Goal: Task Accomplishment & Management: Manage account settings

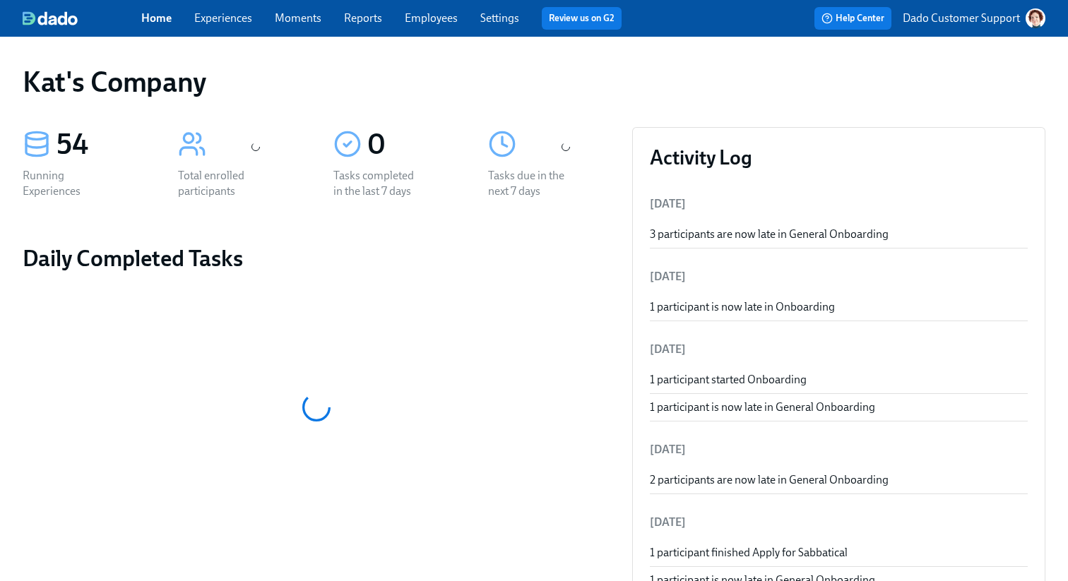
click at [216, 18] on link "Experiences" at bounding box center [223, 17] width 58 height 13
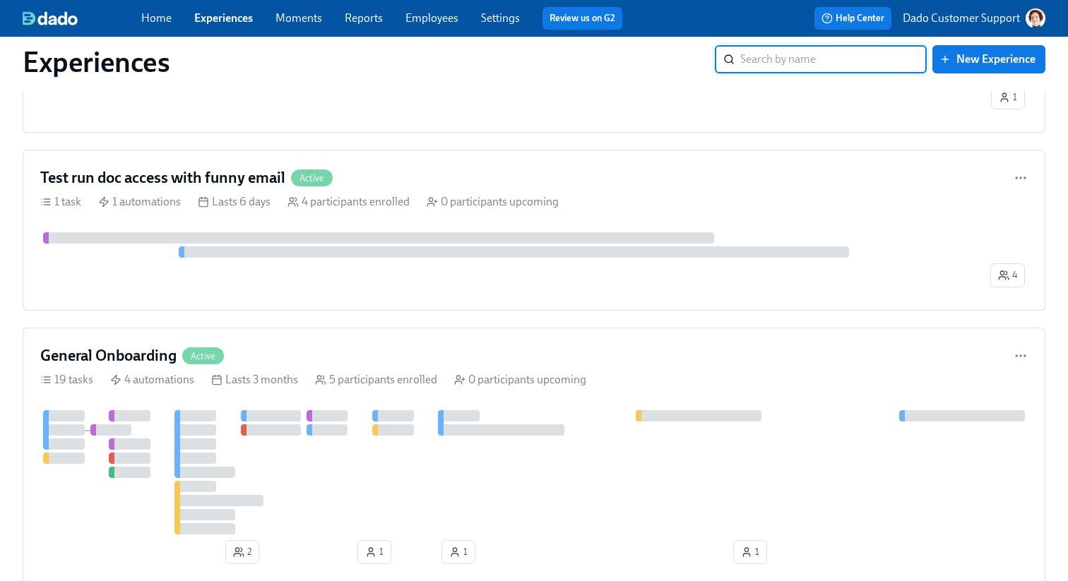
scroll to position [425, 0]
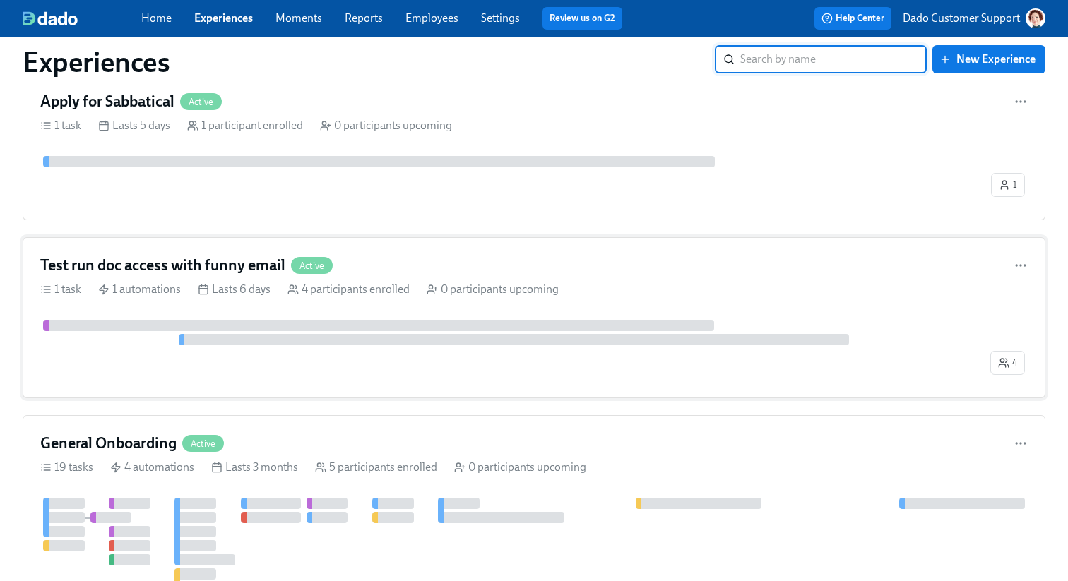
click at [245, 297] on div "Lasts 6 days" at bounding box center [234, 290] width 73 height 16
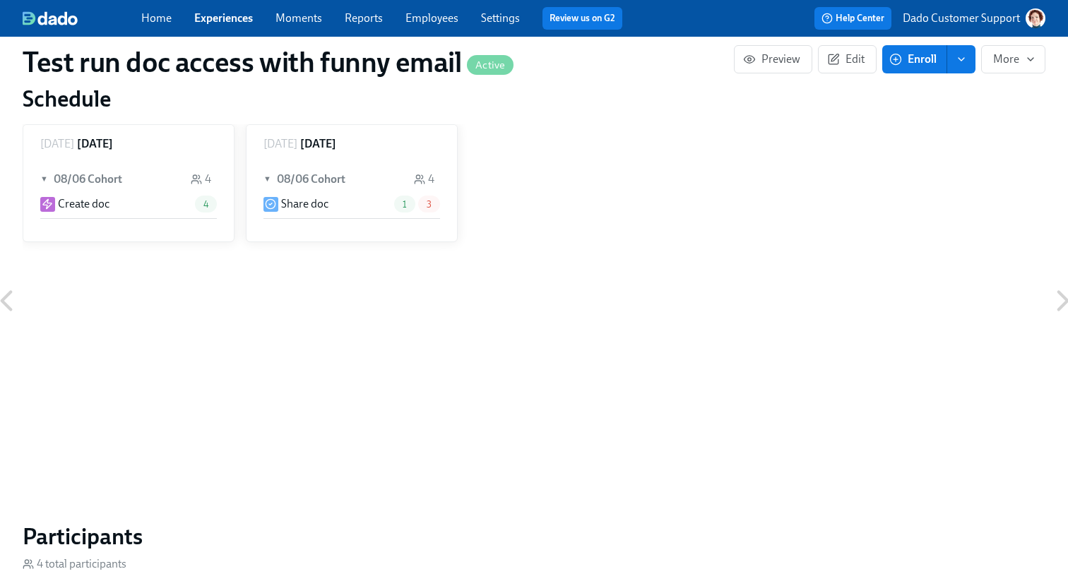
scroll to position [906, 0]
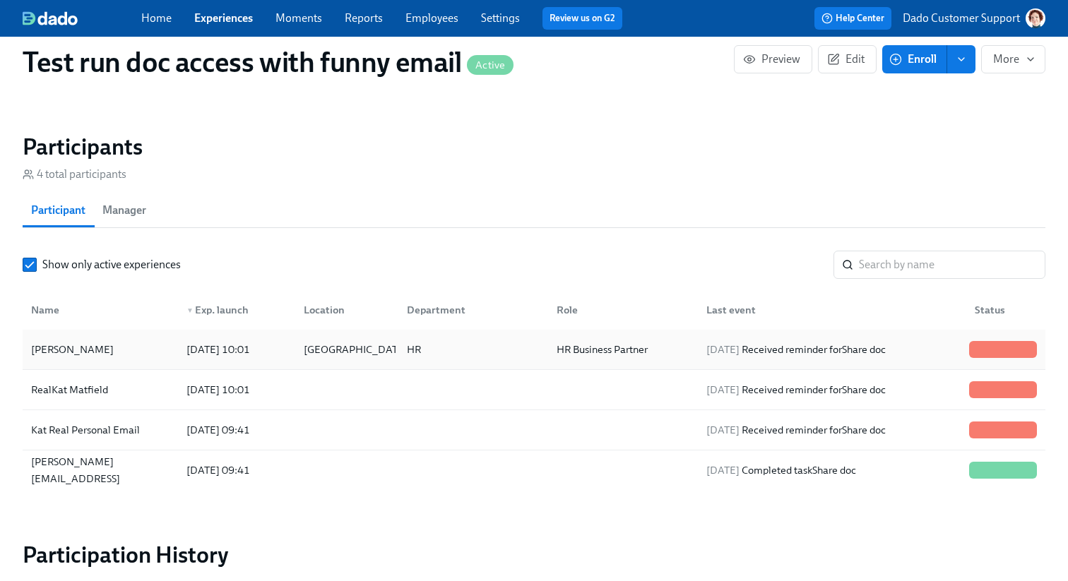
click at [112, 338] on div "Agustin Duarte" at bounding box center [100, 350] width 150 height 28
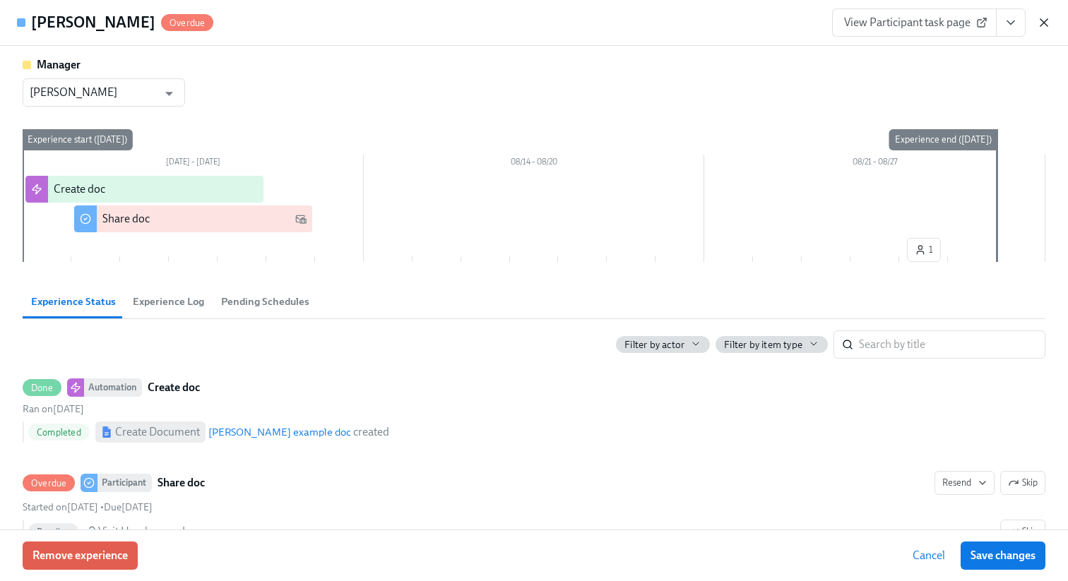
click at [1040, 18] on icon "button" at bounding box center [1044, 23] width 14 height 14
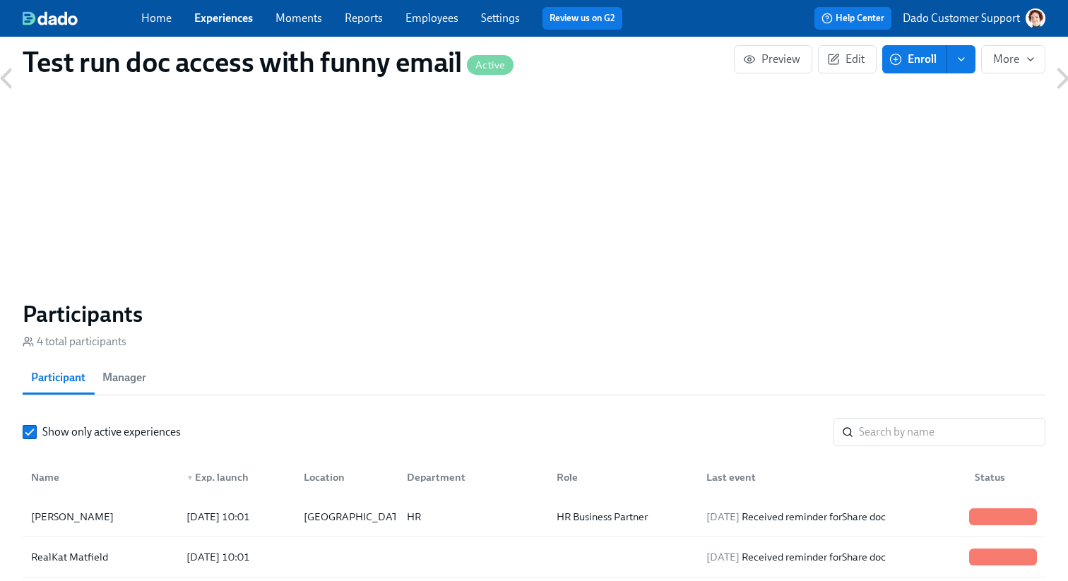
scroll to position [737, 0]
click at [59, 519] on div "Agustin Duarte" at bounding box center [72, 519] width 94 height 17
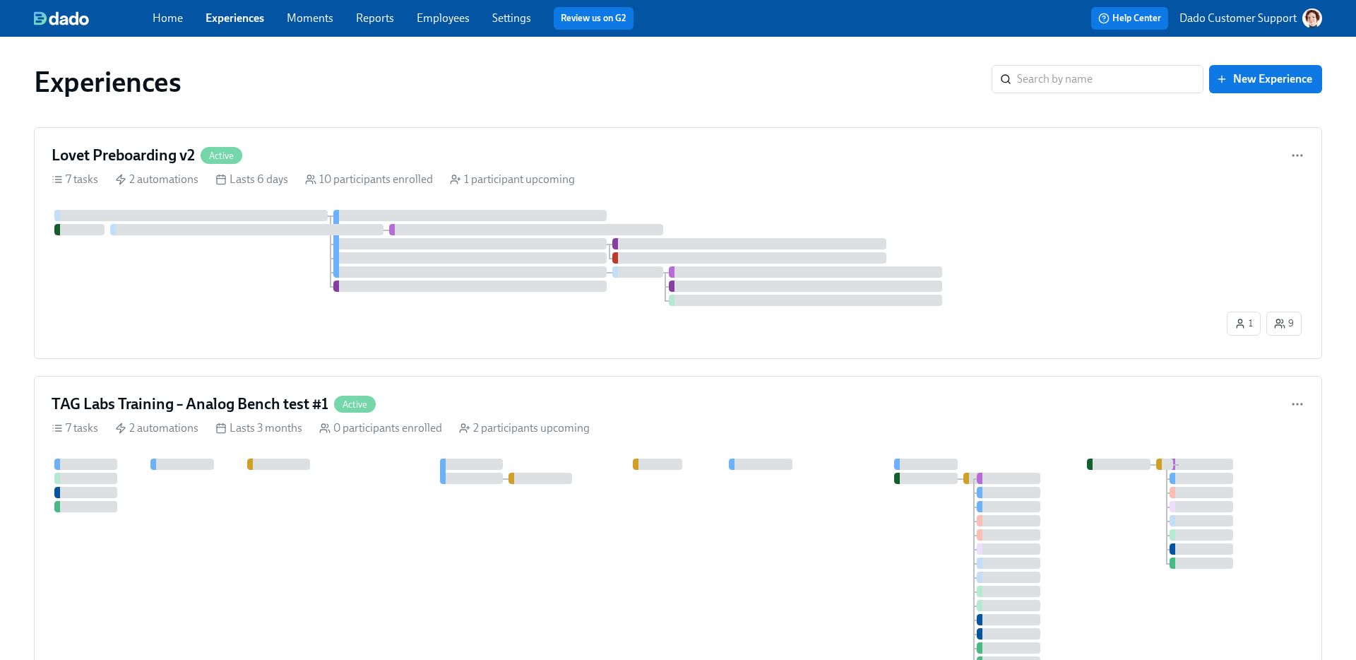
drag, startPoint x: 896, startPoint y: 90, endPoint x: 434, endPoint y: 3, distance: 470.9
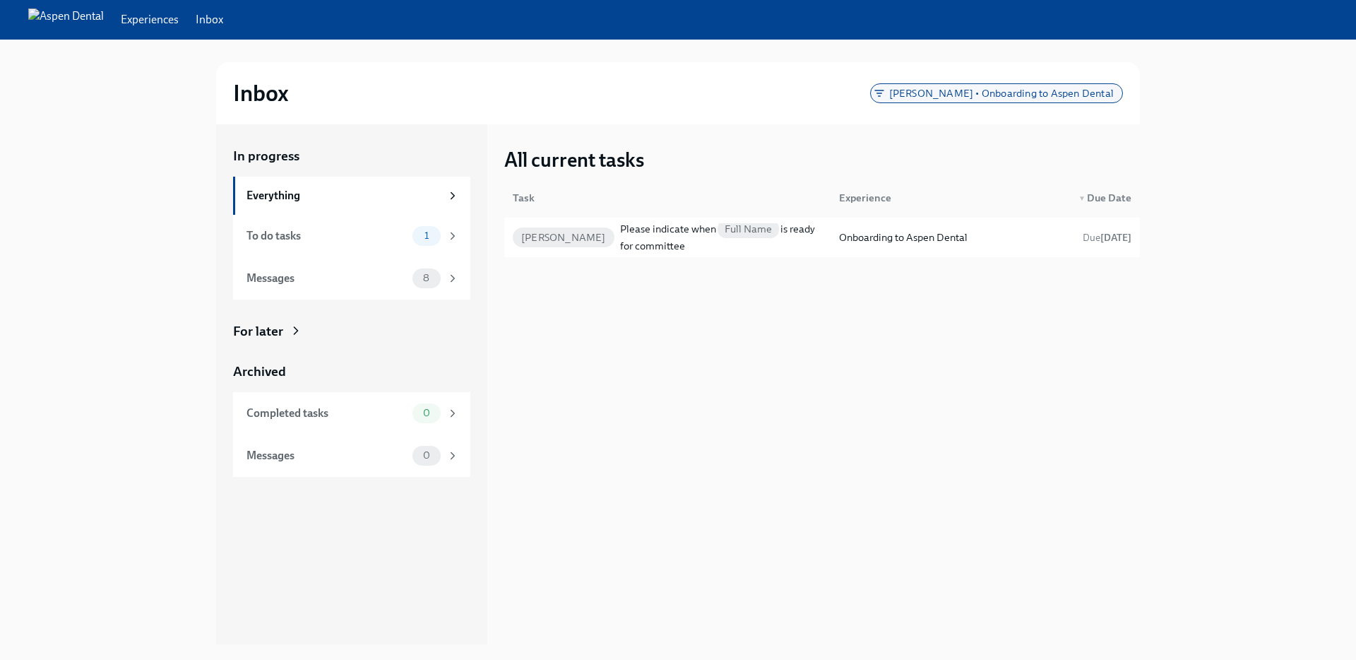
click at [971, 90] on span "[PERSON_NAME] • Onboarding to Aspen Dental" at bounding box center [1002, 93] width 242 height 11
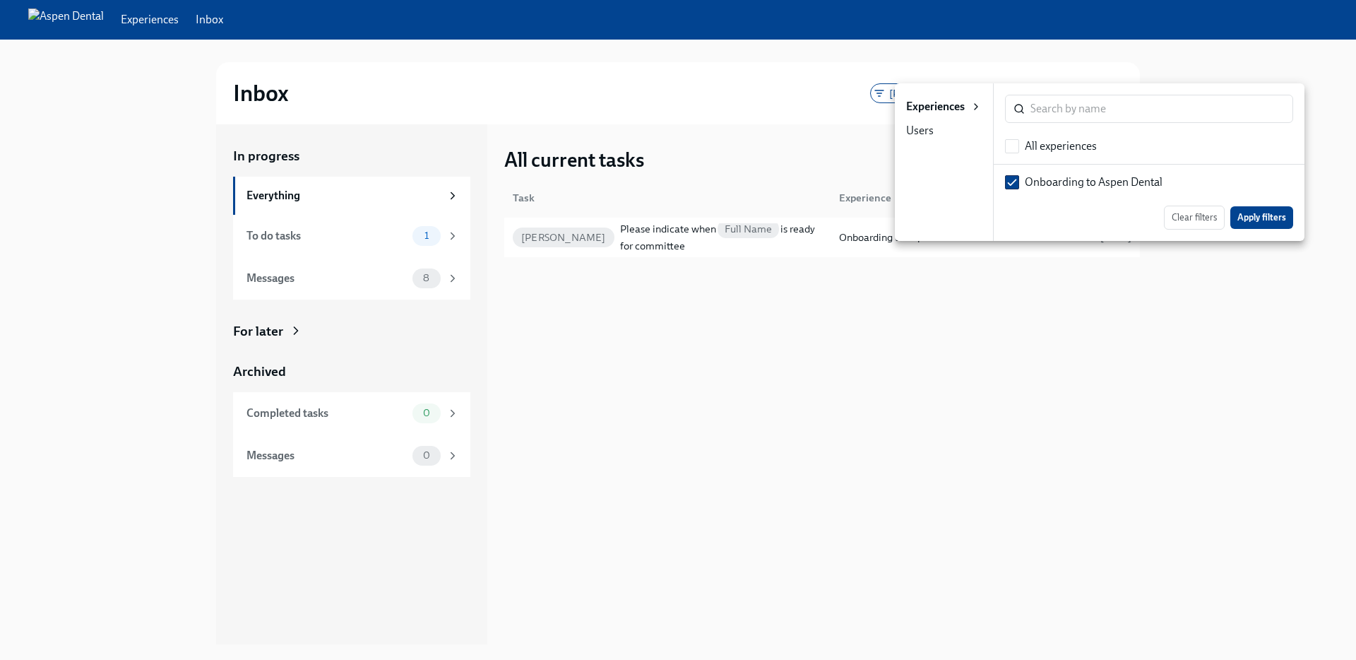
click at [921, 124] on div "Users" at bounding box center [920, 131] width 28 height 16
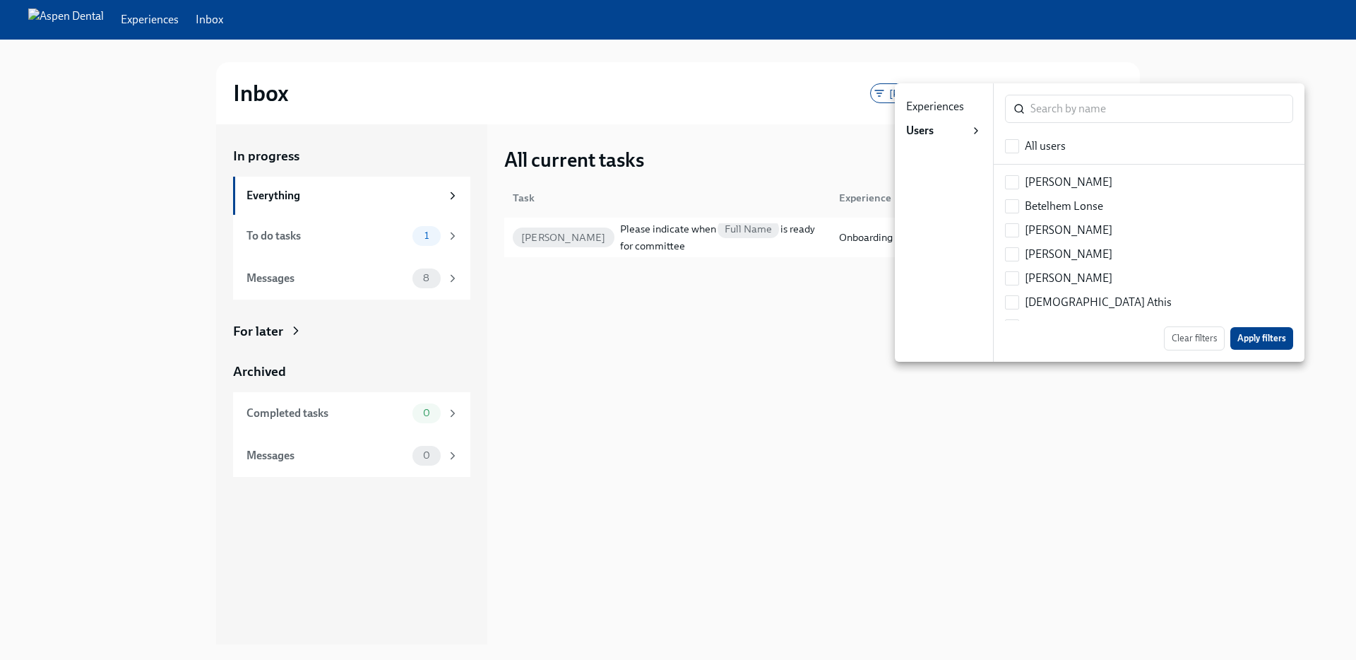
click at [1000, 145] on li "All users" at bounding box center [1149, 146] width 311 height 24
checkbox input "true"
checkbox input "false"
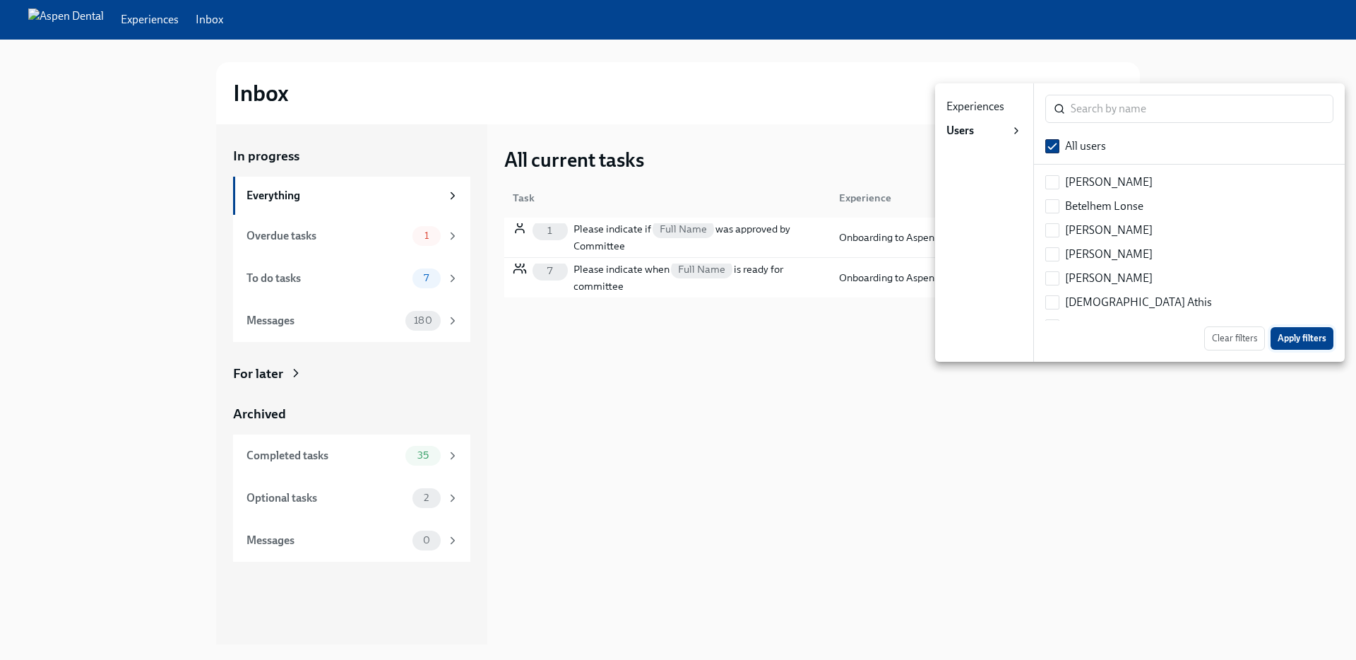
click at [1289, 340] on span "Apply filters" at bounding box center [1302, 338] width 49 height 14
click at [1289, 339] on span "Apply filters" at bounding box center [1302, 338] width 49 height 14
click at [683, 439] on div at bounding box center [678, 330] width 1356 height 660
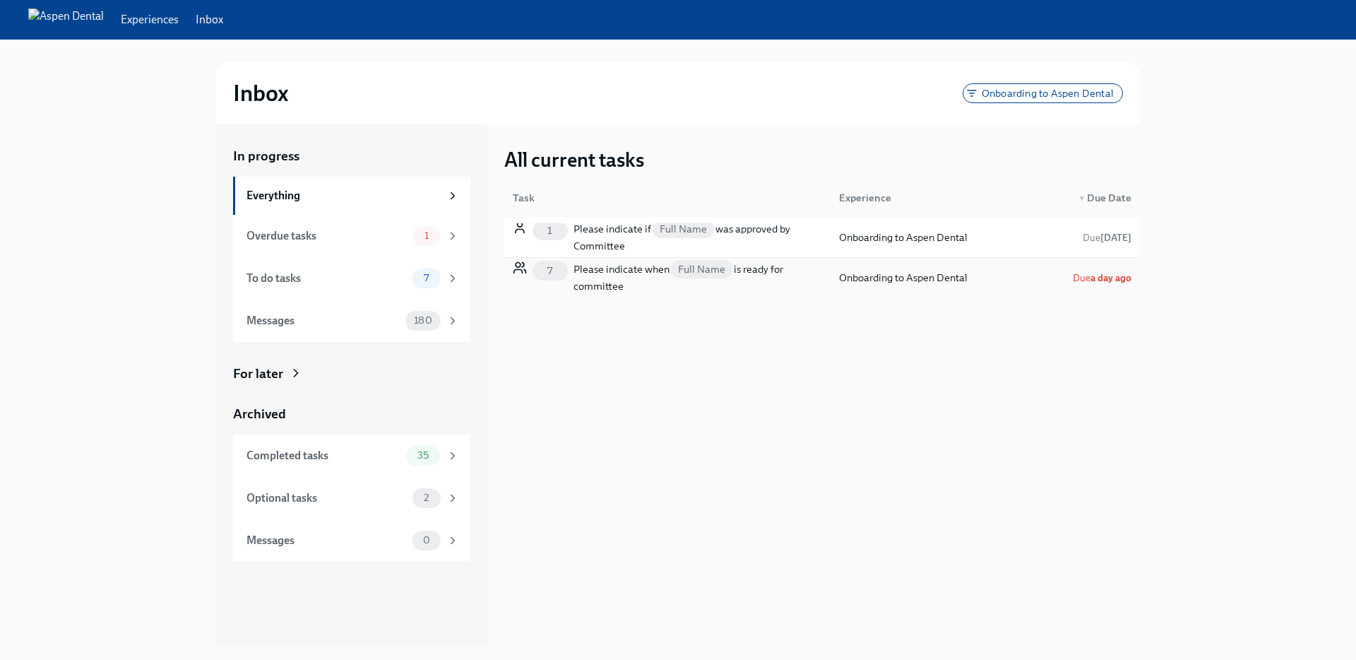
click at [599, 266] on div "Please indicate when Full Name is ready for committee" at bounding box center [698, 278] width 249 height 34
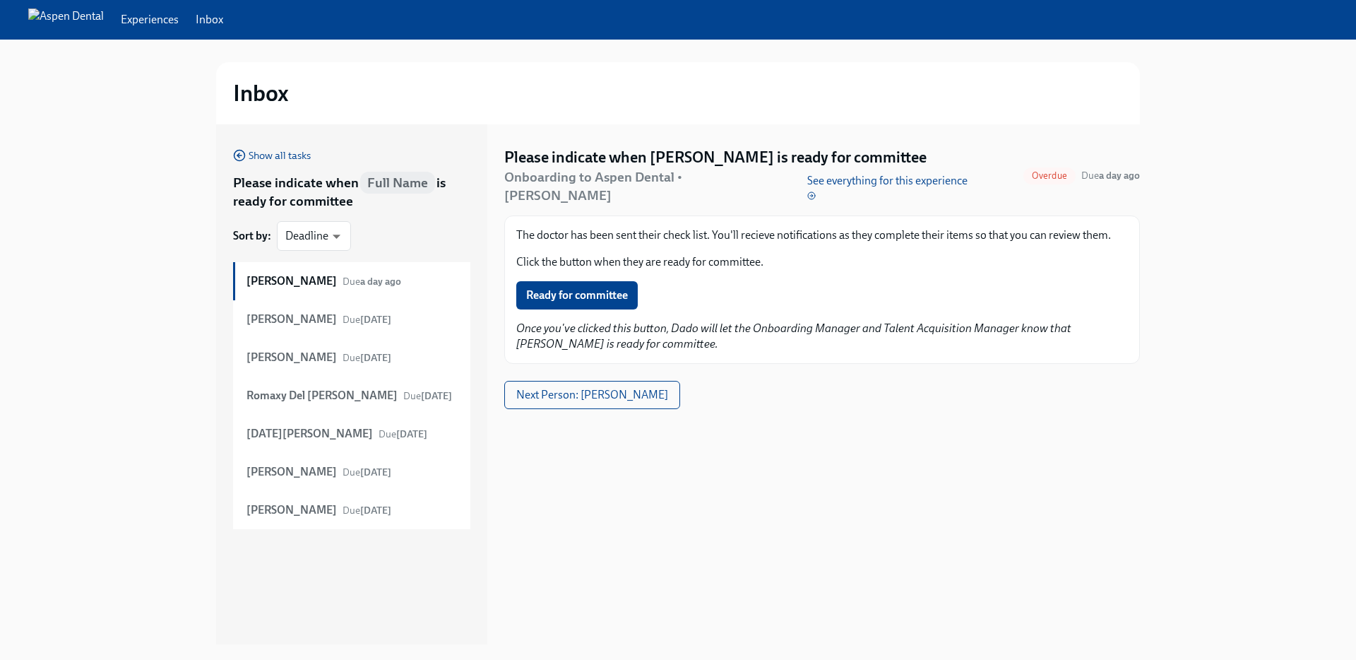
click at [823, 182] on p "See everything for this experience" at bounding box center [892, 188] width 170 height 31
click at [566, 388] on span "Next Person: Lester Gopar" at bounding box center [592, 395] width 152 height 14
click at [566, 388] on span "Next Person: Yaser Ikhlayel" at bounding box center [592, 395] width 152 height 14
click at [566, 388] on span "Next Person: Romaxy Del Rosario" at bounding box center [592, 395] width 152 height 14
click at [566, 388] on span "Next Person: Noel James Jr" at bounding box center [609, 395] width 186 height 14
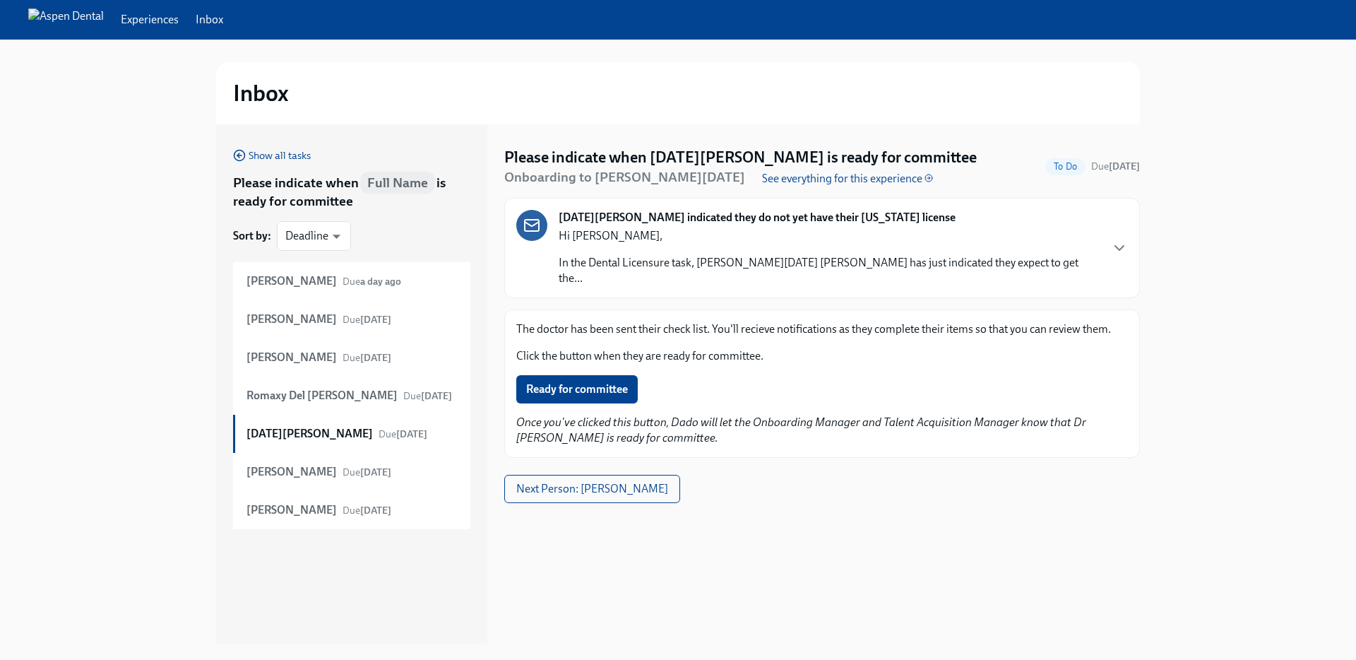
click at [566, 381] on button "Ready for committee" at bounding box center [577, 389] width 122 height 28
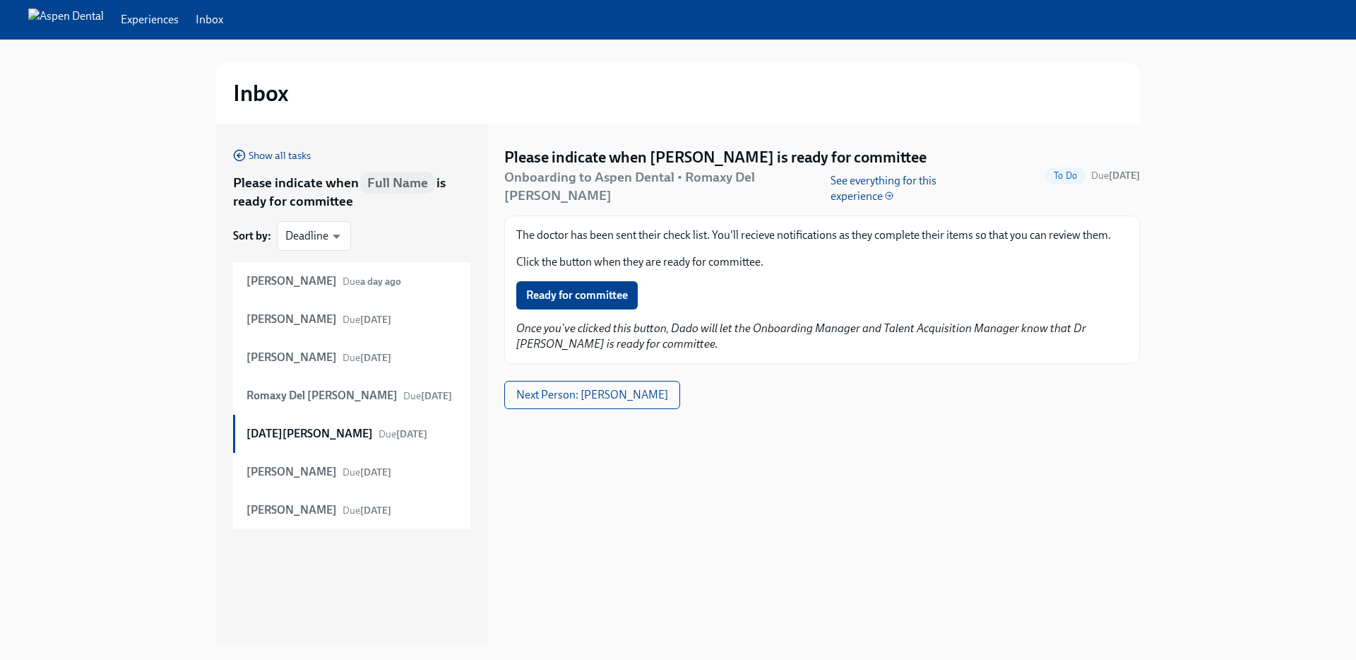
drag, startPoint x: 581, startPoint y: 378, endPoint x: 589, endPoint y: 378, distance: 7.8
click at [581, 378] on div "Please indicate when Romaxy Del Rosario is ready for committee Onboarding to As…" at bounding box center [822, 278] width 636 height 262
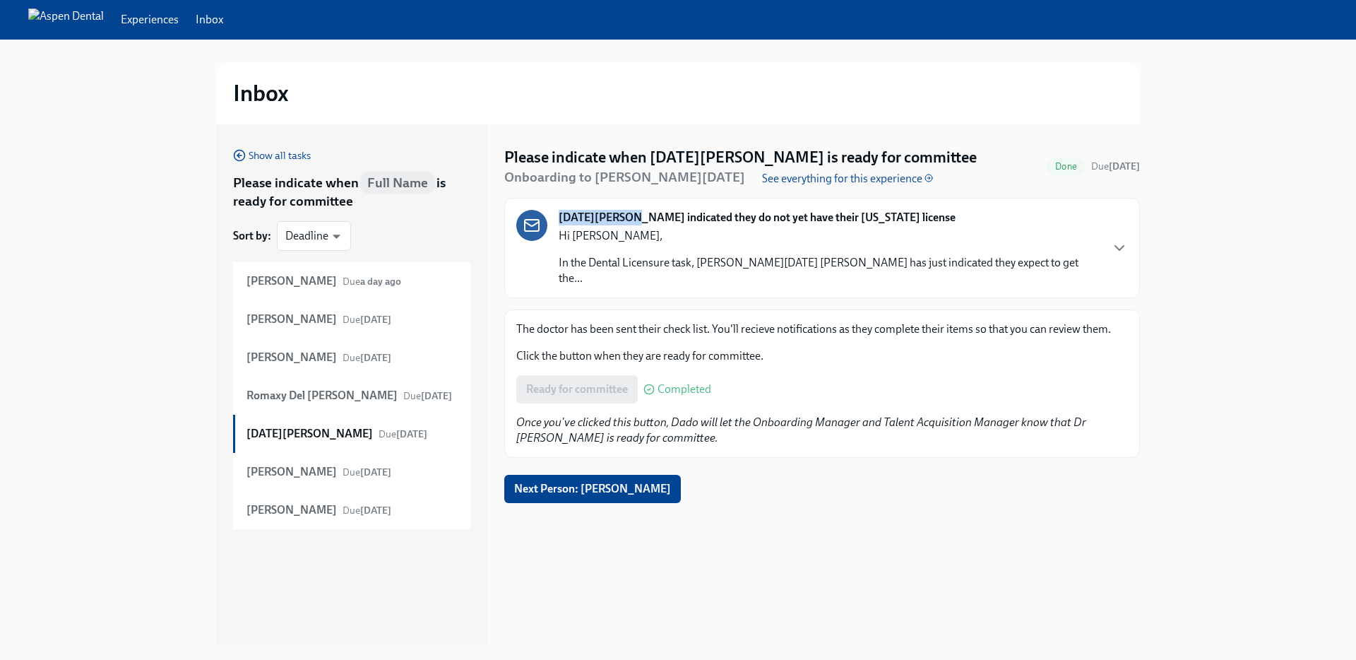
drag, startPoint x: 561, startPoint y: 215, endPoint x: 626, endPoint y: 220, distance: 65.2
click at [626, 220] on strong "[DATE][PERSON_NAME] indicated they do not yet have their [US_STATE] license" at bounding box center [757, 218] width 397 height 16
copy strong "[DATE][PERSON_NAME]"
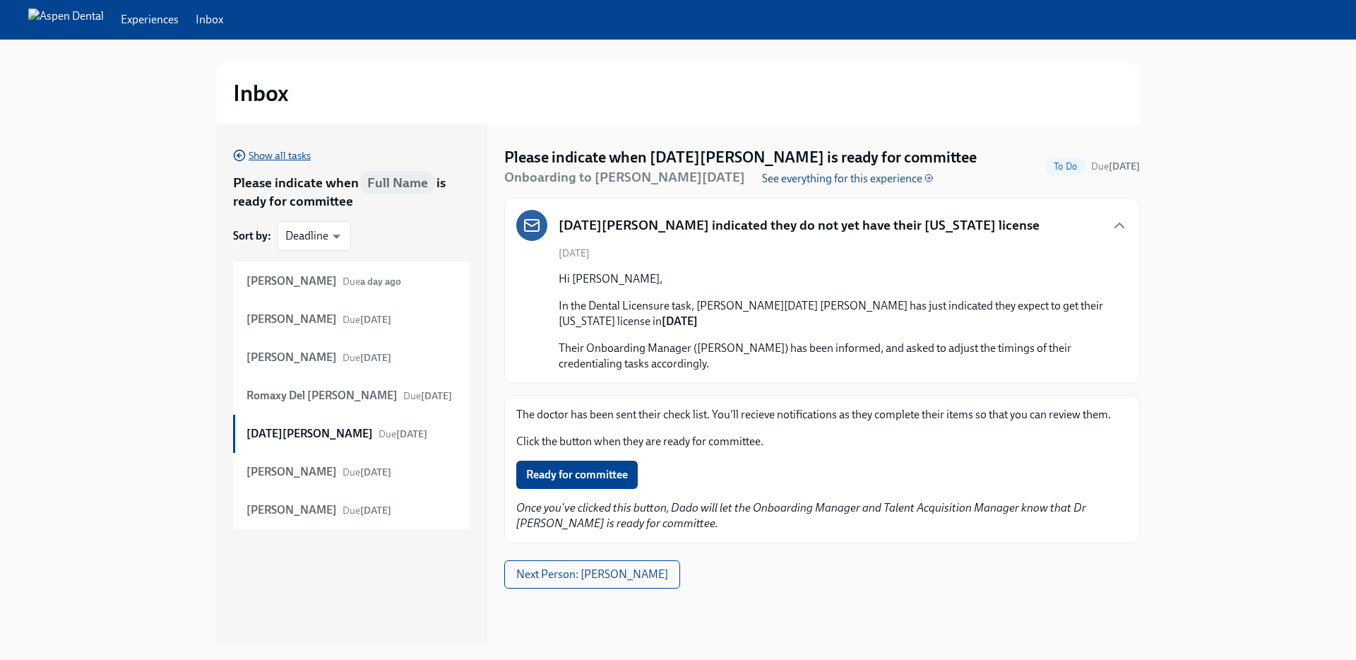
click at [244, 154] on circle "button" at bounding box center [240, 155] width 11 height 11
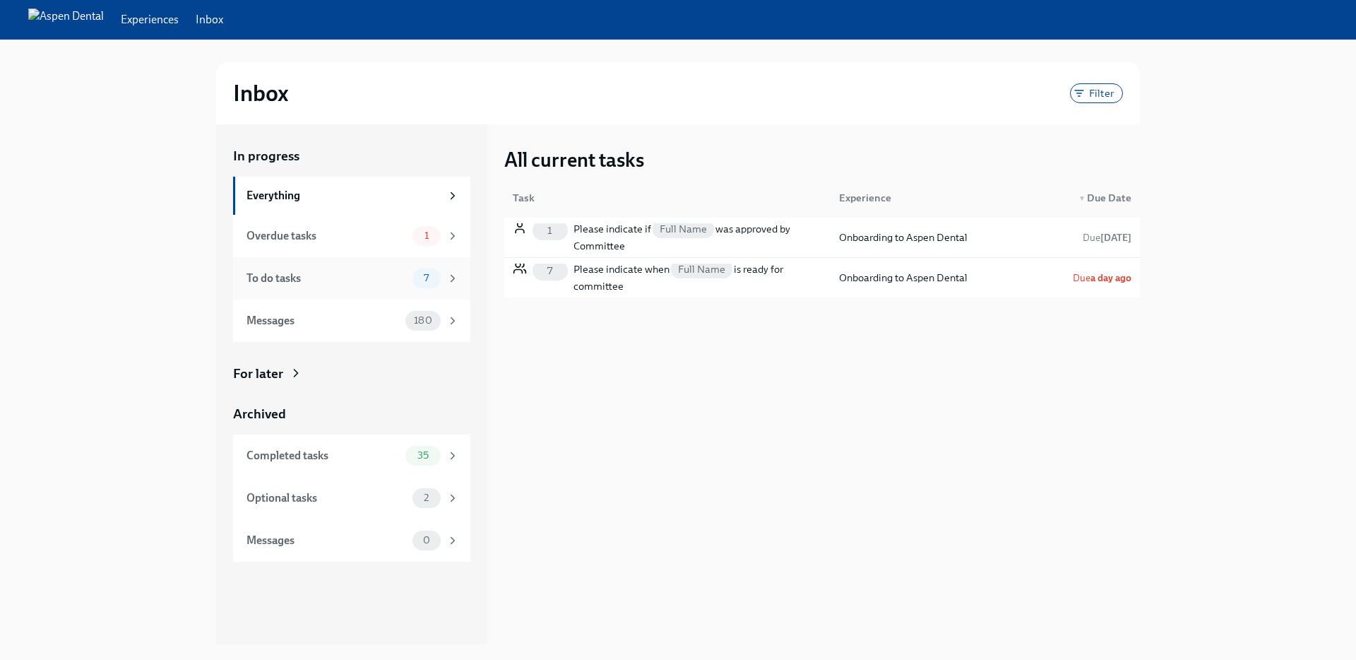
click at [264, 286] on div "To do tasks 7" at bounding box center [353, 278] width 213 height 20
click at [283, 237] on div "Overdue tasks" at bounding box center [327, 236] width 160 height 16
click at [650, 227] on div "Please indicate when Full Name is ready for committee" at bounding box center [698, 237] width 249 height 34
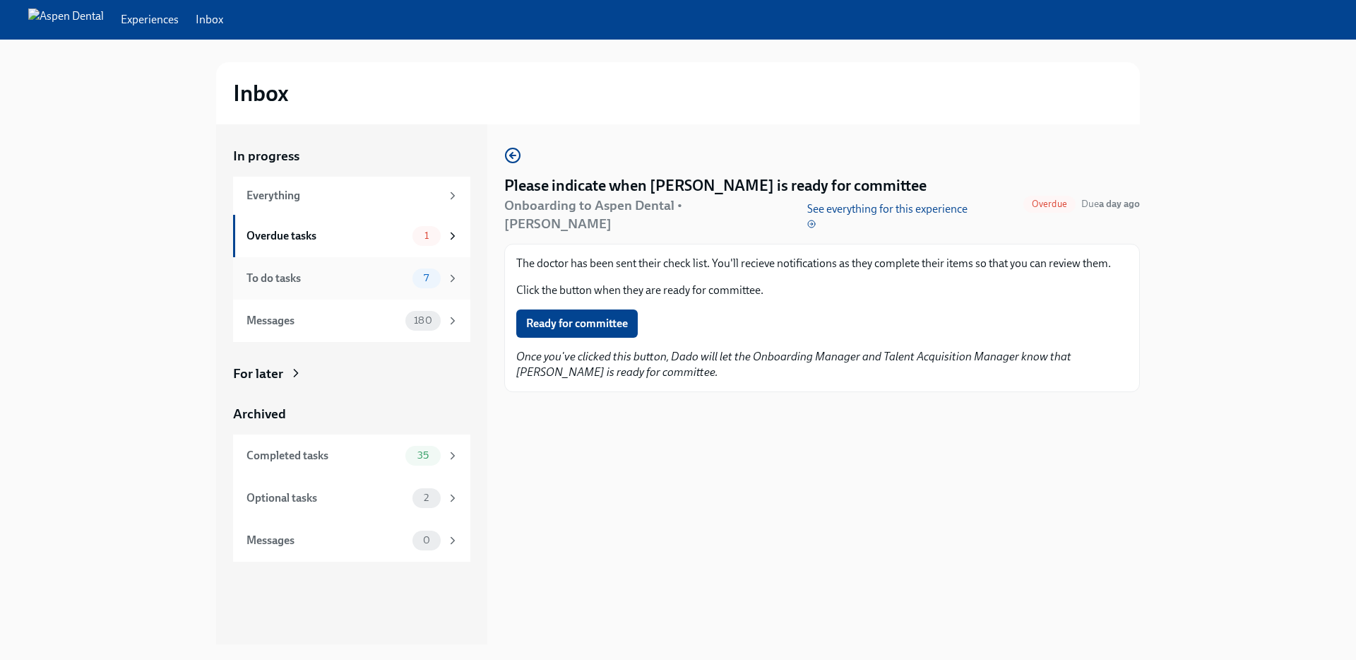
click at [299, 287] on div "To do tasks 7" at bounding box center [353, 278] width 213 height 20
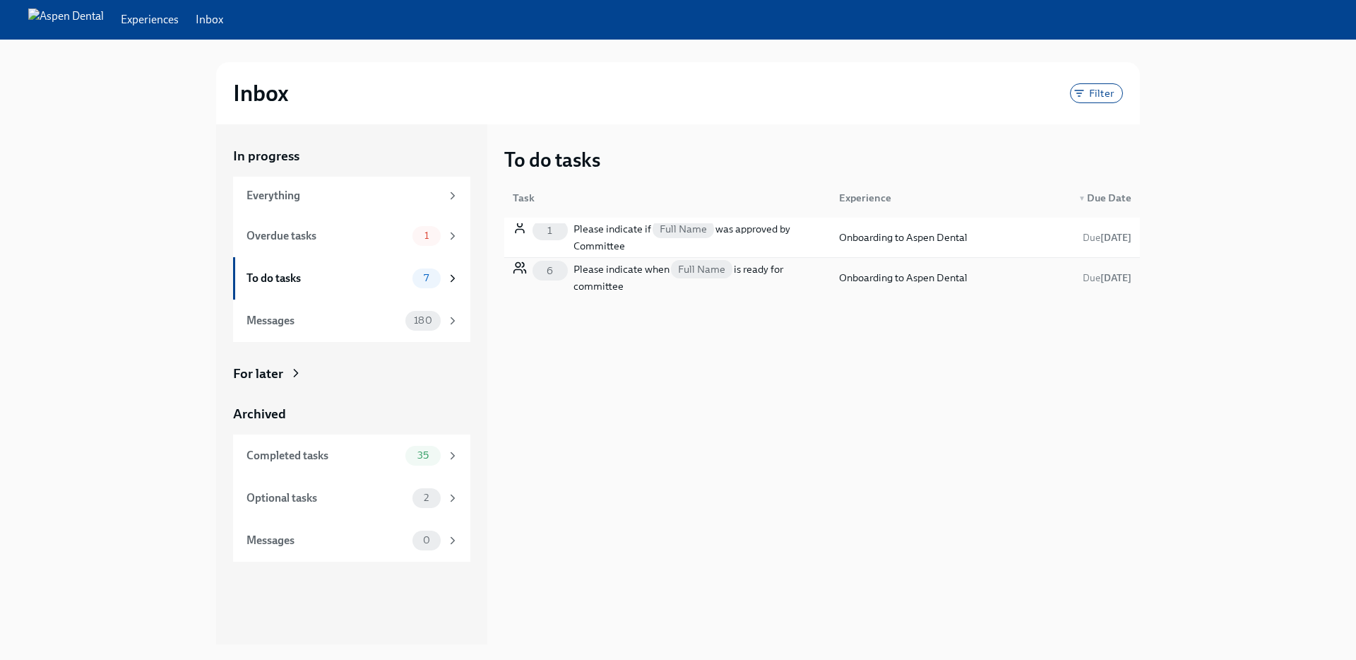
click at [602, 269] on div "Please indicate when Full Name is ready for committee" at bounding box center [698, 278] width 249 height 34
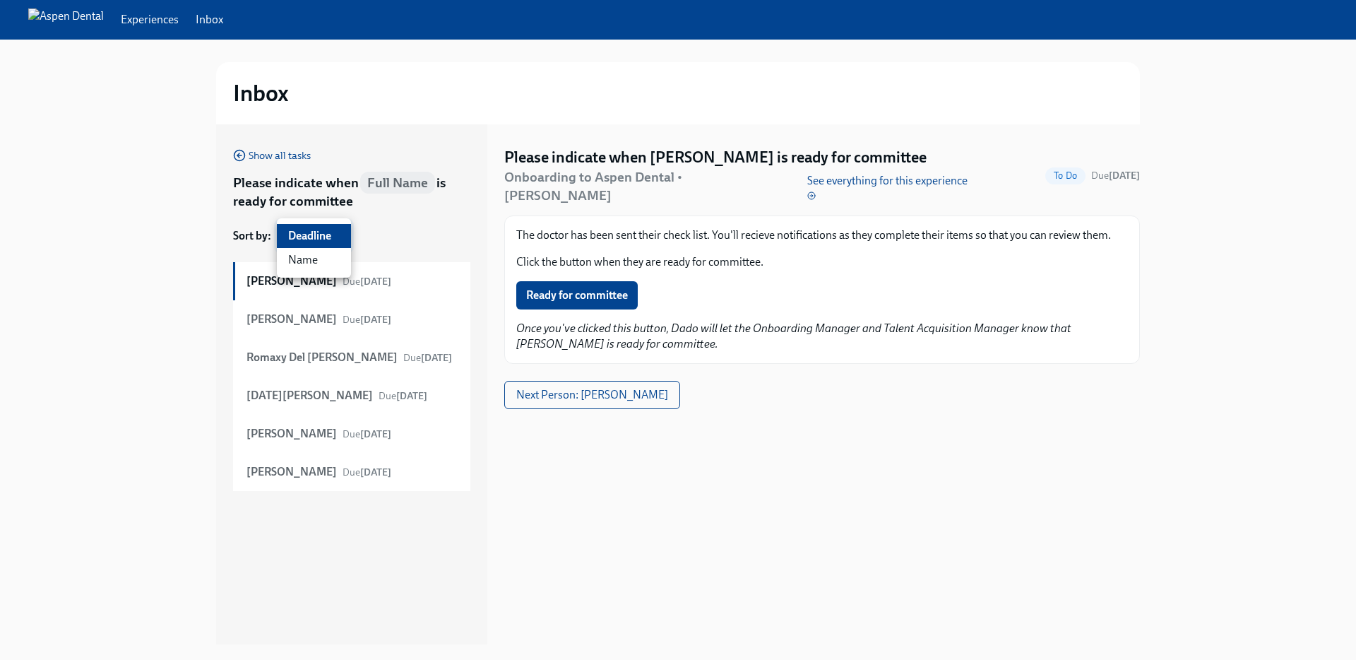
click at [330, 232] on body "Experiences Inbox Inbox Show all tasks Please indicate when Full Name is ready …" at bounding box center [678, 330] width 1356 height 660
click at [319, 271] on li "Name" at bounding box center [314, 260] width 74 height 24
click at [319, 237] on body "Experiences Inbox Inbox Show all tasks Please indicate when Full Name is ready …" at bounding box center [678, 330] width 1356 height 660
click at [312, 213] on li "Deadline" at bounding box center [310, 212] width 66 height 24
type input "deadline"
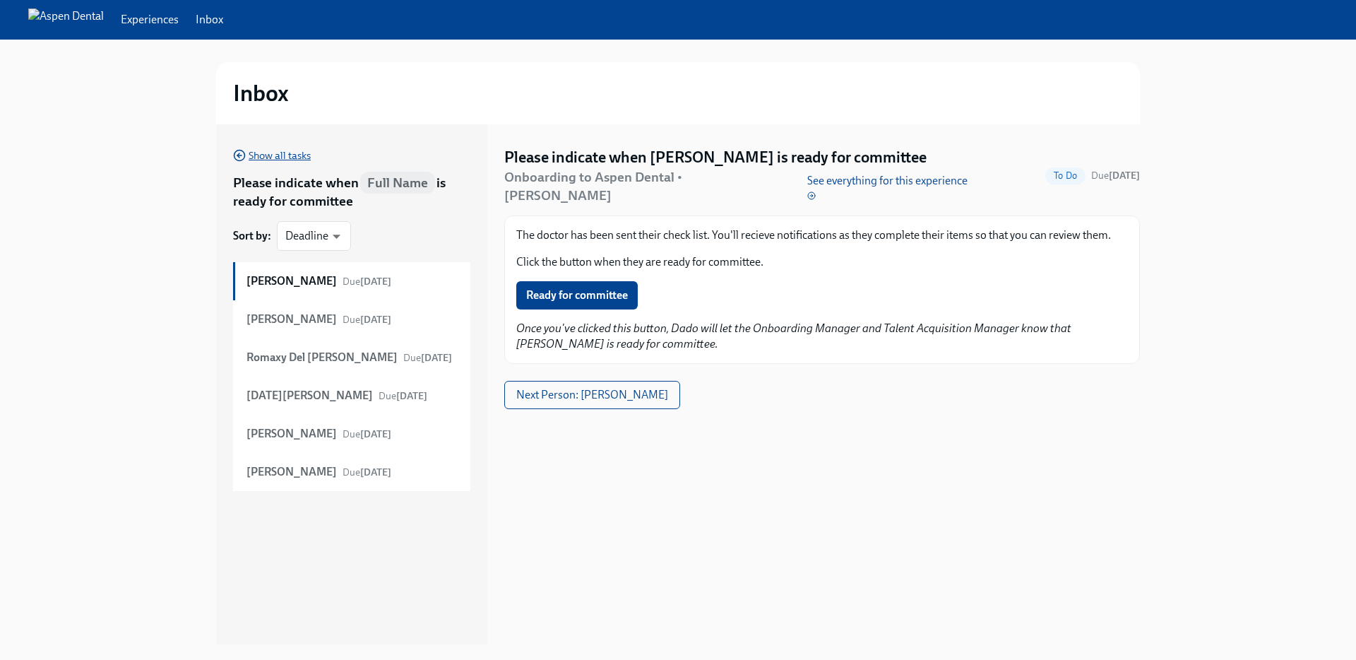
click at [251, 151] on span "Show all tasks" at bounding box center [272, 155] width 78 height 14
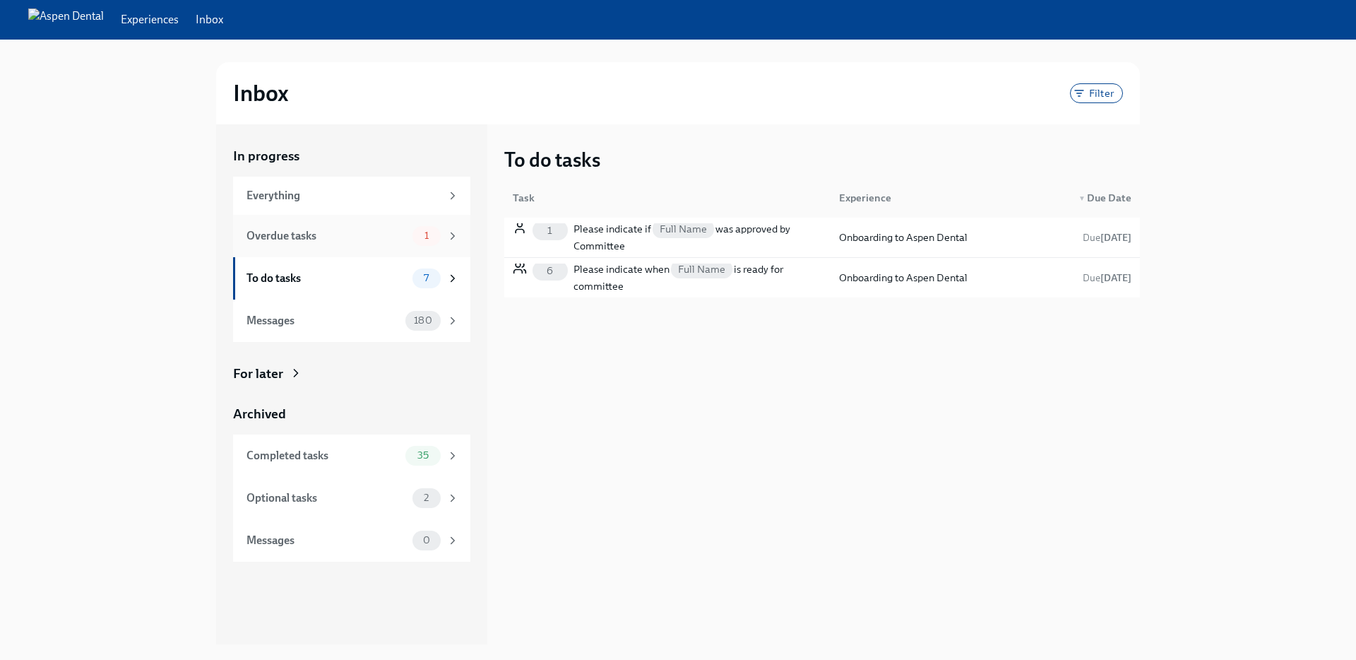
click at [379, 237] on div "Overdue tasks" at bounding box center [327, 236] width 160 height 16
click at [1094, 90] on span "Filter" at bounding box center [1102, 93] width 42 height 11
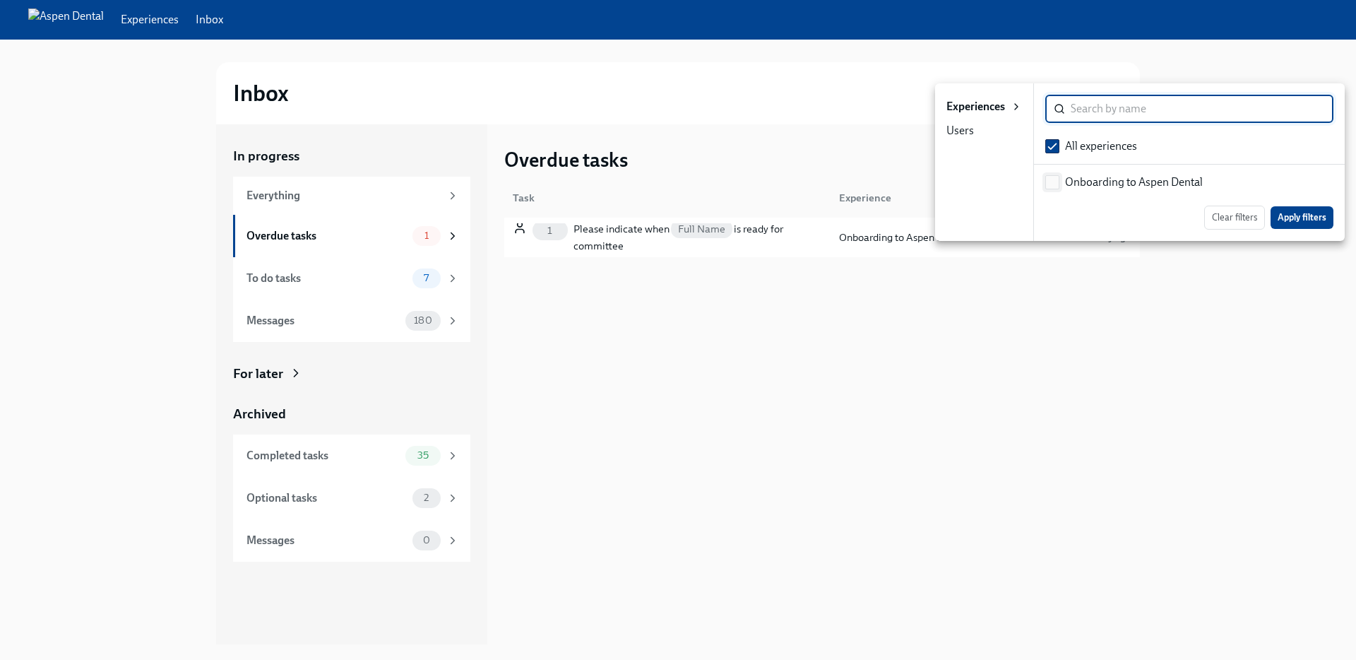
click at [1053, 178] on input "checkbox" at bounding box center [1052, 182] width 13 height 13
checkbox input "true"
checkbox input "false"
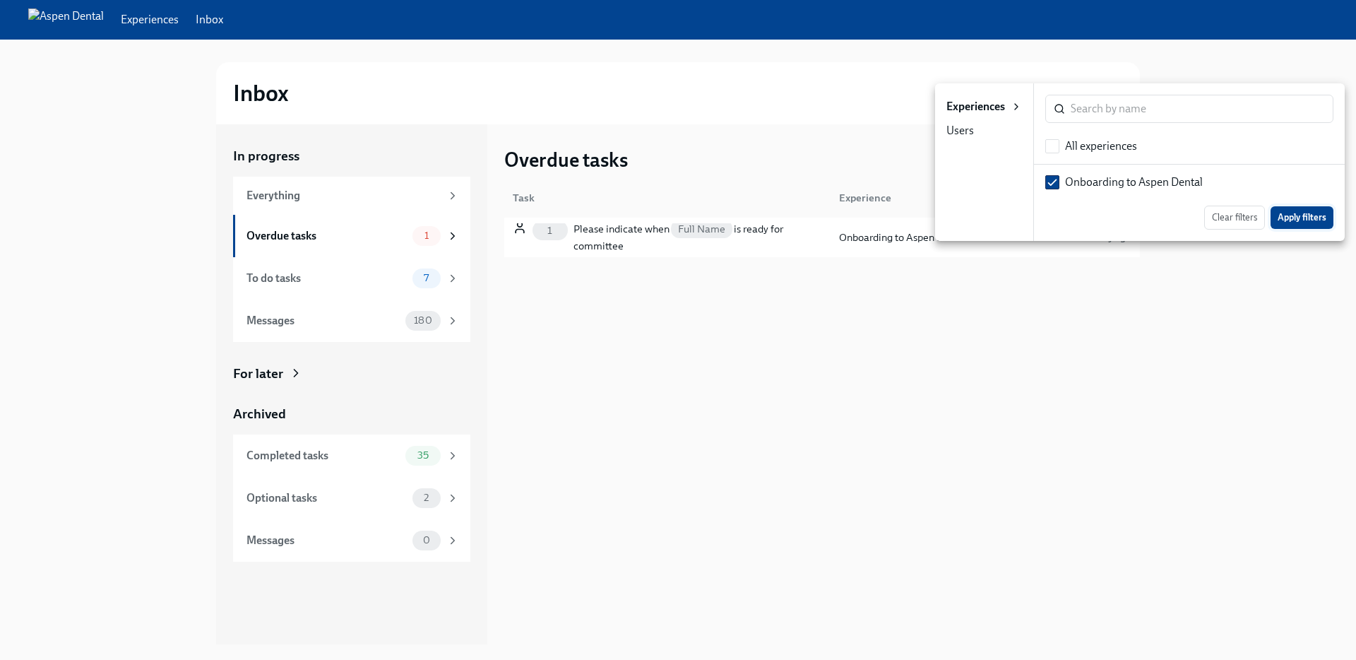
click at [1284, 218] on span "Apply filters" at bounding box center [1302, 218] width 49 height 14
click at [1291, 213] on span "Apply filters" at bounding box center [1302, 218] width 49 height 14
click at [1216, 295] on div at bounding box center [678, 330] width 1356 height 660
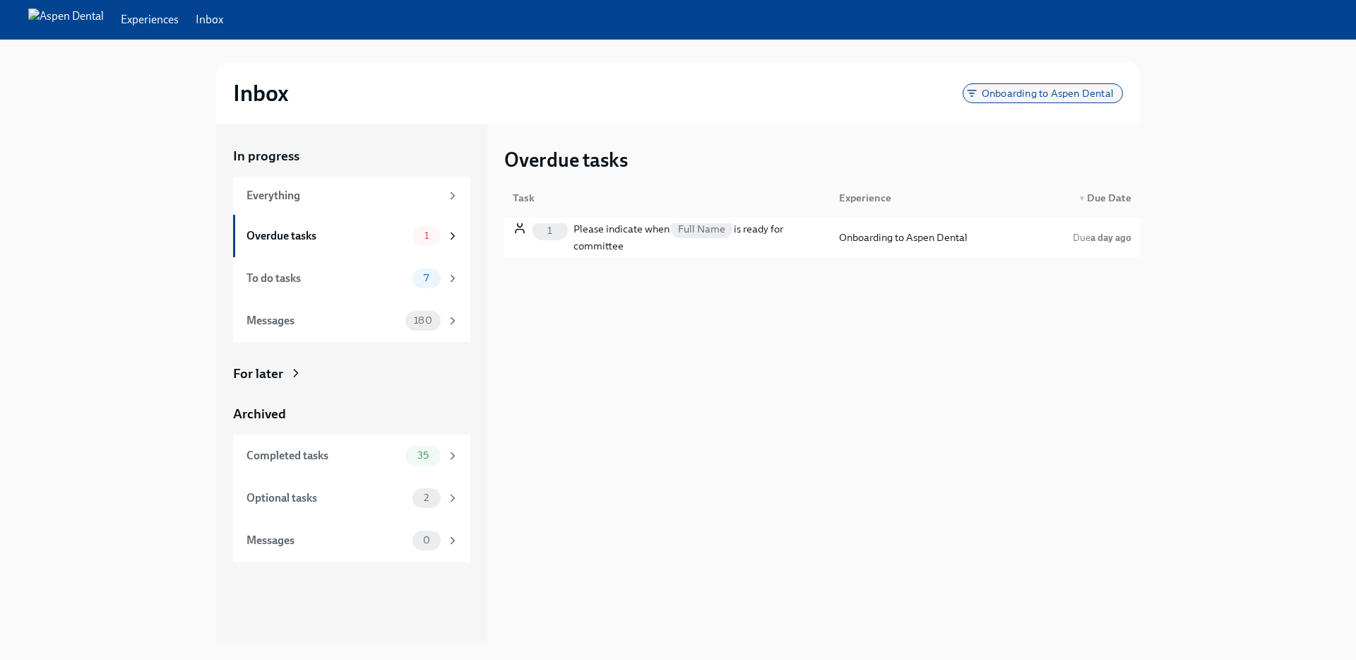
click at [1010, 100] on div "Onboarding to Aspen Dental" at bounding box center [1043, 93] width 160 height 20
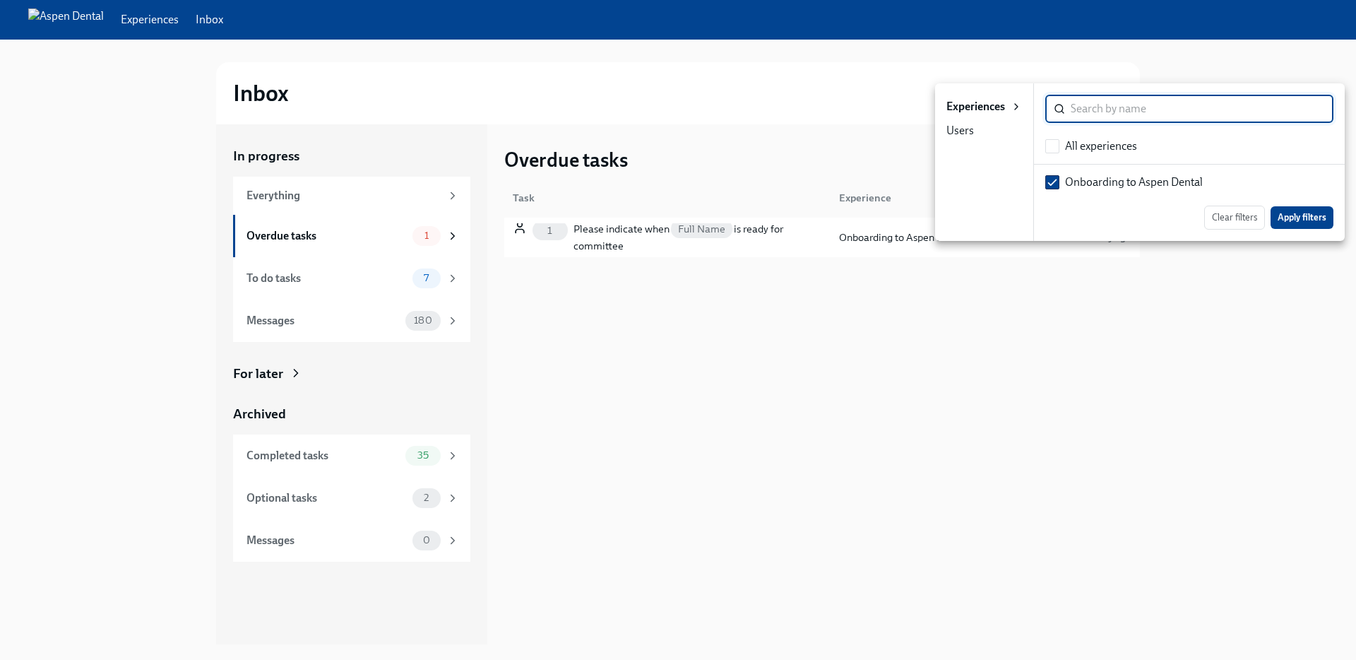
click at [971, 126] on div "Users" at bounding box center [961, 131] width 28 height 16
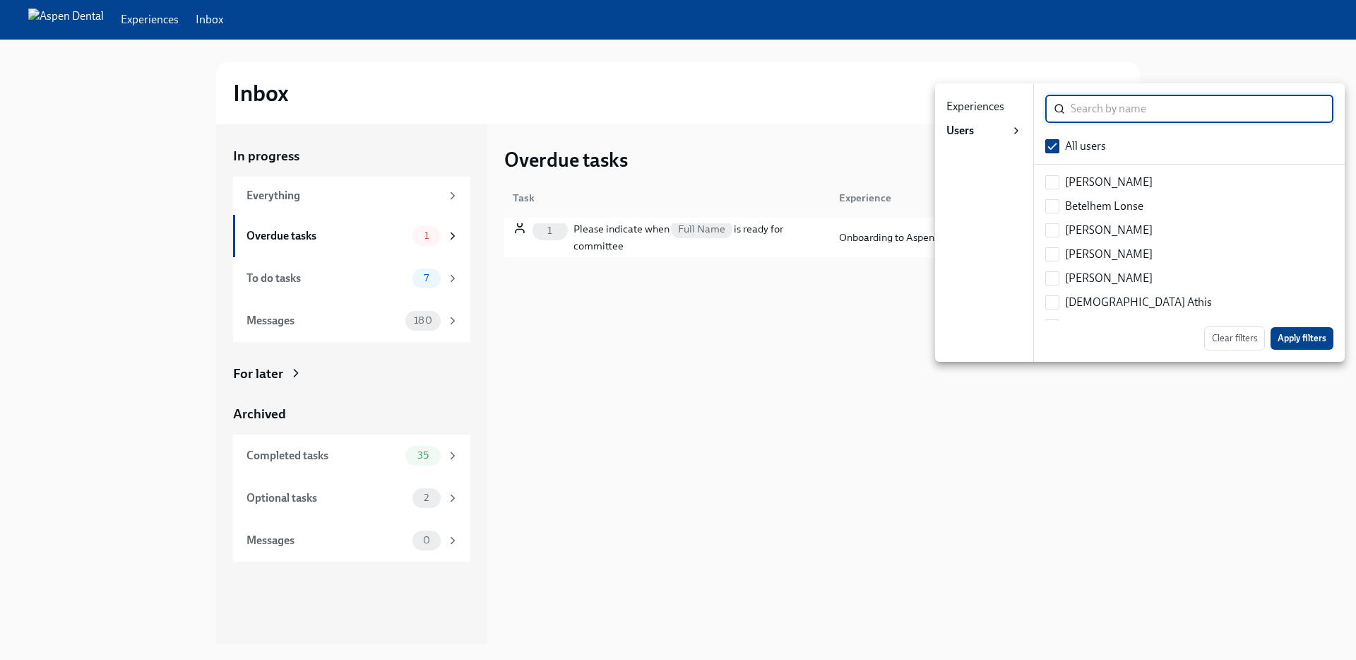
click at [1089, 184] on div "Angel Vasquez" at bounding box center [1109, 182] width 88 height 16
checkbox input "false"
checkbox input "true"
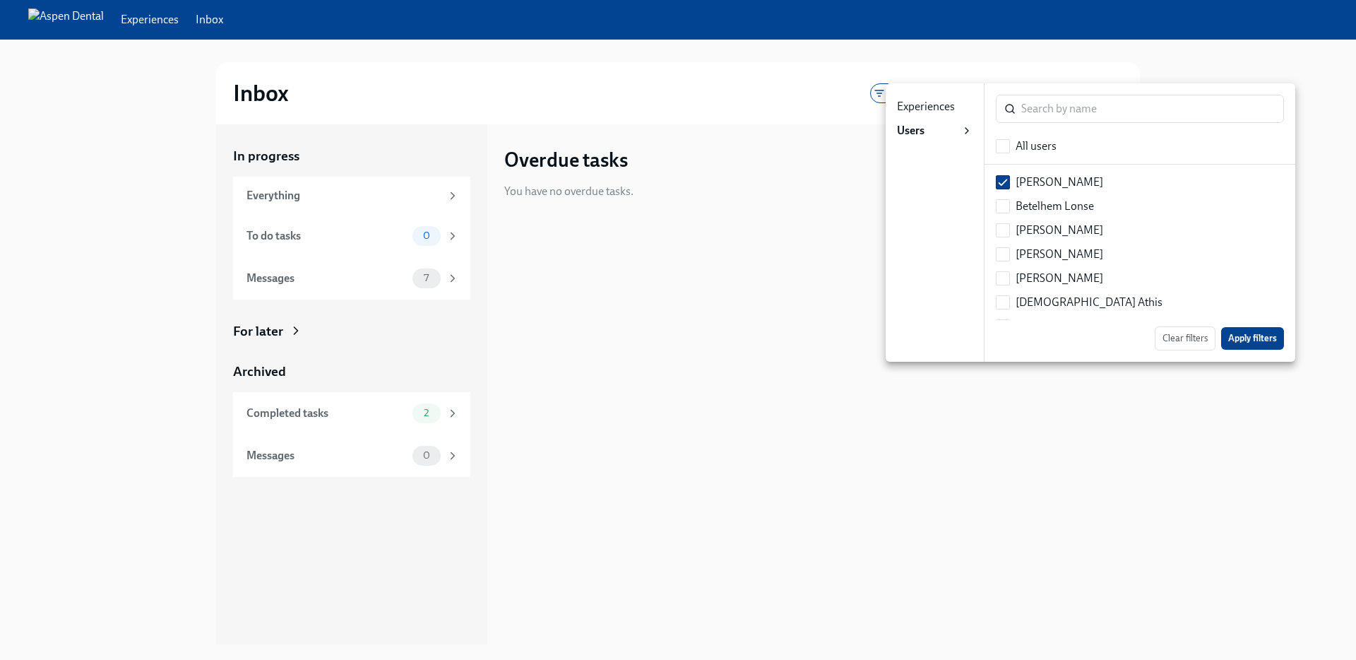
click at [1189, 434] on div at bounding box center [678, 330] width 1356 height 660
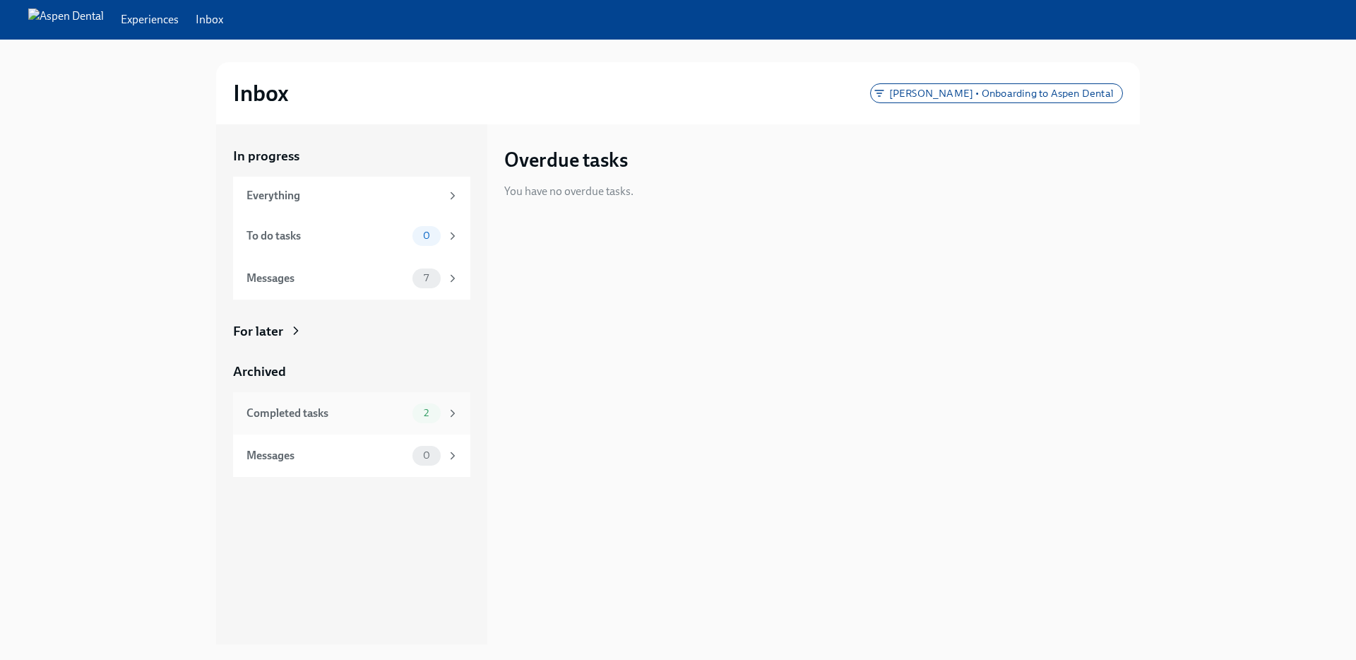
click at [381, 430] on div "Completed tasks 2" at bounding box center [351, 413] width 237 height 42
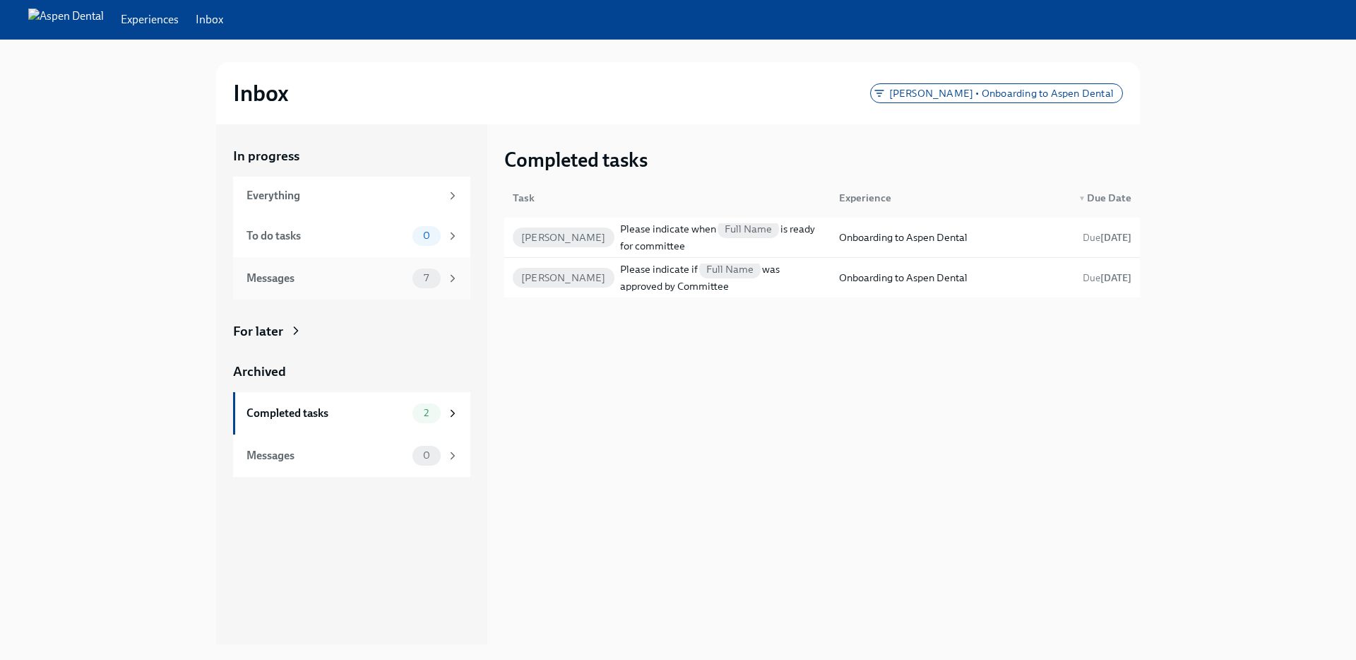
click at [341, 278] on div "Messages" at bounding box center [327, 279] width 160 height 16
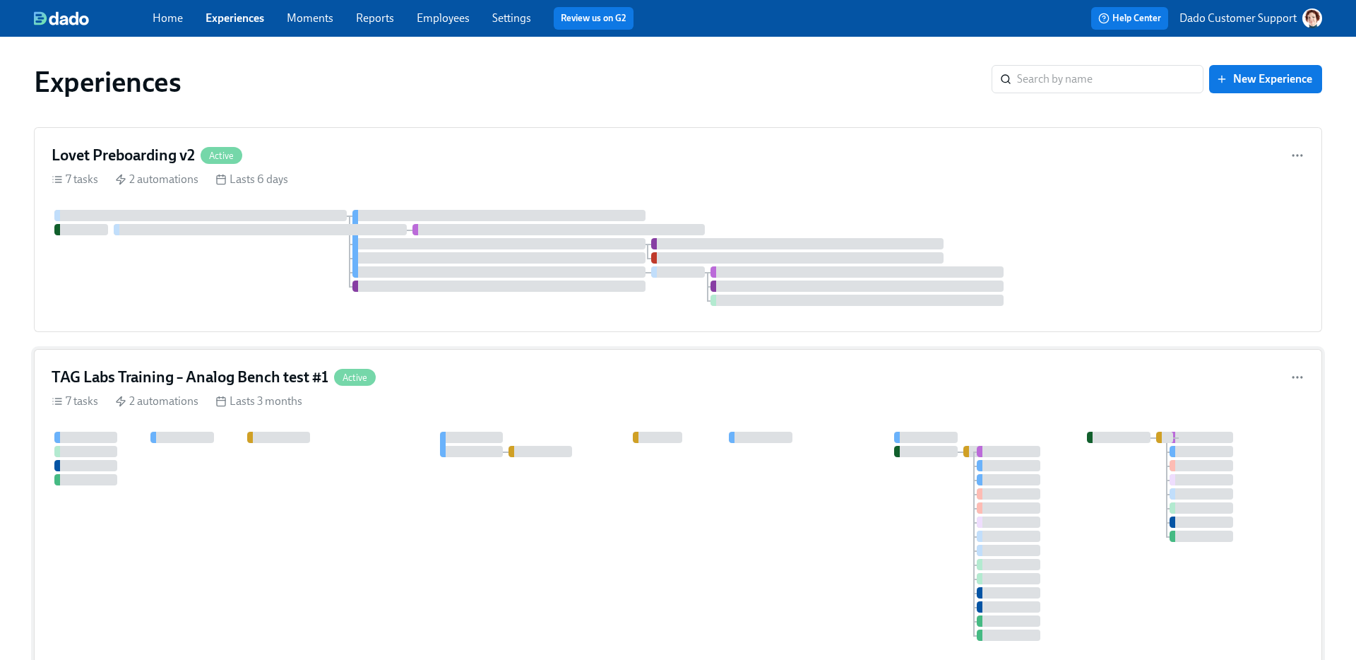
scroll to position [513, 0]
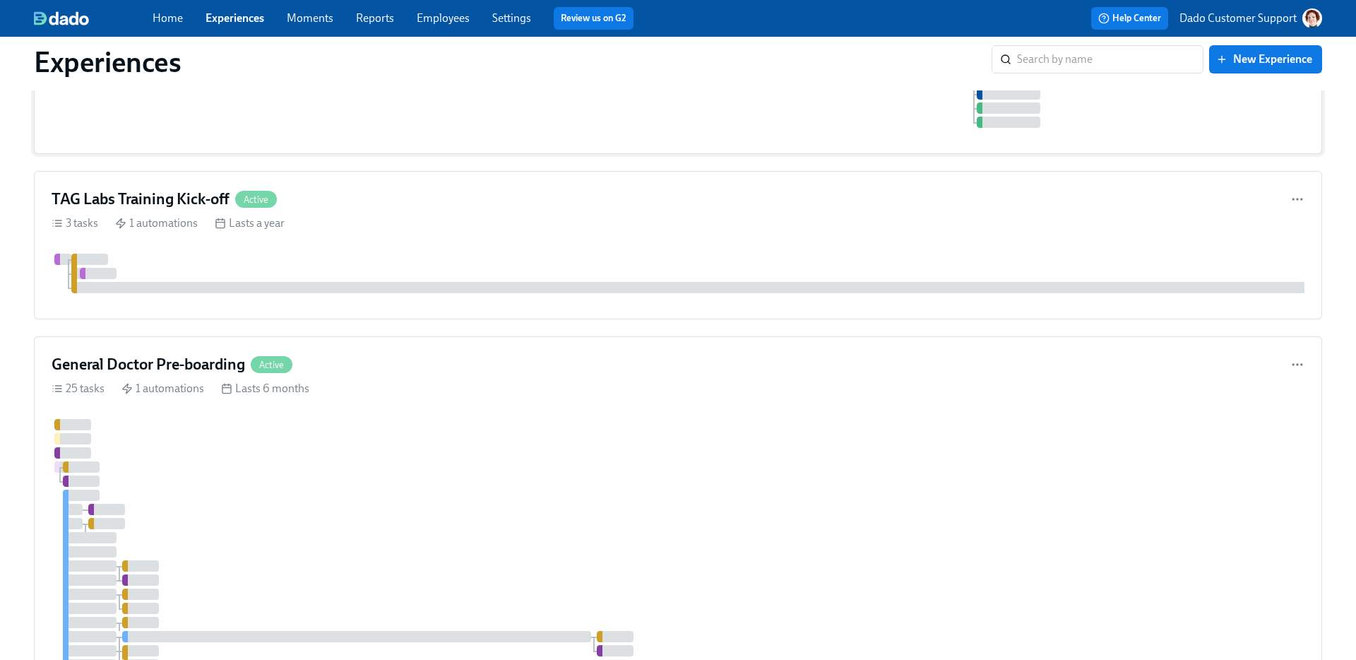
click at [286, 564] on div at bounding box center [853, 629] width 1602 height 421
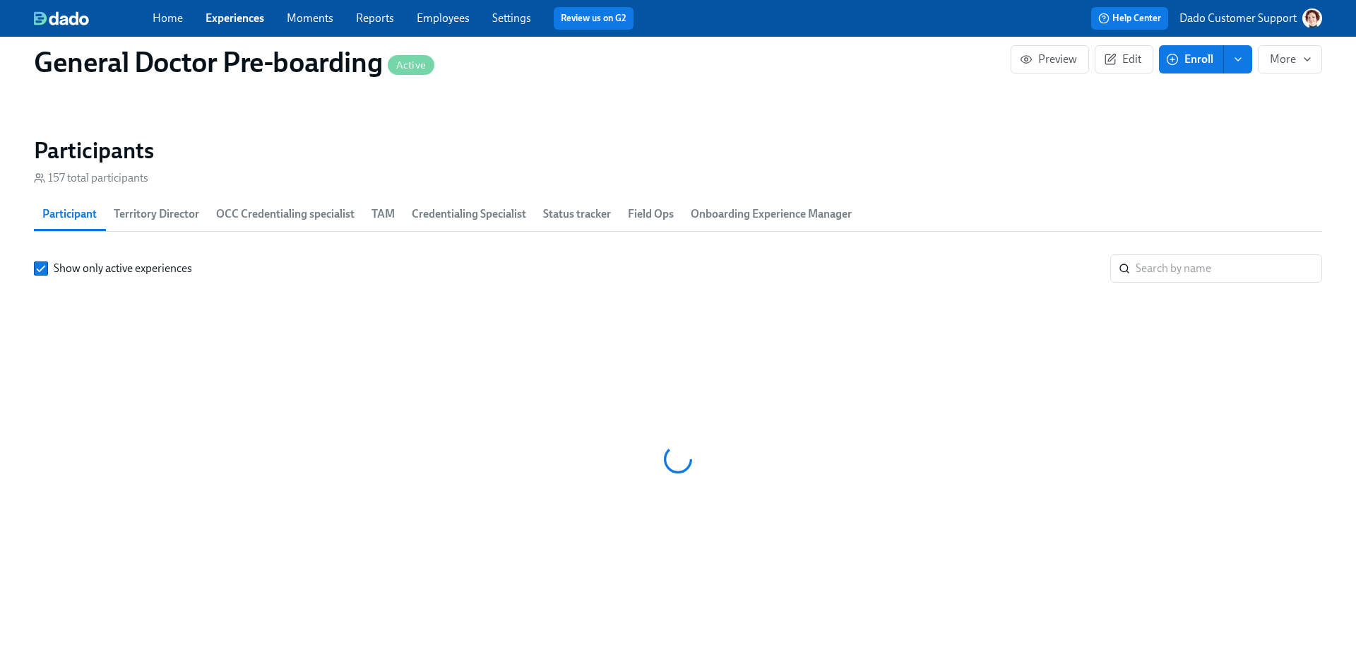
scroll to position [0, 30177]
click at [1241, 283] on input "search" at bounding box center [1229, 268] width 187 height 28
click at [1204, 264] on input "search" at bounding box center [1229, 268] width 187 height 28
paste input "Known issues bzw. not done yet Did not move the location of the Filter menu yet…"
click at [1183, 278] on input "search" at bounding box center [1229, 268] width 187 height 28
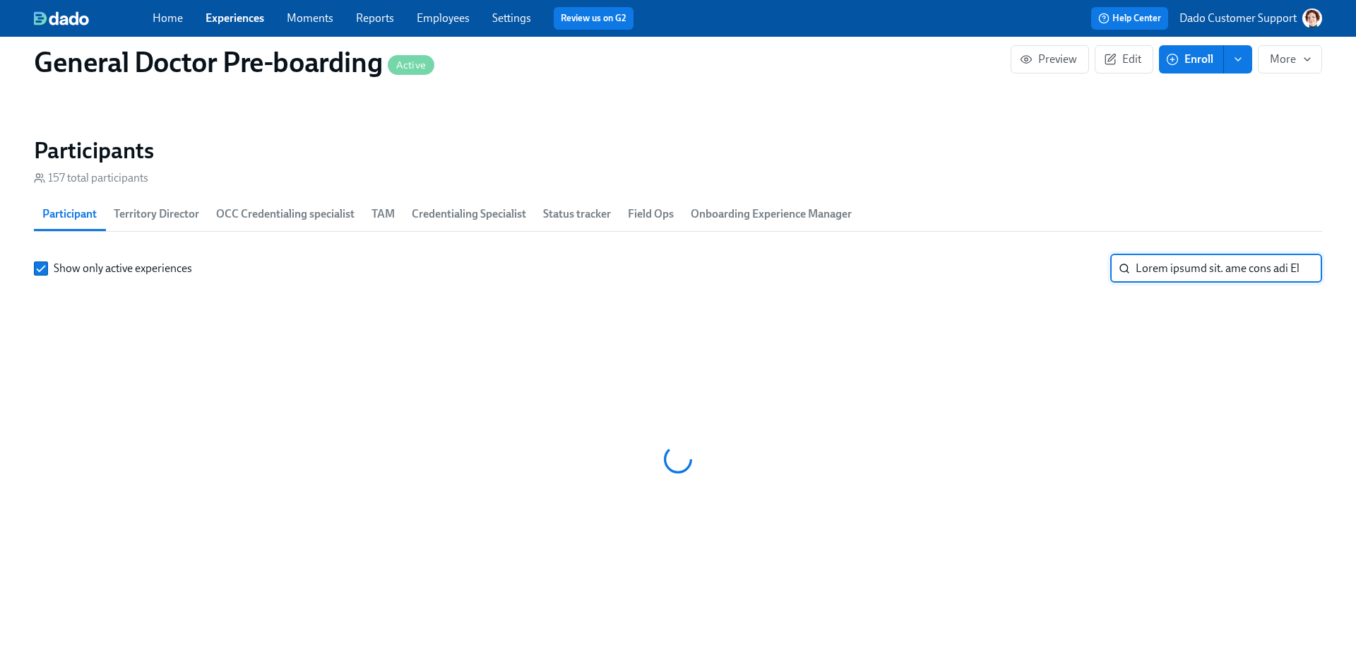
scroll to position [0, 17385]
type input "Noel"
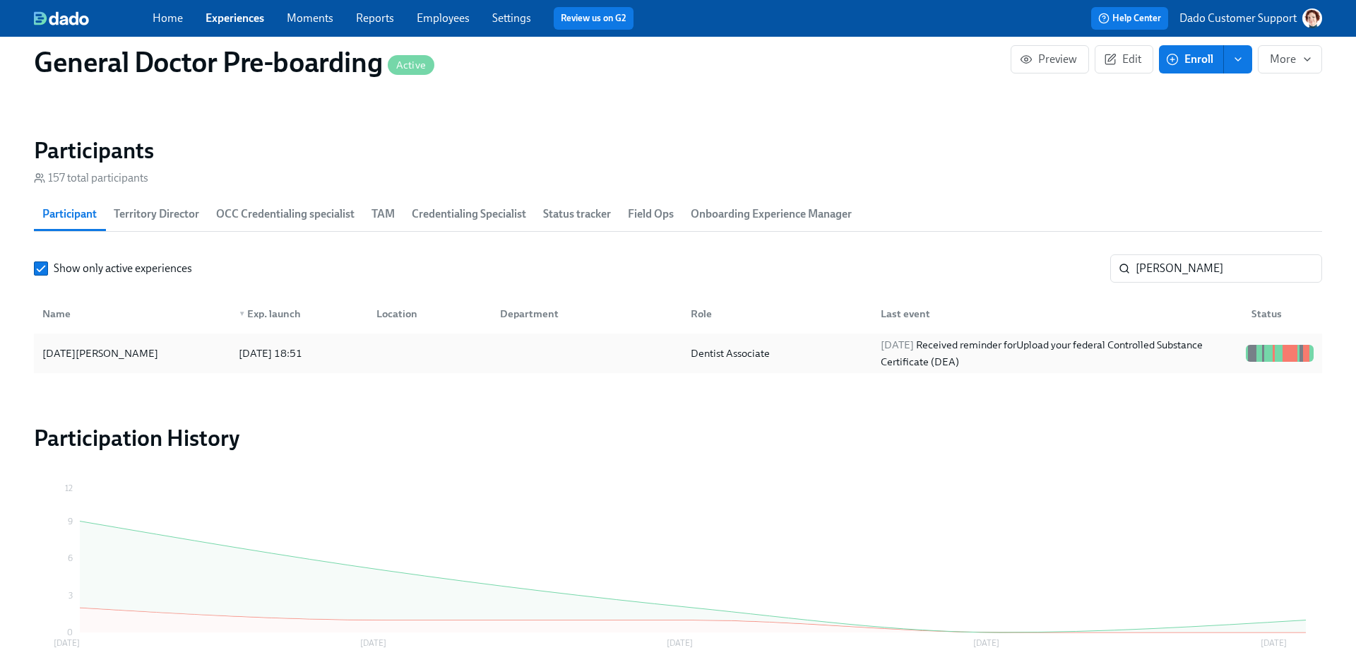
click at [382, 365] on div at bounding box center [427, 353] width 124 height 28
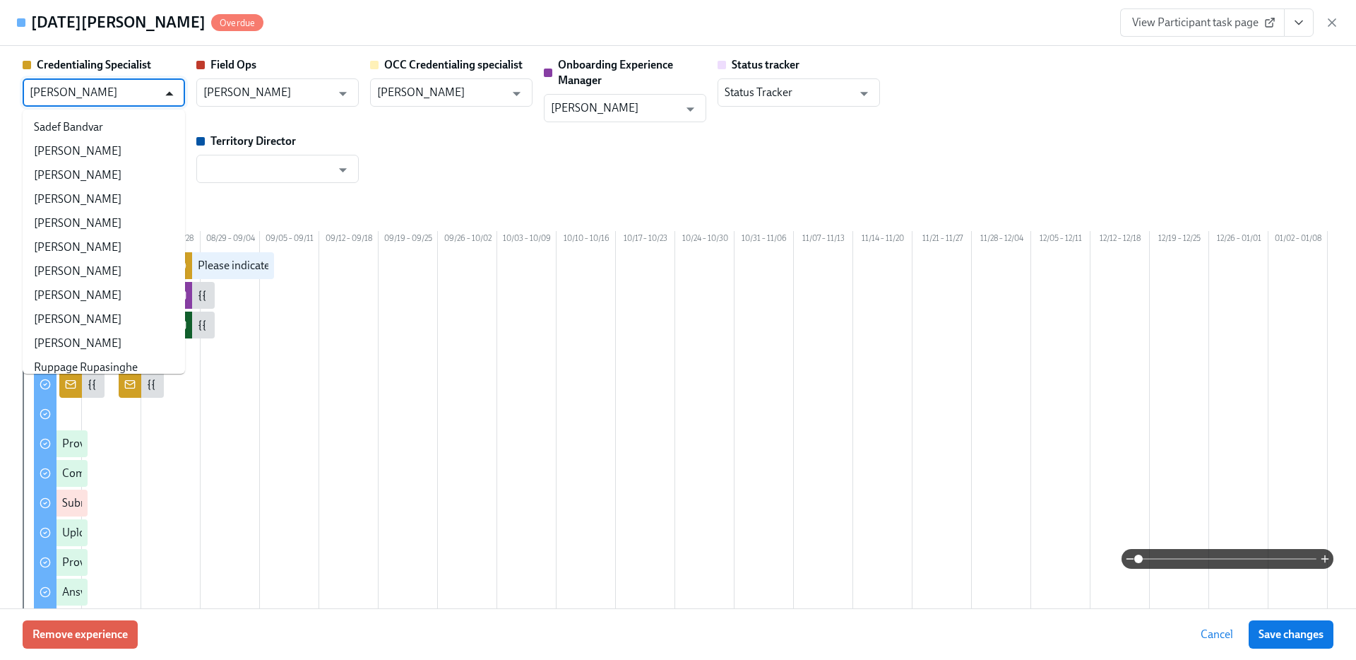
scroll to position [169197, 0]
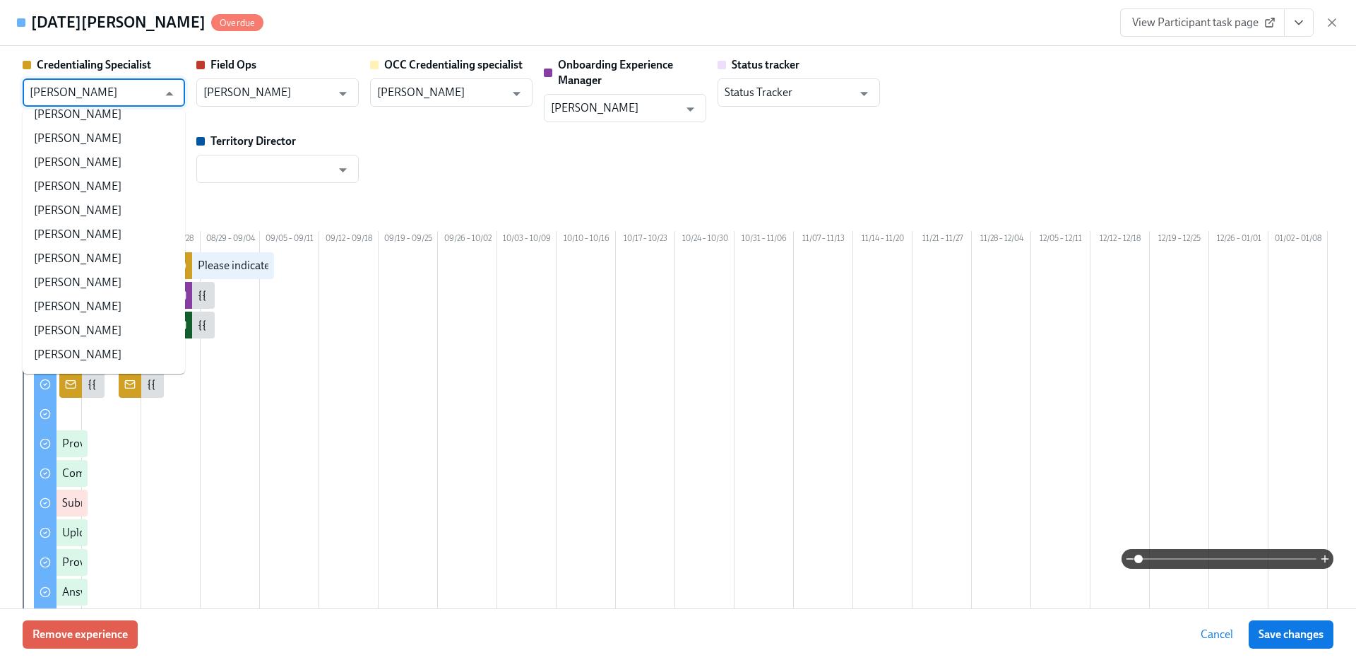
drag, startPoint x: 197, startPoint y: 85, endPoint x: 158, endPoint y: 99, distance: 41.1
click at [158, 99] on div "Denise DeGaramo Carver ​" at bounding box center [104, 92] width 162 height 28
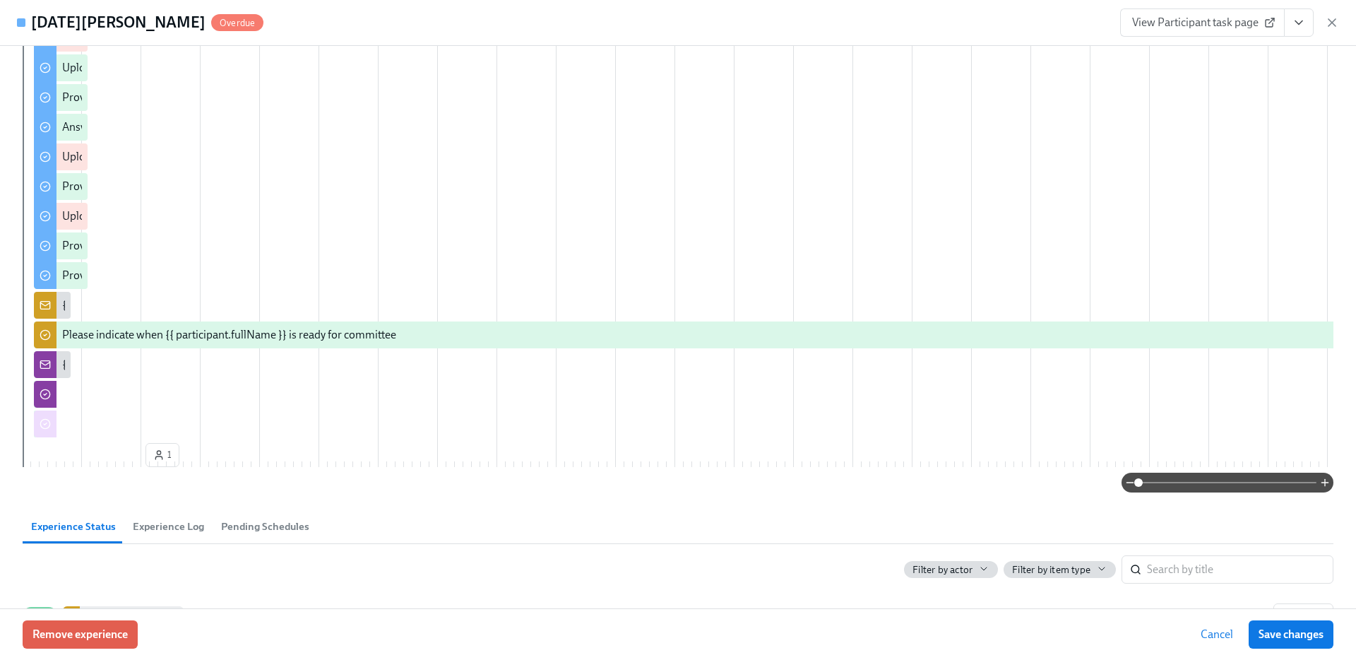
scroll to position [517, 0]
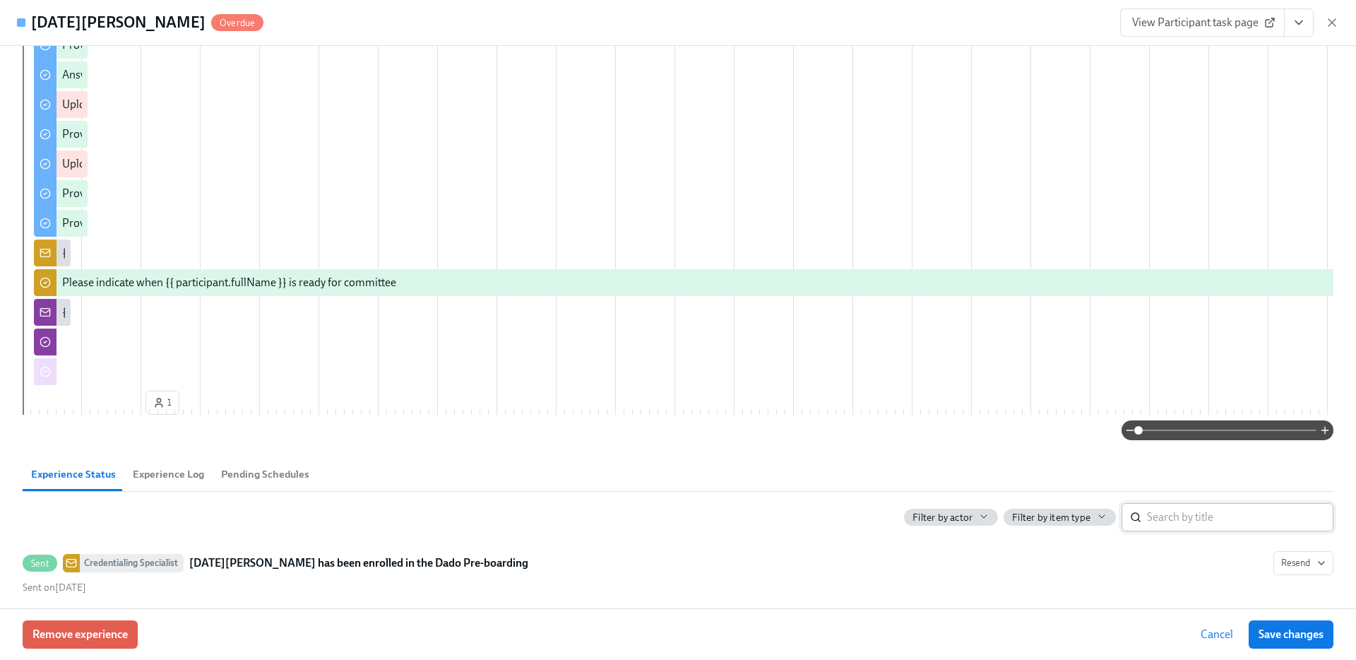
click at [1156, 531] on input "search" at bounding box center [1240, 517] width 187 height 28
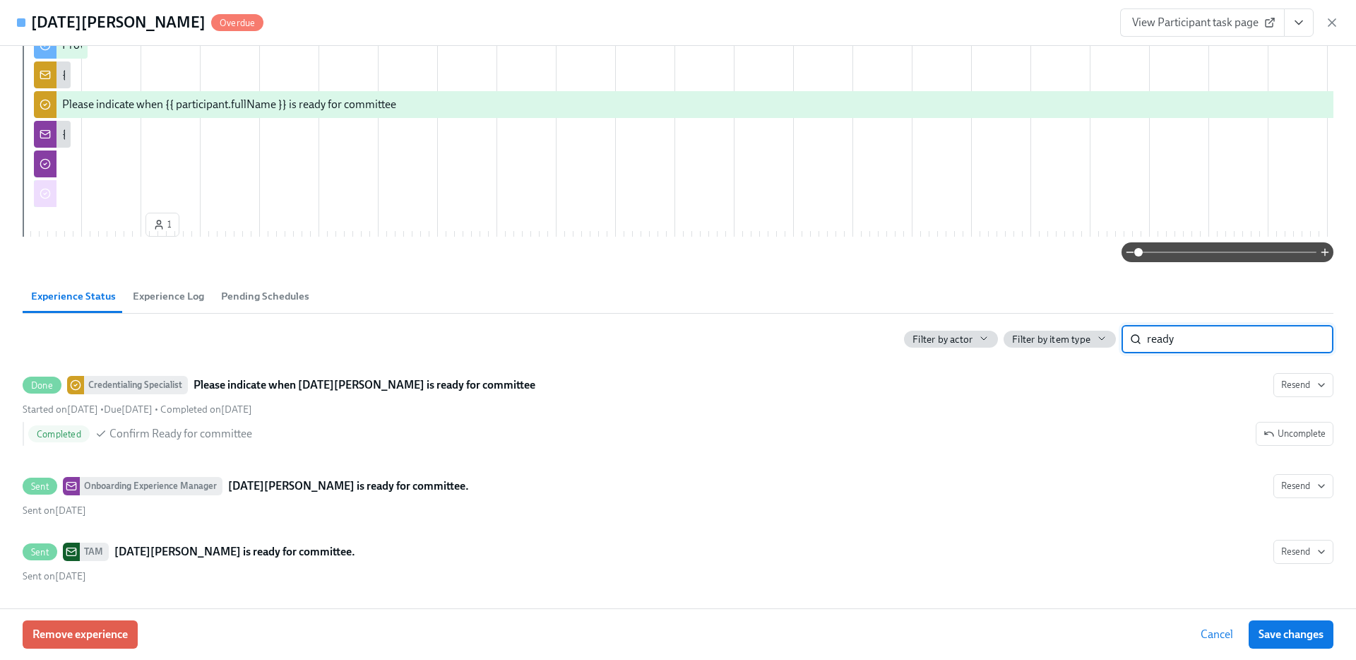
scroll to position [715, 0]
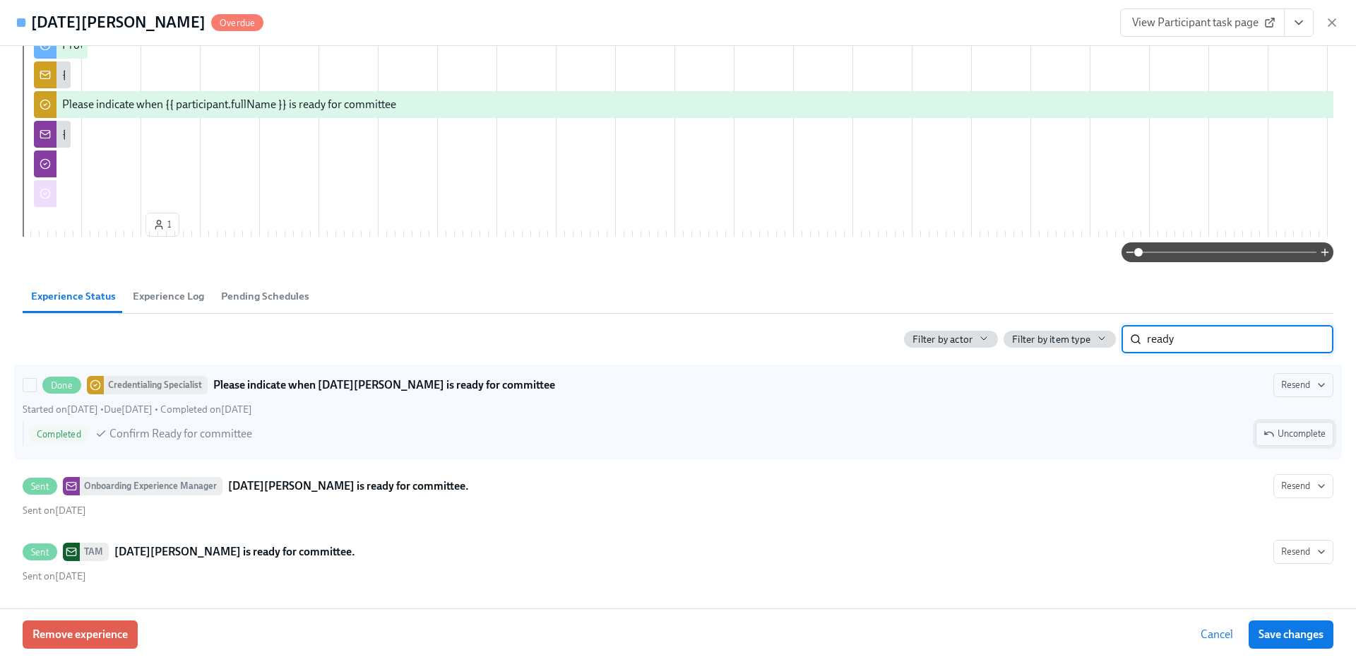
type input "ready"
click at [1293, 441] on span "Uncomplete" at bounding box center [1295, 434] width 62 height 14
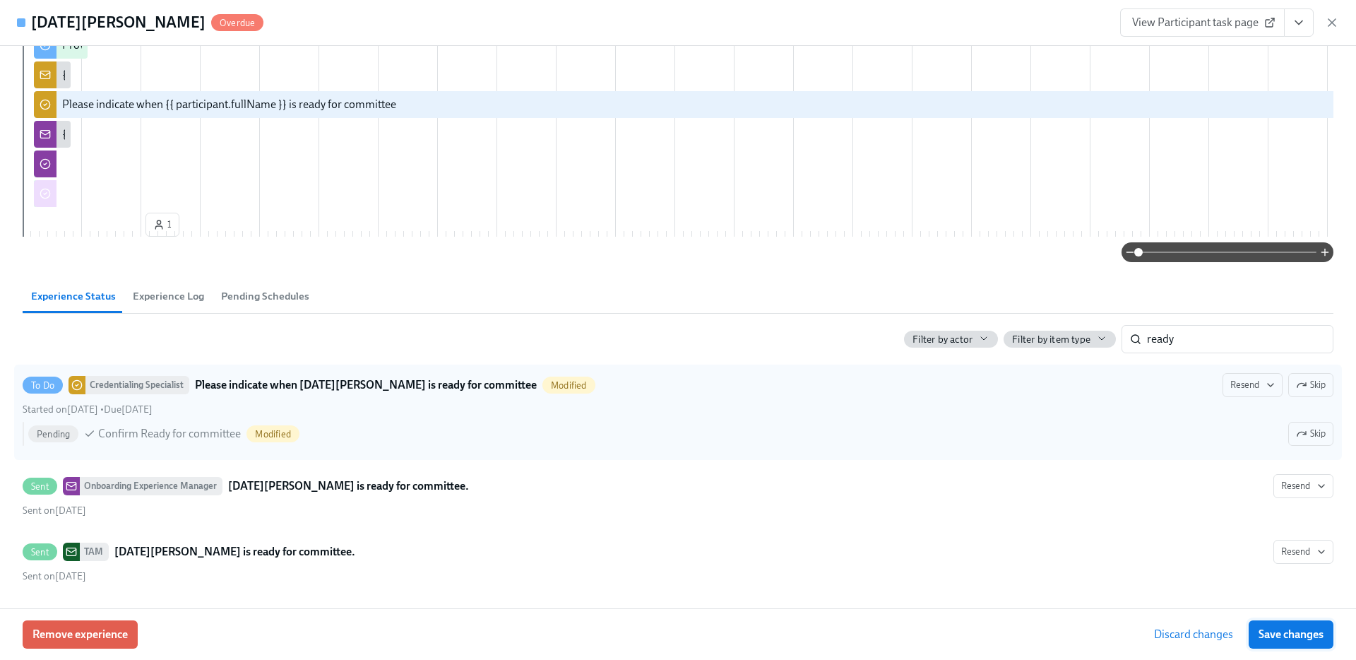
click at [1303, 637] on span "Save changes" at bounding box center [1291, 634] width 65 height 14
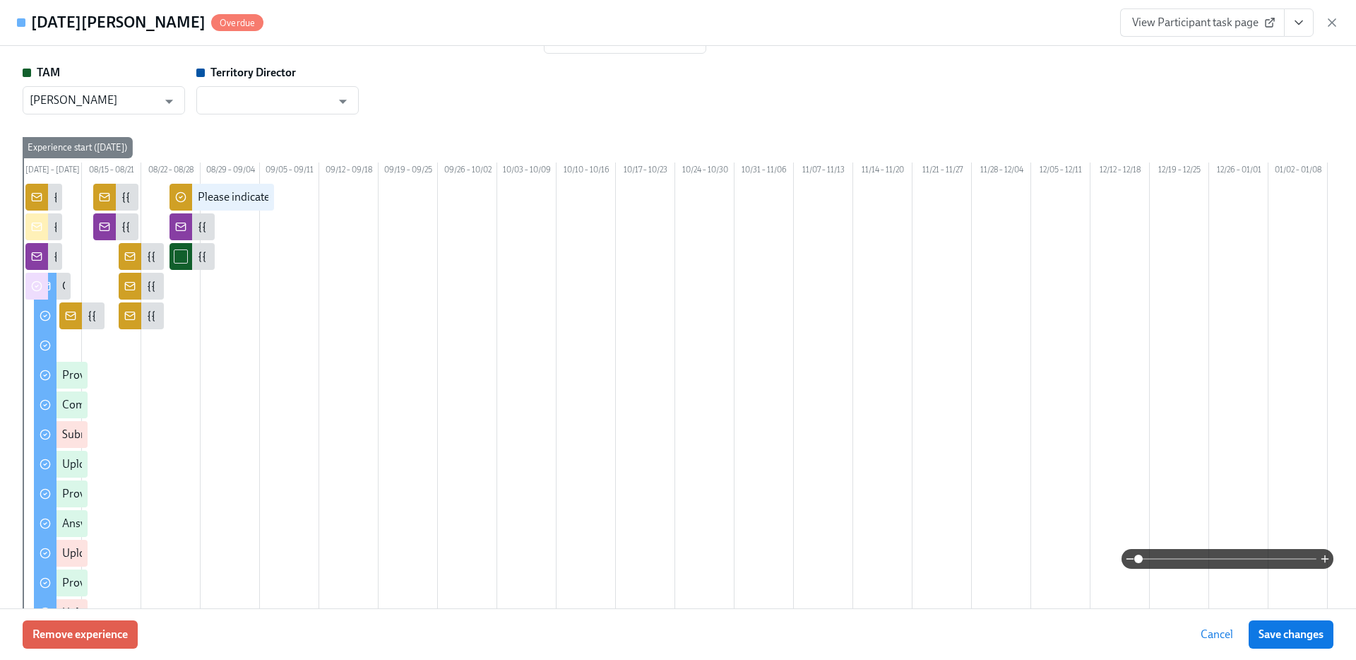
scroll to position [65, 0]
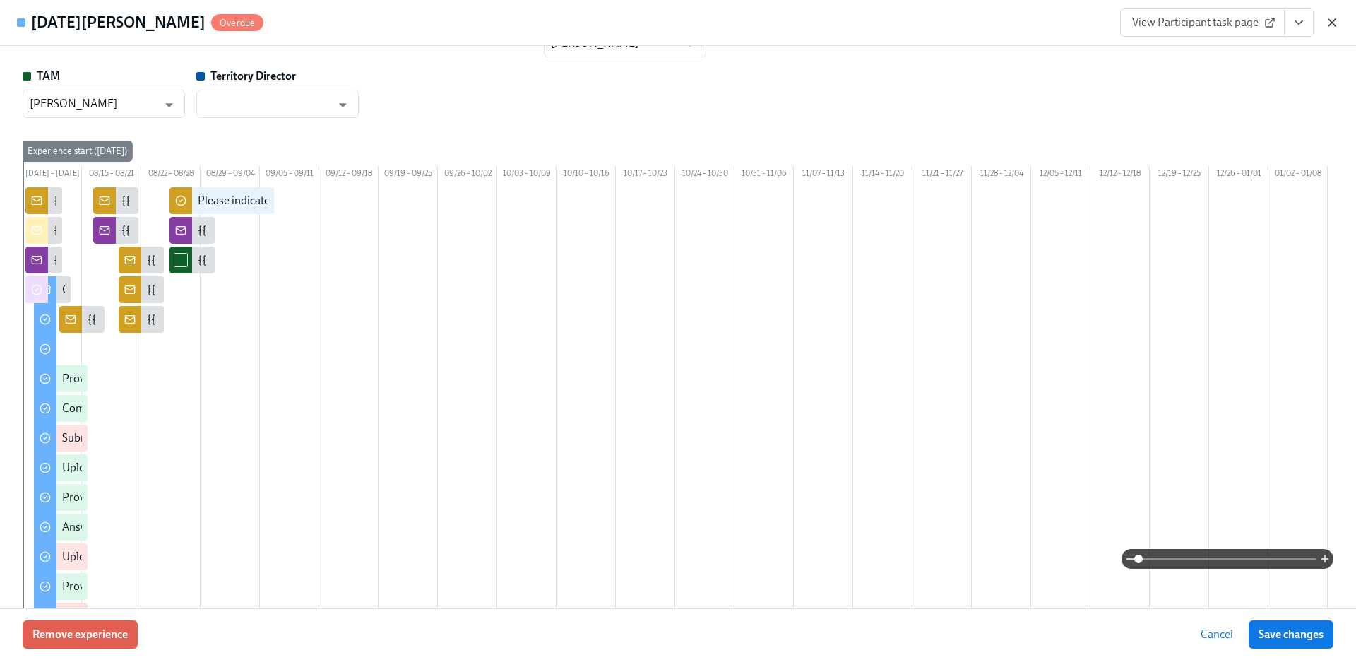
click at [1332, 21] on icon "button" at bounding box center [1332, 22] width 7 height 7
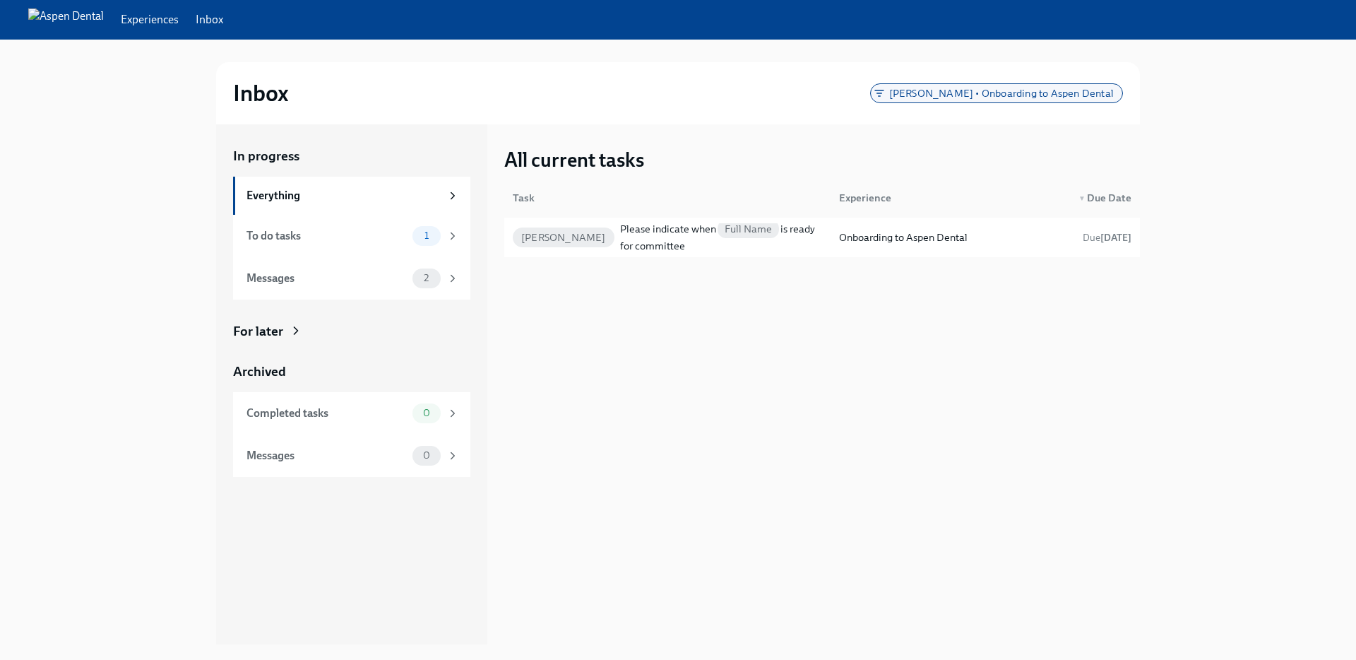
click at [945, 93] on span "[PERSON_NAME] • Onboarding to Aspen Dental" at bounding box center [1002, 93] width 242 height 11
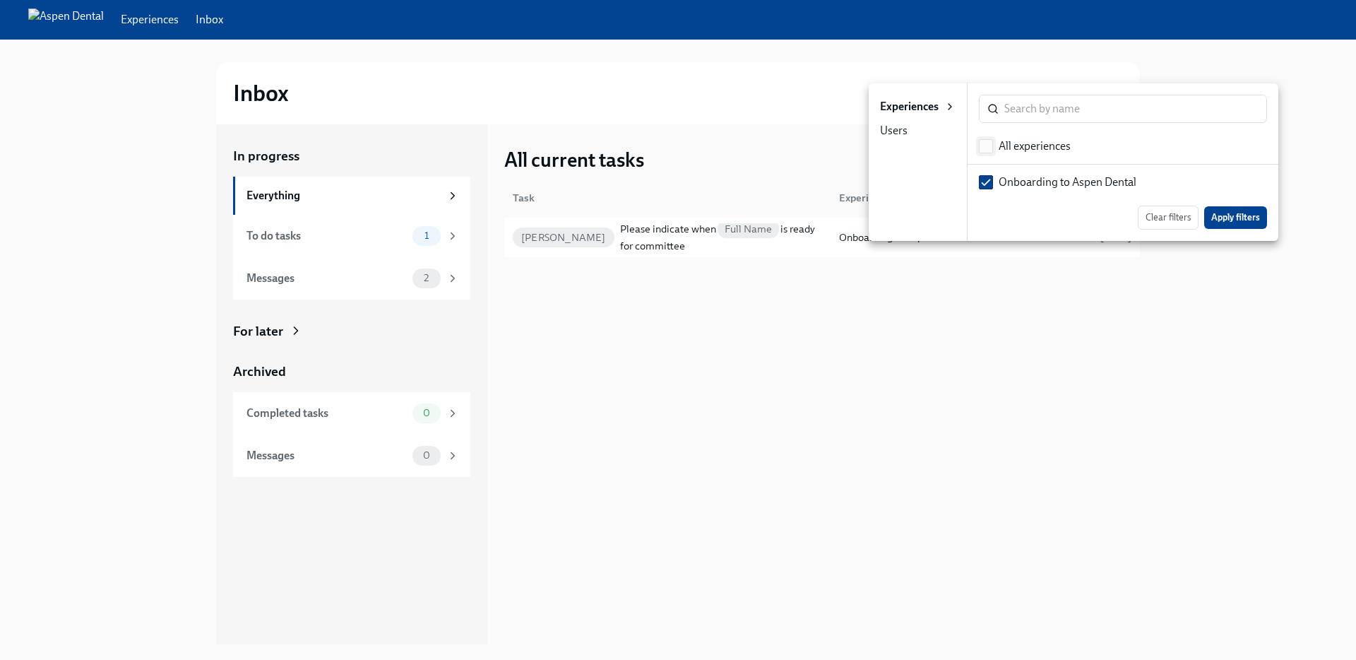
click at [993, 151] on span at bounding box center [986, 146] width 14 height 14
checkbox input "true"
checkbox input "false"
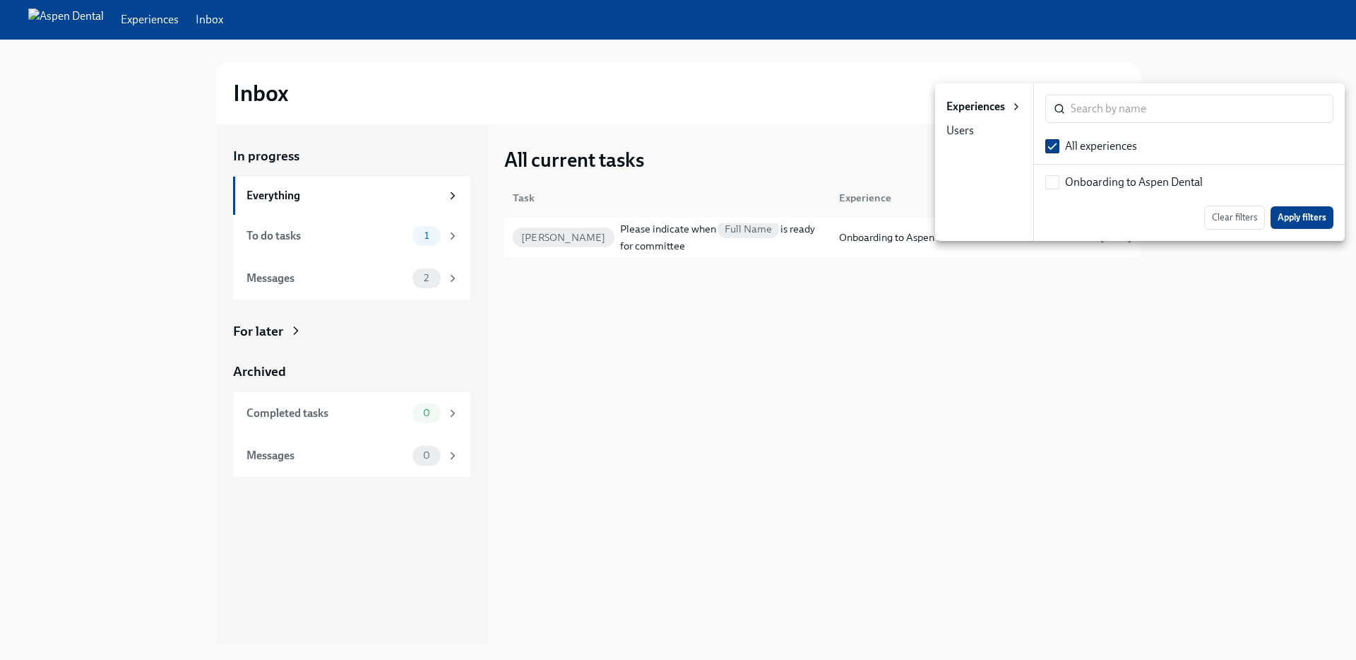
click at [966, 132] on div "Users" at bounding box center [961, 131] width 28 height 16
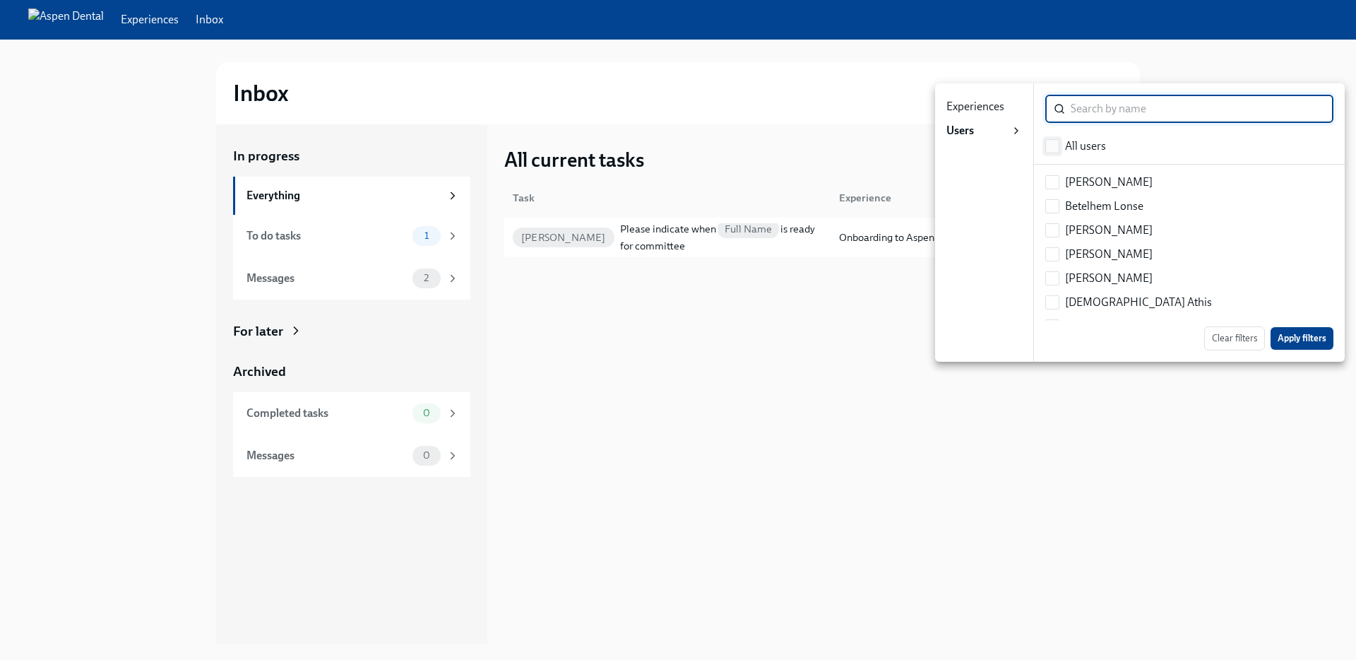
click at [1050, 140] on input "checkbox" at bounding box center [1052, 146] width 13 height 13
checkbox input "true"
checkbox input "false"
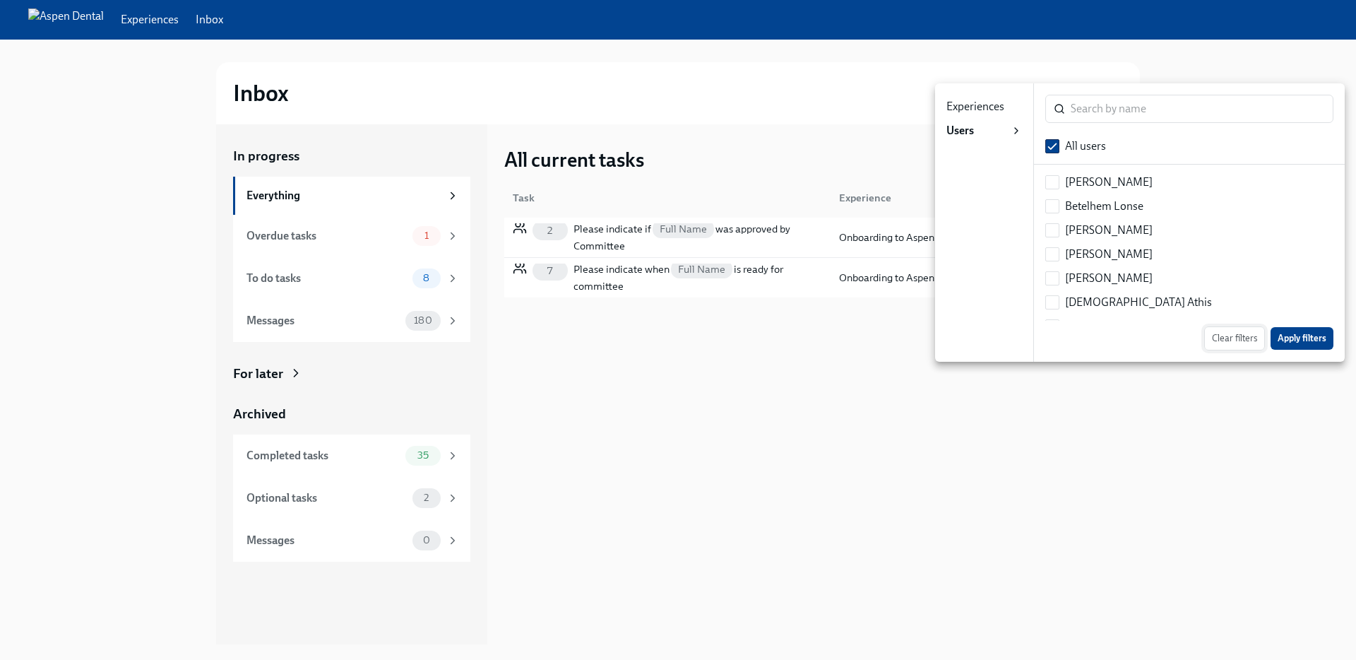
click at [1235, 330] on button "Clear filters" at bounding box center [1234, 338] width 61 height 24
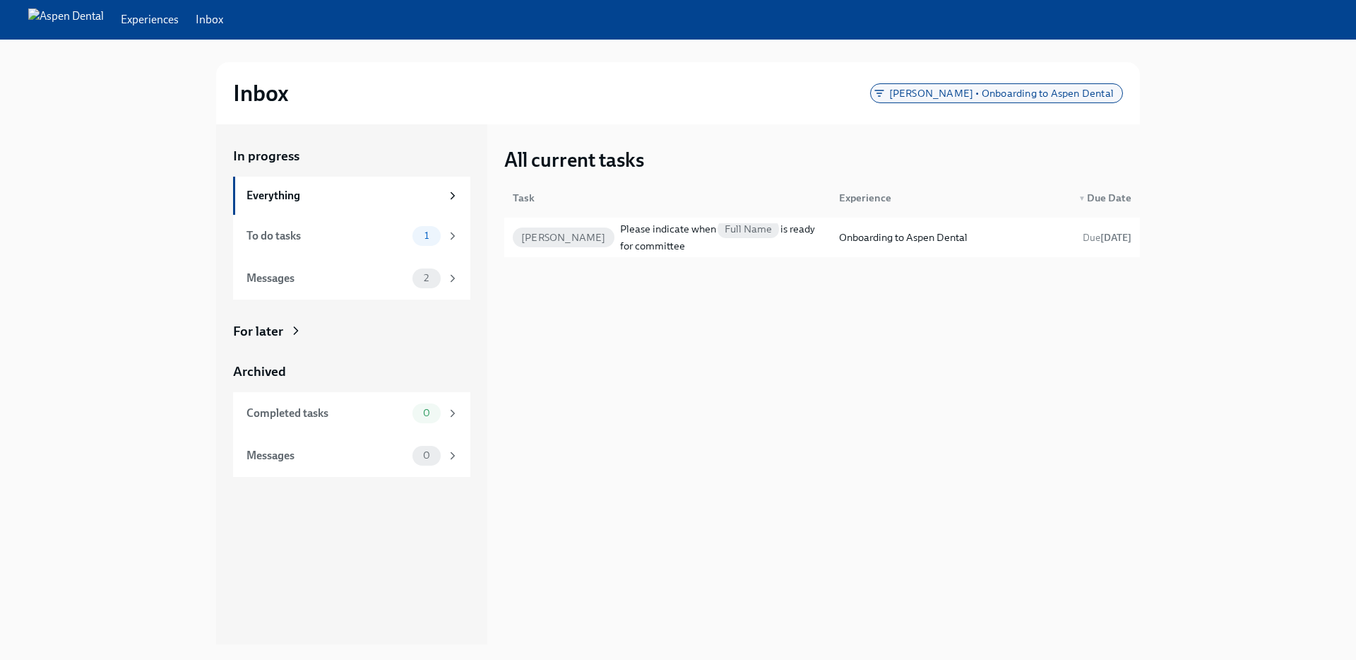
click at [1010, 90] on span "KARAN THAKKAR • Onboarding to Aspen Dental" at bounding box center [1002, 93] width 242 height 11
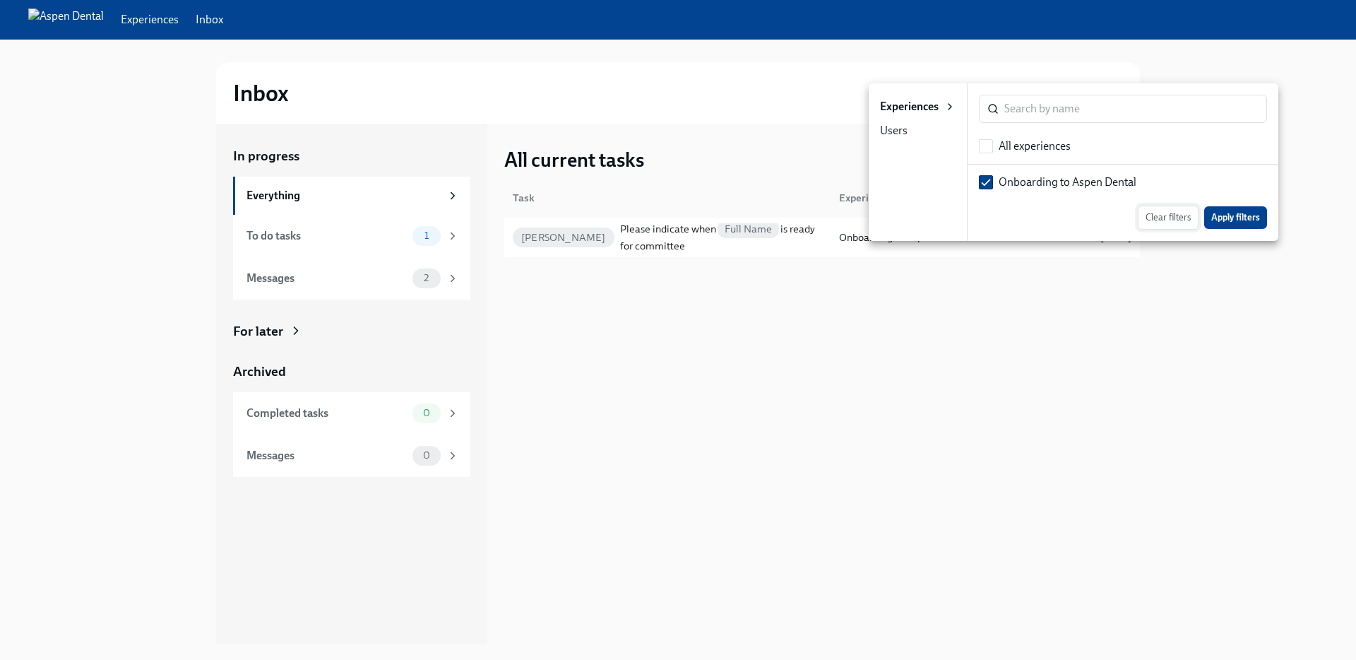
click at [1183, 215] on span "Clear filters" at bounding box center [1168, 218] width 45 height 14
checkbox input "true"
checkbox input "false"
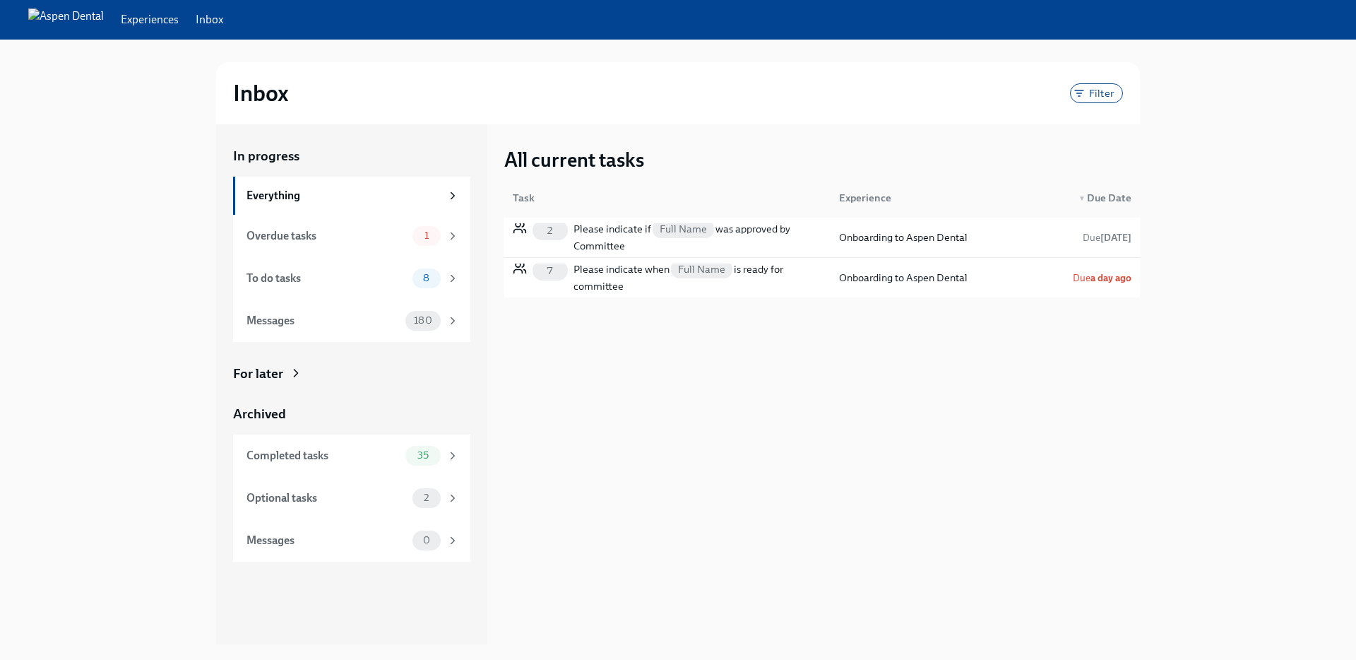
click at [1235, 238] on div "In progress Everything Overdue tasks 1 To do tasks 8 Messages 180 For later Arc…" at bounding box center [678, 384] width 1311 height 520
click at [412, 319] on span "180" at bounding box center [423, 320] width 35 height 11
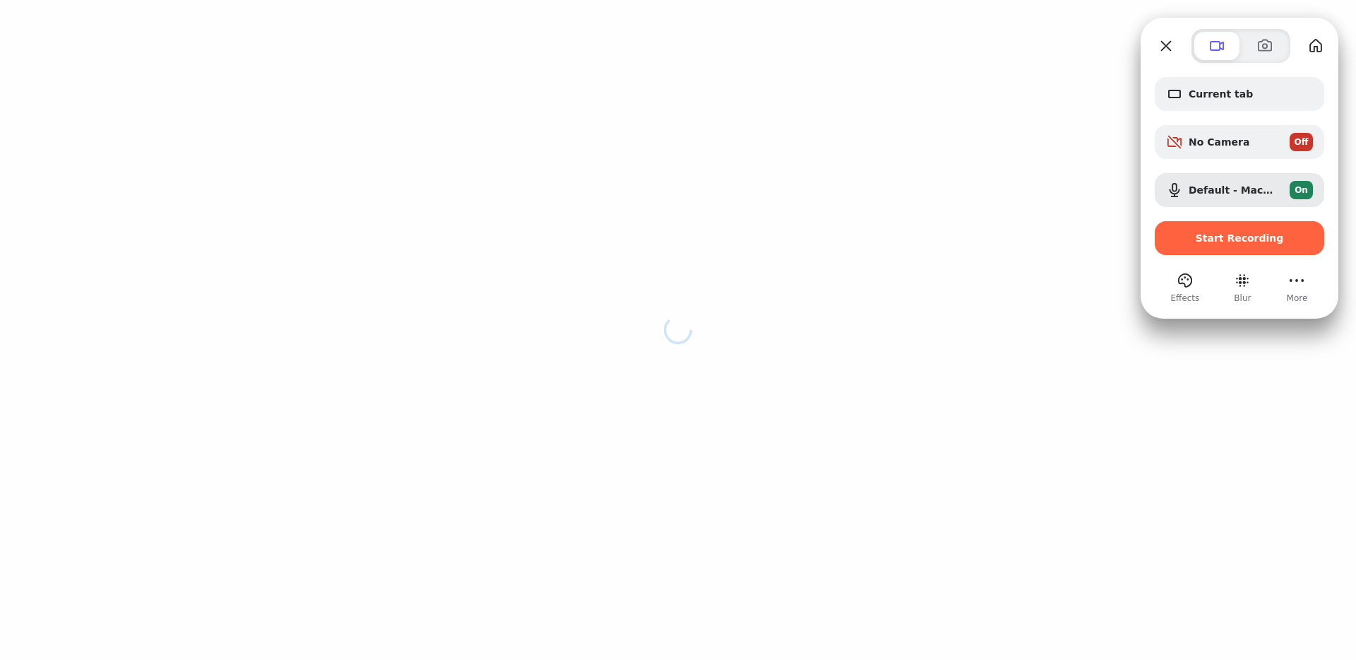
click at [1163, 45] on button "Close" at bounding box center [1166, 46] width 23 height 23
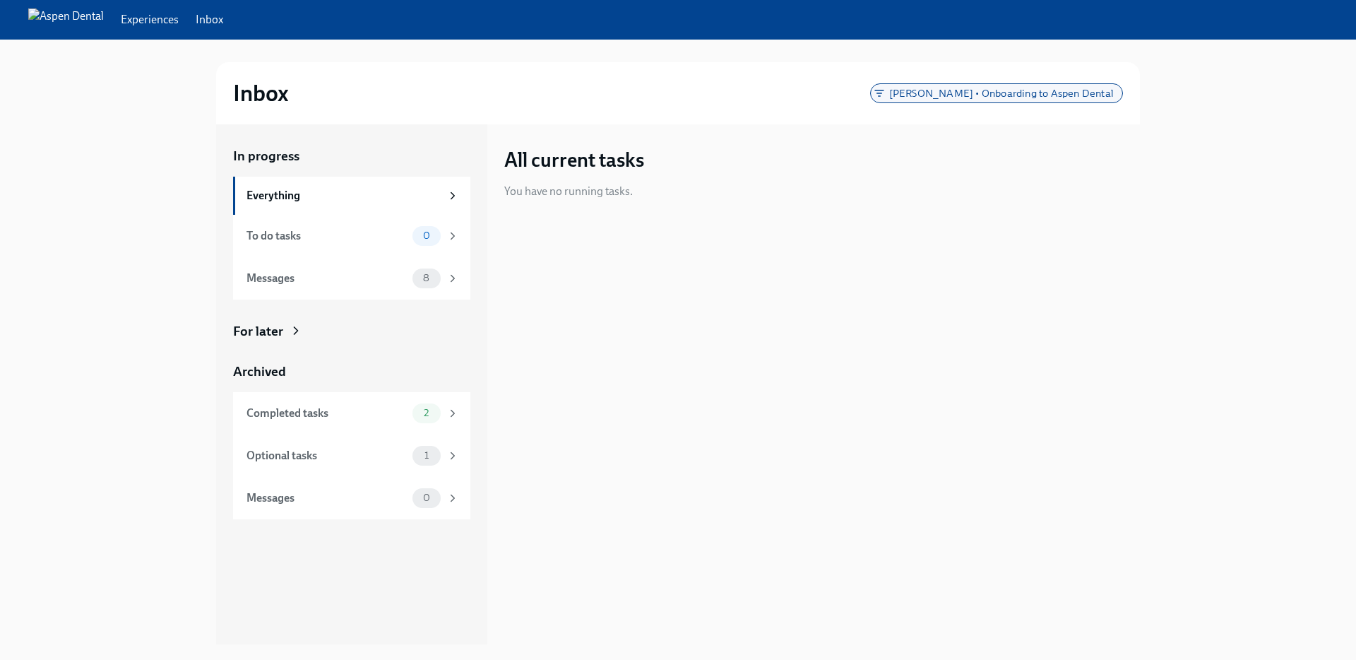
click at [982, 95] on span "Mitra Abdi • Onboarding to Aspen Dental" at bounding box center [1002, 93] width 242 height 11
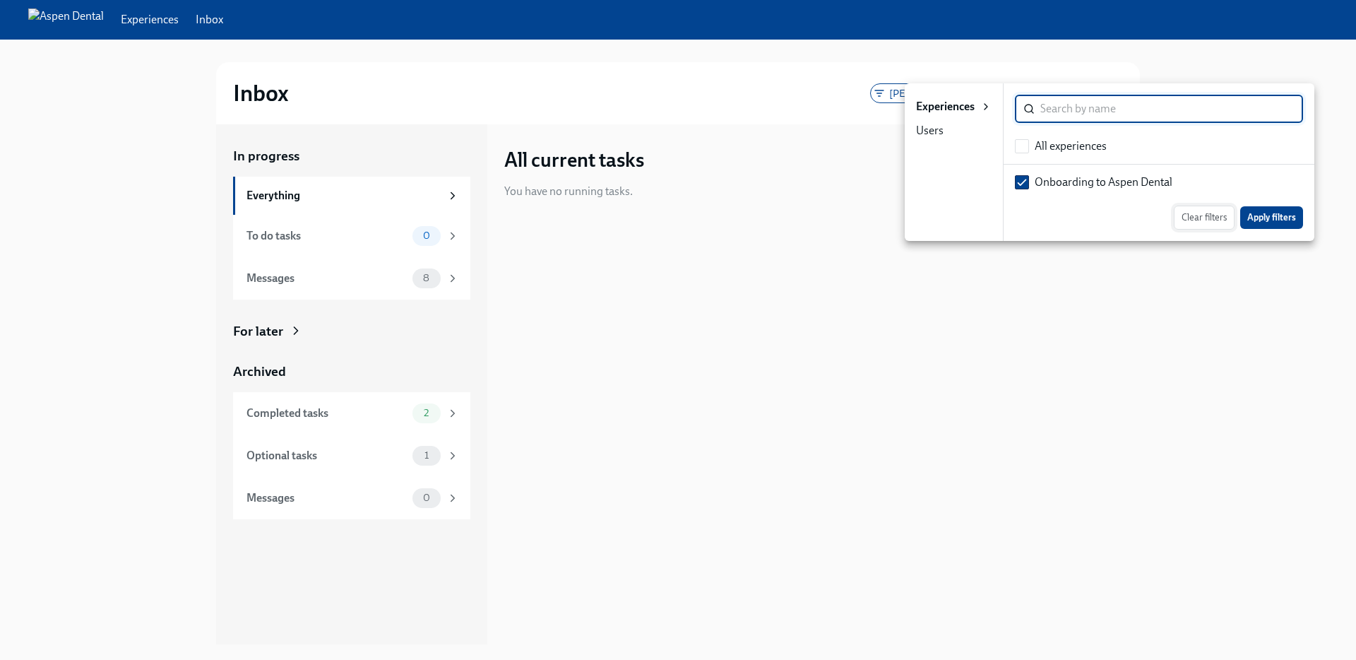
click at [1207, 215] on span "Clear filters" at bounding box center [1204, 218] width 45 height 14
checkbox input "true"
checkbox input "false"
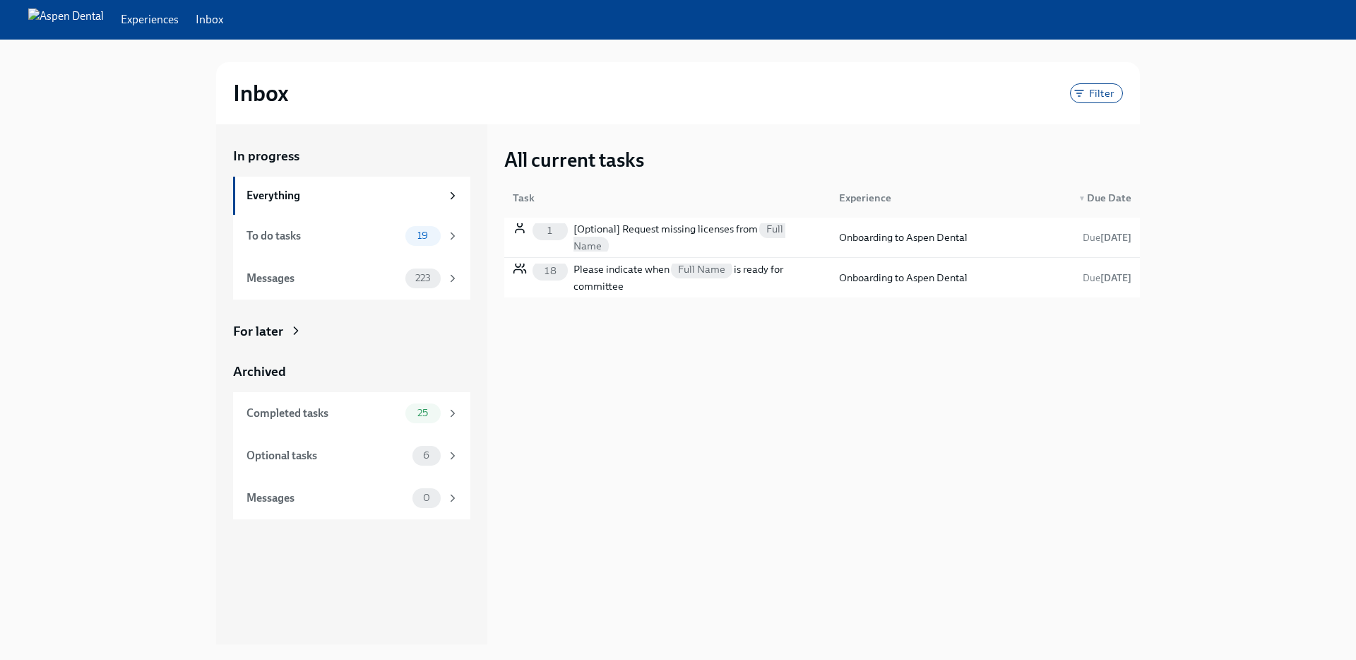
click at [1218, 388] on div "In progress Everything To do tasks 19 Messages 223 For later Archived Completed…" at bounding box center [678, 384] width 1311 height 520
click at [605, 283] on div "Please indicate when Full Name is ready for committee" at bounding box center [698, 278] width 249 height 34
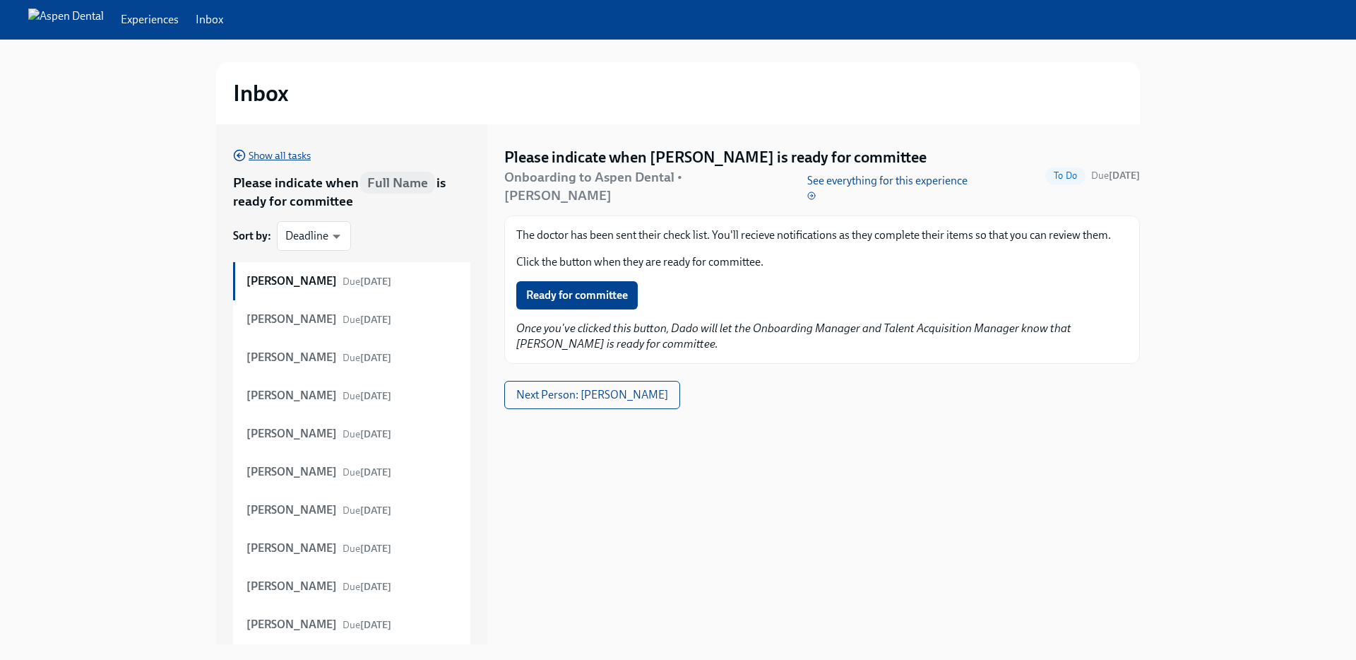
click at [263, 158] on span "Show all tasks" at bounding box center [272, 155] width 78 height 14
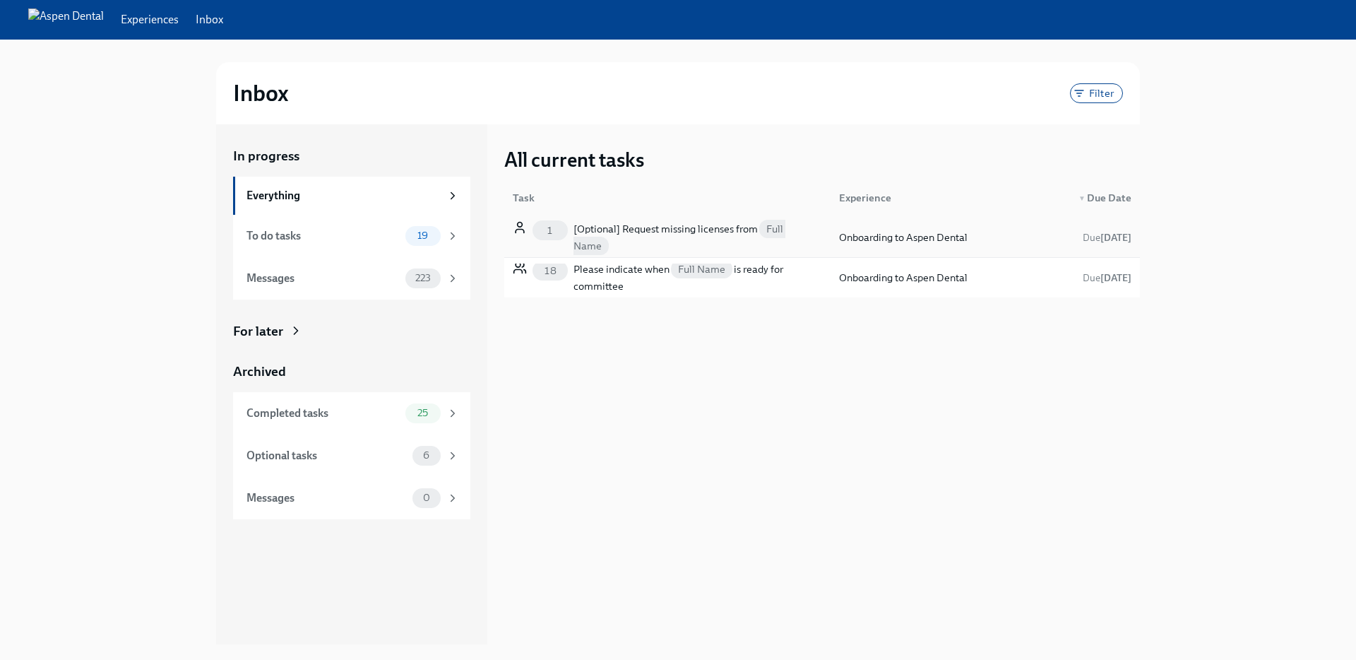
click at [724, 229] on div "[Optional] Request missing licenses from Full Name" at bounding box center [698, 237] width 249 height 34
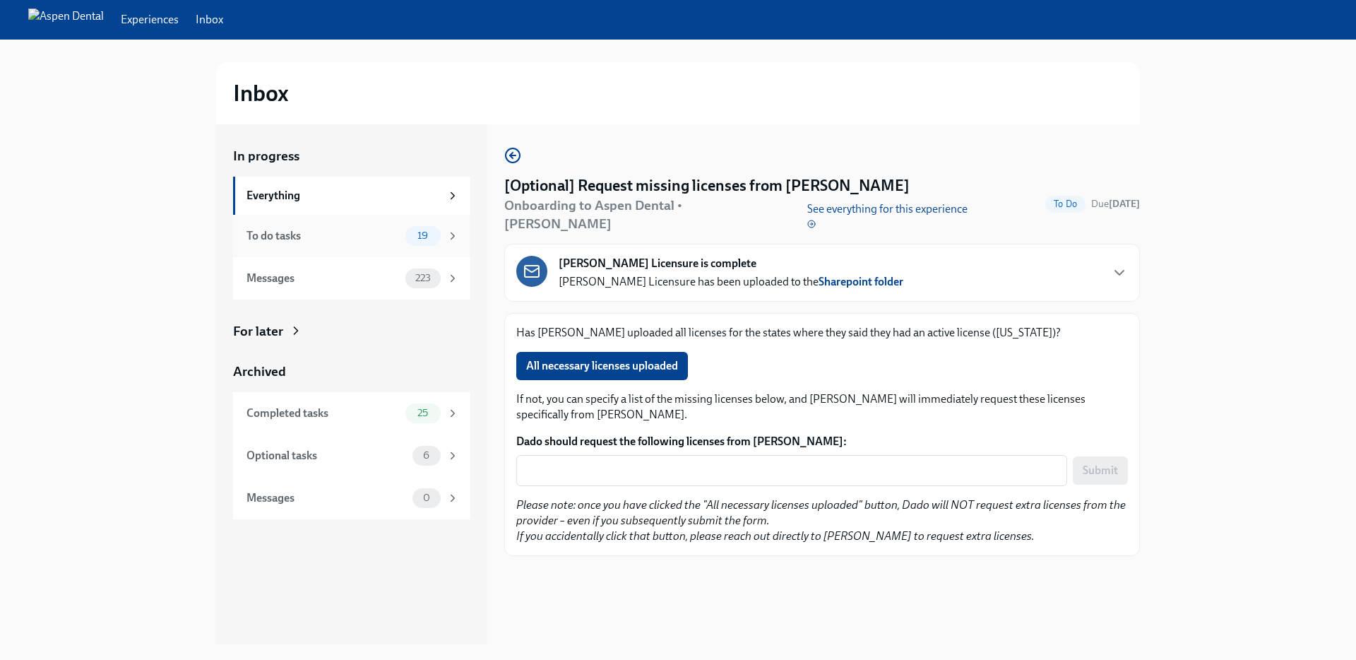
click at [358, 232] on div "To do tasks" at bounding box center [323, 236] width 153 height 16
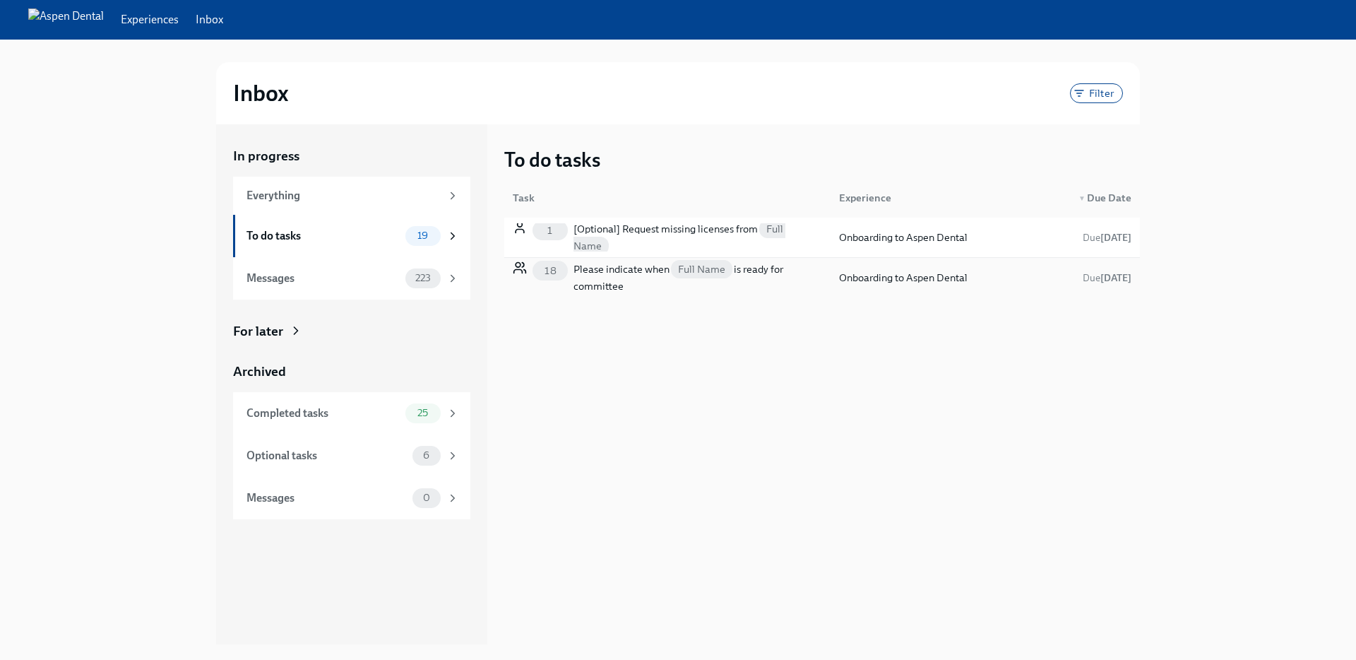
click at [624, 268] on div "Please indicate when Full Name is ready for committee" at bounding box center [698, 278] width 249 height 34
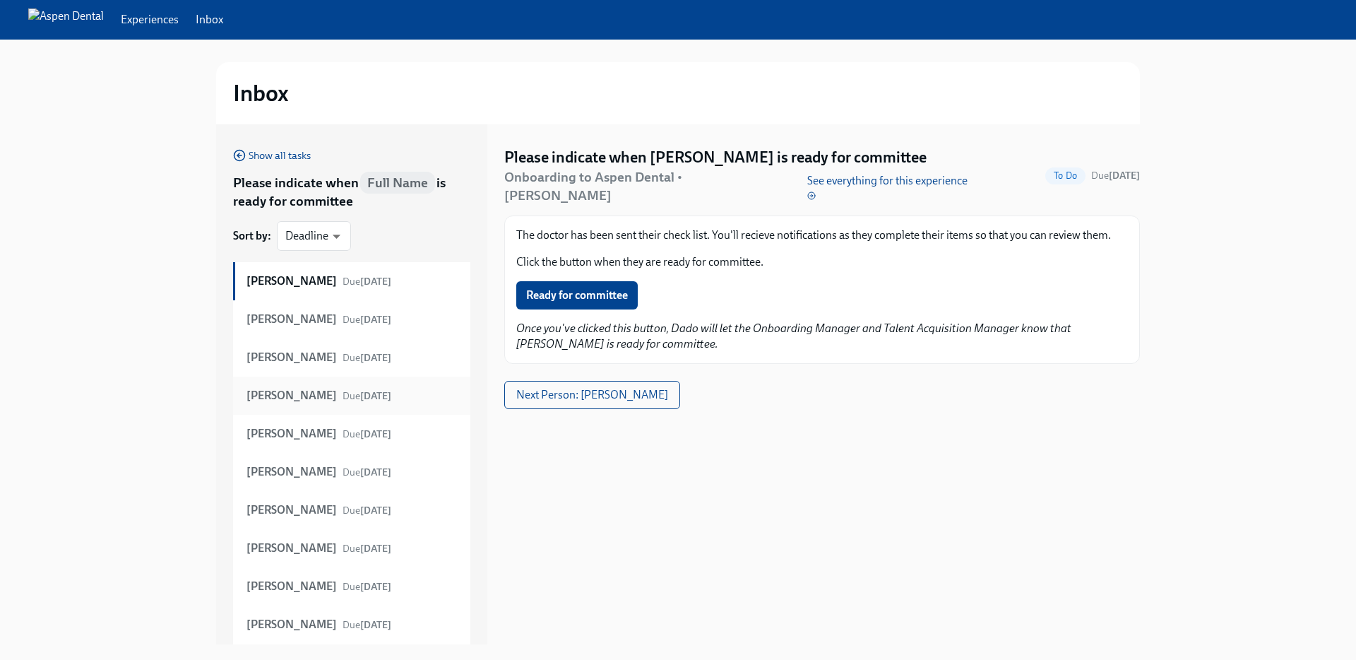
click at [330, 378] on div "Abraham John Due Oct 23rd" at bounding box center [351, 396] width 237 height 38
click at [316, 483] on div "Jason Varnado Due Jan 10th" at bounding box center [351, 472] width 237 height 38
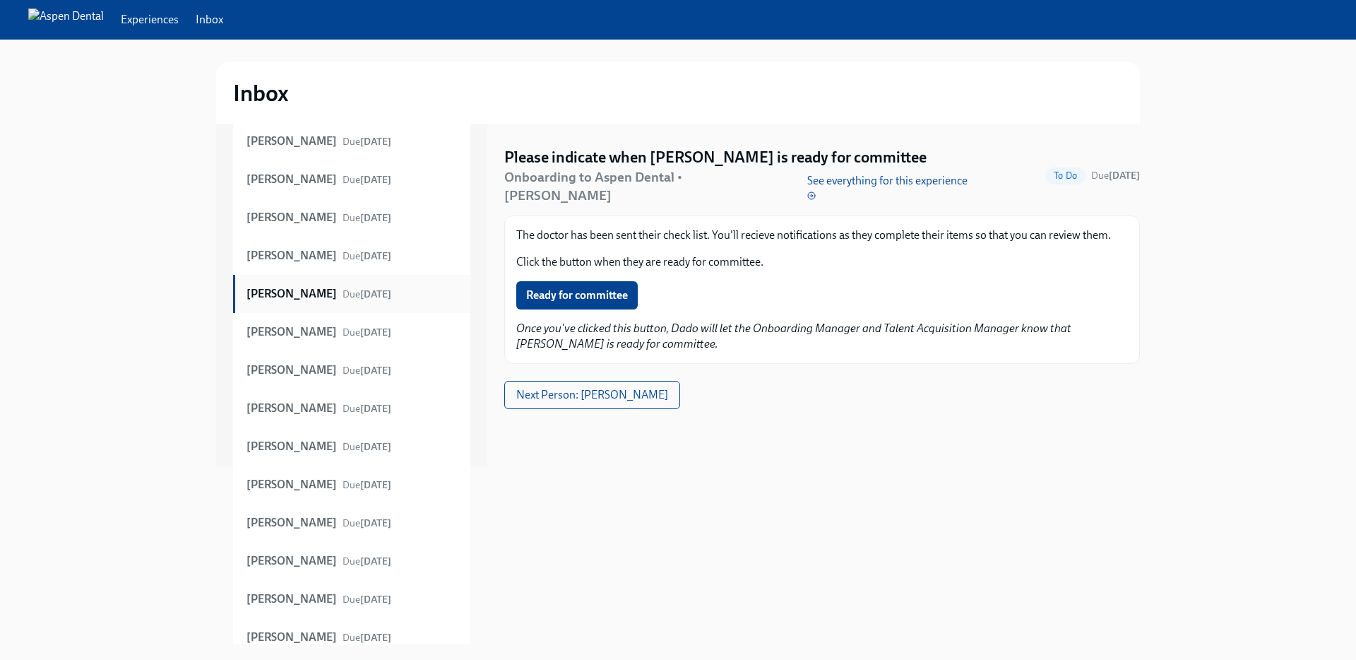
scroll to position [184, 0]
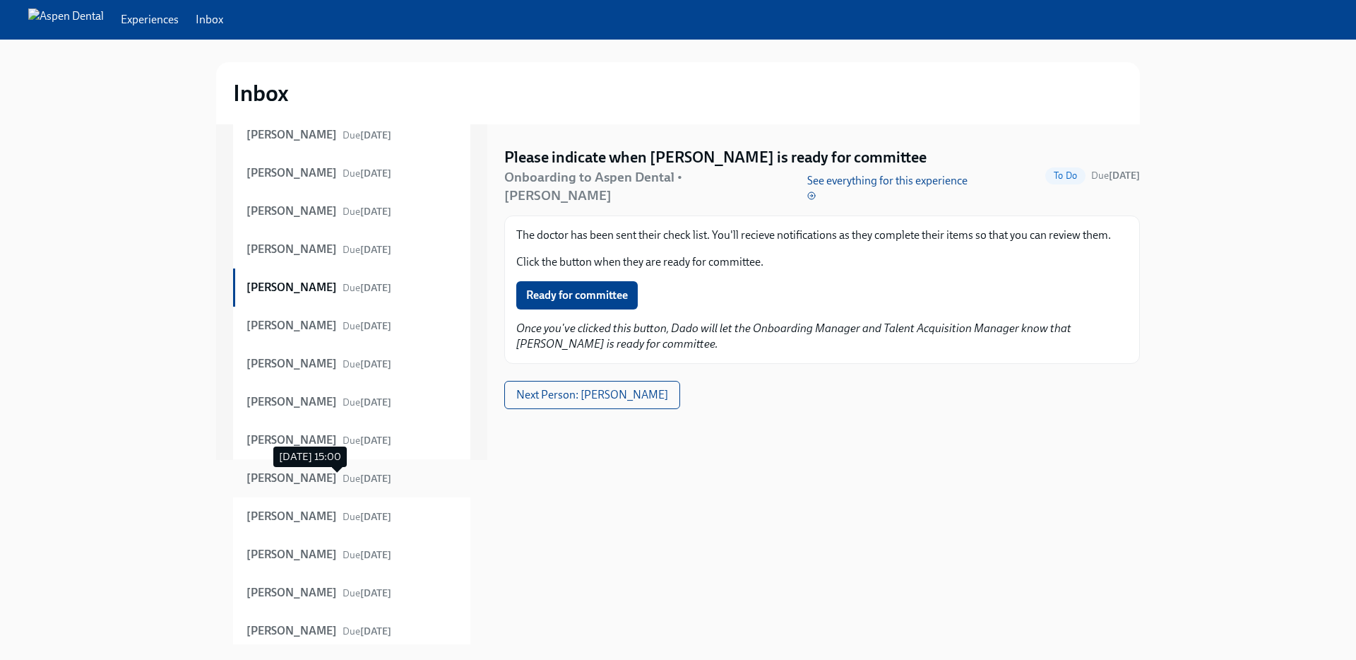
click at [343, 484] on span "Due Jan 24th" at bounding box center [367, 479] width 49 height 12
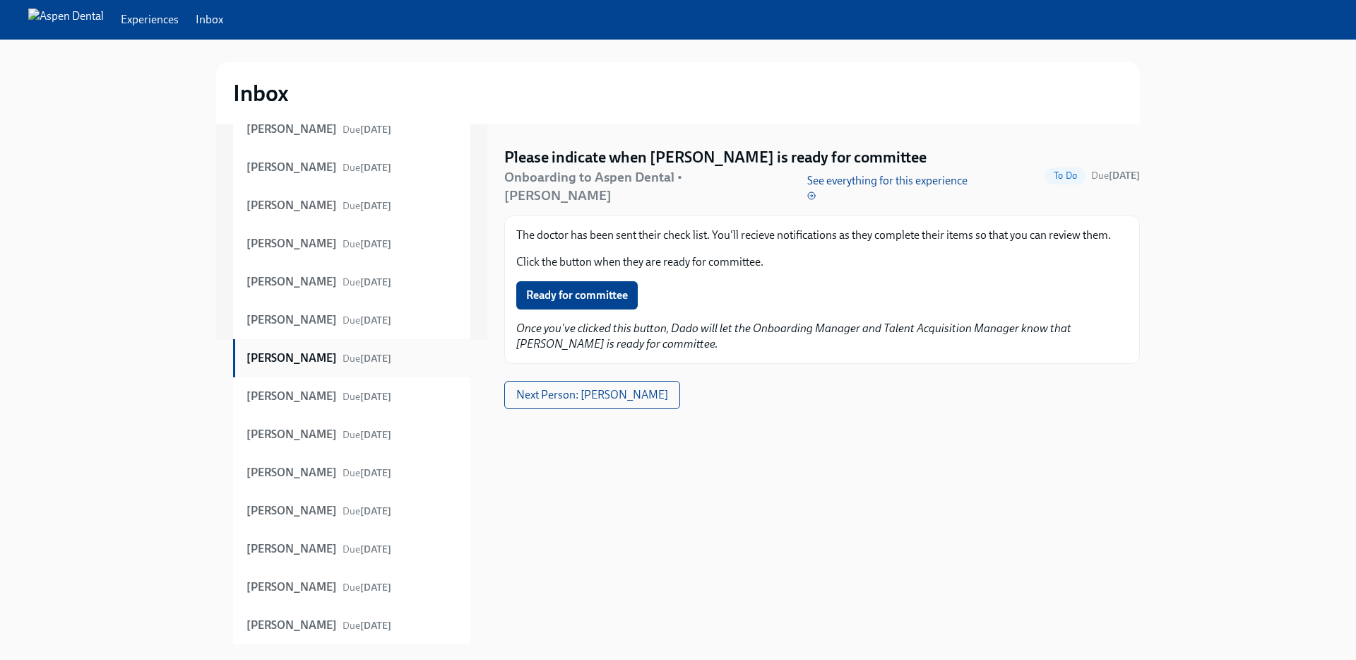
click at [316, 484] on div "Jeffrey Schmelter Due Jan 27th" at bounding box center [351, 473] width 237 height 38
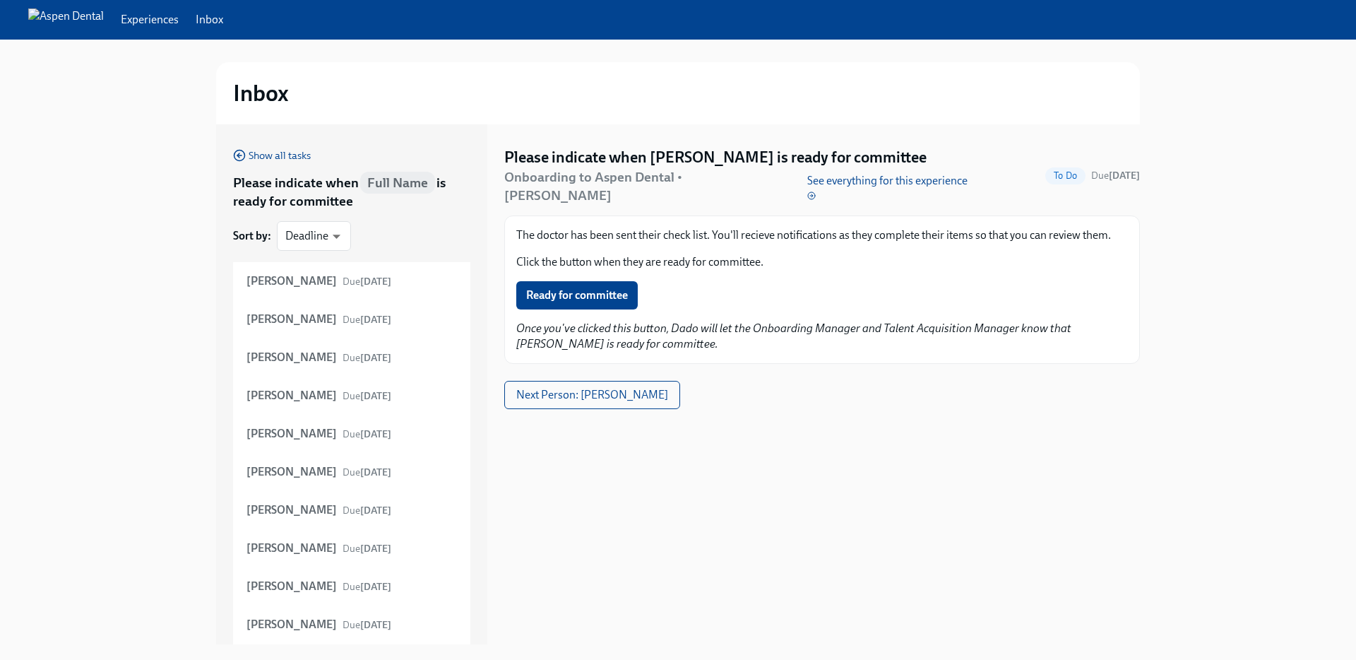
click at [179, 21] on link "Experiences" at bounding box center [150, 20] width 58 height 16
click at [223, 20] on link "Inbox" at bounding box center [210, 20] width 28 height 16
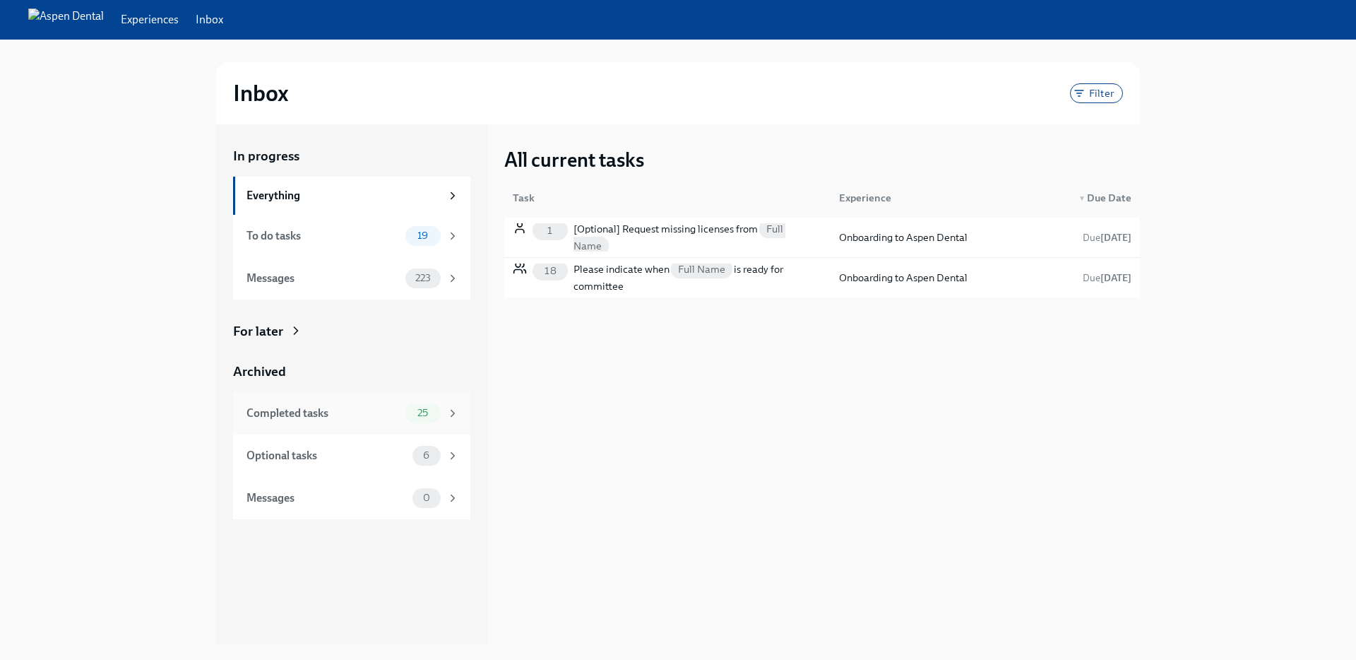
click at [355, 422] on div "Completed tasks 25" at bounding box center [353, 413] width 213 height 20
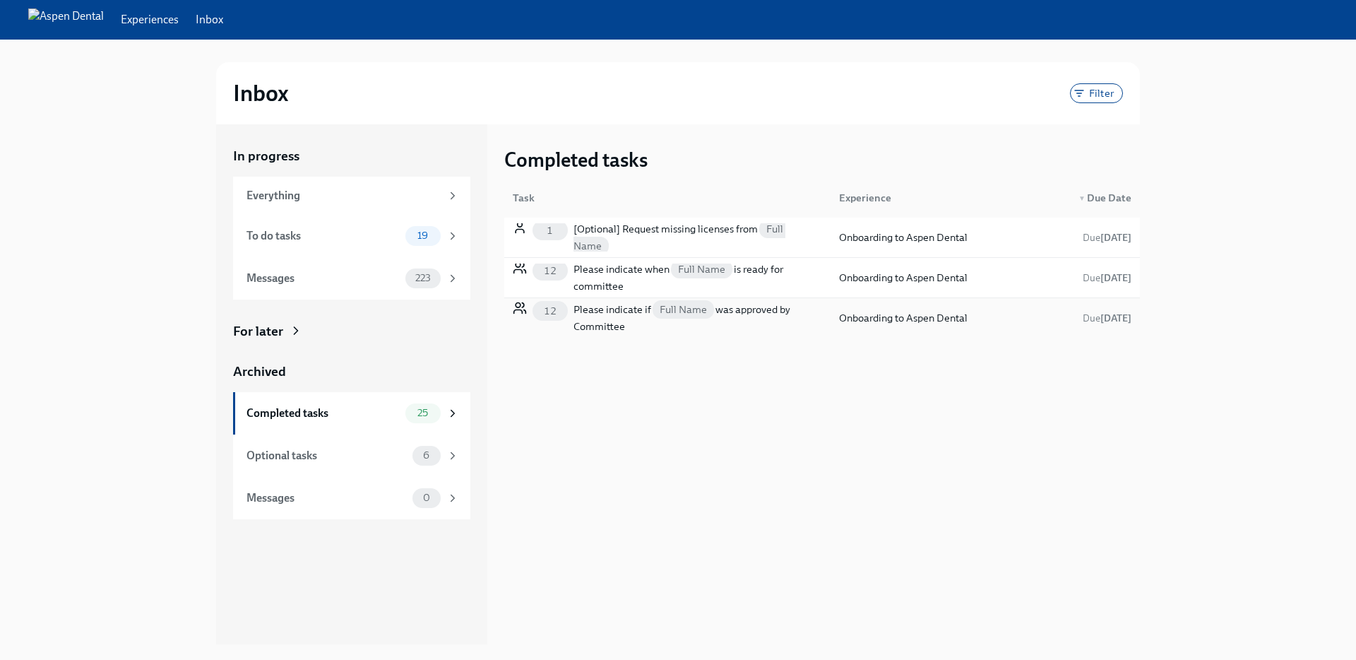
click at [612, 311] on div "Please indicate if Full Name was approved by Committee" at bounding box center [698, 318] width 249 height 34
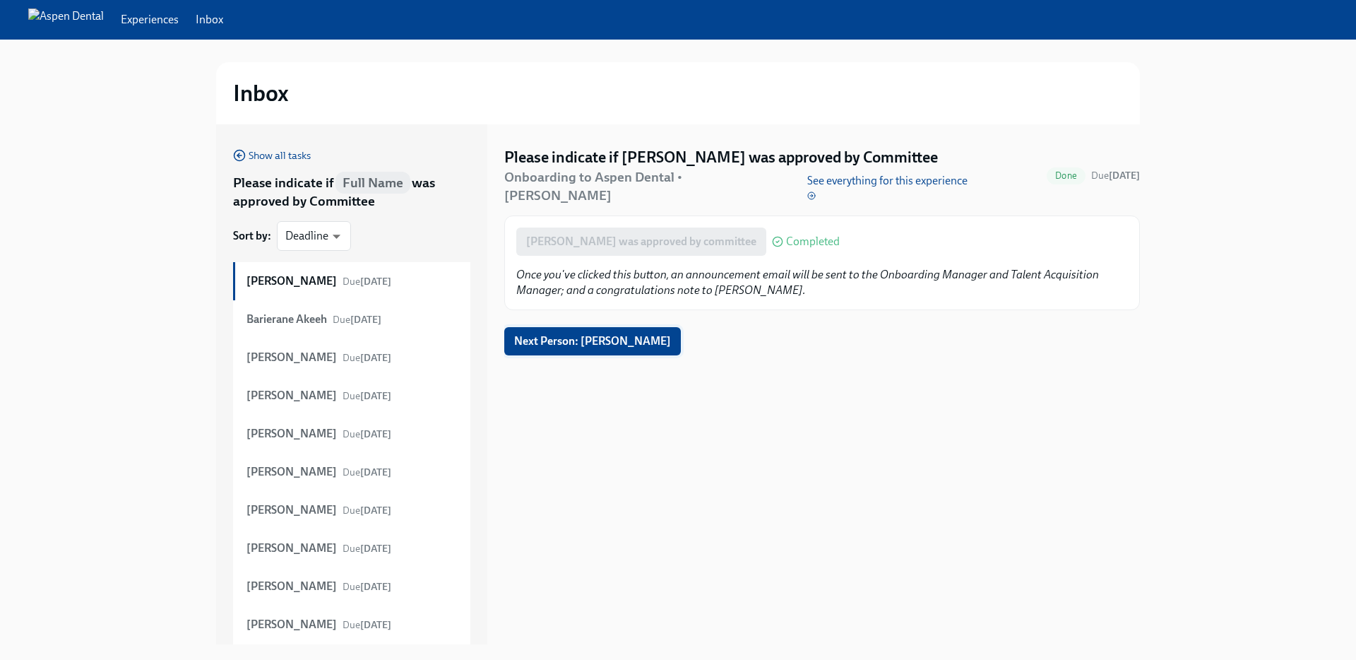
click at [583, 334] on span "Next Person: Barierane Akeeh" at bounding box center [592, 341] width 157 height 14
click at [592, 334] on span "Next Person: JENNIFER OKEWUNMI" at bounding box center [592, 341] width 157 height 14
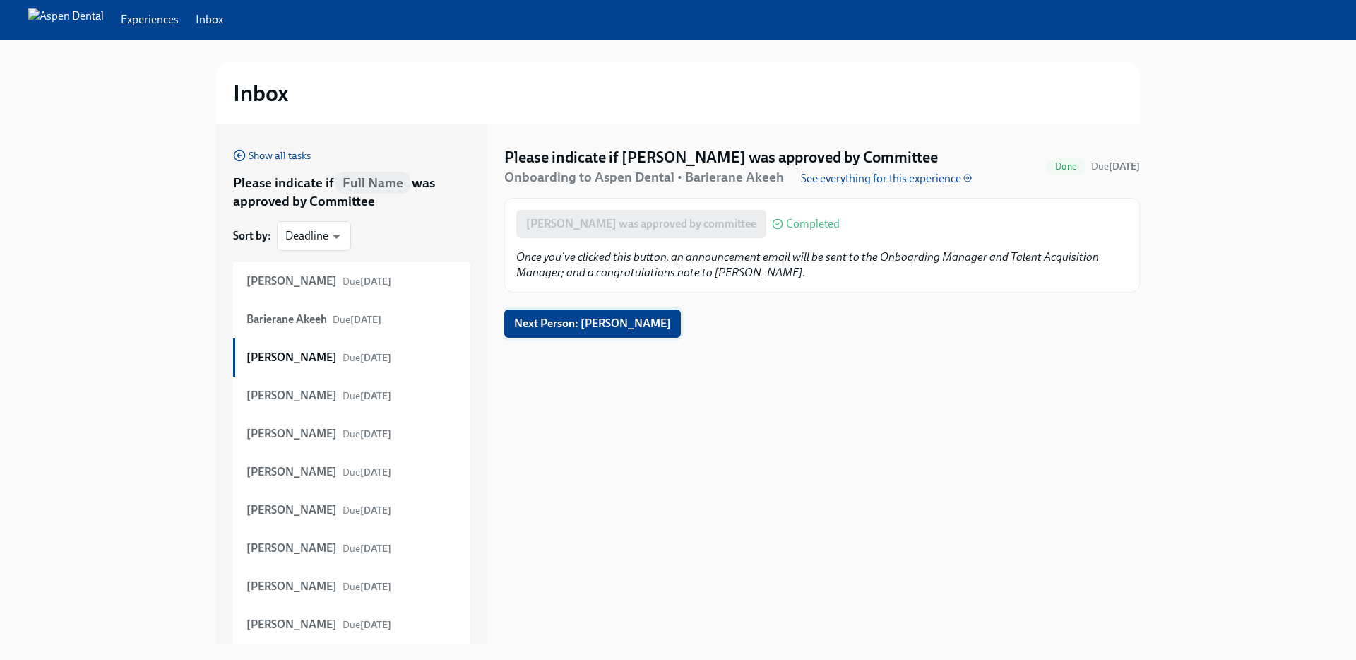
click at [594, 326] on span "Next Person: Andrew Plichta" at bounding box center [592, 323] width 157 height 14
click at [594, 326] on span "Next Person: Thanh Truong" at bounding box center [592, 323] width 157 height 14
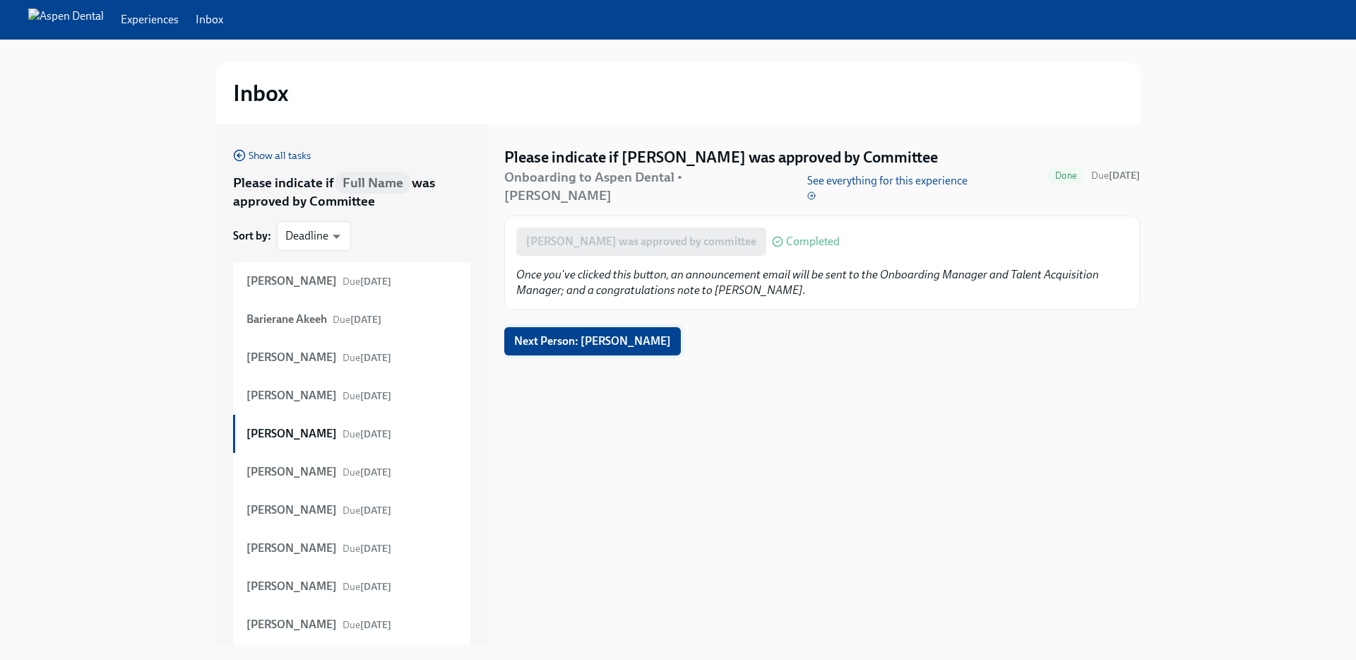
click at [594, 334] on span "Next Person: Mitra Abdi" at bounding box center [592, 341] width 157 height 14
click at [594, 334] on span "Next Person: Christine Anusim" at bounding box center [592, 341] width 157 height 14
click at [594, 334] on span "Next Person: Veran Fairrow" at bounding box center [592, 341] width 157 height 14
click at [276, 160] on span "Show all tasks" at bounding box center [272, 155] width 78 height 14
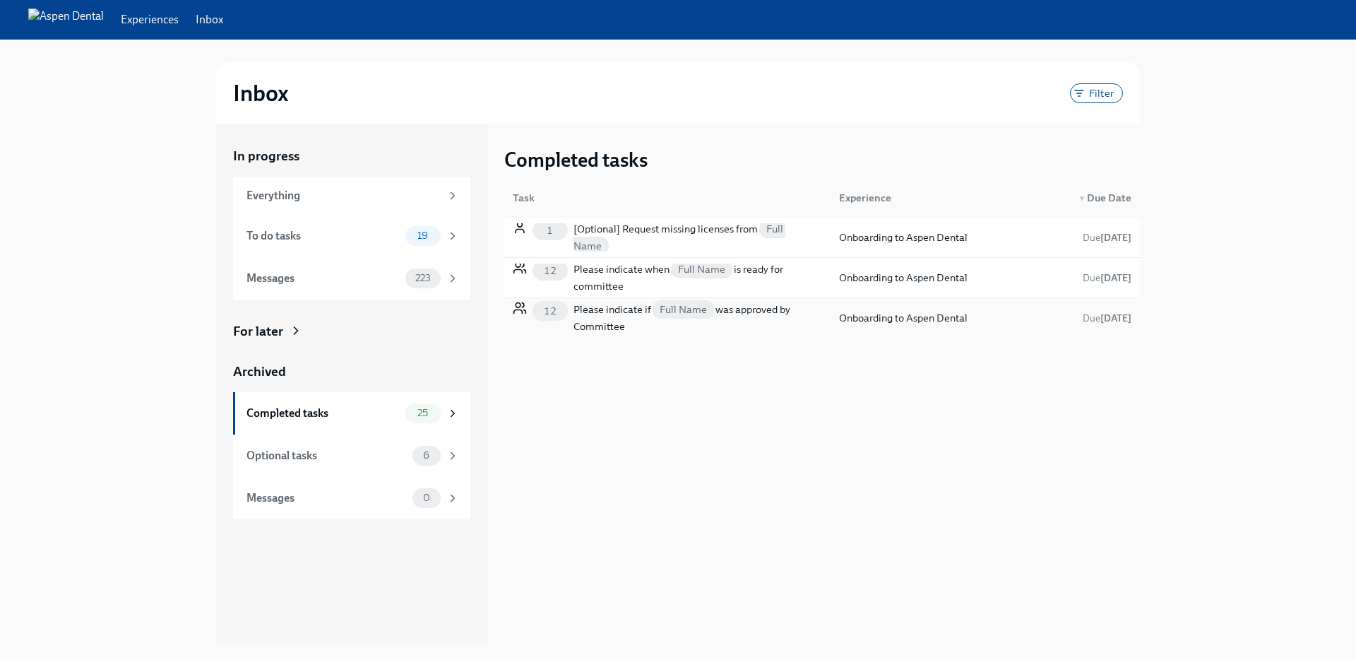
click at [620, 328] on div "Please indicate if Full Name was approved by Committee" at bounding box center [698, 318] width 249 height 34
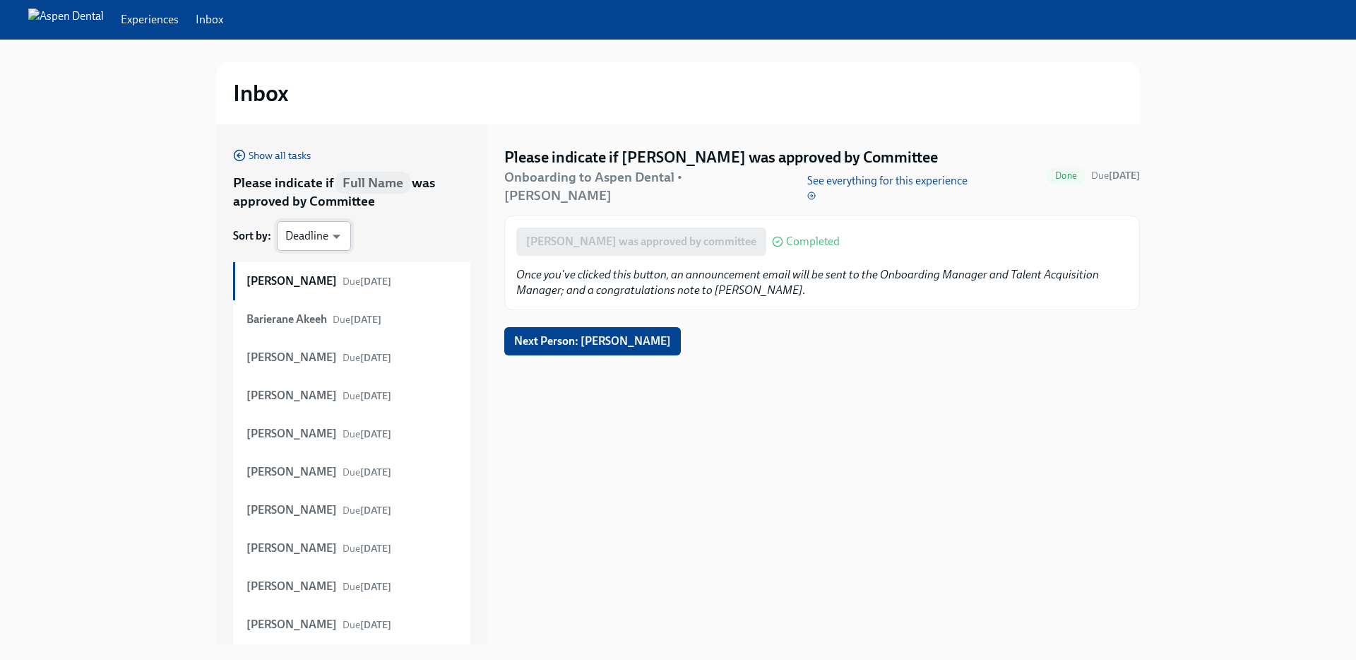
click at [316, 221] on body "Experiences Inbox Inbox Show all tasks Please indicate if Full Name was approve…" at bounding box center [678, 330] width 1356 height 660
click at [316, 234] on li "Deadline" at bounding box center [314, 236] width 74 height 24
click at [403, 232] on div "Show all tasks Please indicate if Full Name was approved by Committee Sort by :…" at bounding box center [351, 433] width 237 height 573
click at [546, 129] on div "Please indicate if Priscila Jelsing was approved by Committee Onboarding to Asp…" at bounding box center [822, 384] width 636 height 520
click at [251, 147] on link "Show all tasks" at bounding box center [272, 155] width 78 height 16
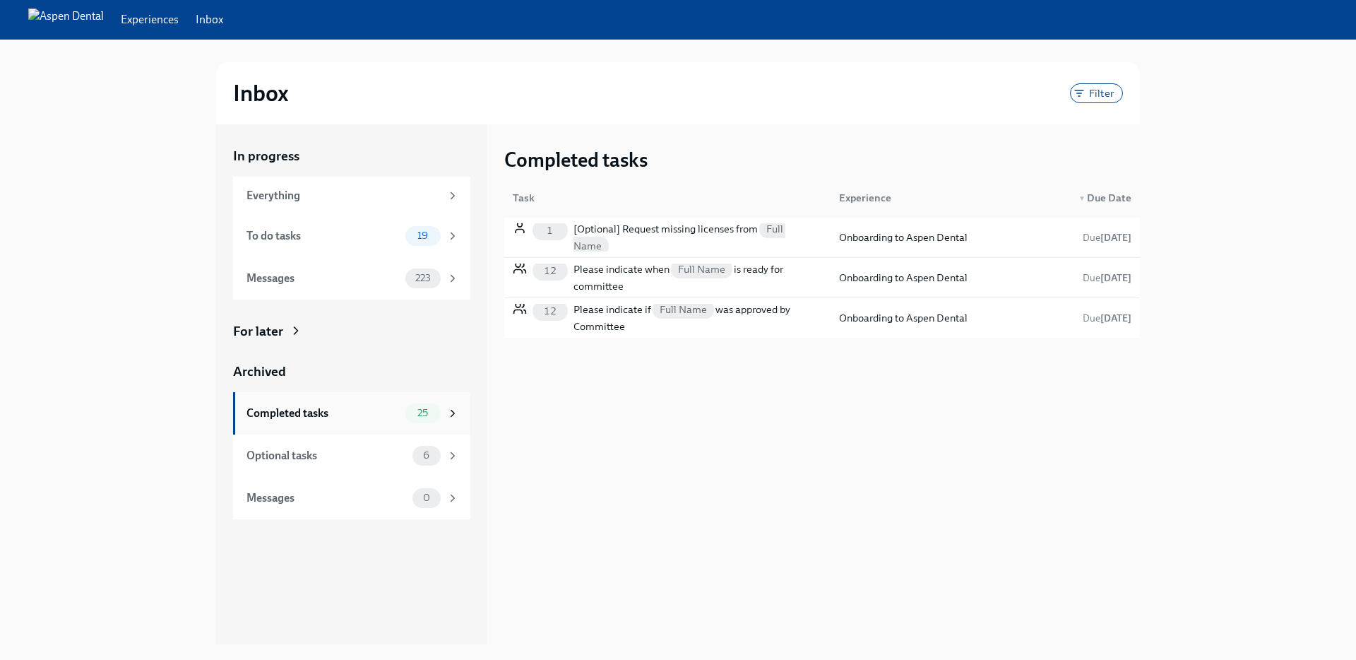
click at [318, 423] on div "Completed tasks 25" at bounding box center [351, 413] width 237 height 42
click at [312, 280] on div "Messages" at bounding box center [323, 279] width 153 height 16
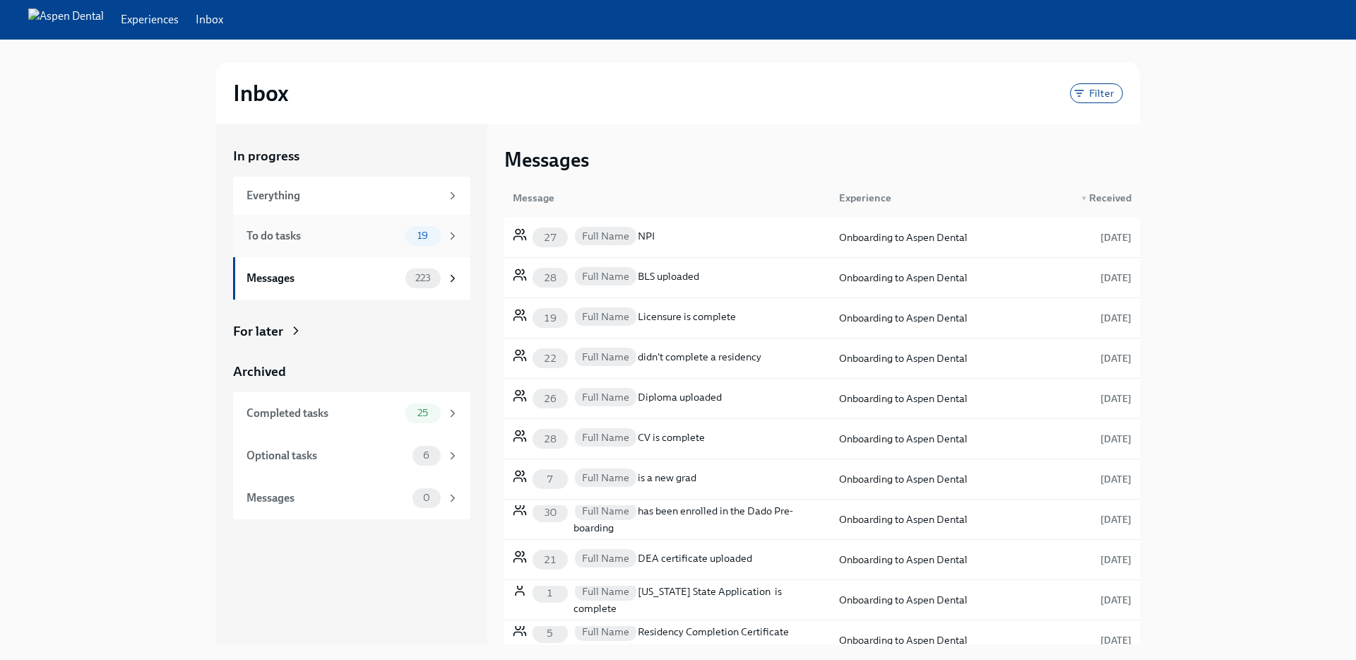
click at [315, 236] on div "To do tasks" at bounding box center [323, 236] width 153 height 16
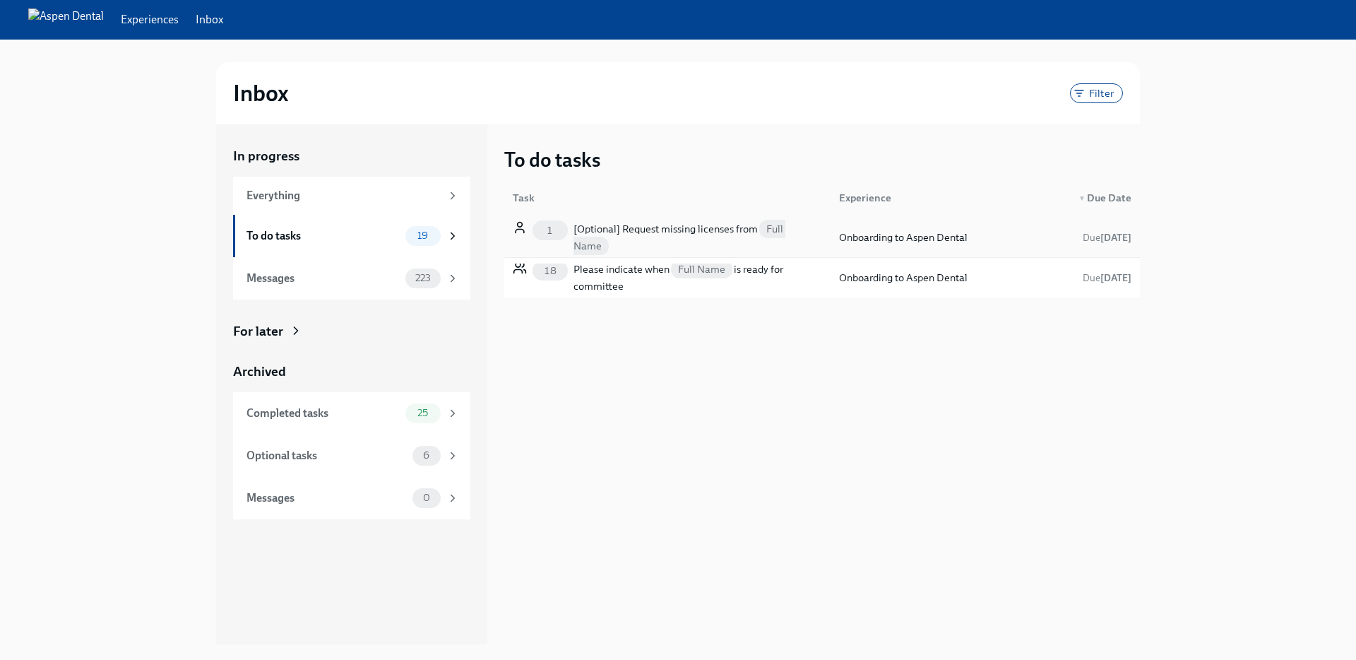
click at [616, 227] on div "[Optional] Request missing licenses from Full Name" at bounding box center [698, 237] width 249 height 34
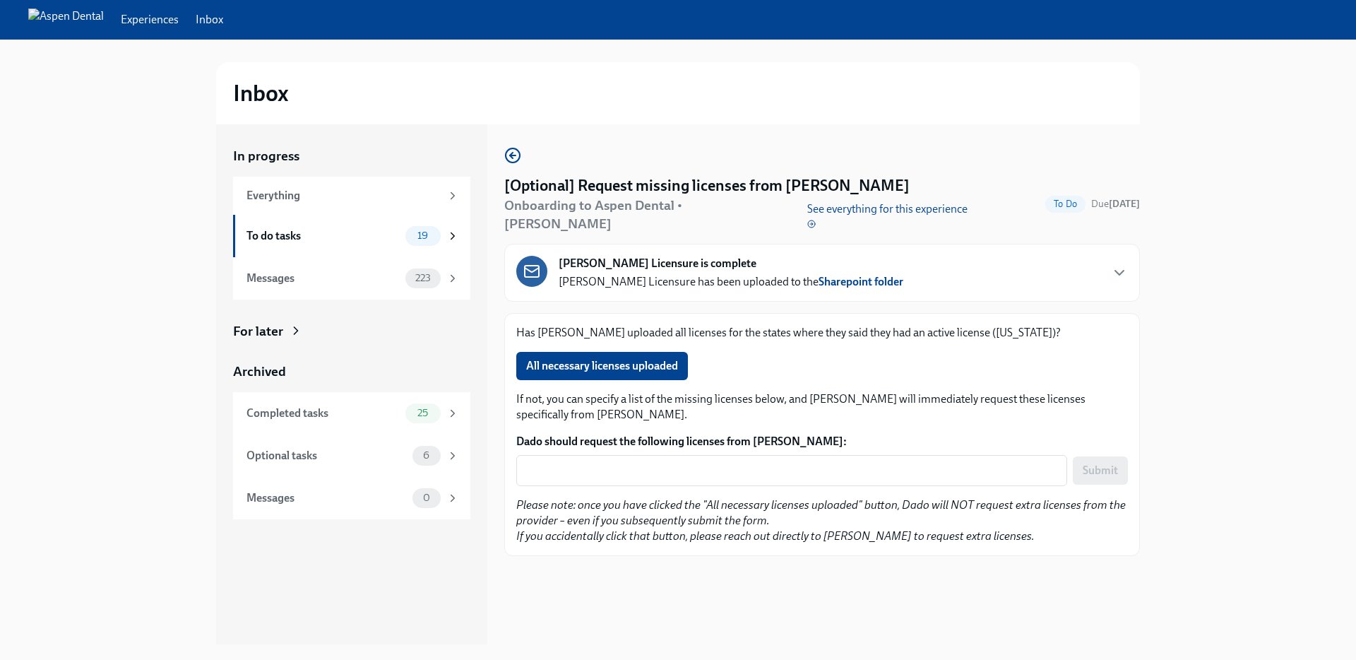
click at [835, 203] on p "See everything for this experience" at bounding box center [892, 216] width 170 height 31
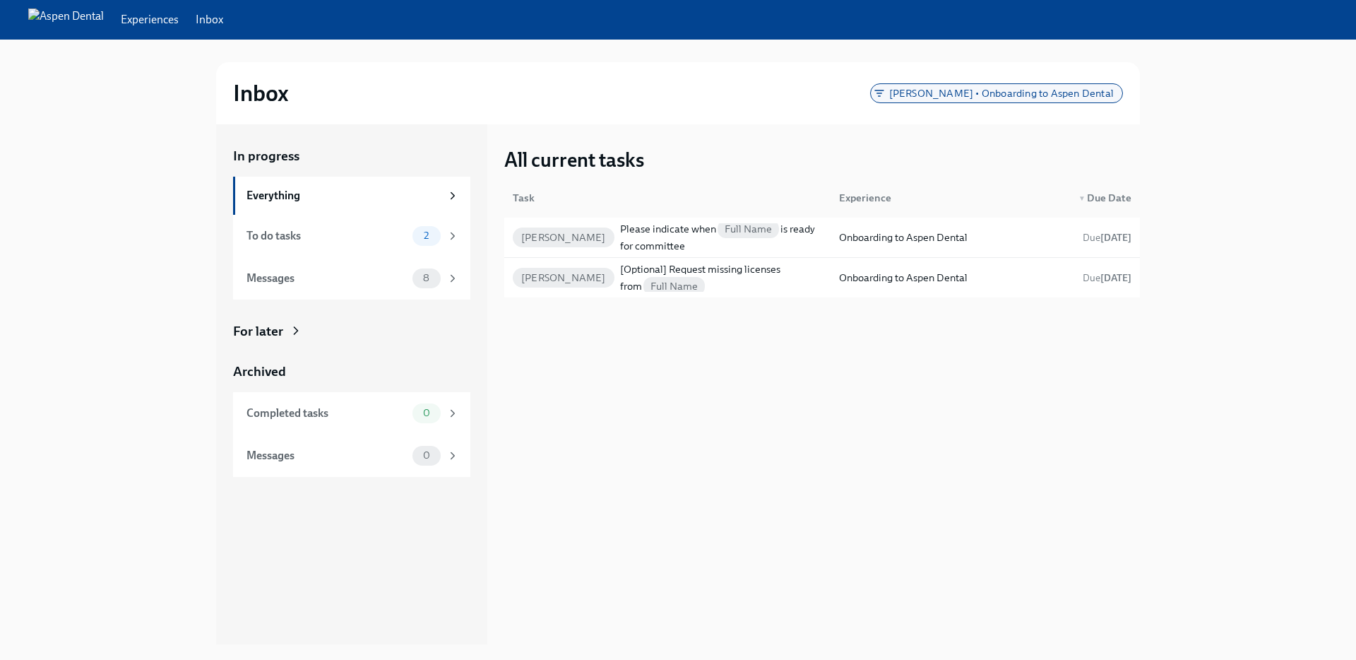
click at [1001, 93] on span "Kevin Hollar • Onboarding to Aspen Dental" at bounding box center [1002, 93] width 242 height 11
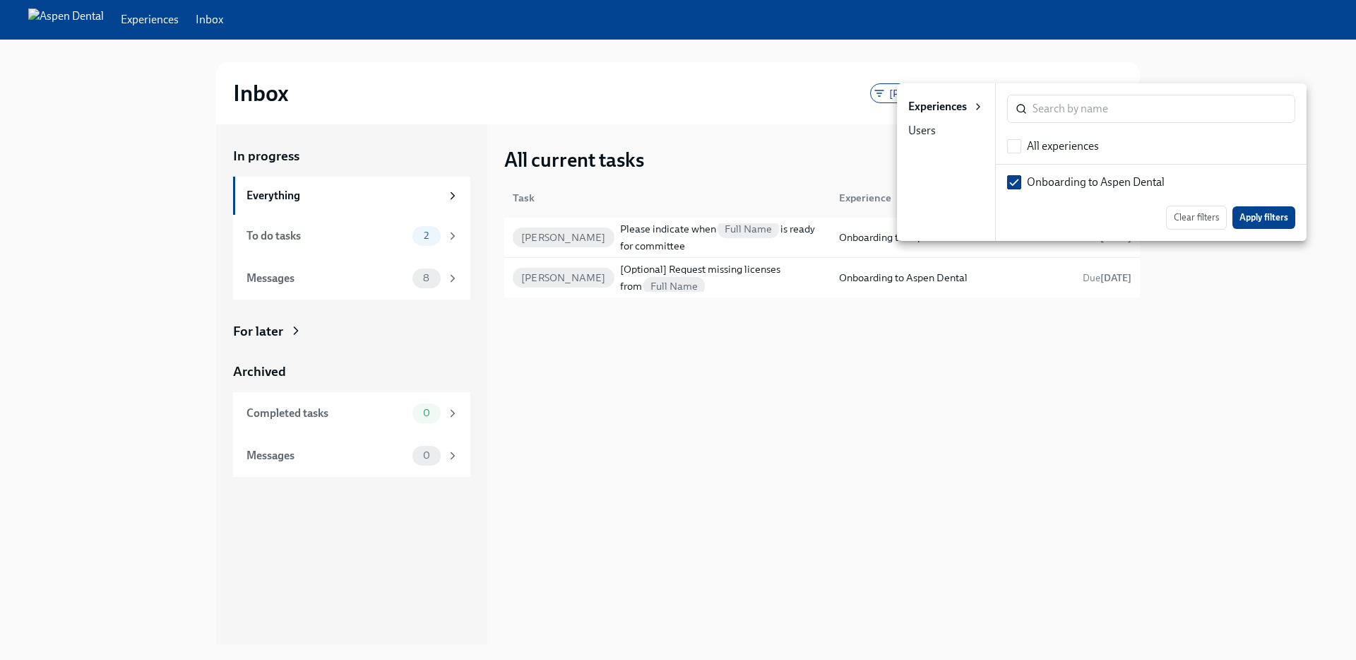
click at [784, 44] on div at bounding box center [678, 330] width 1356 height 660
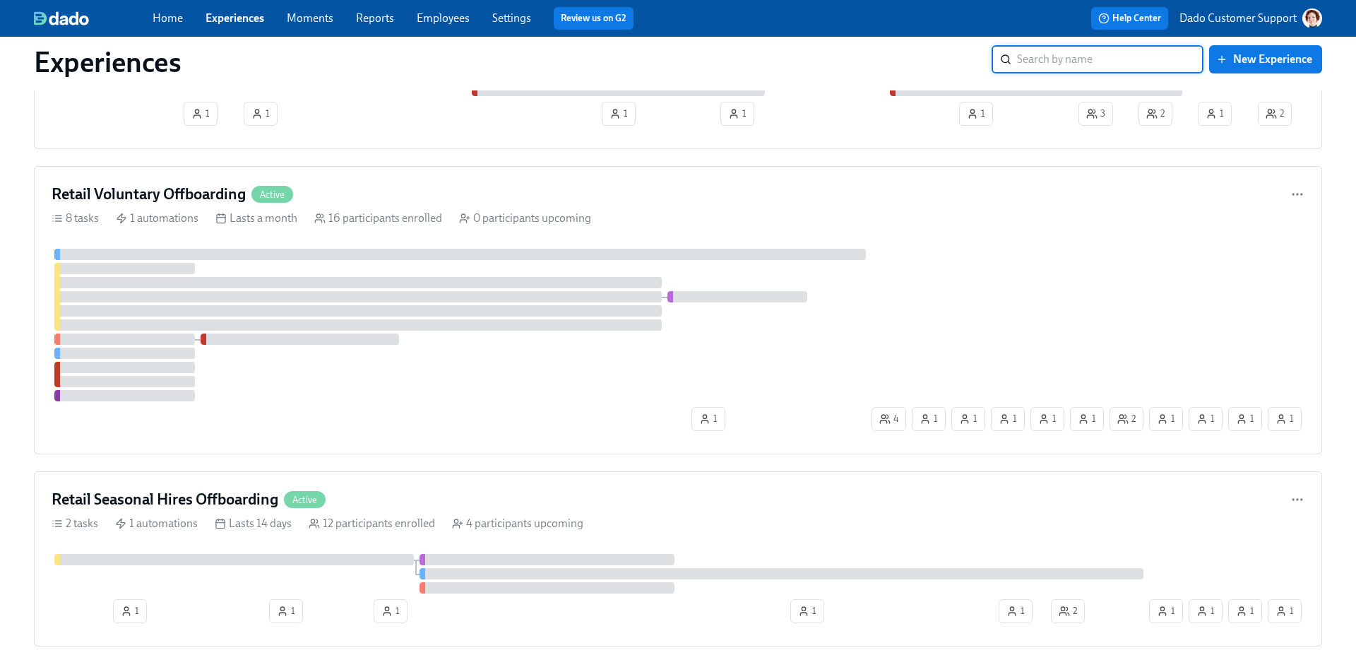
scroll to position [501, 0]
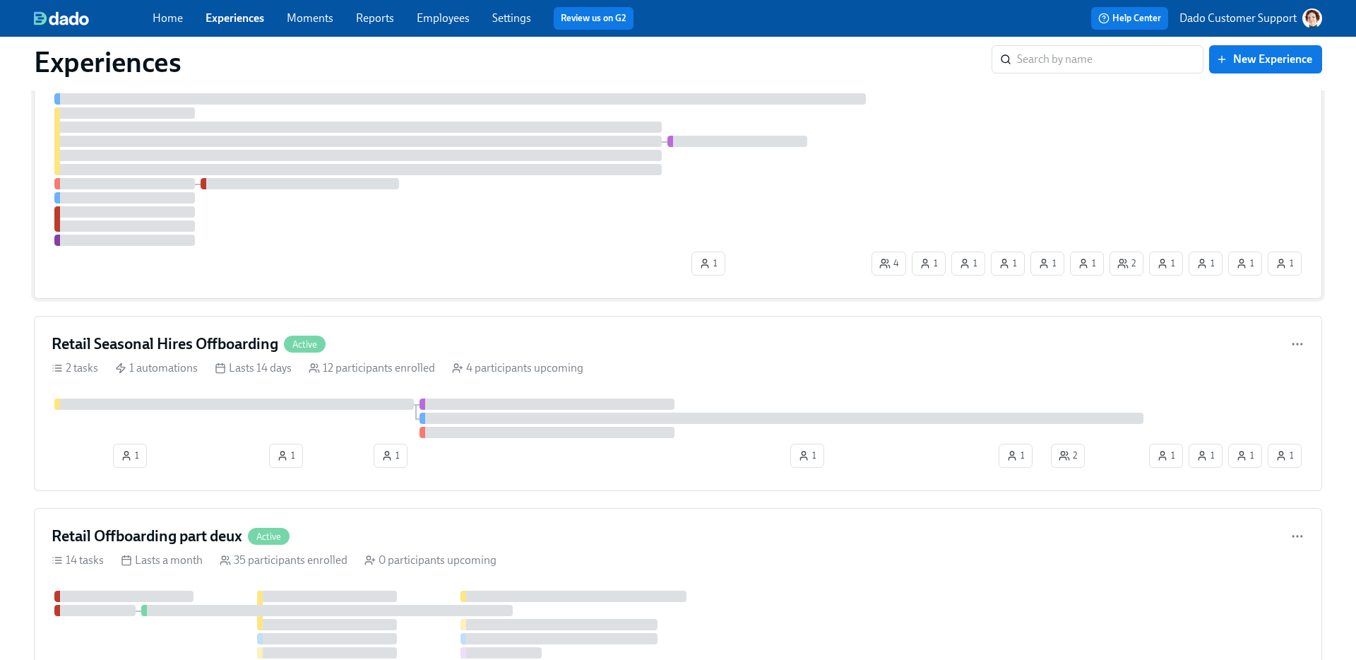
click at [318, 273] on div "1 4 1 1 1 1 1 2 1 1 1 1" at bounding box center [678, 187] width 1253 height 188
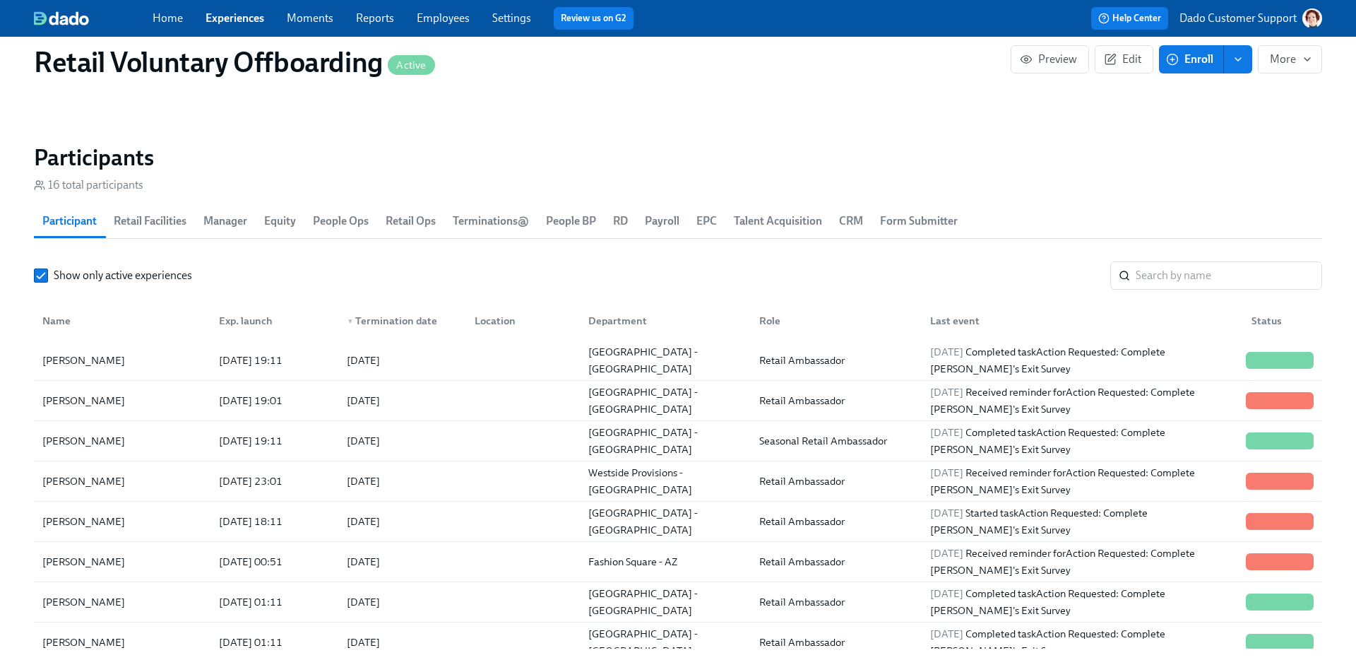
scroll to position [1302, 0]
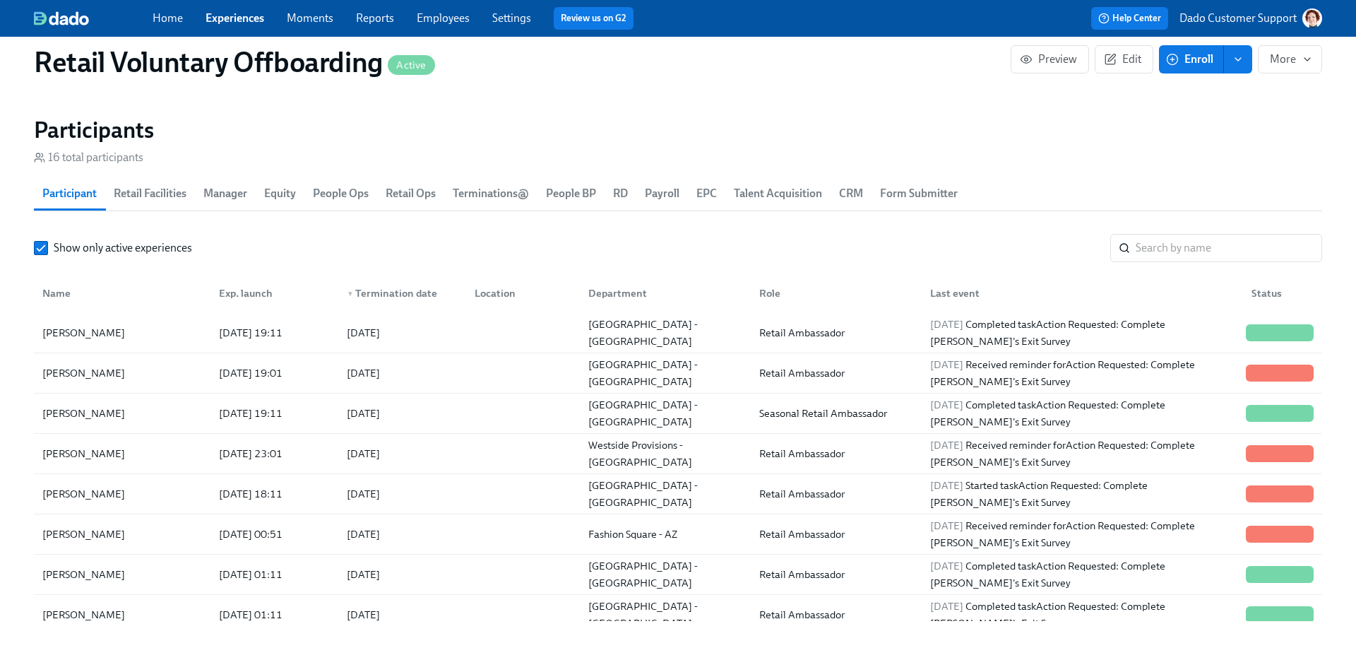
click at [334, 196] on span "People Ops" at bounding box center [341, 194] width 56 height 20
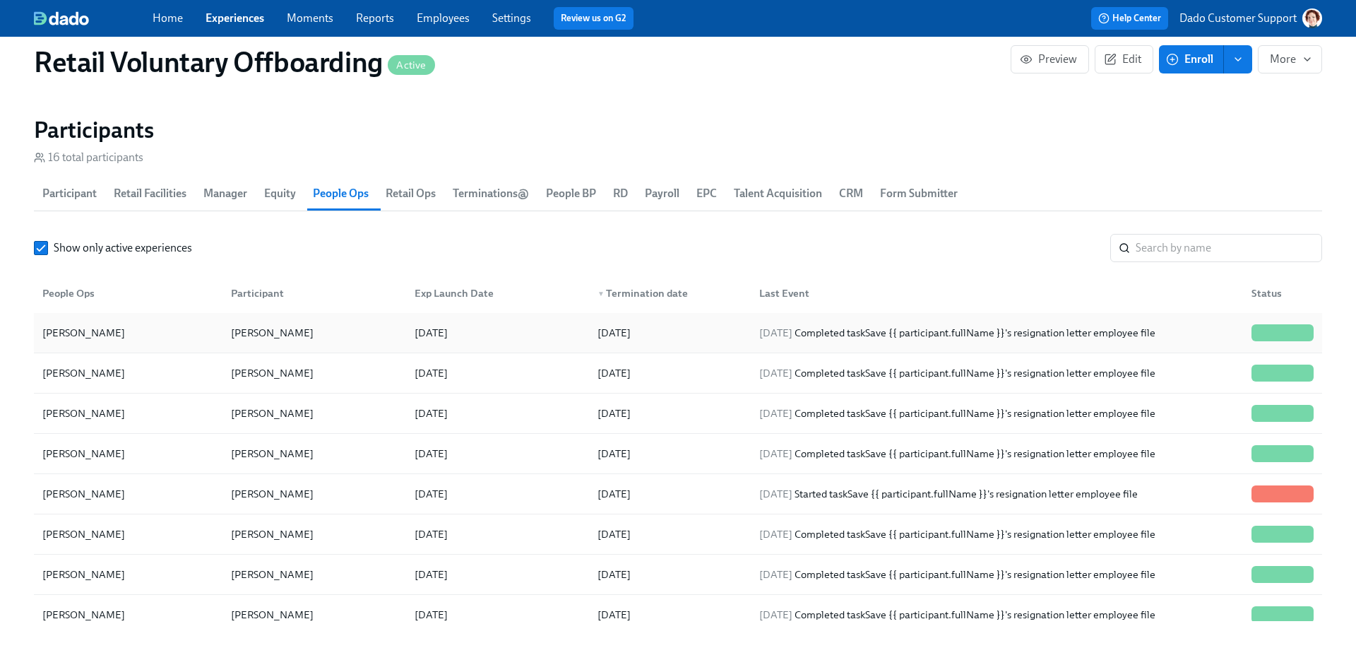
click at [77, 335] on div "Mary Jelincic" at bounding box center [84, 332] width 94 height 17
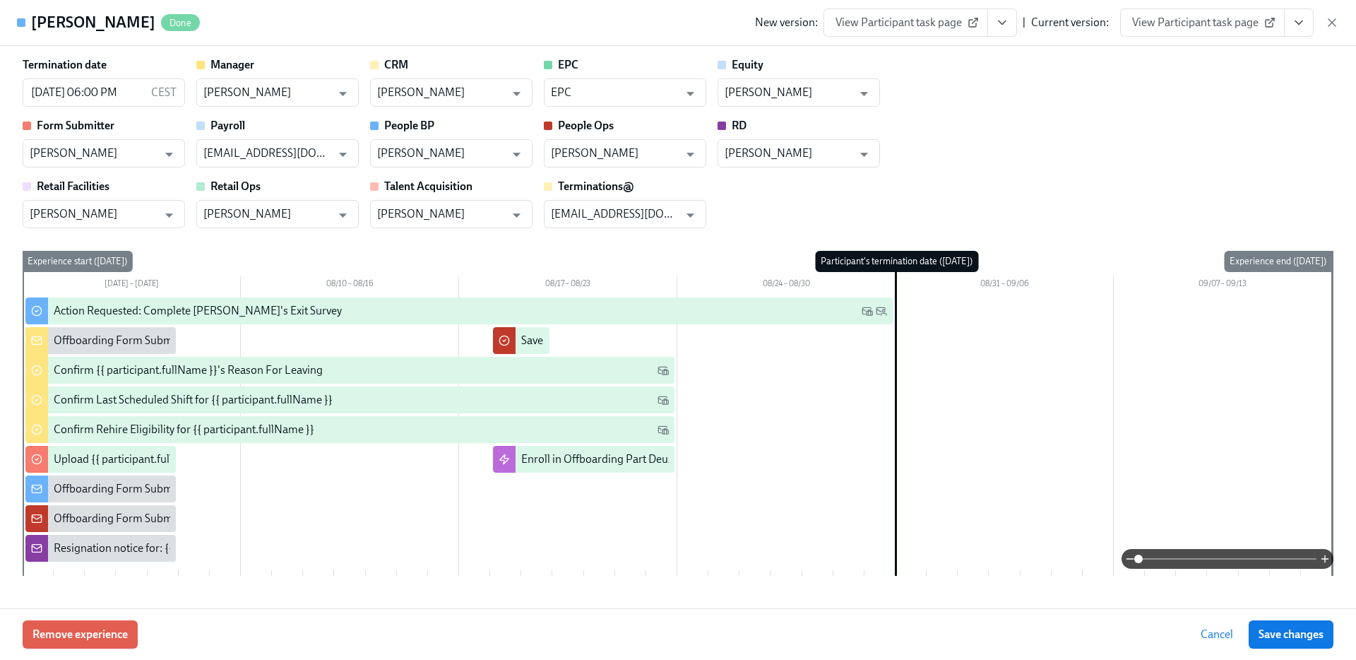
click at [958, 18] on span "View Participant task page" at bounding box center [906, 23] width 141 height 14
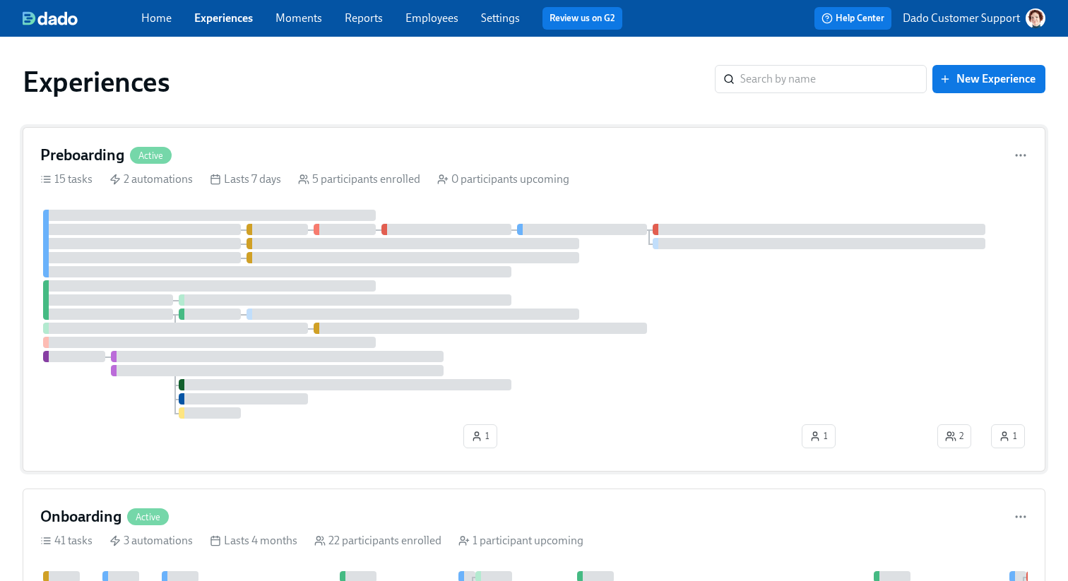
click at [268, 159] on div "Preboarding Active" at bounding box center [534, 155] width 988 height 21
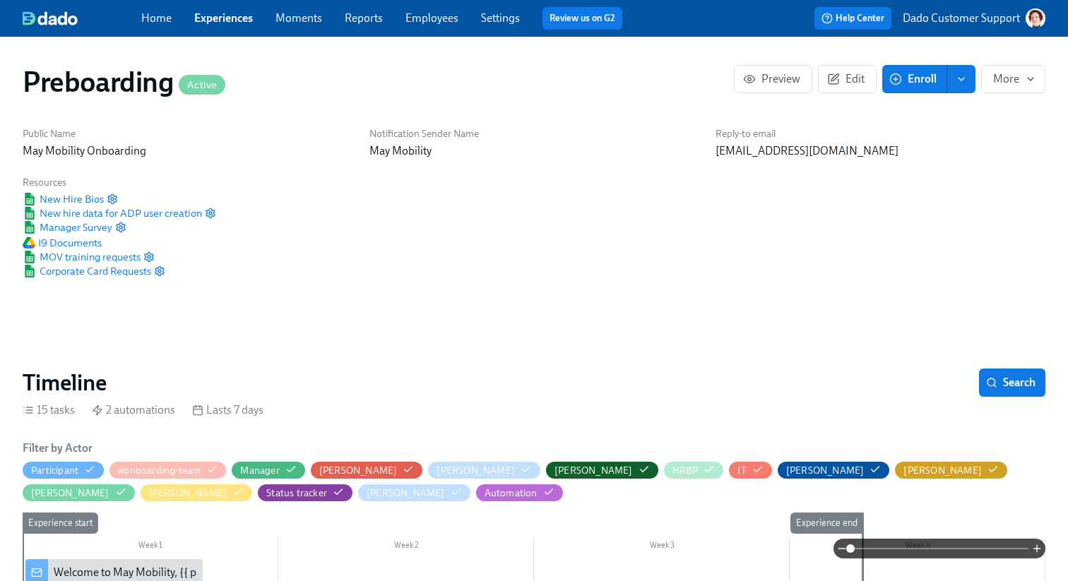
scroll to position [0, 1645]
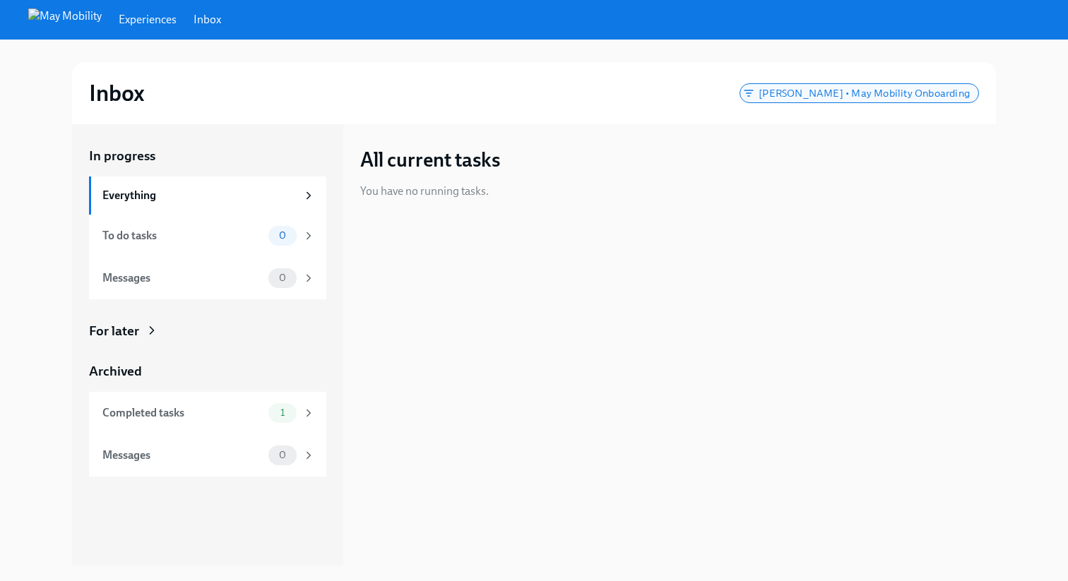
click at [904, 89] on span "[PERSON_NAME] • May Mobility Onboarding" at bounding box center [864, 93] width 228 height 11
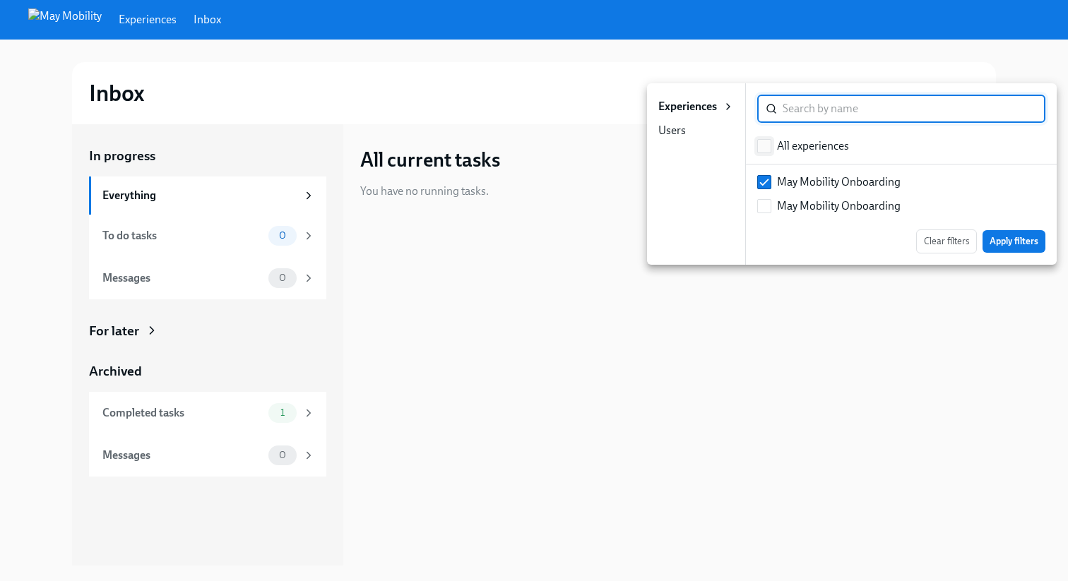
click at [769, 142] on input "checkbox" at bounding box center [764, 146] width 13 height 13
checkbox input "true"
checkbox input "false"
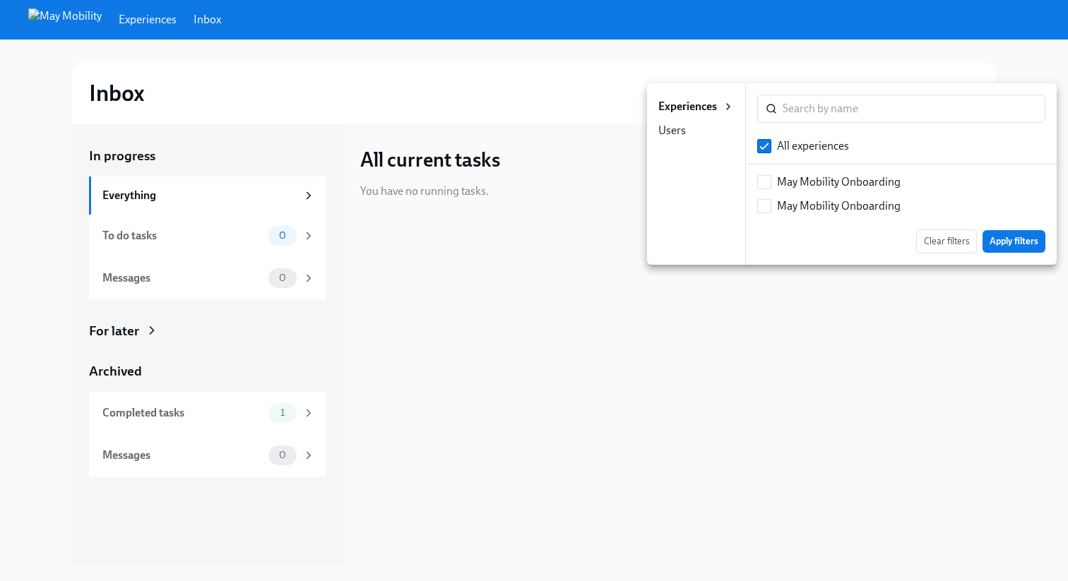
click at [700, 122] on li "Users" at bounding box center [696, 131] width 98 height 24
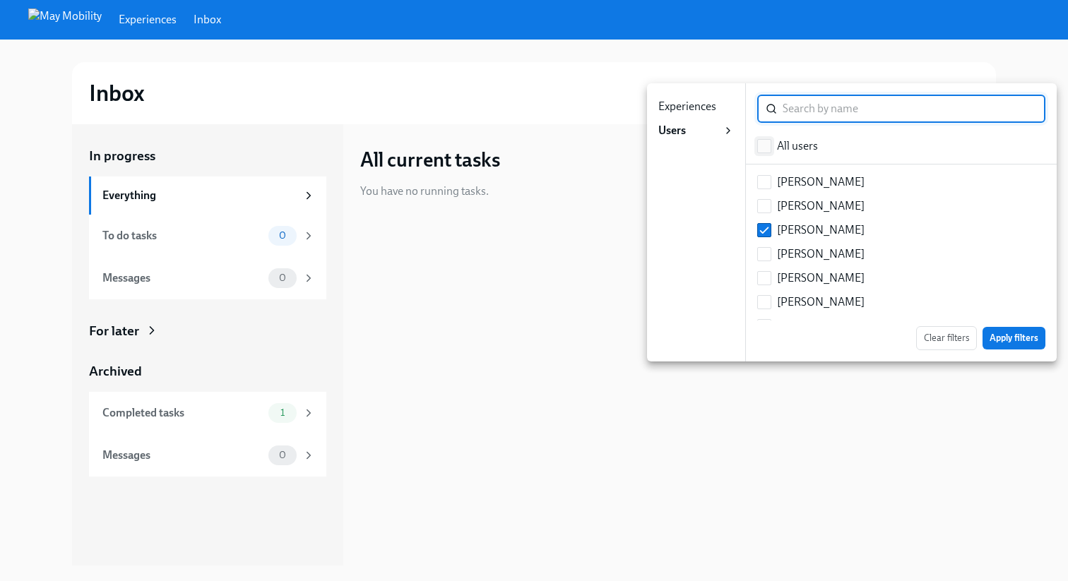
click at [762, 146] on input "checkbox" at bounding box center [764, 146] width 13 height 13
checkbox input "true"
checkbox input "false"
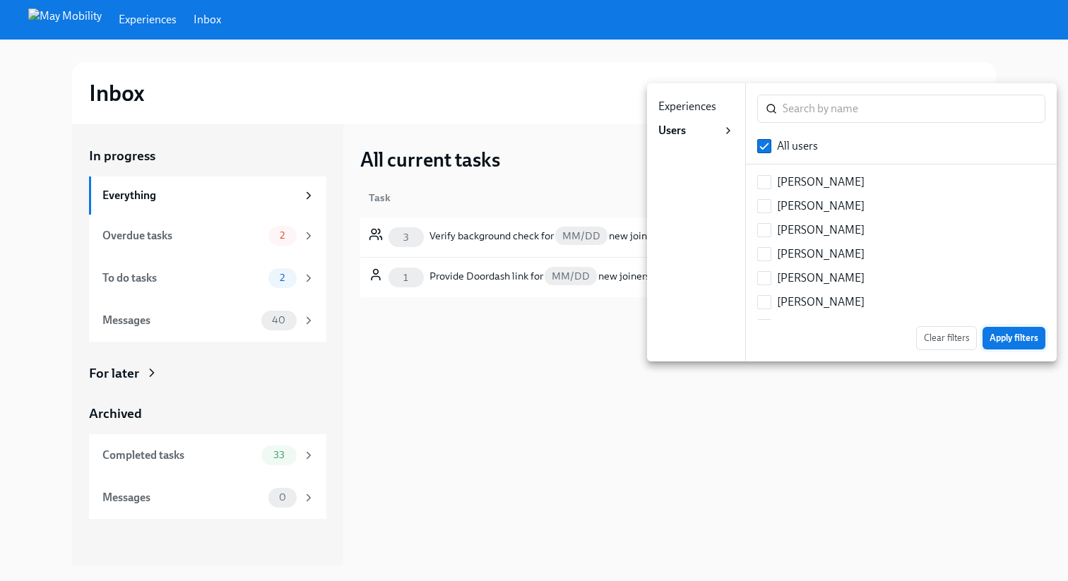
click at [1010, 335] on span "Apply filters" at bounding box center [1014, 338] width 49 height 14
click at [1028, 338] on span "Apply filters" at bounding box center [1014, 338] width 49 height 14
click at [761, 427] on div at bounding box center [534, 290] width 1068 height 581
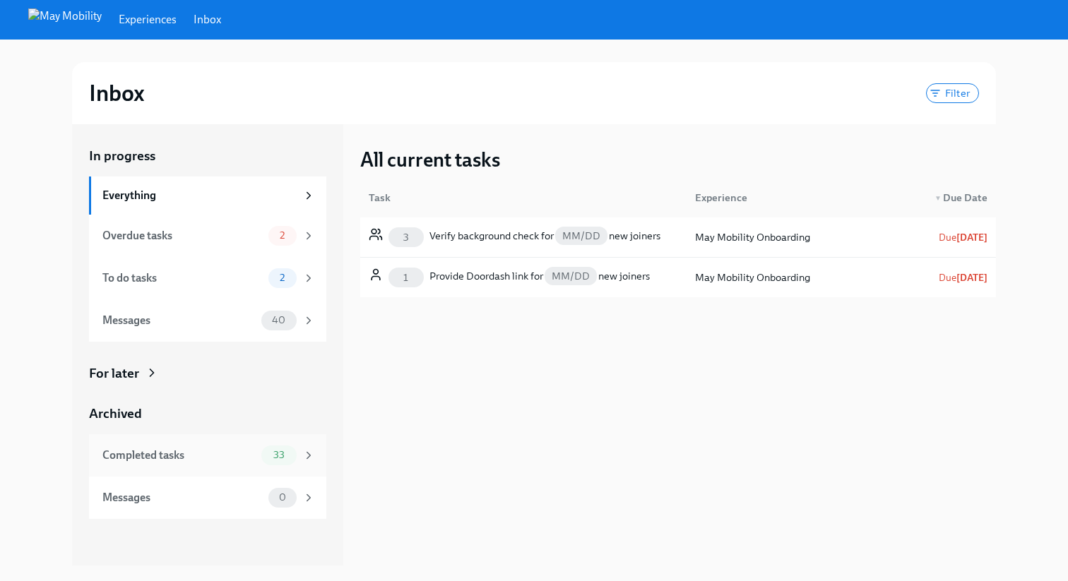
click at [253, 454] on div "Completed tasks" at bounding box center [178, 456] width 153 height 16
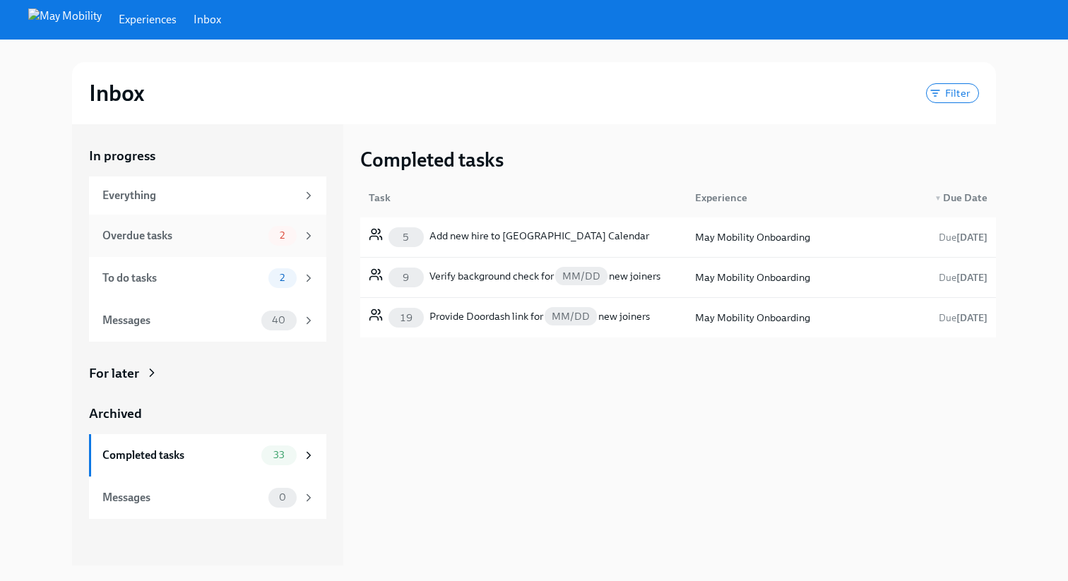
click at [201, 235] on div "Overdue tasks" at bounding box center [182, 236] width 160 height 16
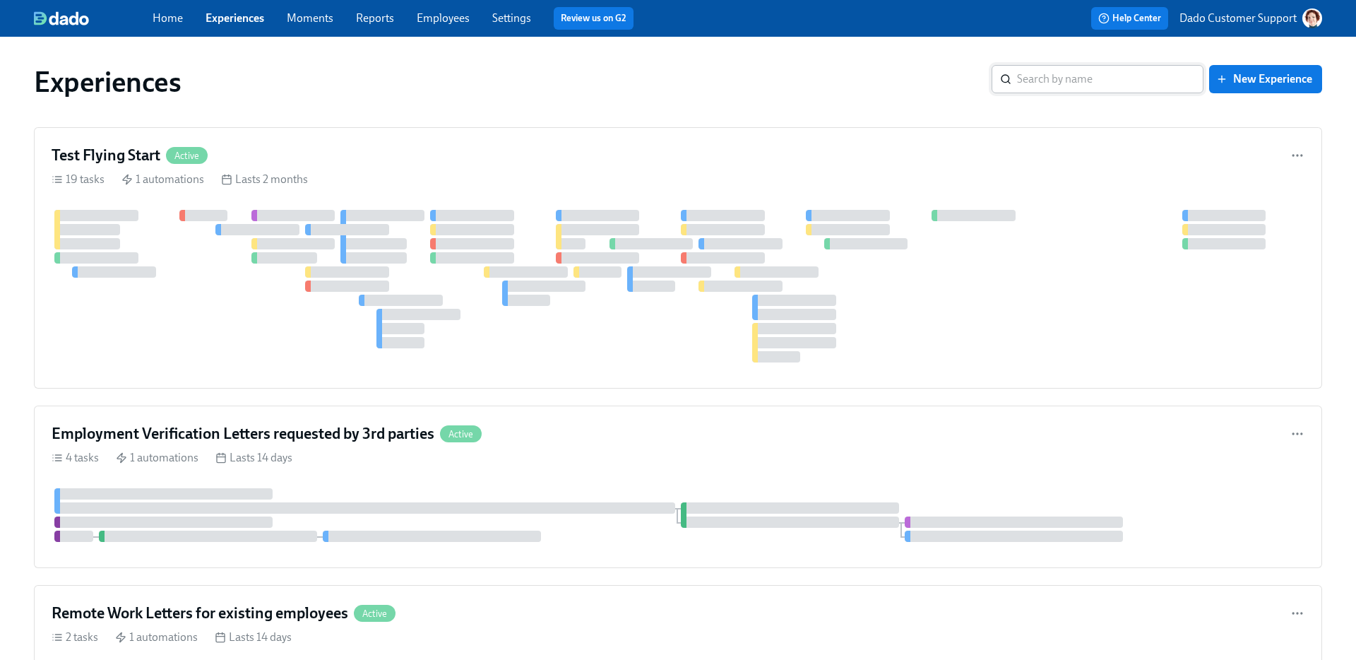
click at [1074, 68] on input "search" at bounding box center [1110, 79] width 187 height 28
type input "APAC"
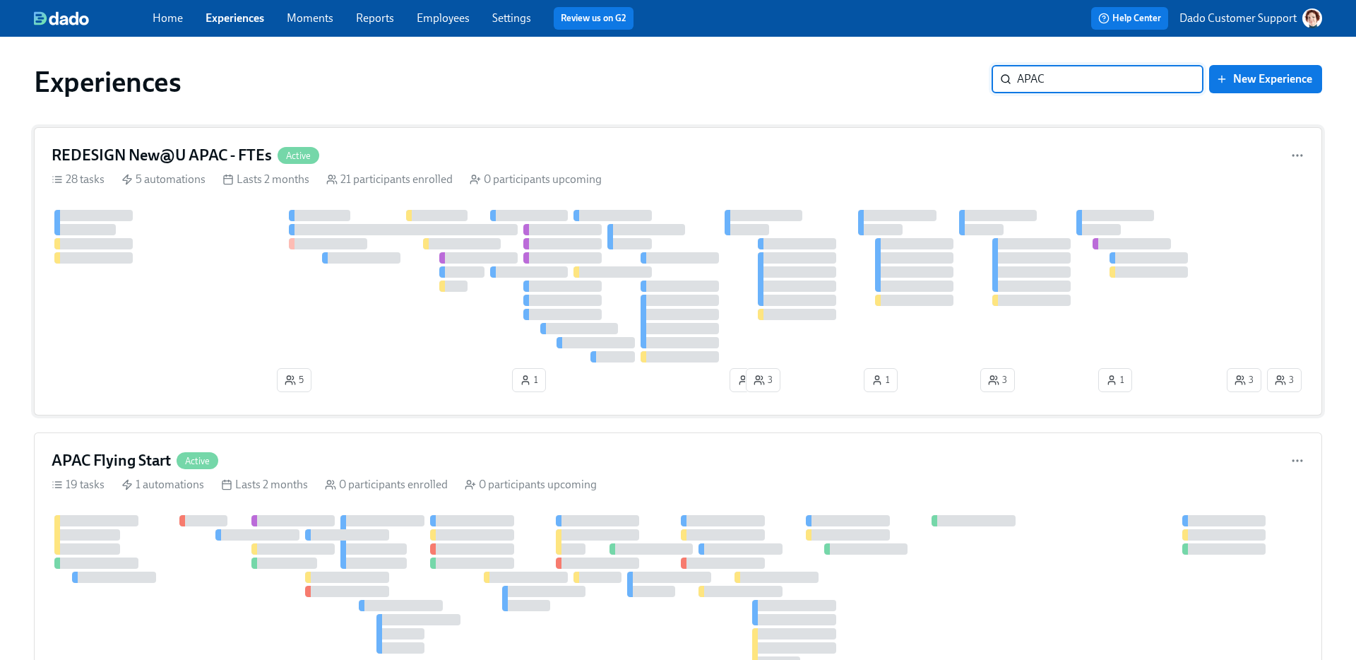
click at [240, 154] on h4 "REDESIGN New@U APAC - FTEs" at bounding box center [162, 155] width 220 height 21
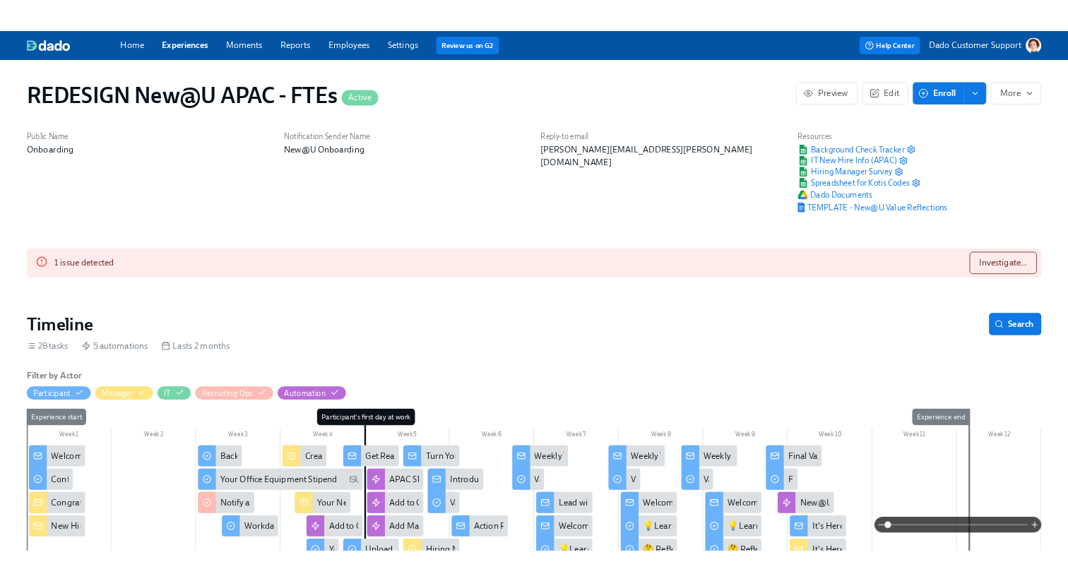
scroll to position [346, 0]
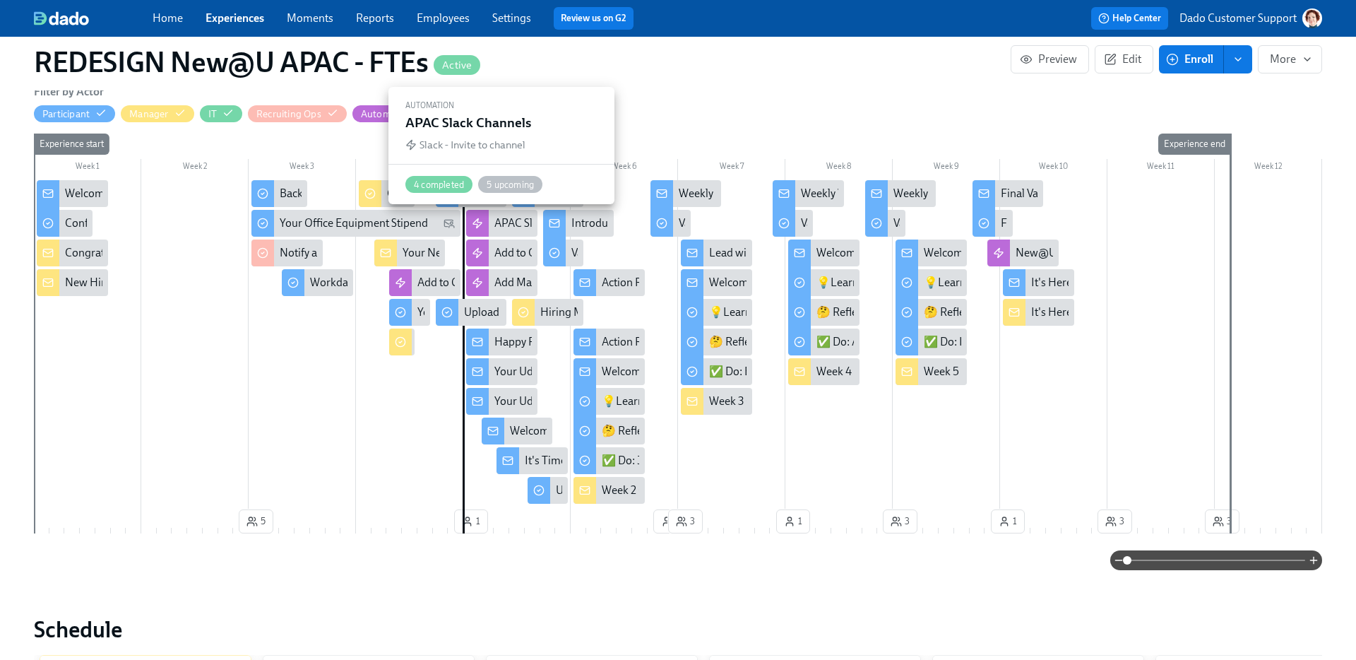
click at [500, 225] on div "APAC Slack Channels" at bounding box center [546, 223] width 102 height 16
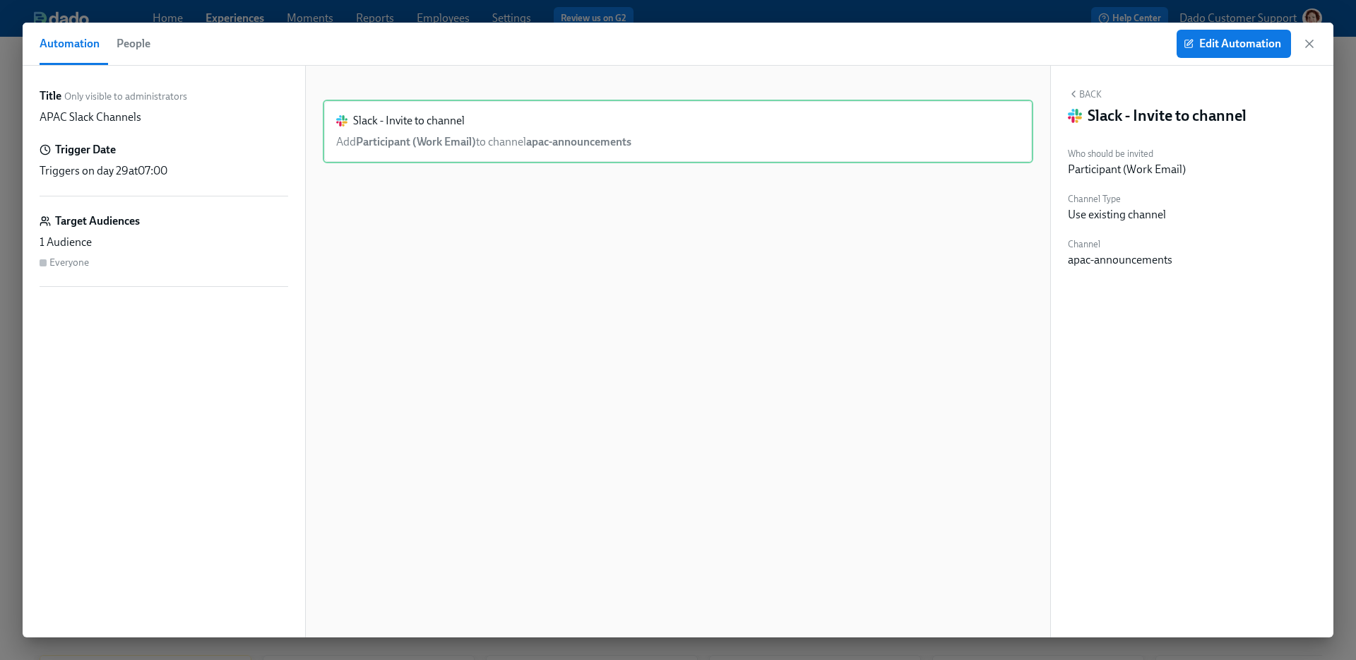
click at [123, 40] on span "People" at bounding box center [134, 44] width 34 height 20
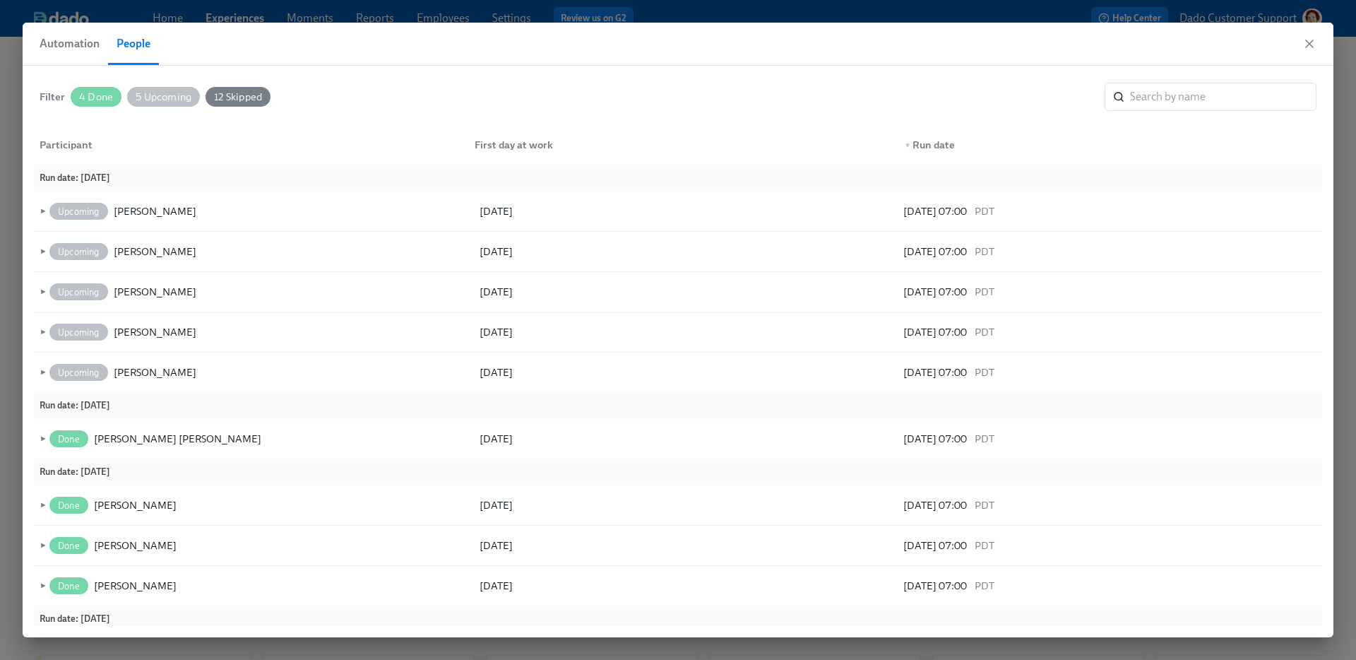
click at [167, 84] on div "Filter 4 Done 5 Upcoming 12 Skipped ​" at bounding box center [678, 97] width 1277 height 28
click at [160, 93] on span "5 Upcoming" at bounding box center [163, 97] width 73 height 11
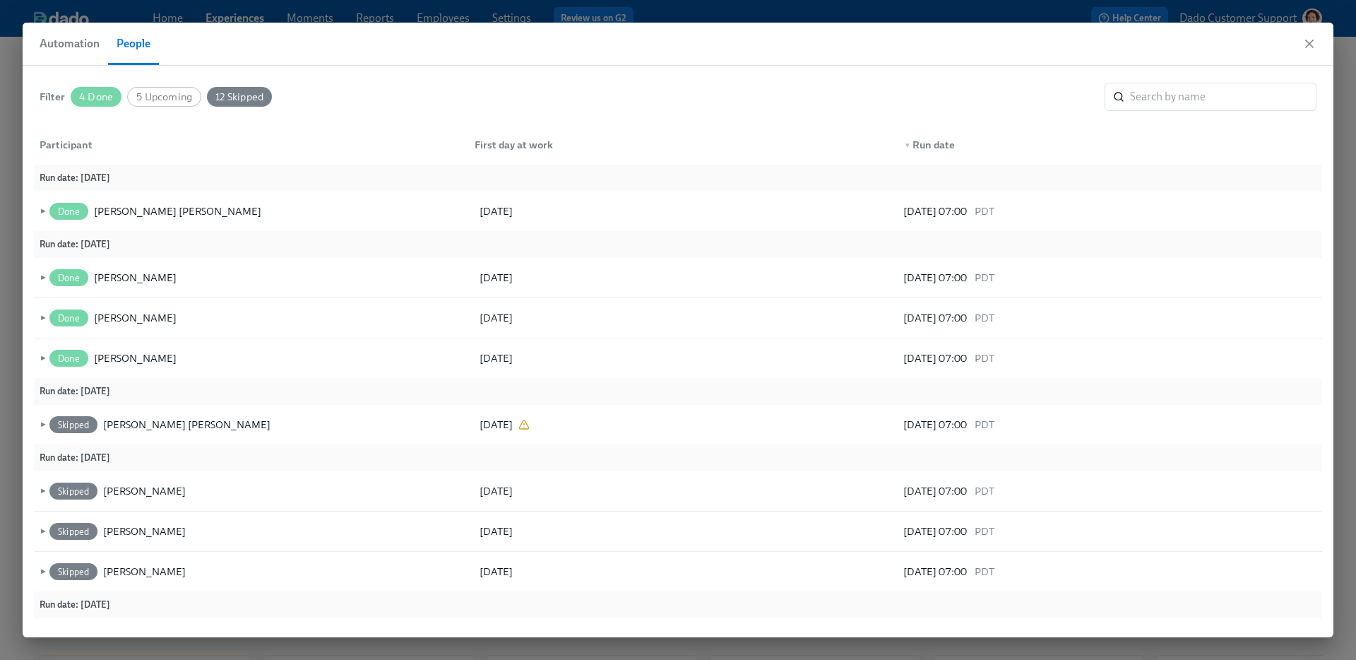
click at [232, 94] on span "12 Skipped" at bounding box center [239, 97] width 65 height 11
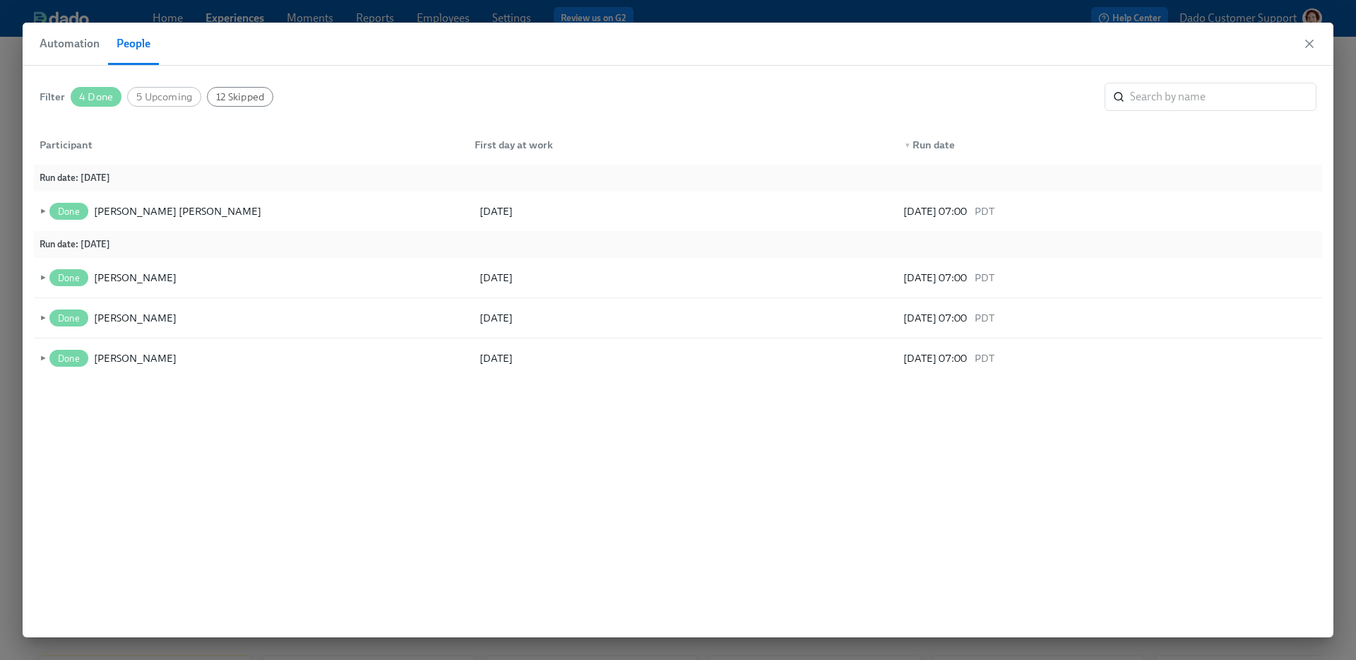
click at [58, 43] on span "Automation" at bounding box center [70, 44] width 60 height 20
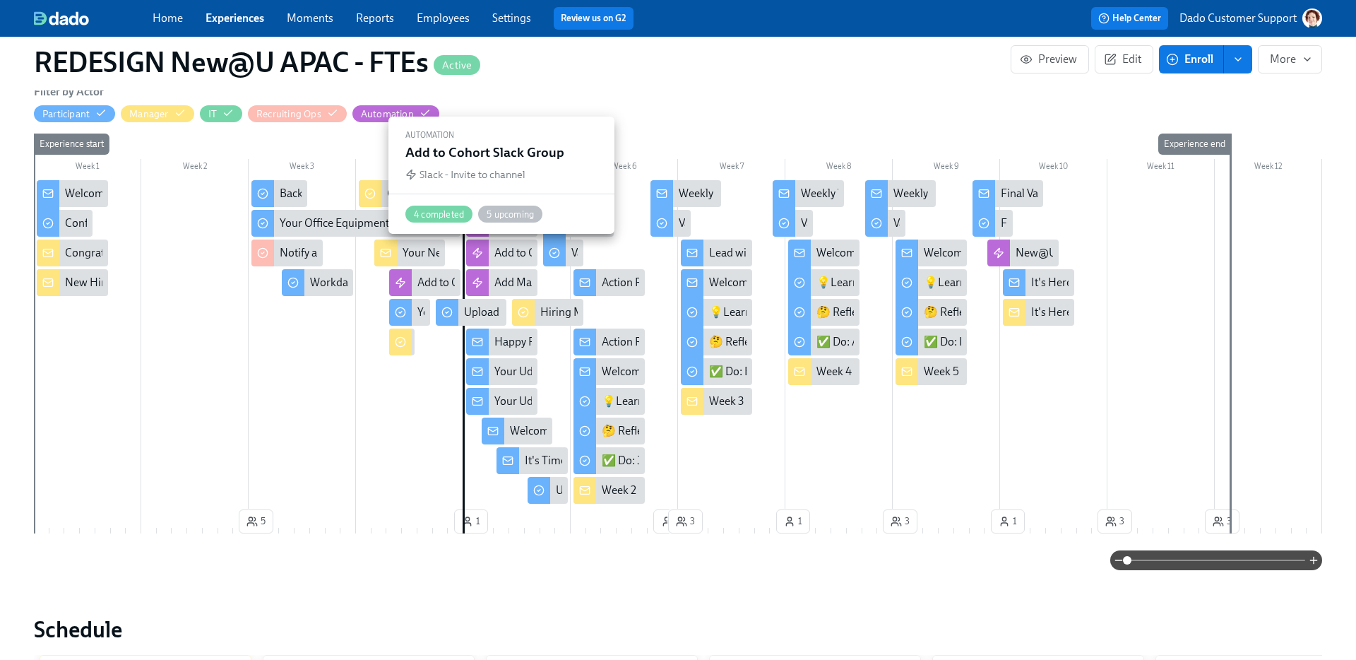
click at [513, 255] on div "Add to Cohort Slack Group" at bounding box center [559, 253] width 128 height 16
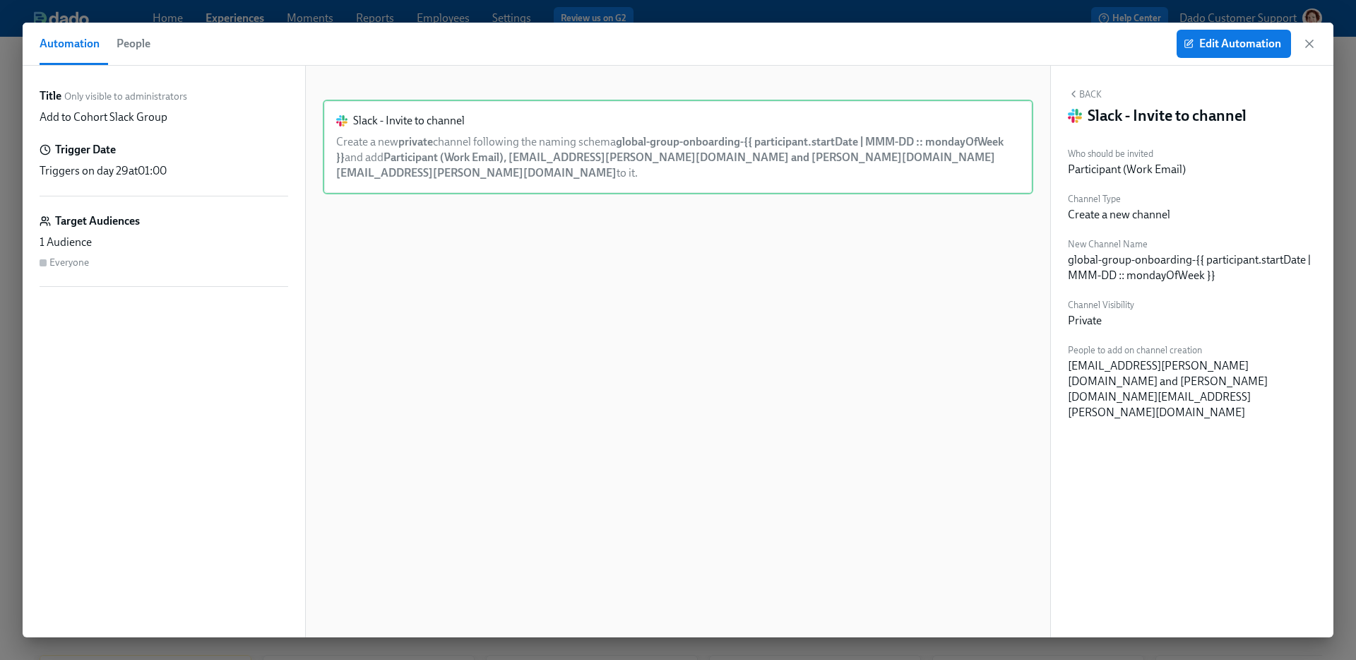
click at [118, 35] on span "People" at bounding box center [134, 44] width 34 height 20
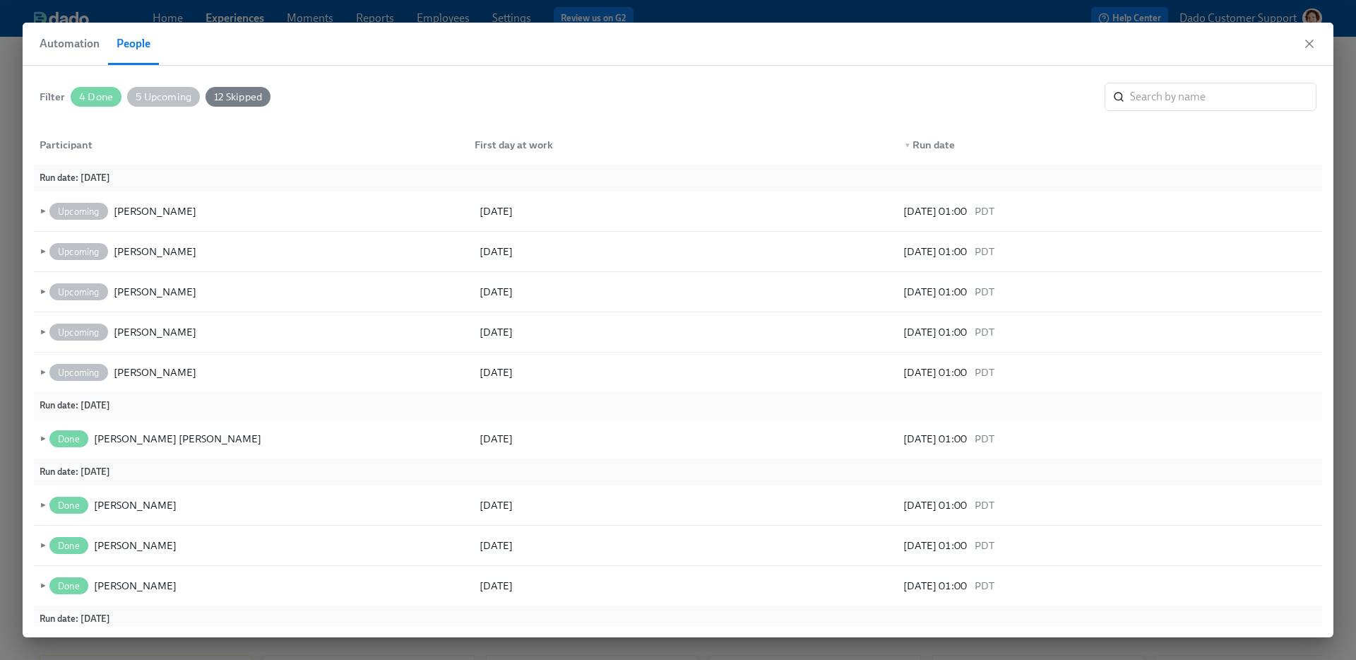
click at [151, 94] on span "5 Upcoming" at bounding box center [163, 97] width 73 height 11
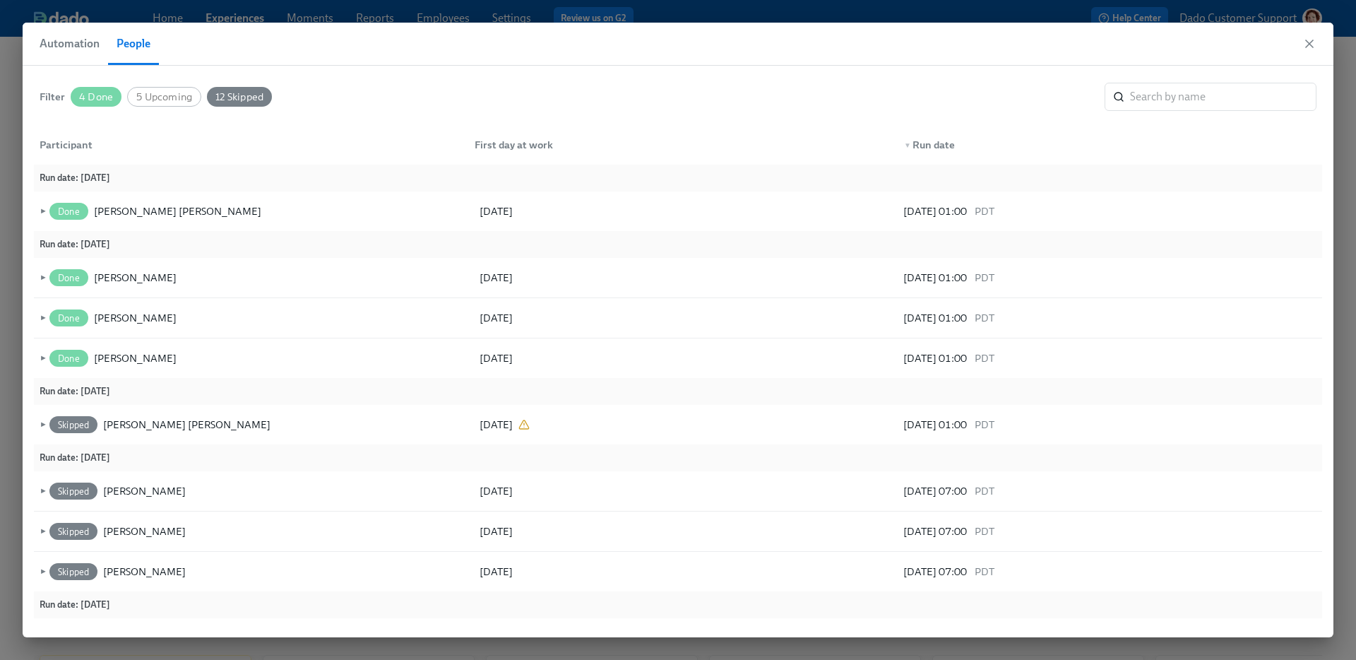
click at [246, 82] on div "Filter 4 Done 5 Upcoming 12 Skipped ​" at bounding box center [678, 97] width 1289 height 40
click at [249, 101] on span "12 Skipped" at bounding box center [239, 97] width 65 height 11
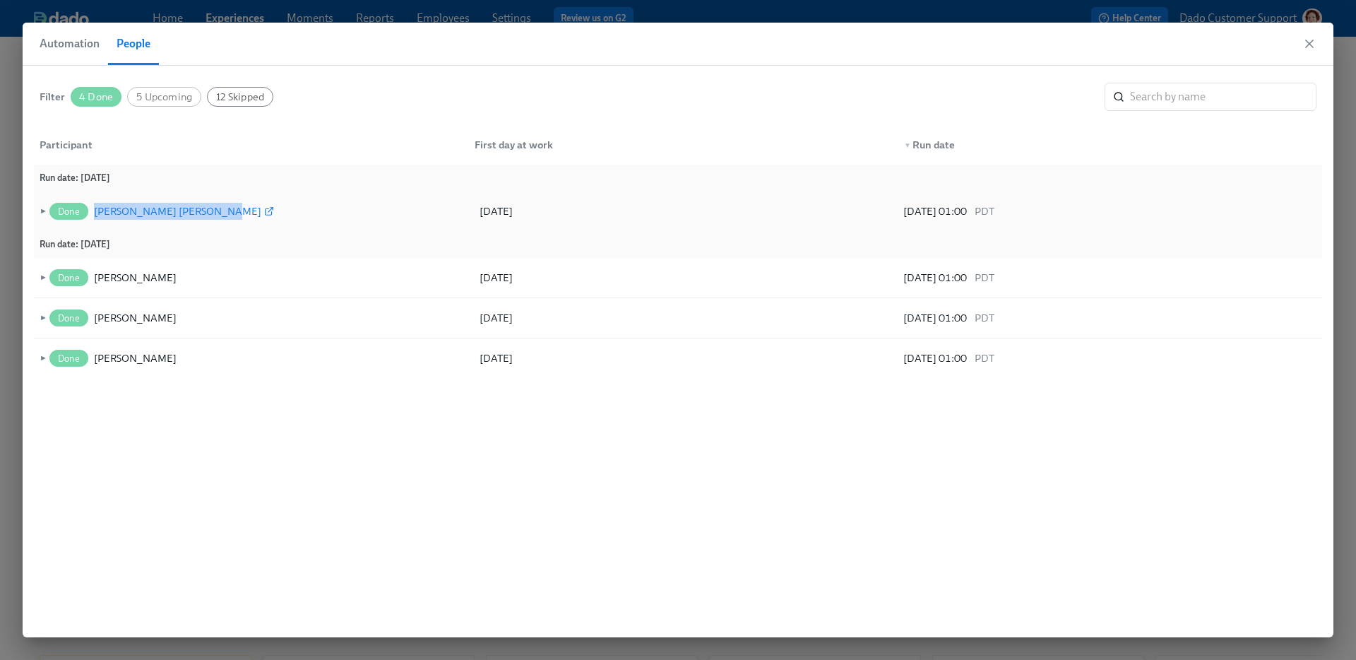
drag, startPoint x: 252, startPoint y: 215, endPoint x: 95, endPoint y: 213, distance: 156.8
click at [95, 213] on div "Done Tanvi Kaustubh Palvankar" at bounding box center [259, 211] width 425 height 28
copy div "Tanvi Kaustubh Palvankar"
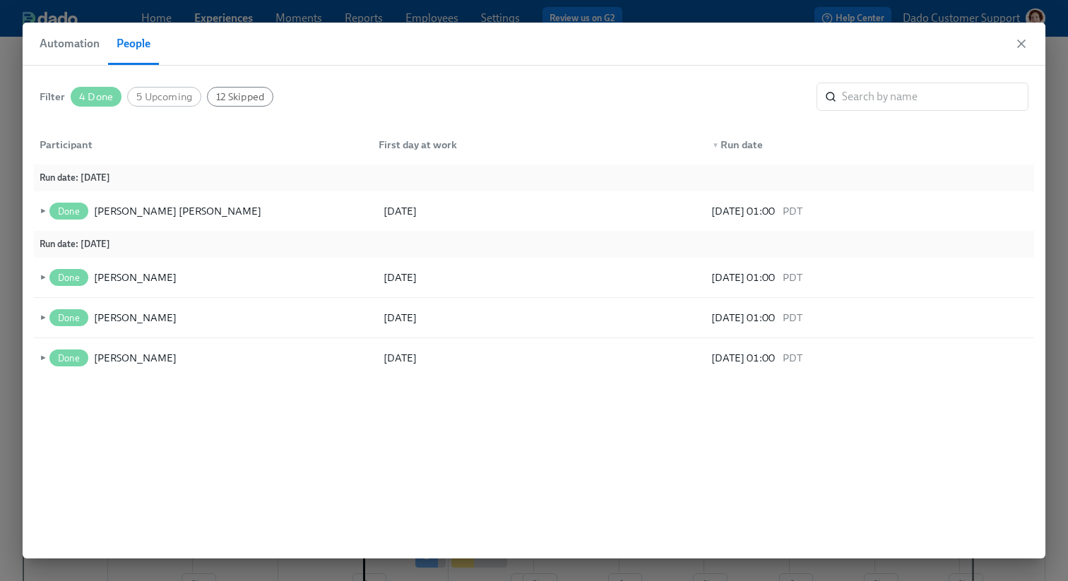
scroll to position [0, 11379]
click at [347, 23] on div "Automation People" at bounding box center [534, 44] width 1023 height 43
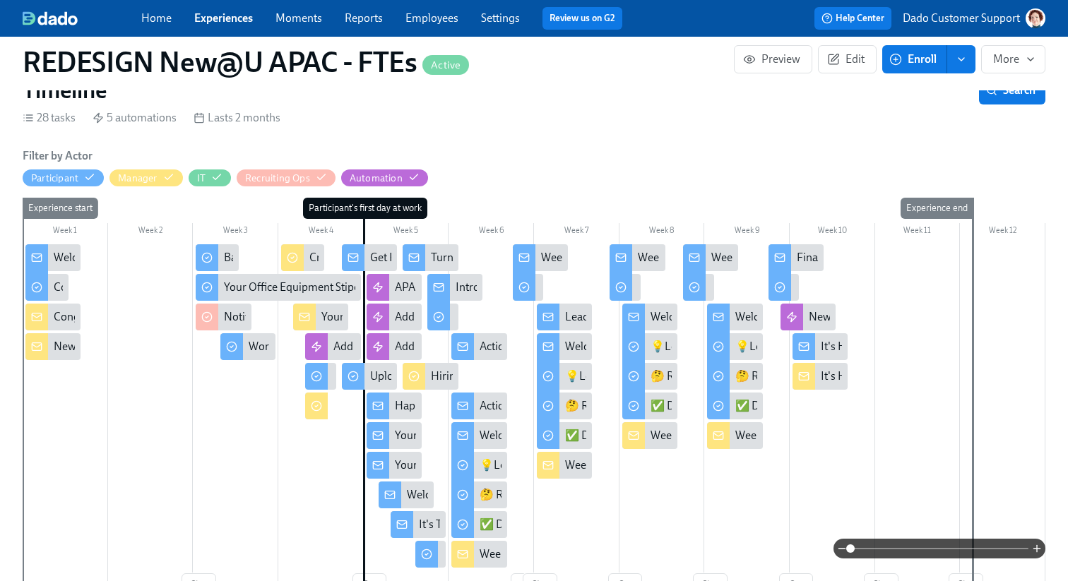
click at [219, 20] on link "Experiences" at bounding box center [223, 17] width 59 height 13
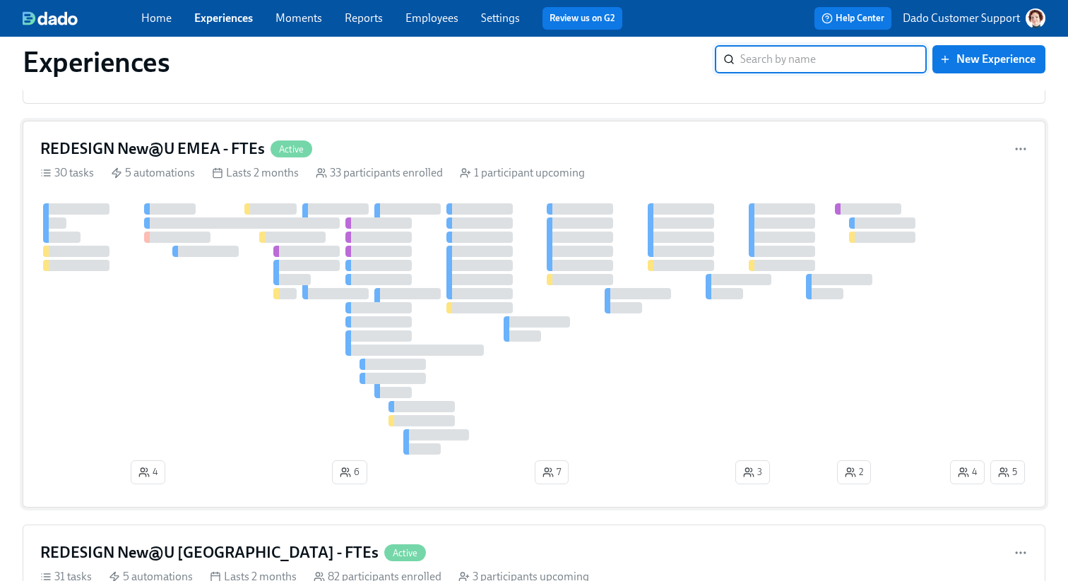
click at [473, 257] on div at bounding box center [493, 328] width 907 height 251
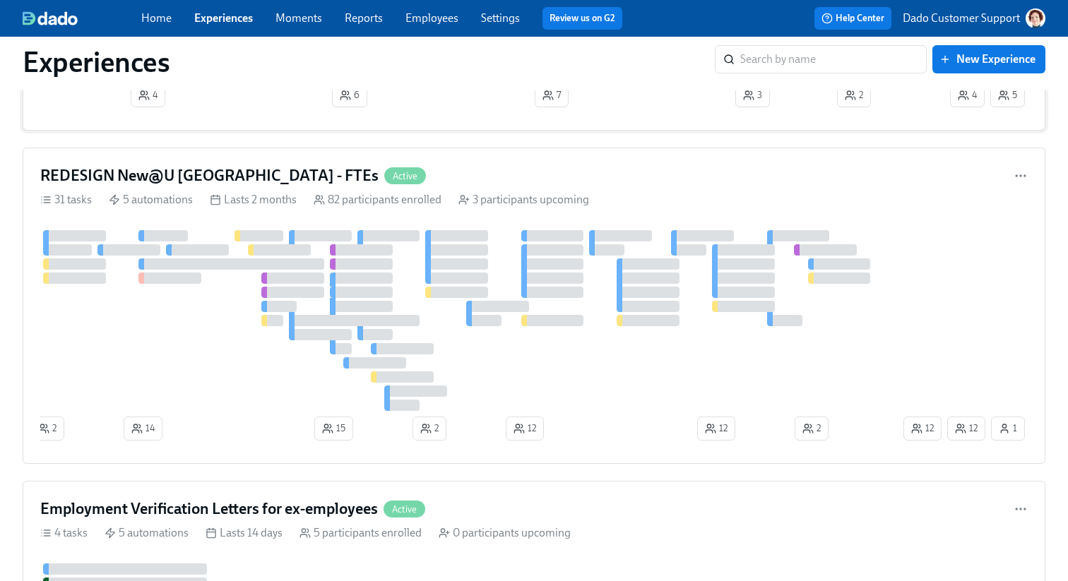
scroll to position [1513, 0]
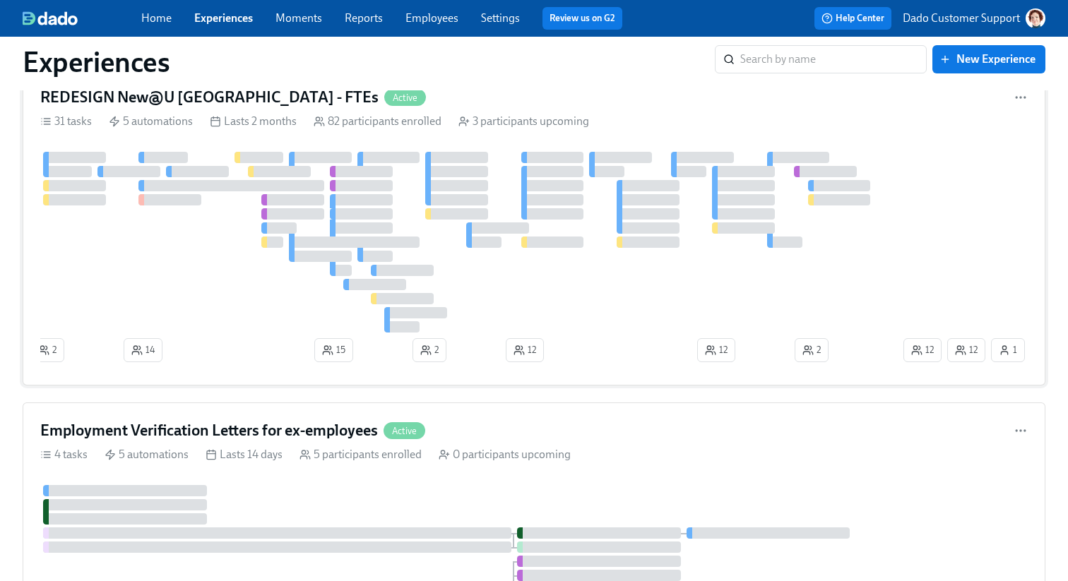
click at [479, 195] on div at bounding box center [456, 199] width 63 height 11
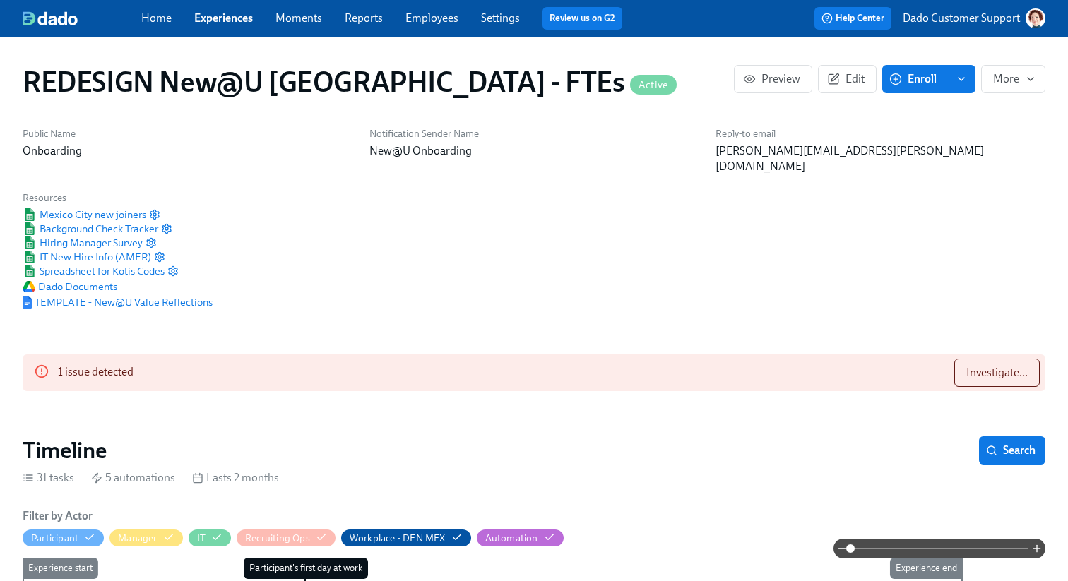
scroll to position [273, 0]
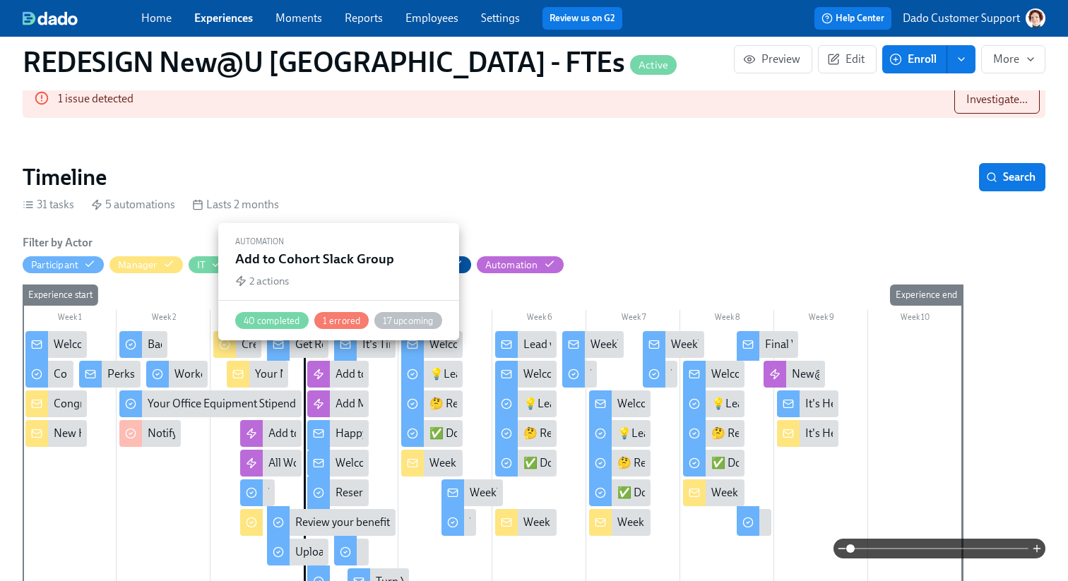
click at [354, 367] on div "Add to Cohort Slack Group" at bounding box center [400, 375] width 128 height 16
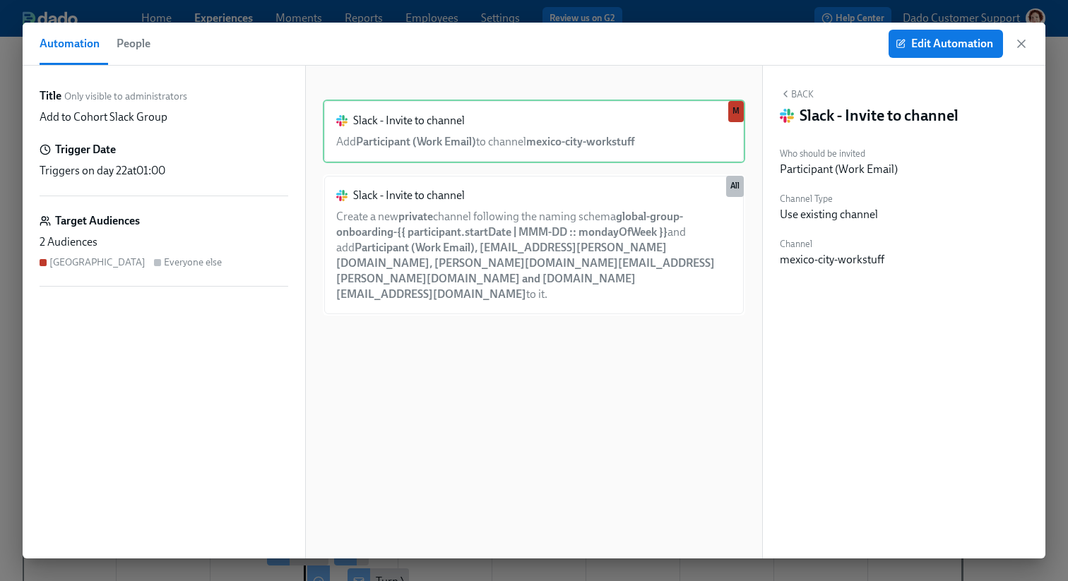
click at [135, 45] on span "People" at bounding box center [134, 44] width 34 height 20
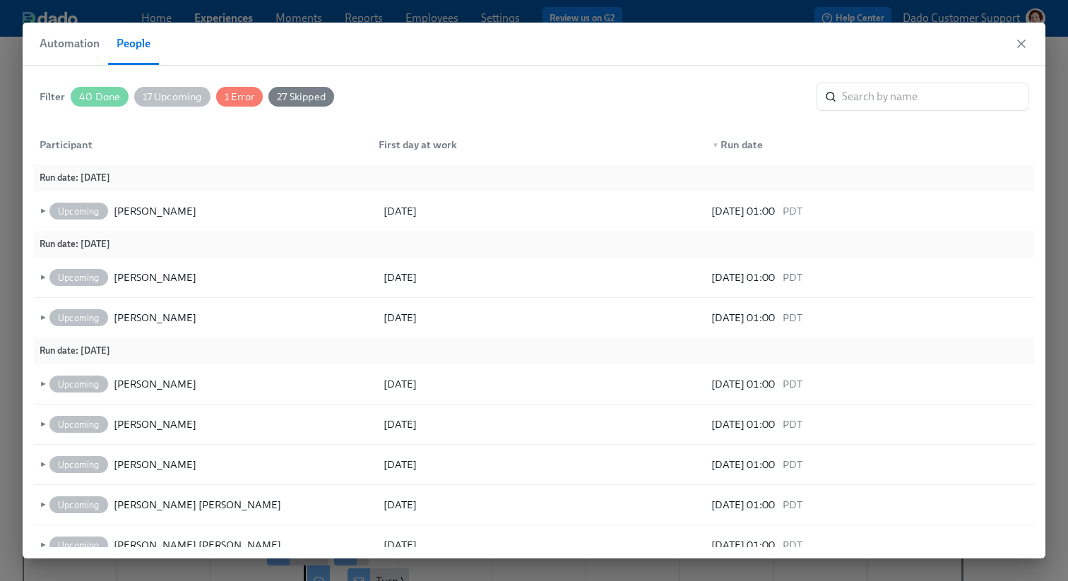
click at [172, 97] on span "17 Upcoming" at bounding box center [172, 97] width 76 height 11
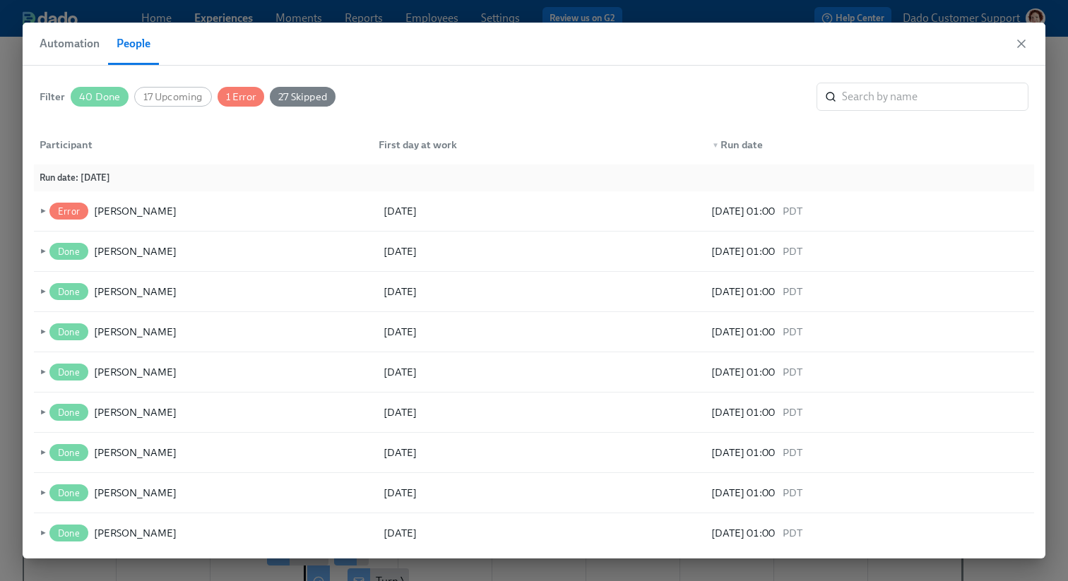
click at [237, 98] on span "1 Error" at bounding box center [241, 97] width 47 height 11
click at [227, 93] on span "1 Error" at bounding box center [241, 97] width 47 height 11
click at [312, 94] on span "27 Skipped" at bounding box center [303, 97] width 66 height 11
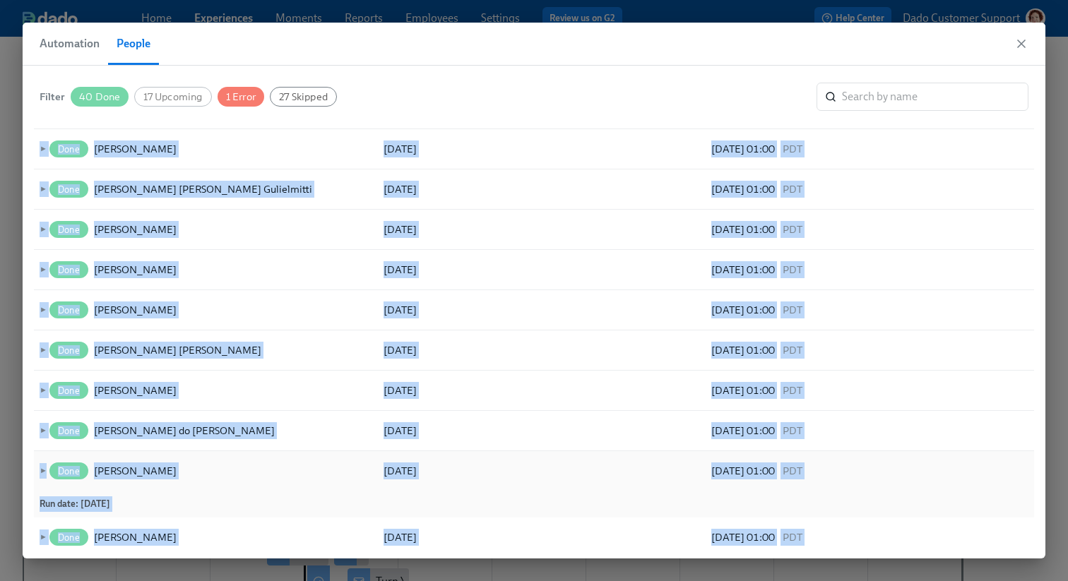
scroll to position [670, 0]
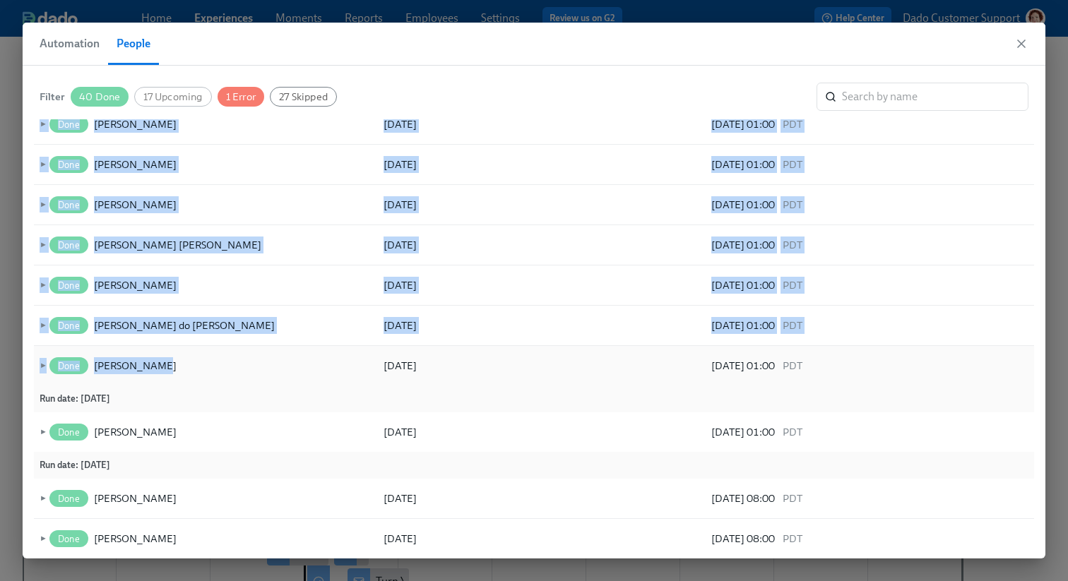
drag, startPoint x: 32, startPoint y: 202, endPoint x: 211, endPoint y: 362, distance: 240.1
click at [211, 364] on div "Filter 40 Done 17 Upcoming 1 Error 27 Skipped ​ Run date : 08/25/2025 Run date …" at bounding box center [534, 312] width 1023 height 493
copy div "Run date : 08/11/2025 ► Done Kai Gardner 08/11/2025 08/11/2025 01:00 PDT ► Done…"
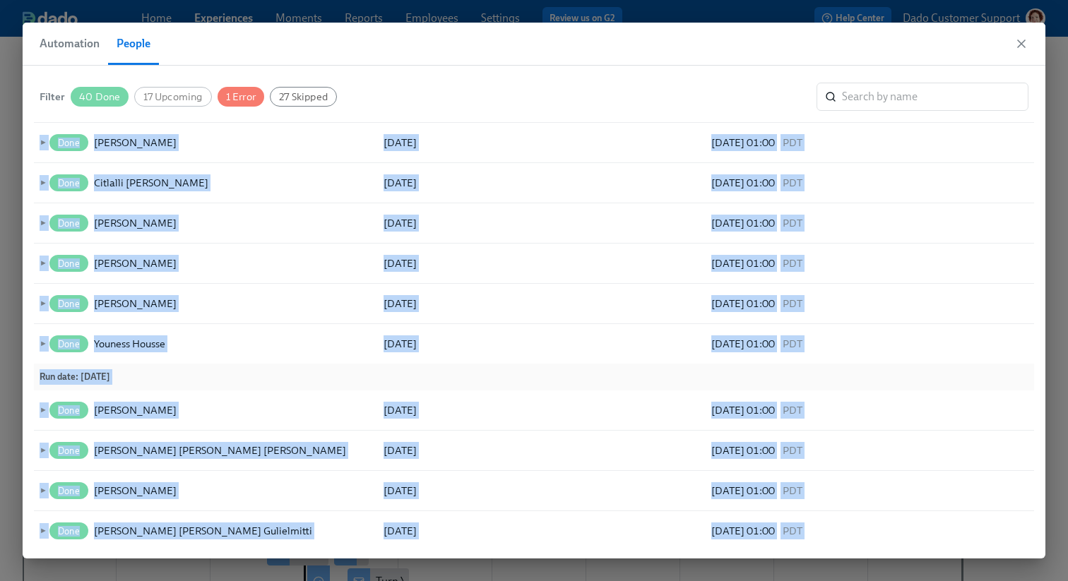
scroll to position [401, 0]
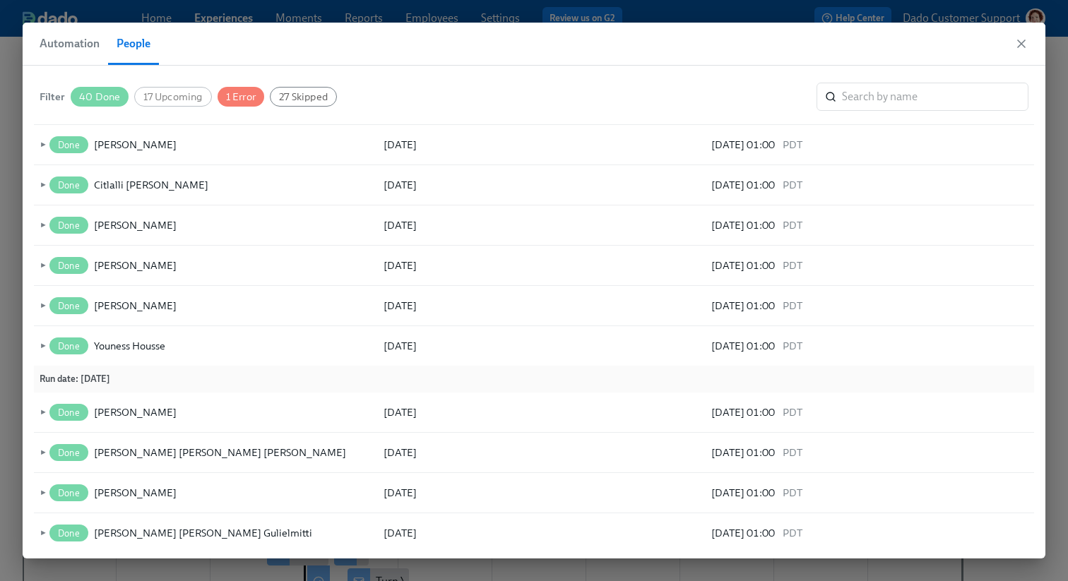
click at [23, 344] on div "Filter 40 Done 17 Upcoming 1 Error 27 Skipped ​ Run date : 08/25/2025 ► Error Z…" at bounding box center [534, 312] width 1023 height 493
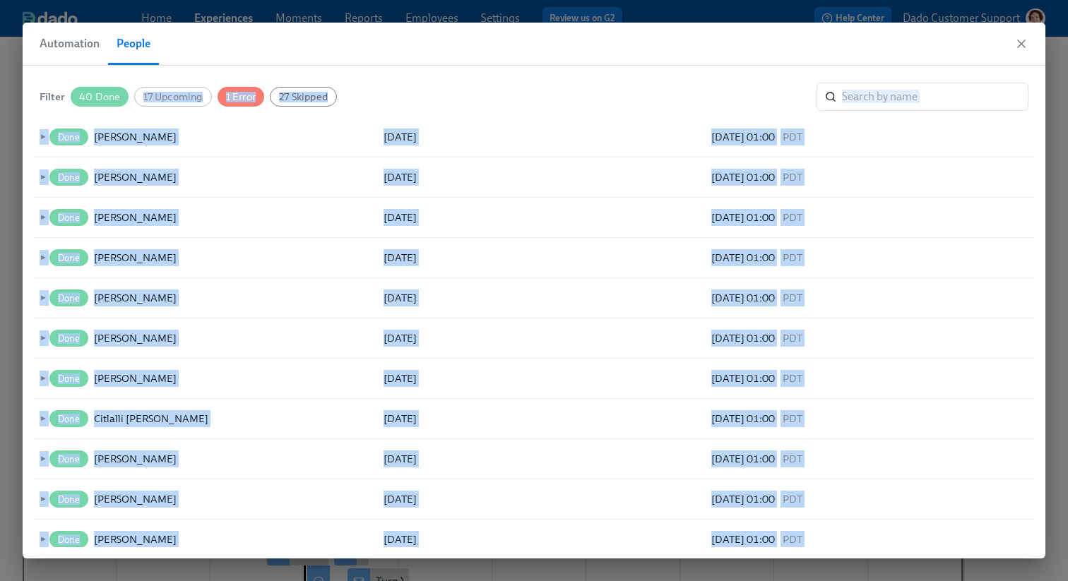
scroll to position [0, 0]
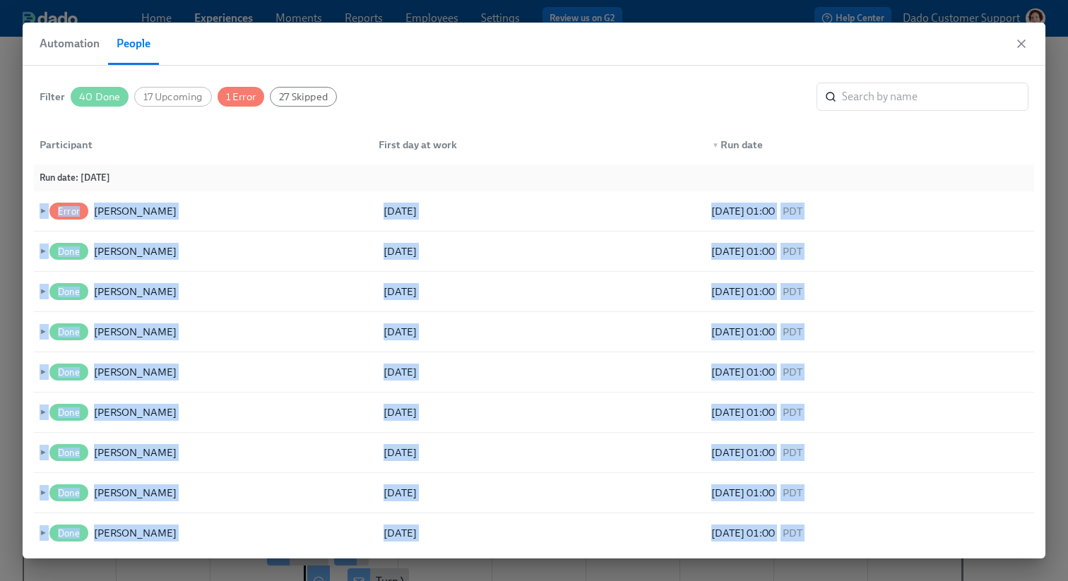
drag, startPoint x: 242, startPoint y: 358, endPoint x: 32, endPoint y: 207, distance: 259.2
click at [32, 207] on div "Filter 40 Done 17 Upcoming 1 Error 27 Skipped ​ Participant First day at work ▼…" at bounding box center [534, 312] width 1023 height 493
copy div "► Error Zane Vella 08/25/2025 08/25/2025 01:00 PDT ► Done Scarlet Melo 08/25/20…"
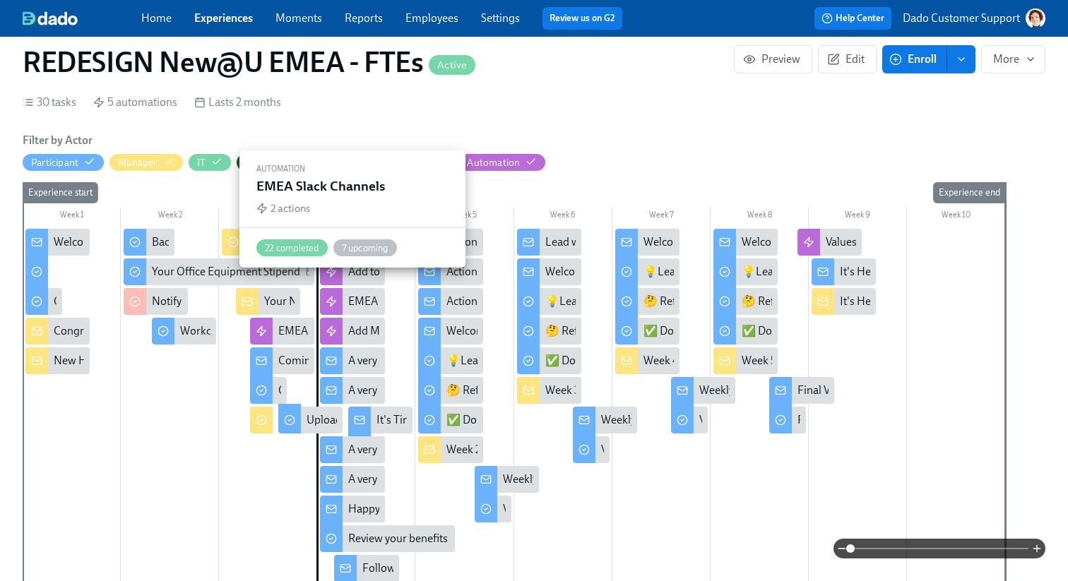
scroll to position [0, 10040]
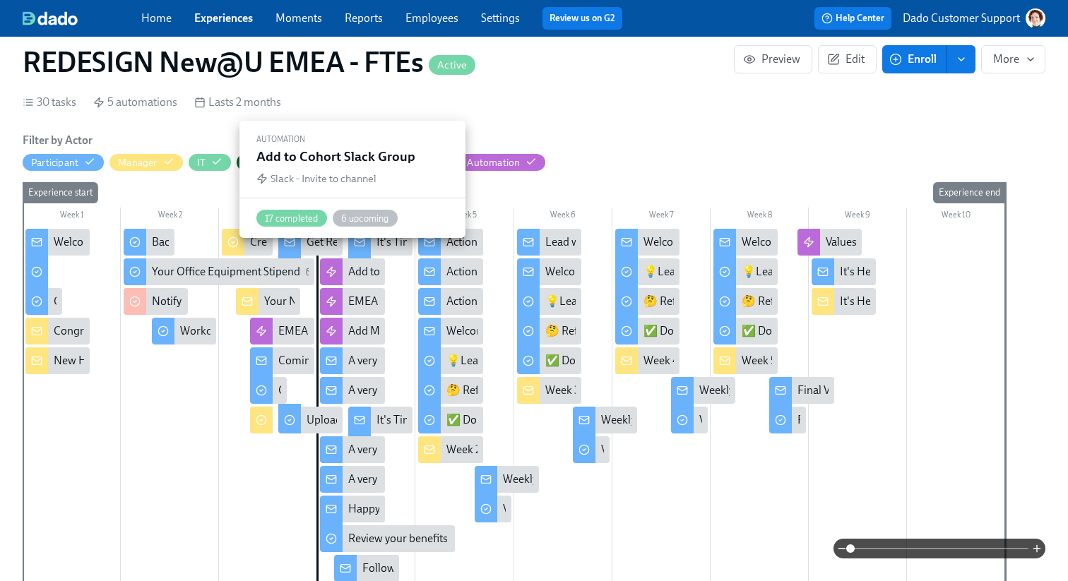
click at [362, 268] on div "Add to Cohort Slack Group" at bounding box center [352, 272] width 64 height 27
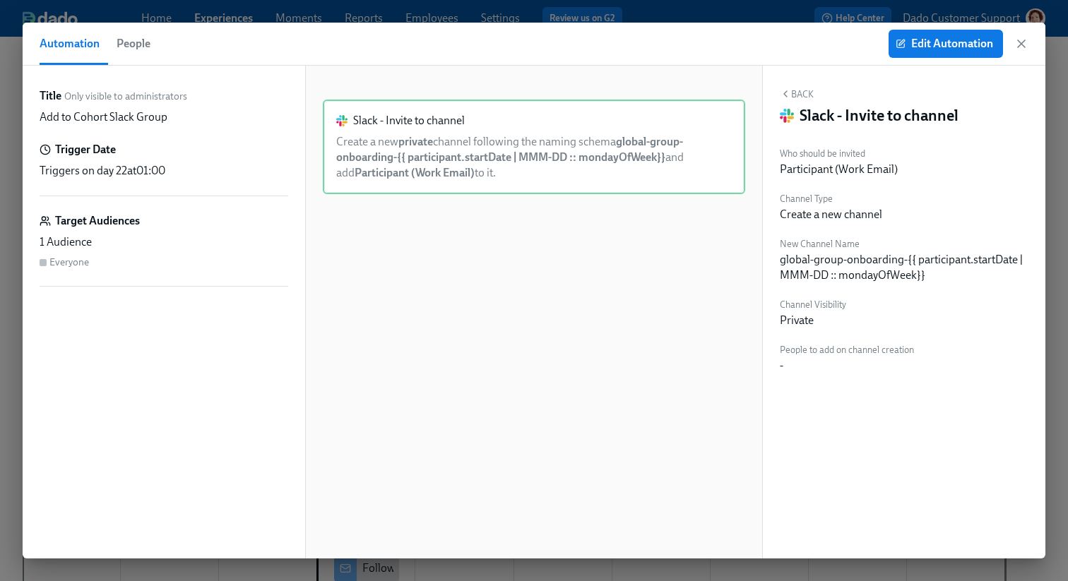
click at [137, 47] on span "People" at bounding box center [134, 44] width 34 height 20
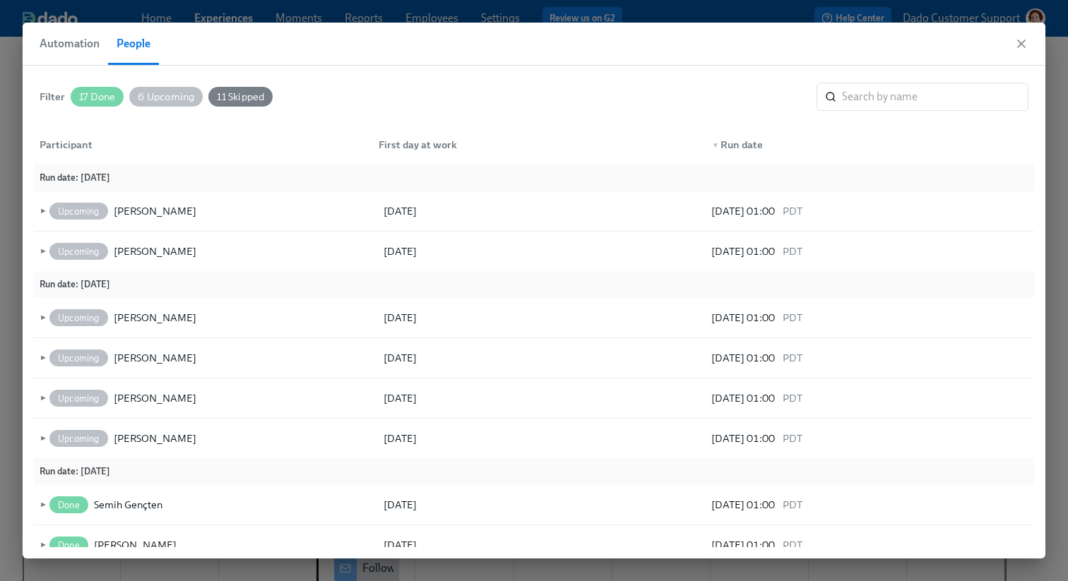
click at [167, 109] on div "Filter 17 Done 6 Upcoming 11 Skipped ​" at bounding box center [534, 97] width 989 height 28
click at [167, 99] on span "6 Upcoming" at bounding box center [165, 97] width 73 height 11
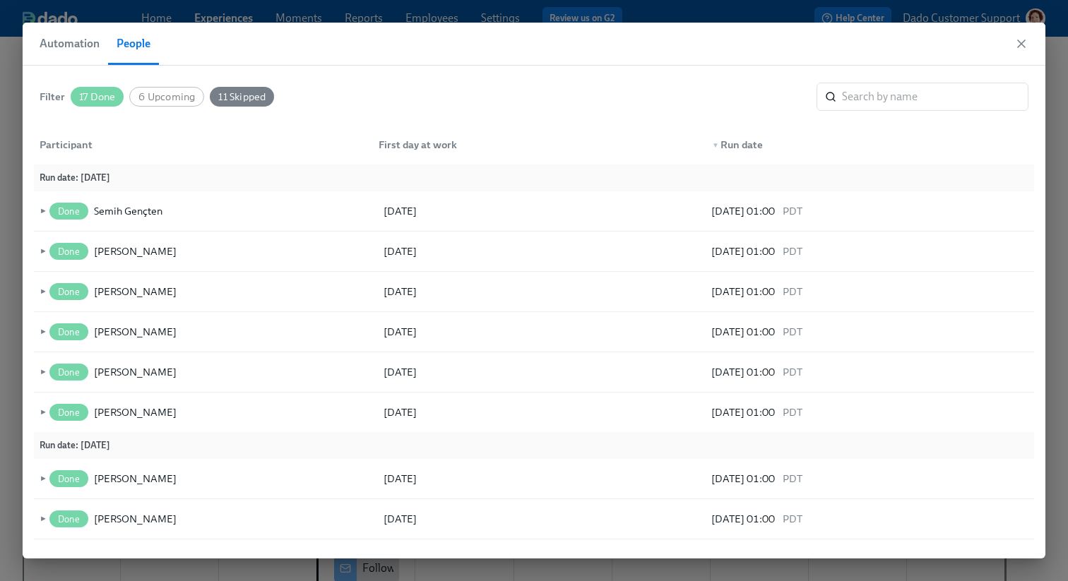
click at [251, 96] on span "11 Skipped" at bounding box center [242, 97] width 64 height 11
drag, startPoint x: 35, startPoint y: 203, endPoint x: 175, endPoint y: 415, distance: 253.7
click at [175, 415] on div "► Done Semih Gençten 08/25/2025 08/25/2025 01:00 PDT ► Done Kübra Çağlar 08/25/…" at bounding box center [534, 311] width 1000 height 241
copy div "► Done Semih Gençten 08/25/2025 08/25/2025 01:00 PDT ► Done Kübra Çağlar 08/25/…"
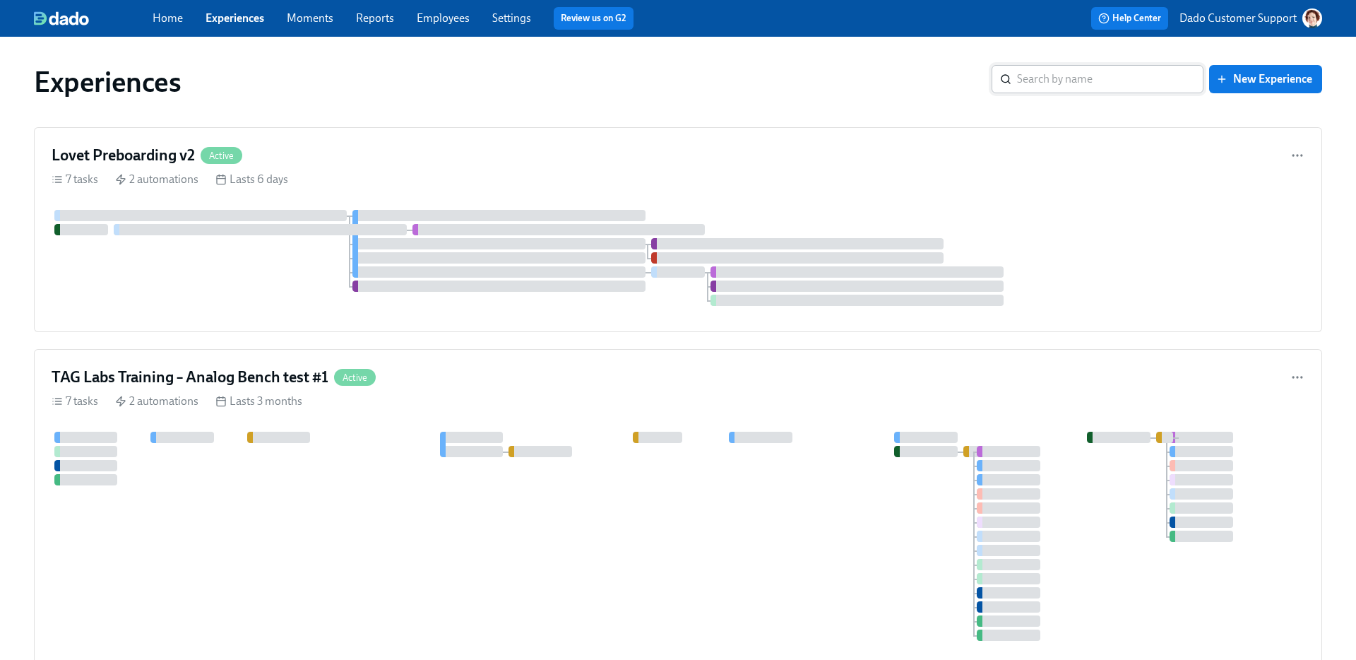
click at [1067, 73] on input "search" at bounding box center [1110, 79] width 187 height 28
type input "OCC"
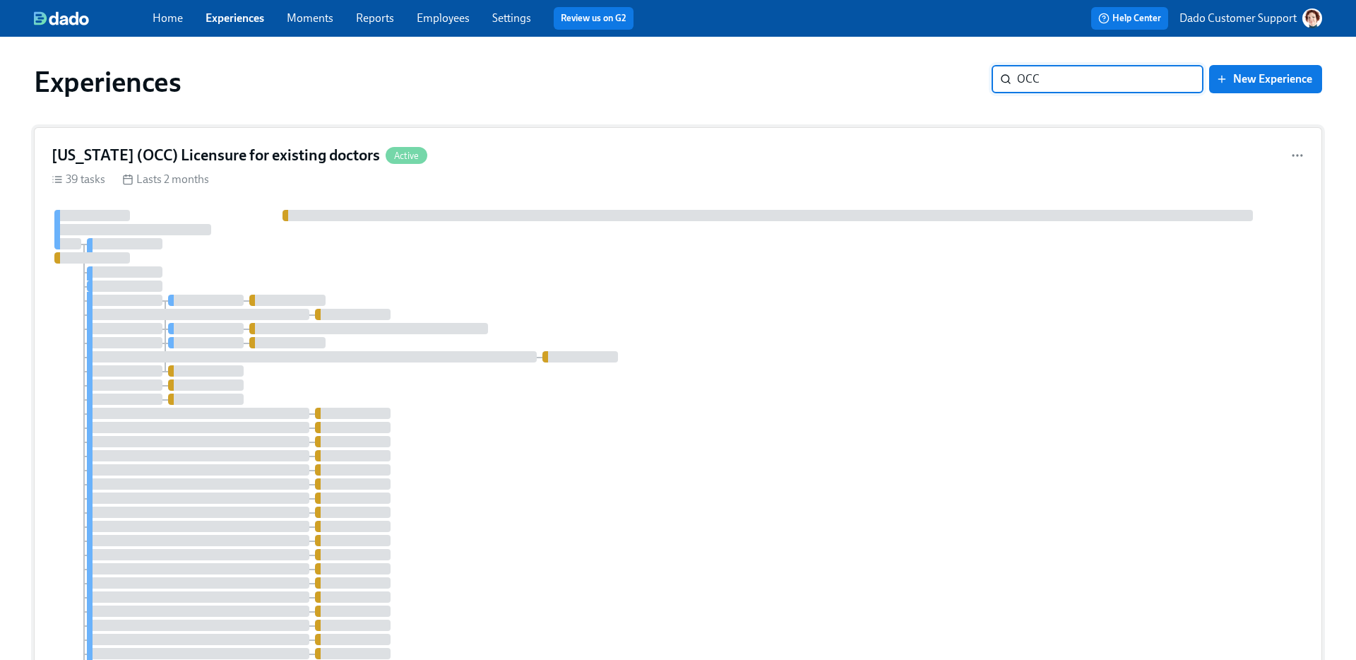
click at [331, 254] on div at bounding box center [678, 498] width 1253 height 576
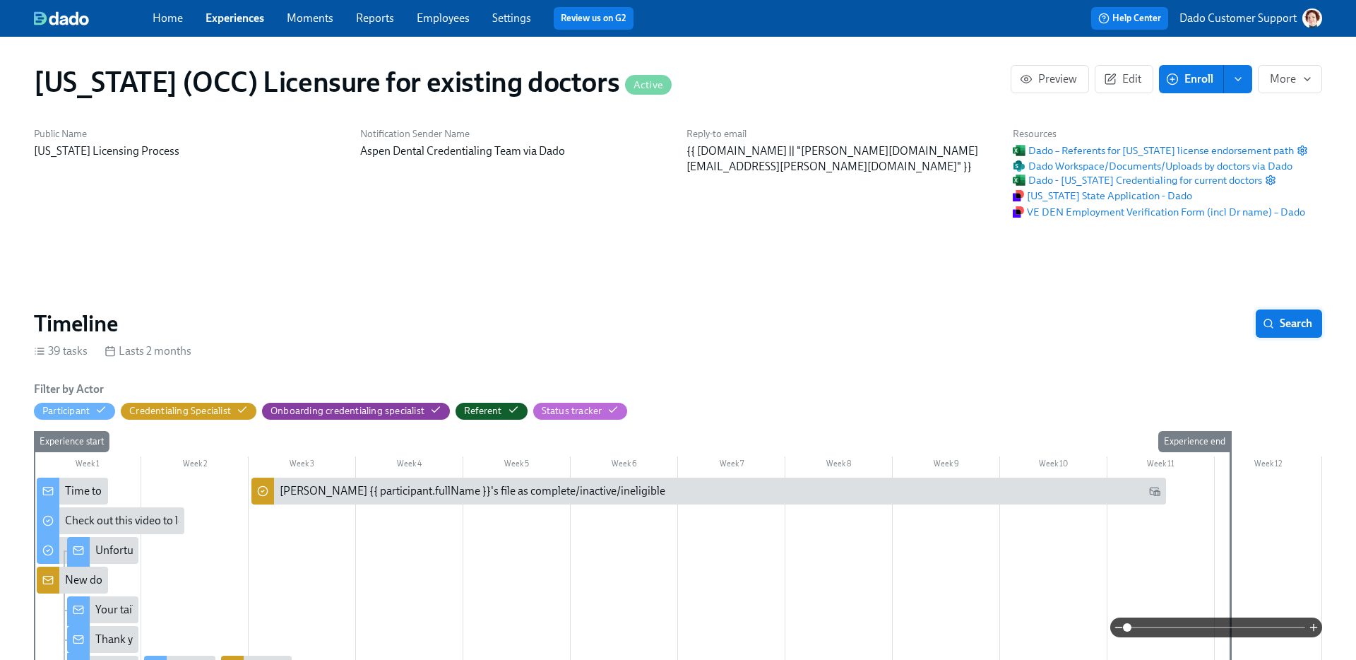
click at [1291, 323] on span "Search" at bounding box center [1289, 323] width 47 height 14
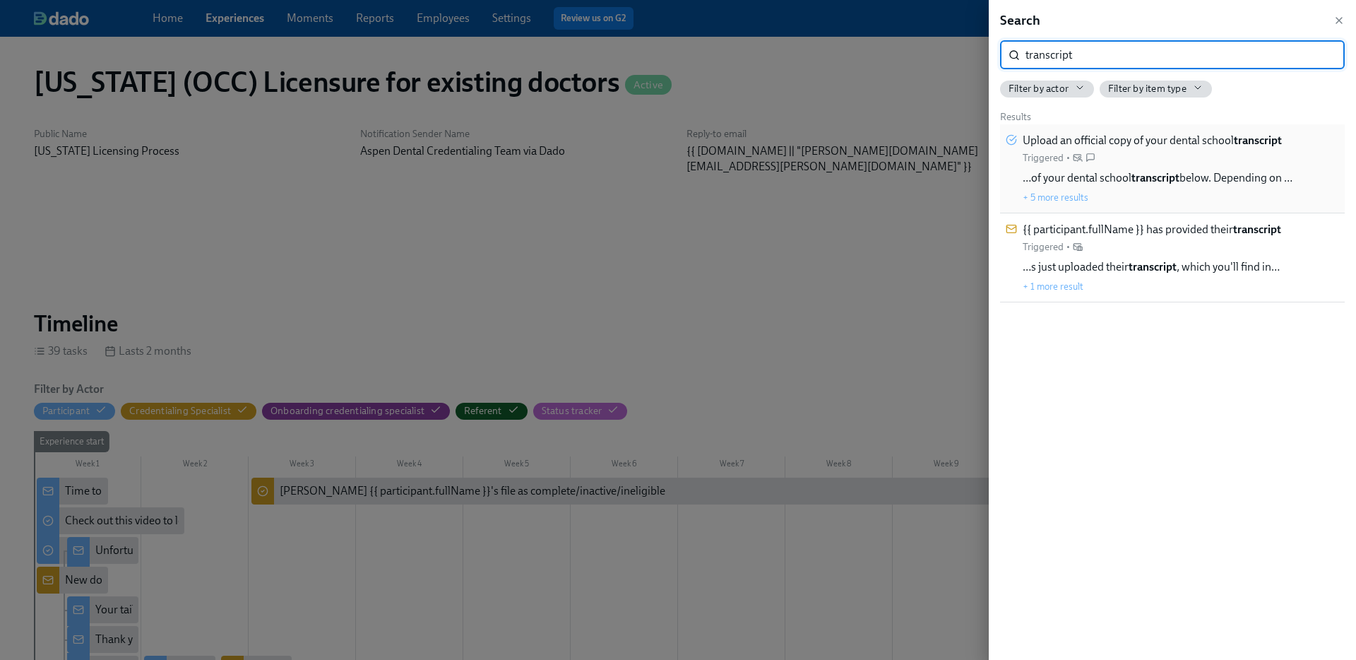
type input "transcript"
click at [1155, 179] on strong "transcript" at bounding box center [1156, 177] width 48 height 13
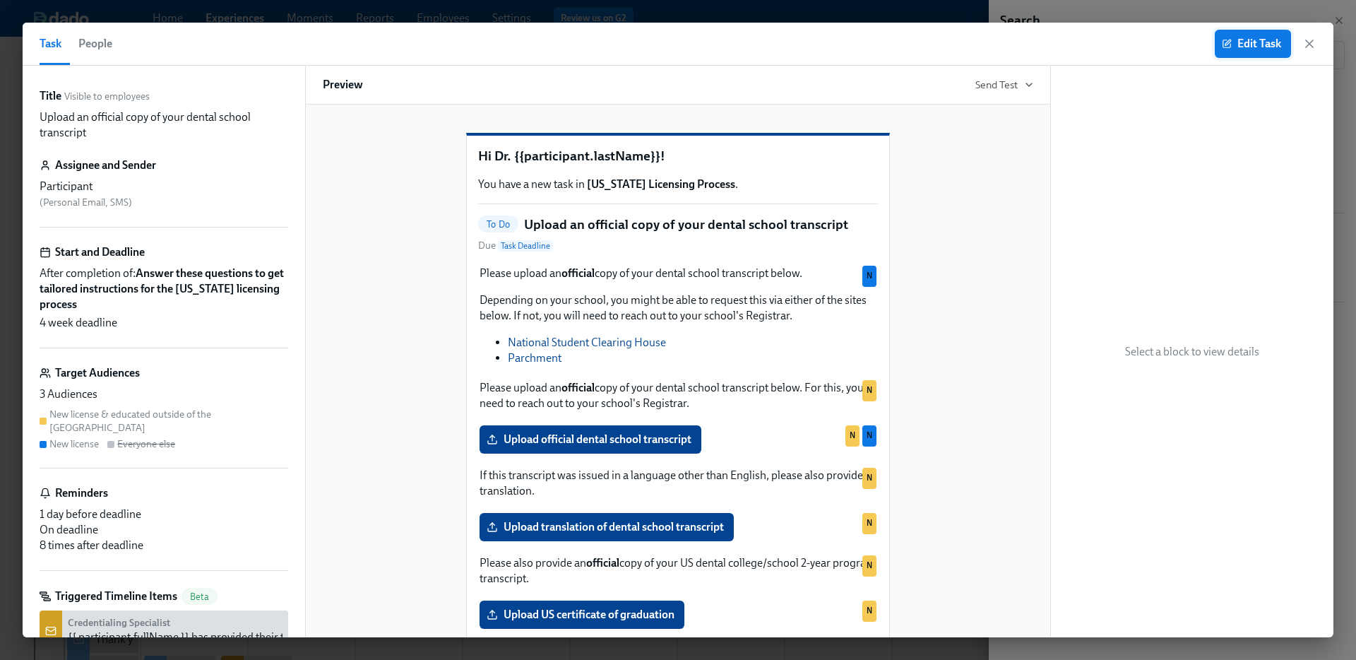
click at [1267, 46] on span "Edit Task" at bounding box center [1253, 44] width 57 height 14
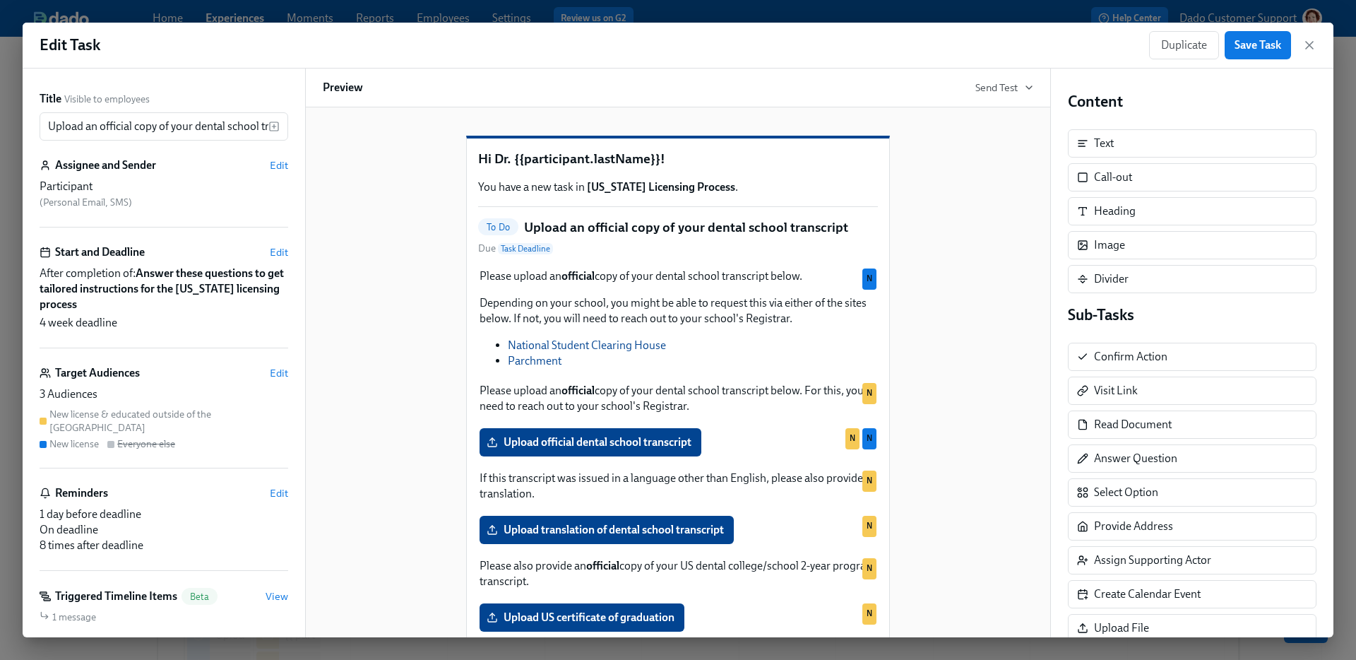
click at [759, 285] on div "Hi Dr. {{participant.lastName}}! You have a new task in [US_STATE] Licensing Pr…" at bounding box center [678, 396] width 422 height 517
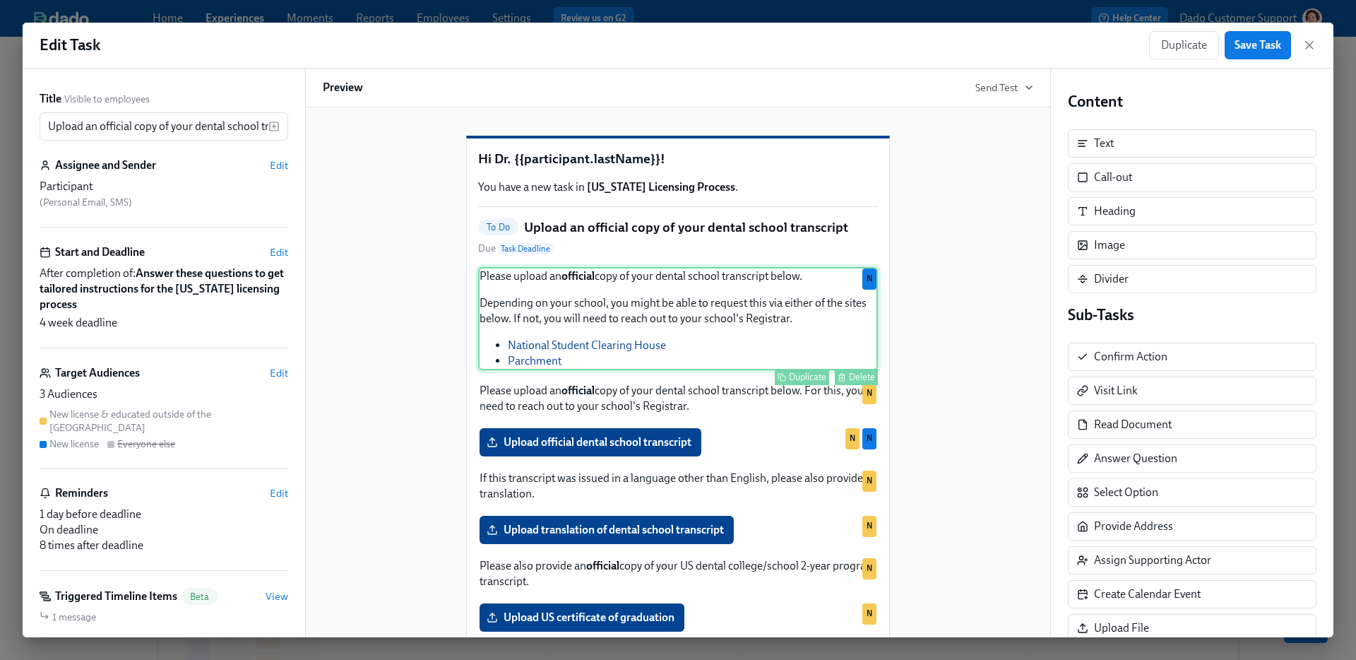
click at [769, 352] on div "Please upload an official copy of your dental school transcript below. Dependin…" at bounding box center [678, 318] width 400 height 103
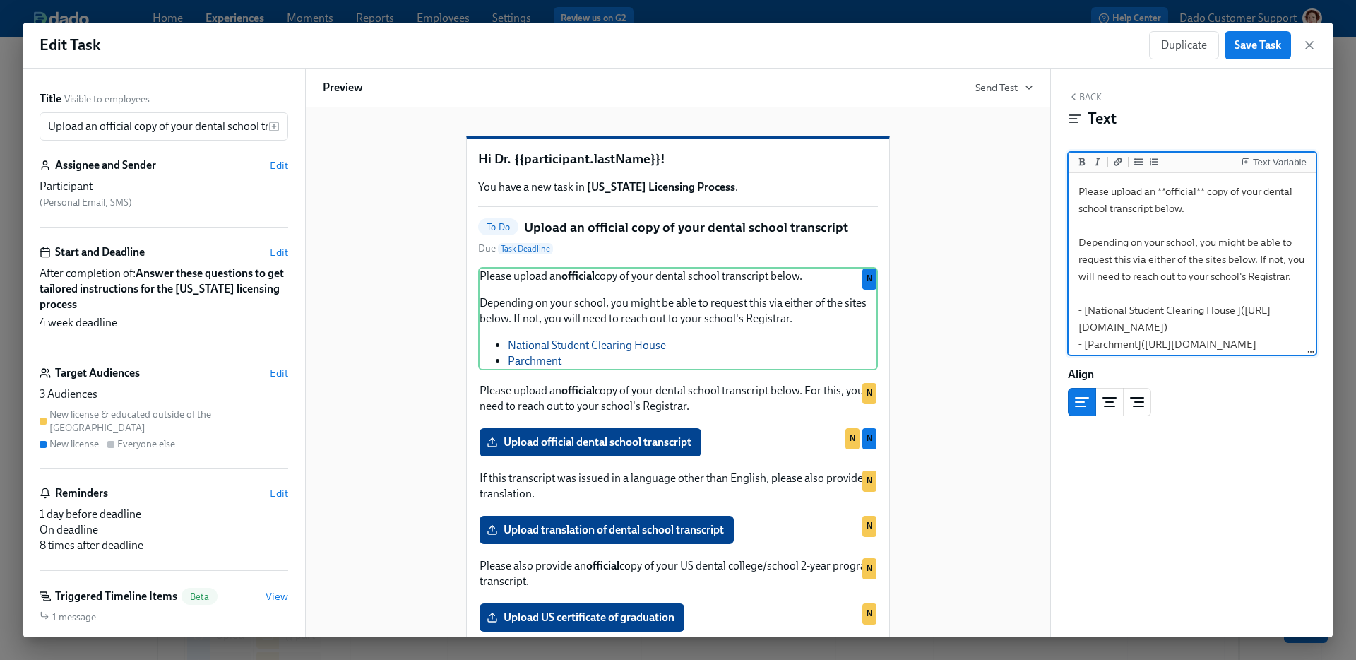
click at [1227, 205] on textarea "Please upload an **official** copy of your dental school transcript below. Depe…" at bounding box center [1193, 276] width 242 height 201
click at [1199, 217] on textarea "Please upload an **official** copy of your dental school transcript below. Depe…" at bounding box center [1193, 276] width 242 height 201
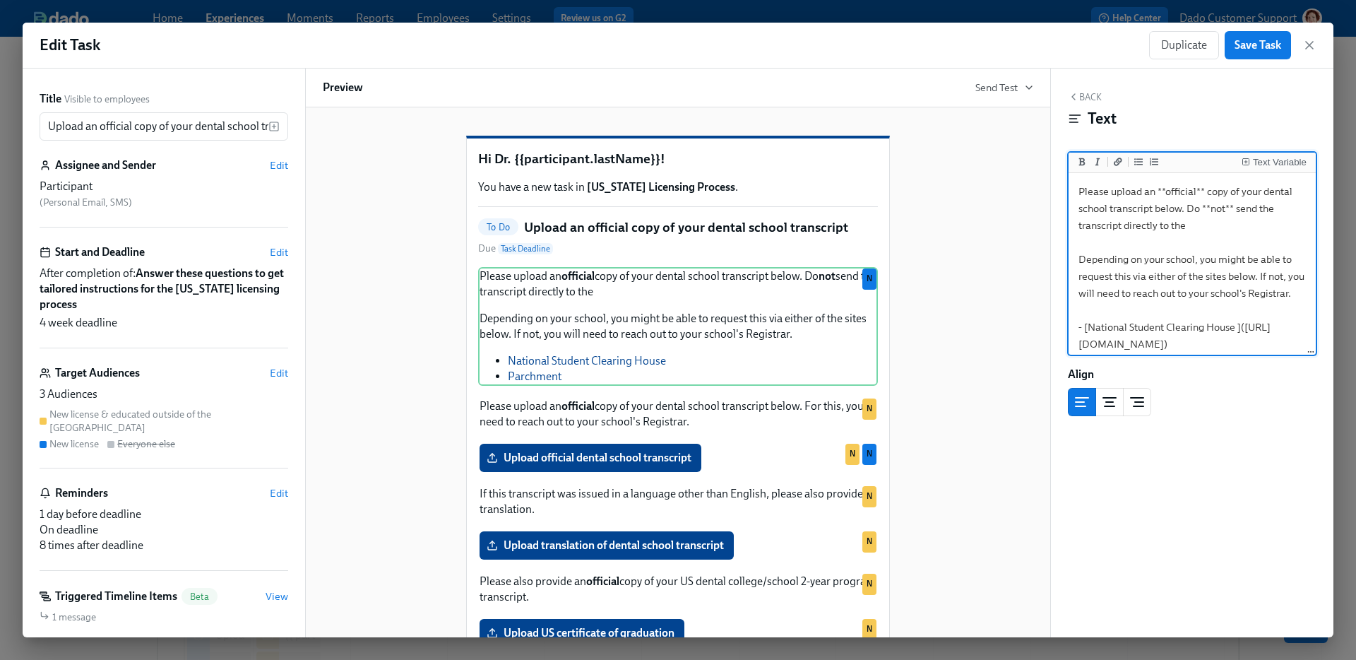
paste textarea "IDFPR"
type textarea "Please upload an **official** copy of your dental school transcript below. Do *…"
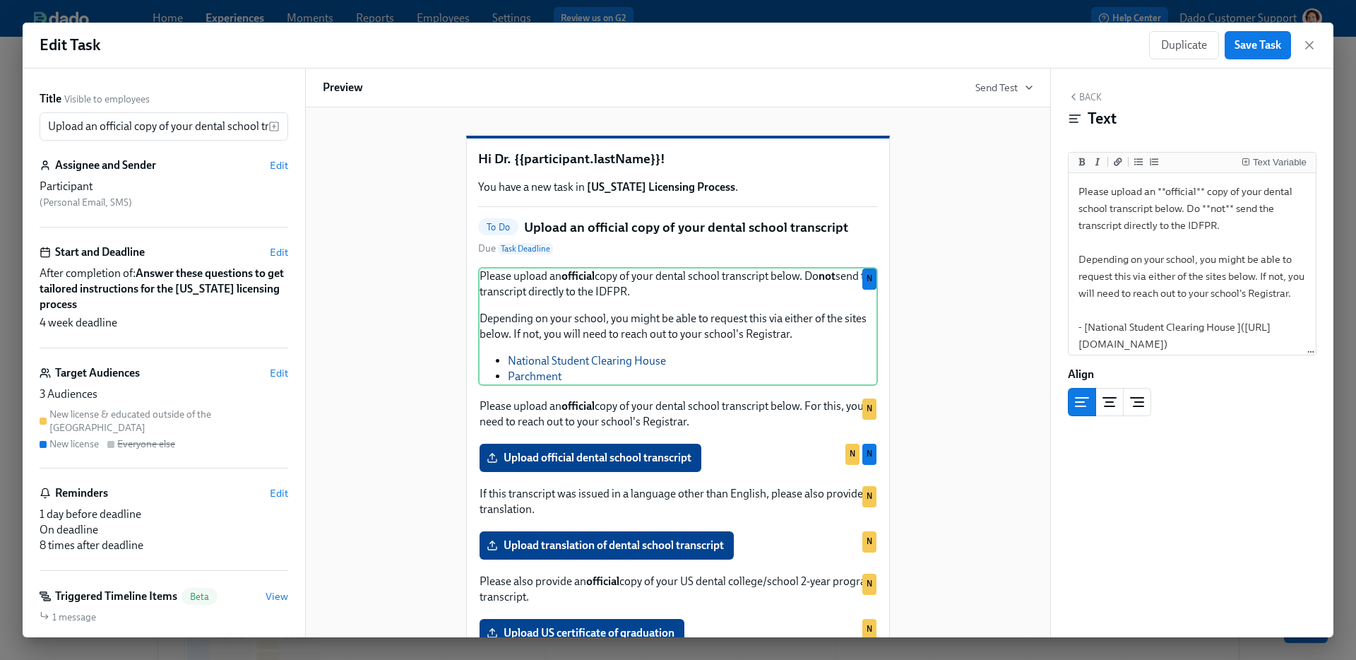
click at [404, 288] on div "Hi Dr. {{participant.lastName}}! You have a new task in [US_STATE] Licensing Pr…" at bounding box center [678, 429] width 711 height 632
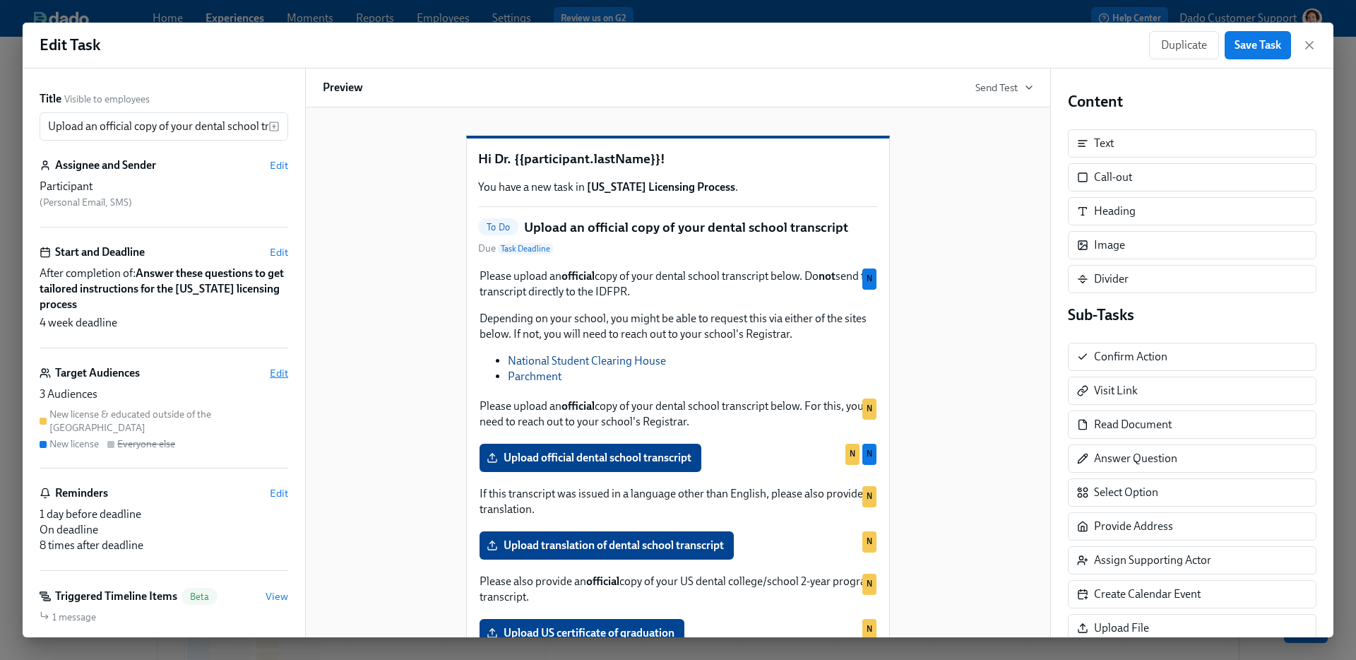
click at [278, 377] on span "Edit" at bounding box center [279, 373] width 18 height 14
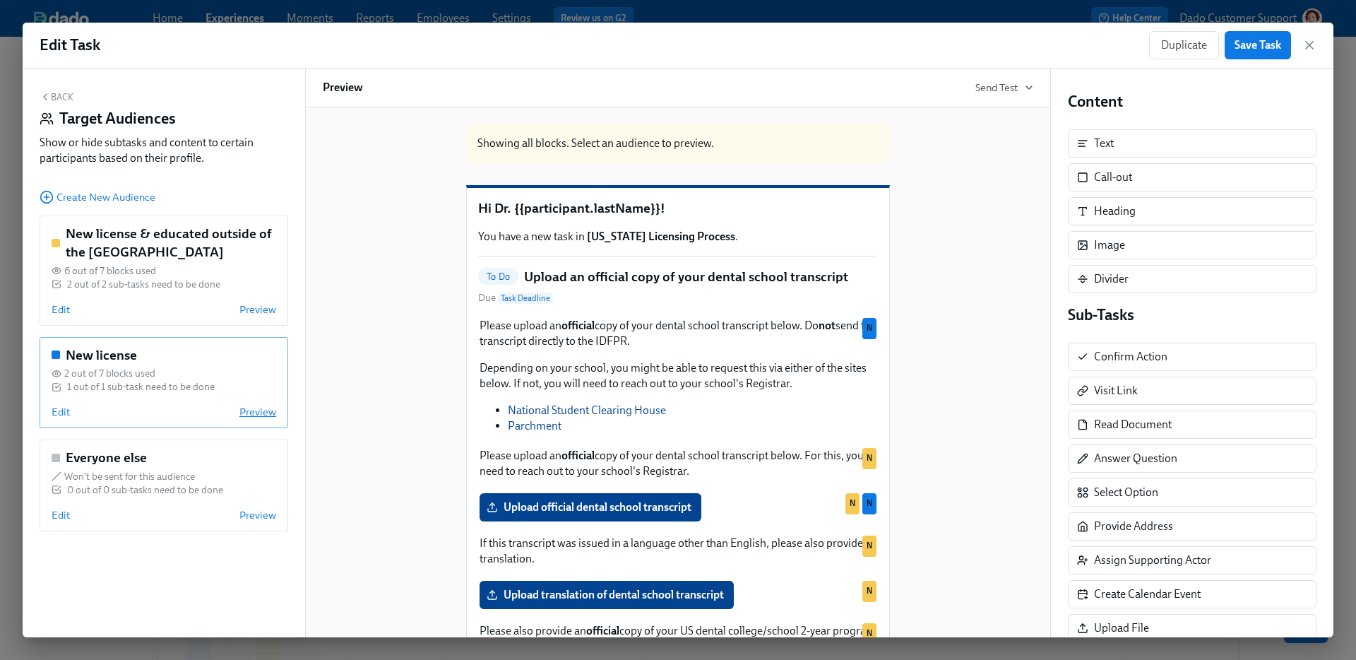
click at [252, 412] on span "Preview" at bounding box center [257, 412] width 37 height 14
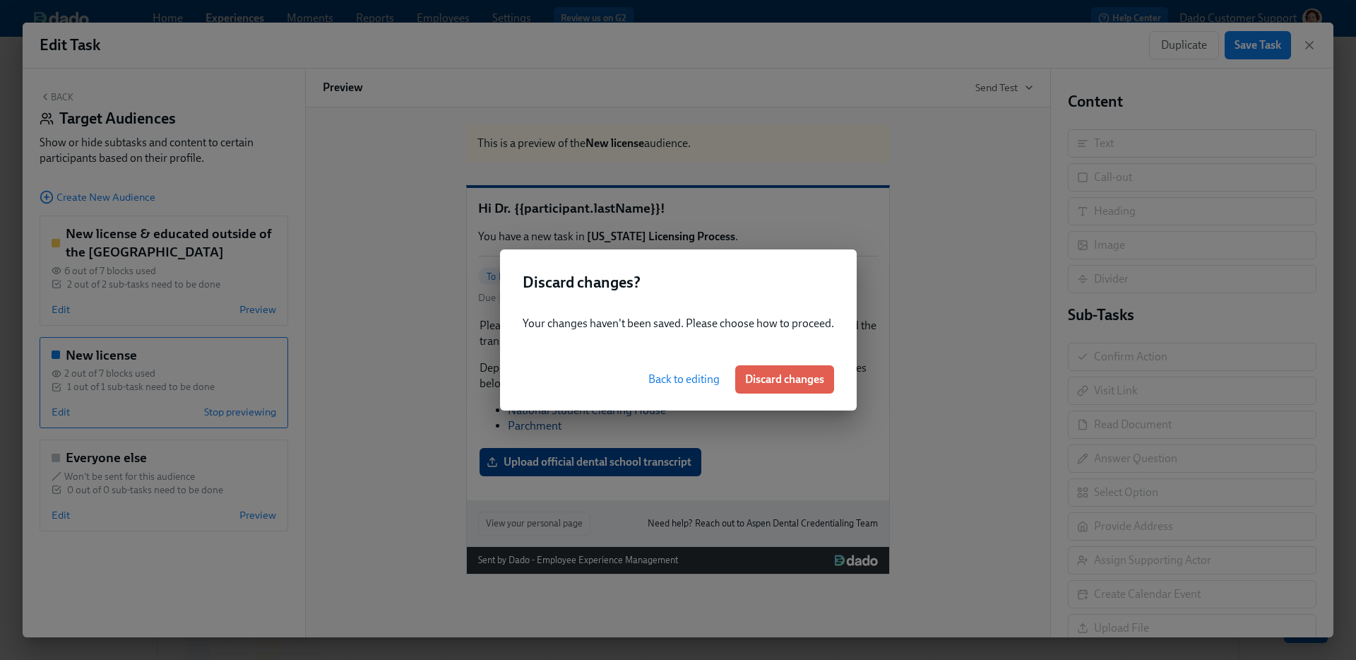
click at [656, 382] on span "Back to editing" at bounding box center [684, 379] width 71 height 14
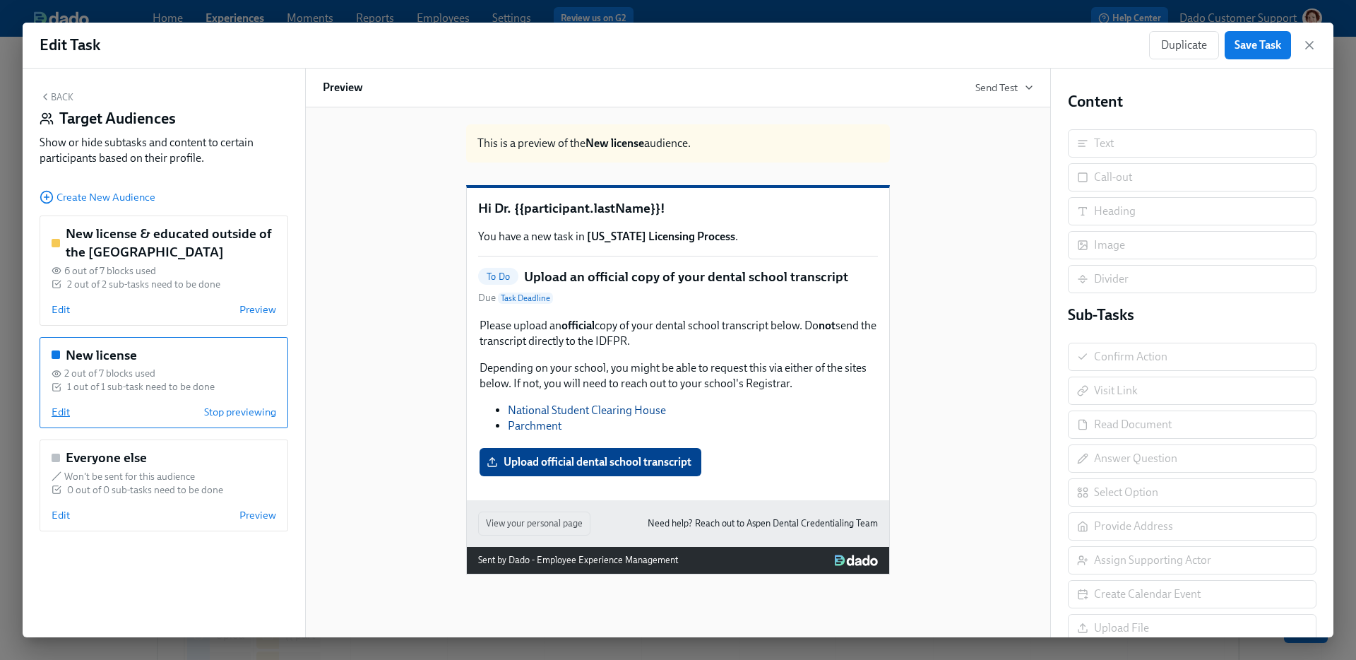
click at [54, 413] on span "Edit" at bounding box center [61, 412] width 18 height 14
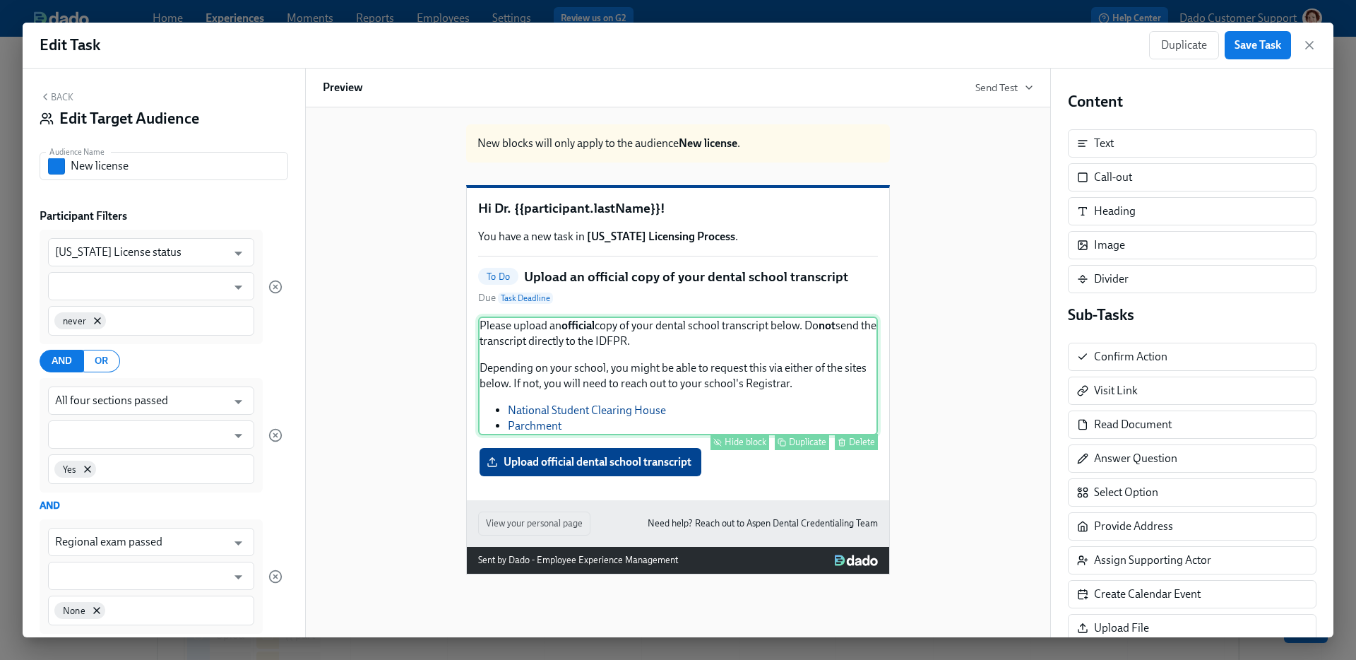
click at [676, 372] on div "Please upload an official copy of your dental school transcript below. Do not s…" at bounding box center [678, 375] width 400 height 119
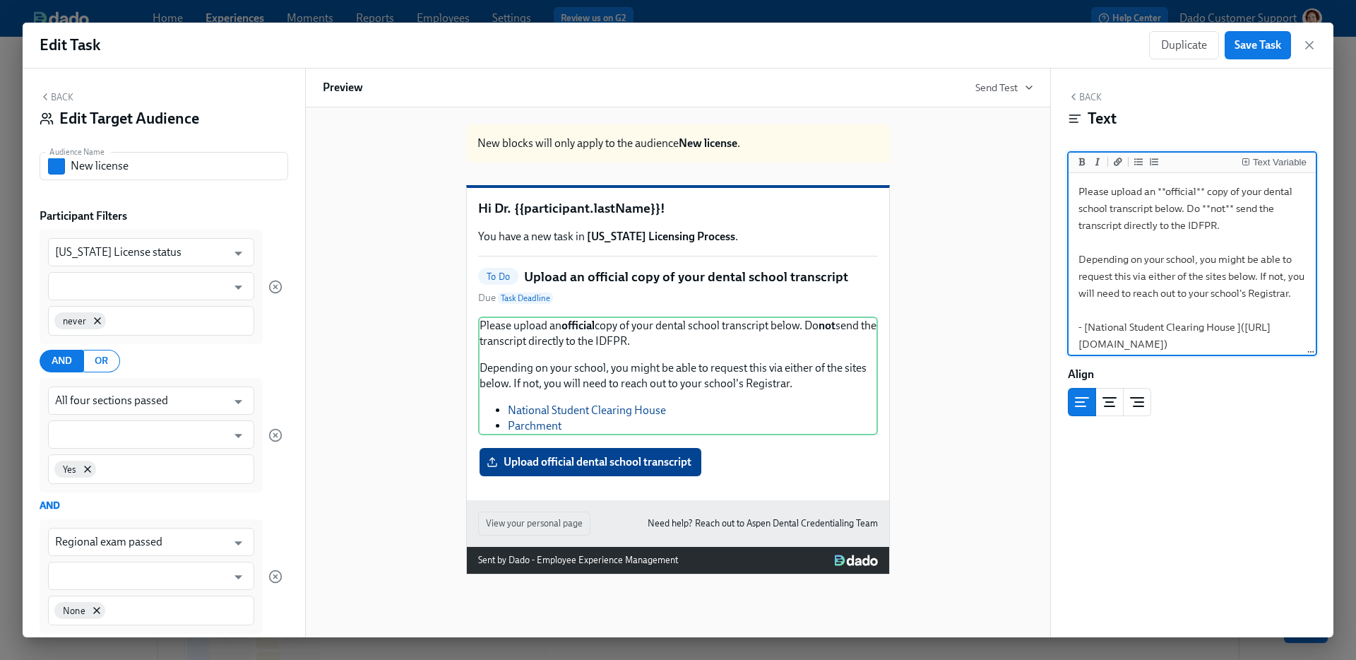
click at [1190, 206] on textarea "Please upload an **official** copy of your dental school transcript below. Do *…" at bounding box center [1193, 285] width 242 height 218
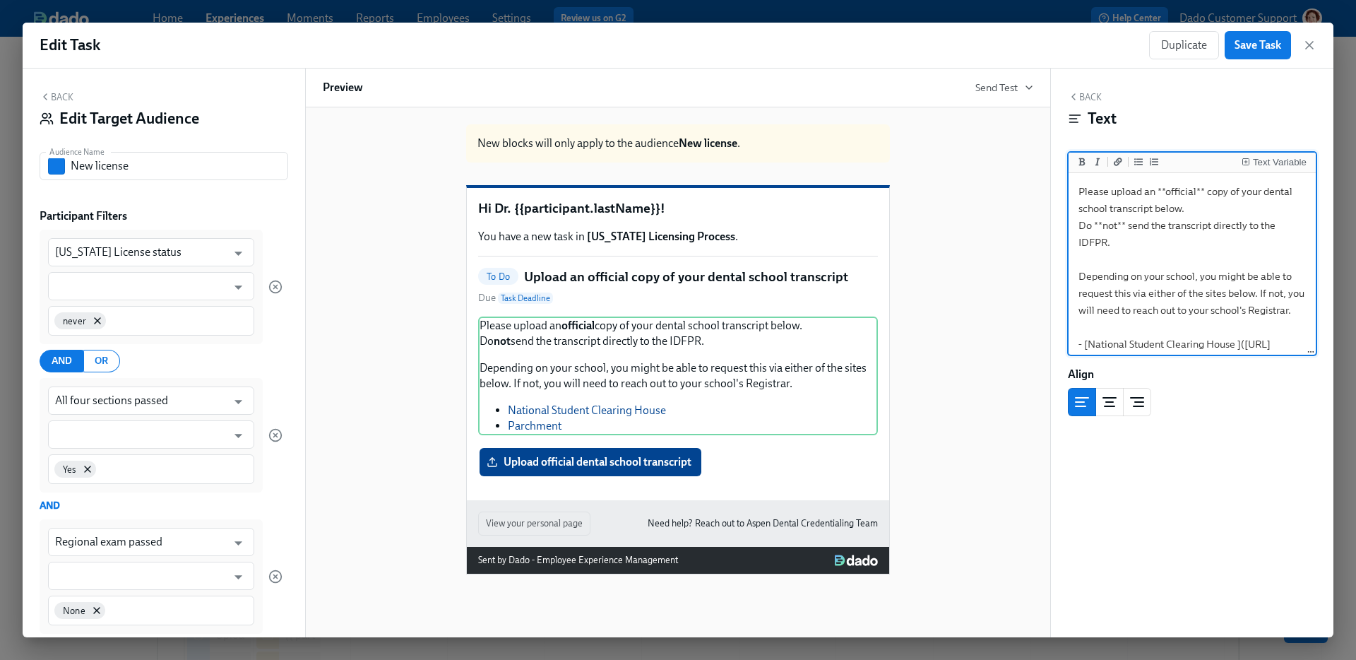
type textarea "Please upload an **official** copy of your dental school transcript below. Do *…"
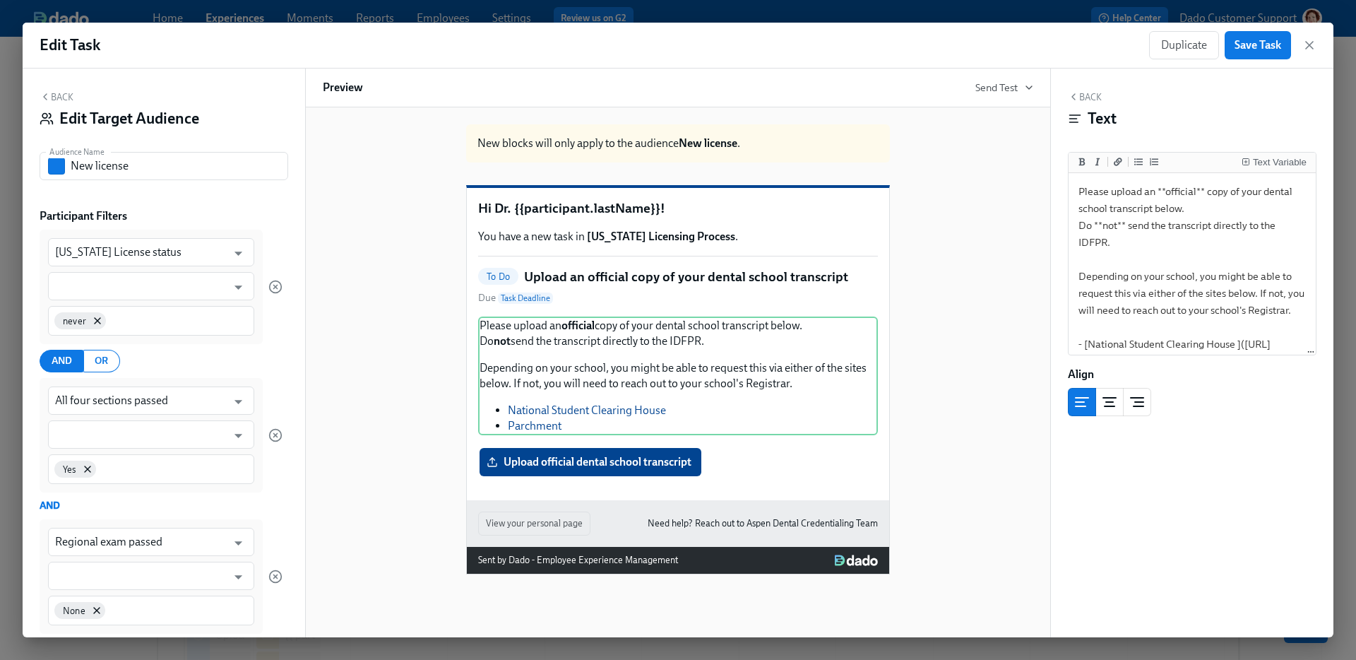
click at [441, 300] on div "New blocks will only apply to the audience New license . Hi Dr. {{participant.l…" at bounding box center [678, 343] width 711 height 461
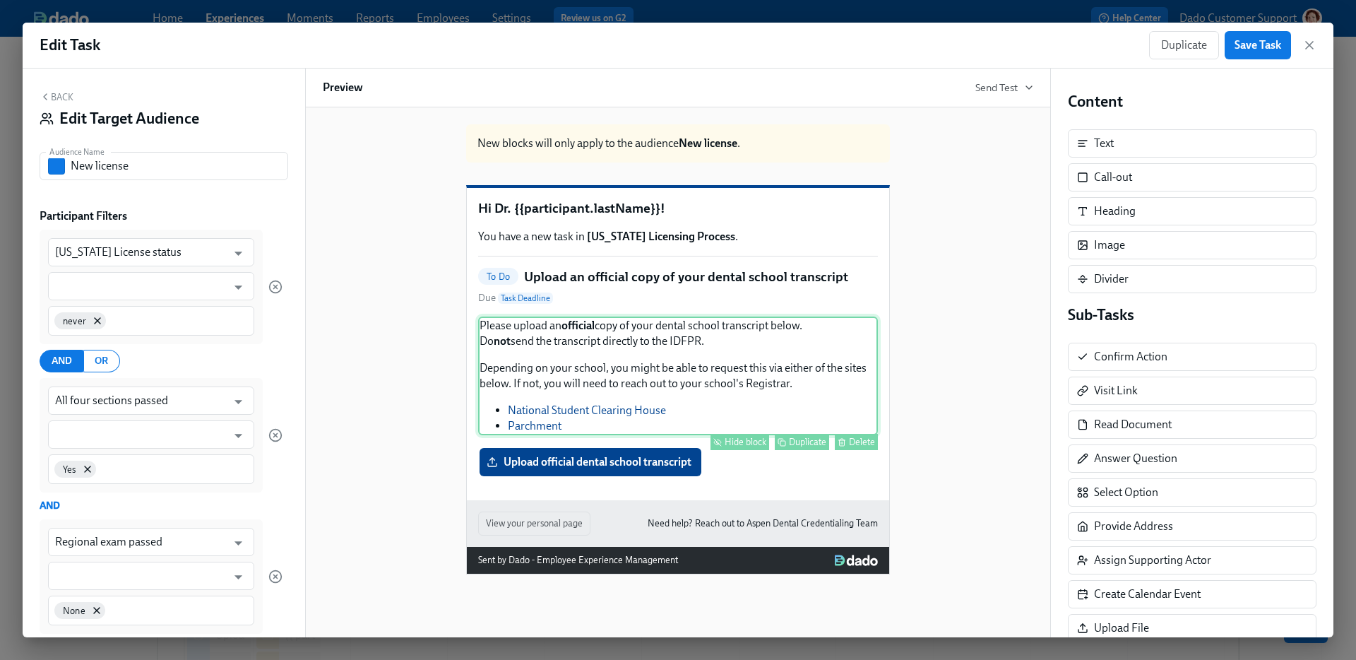
click at [623, 362] on div "Please upload an official copy of your dental school transcript below. Do not s…" at bounding box center [678, 375] width 400 height 119
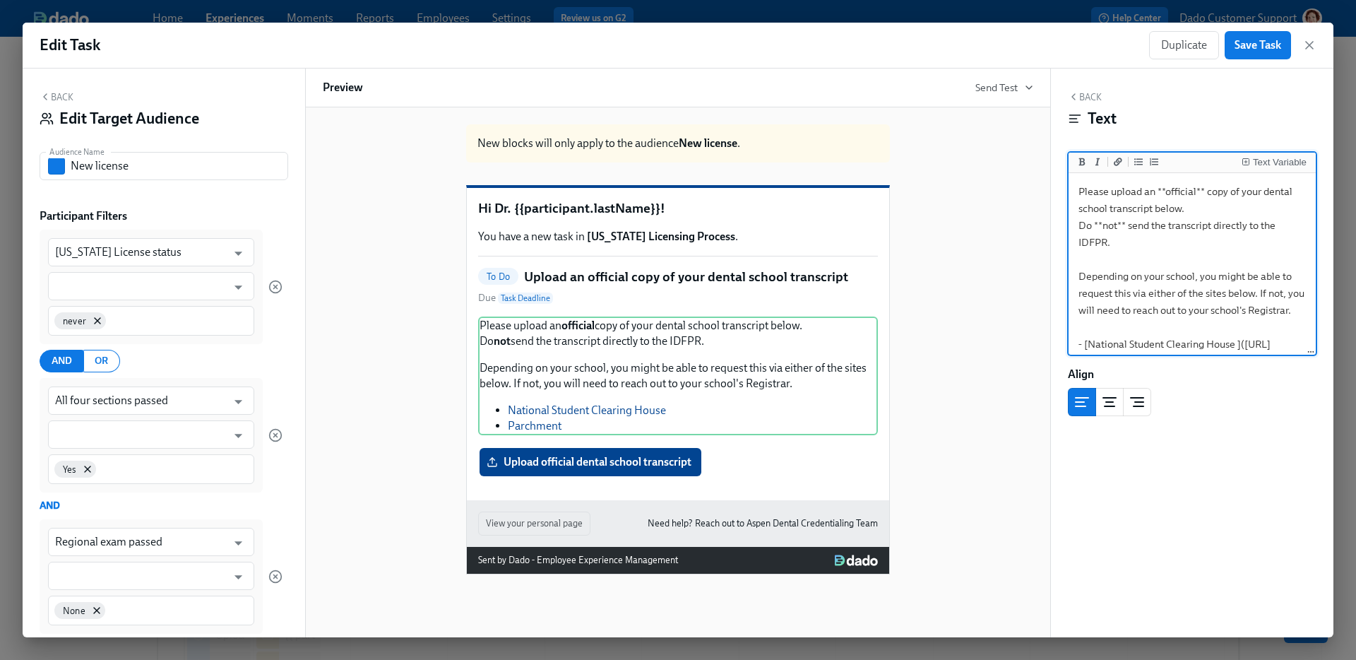
click at [945, 259] on div "New blocks will only apply to the audience New license . Hi Dr. {{participant.l…" at bounding box center [678, 343] width 711 height 461
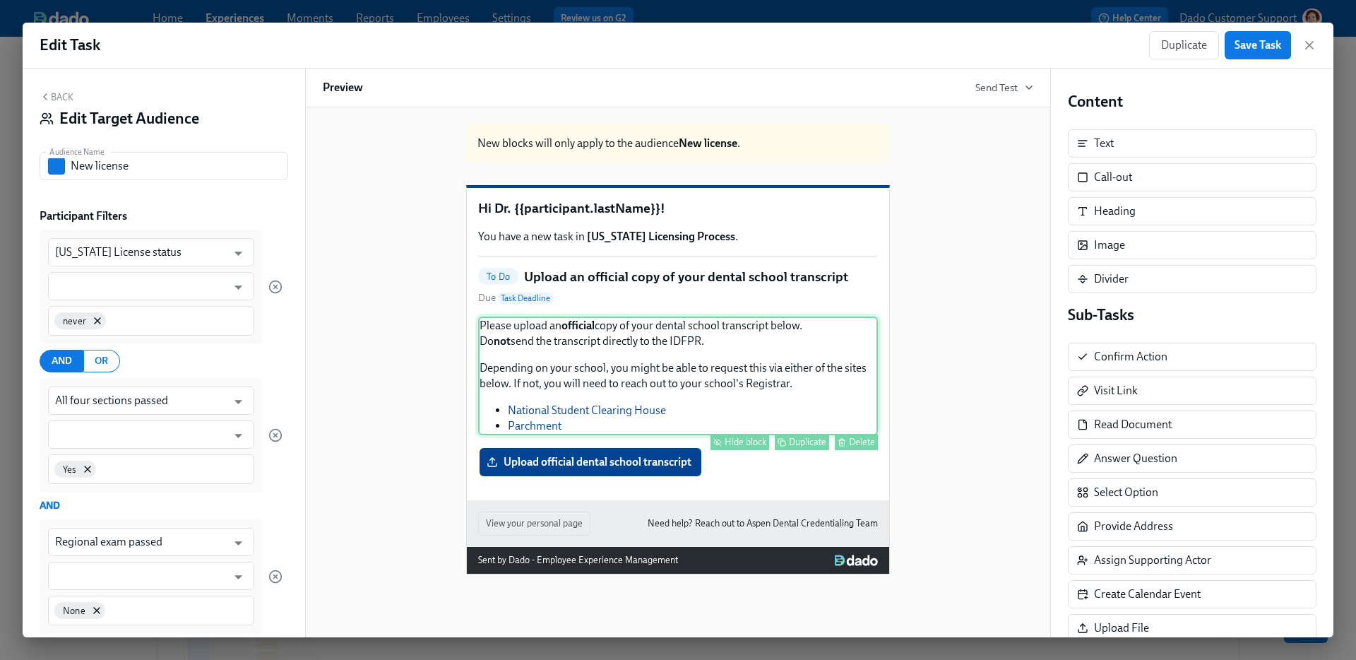
click at [499, 355] on div "Please upload an official copy of your dental school transcript below. Do not s…" at bounding box center [678, 375] width 400 height 119
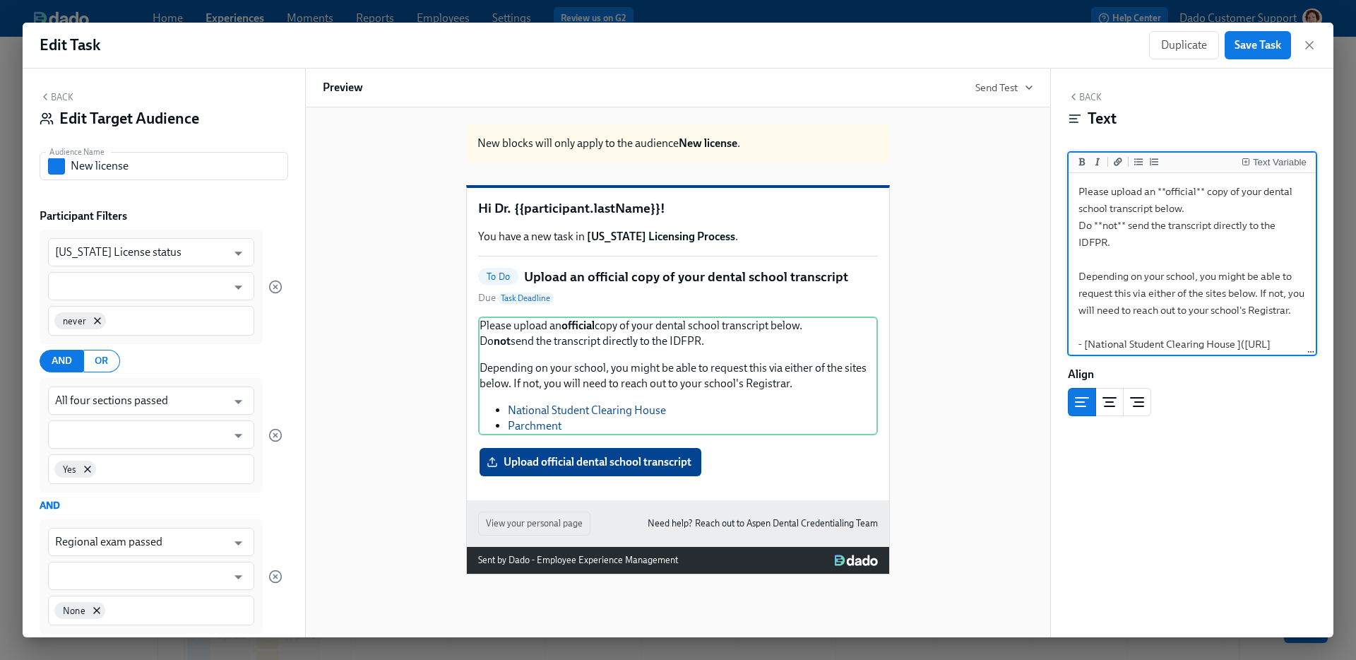
click at [1126, 186] on textarea "Please upload an **official** copy of your dental school transcript below. Do *…" at bounding box center [1193, 293] width 242 height 235
type textarea "Please request an **official** copy of your dental school transcript. Upload th…"
click at [911, 171] on div "New blocks will only apply to the audience New license . Hi Dr. {{participant.l…" at bounding box center [678, 343] width 711 height 461
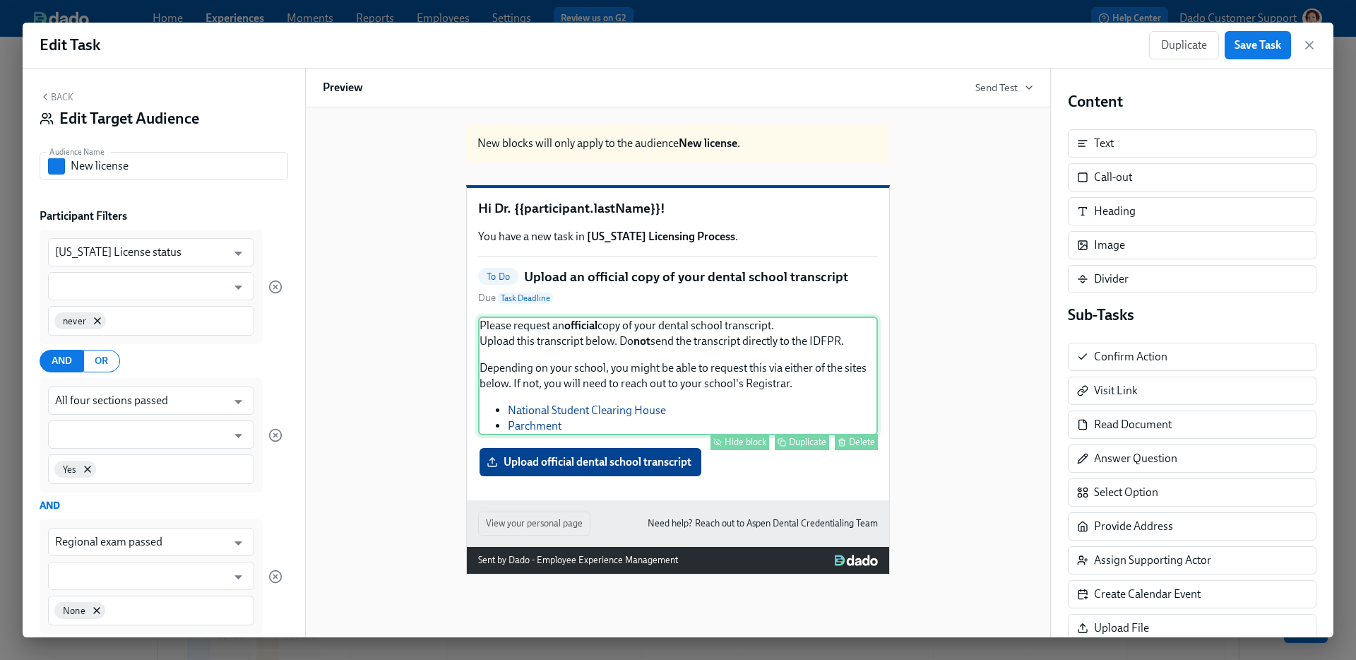
click at [805, 350] on div "Please request an official copy of your dental school transcript. Upload this t…" at bounding box center [678, 375] width 400 height 119
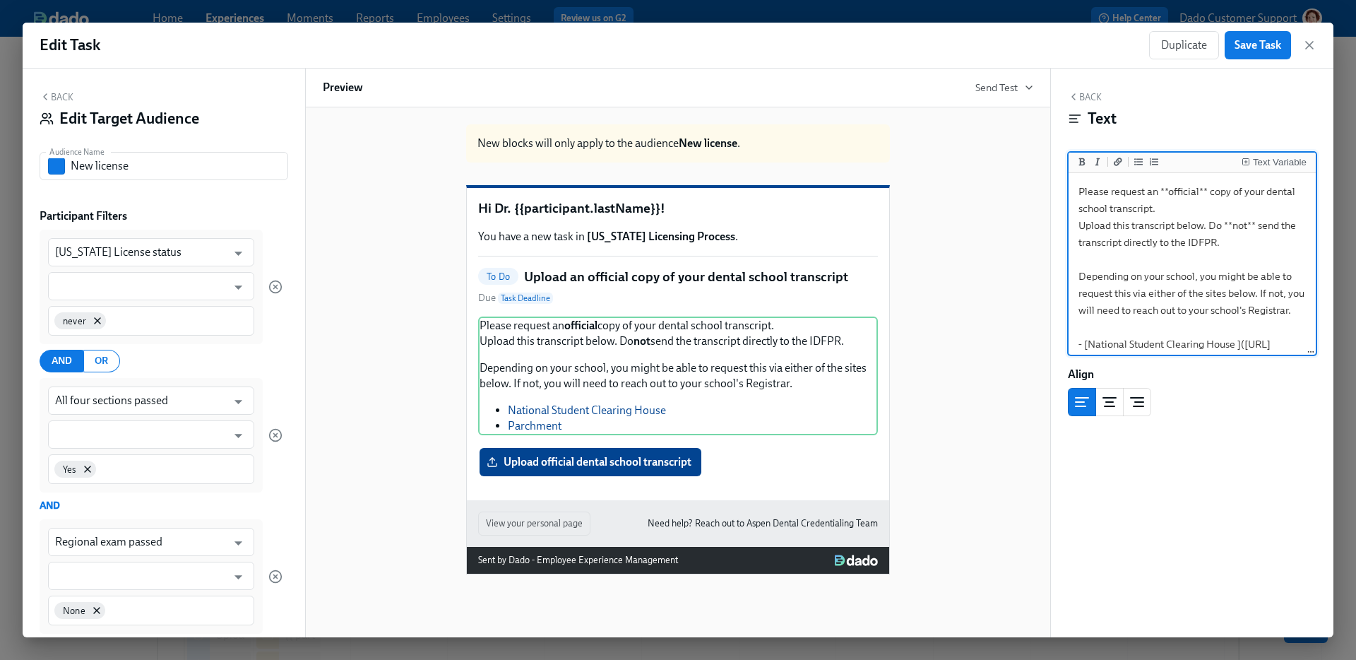
drag, startPoint x: 1079, startPoint y: 225, endPoint x: 1254, endPoint y: 248, distance: 176.7
click at [1254, 248] on textarea "Please request an **official** copy of your dental school transcript. Upload th…" at bounding box center [1193, 293] width 242 height 235
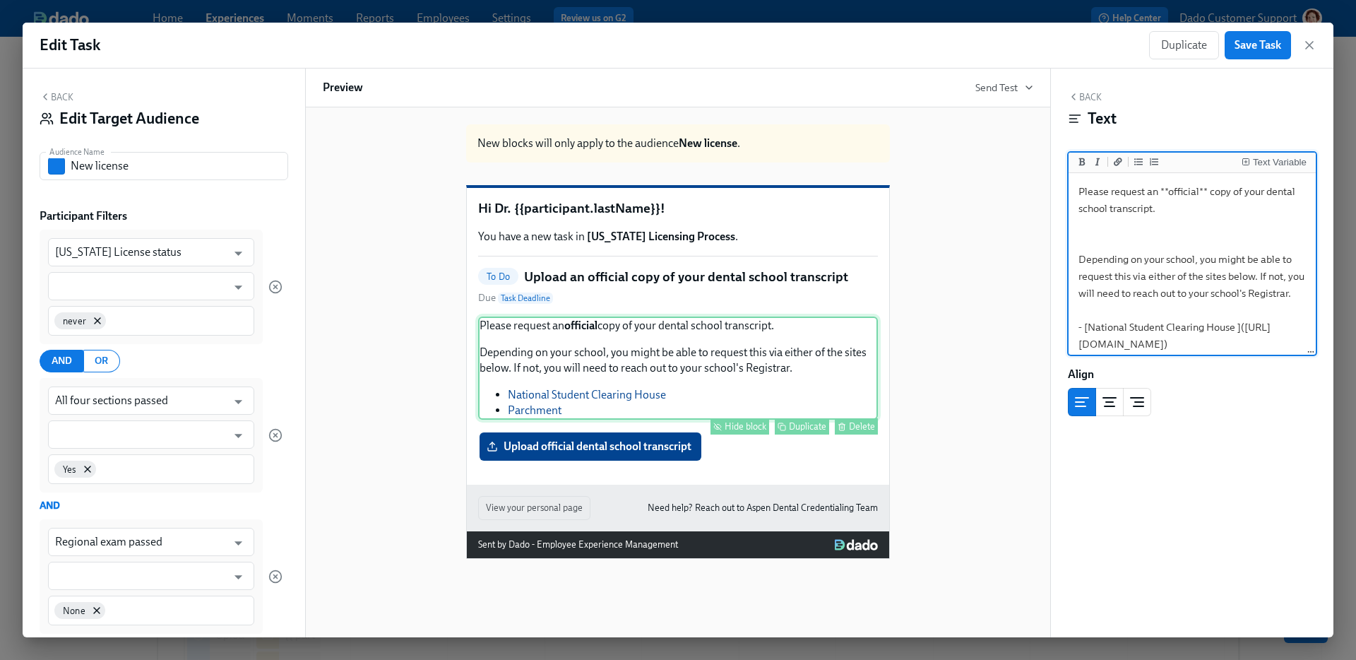
type textarea "Please request an **official** copy of your dental school transcript. Upload th…"
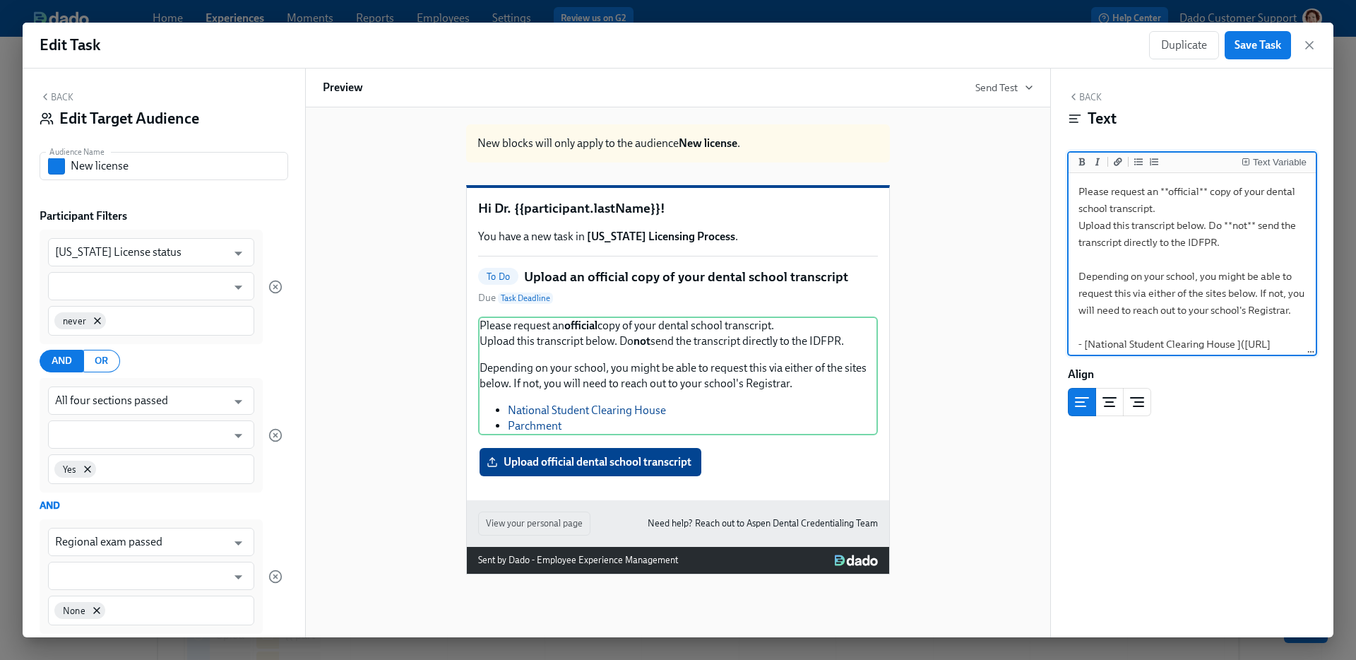
click at [931, 364] on div "New blocks will only apply to the audience New license . Hi Dr. {{participant.l…" at bounding box center [678, 343] width 711 height 461
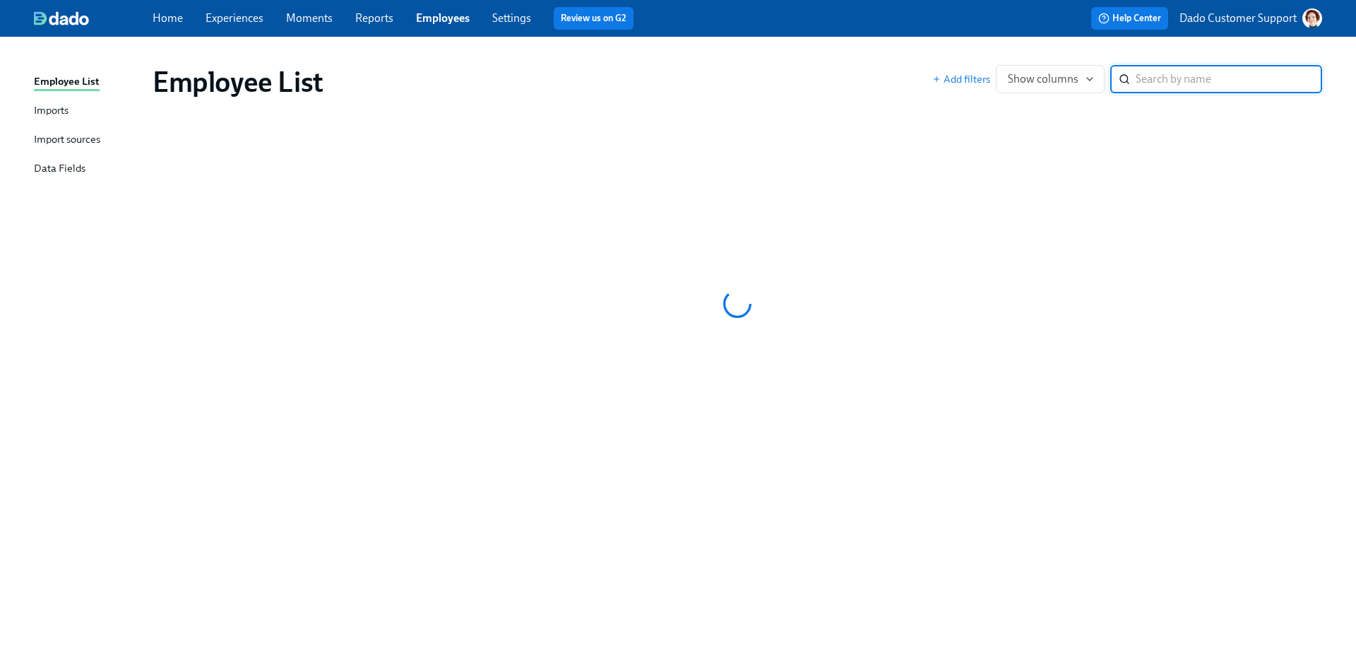
click at [1147, 79] on input "search" at bounding box center [1229, 79] width 187 height 28
paste input "Macuse"
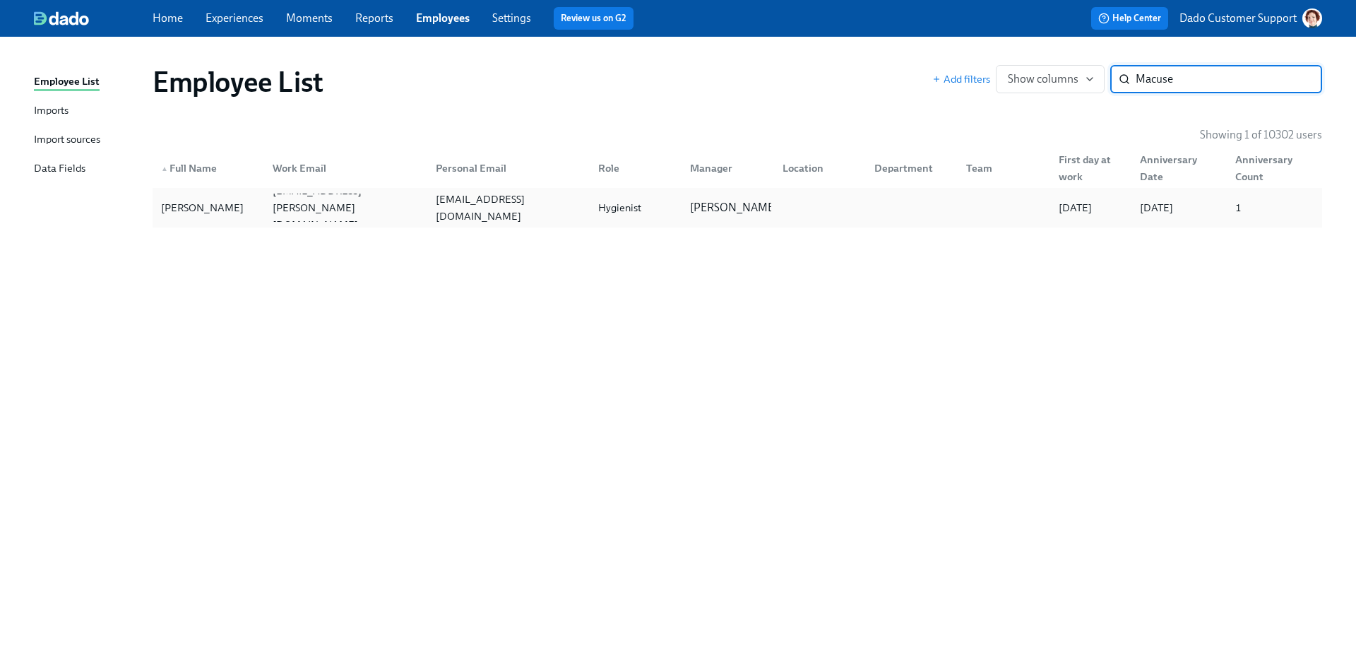
type input "Macuse"
click at [206, 199] on div "[PERSON_NAME]" at bounding box center [202, 207] width 94 height 17
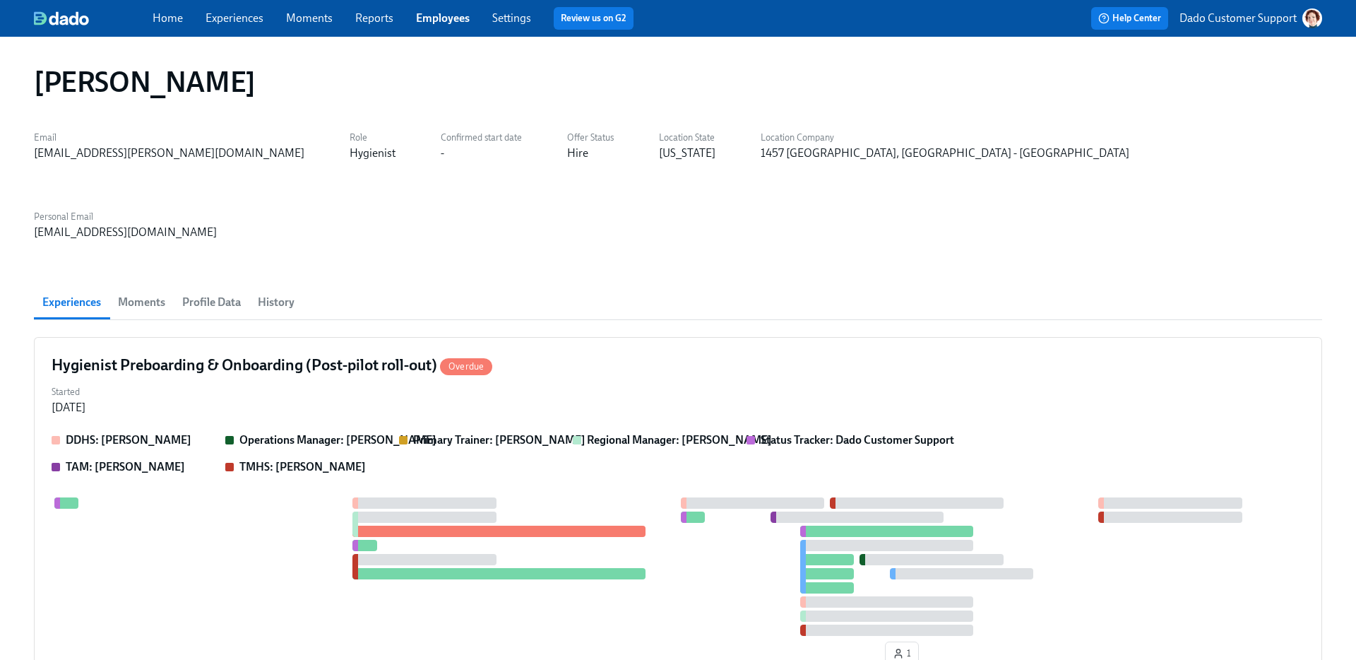
scroll to position [0, 211]
click at [268, 292] on span "History" at bounding box center [276, 302] width 37 height 20
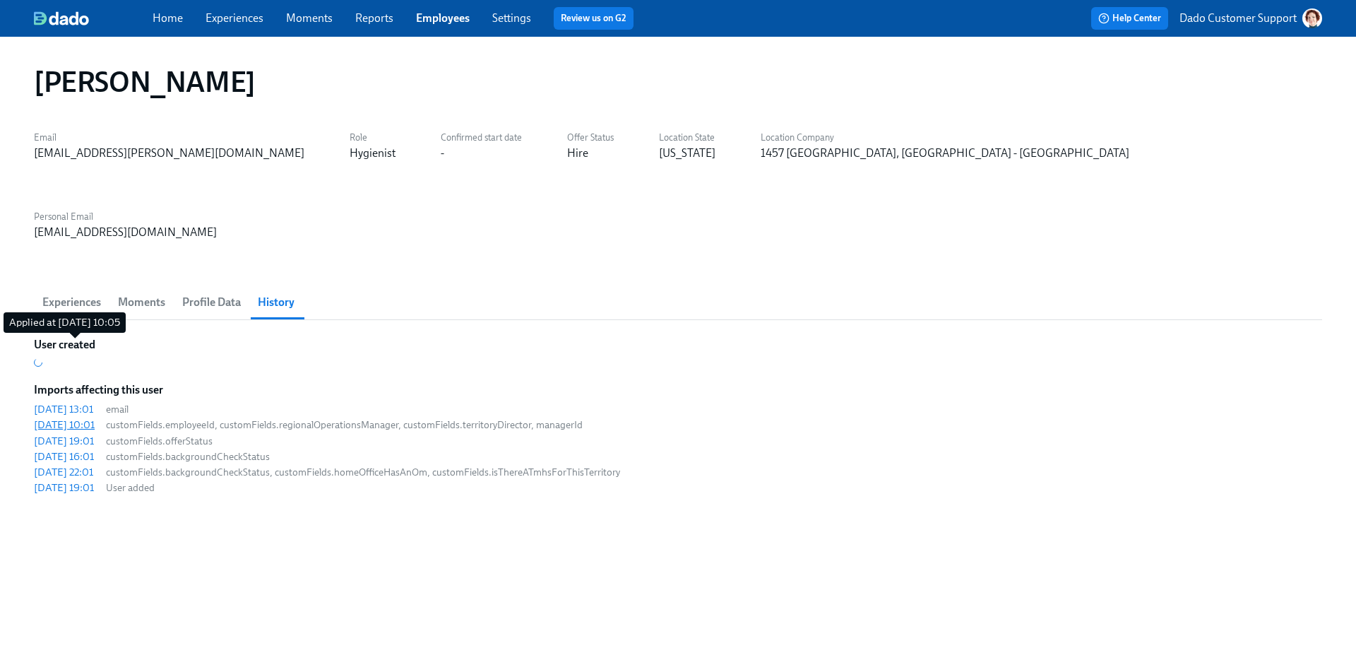
click at [90, 418] on div "[DATE] 10:01" at bounding box center [64, 425] width 61 height 14
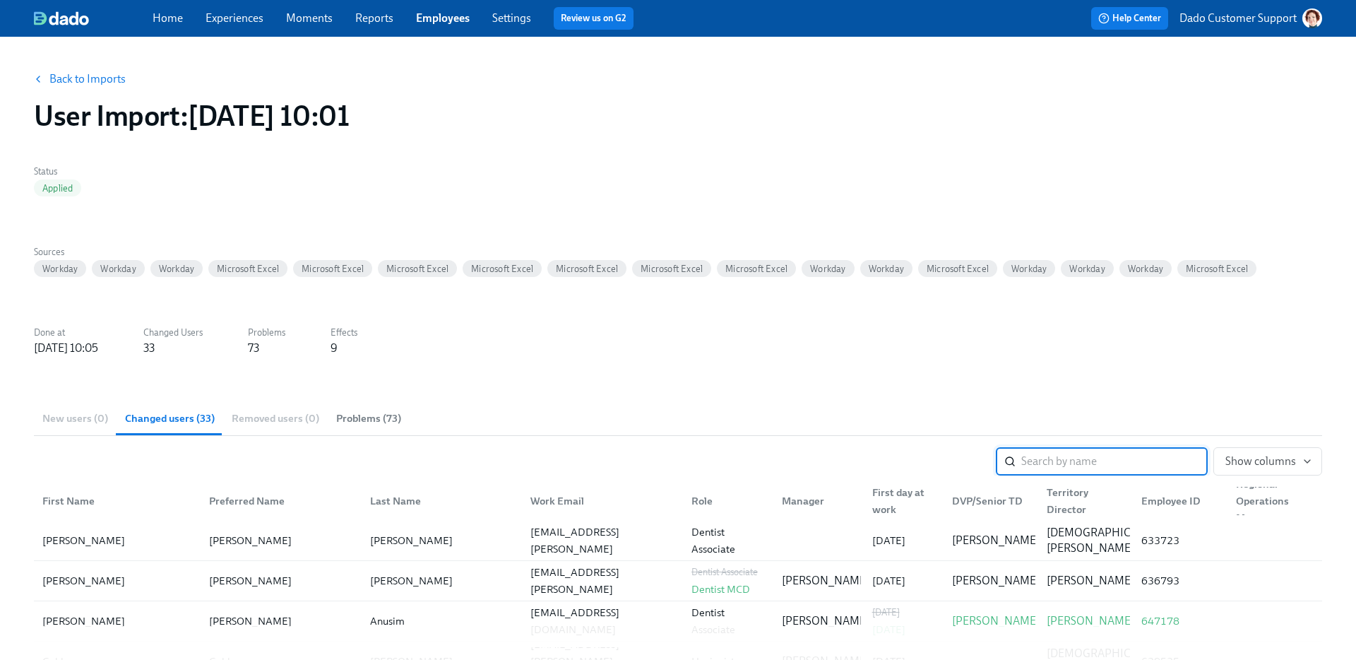
click at [1152, 423] on div "New users (0) Changed users (33) Removed users (0) Problems (73)" at bounding box center [678, 418] width 1289 height 34
click at [1090, 454] on input "search" at bounding box center [1115, 461] width 187 height 28
paste input "Macuse"
type input "Macuse"
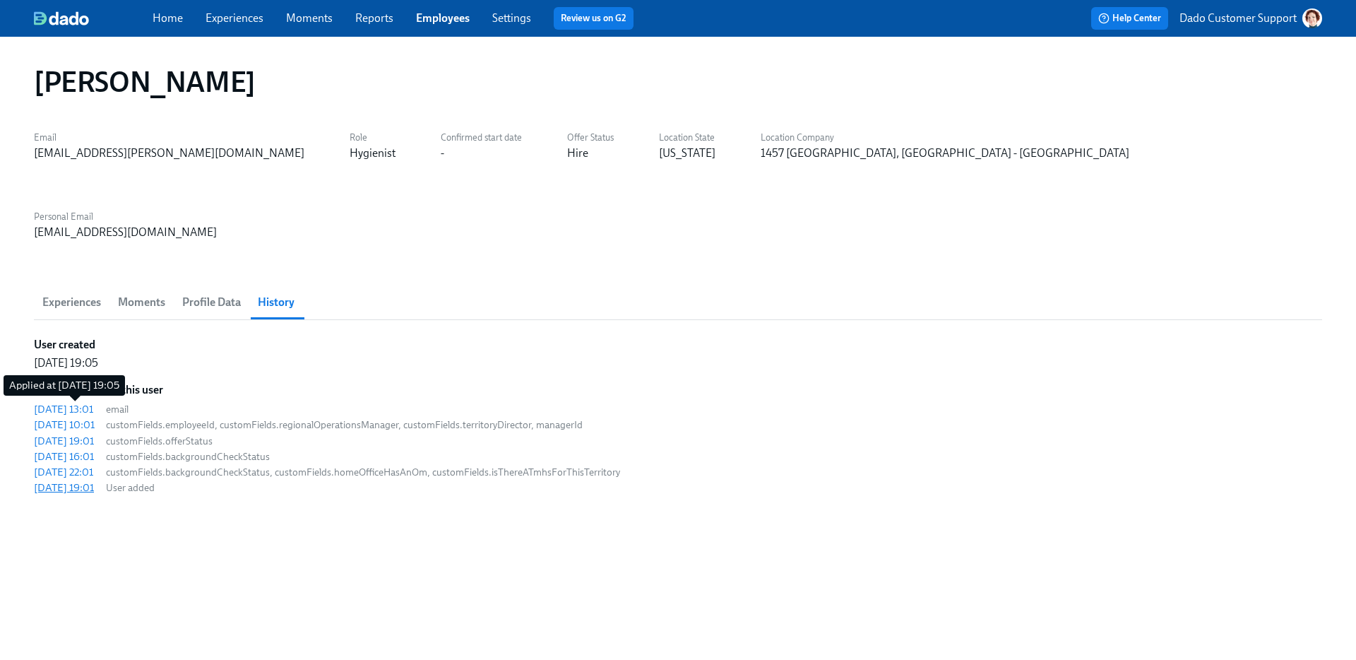
click at [78, 480] on div "[DATE] 19:01" at bounding box center [64, 487] width 60 height 14
click at [78, 465] on div "[DATE] 22:01" at bounding box center [63, 472] width 59 height 14
click at [77, 418] on div "[DATE] 10:01" at bounding box center [64, 425] width 61 height 14
click at [74, 292] on span "Experiences" at bounding box center [71, 302] width 59 height 20
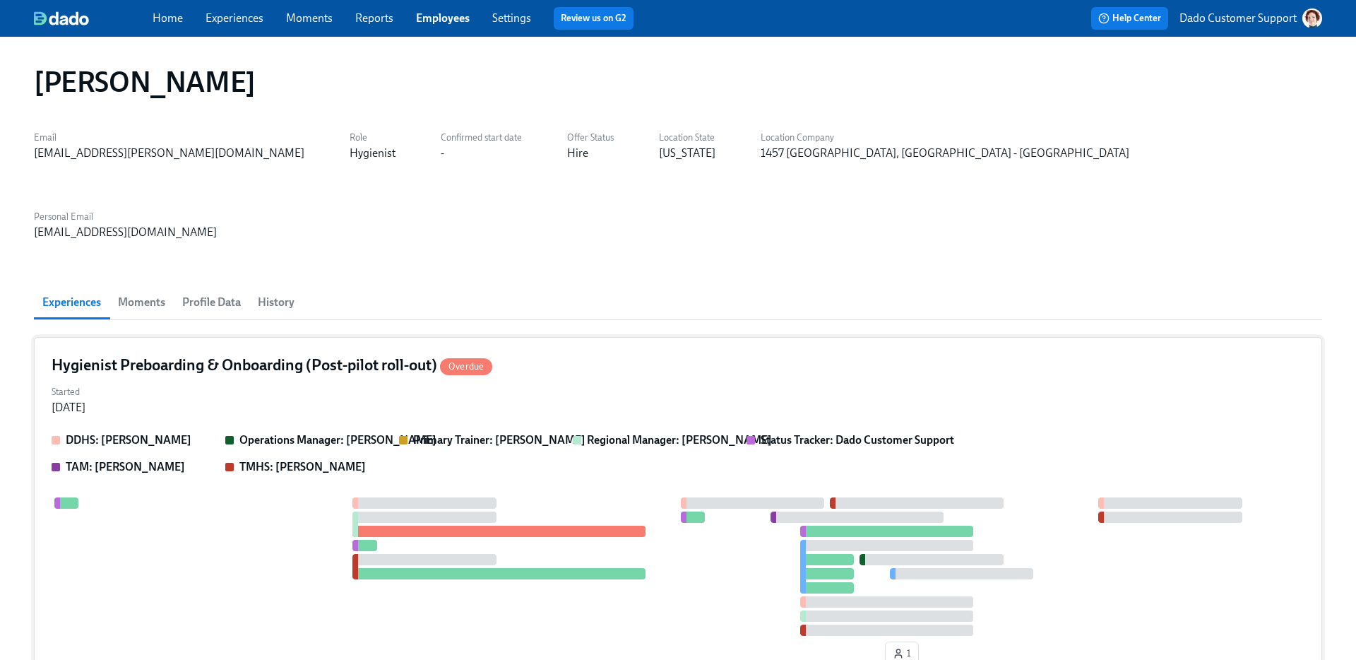
scroll to position [0, 211]
click at [143, 460] on strong "TAM: [PERSON_NAME]" at bounding box center [125, 466] width 119 height 13
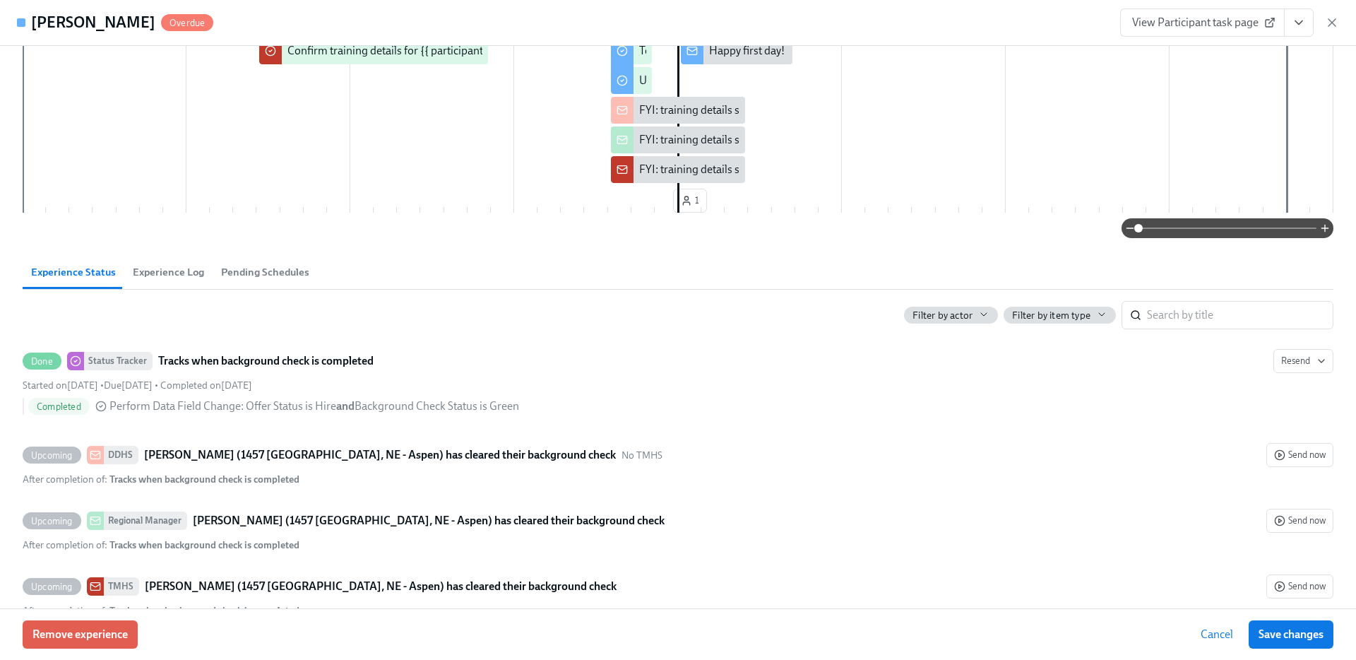
click at [160, 277] on span "Experience Log" at bounding box center [168, 272] width 71 height 16
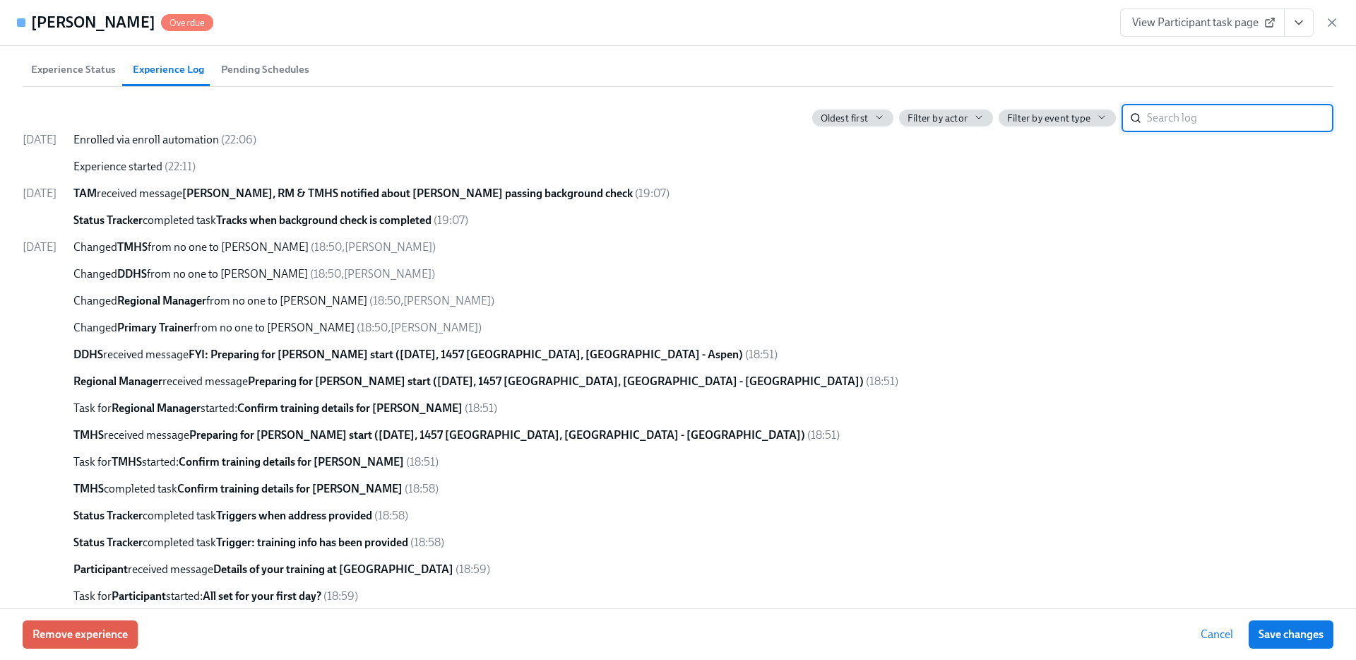
scroll to position [619, 0]
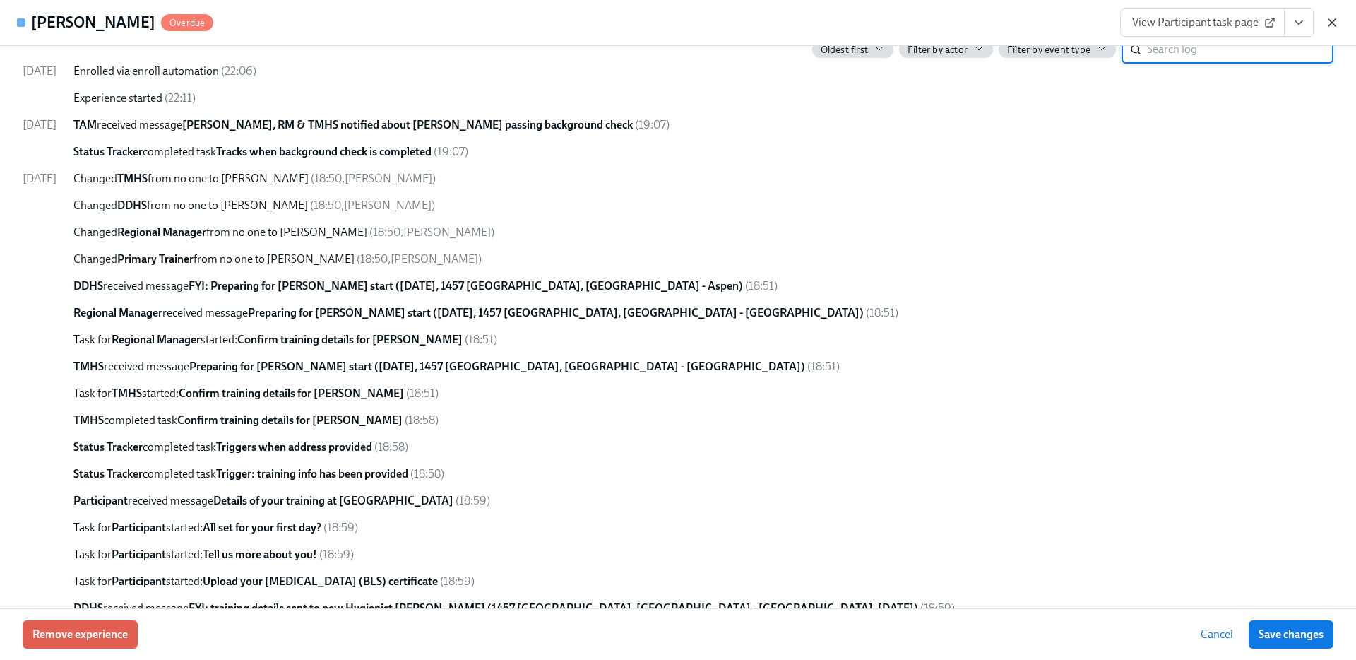
click at [1330, 20] on icon "button" at bounding box center [1332, 22] width 7 height 7
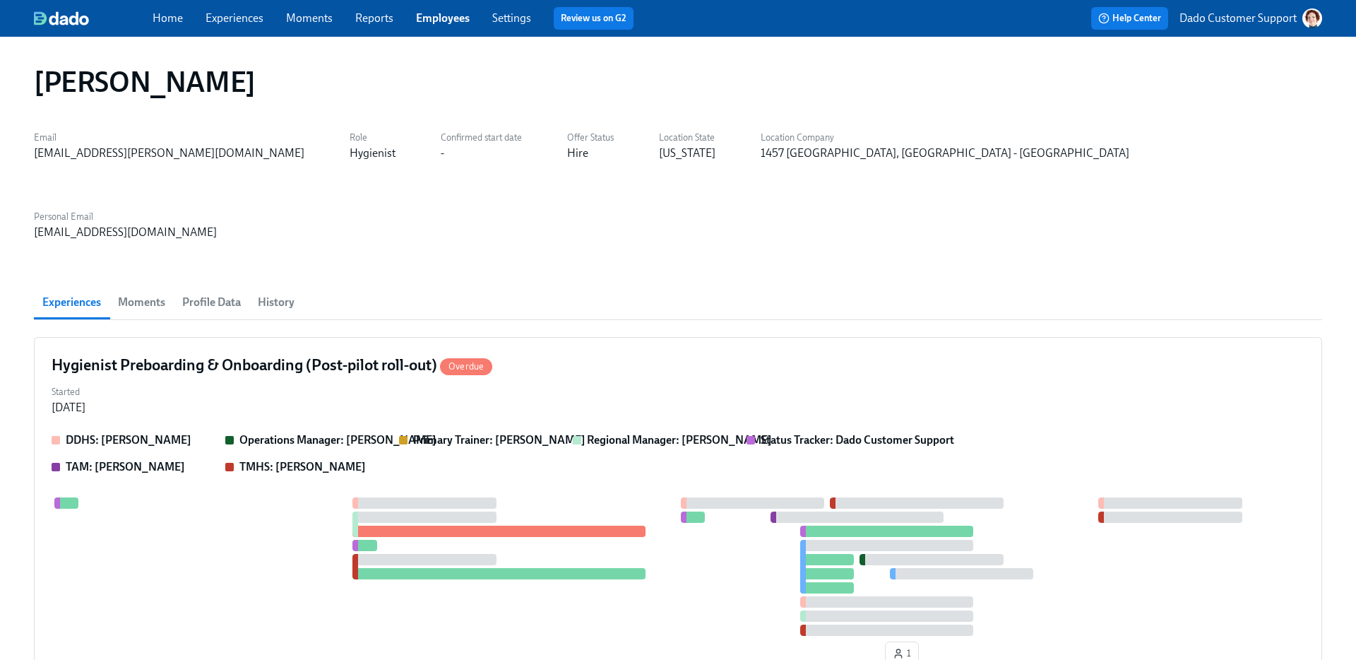
click at [277, 292] on span "History" at bounding box center [276, 302] width 37 height 20
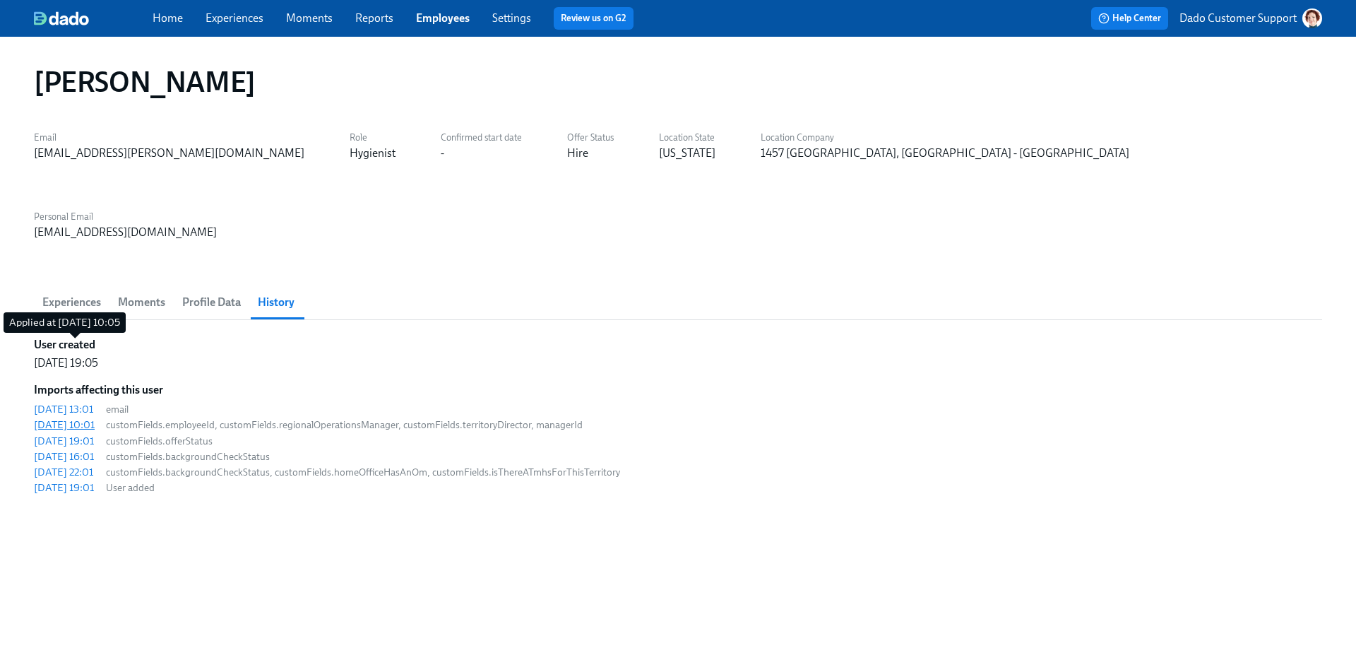
click at [86, 418] on div "[DATE] 10:01" at bounding box center [64, 425] width 61 height 14
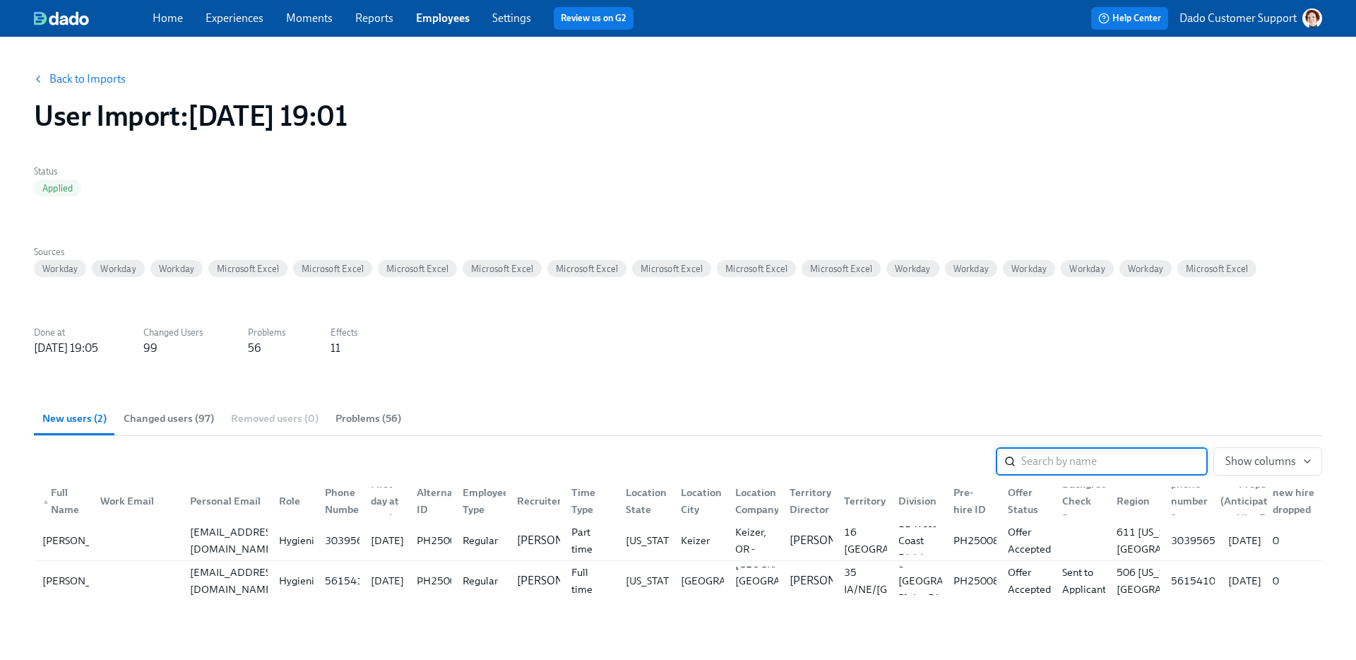
click at [440, 19] on link "Employees" at bounding box center [443, 17] width 54 height 13
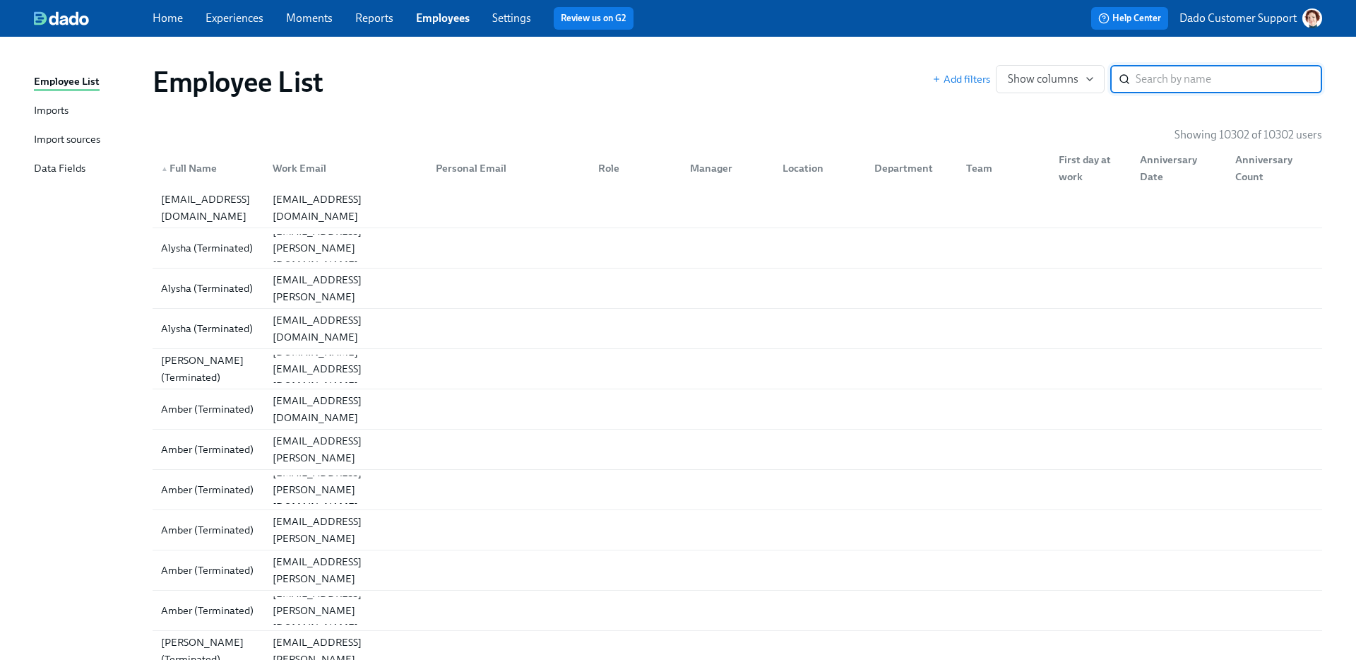
click at [58, 126] on div "Employee List Imports Import sources Data Fields" at bounding box center [93, 131] width 119 height 116
click at [57, 129] on div "Employee List Imports Import sources Data Fields" at bounding box center [93, 131] width 119 height 116
click at [51, 139] on div "Import sources" at bounding box center [67, 140] width 66 height 18
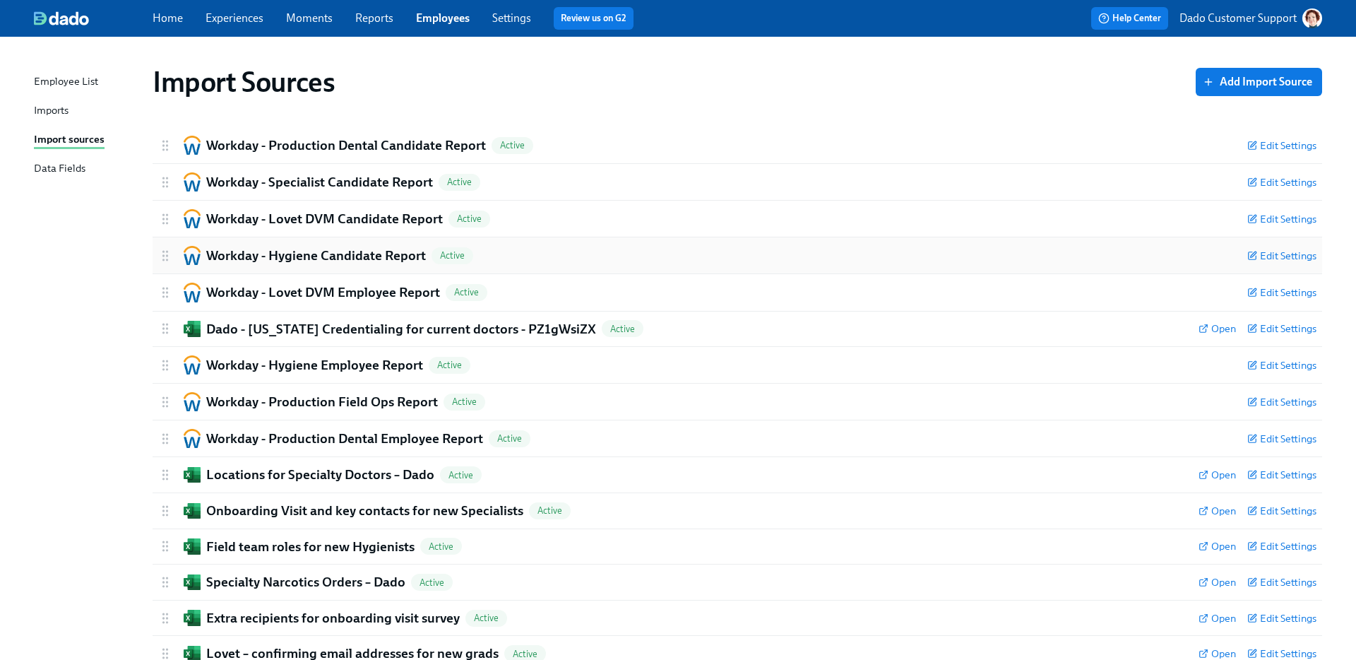
click at [340, 250] on h2 "Workday - Hygiene Candidate Report" at bounding box center [316, 256] width 220 height 18
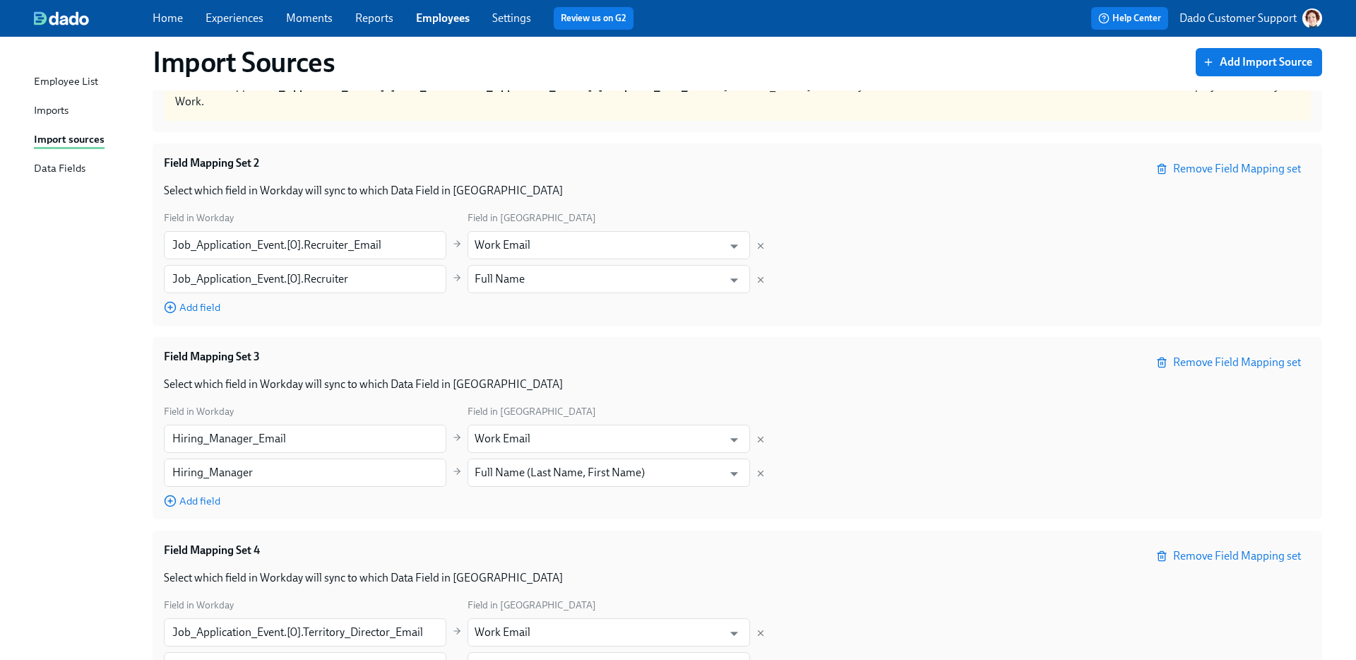
scroll to position [1416, 0]
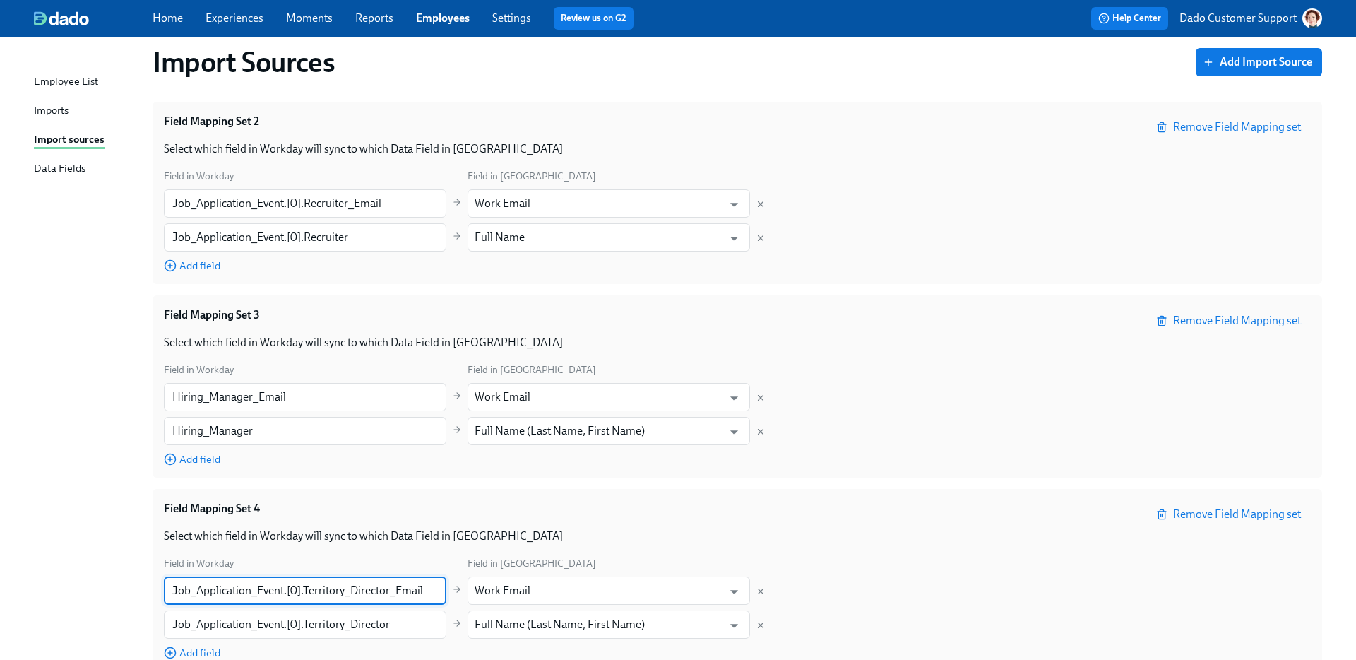
drag, startPoint x: 304, startPoint y: 577, endPoint x: 69, endPoint y: 543, distance: 238.5
type input "Territory_Director_Email"
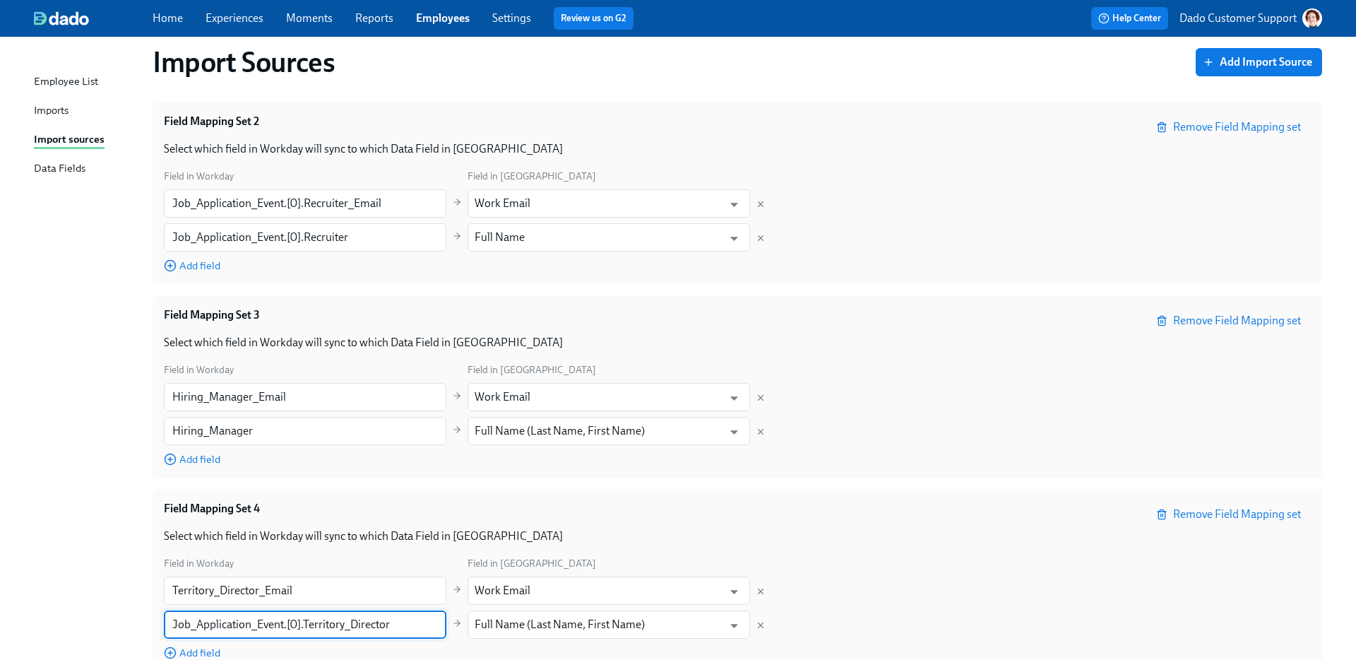
drag, startPoint x: 304, startPoint y: 608, endPoint x: -49, endPoint y: 535, distance: 359.9
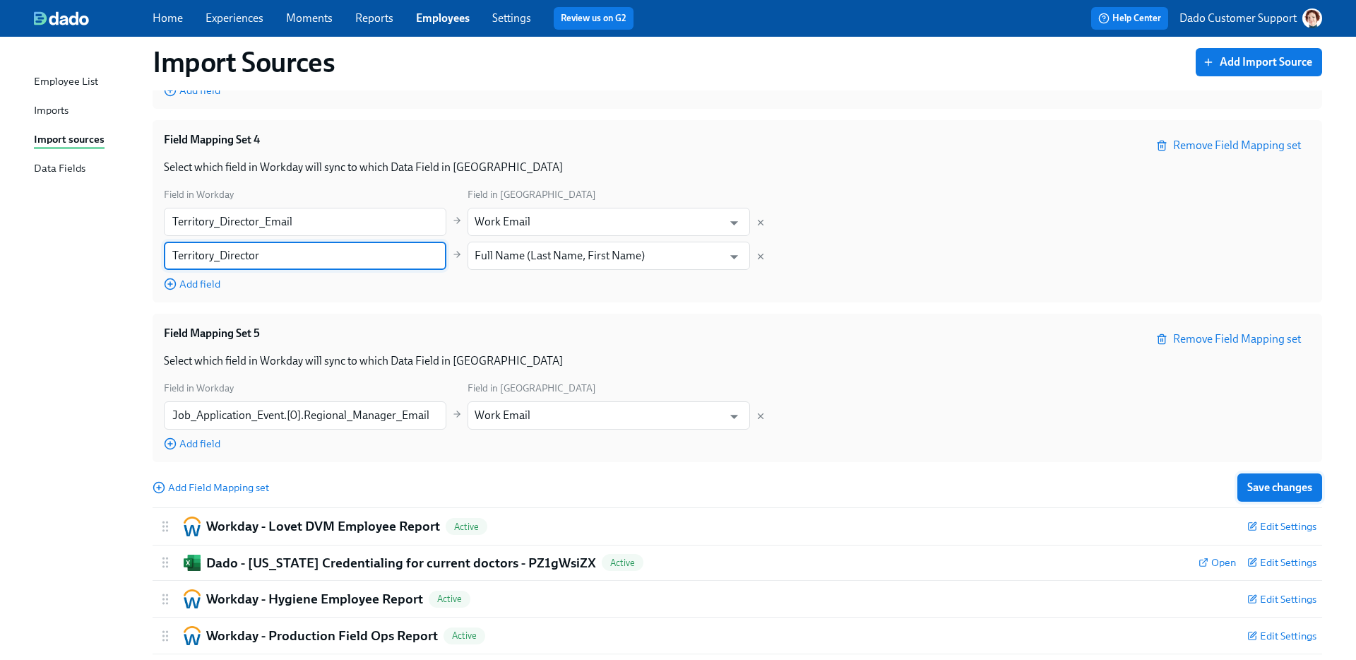
type input "Territory_Director"
click at [1262, 480] on span "Save changes" at bounding box center [1280, 487] width 65 height 14
click at [55, 109] on div "Imports" at bounding box center [51, 111] width 35 height 18
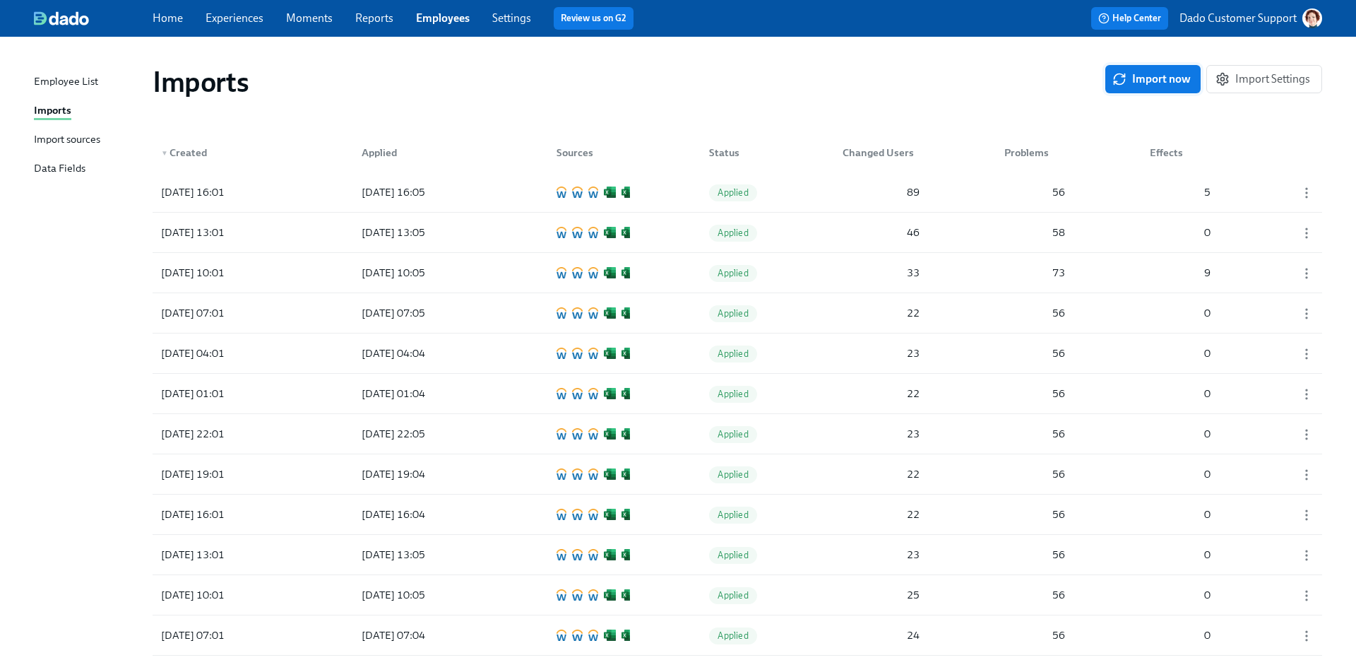
click at [1154, 76] on span "Import now" at bounding box center [1153, 79] width 76 height 14
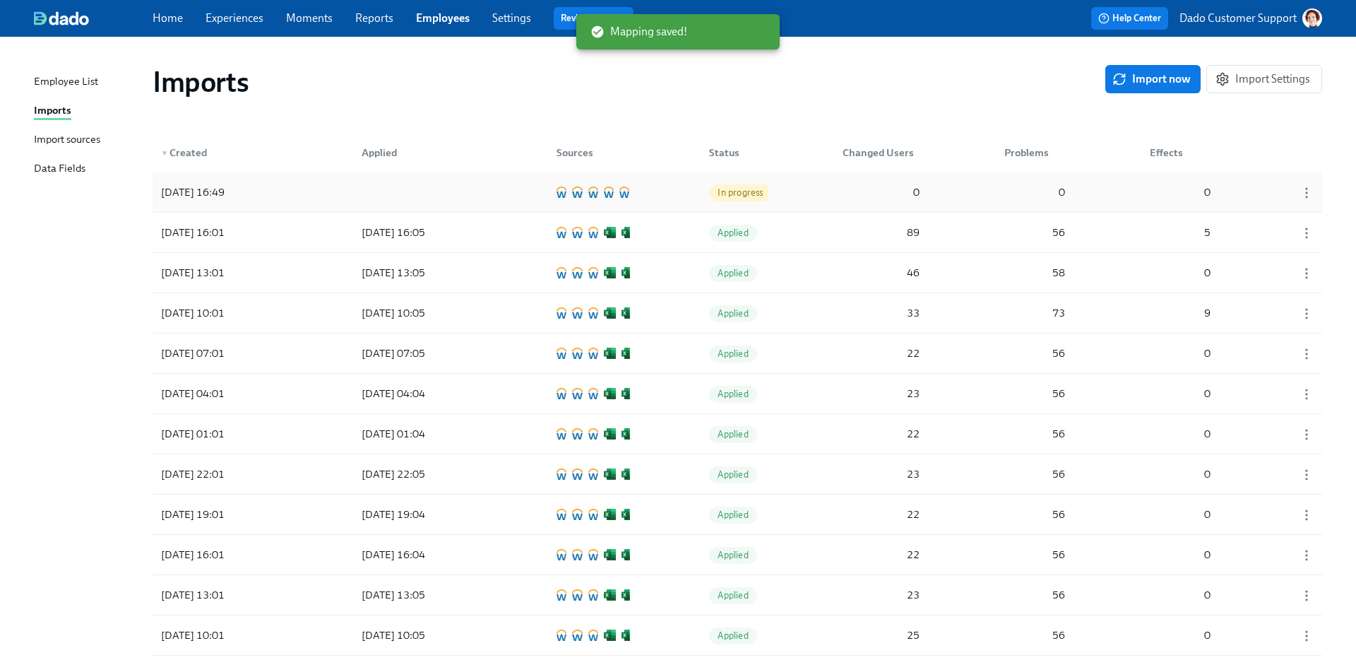
click at [299, 179] on div "2025/08/25 16:49 In progress 0 0 0" at bounding box center [738, 192] width 1170 height 40
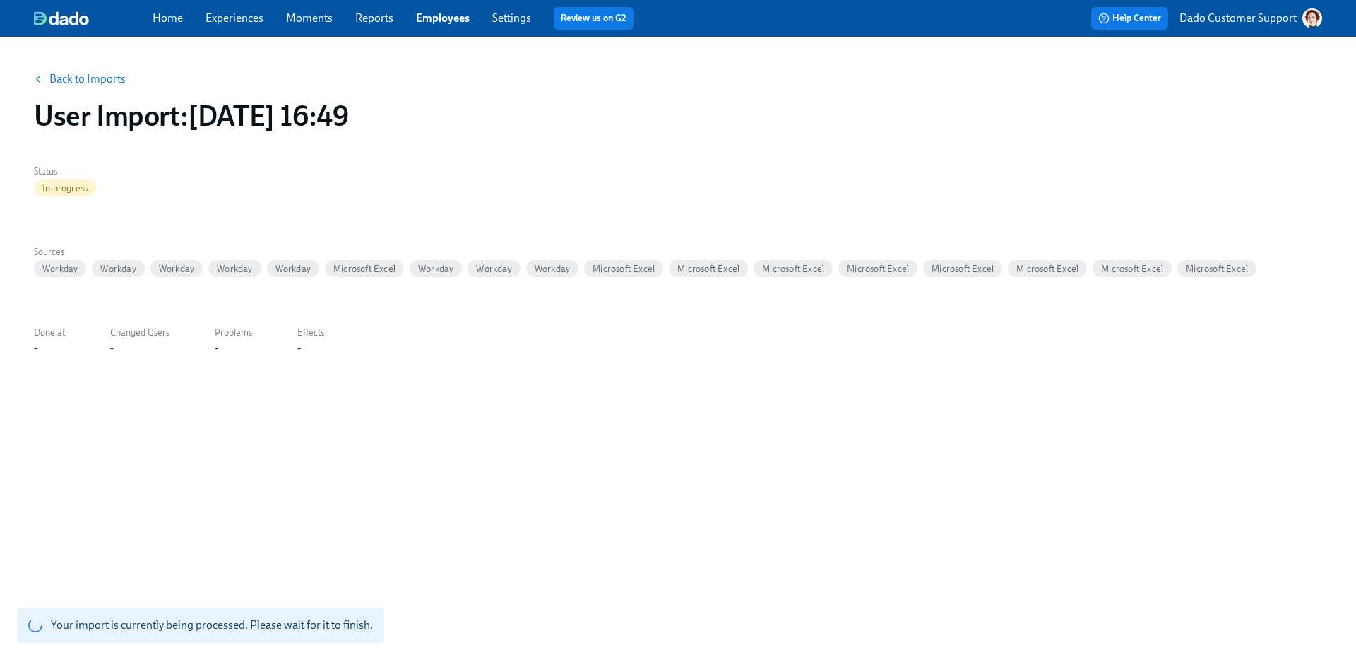
click at [77, 75] on link "Back to Imports" at bounding box center [87, 79] width 76 height 14
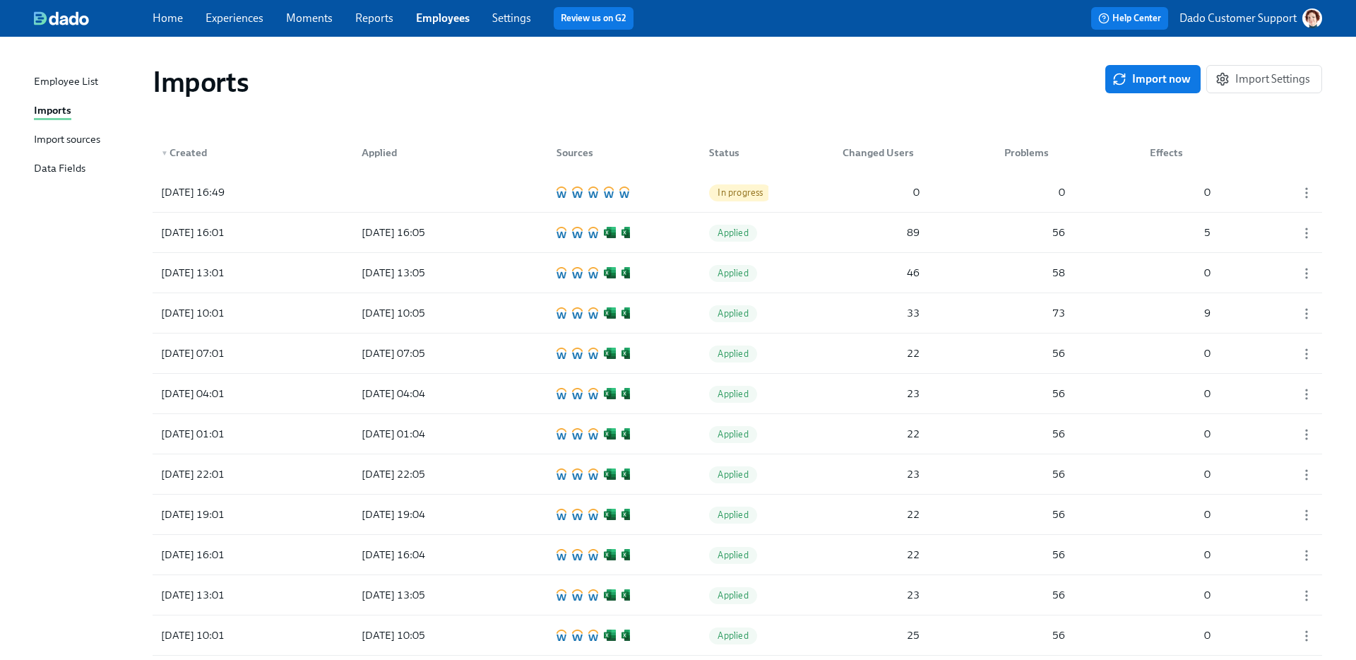
click at [73, 138] on div "Import sources" at bounding box center [67, 140] width 66 height 18
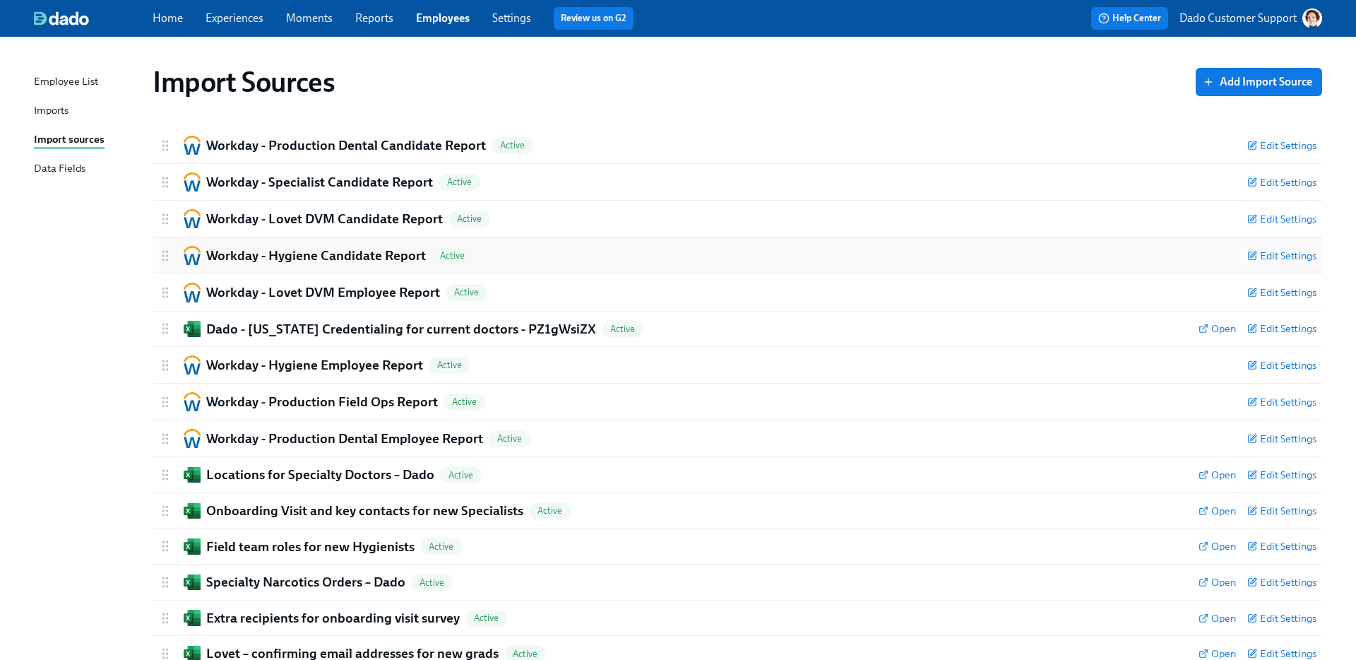
click at [333, 257] on h2 "Workday - Hygiene Candidate Report" at bounding box center [316, 256] width 220 height 18
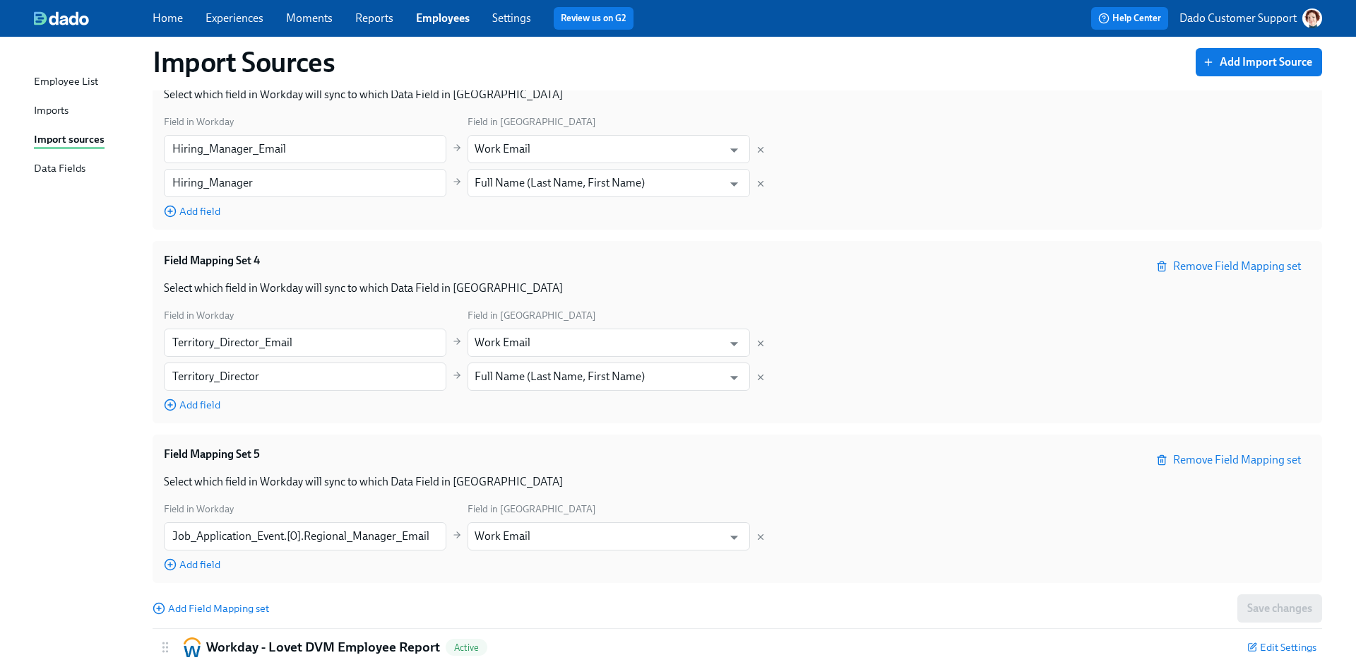
scroll to position [1662, 0]
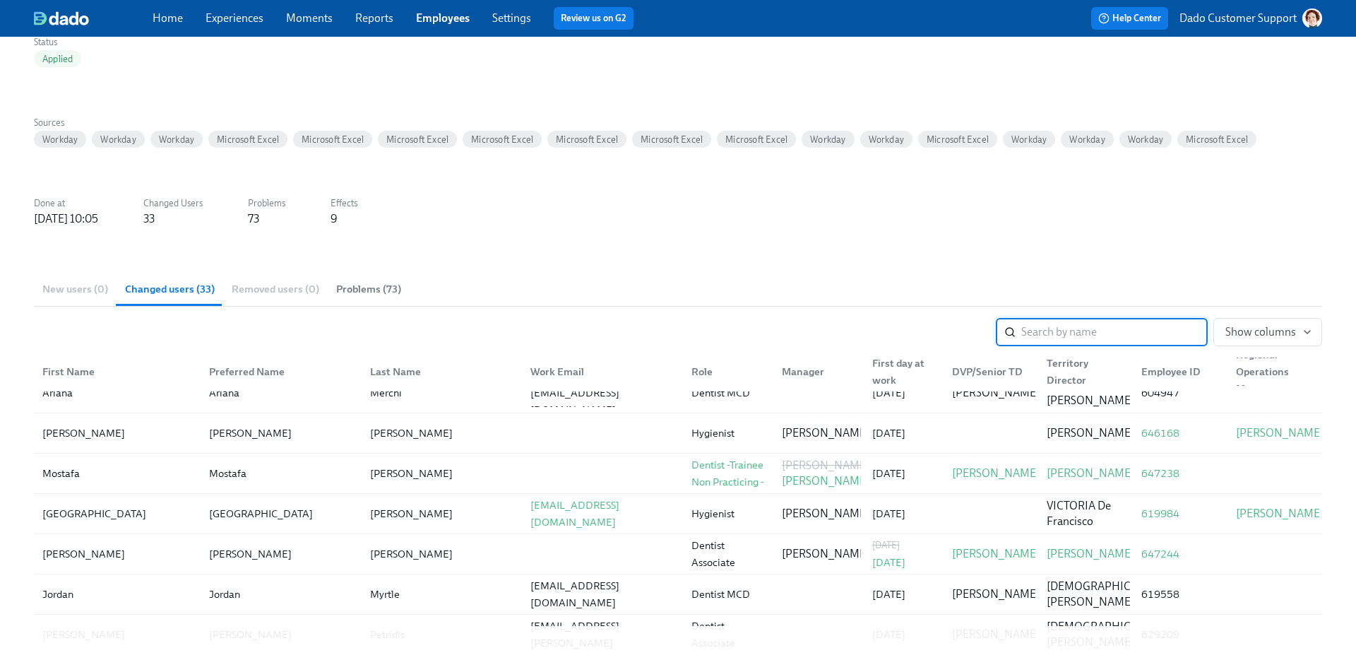
scroll to position [799, 0]
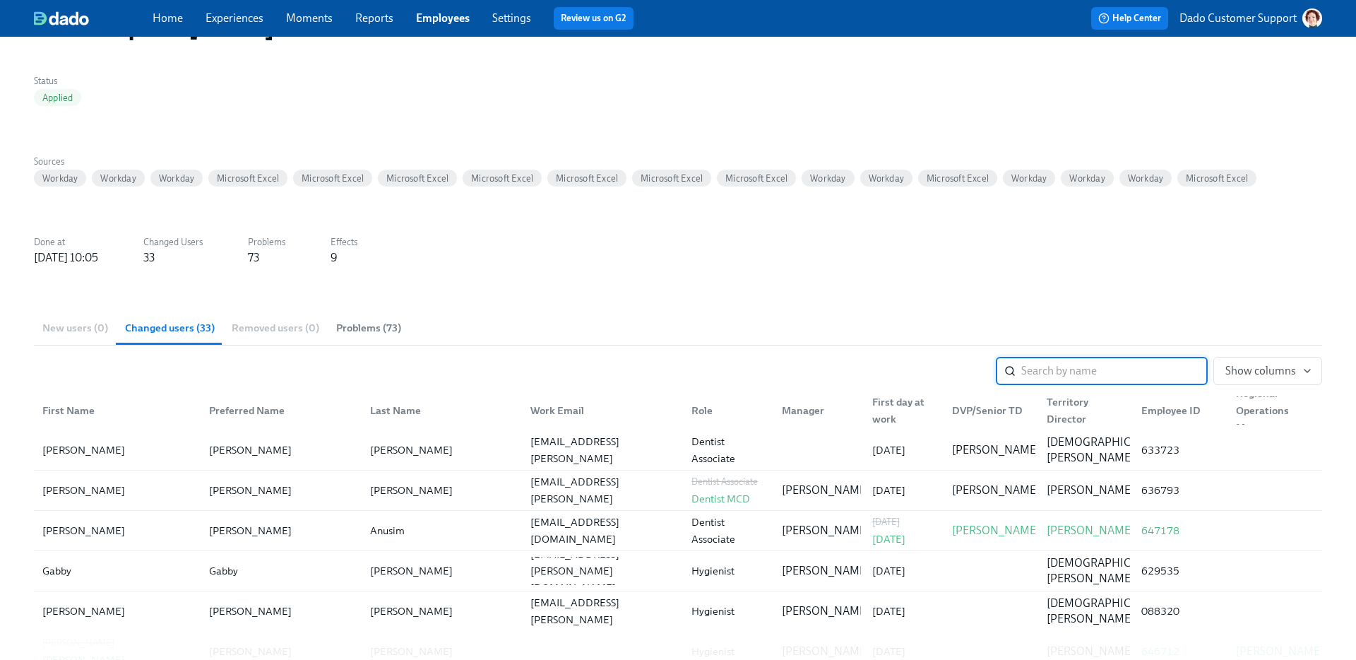
scroll to position [189, 0]
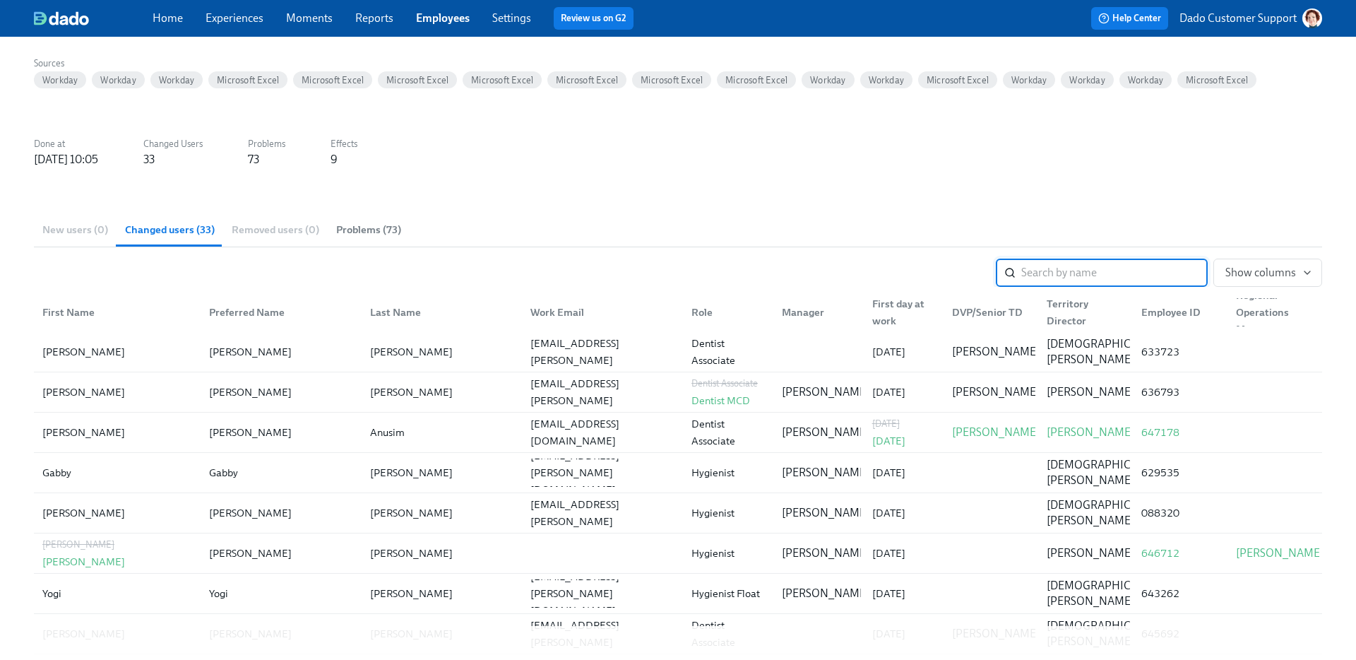
click at [1046, 271] on input "search" at bounding box center [1115, 273] width 187 height 28
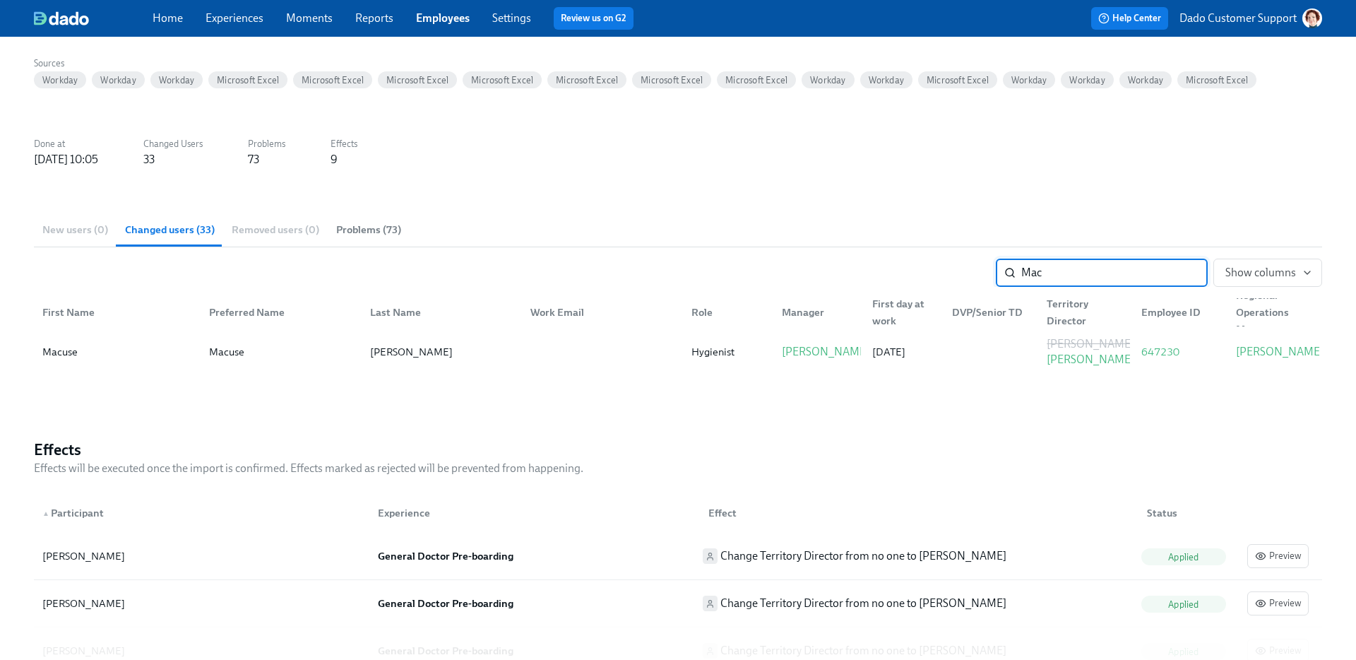
type input "Mac"
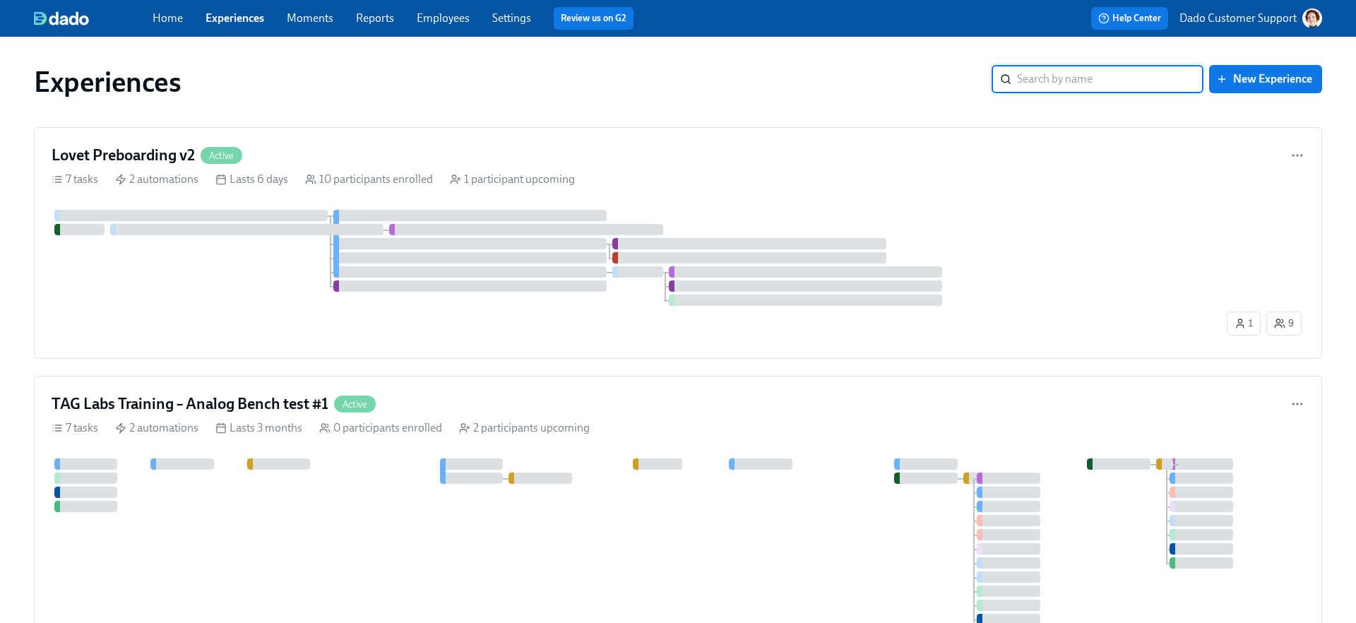
click at [1087, 72] on input "search" at bounding box center [1110, 79] width 187 height 28
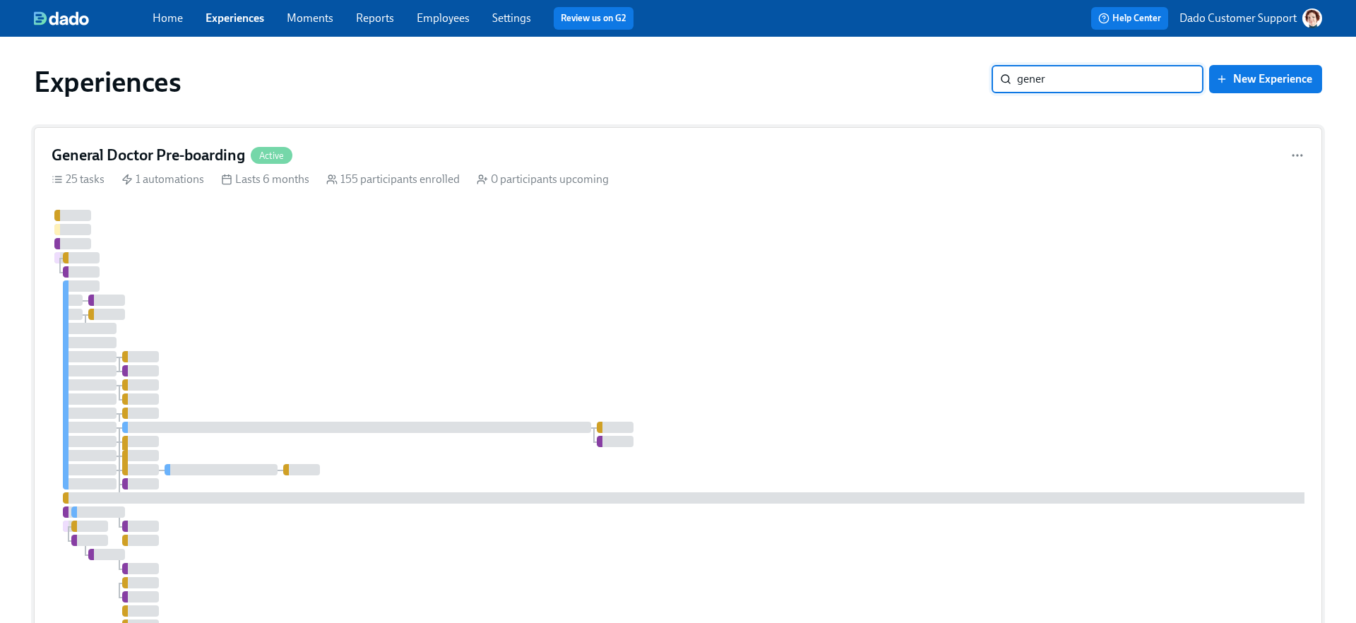
type input "gener"
click at [358, 348] on div at bounding box center [853, 420] width 1602 height 421
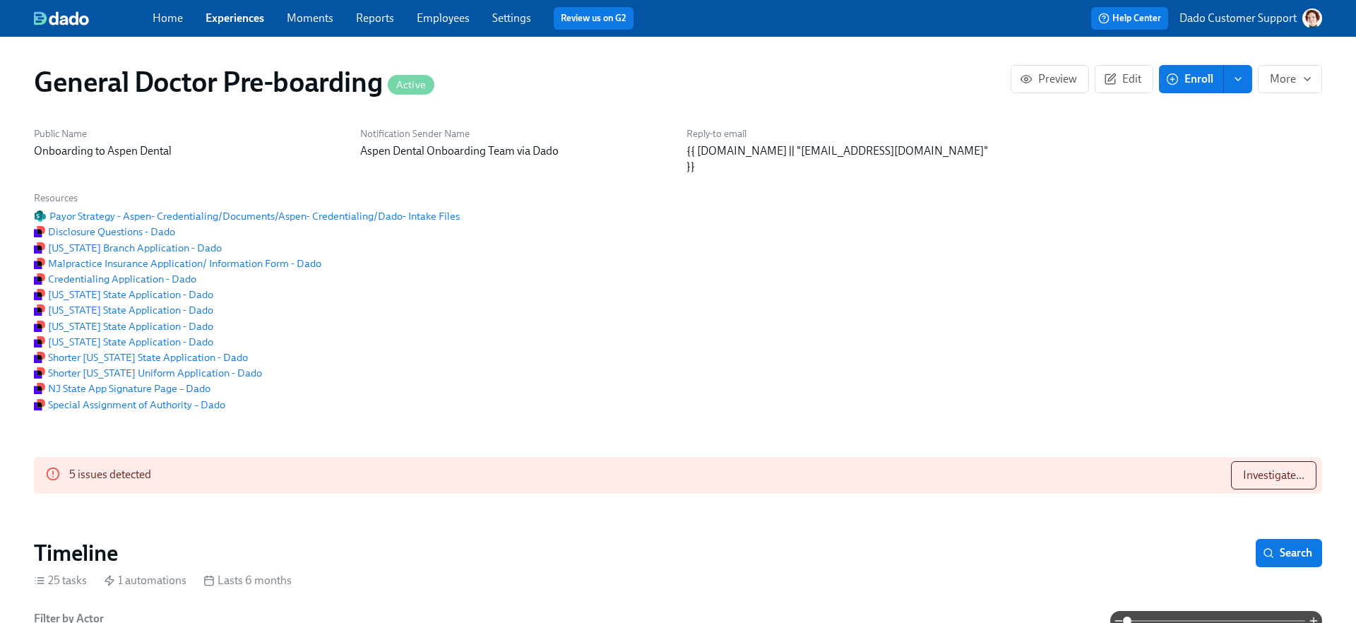
scroll to position [0, 30177]
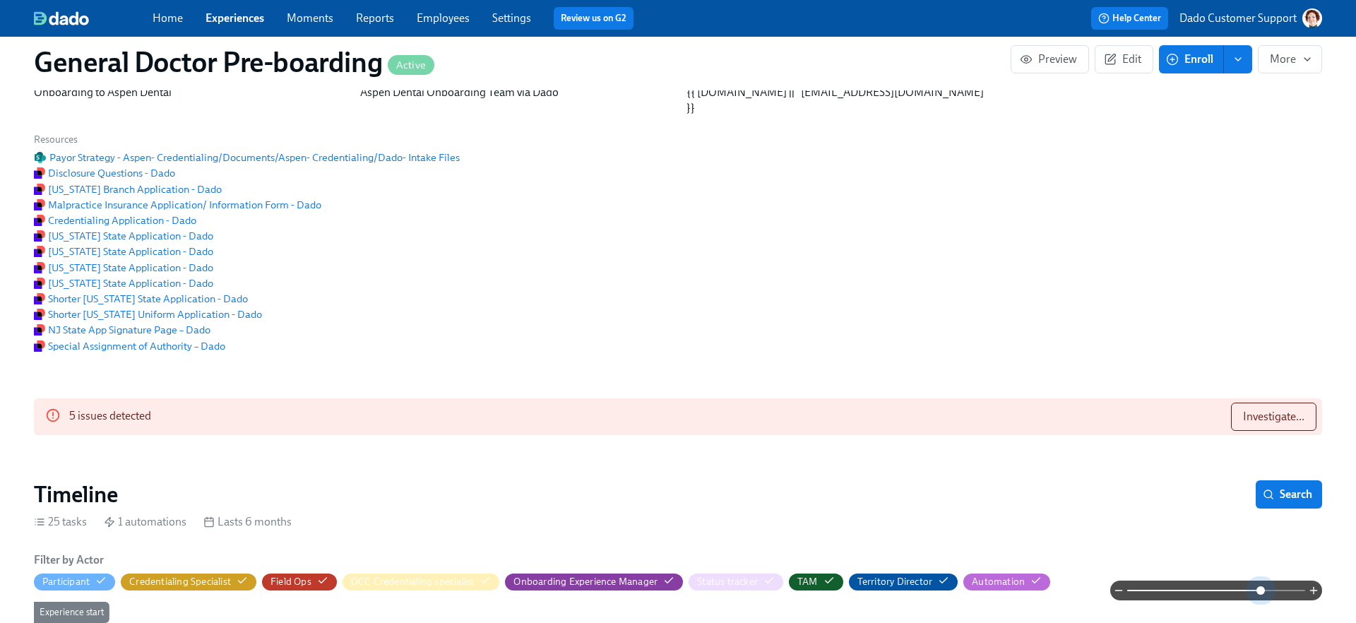
click at [1259, 591] on span at bounding box center [1216, 591] width 178 height 20
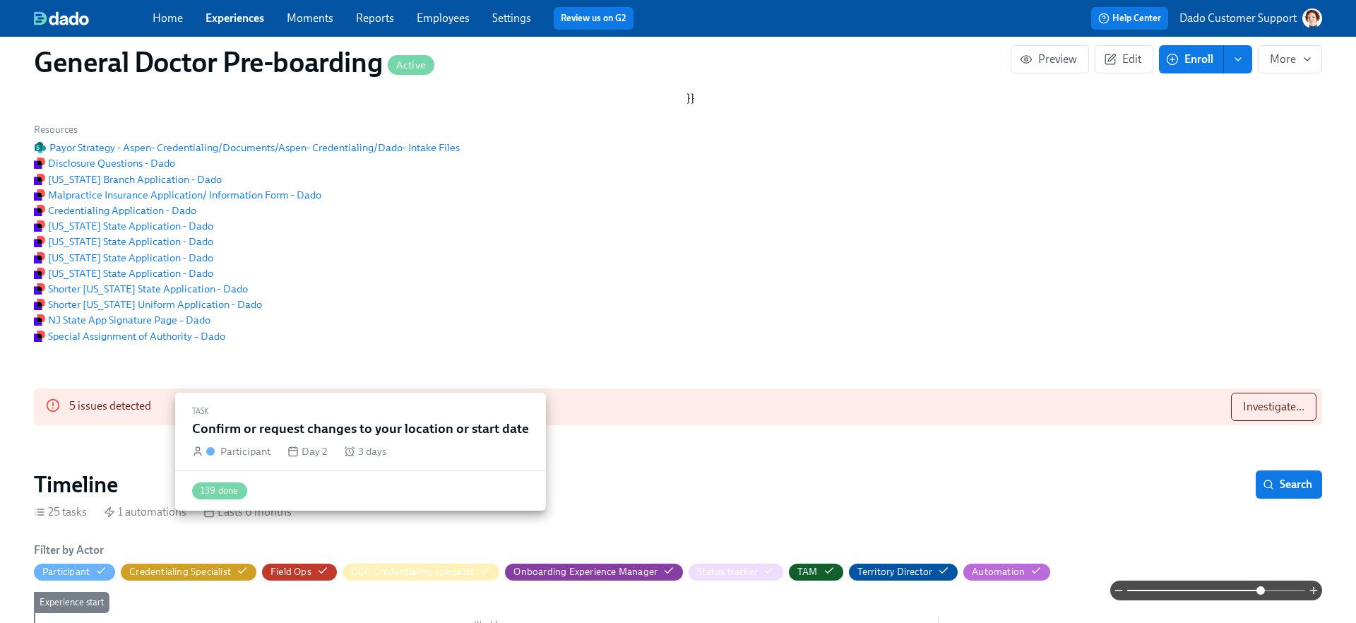
scroll to position [369, 0]
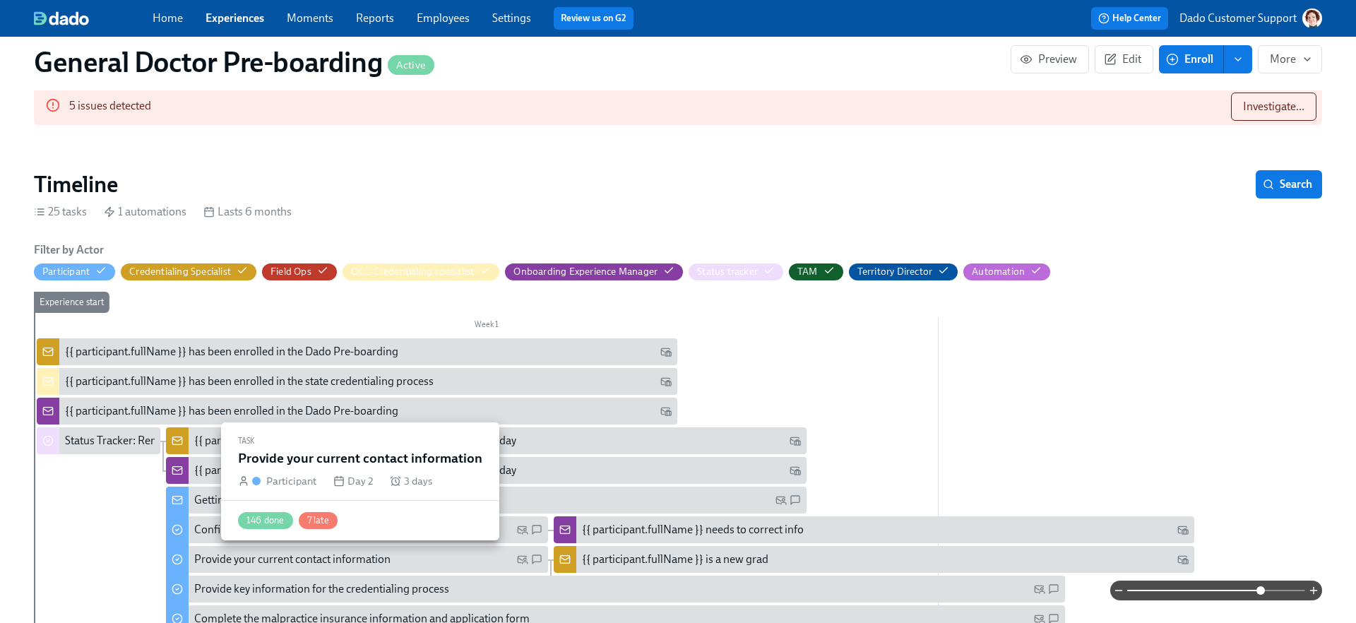
click at [244, 557] on div "Provide your current contact information" at bounding box center [292, 560] width 196 height 16
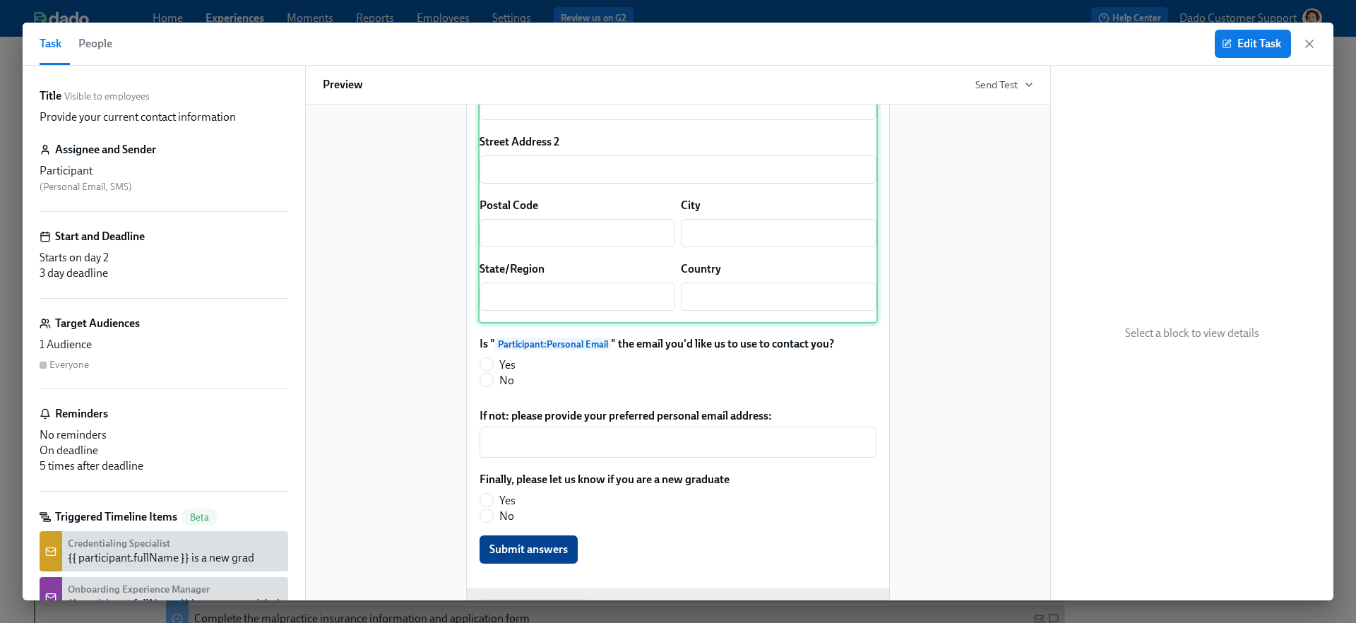
scroll to position [305, 0]
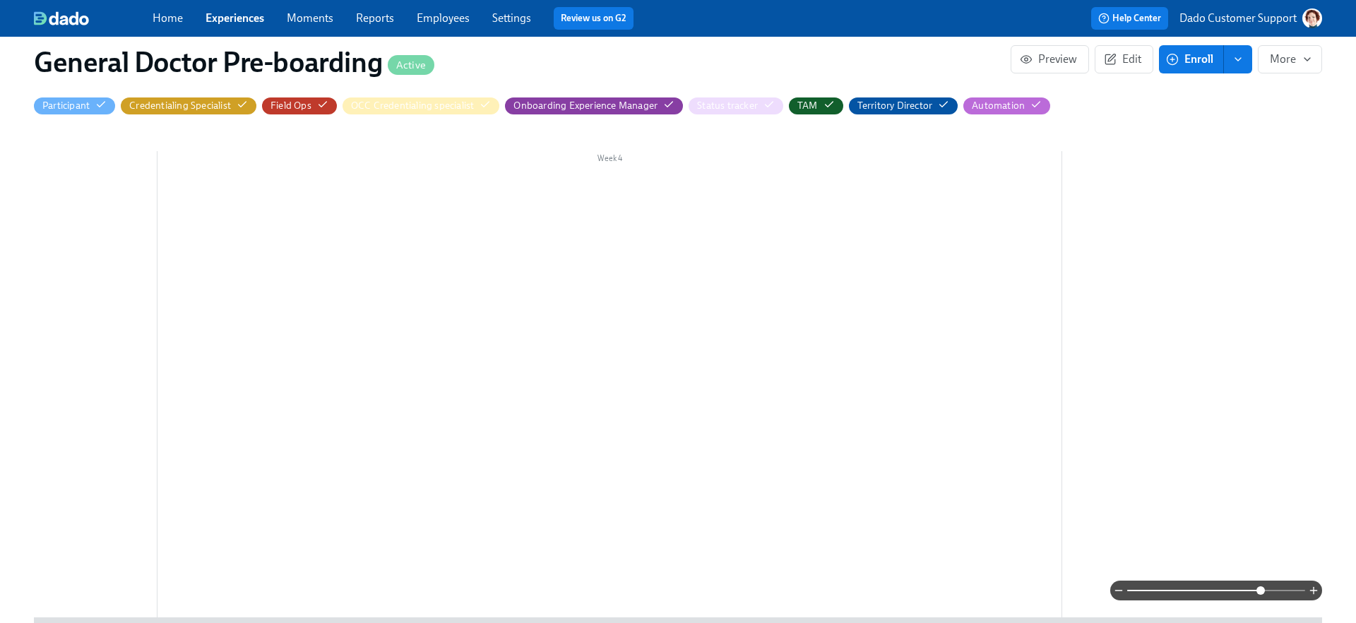
scroll to position [0, 2203]
click at [215, 12] on link "Experiences" at bounding box center [235, 17] width 59 height 13
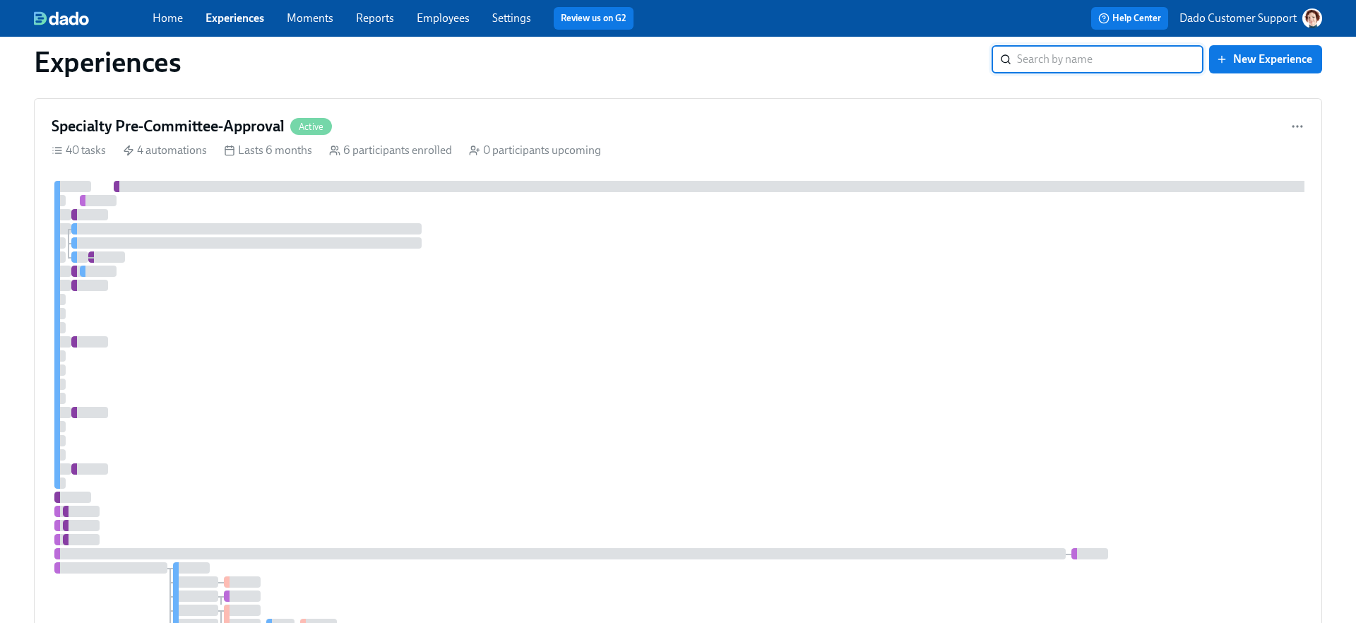
scroll to position [2130, 0]
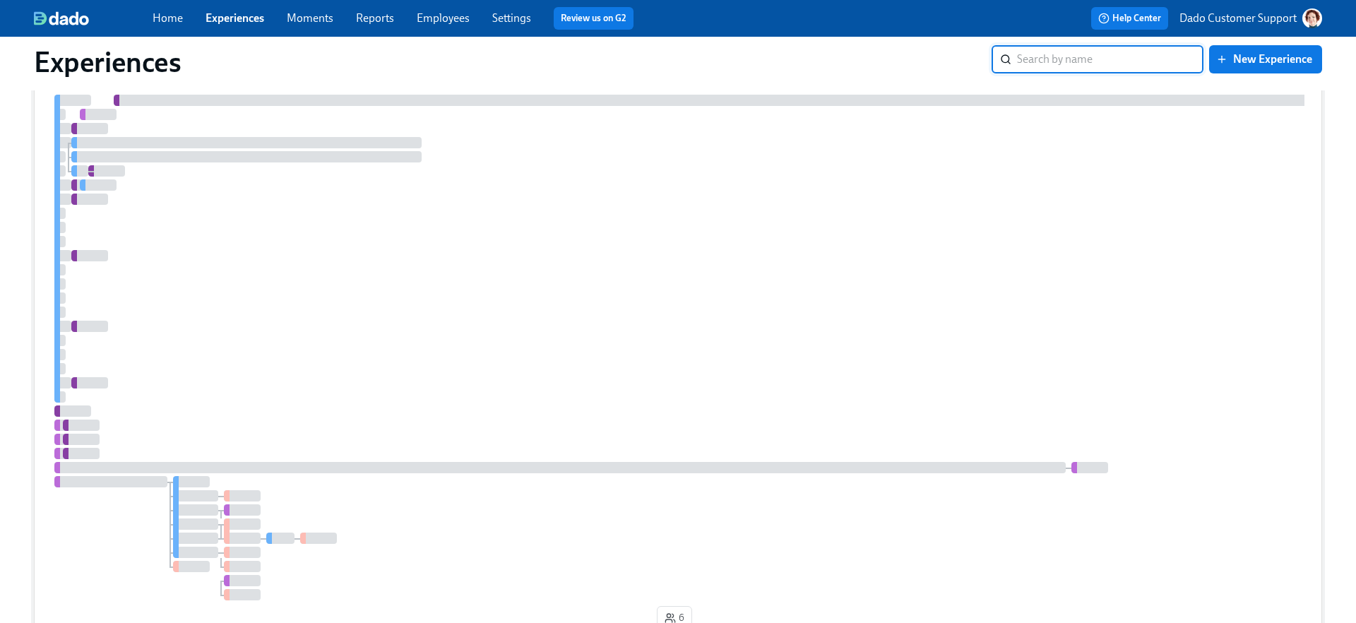
click at [208, 191] on div at bounding box center [883, 348] width 1662 height 506
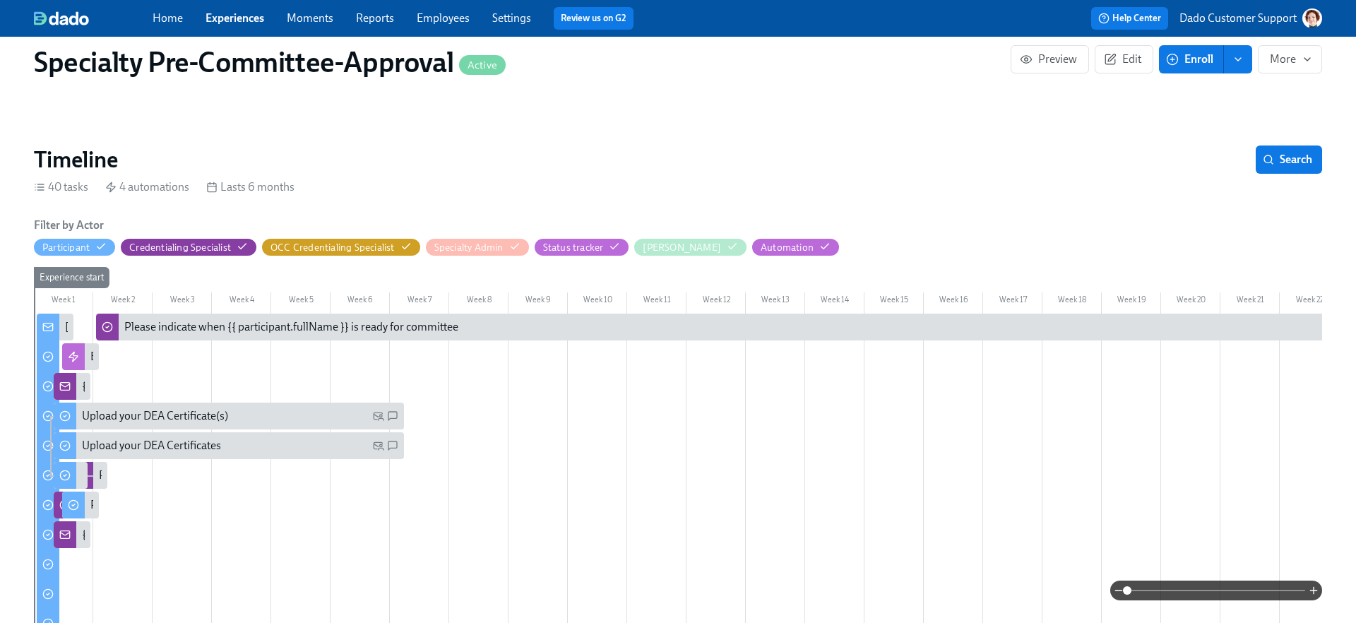
scroll to position [441, 0]
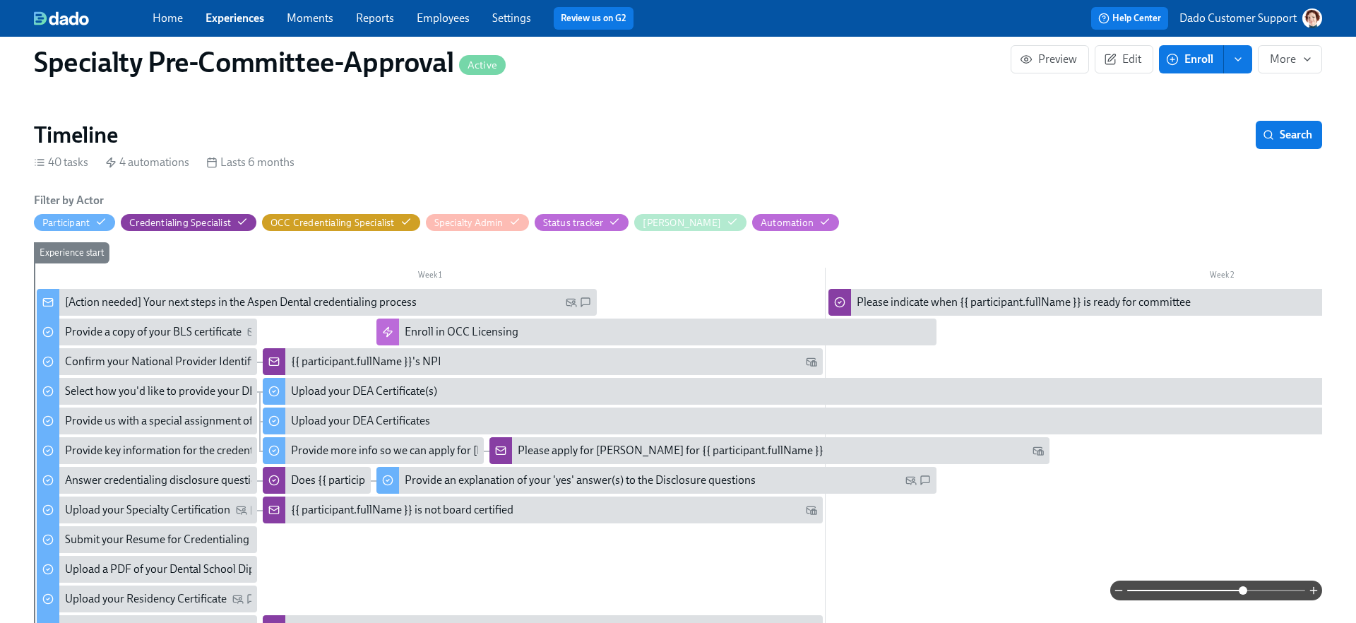
click at [1245, 597] on span at bounding box center [1216, 591] width 178 height 20
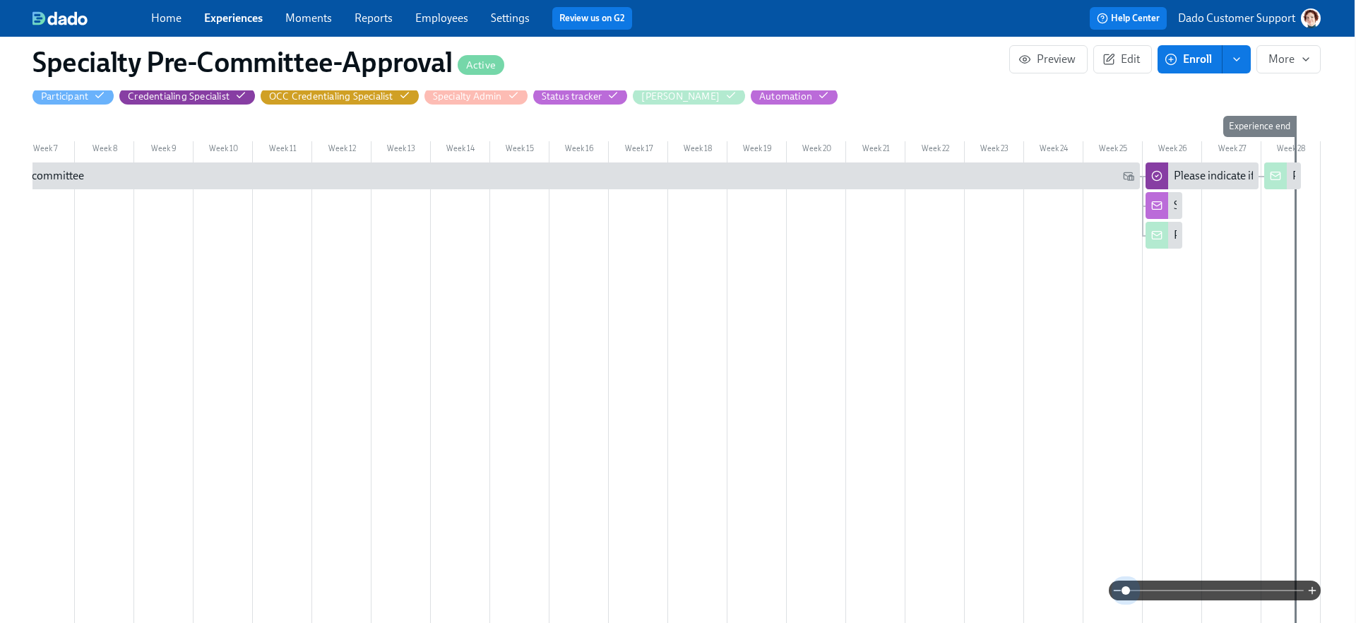
scroll to position [0, 373]
drag, startPoint x: 1245, startPoint y: 588, endPoint x: 1069, endPoint y: 586, distance: 175.9
click at [1068, 587] on div at bounding box center [676, 591] width 1289 height 20
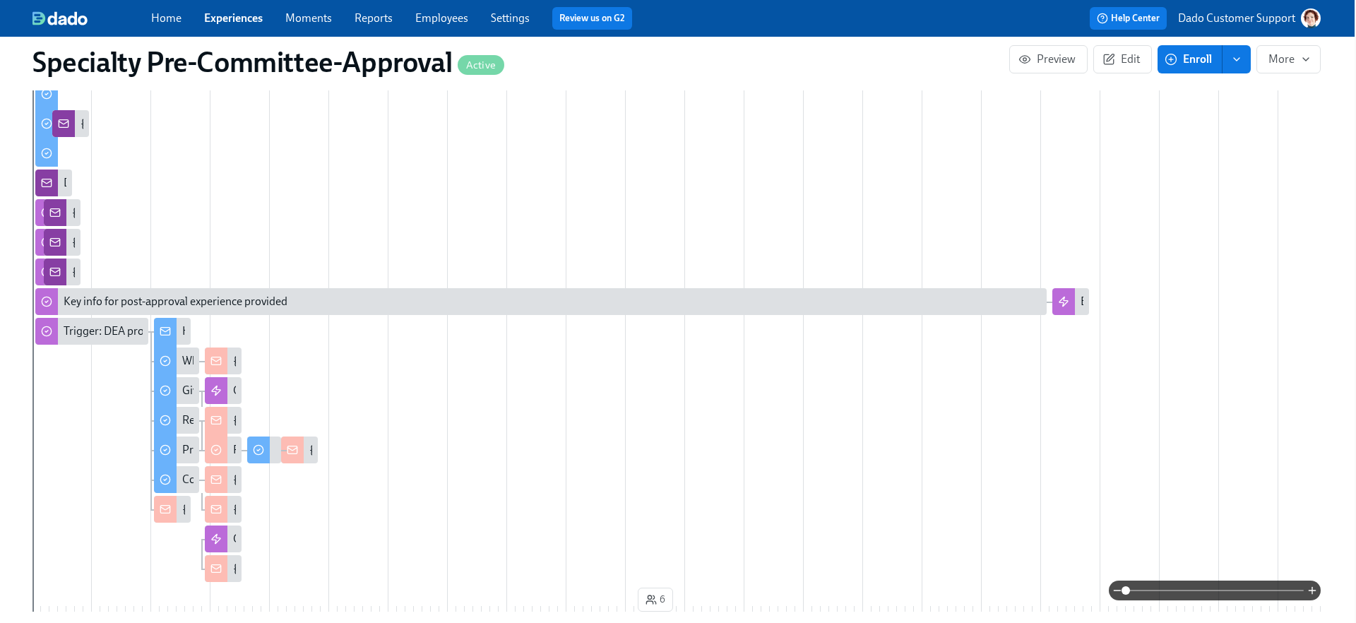
scroll to position [1331, 1]
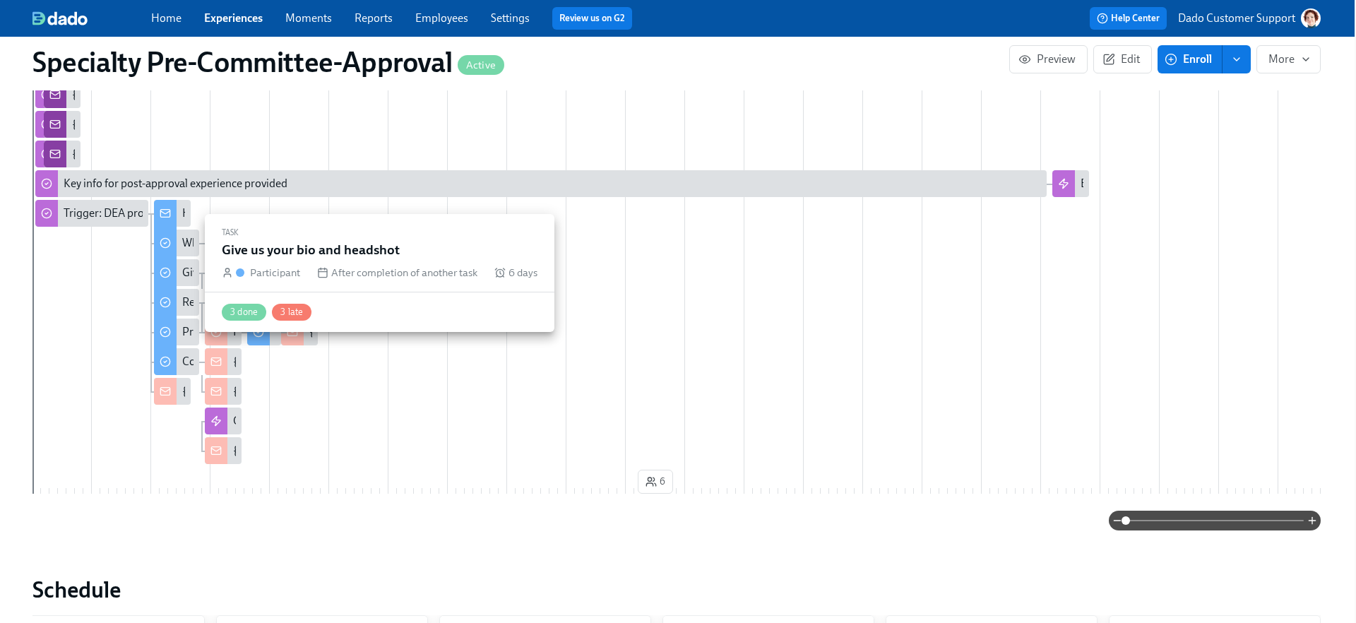
click at [182, 268] on div "Give us your bio and headshot" at bounding box center [254, 273] width 144 height 16
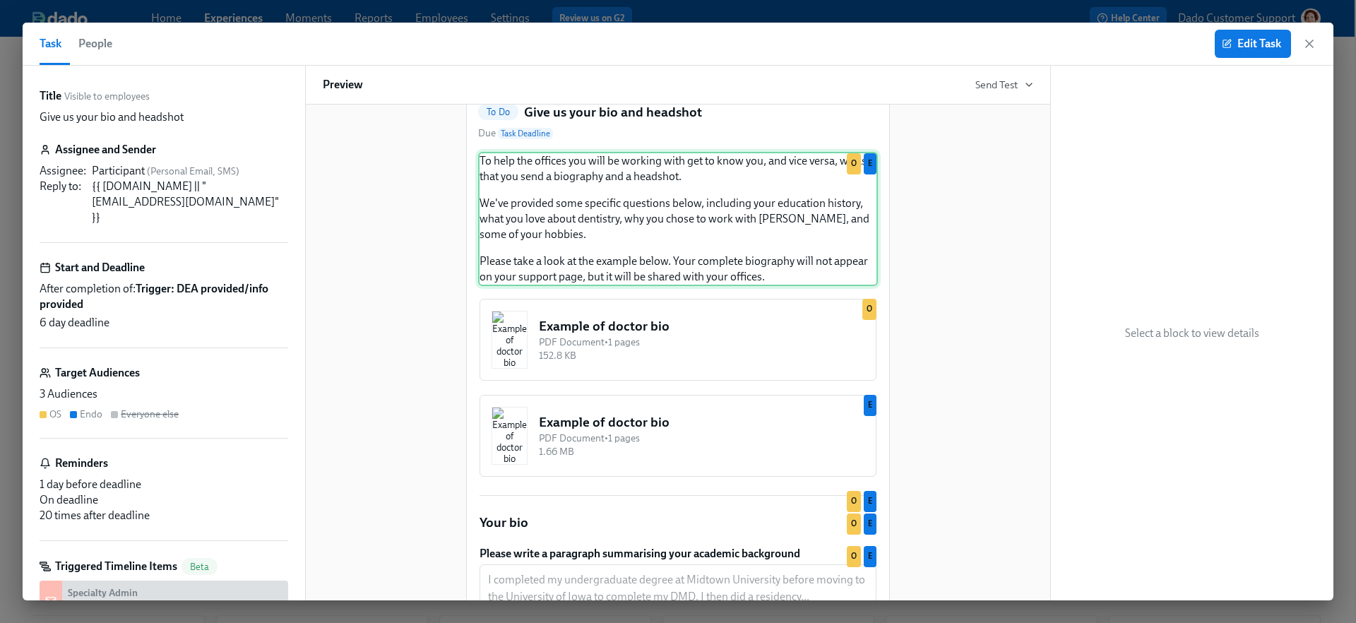
scroll to position [112, 0]
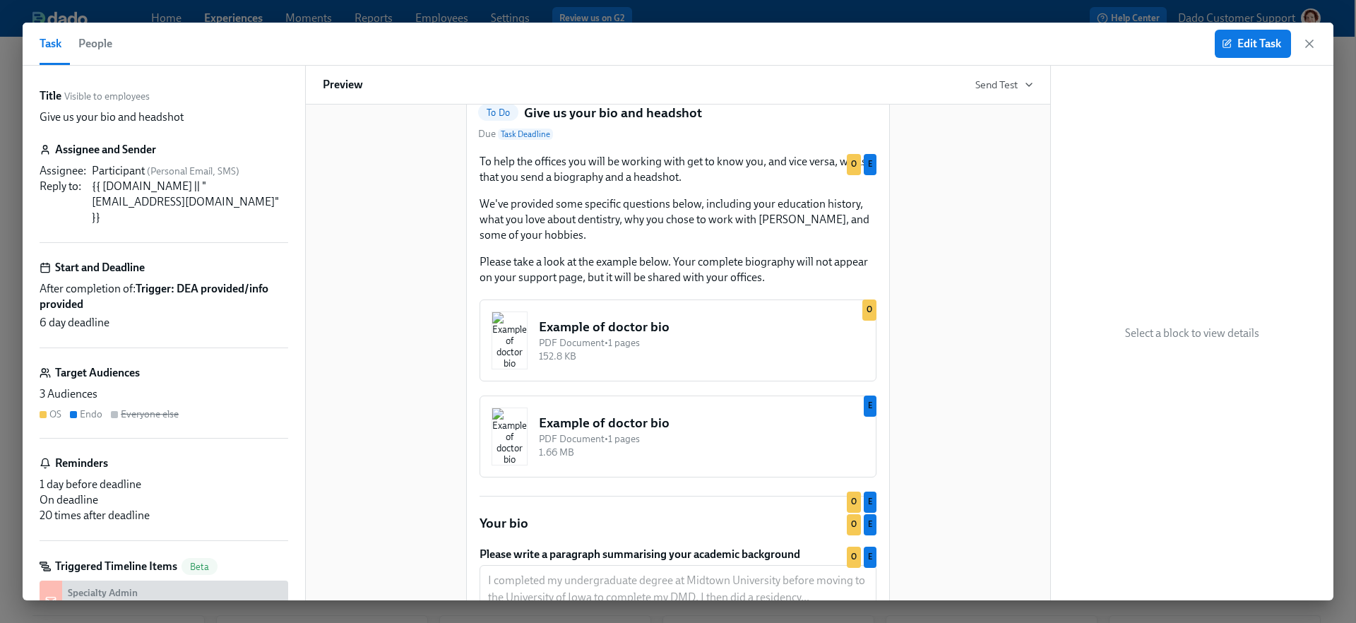
click at [445, 350] on div "Hi Dr. {{participant.lastName}}! You have a new task in Aspen Pre-boarding & Cr…" at bounding box center [678, 498] width 711 height 998
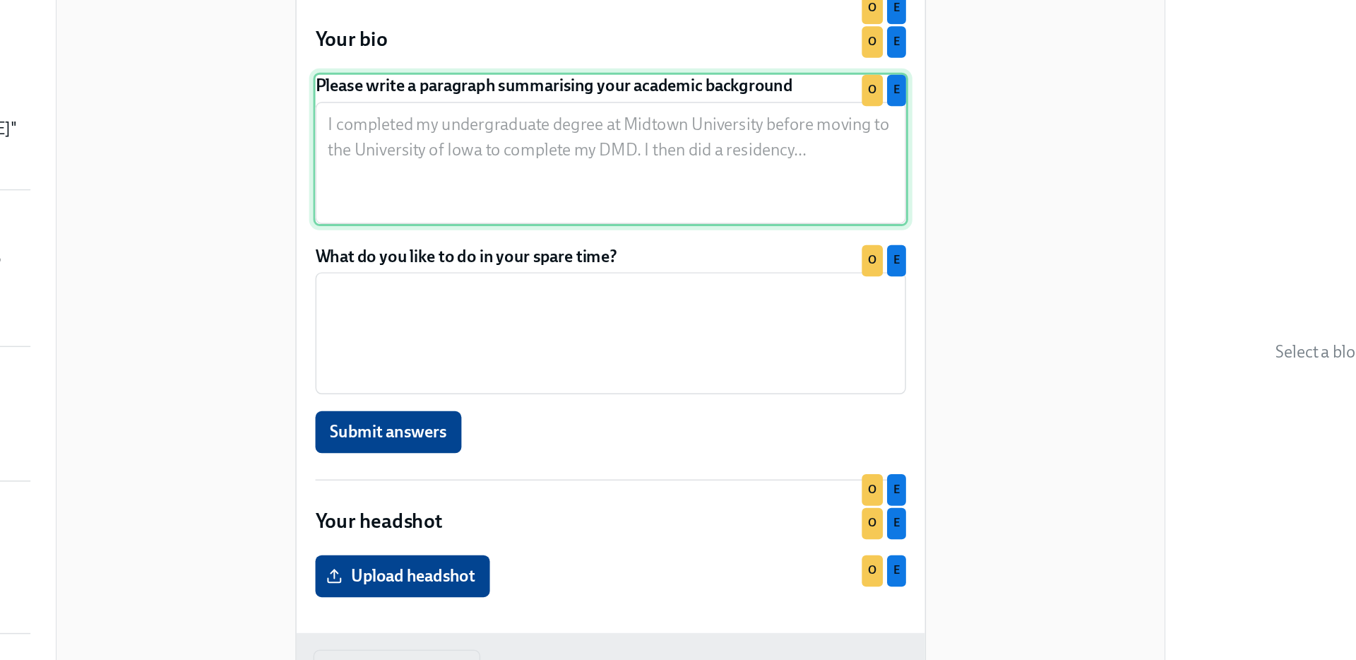
scroll to position [619, 0]
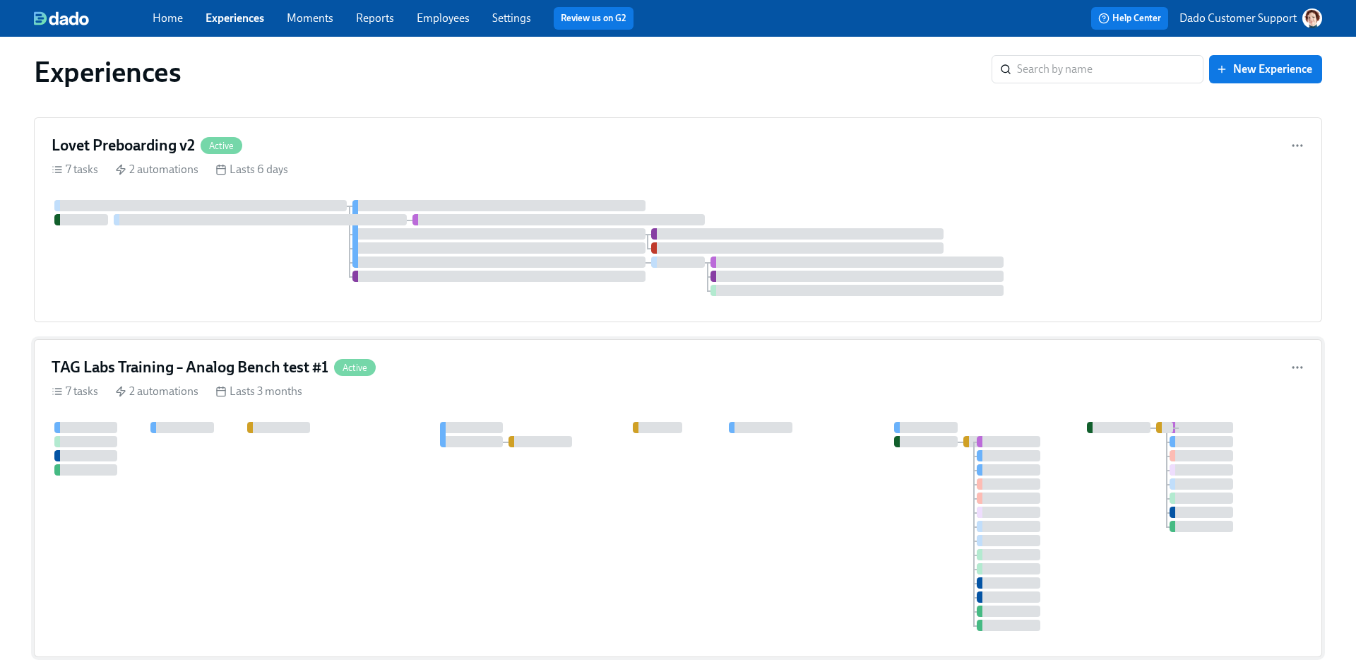
scroll to position [642, 0]
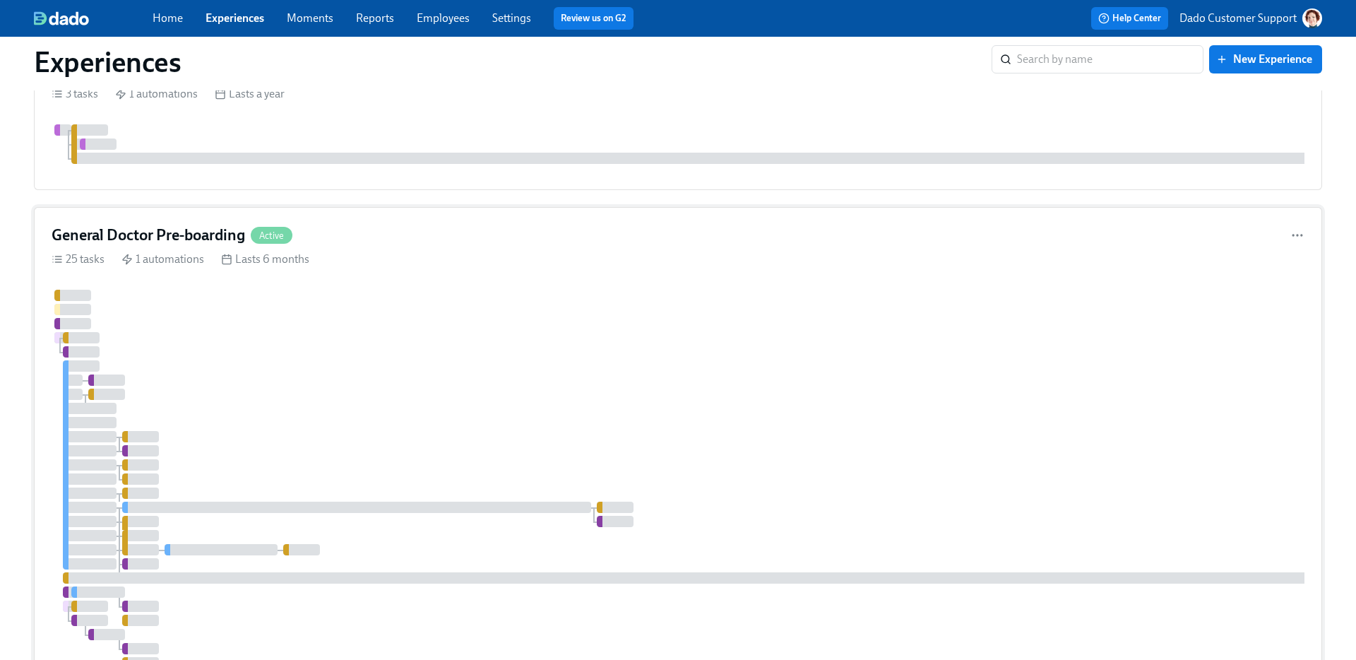
click at [261, 334] on div at bounding box center [853, 500] width 1602 height 421
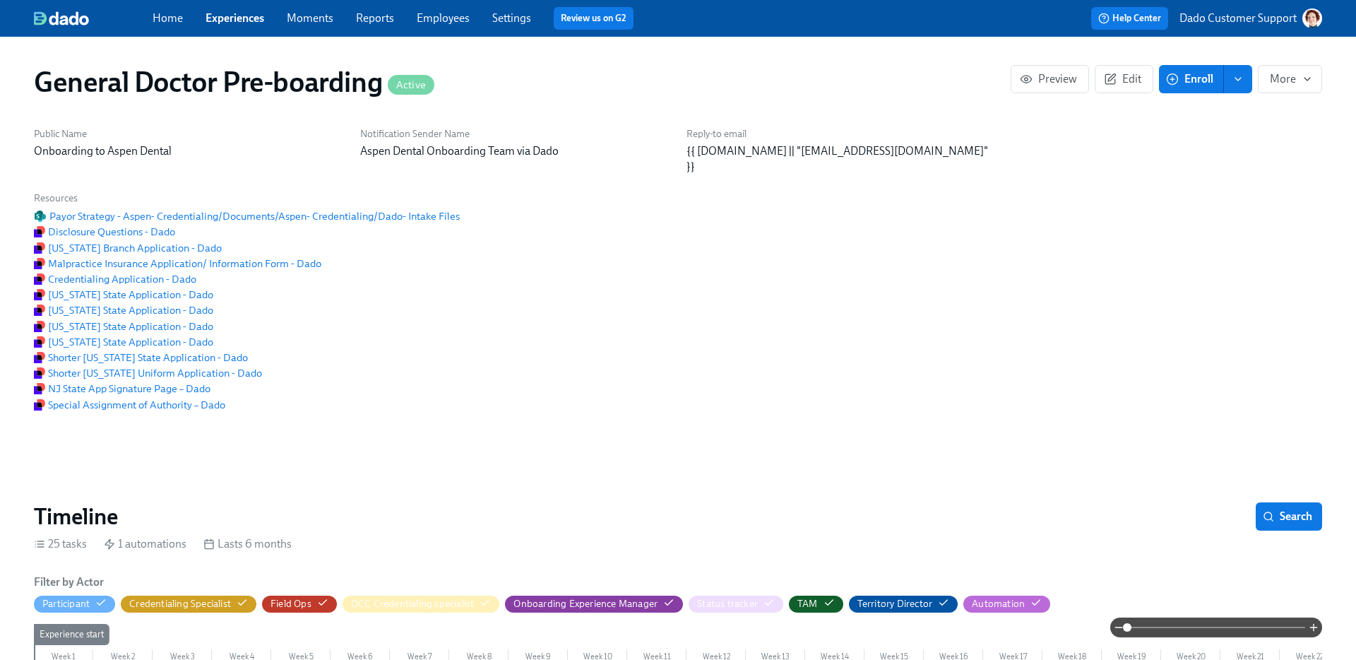
click at [234, 26] on div "Home Experiences Moments Reports Employees Settings Review us on G2" at bounding box center [445, 18] width 585 height 23
click at [229, 18] on link "Experiences" at bounding box center [235, 17] width 59 height 13
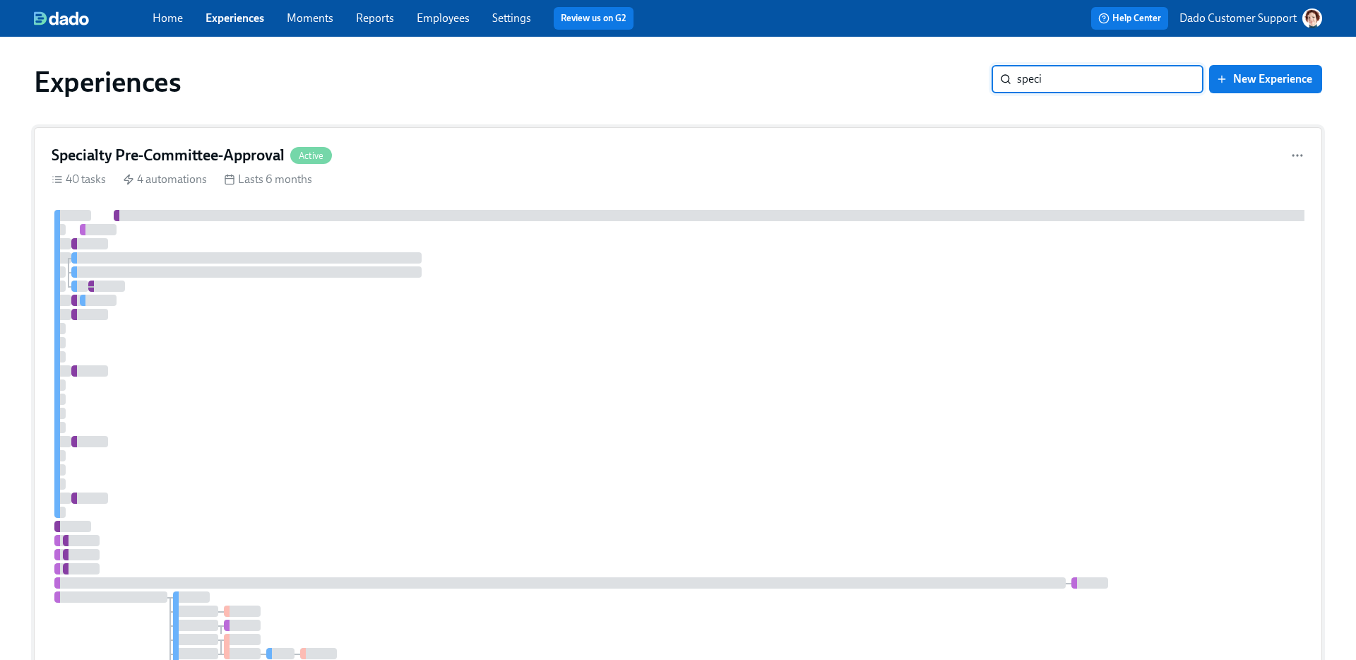
type input "speci"
click at [609, 326] on div at bounding box center [883, 463] width 1662 height 506
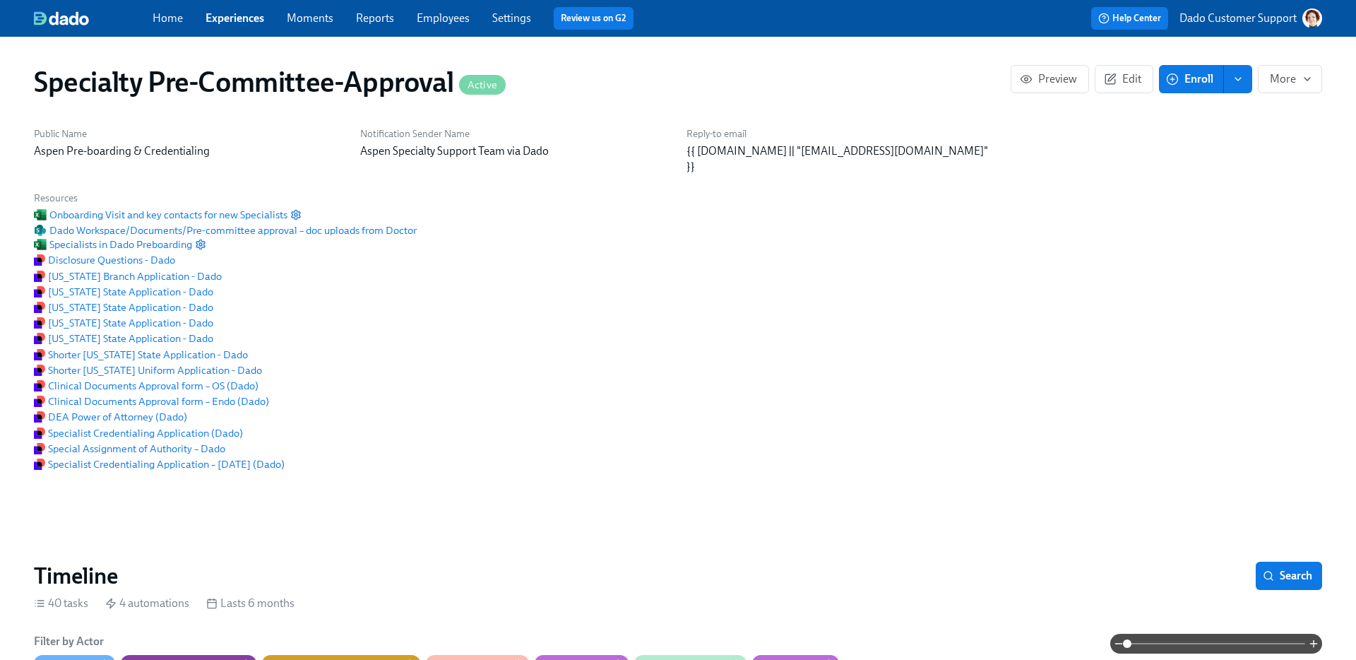
click at [1273, 643] on span at bounding box center [1216, 644] width 178 height 20
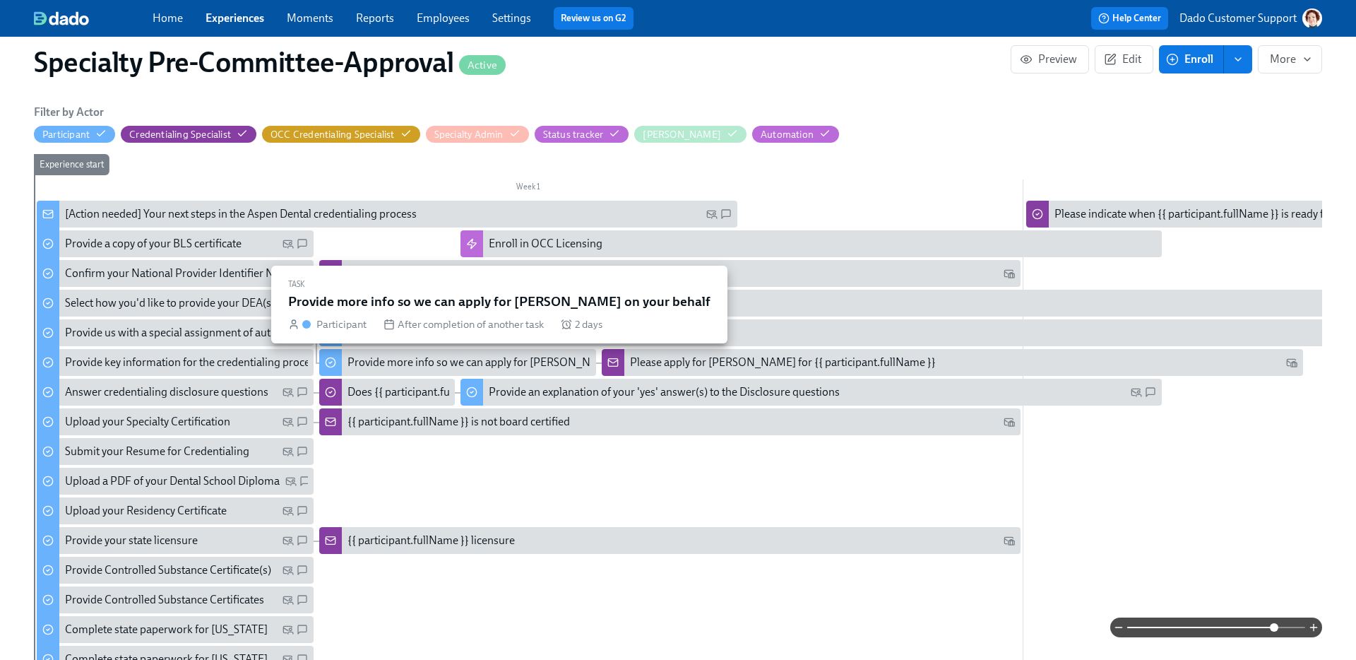
click at [420, 369] on div "Provide more info so we can apply for [PERSON_NAME] on your behalf" at bounding box center [518, 363] width 341 height 16
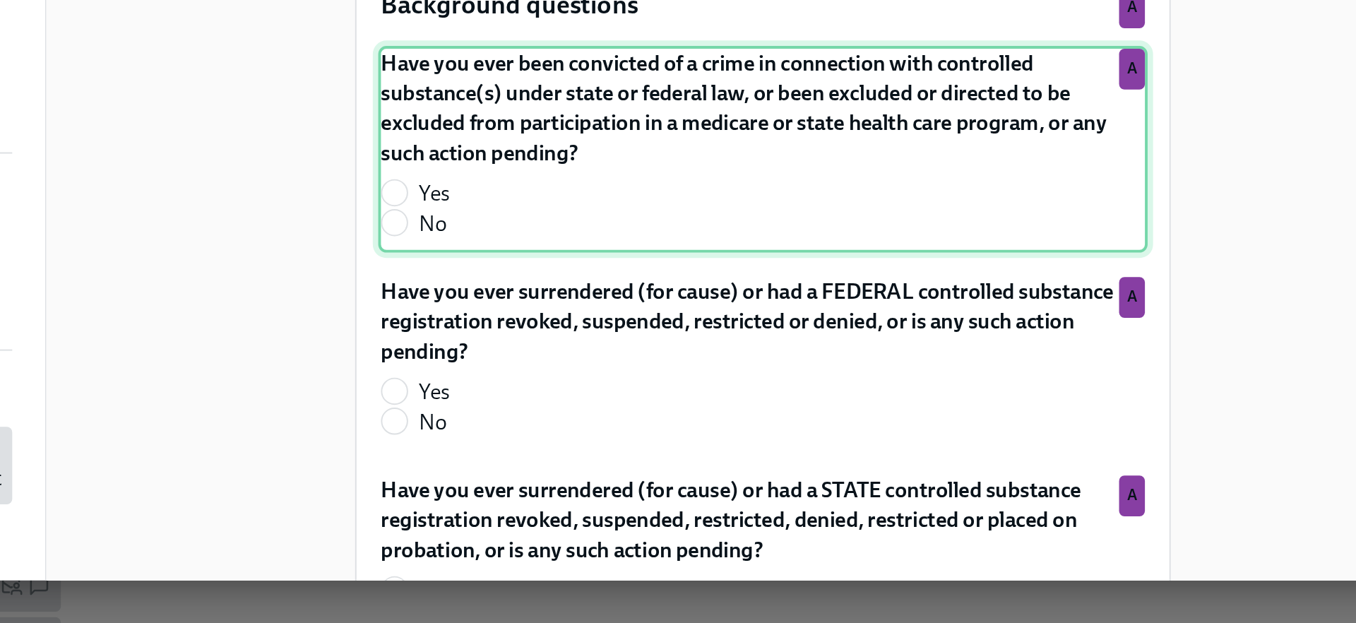
scroll to position [525, 0]
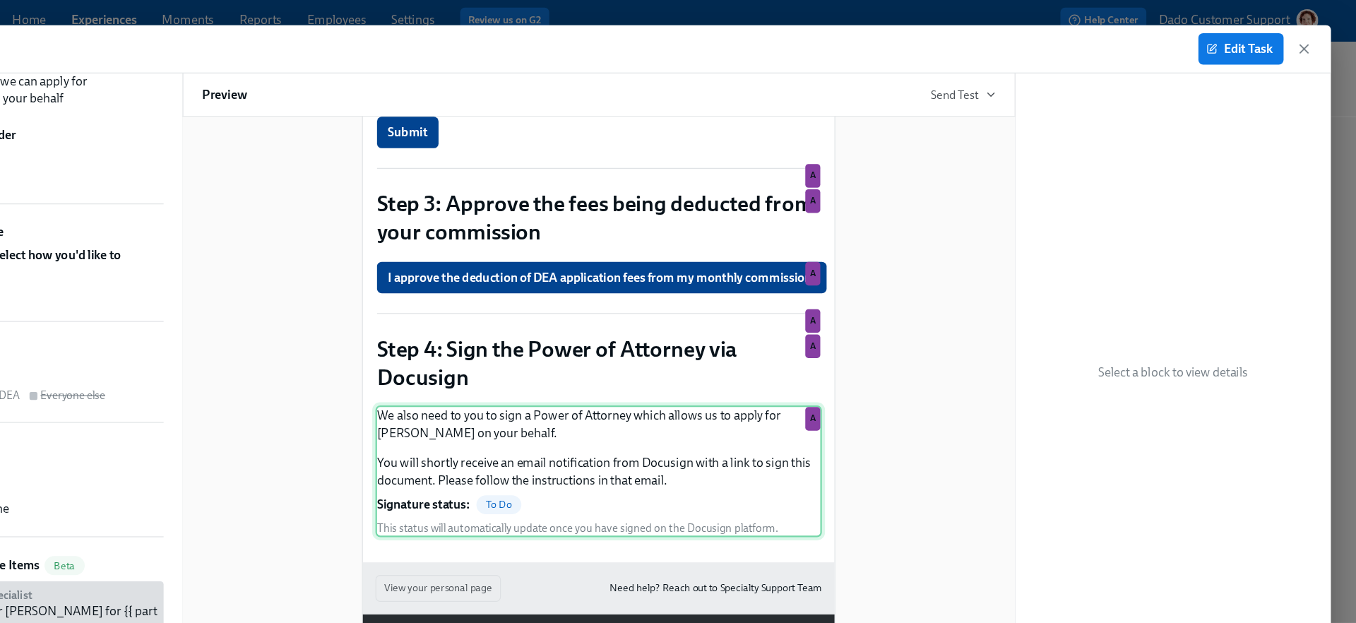
scroll to position [524, 0]
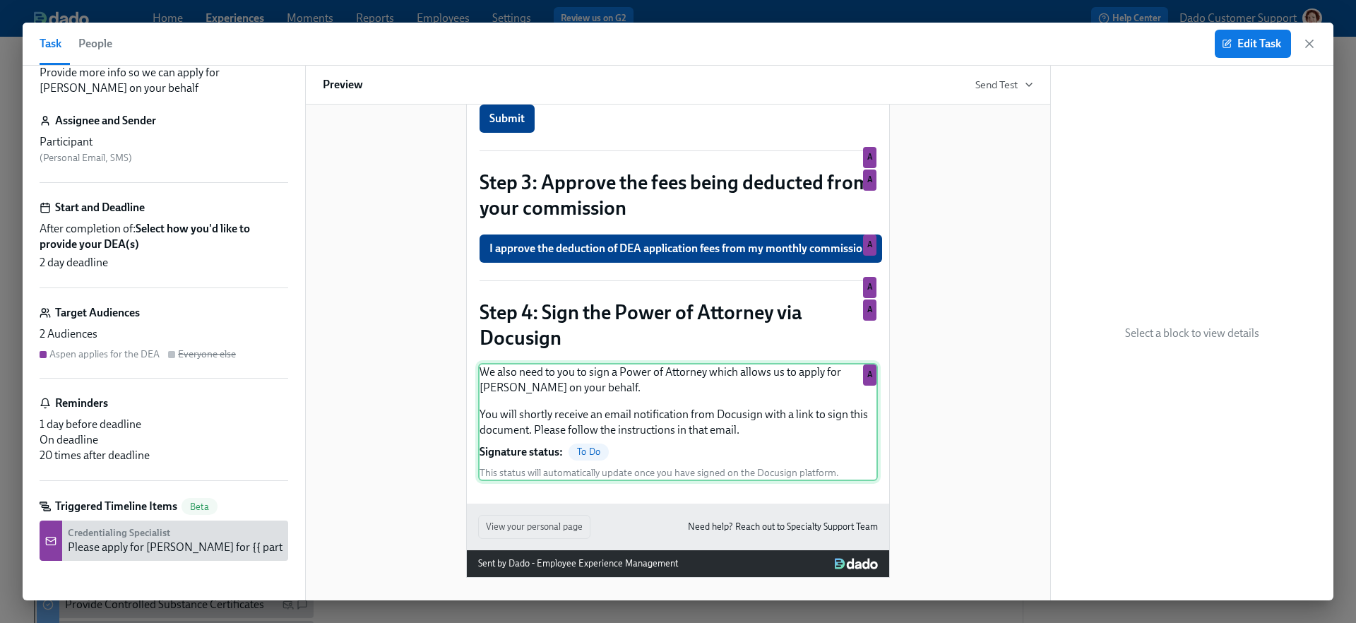
click at [528, 437] on div "We also need to you to sign a Power of Attorney which allows us to apply for [P…" at bounding box center [678, 422] width 400 height 118
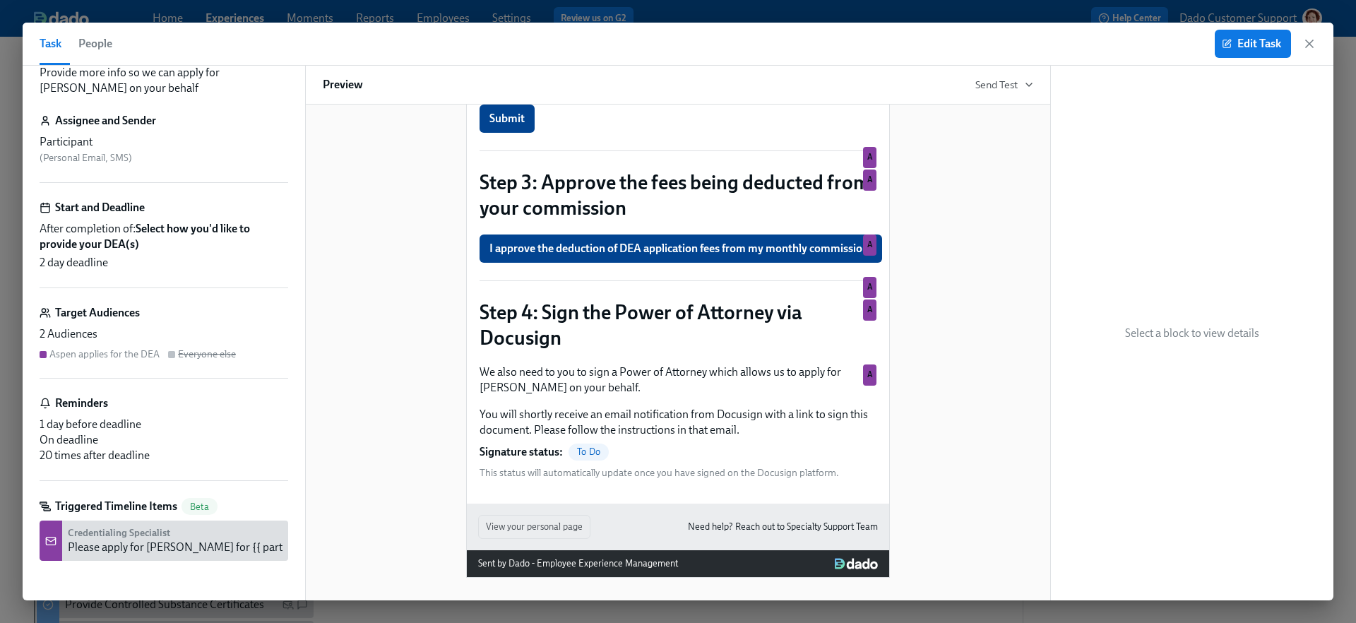
scroll to position [1987, 0]
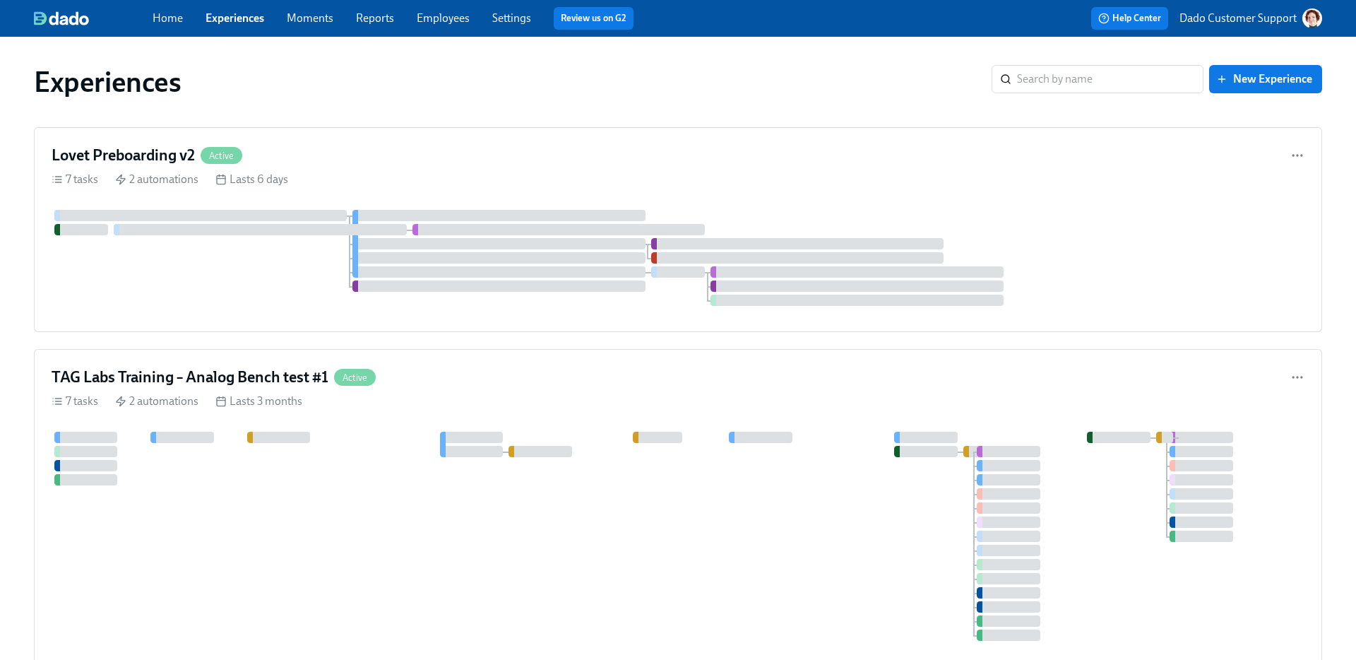
click at [403, 67] on div "Experiences" at bounding box center [513, 82] width 958 height 34
click at [1095, 83] on input "search" at bounding box center [1110, 79] width 187 height 28
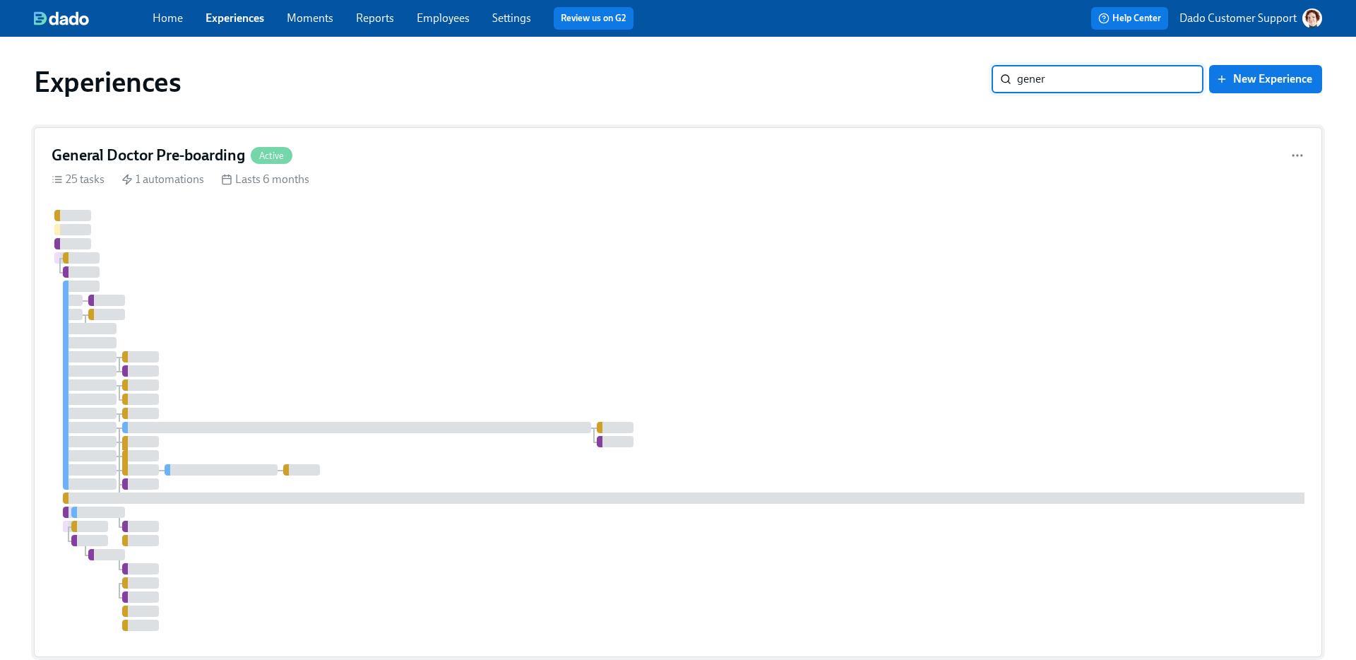
type input "gener"
click at [426, 259] on div at bounding box center [853, 420] width 1602 height 421
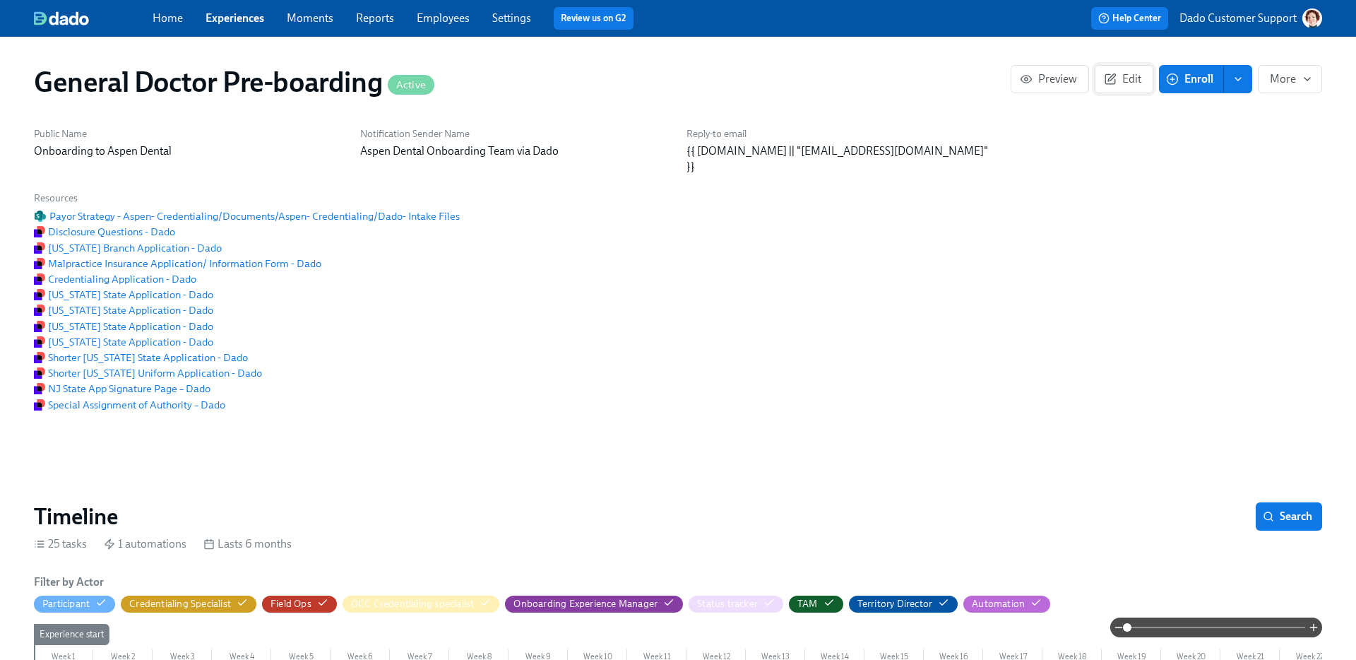
click at [1108, 57] on div "General Doctor Pre-boarding Active Preview Edit Enroll More" at bounding box center [678, 82] width 1311 height 57
click at [1118, 66] on button "Edit" at bounding box center [1124, 79] width 59 height 28
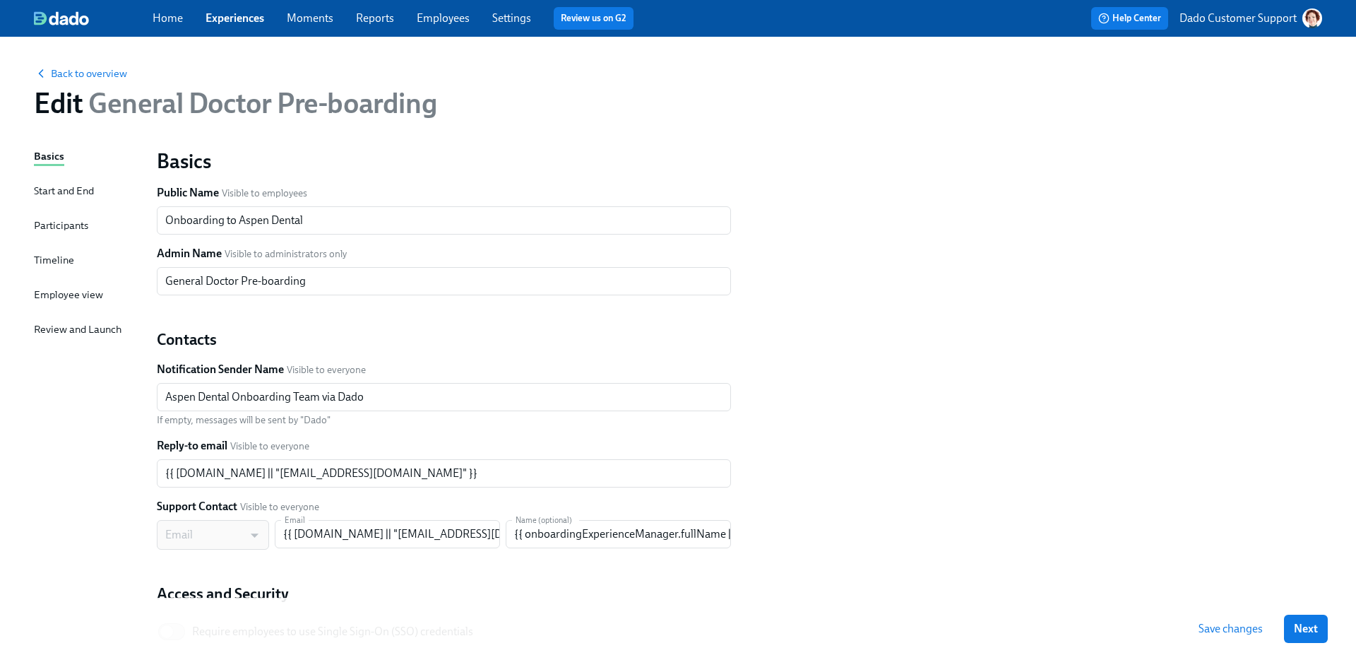
click at [62, 263] on div "Timeline" at bounding box center [54, 260] width 40 height 16
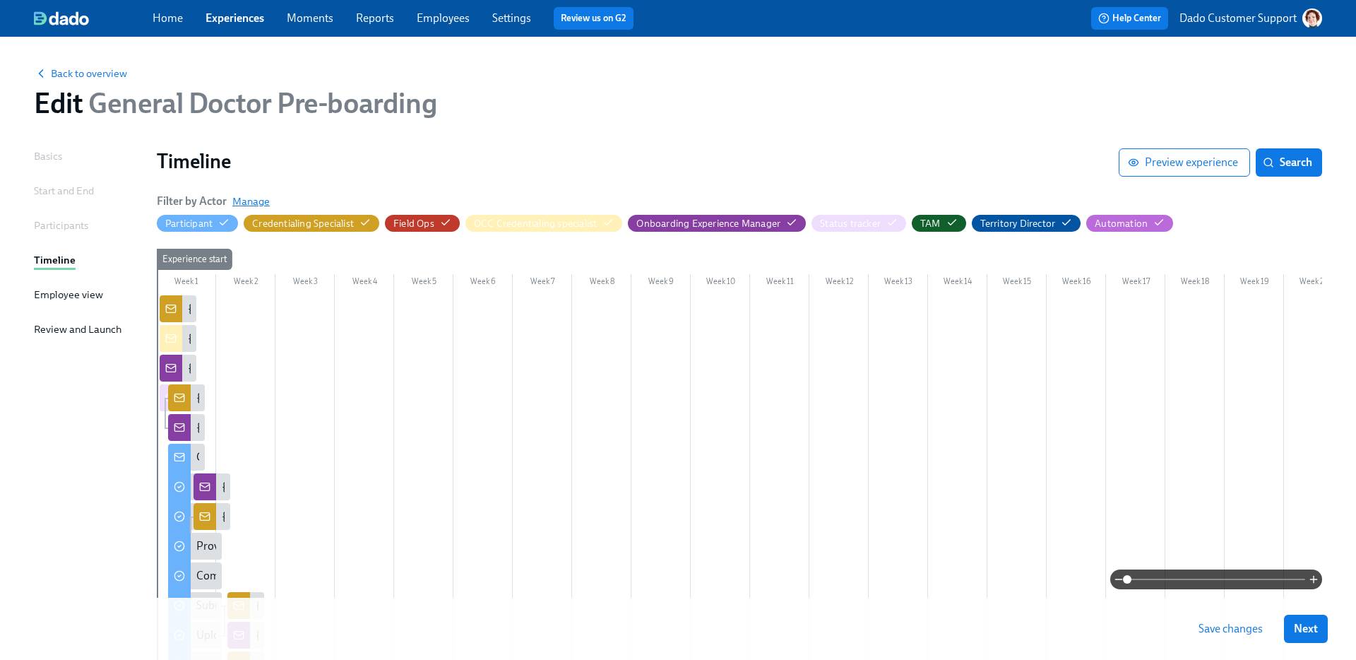
click at [245, 206] on span "Manage" at bounding box center [250, 201] width 37 height 14
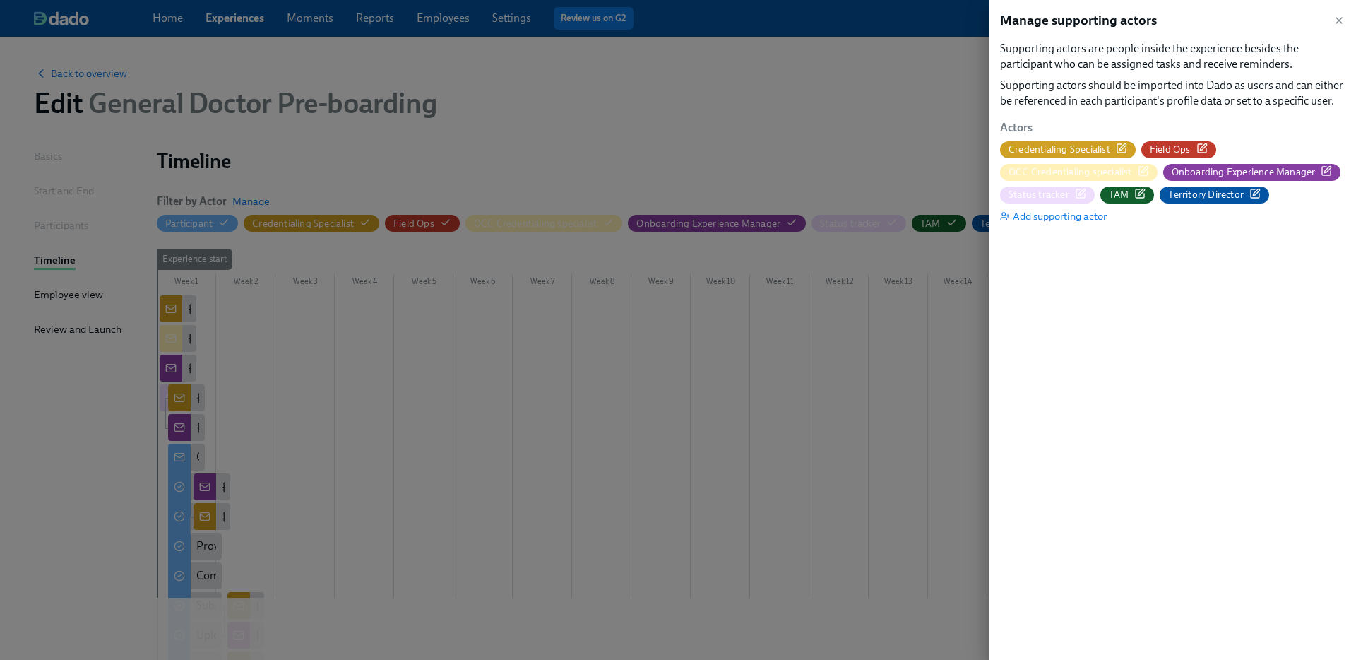
click at [1325, 167] on icon "button" at bounding box center [1326, 170] width 11 height 11
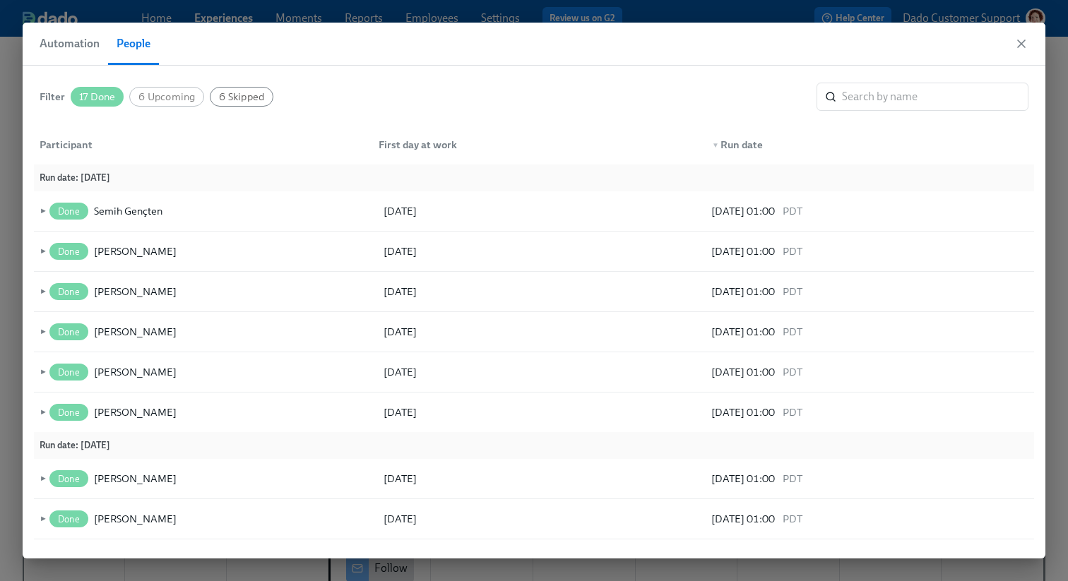
scroll to position [0, 15709]
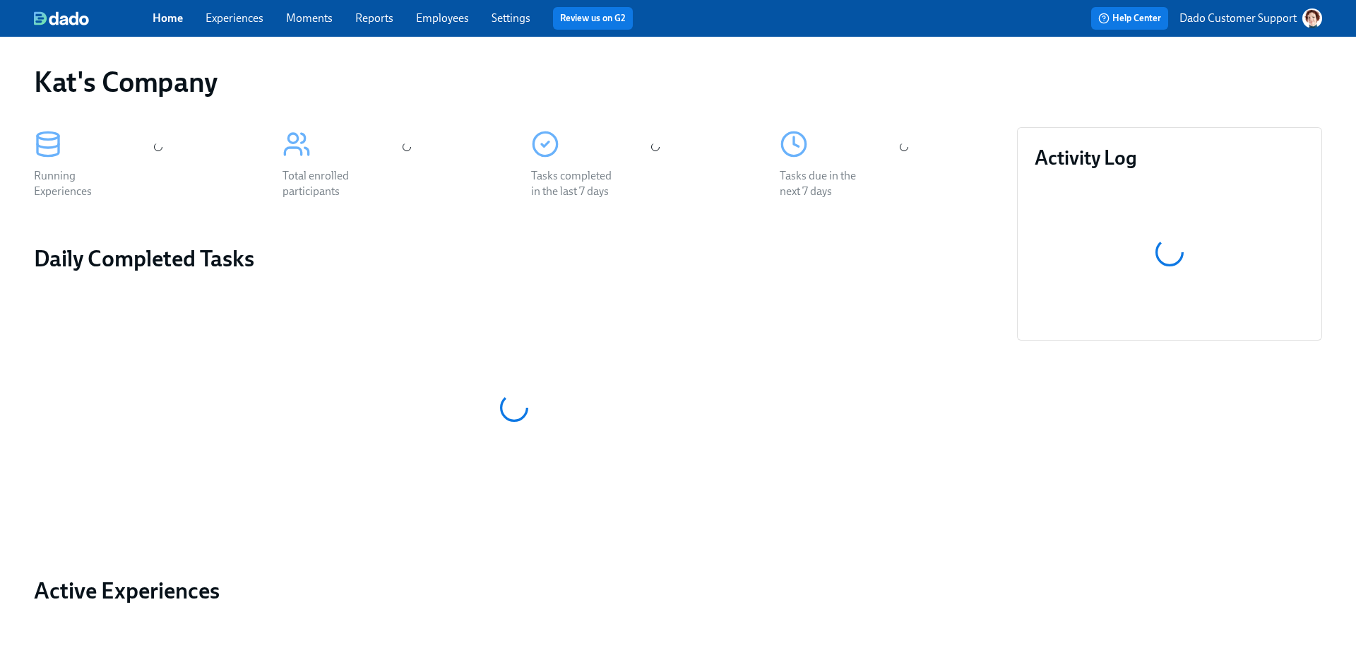
click at [1270, 21] on p "Dado Customer Support" at bounding box center [1238, 19] width 117 height 16
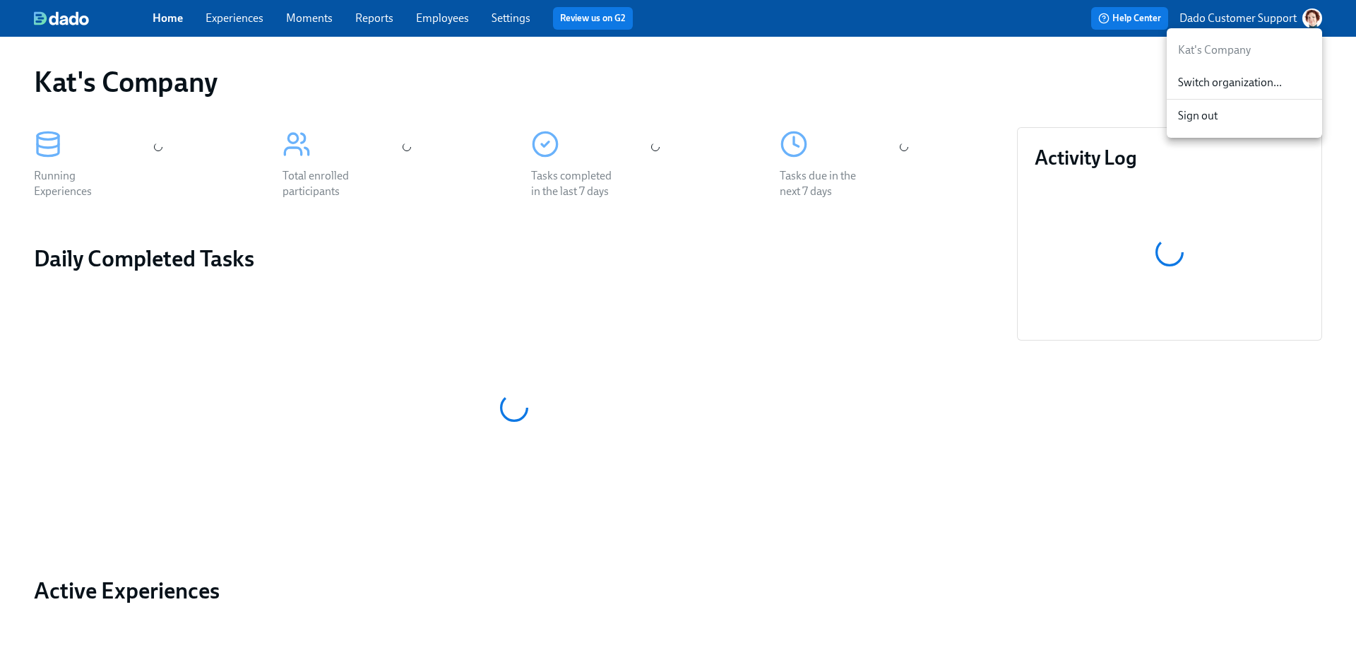
click at [1241, 73] on div "Switch organization..." at bounding box center [1244, 82] width 155 height 33
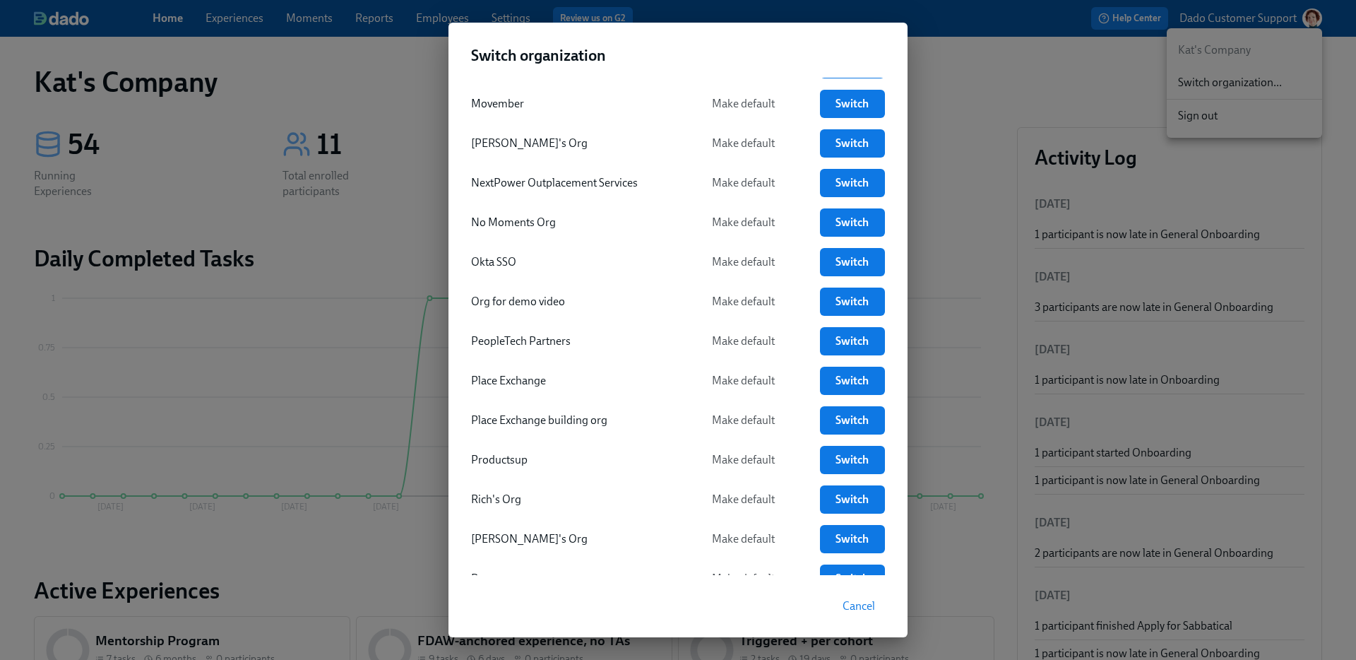
scroll to position [2626, 0]
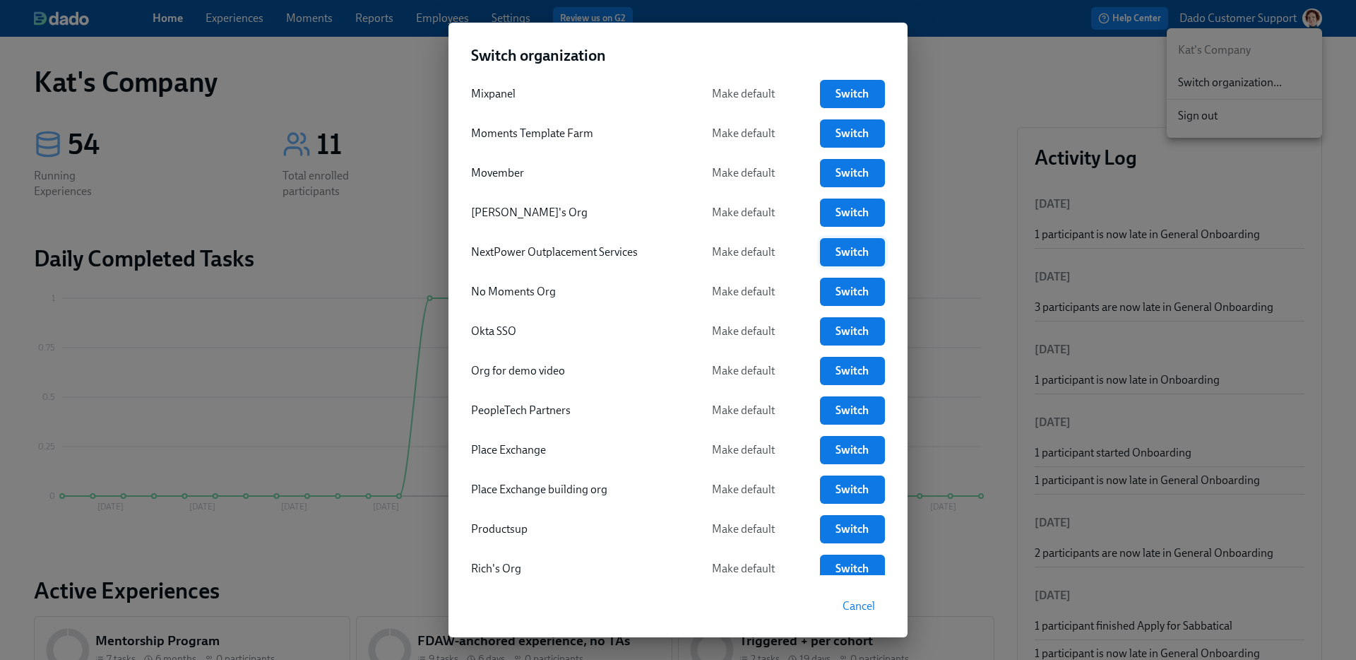
click at [856, 250] on span "Switch" at bounding box center [852, 252] width 45 height 14
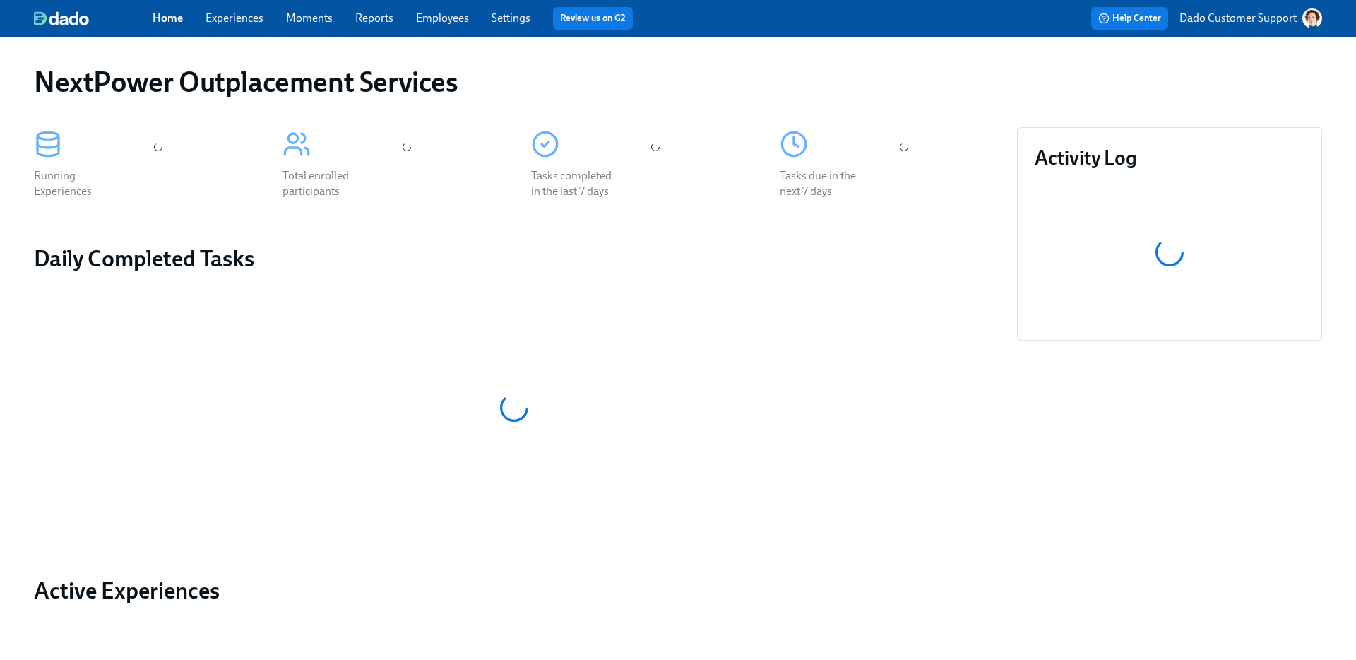
click at [220, 15] on link "Experiences" at bounding box center [235, 17] width 58 height 13
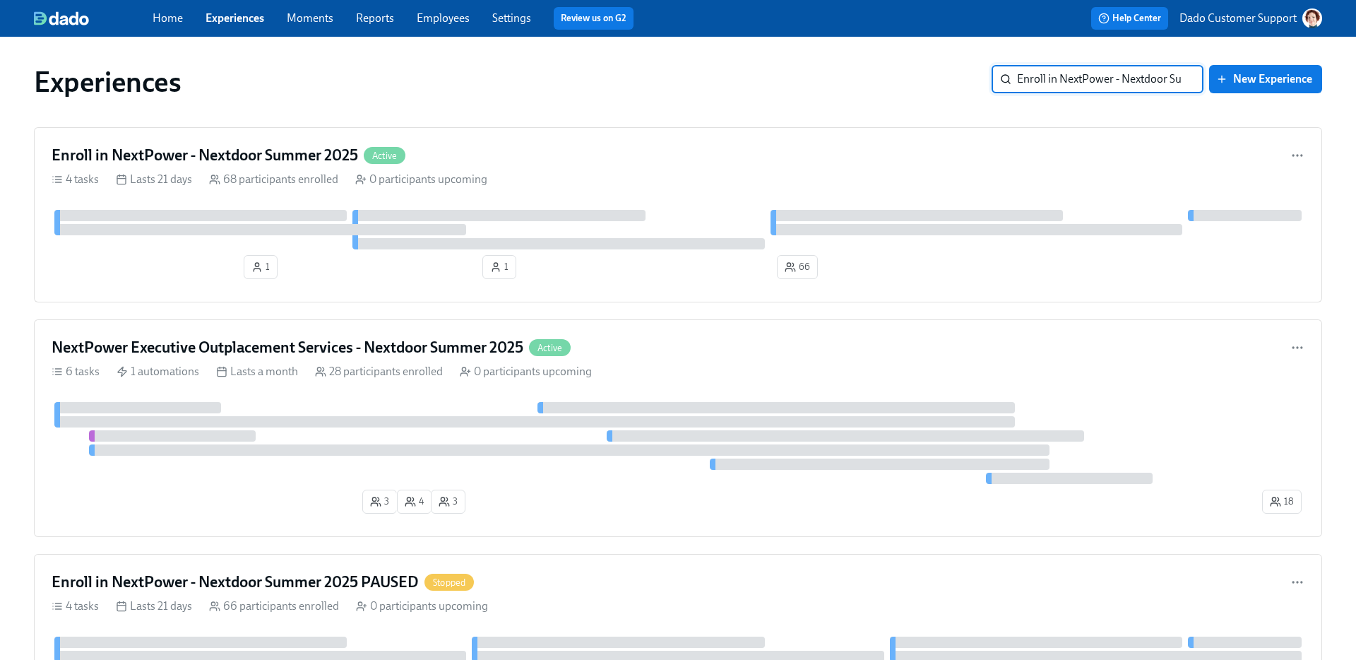
scroll to position [0, 58]
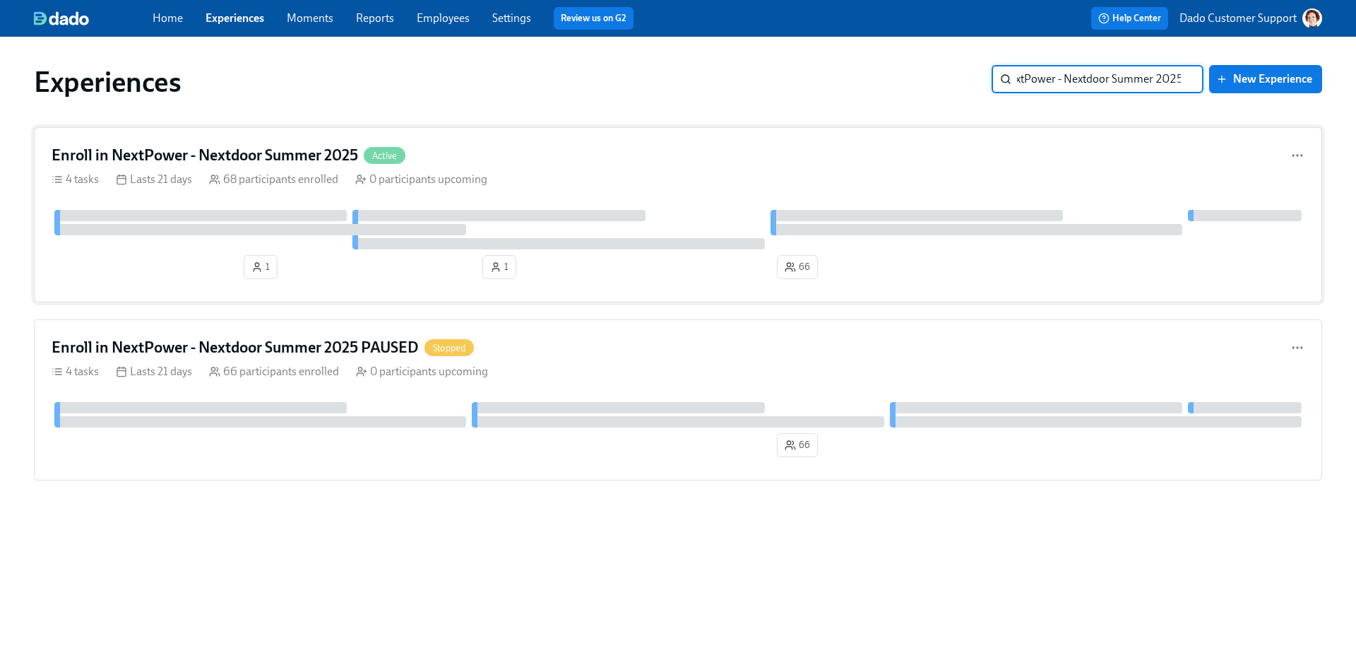
type input "Enroll in NextPower - Nextdoor Summer 2025"
click at [483, 158] on div "Enroll in NextPower - Nextdoor Summer 2025 Active" at bounding box center [678, 155] width 1253 height 21
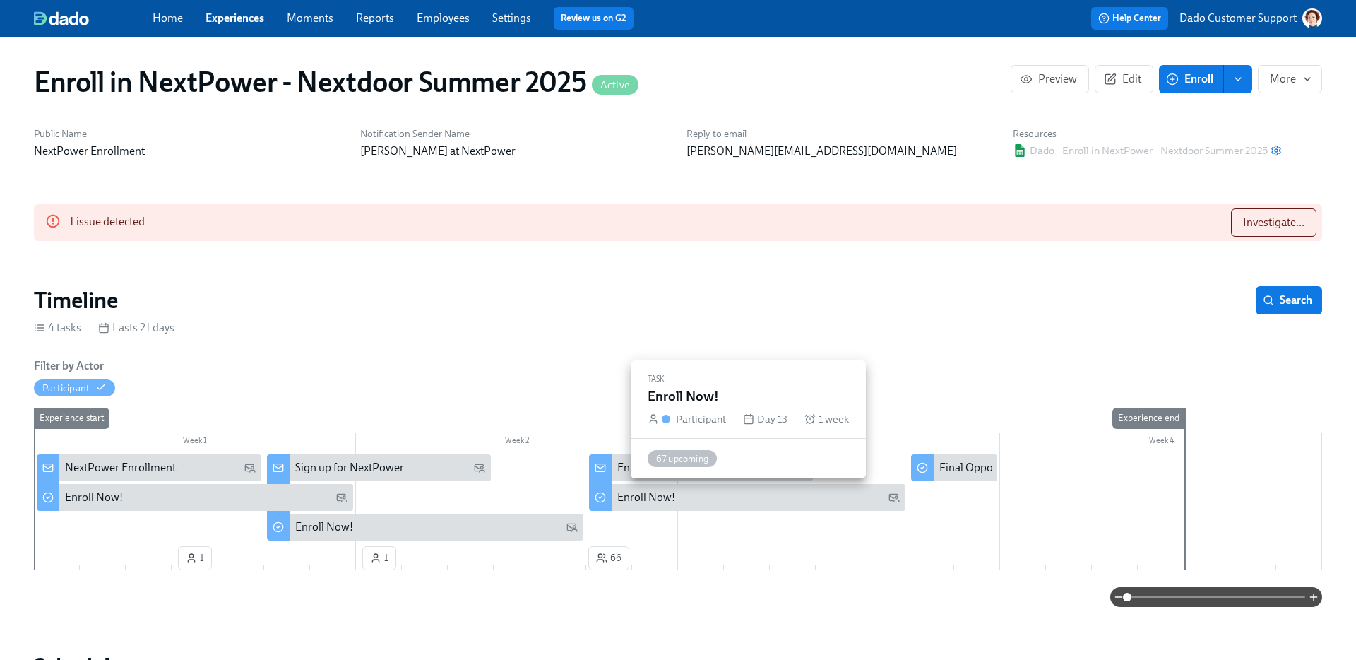
click at [649, 492] on div "Enroll Now!" at bounding box center [646, 498] width 58 height 16
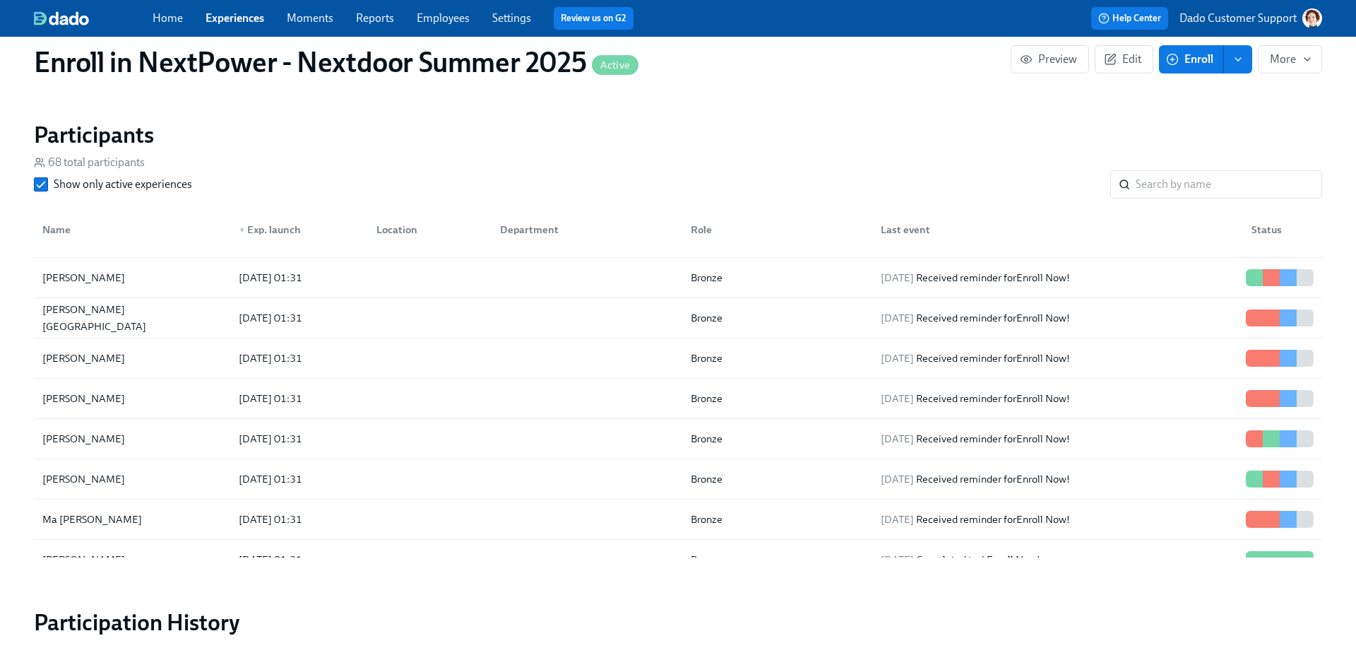
scroll to position [123, 0]
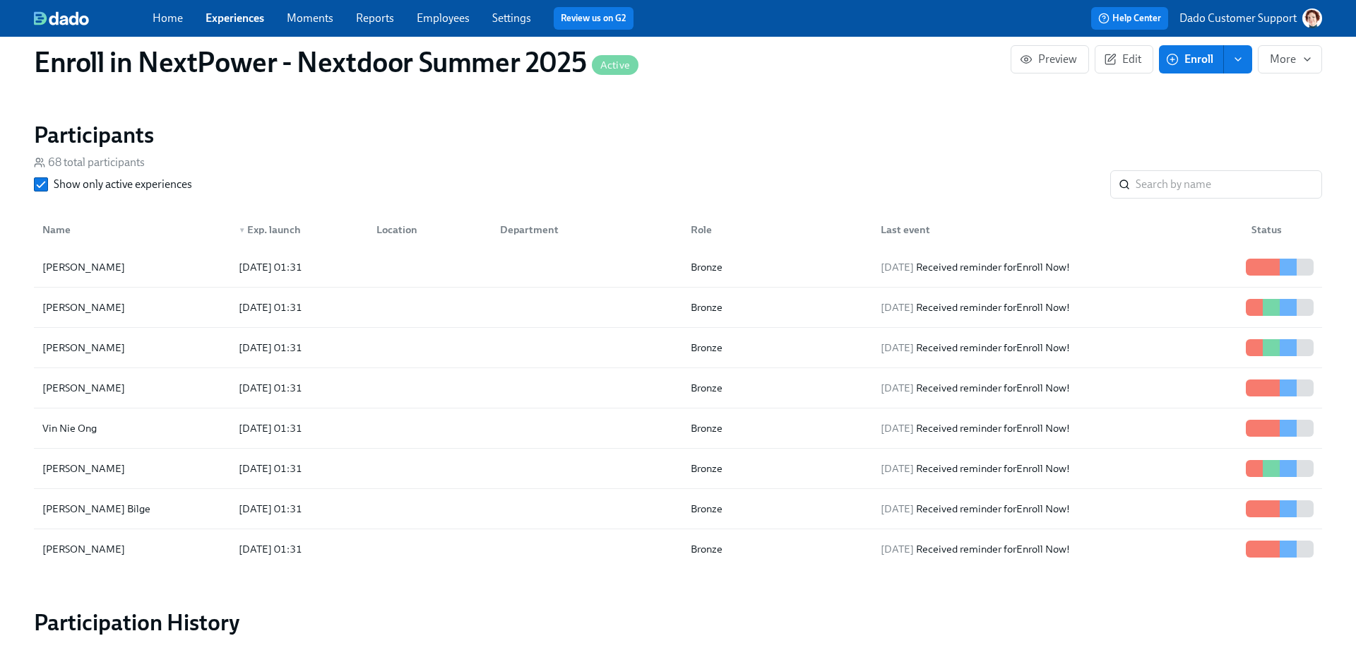
click at [229, 26] on div "Home Experiences Moments Reports Employees Settings Review us on G2" at bounding box center [445, 18] width 585 height 23
click at [228, 16] on link "Experiences" at bounding box center [235, 17] width 59 height 13
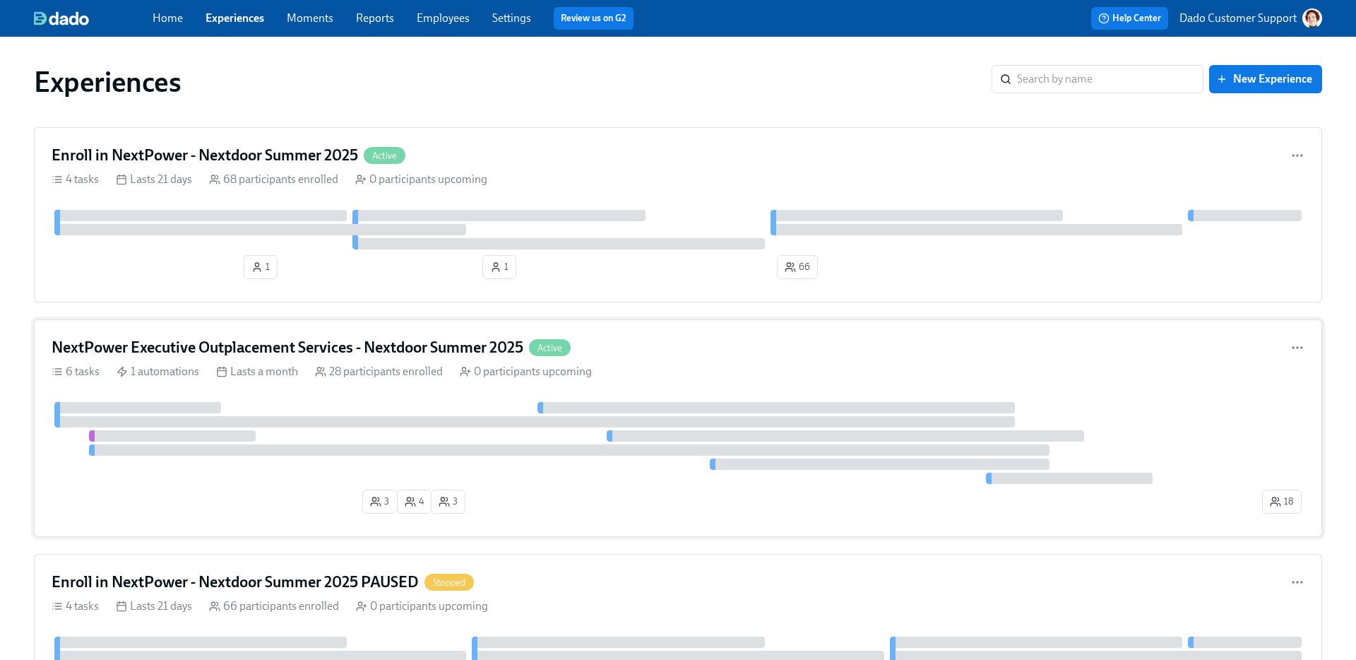
click at [195, 346] on h4 "NextPower Executive Outplacement Services - Nextdoor Summer 2025" at bounding box center [288, 347] width 472 height 21
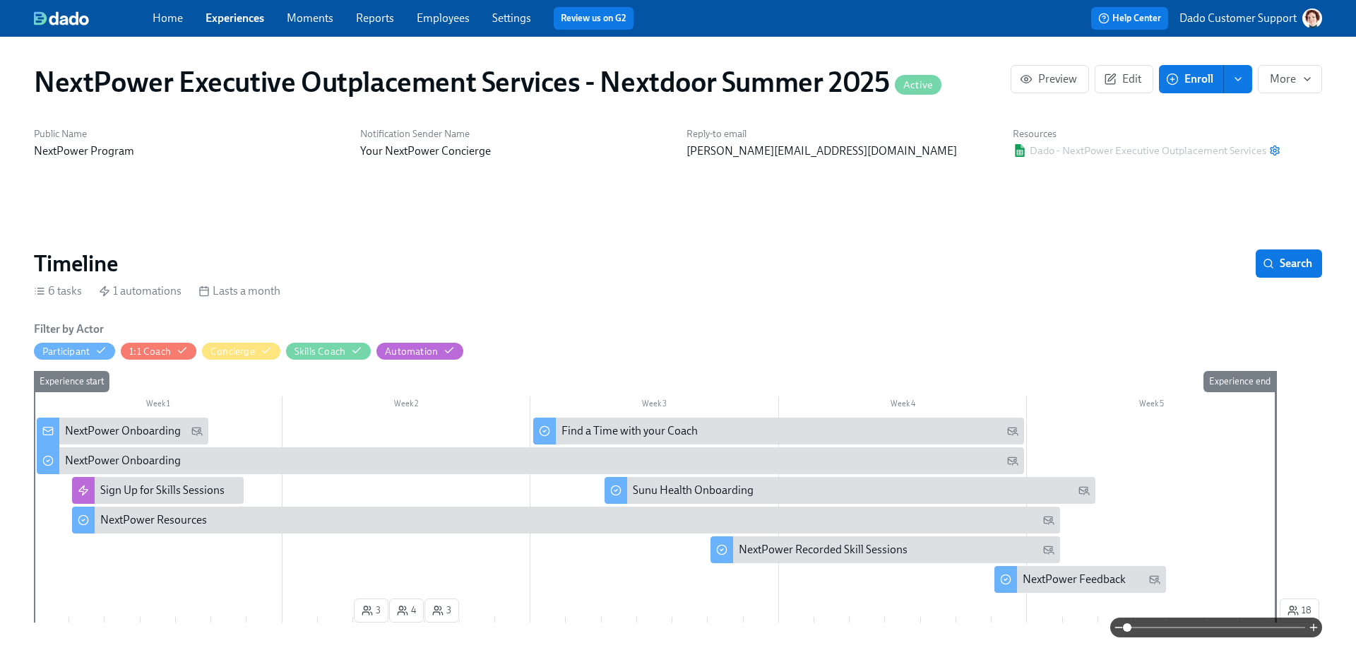
scroll to position [0, 2227]
click at [1128, 84] on span "Edit" at bounding box center [1124, 79] width 35 height 14
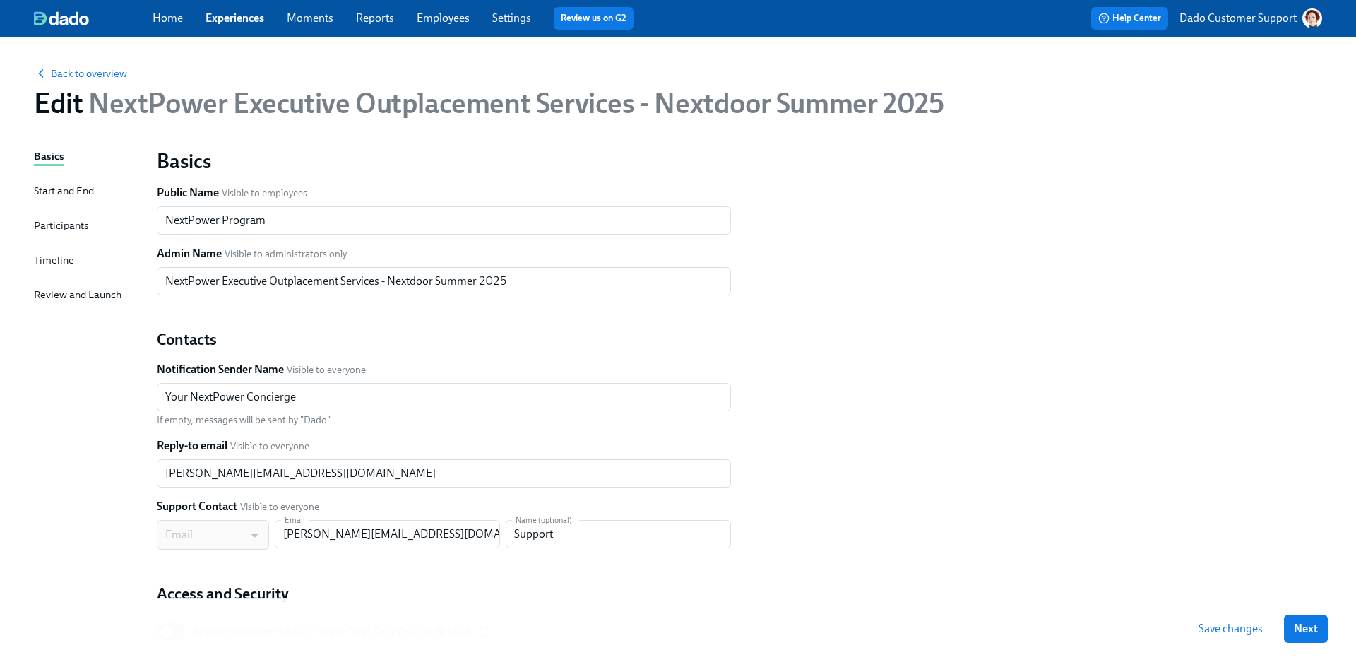
click at [54, 227] on div "Participants" at bounding box center [61, 226] width 54 height 16
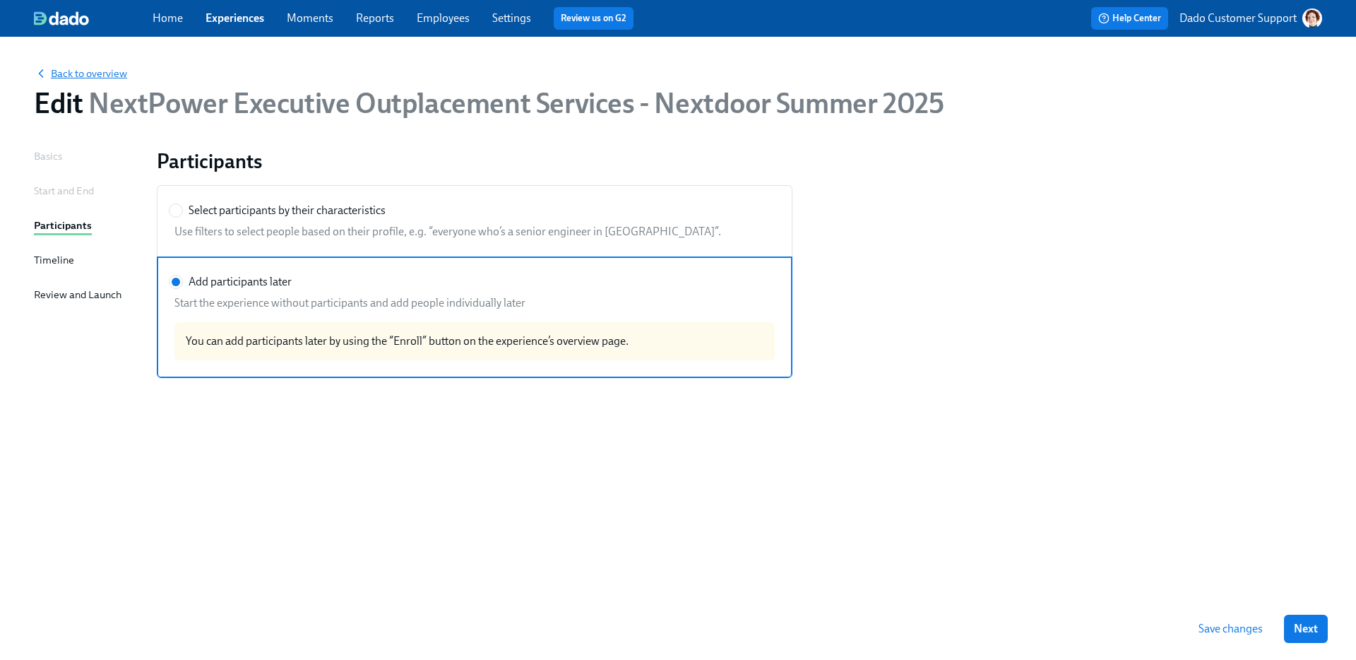
click at [65, 70] on span "Back to overview" at bounding box center [80, 73] width 93 height 14
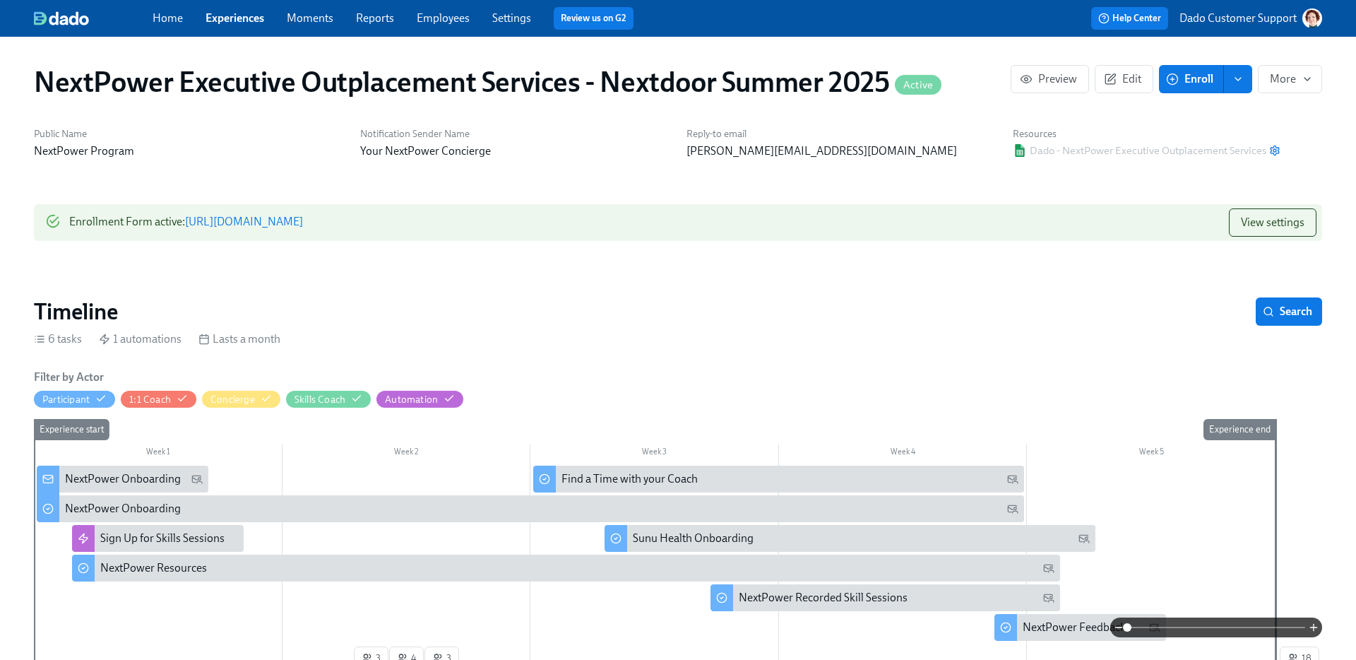
scroll to position [0, 2227]
click at [246, 18] on link "Experiences" at bounding box center [235, 17] width 59 height 13
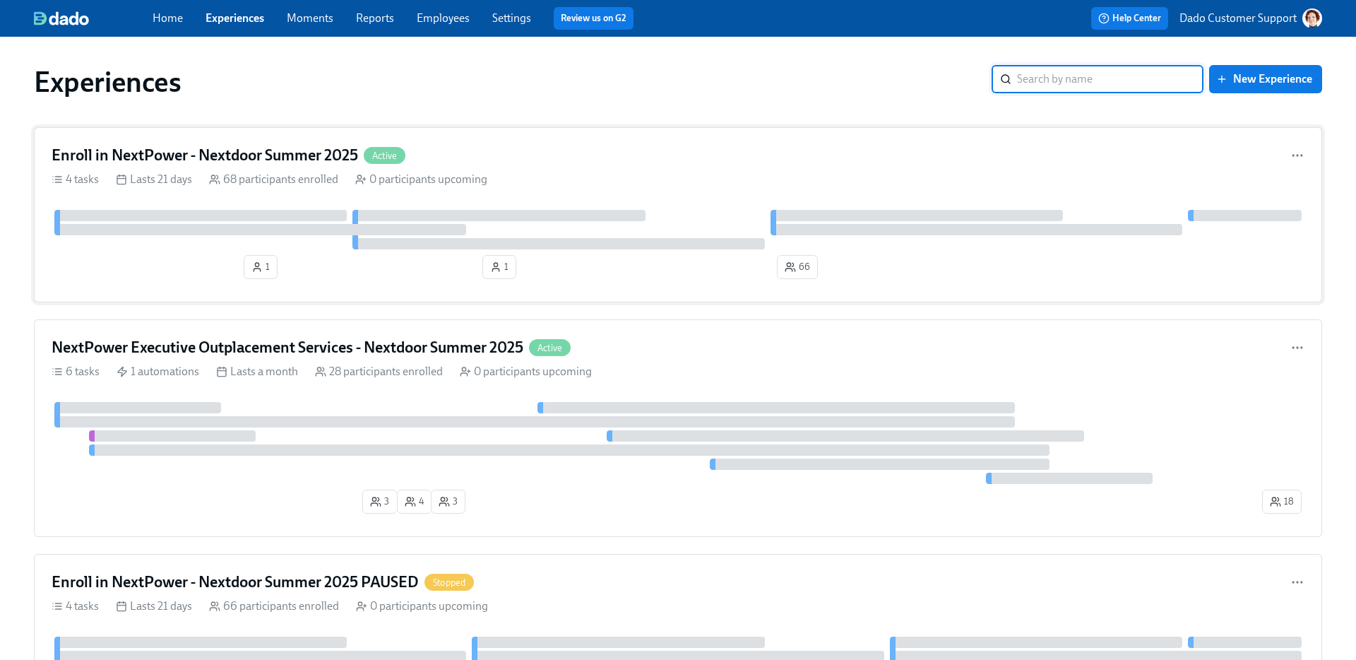
click at [328, 208] on div "Enroll in NextPower - Nextdoor Summer 2025 Active 4 tasks Lasts 21 days 68 part…" at bounding box center [678, 214] width 1289 height 175
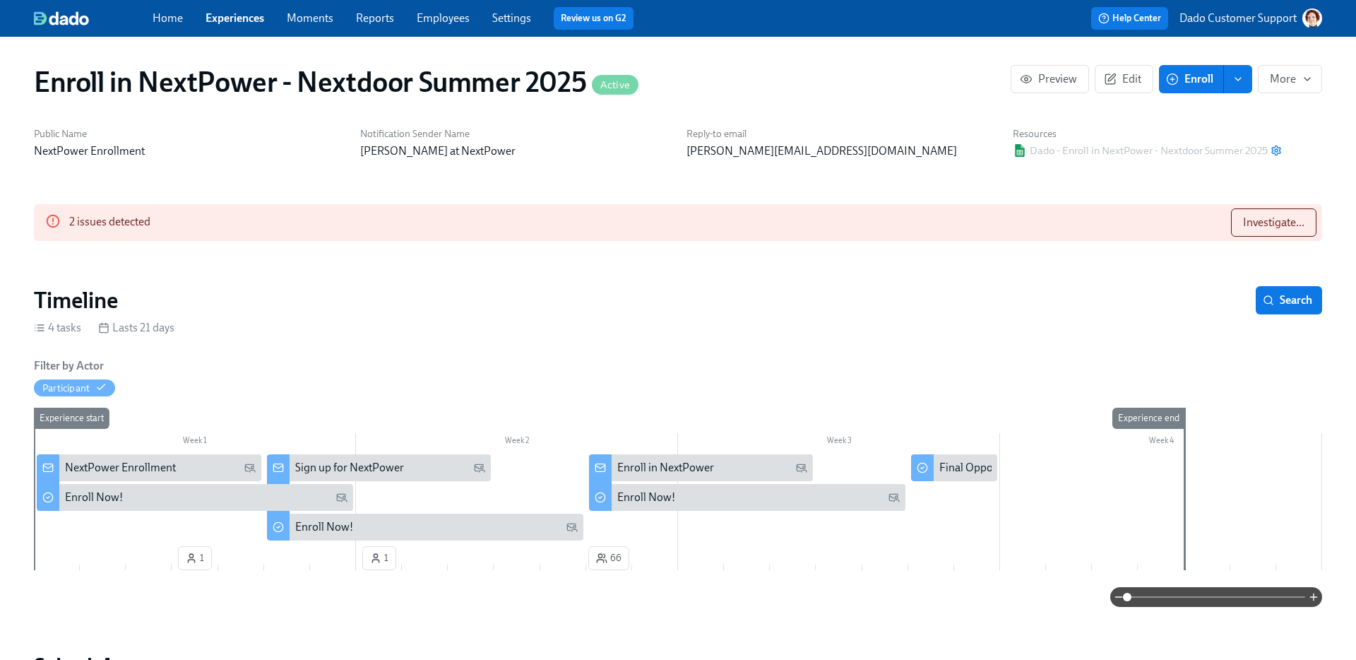
scroll to position [0, 887]
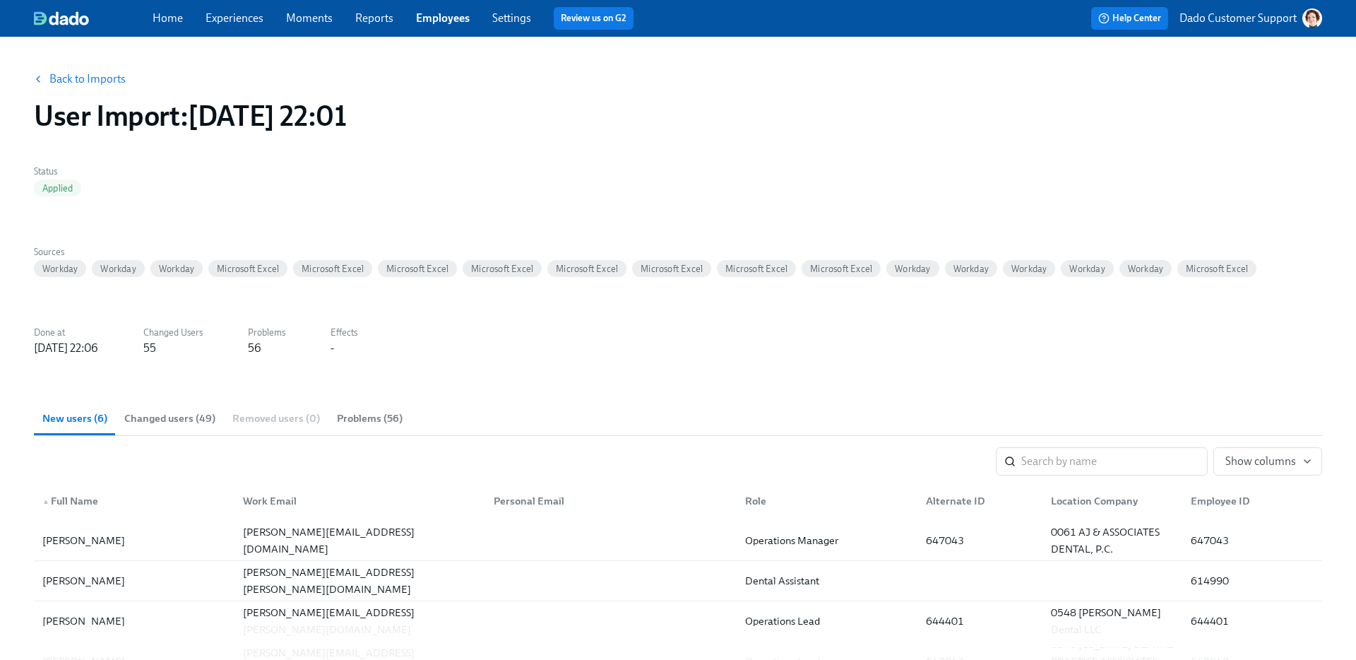
click at [227, 11] on link "Experiences" at bounding box center [235, 17] width 58 height 13
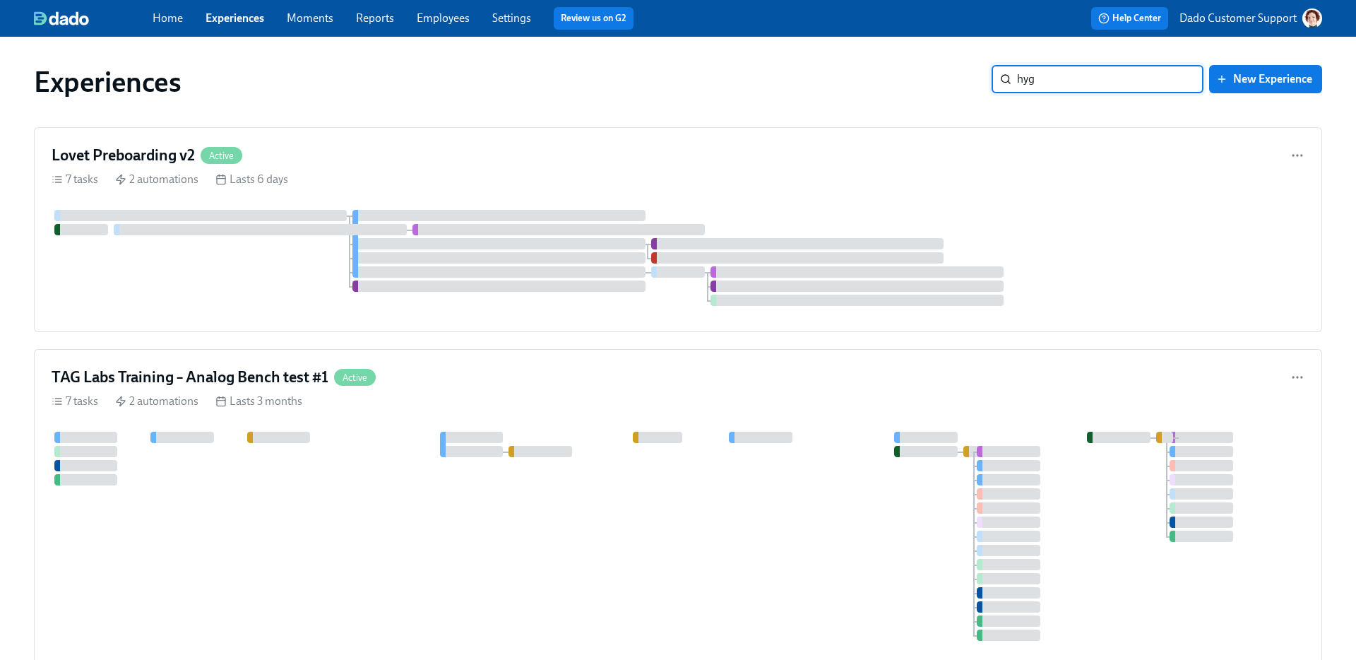
type input "hygi"
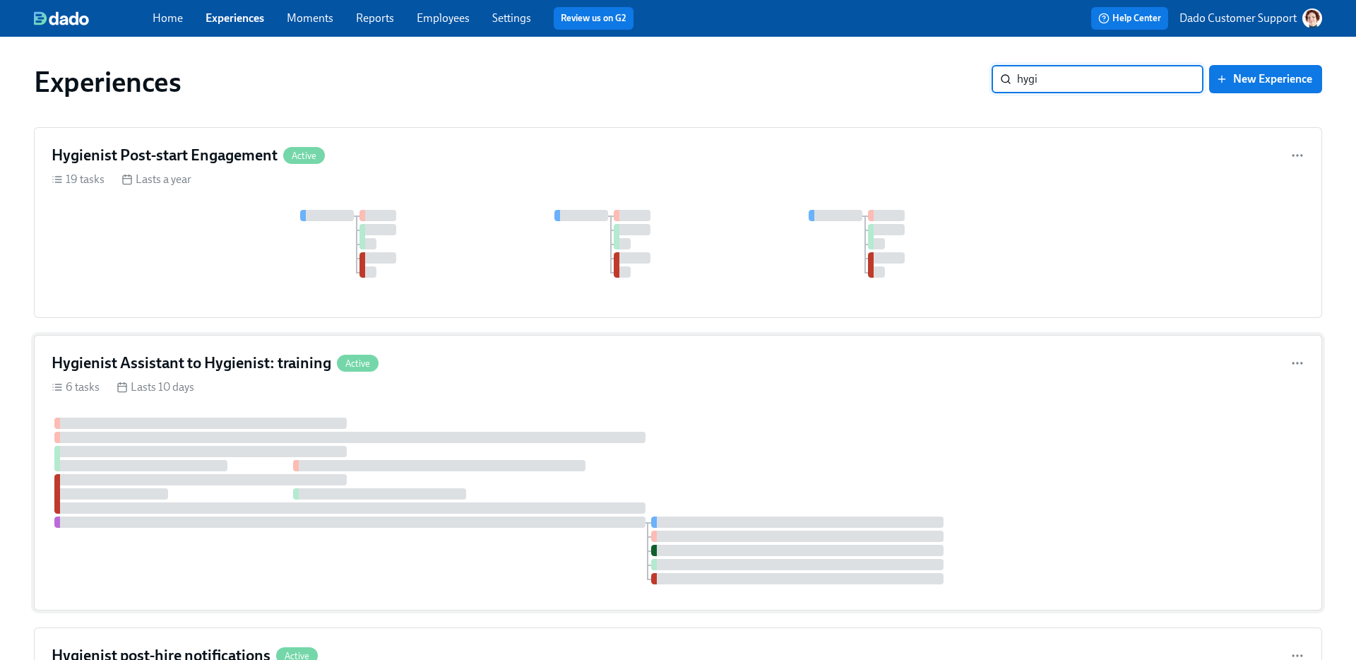
scroll to position [379, 0]
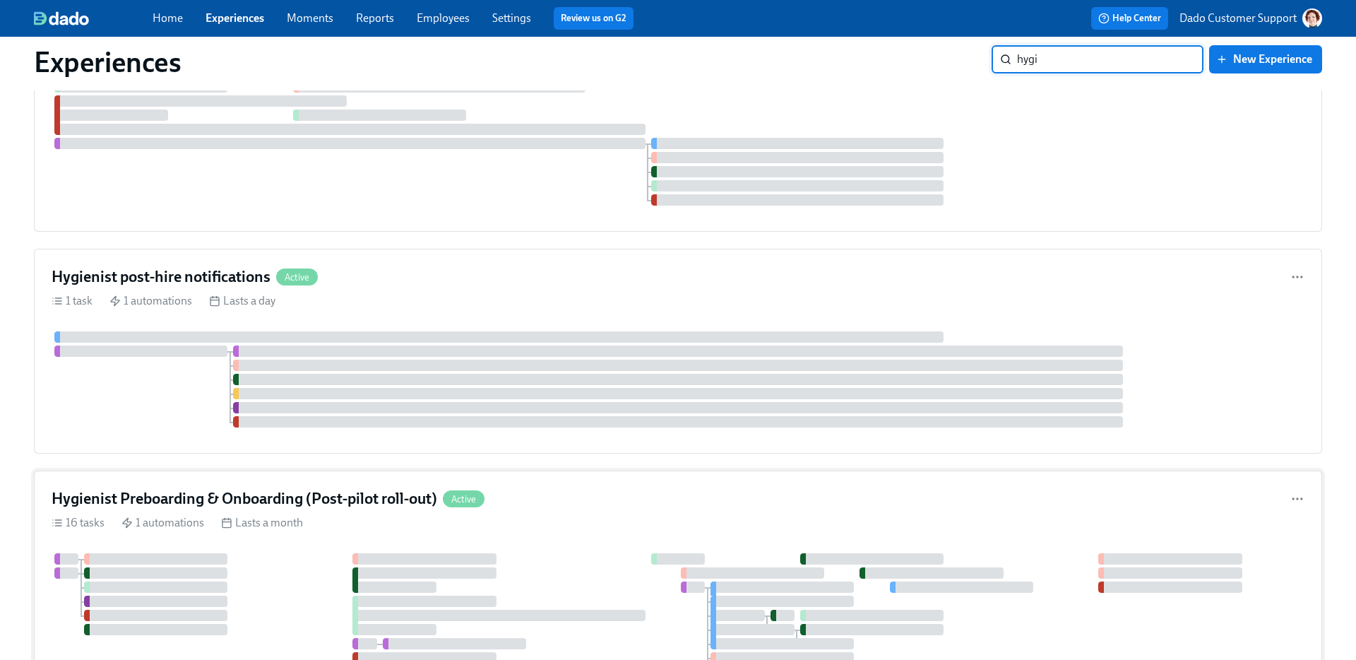
click at [206, 531] on div "16 tasks 1 automations Lasts a month" at bounding box center [678, 523] width 1253 height 16
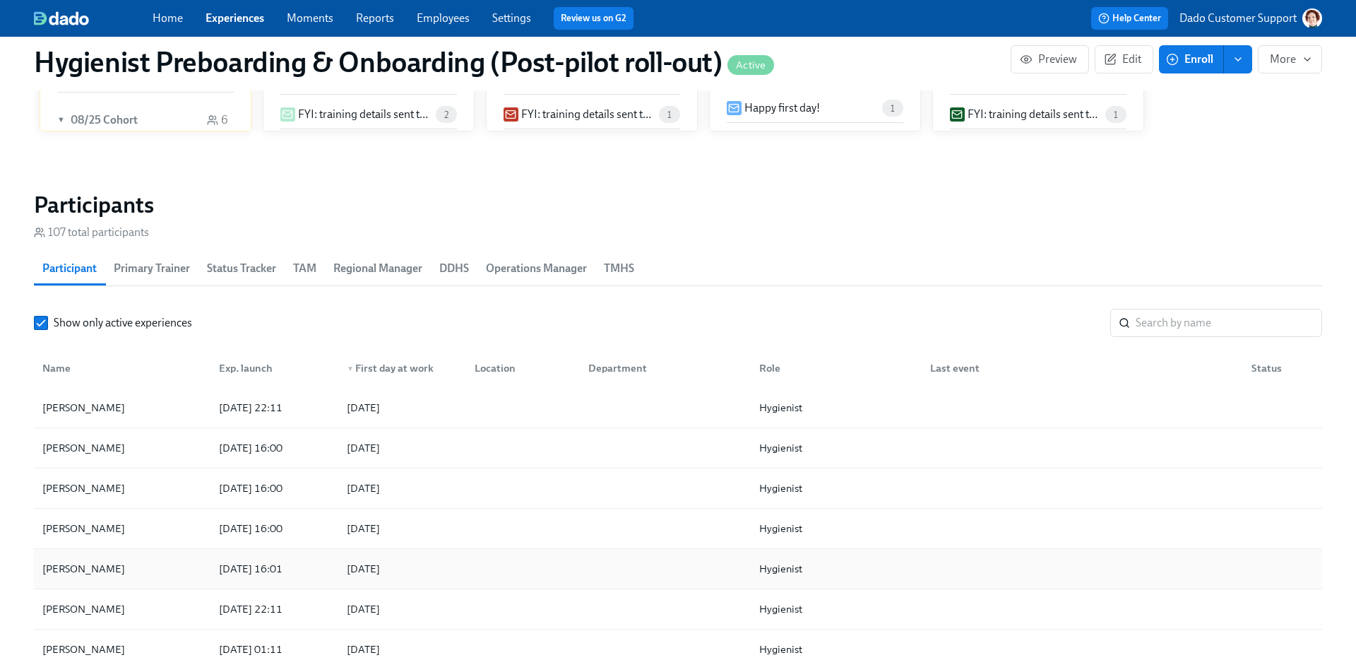
scroll to position [1398, 0]
click at [545, 273] on span "Operations Manager" at bounding box center [536, 271] width 101 height 20
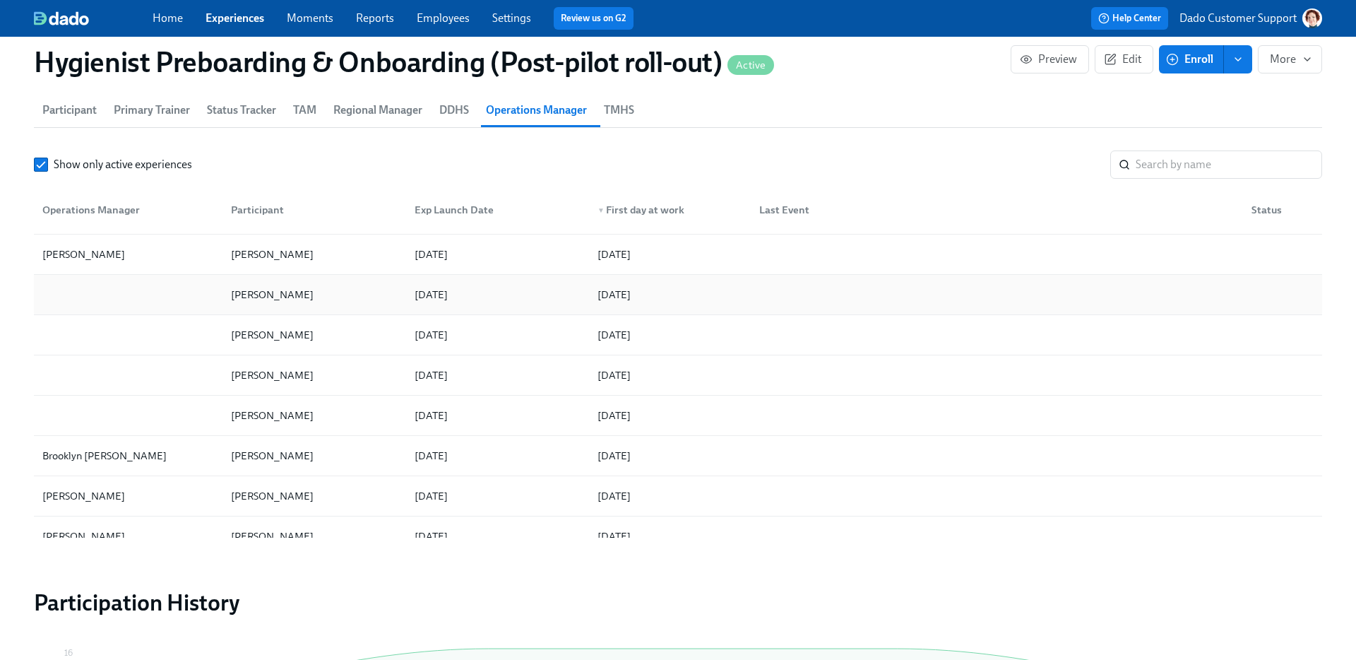
scroll to position [358, 0]
copy div "Casandra Arechiga"
drag, startPoint x: 218, startPoint y: 286, endPoint x: 345, endPoint y: 292, distance: 127.3
click at [345, 292] on div "Casandra Arechiga 2025/08/22 2025/09/08" at bounding box center [678, 294] width 1289 height 40
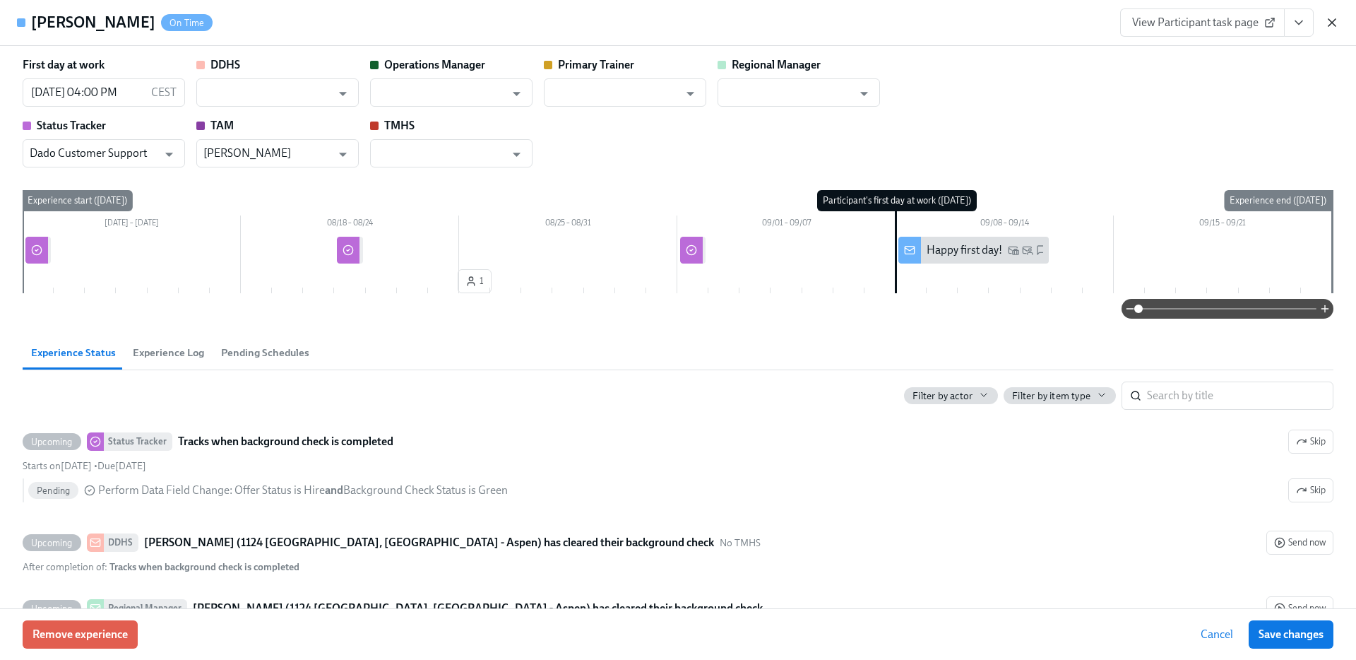
click at [1326, 24] on icon "button" at bounding box center [1332, 23] width 14 height 14
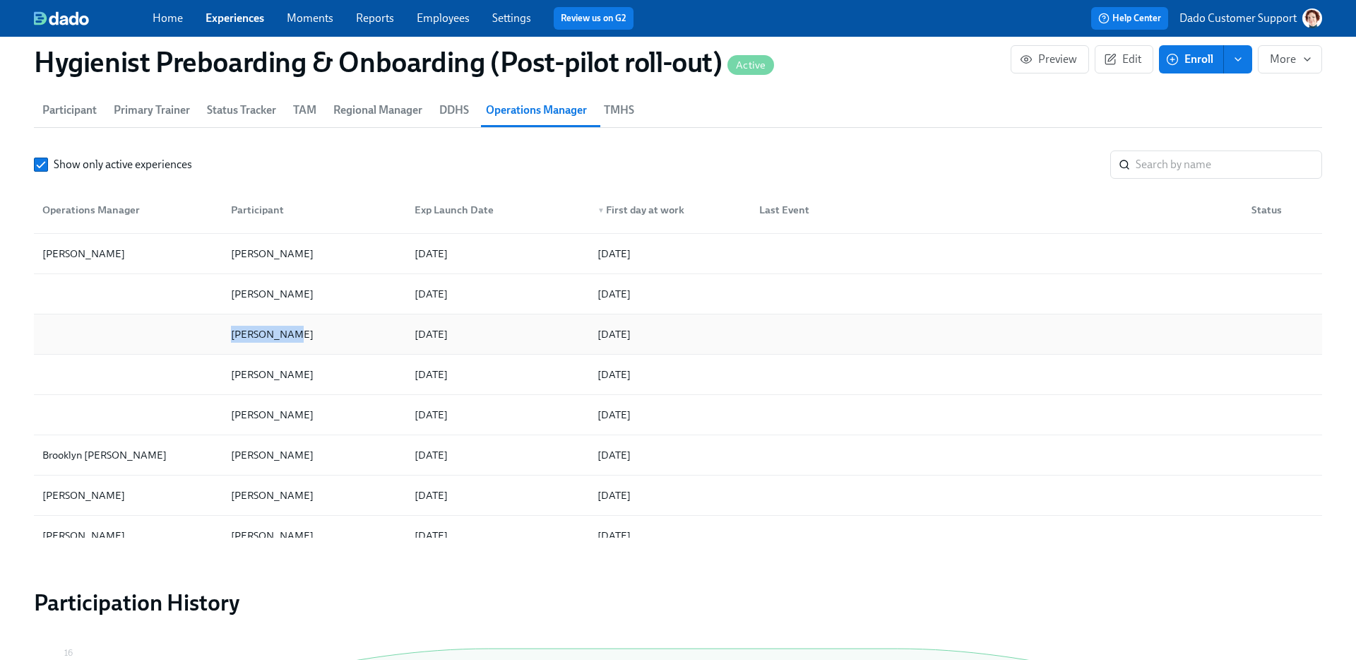
drag, startPoint x: 189, startPoint y: 335, endPoint x: 340, endPoint y: 336, distance: 150.5
click at [340, 336] on div "ANGAD Singh 2025/08/18 2025/09/08" at bounding box center [678, 334] width 1289 height 40
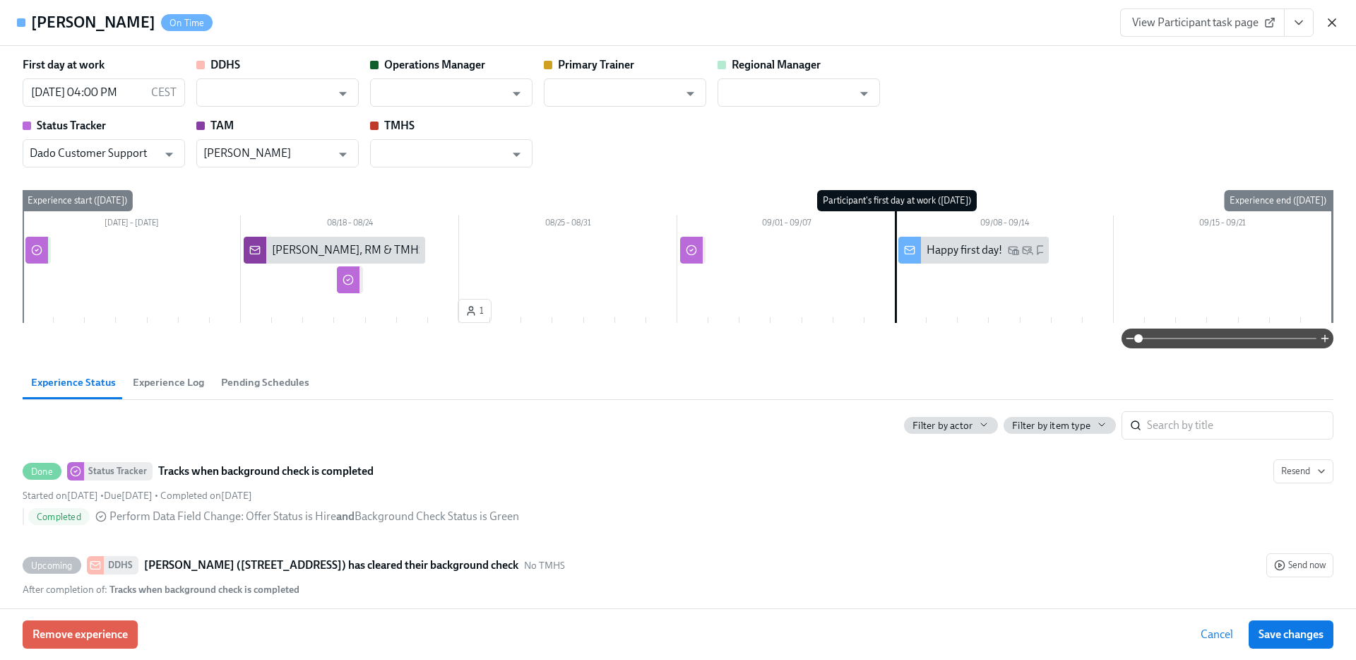
click at [1330, 20] on icon "button" at bounding box center [1332, 22] width 7 height 7
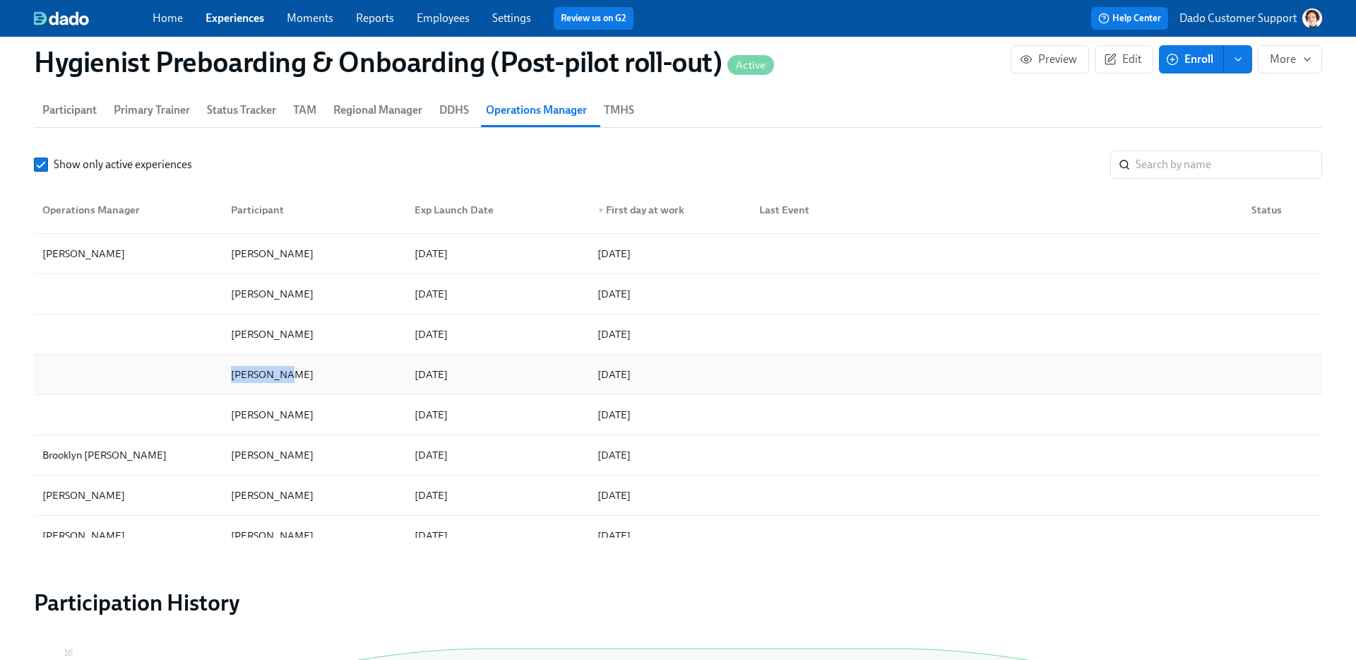
drag, startPoint x: 191, startPoint y: 372, endPoint x: 303, endPoint y: 377, distance: 112.5
click at [303, 377] on div "Amy Davies 2025/08/17 2025/09/08" at bounding box center [678, 375] width 1289 height 40
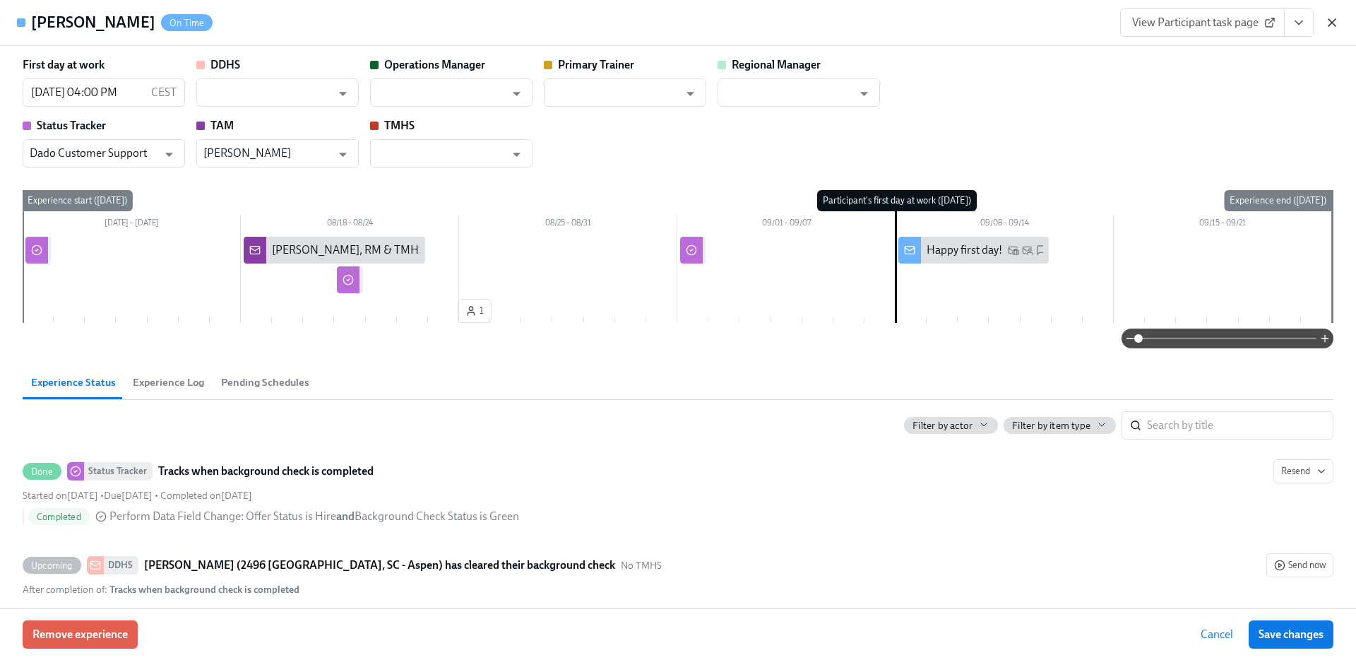
click at [1330, 24] on icon "button" at bounding box center [1332, 23] width 14 height 14
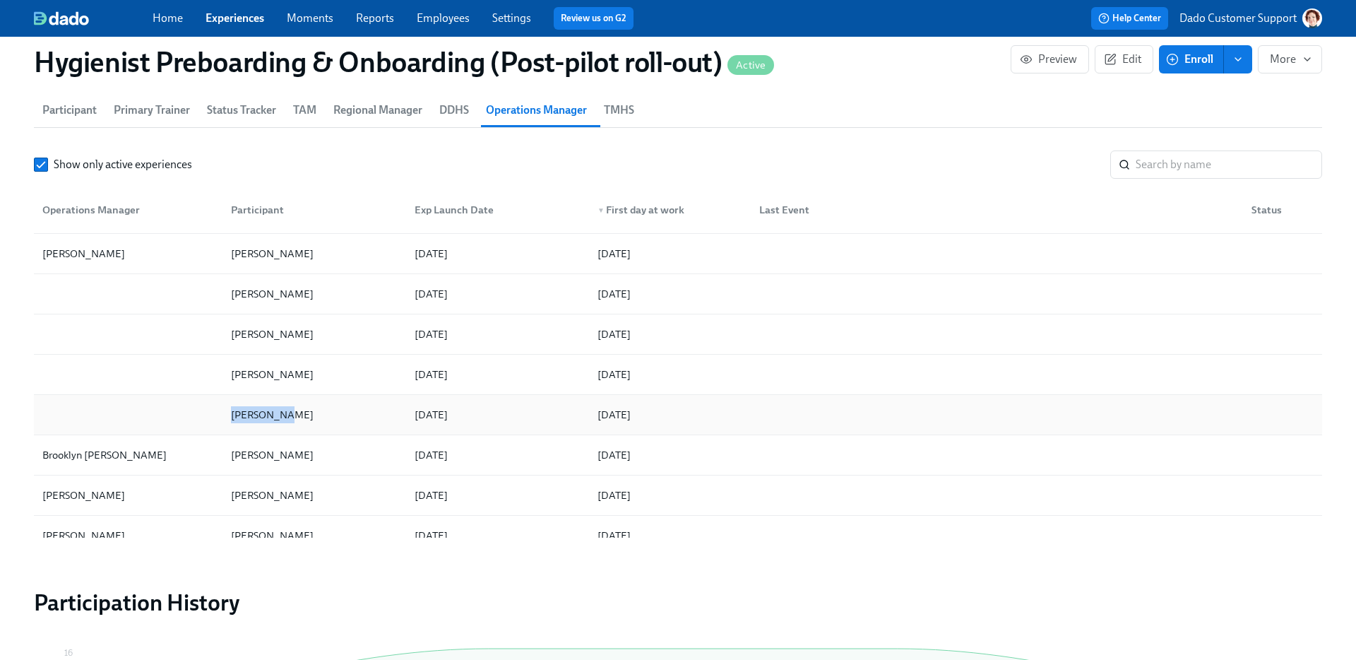
drag, startPoint x: 208, startPoint y: 415, endPoint x: 295, endPoint y: 417, distance: 87.6
click at [295, 417] on div "Alison Cox 2025/08/22 2025/09/08" at bounding box center [678, 415] width 1289 height 40
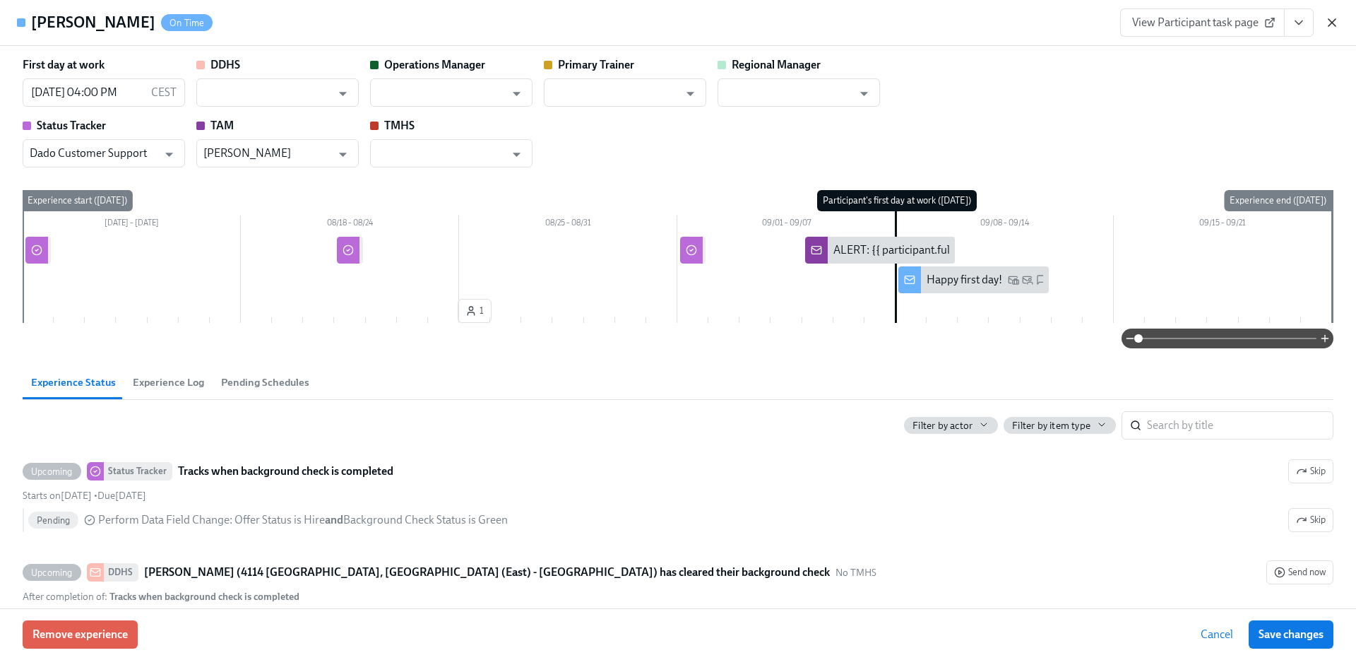
click at [1331, 20] on icon "button" at bounding box center [1332, 23] width 14 height 14
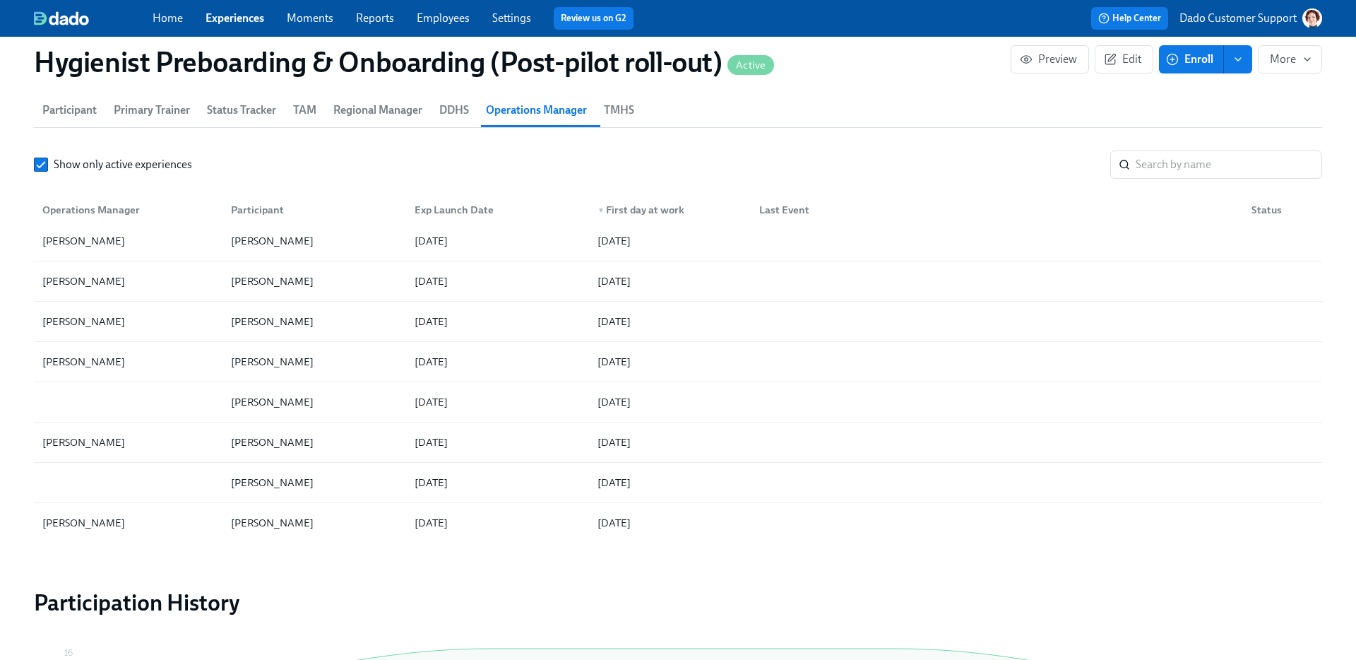
scroll to position [699, 0]
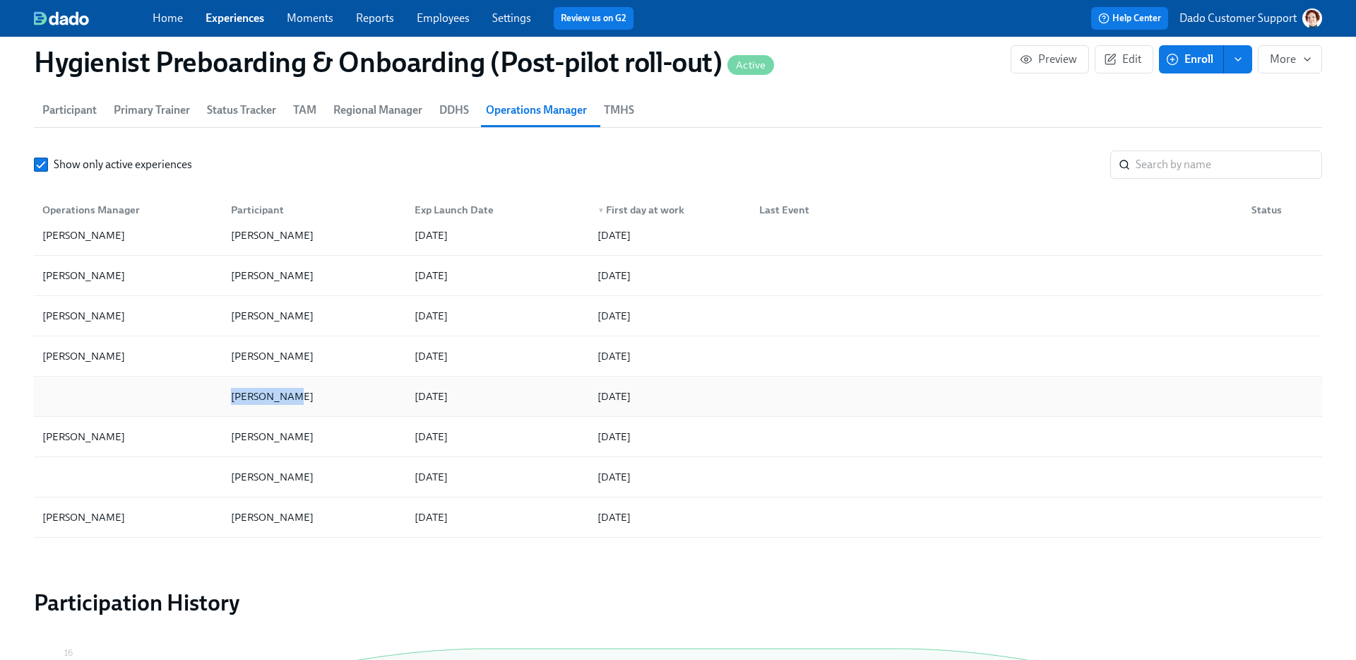
drag, startPoint x: 206, startPoint y: 395, endPoint x: 329, endPoint y: 402, distance: 123.8
click at [329, 402] on div "Tania Hobbs 2025/08/23 2025/09/05" at bounding box center [678, 397] width 1289 height 40
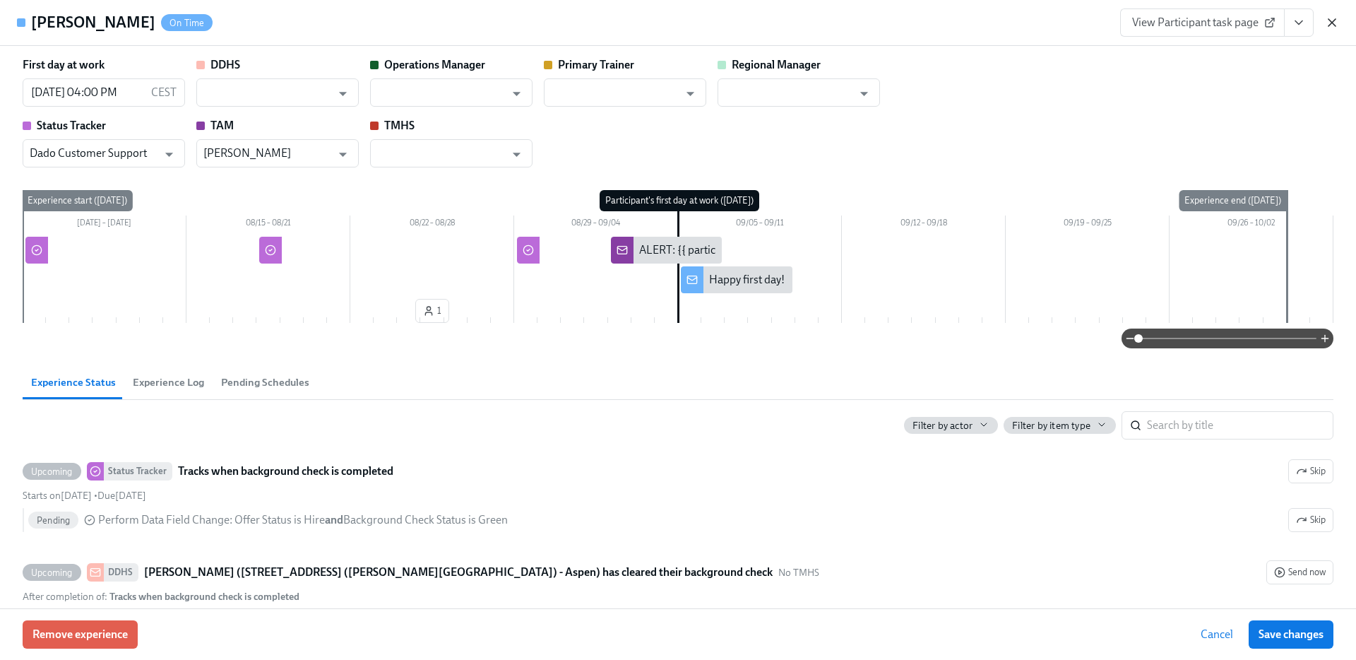
click at [1332, 23] on icon "button" at bounding box center [1332, 22] width 7 height 7
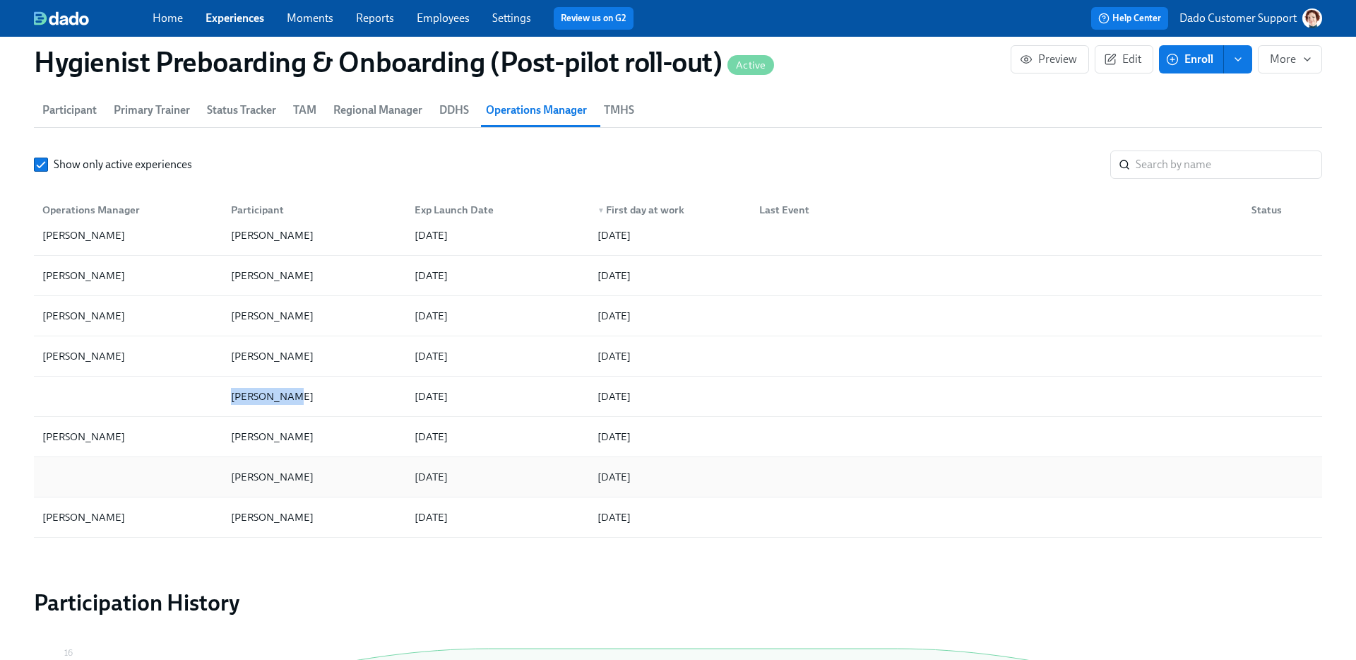
drag, startPoint x: 196, startPoint y: 471, endPoint x: 316, endPoint y: 471, distance: 119.4
click at [316, 471] on div "Joanne Salazar 2025/08/16 2025/09/04" at bounding box center [678, 477] width 1289 height 40
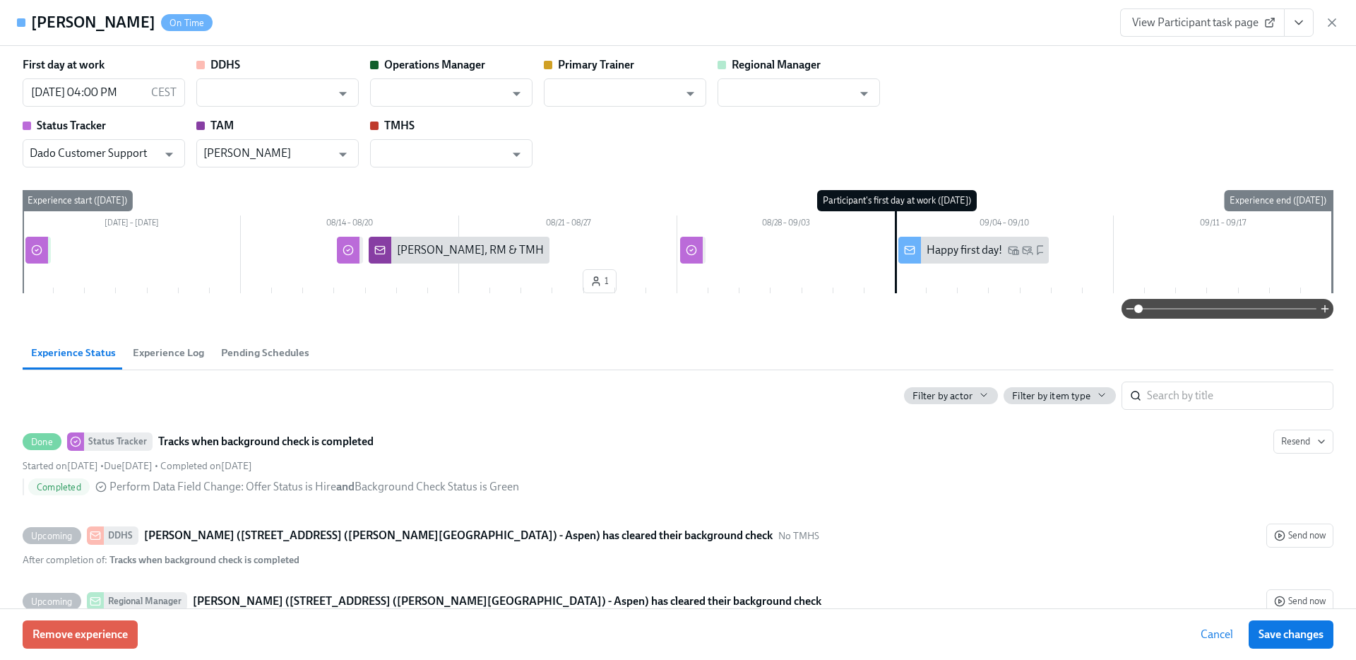
click at [1333, 20] on icon "button" at bounding box center [1332, 23] width 14 height 14
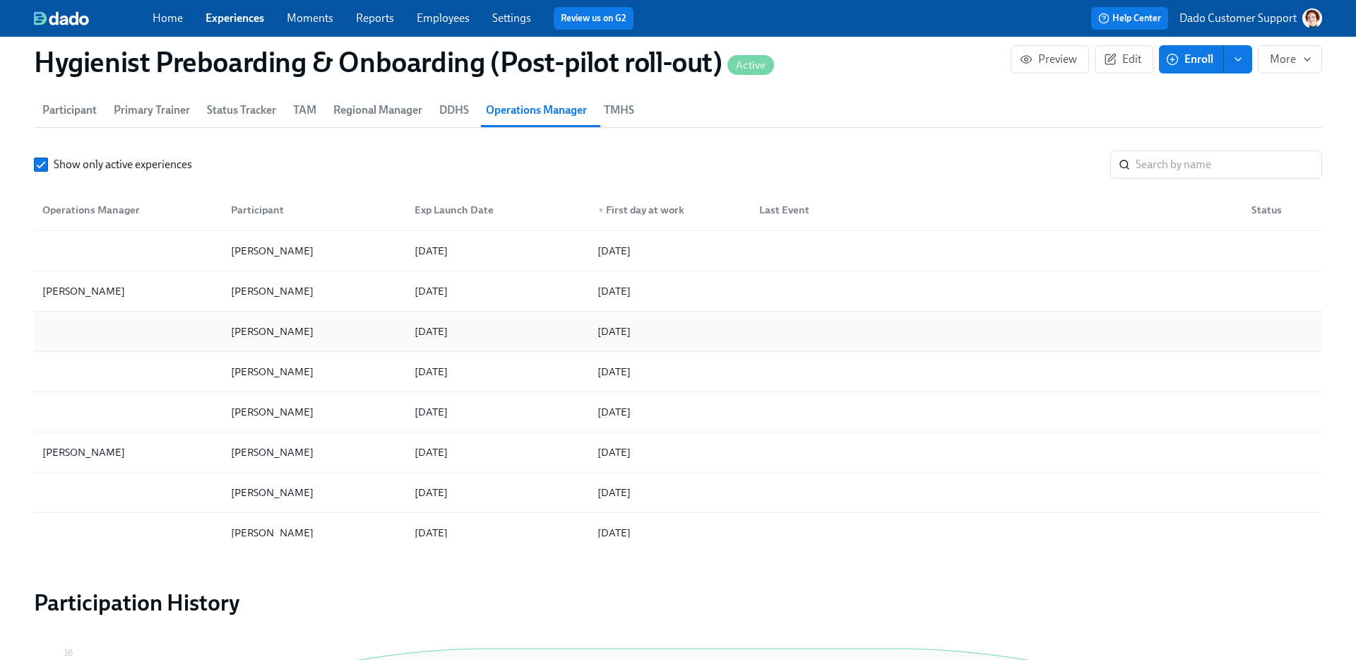
scroll to position [942, 0]
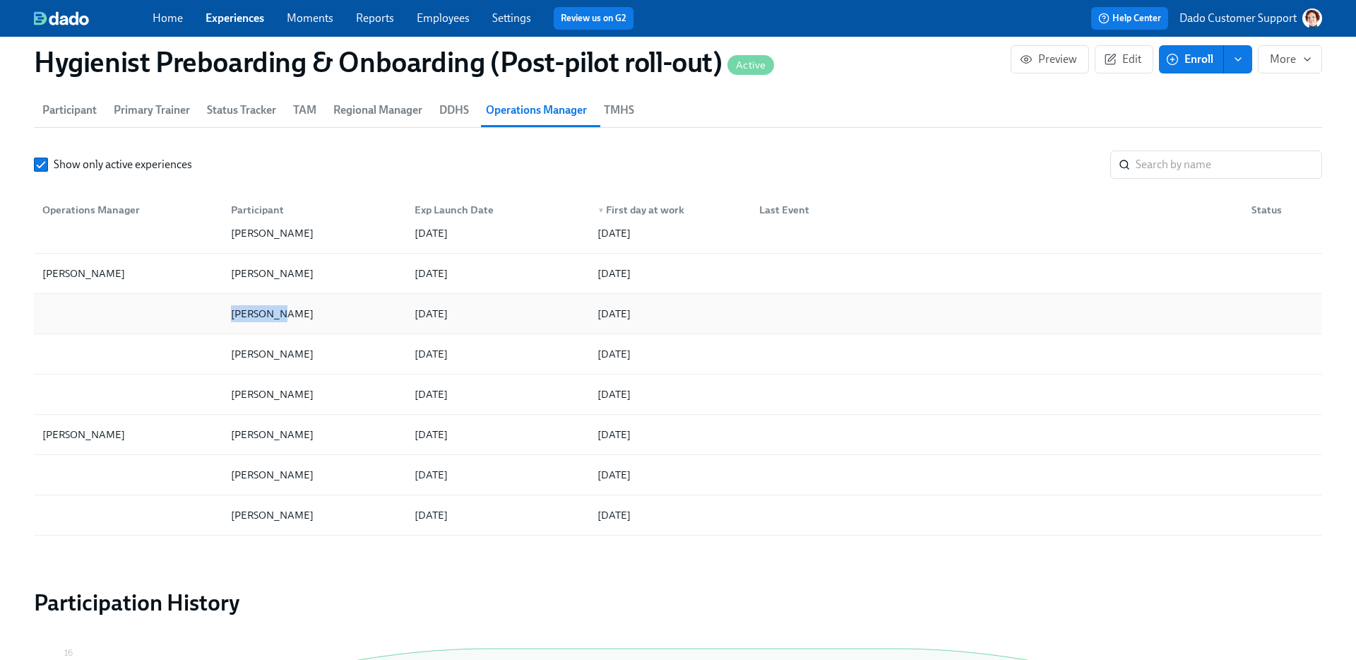
drag, startPoint x: 208, startPoint y: 311, endPoint x: 301, endPoint y: 312, distance: 93.3
click at [301, 312] on div "Marly Cox 2025/08/16 2025/09/02" at bounding box center [678, 314] width 1289 height 40
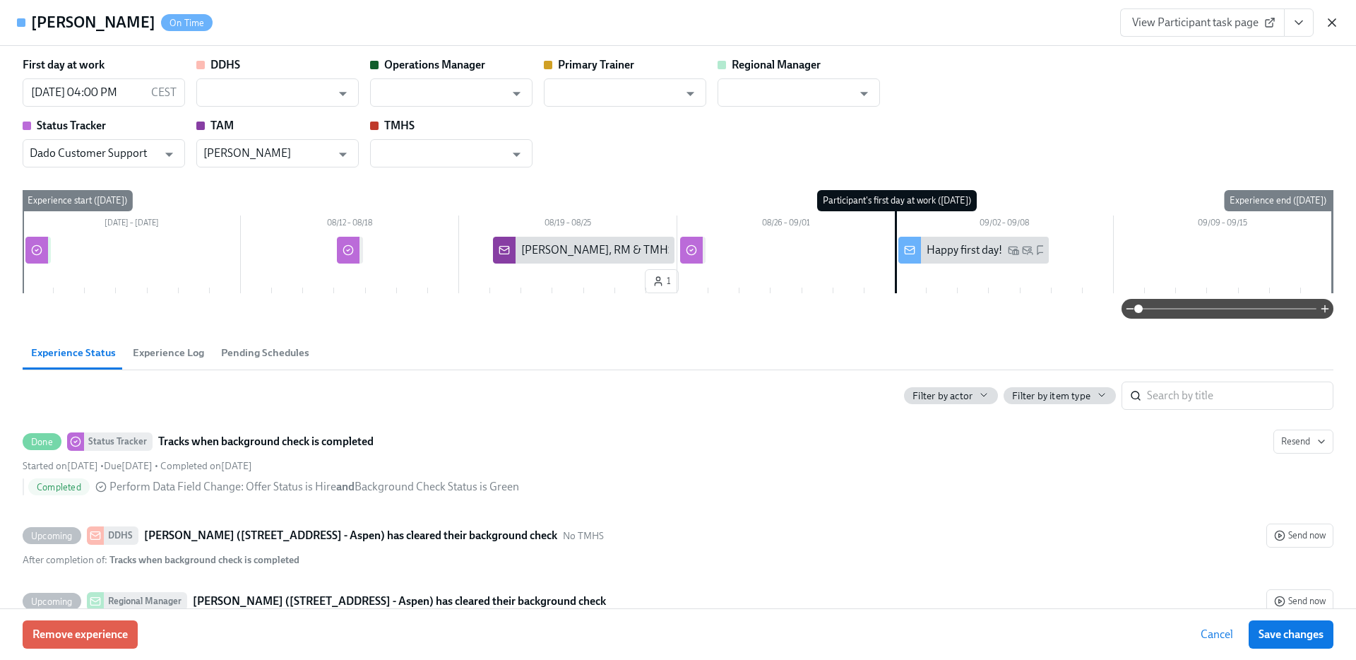
click at [1334, 21] on icon "button" at bounding box center [1332, 23] width 14 height 14
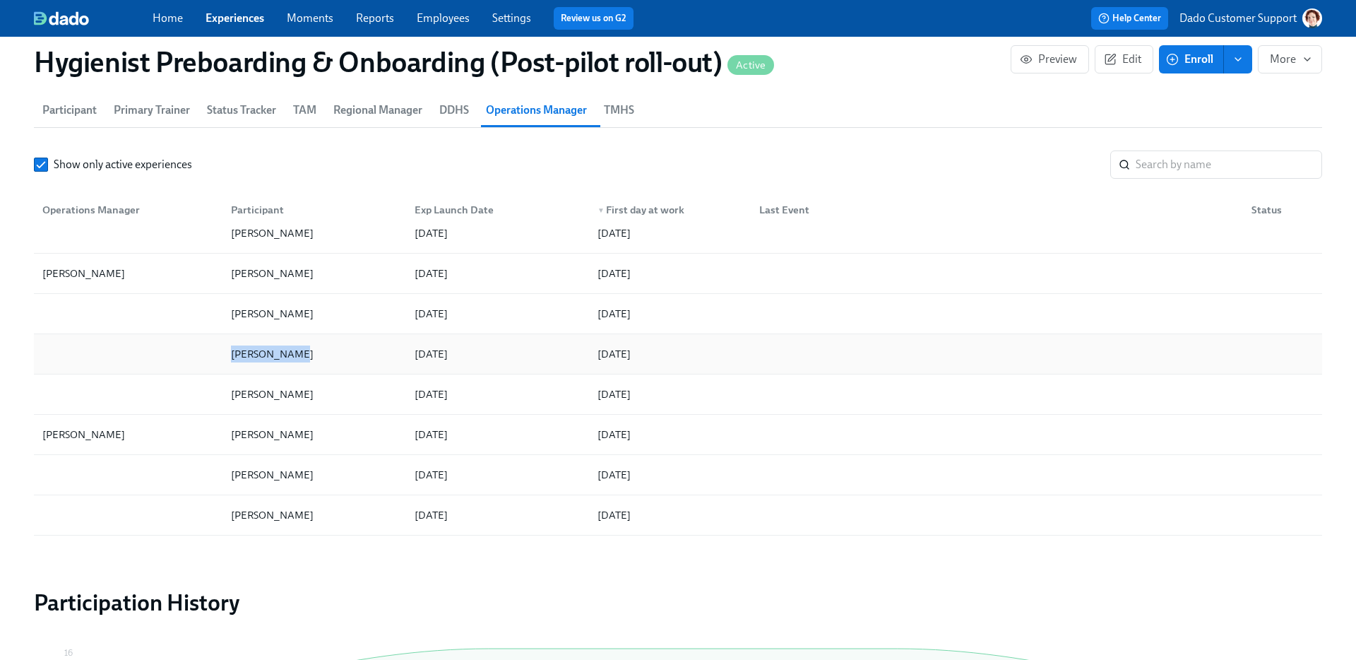
drag, startPoint x: 185, startPoint y: 346, endPoint x: 314, endPoint y: 347, distance: 128.6
click at [314, 347] on div "Daisy Burton 2025/08/19 2025/09/02" at bounding box center [678, 354] width 1289 height 40
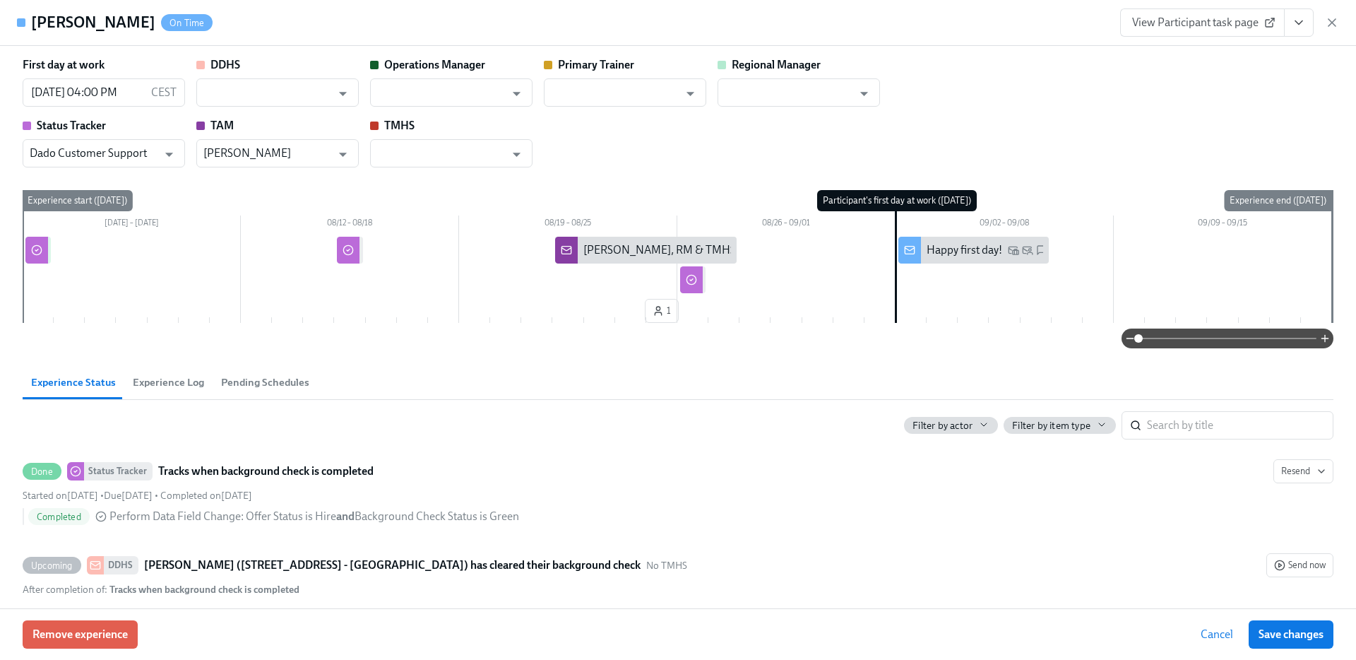
click at [1337, 19] on icon "button" at bounding box center [1332, 23] width 14 height 14
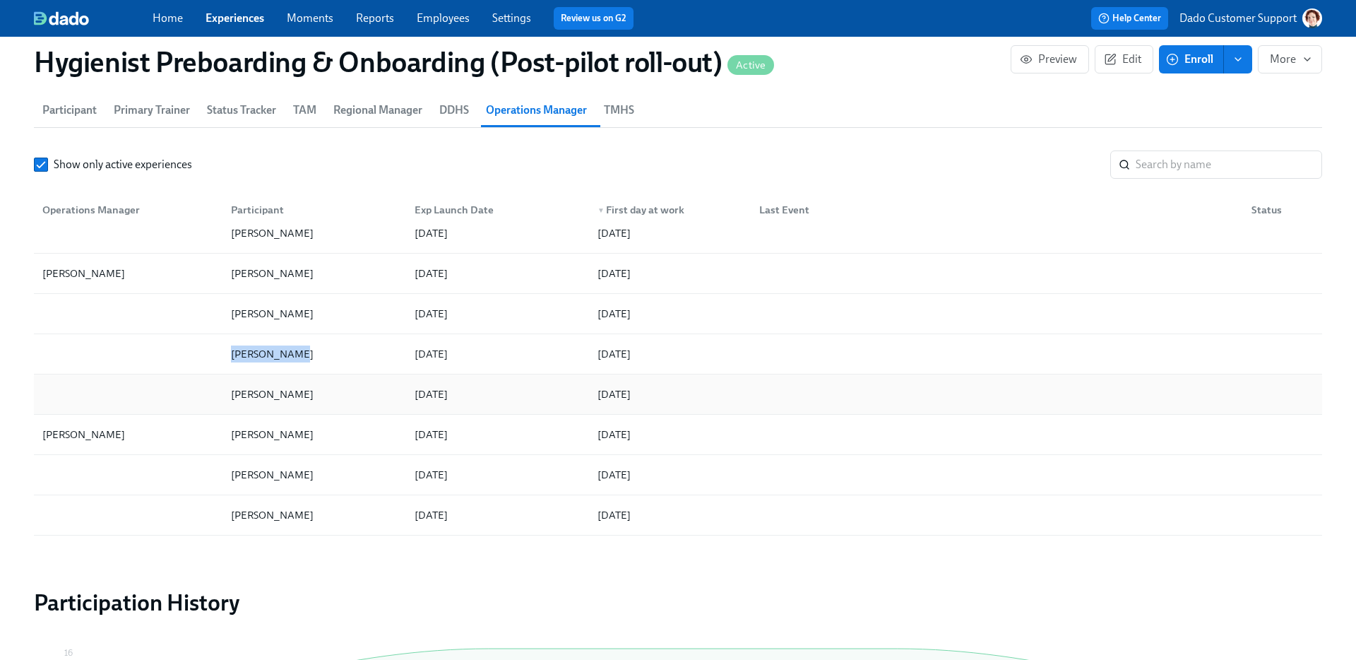
drag, startPoint x: 200, startPoint y: 389, endPoint x: 304, endPoint y: 390, distance: 103.9
click at [304, 390] on div "Kristin Carter 2025/08/16 2025/09/02" at bounding box center [678, 394] width 1289 height 40
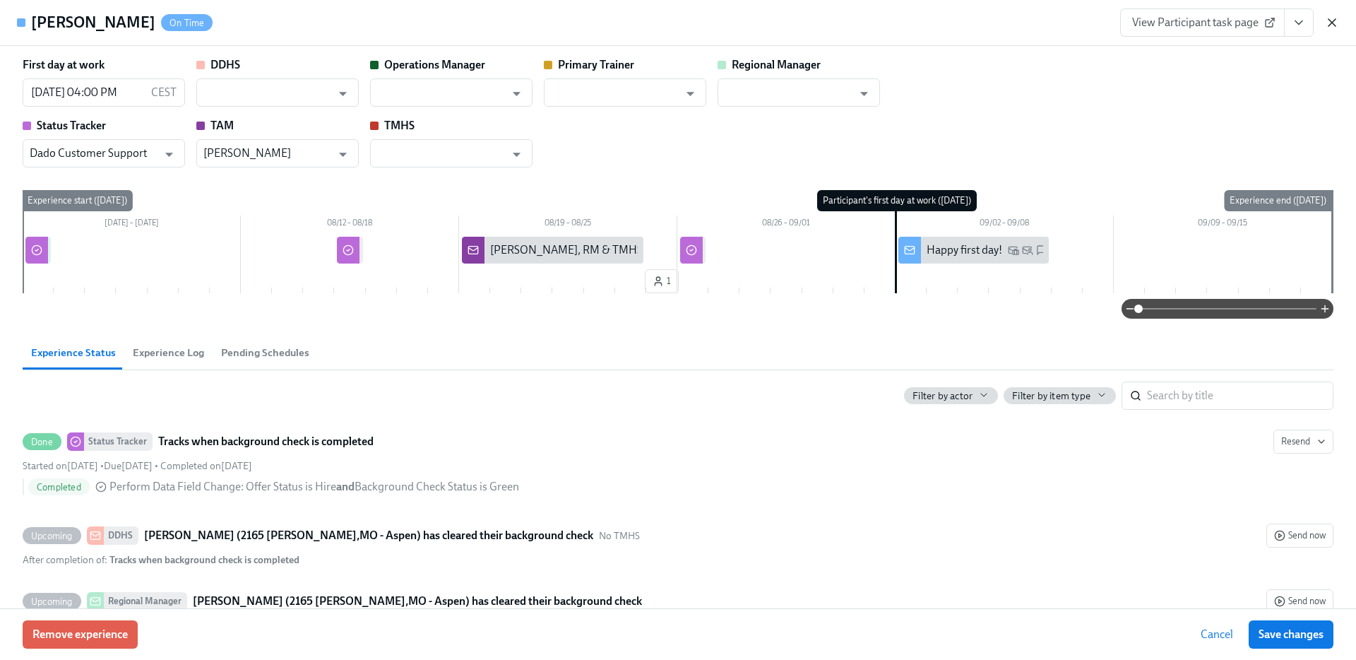
click at [1327, 21] on icon "button" at bounding box center [1332, 23] width 14 height 14
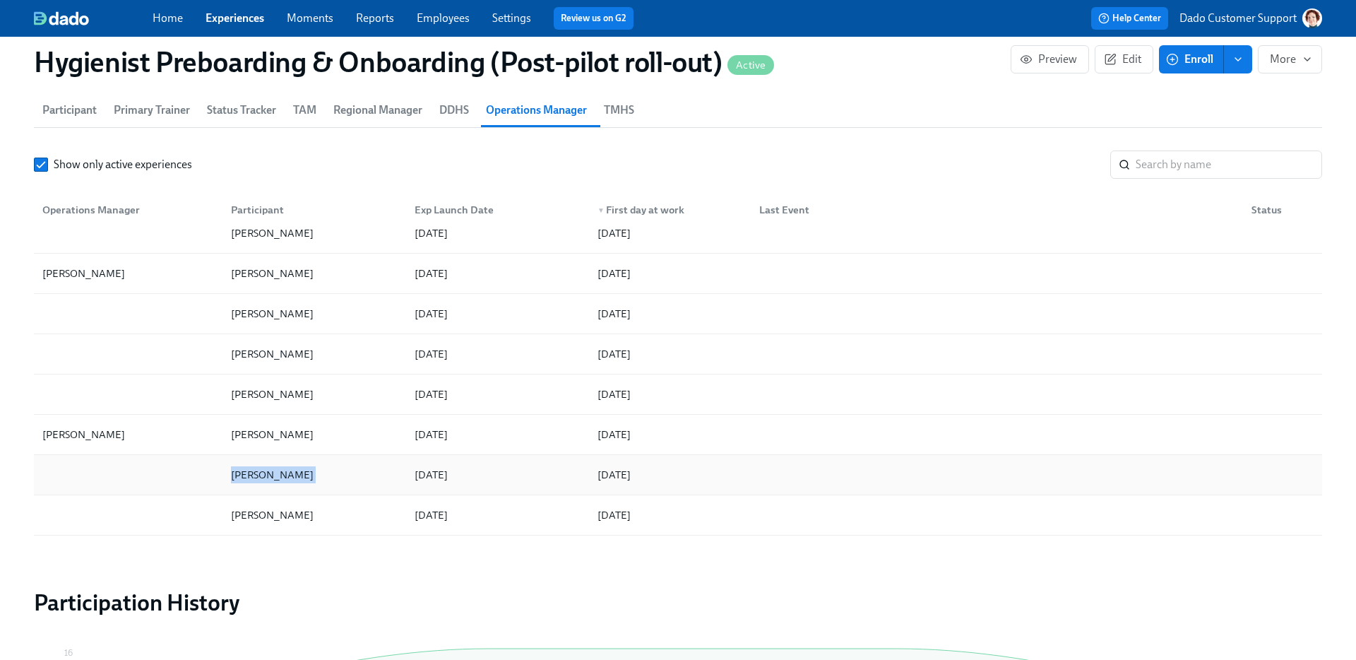
drag, startPoint x: 185, startPoint y: 479, endPoint x: 420, endPoint y: 479, distance: 235.2
click at [420, 479] on div "Dawn Cater 2025/08/19 2025/09/02" at bounding box center [678, 475] width 1289 height 40
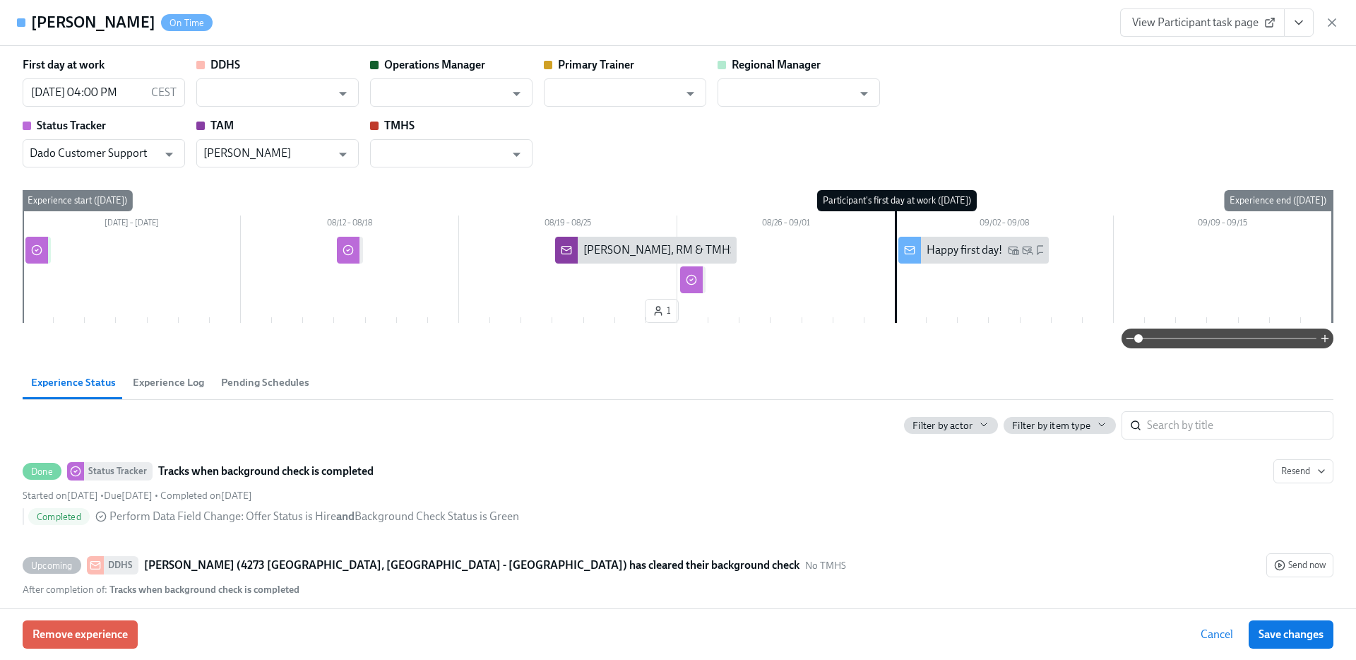
click at [1339, 23] on div "Dawn Cater On Time View Participant task page" at bounding box center [678, 23] width 1356 height 46
click at [1333, 23] on icon "button" at bounding box center [1332, 23] width 14 height 14
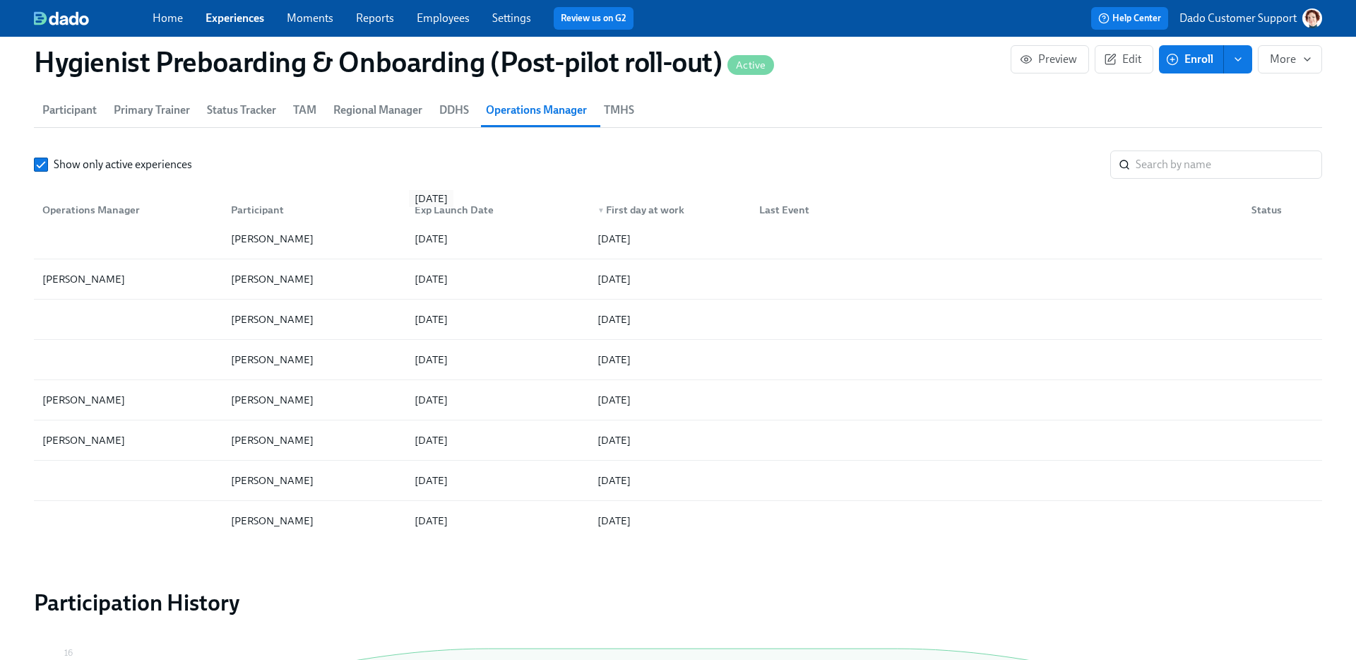
scroll to position [1100, 0]
drag, startPoint x: 199, startPoint y: 361, endPoint x: 338, endPoint y: 361, distance: 139.9
click at [338, 361] on div "Connor Harnetty 2025/08/22 2025/09/02" at bounding box center [678, 358] width 1289 height 40
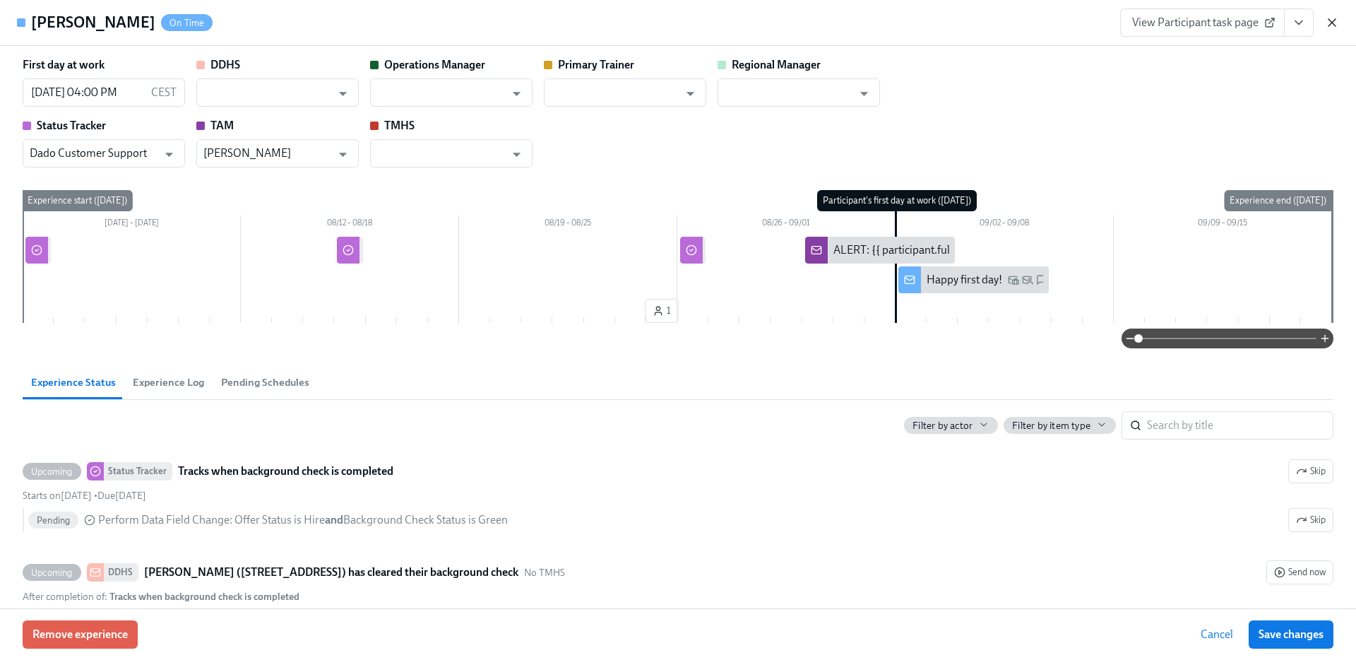
click at [1332, 25] on icon "button" at bounding box center [1332, 23] width 14 height 14
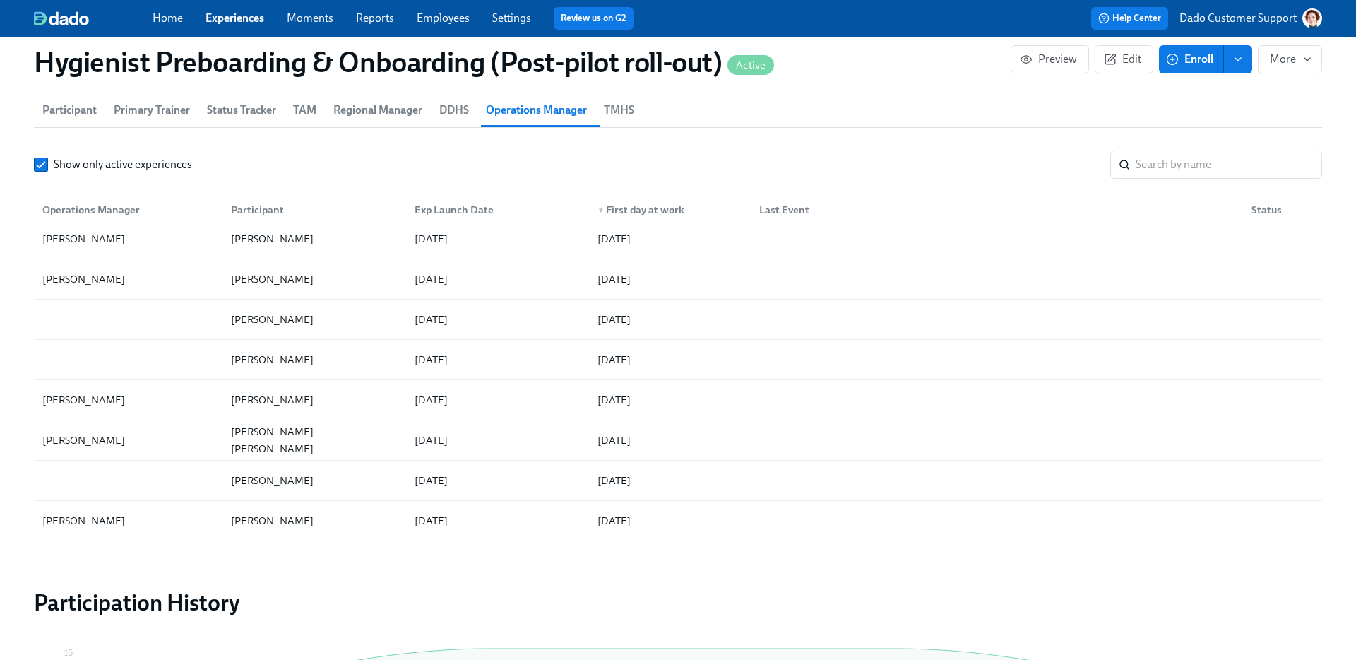
scroll to position [1262, 0]
copy div "Jessica Wright"
drag, startPoint x: 189, startPoint y: 316, endPoint x: 300, endPoint y: 316, distance: 110.2
click at [300, 316] on div "Jessica Wright 2025/08/23 2025/09/02" at bounding box center [678, 316] width 1289 height 40
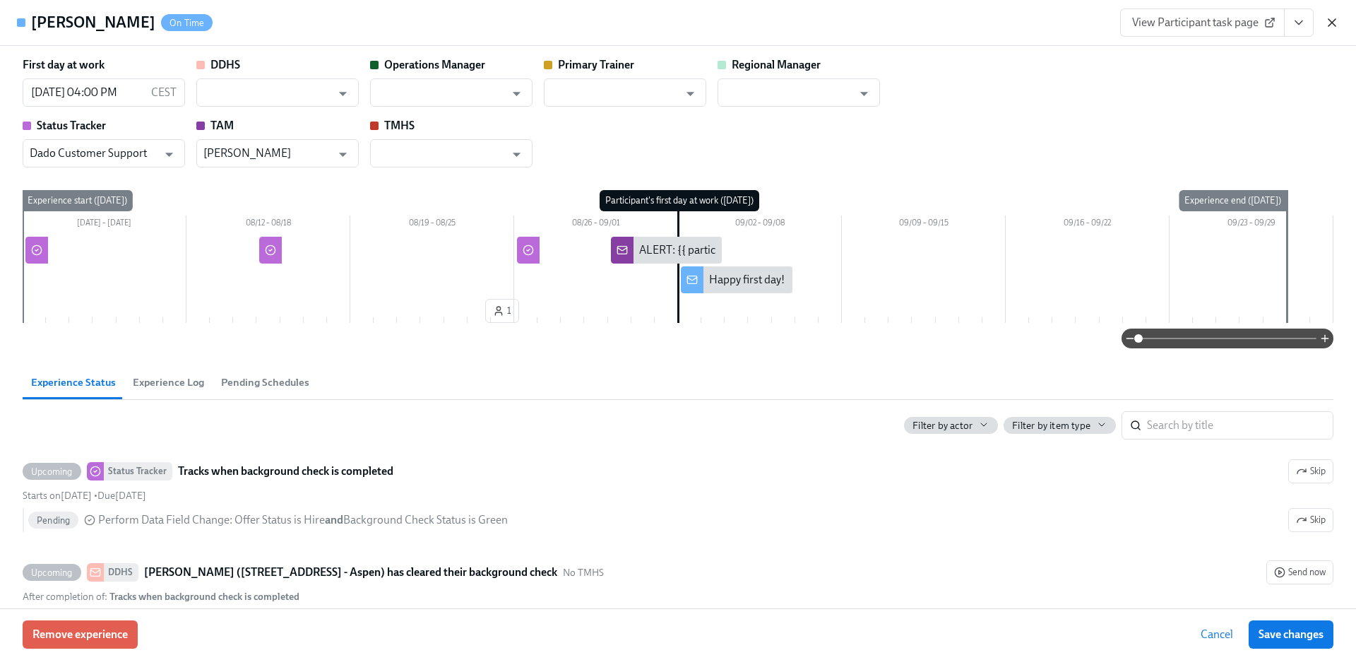
click at [1337, 20] on icon "button" at bounding box center [1332, 23] width 14 height 14
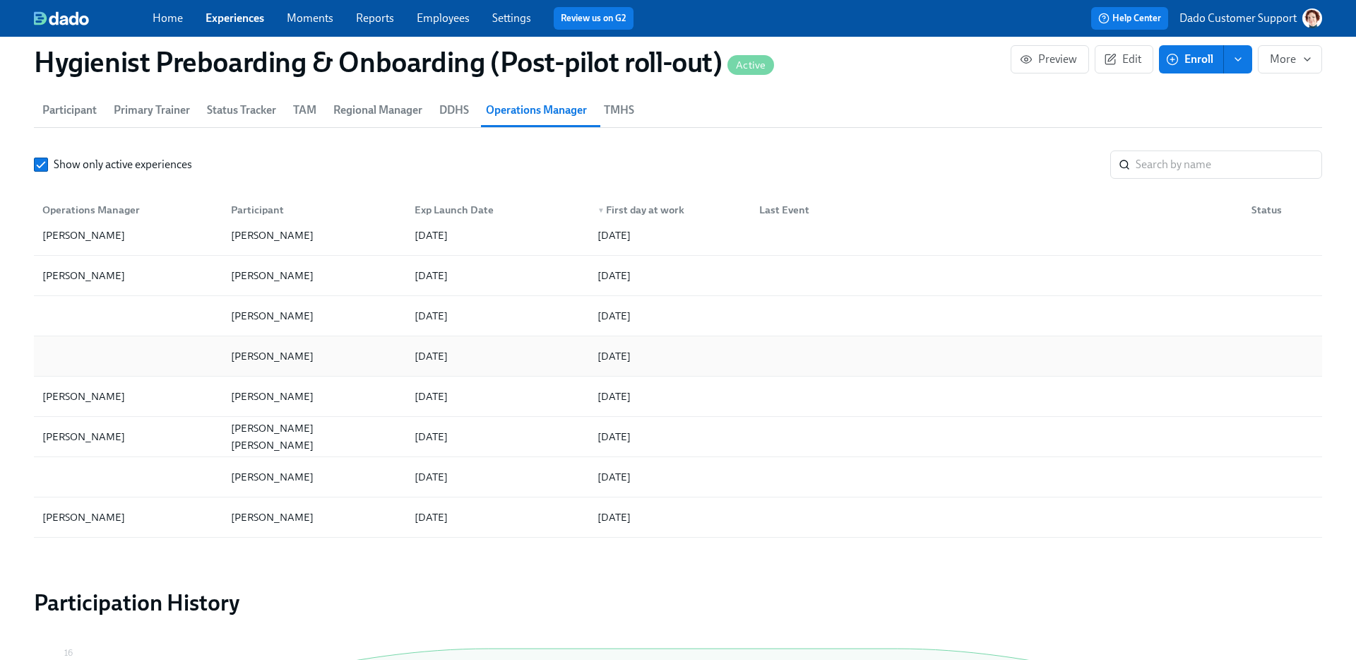
copy div "Danielle Harrington"
drag, startPoint x: 198, startPoint y: 362, endPoint x: 341, endPoint y: 362, distance: 142.7
click at [341, 362] on div "Danielle Harrington 2025/08/23 2025/09/02" at bounding box center [678, 356] width 1289 height 40
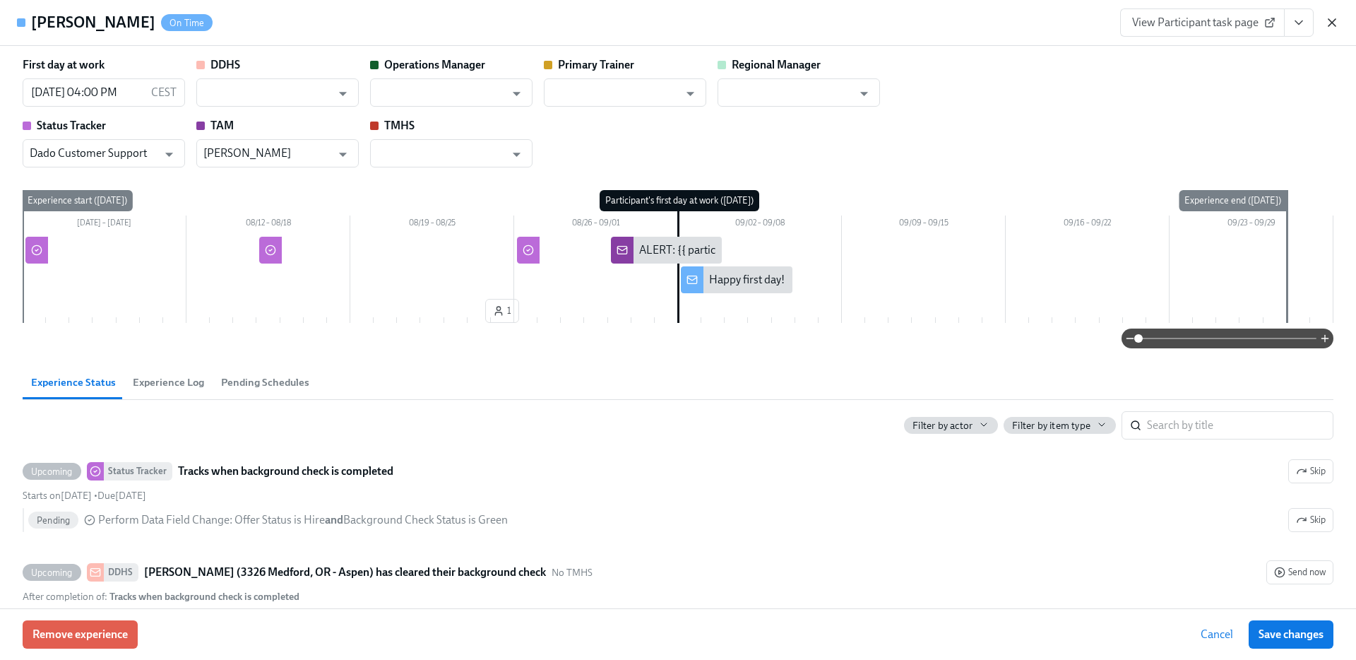
click at [1331, 26] on icon "button" at bounding box center [1332, 23] width 14 height 14
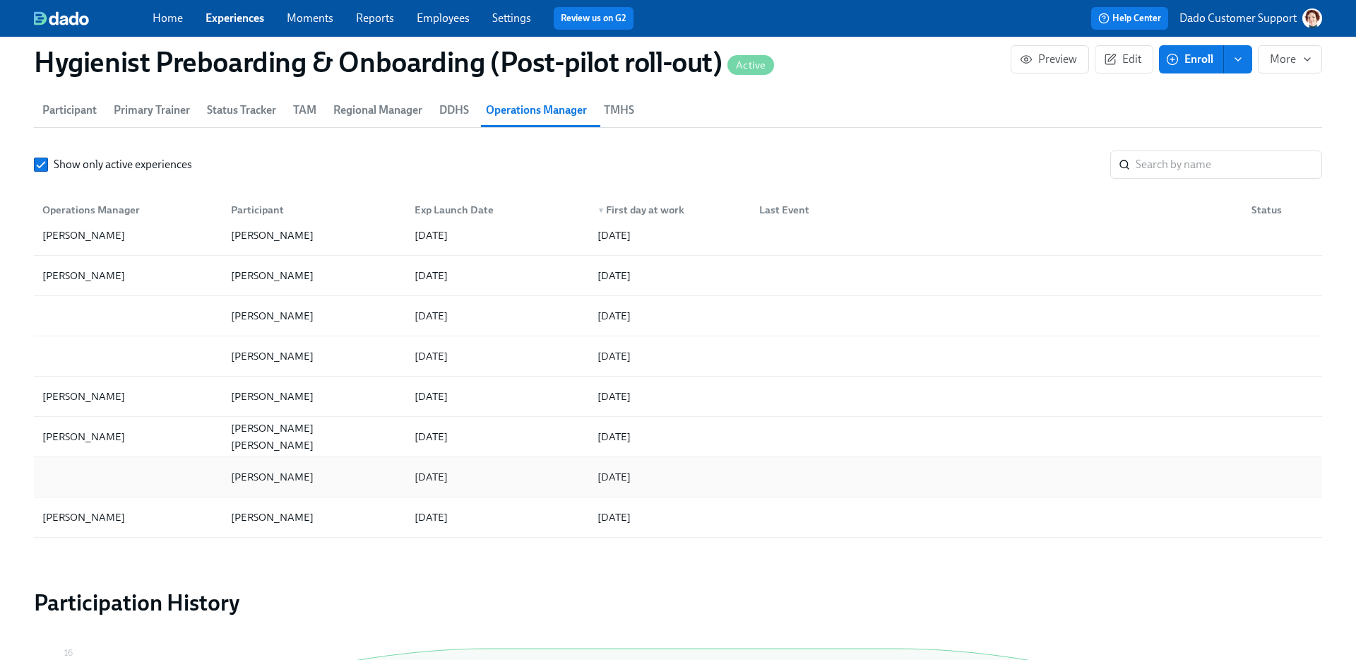
copy div "Caitlin Cawley"
drag, startPoint x: 202, startPoint y: 475, endPoint x: 321, endPoint y: 475, distance: 119.4
click at [321, 475] on div "Caitlin Cawley 2025/08/22 2025/09/02" at bounding box center [678, 477] width 1289 height 40
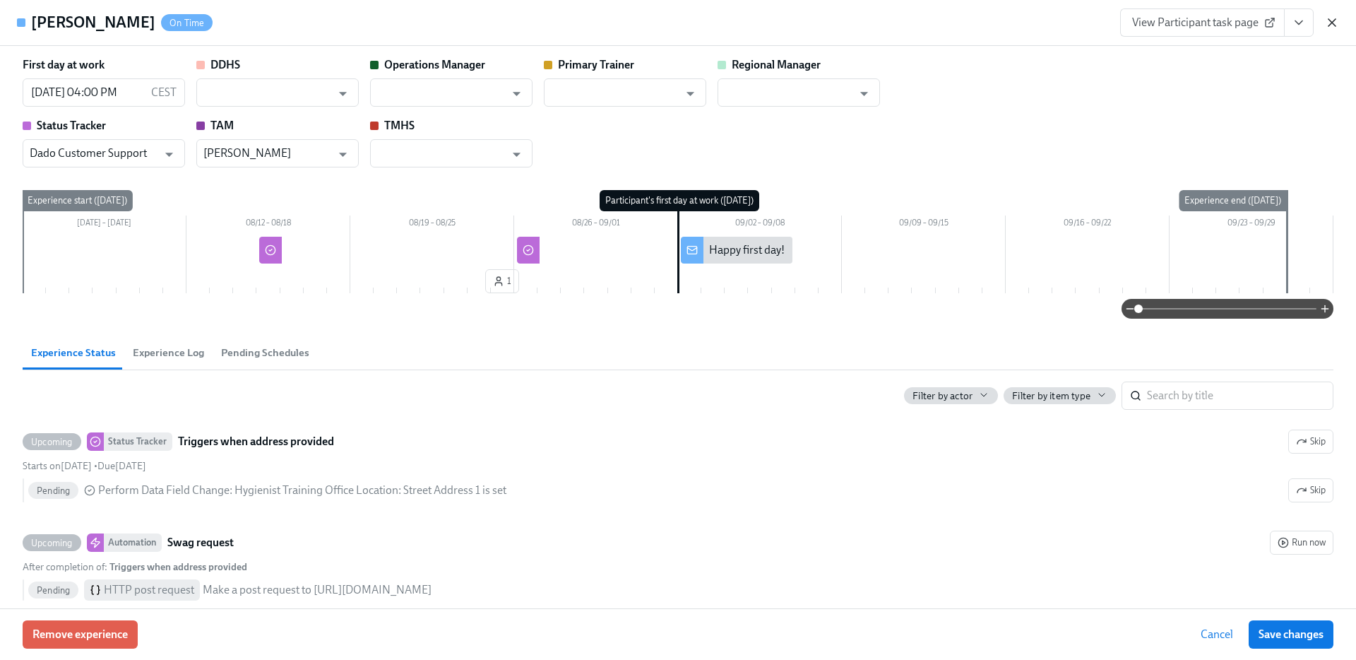
click at [1334, 21] on icon "button" at bounding box center [1332, 23] width 14 height 14
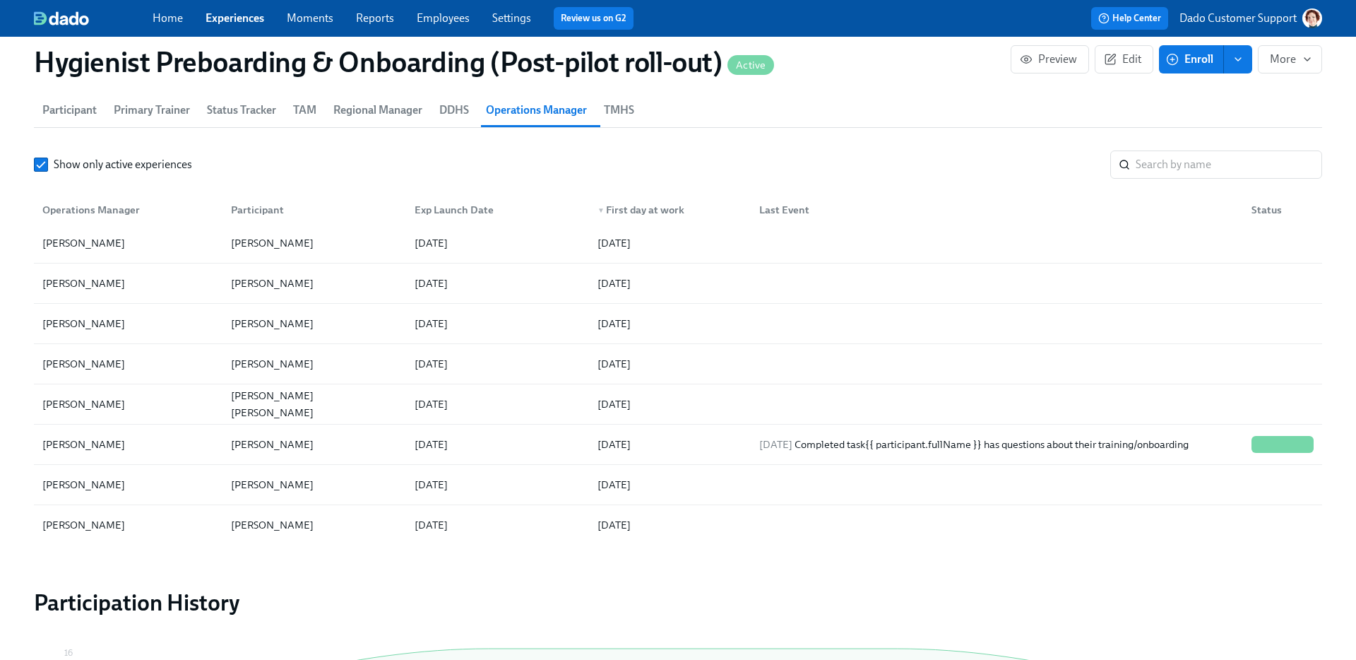
scroll to position [2184, 0]
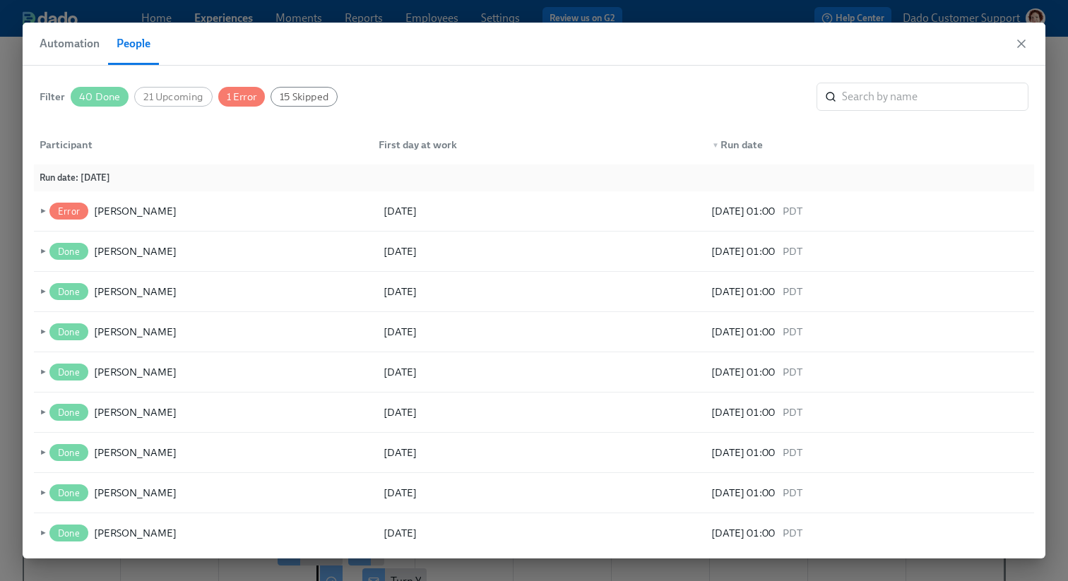
scroll to position [0, 21513]
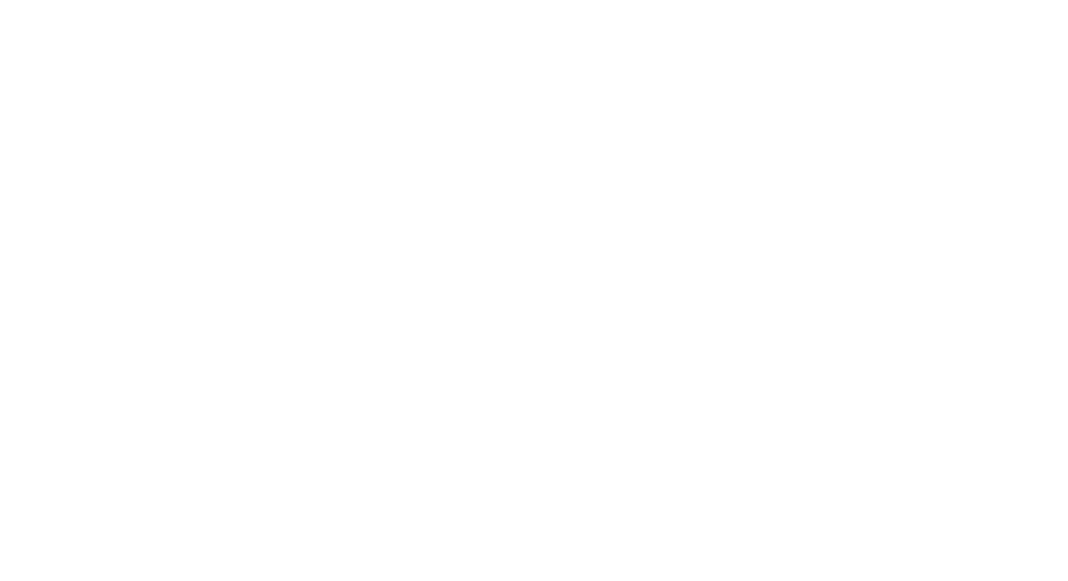
click at [319, 0] on html at bounding box center [534, 0] width 1068 height 0
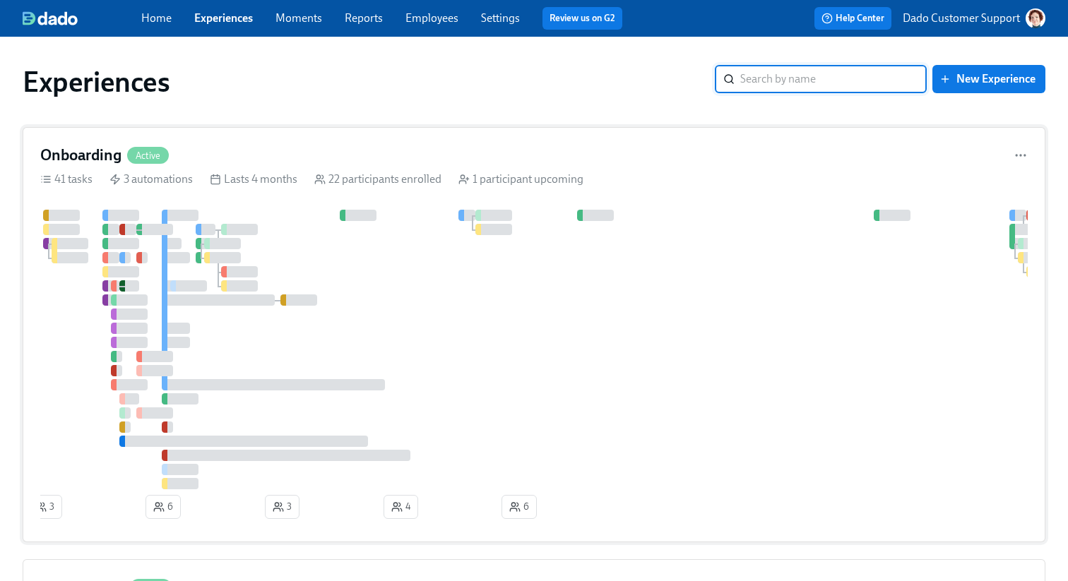
click at [345, 170] on div "Onboarding Active 41 tasks 3 automations Lasts 4 months 22 participants enrolle…" at bounding box center [534, 334] width 1023 height 415
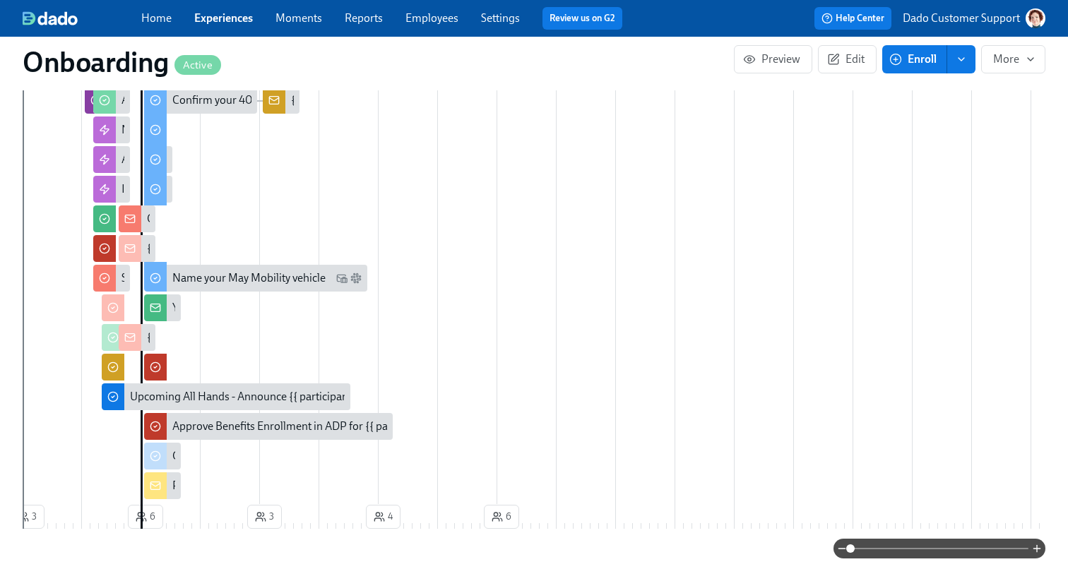
scroll to position [865, 0]
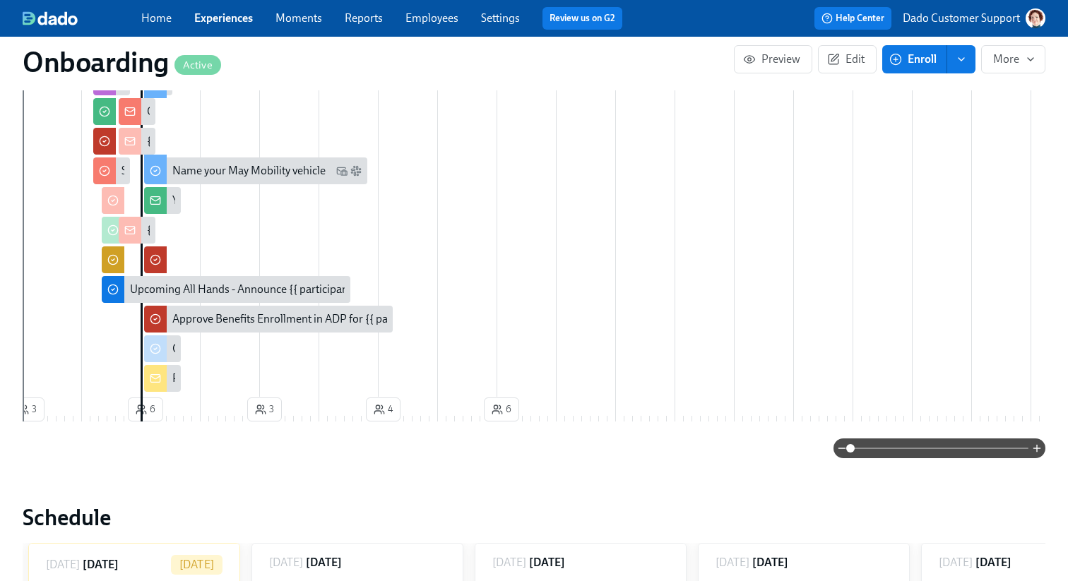
click at [959, 439] on span at bounding box center [940, 449] width 178 height 20
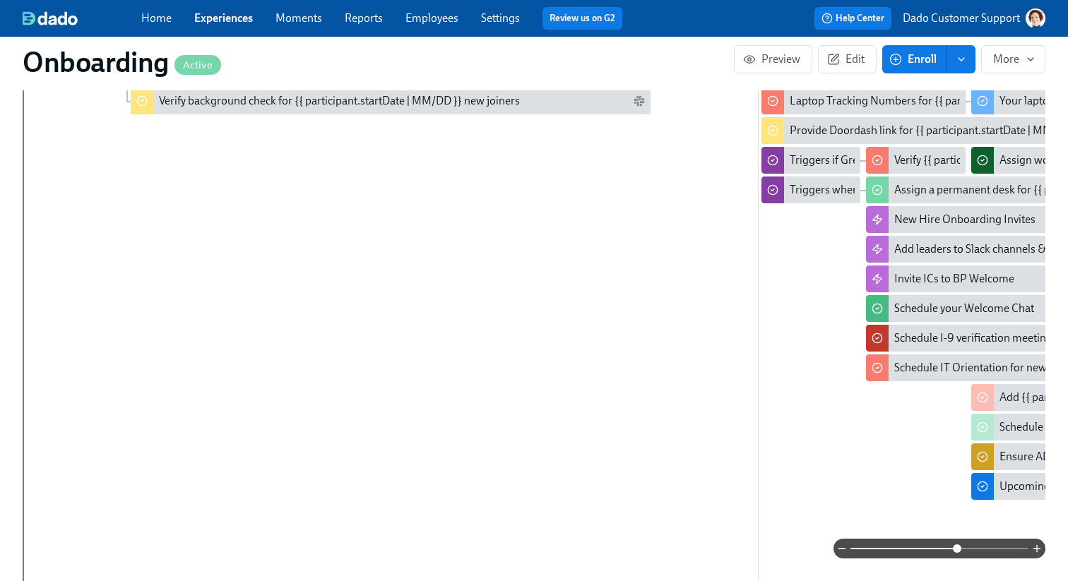
scroll to position [522, 0]
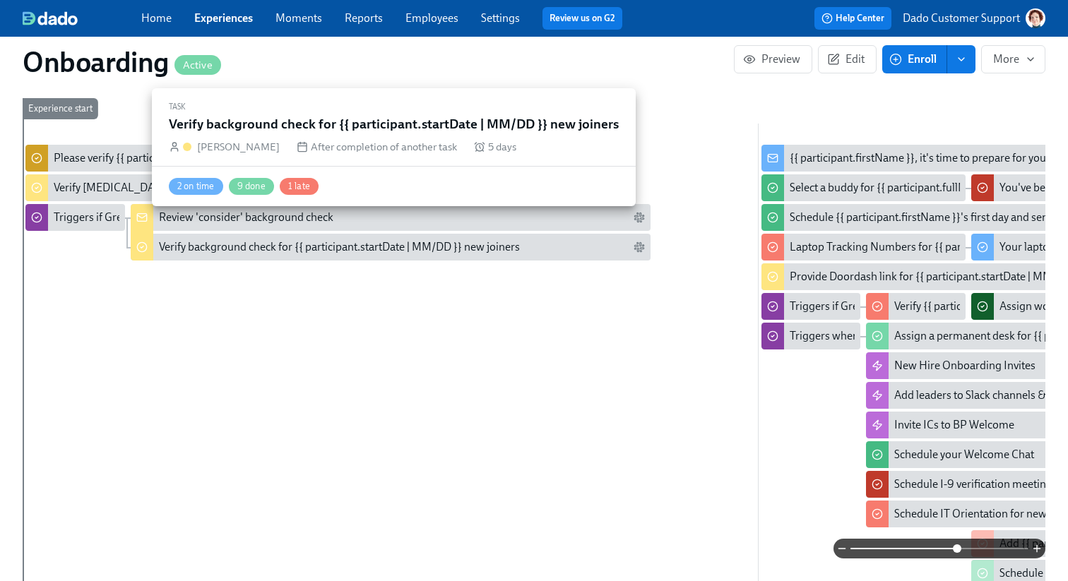
click at [168, 239] on div "Verify background check for {{ participant.startDate | MM/DD }} new joiners" at bounding box center [339, 247] width 361 height 16
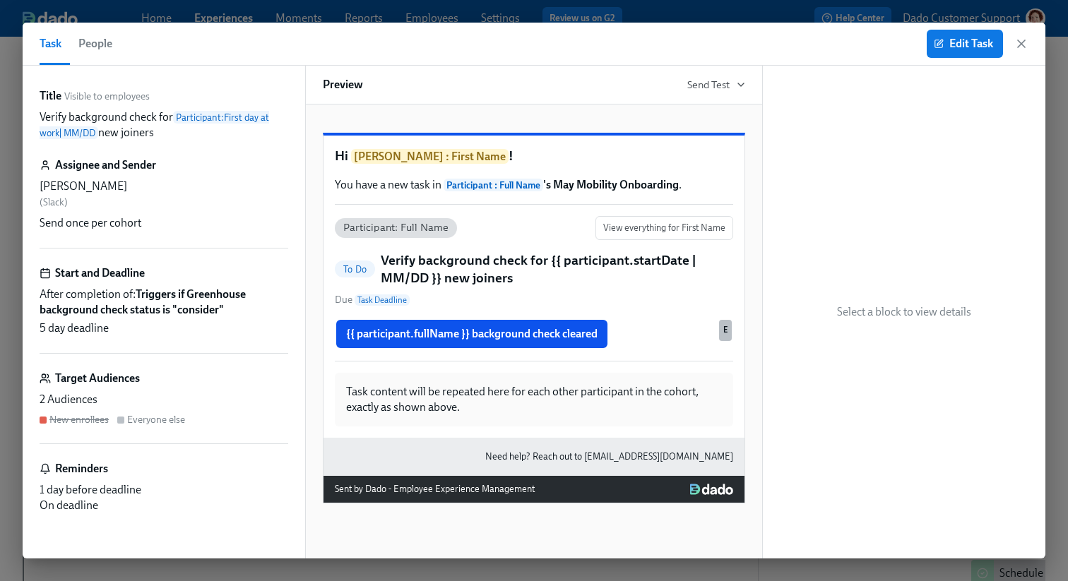
click at [100, 42] on span "People" at bounding box center [95, 44] width 34 height 20
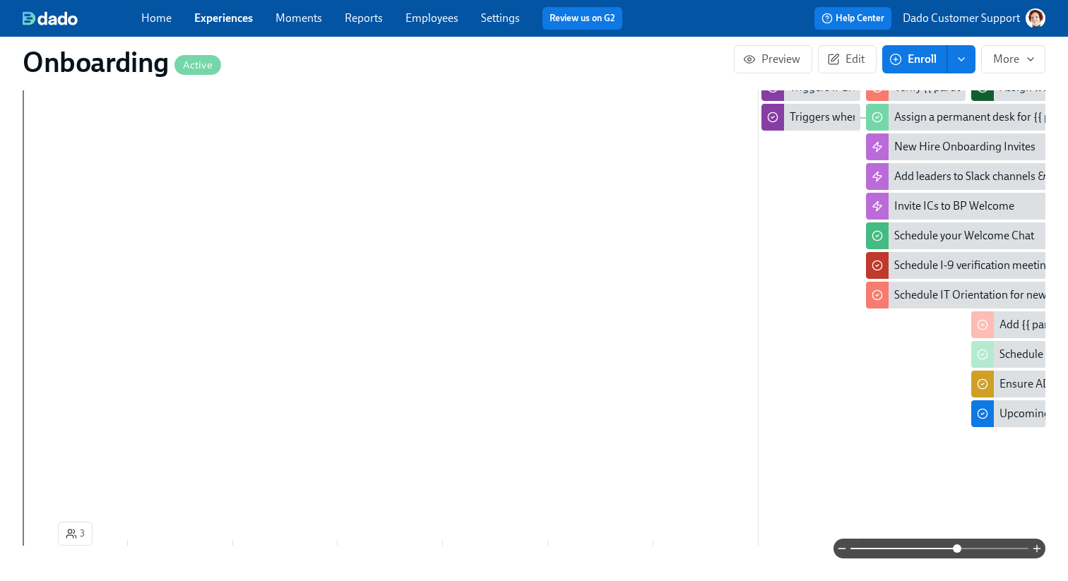
scroll to position [0, 11914]
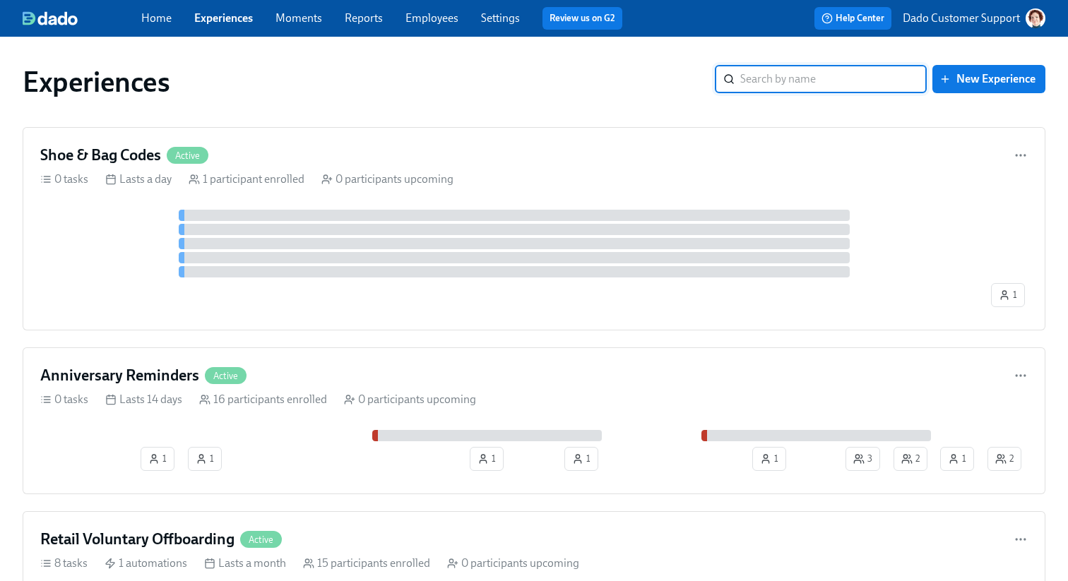
click at [831, 82] on input "search" at bounding box center [833, 79] width 187 height 28
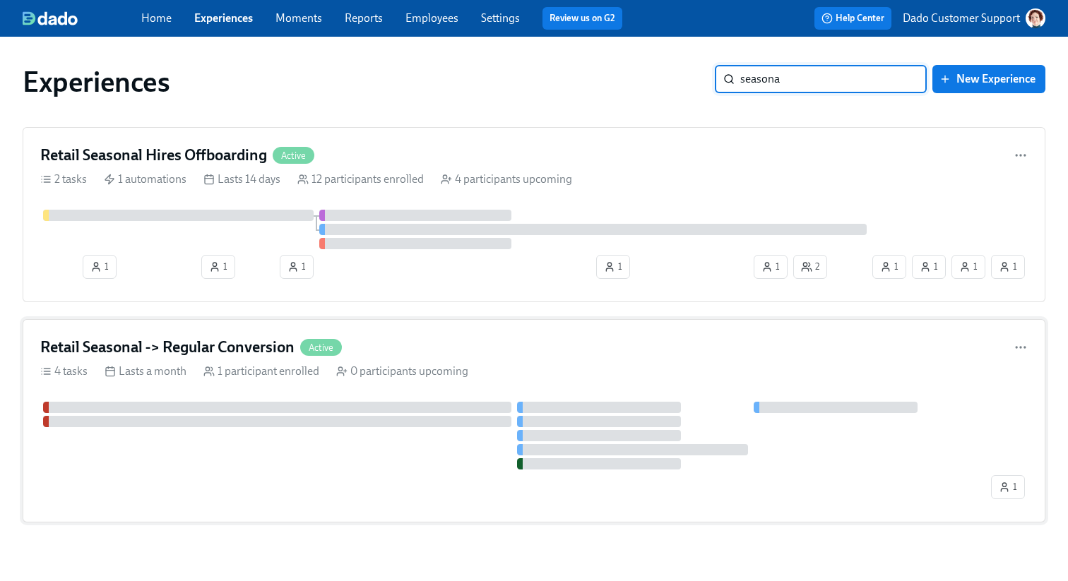
type input "seasona"
click at [349, 376] on div "0 participants upcoming" at bounding box center [402, 372] width 132 height 16
click at [786, 78] on input "seasona" at bounding box center [833, 79] width 187 height 28
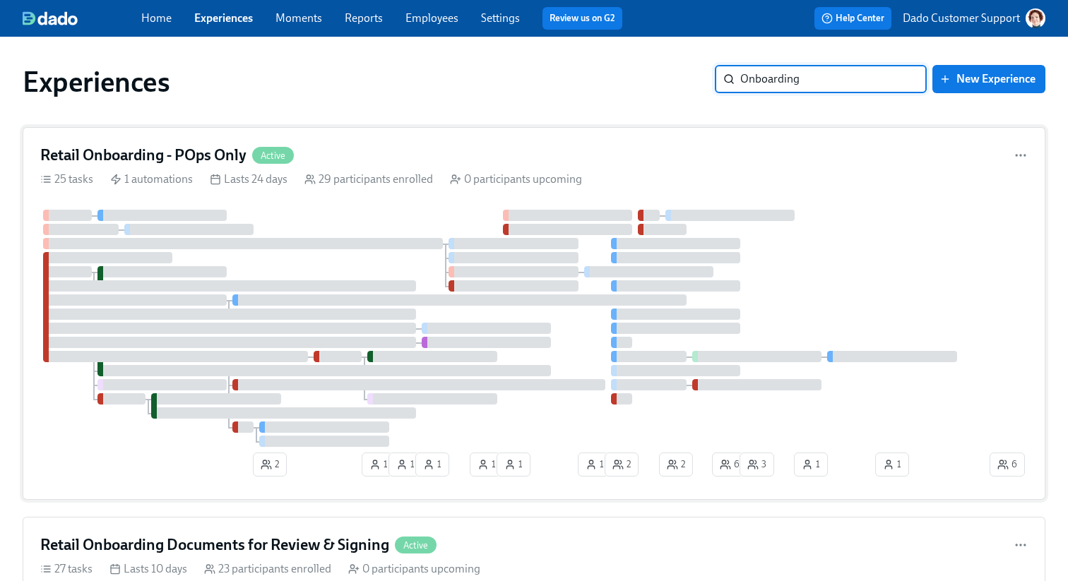
click at [420, 169] on div "Retail Onboarding - POps Only Active 25 tasks 1 automations Lasts 24 days 29 pa…" at bounding box center [534, 313] width 1023 height 373
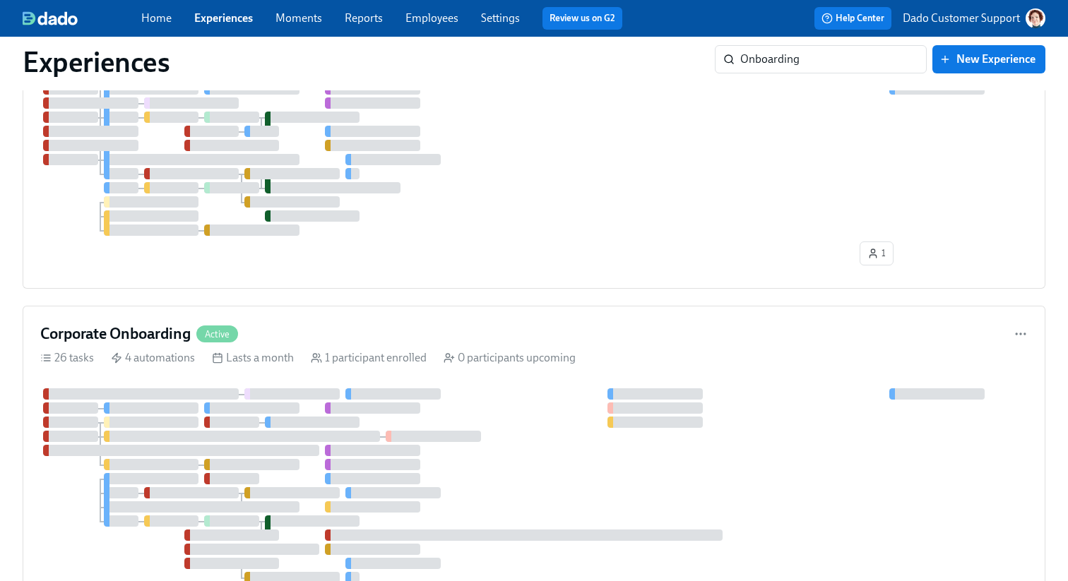
scroll to position [1034, 0]
click at [295, 340] on div "Corporate Onboarding Active" at bounding box center [534, 333] width 988 height 21
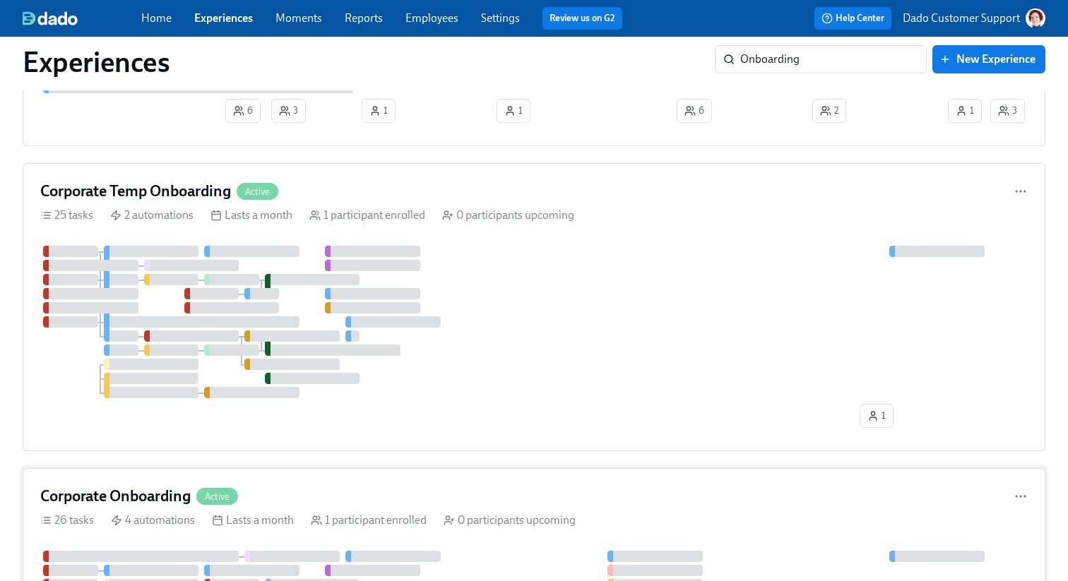
scroll to position [865, 0]
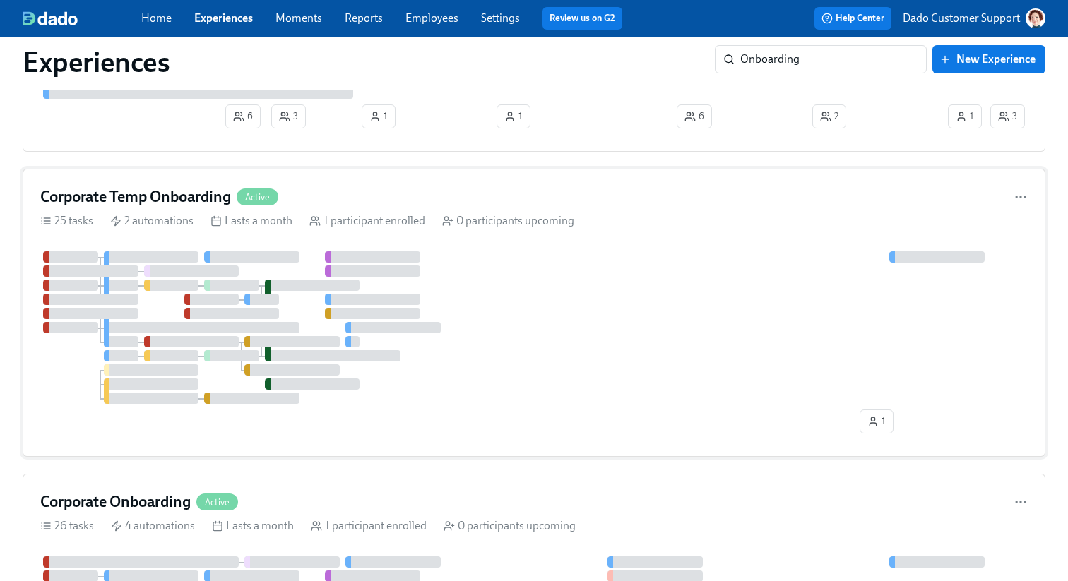
click at [295, 339] on div at bounding box center [291, 341] width 95 height 11
click at [801, 57] on input "Onboarding" at bounding box center [833, 59] width 187 height 28
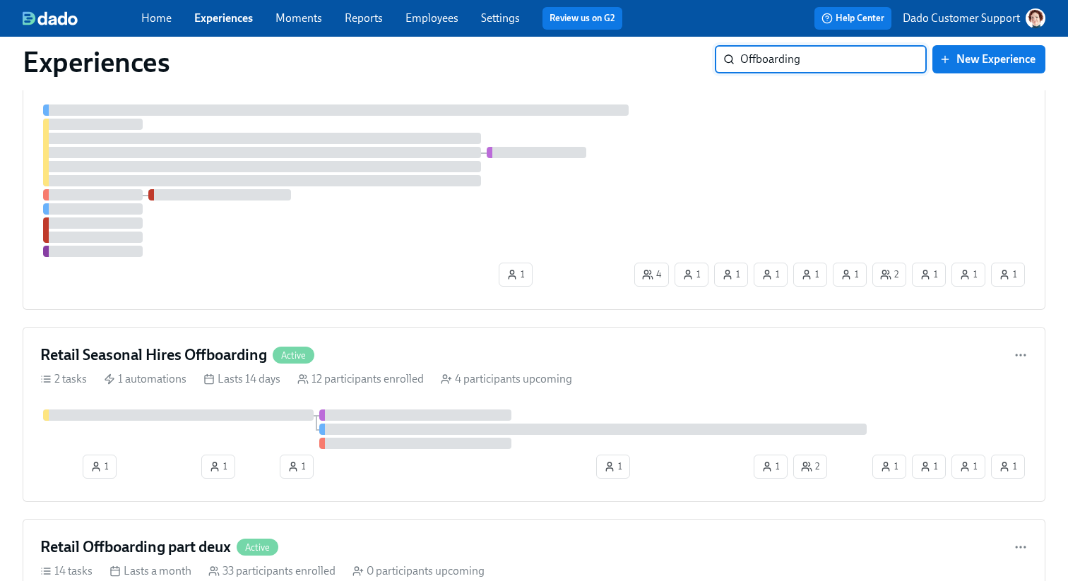
scroll to position [0, 0]
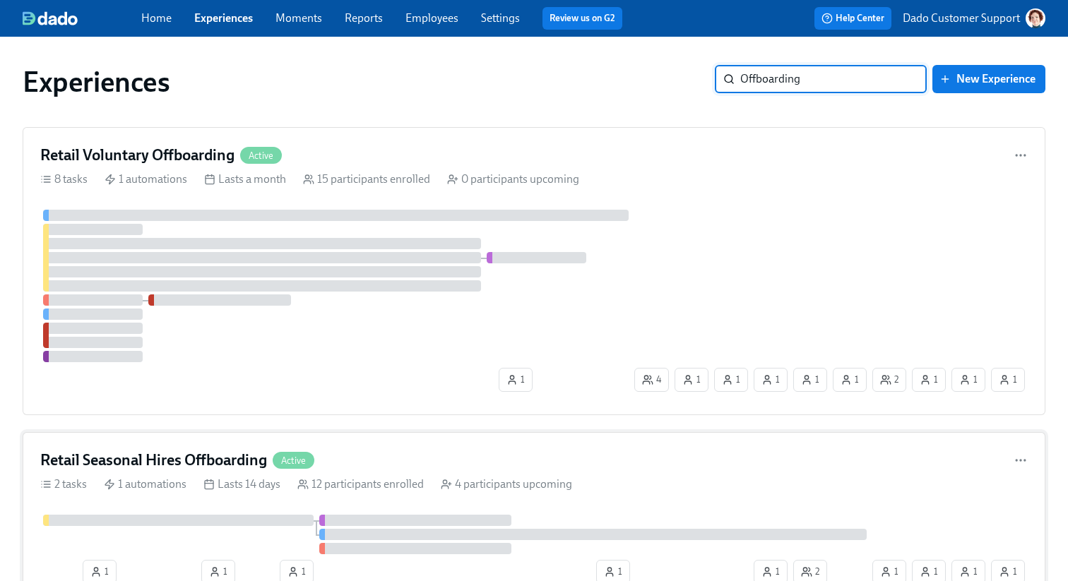
type input "Offboarding"
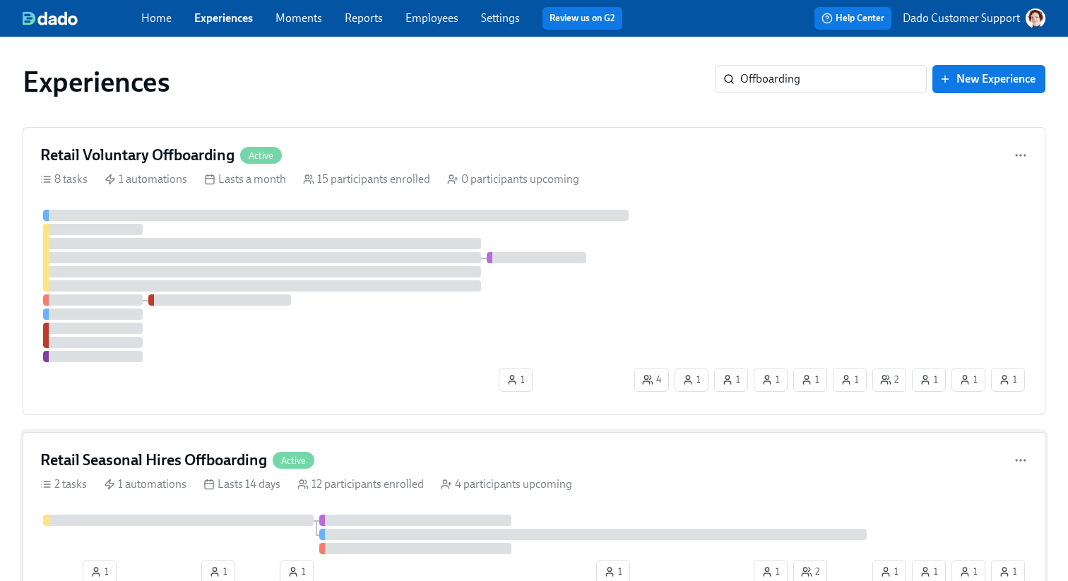
click at [353, 458] on div "Retail Seasonal Hires Offboarding Active" at bounding box center [534, 460] width 988 height 21
click at [309, 243] on div at bounding box center [262, 243] width 438 height 11
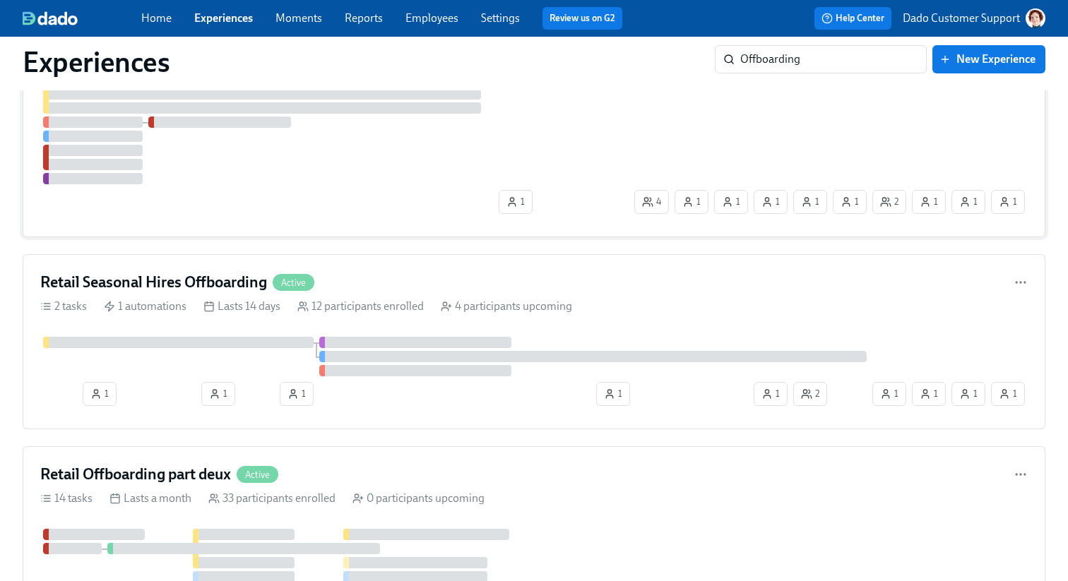
scroll to position [550, 0]
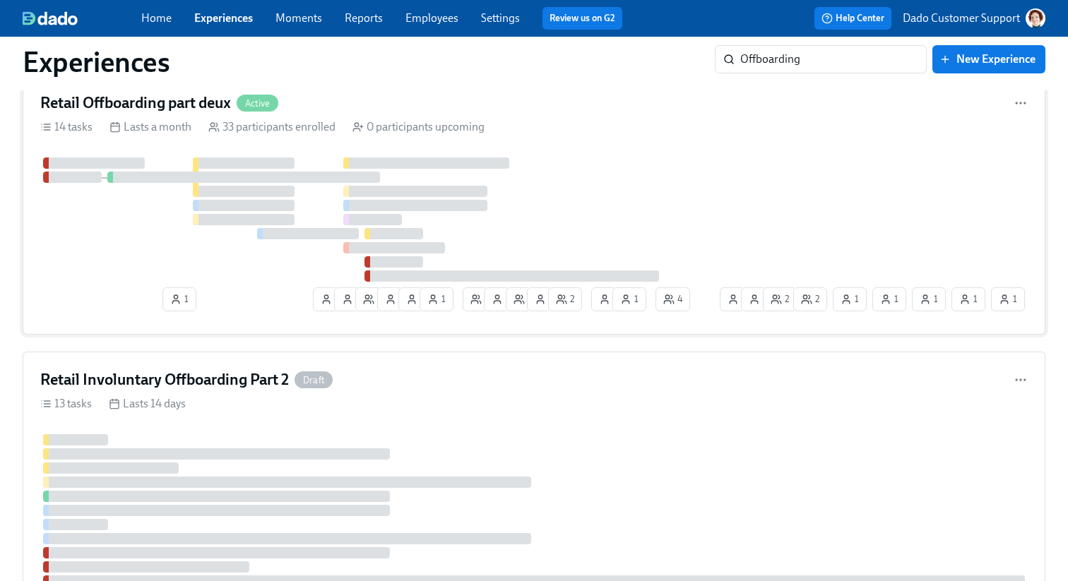
click at [235, 134] on div "33 participants enrolled" at bounding box center [271, 127] width 127 height 16
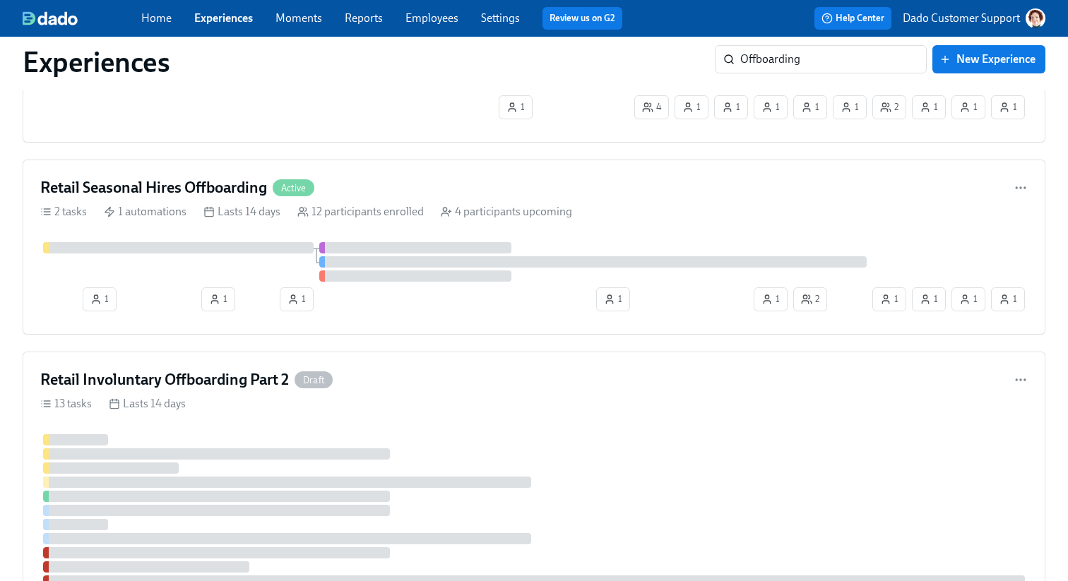
scroll to position [52, 0]
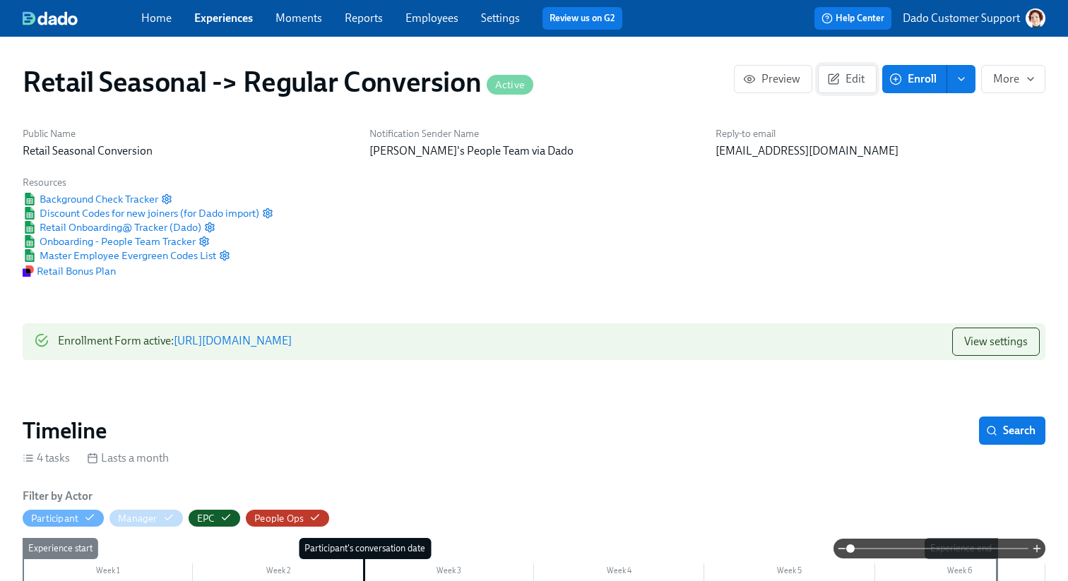
click at [842, 82] on span "Edit" at bounding box center [847, 79] width 35 height 14
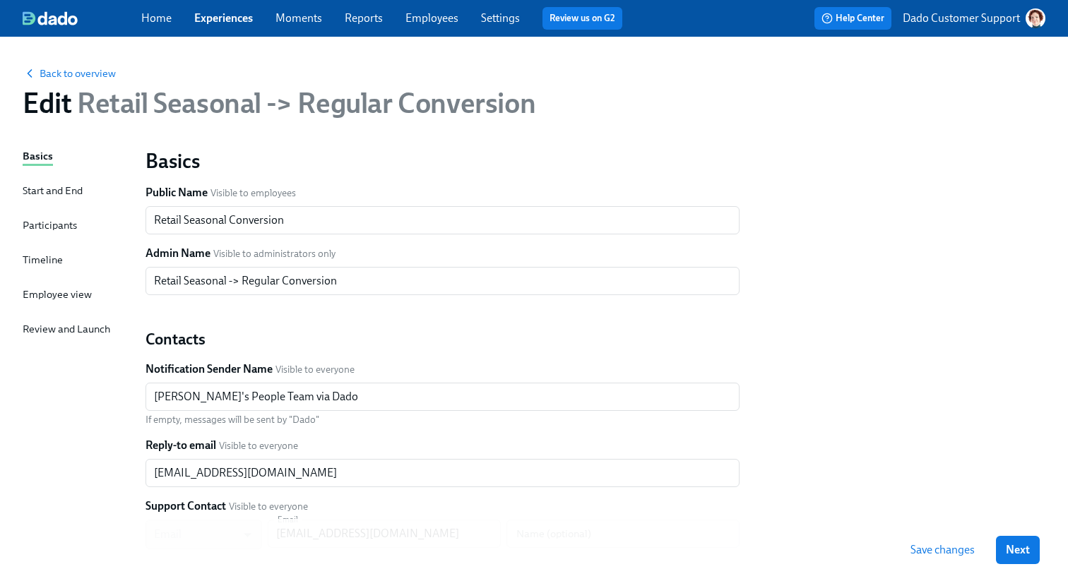
click at [23, 256] on div "Timeline" at bounding box center [43, 260] width 40 height 16
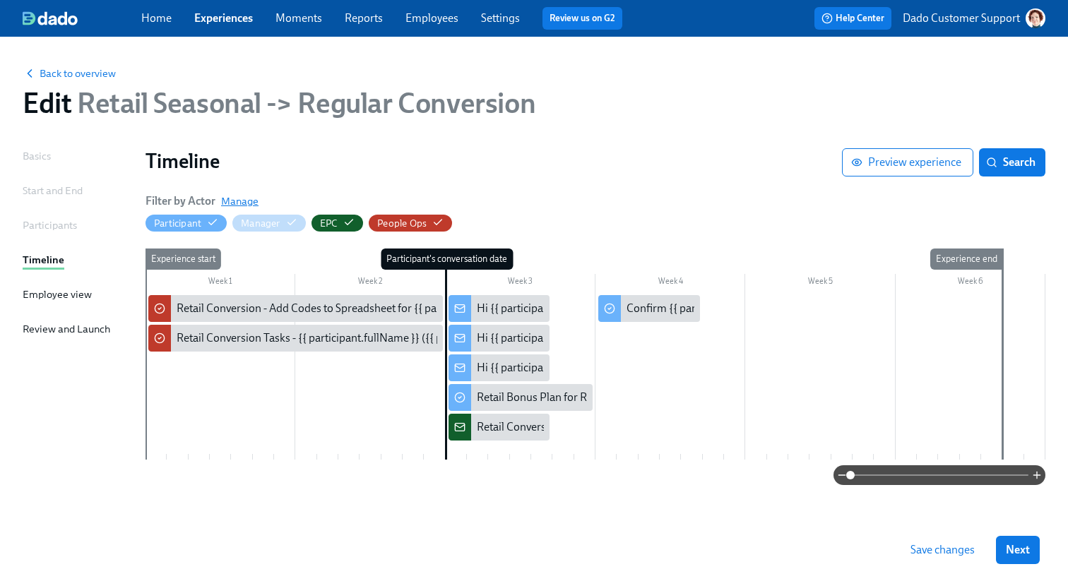
click at [255, 199] on span "Manage" at bounding box center [239, 201] width 37 height 14
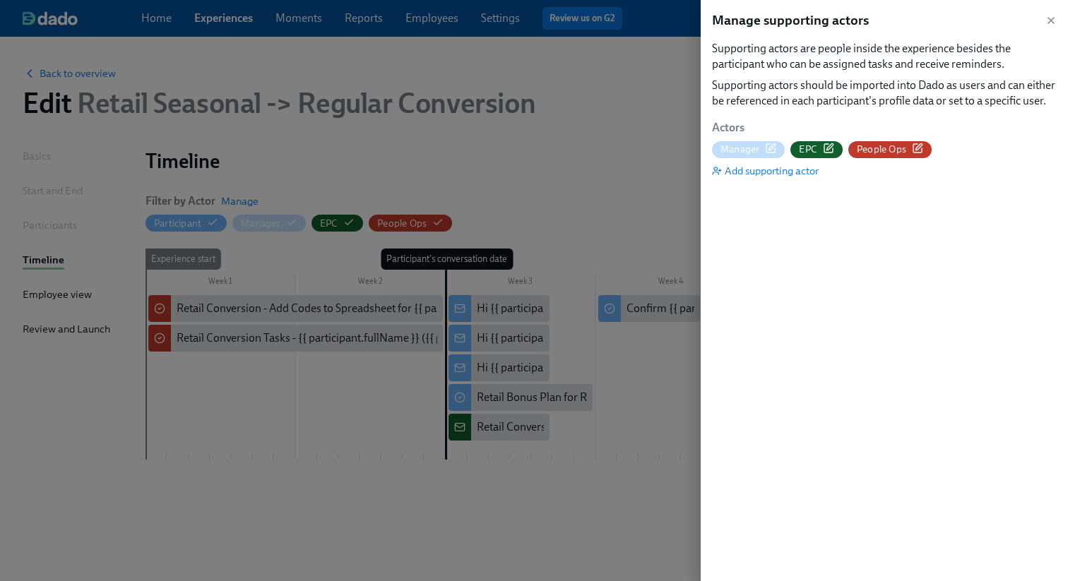
click at [918, 147] on icon "button" at bounding box center [917, 148] width 11 height 11
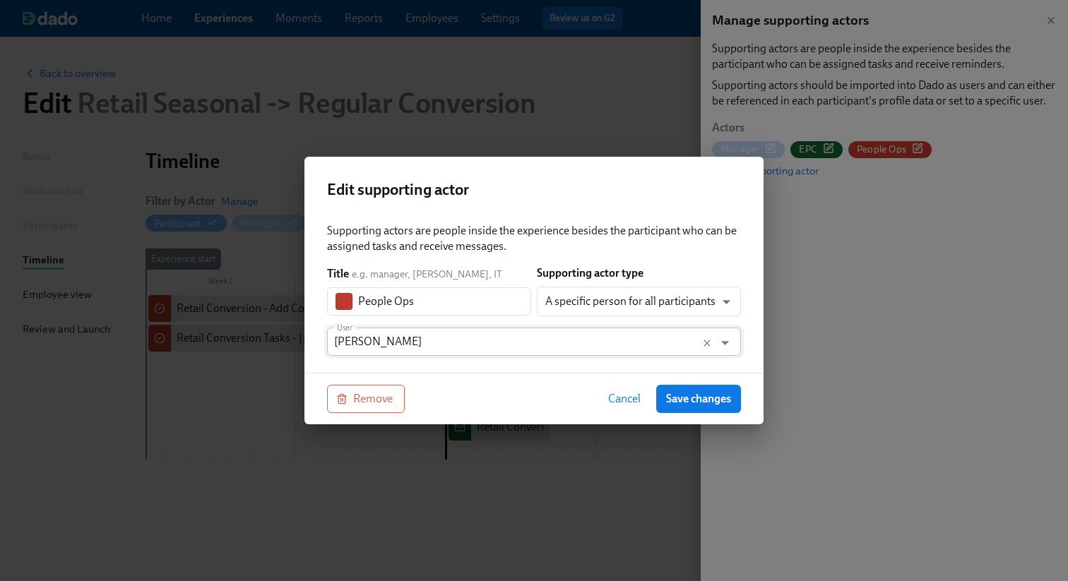
click at [416, 345] on input "[PERSON_NAME]" at bounding box center [520, 342] width 373 height 28
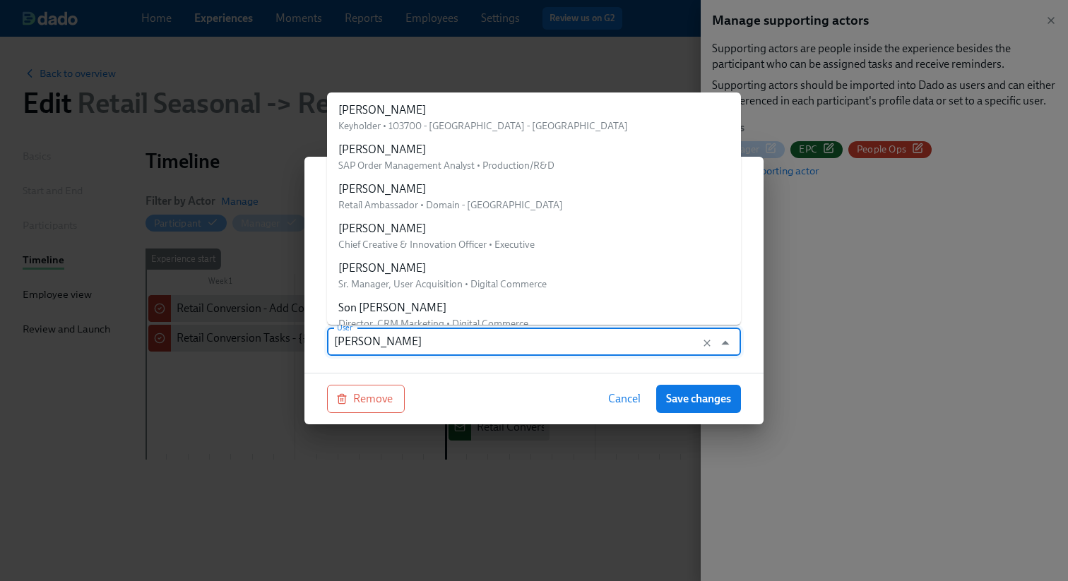
scroll to position [27900, 0]
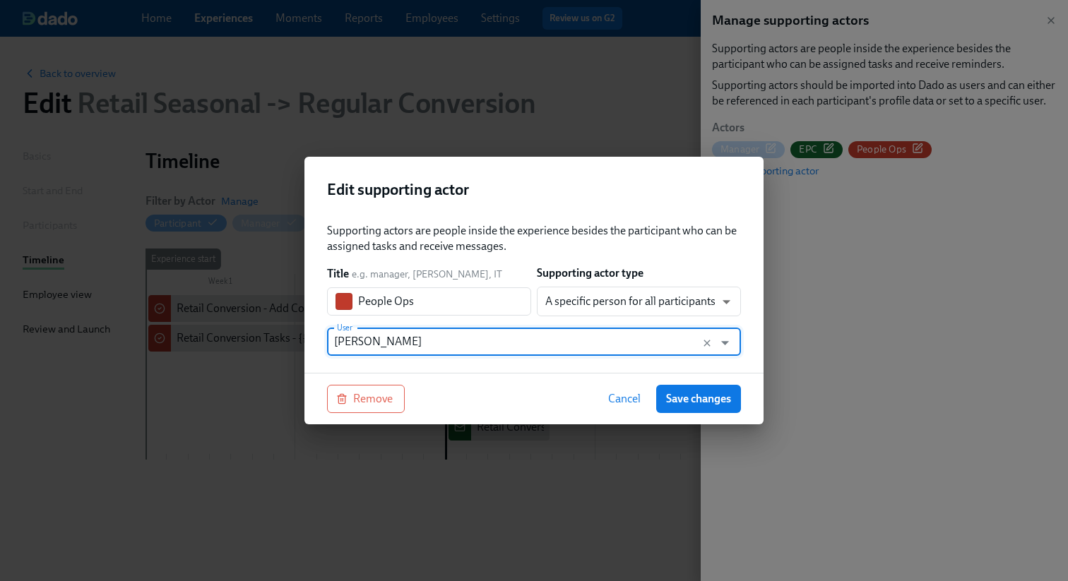
paste input "Retail Change People Ops"
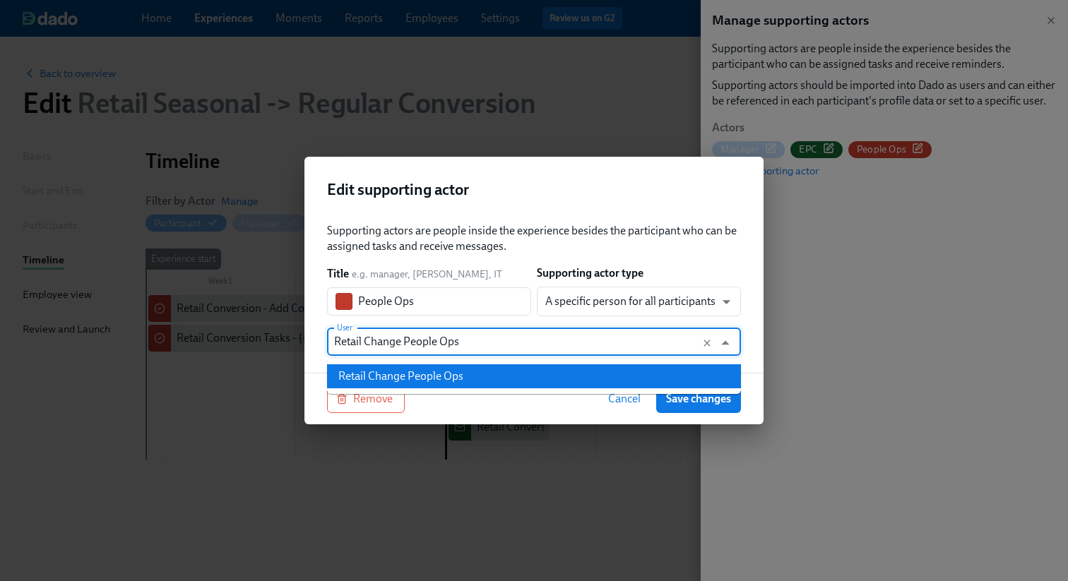
click at [448, 382] on div "Retail Change People Ops" at bounding box center [400, 377] width 125 height 16
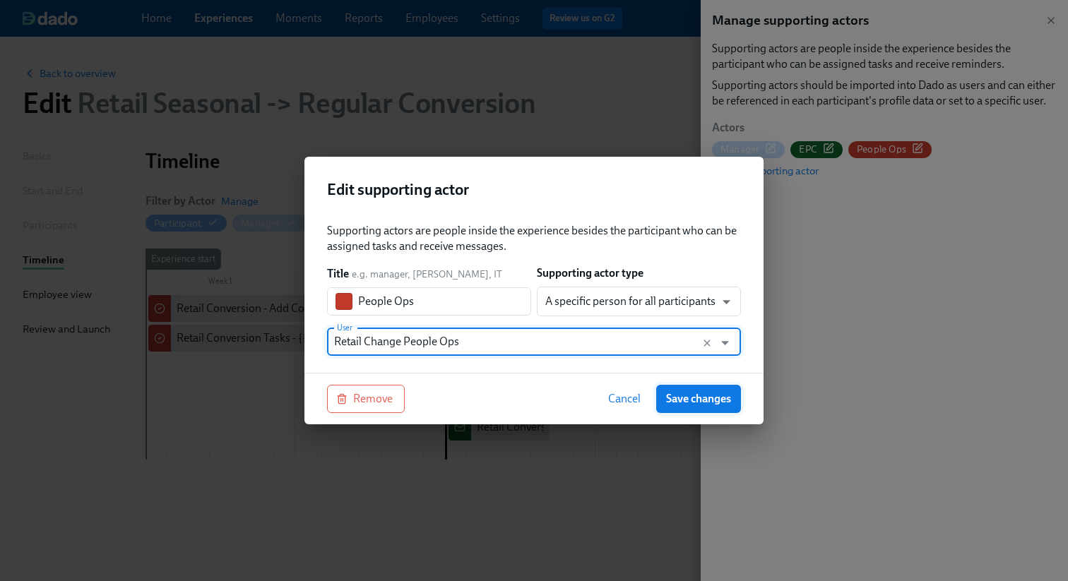
type input "Retail Change People Ops"
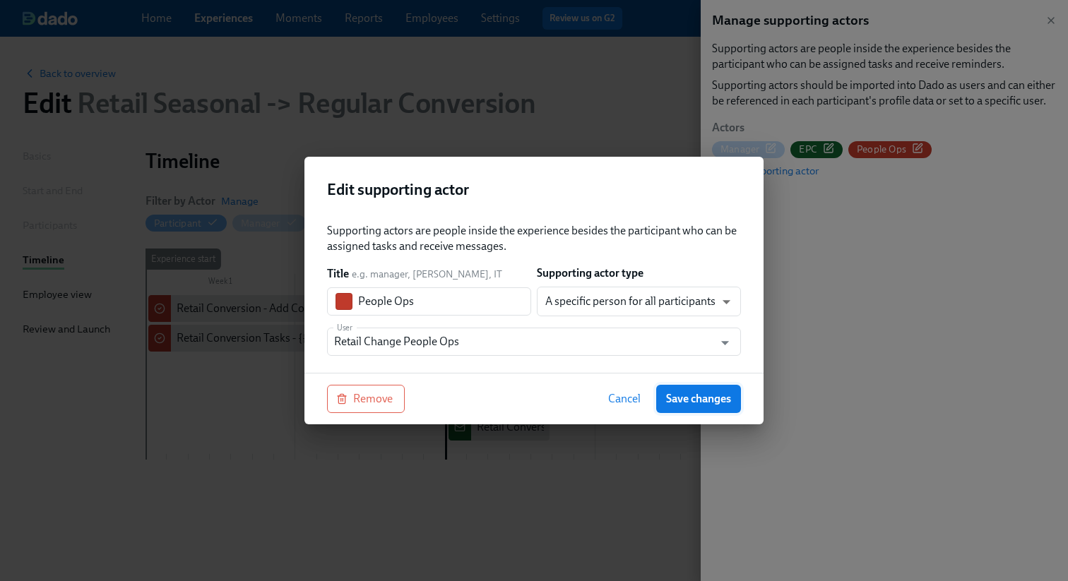
click at [695, 401] on span "Save changes" at bounding box center [698, 399] width 65 height 14
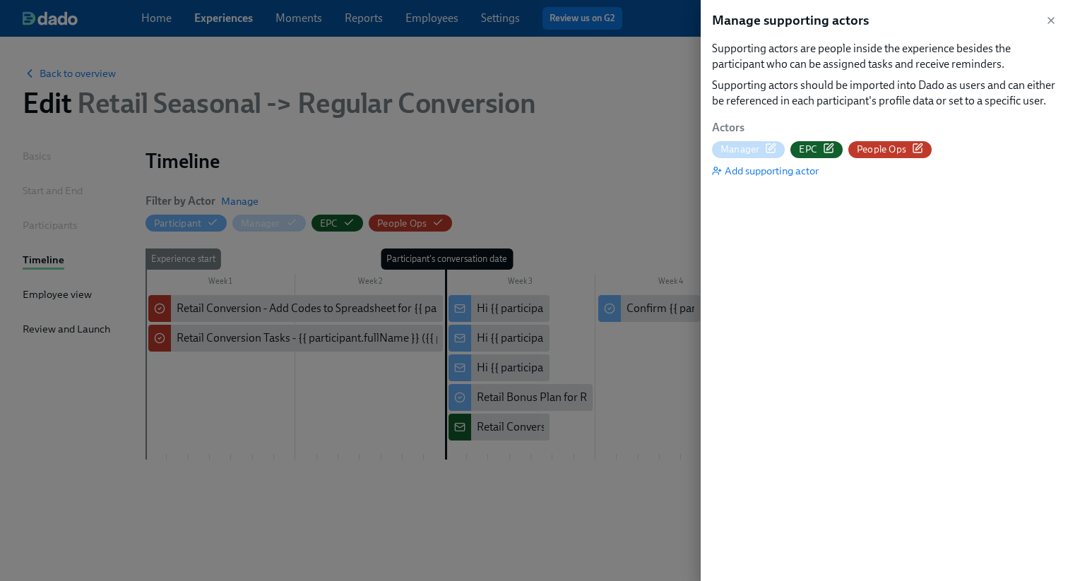
click at [562, 191] on div at bounding box center [534, 290] width 1068 height 581
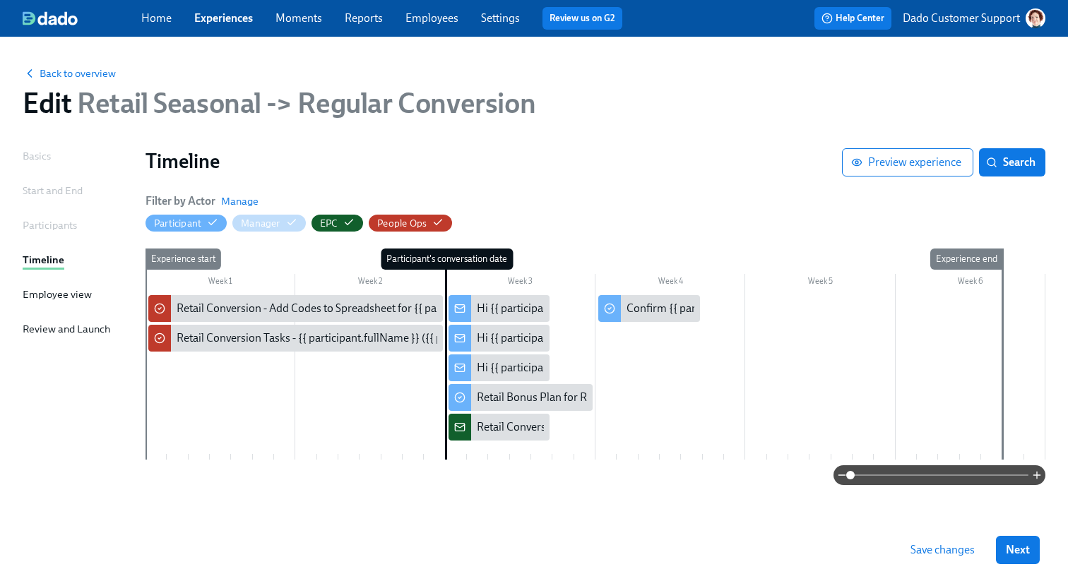
click at [943, 549] on span "Save changes" at bounding box center [943, 550] width 64 height 14
click at [75, 73] on span "Back to overview" at bounding box center [69, 73] width 93 height 14
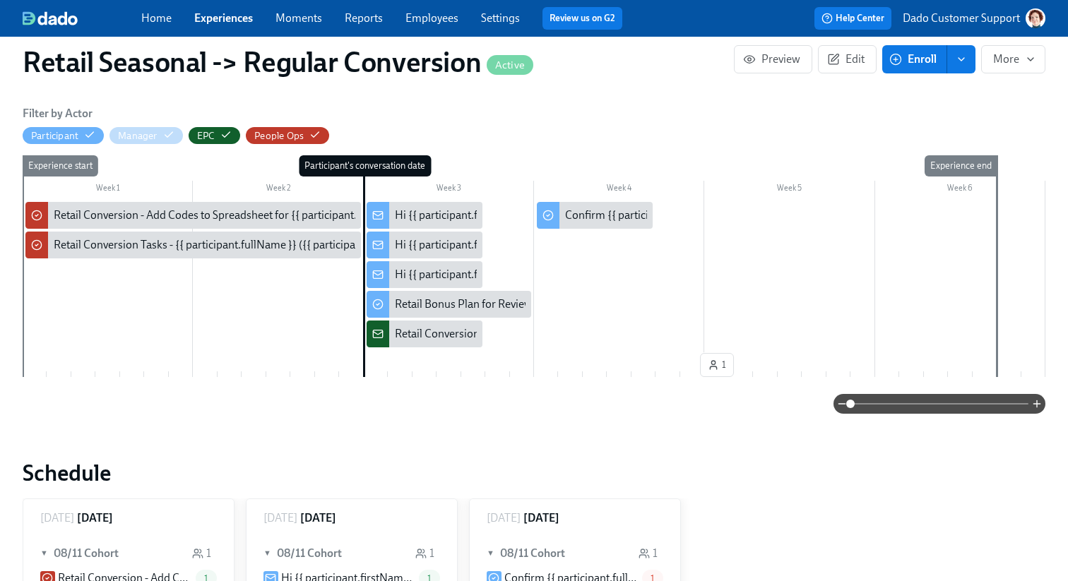
scroll to position [386, 0]
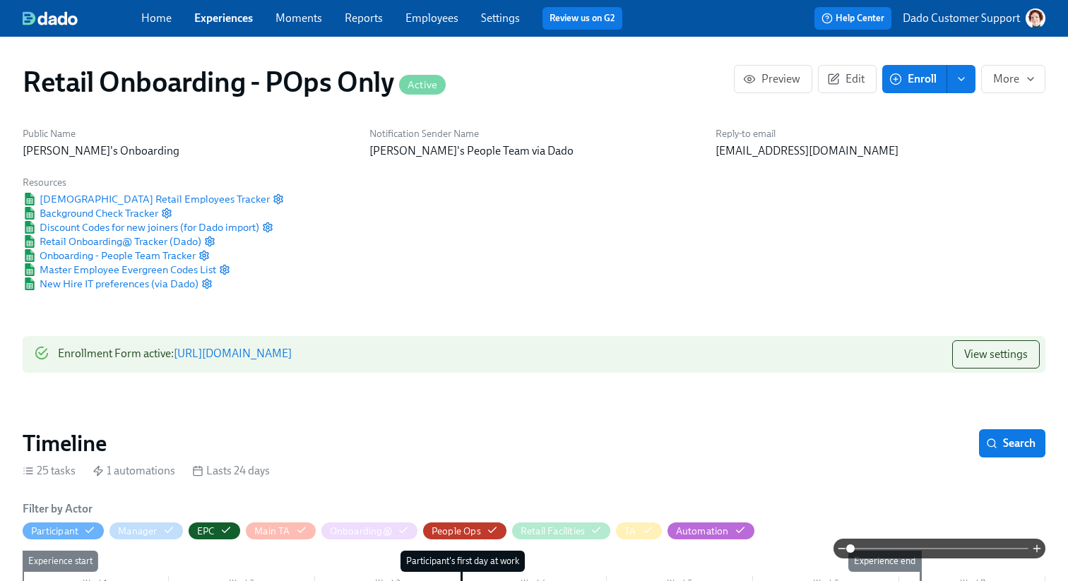
scroll to position [0, 6245]
click at [863, 73] on span "Edit" at bounding box center [847, 79] width 35 height 14
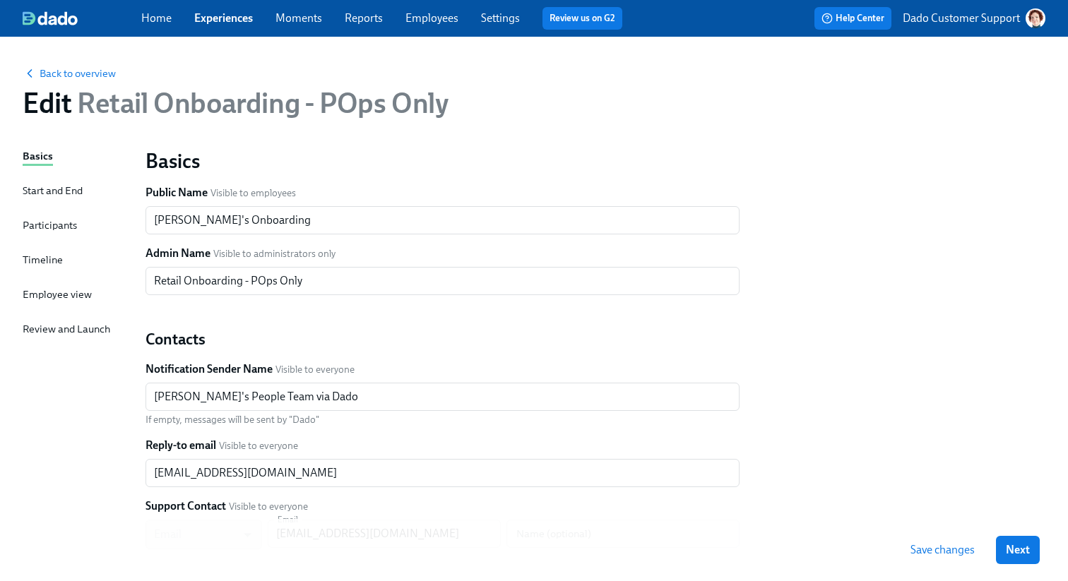
click at [34, 271] on div "Basics Start and End Participants Timeline Employee view Review and Launch" at bounding box center [76, 431] width 106 height 567
click at [35, 261] on div "Timeline" at bounding box center [43, 260] width 40 height 16
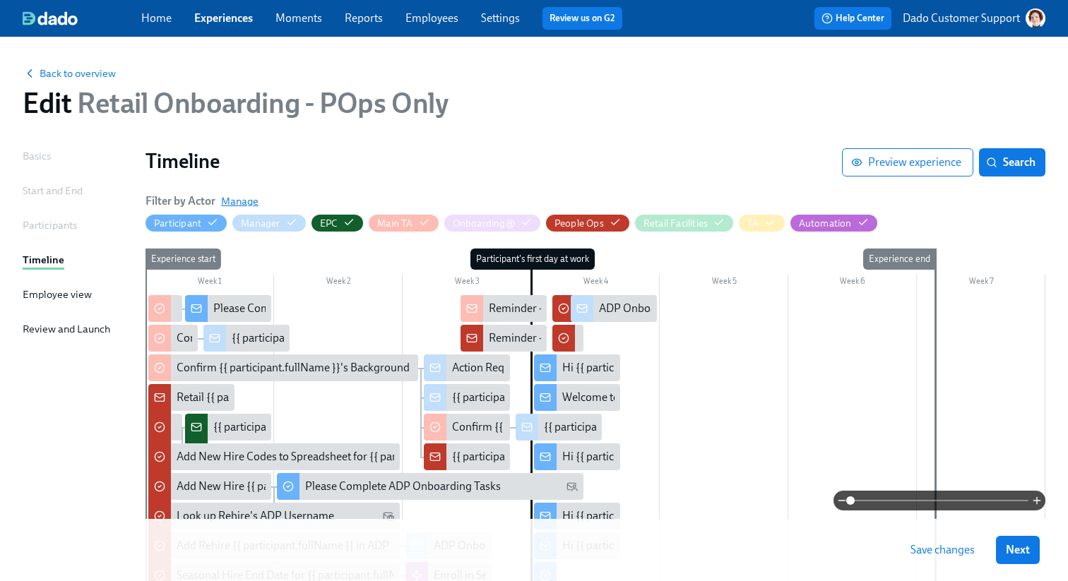
click at [239, 194] on span "Manage" at bounding box center [239, 201] width 37 height 14
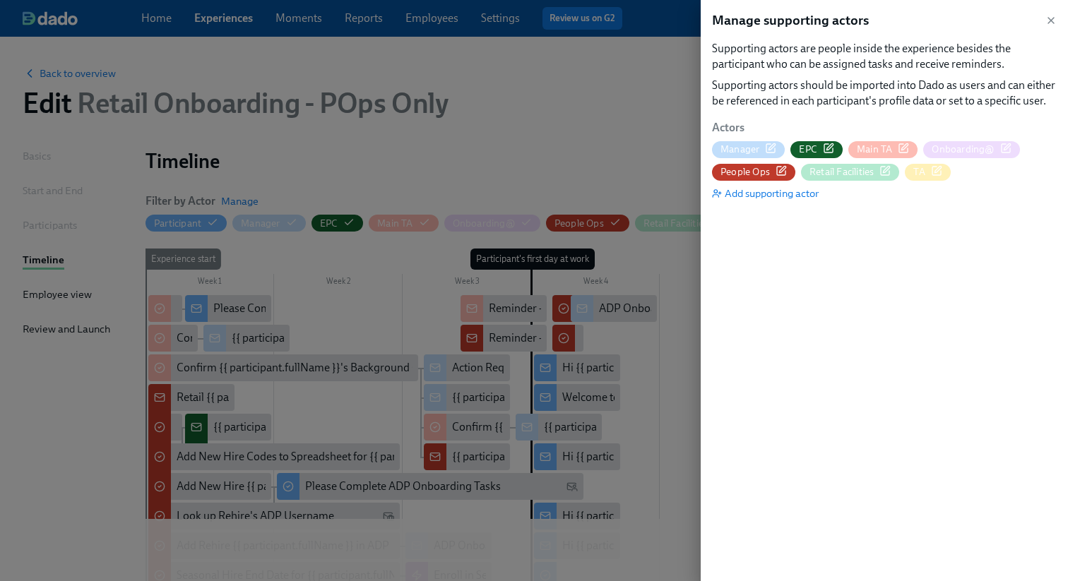
click at [783, 171] on icon "button" at bounding box center [781, 170] width 11 height 11
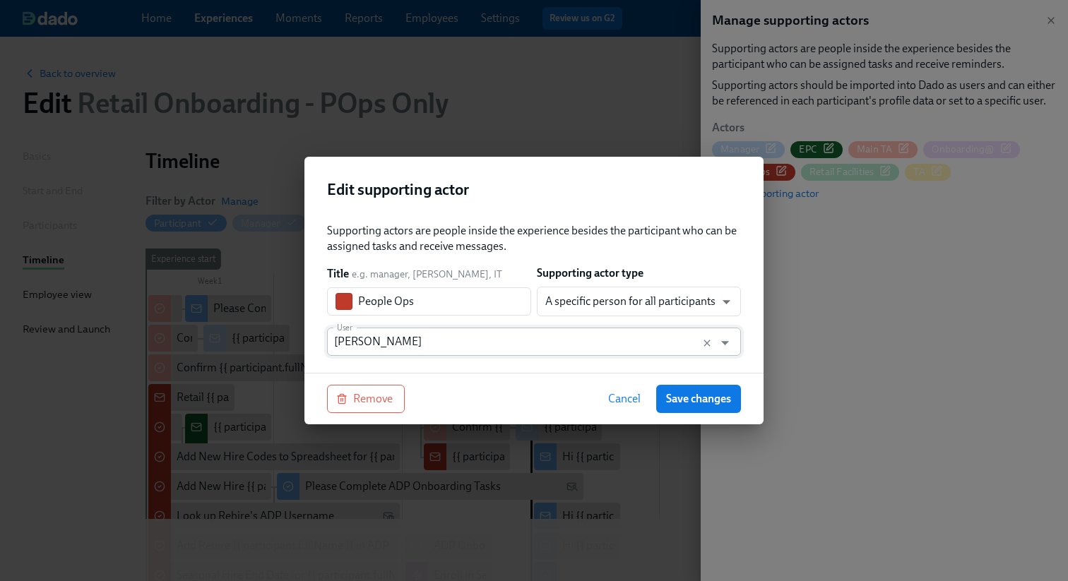
click at [430, 351] on input "[PERSON_NAME]" at bounding box center [520, 342] width 373 height 28
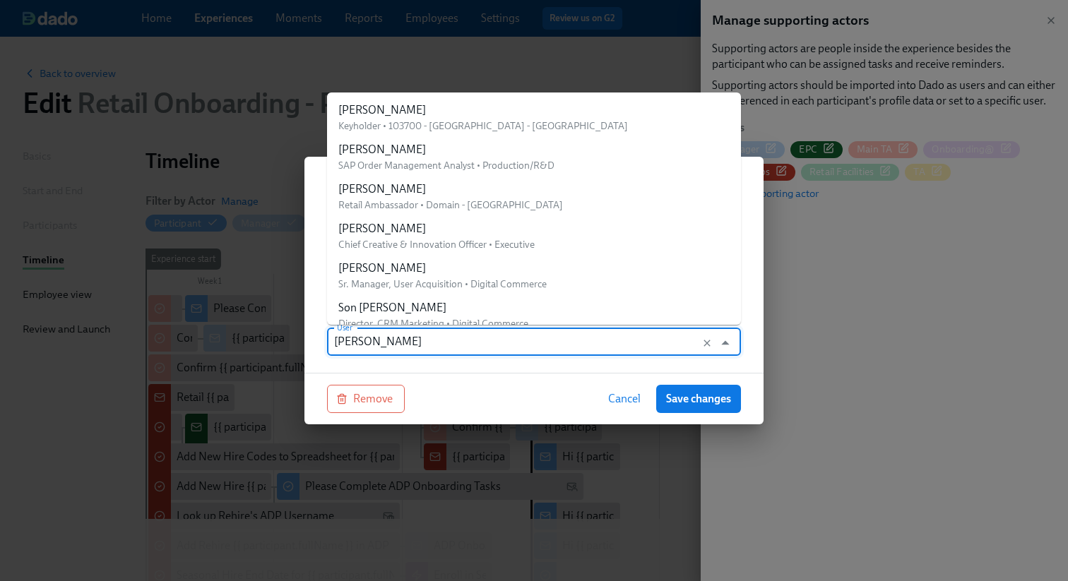
scroll to position [27900, 0]
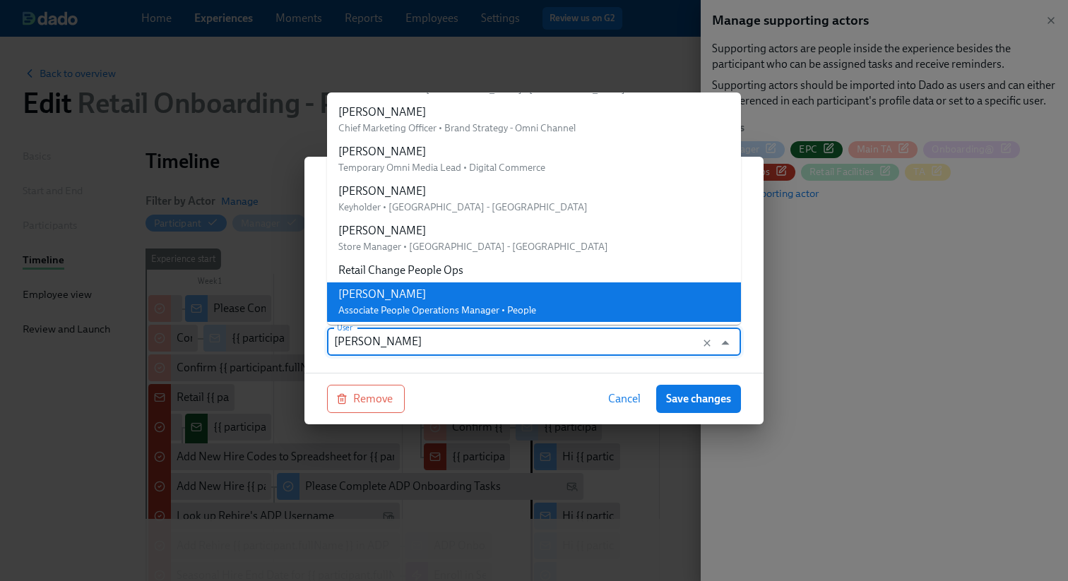
paste input "Retail Onboarding People Ops"
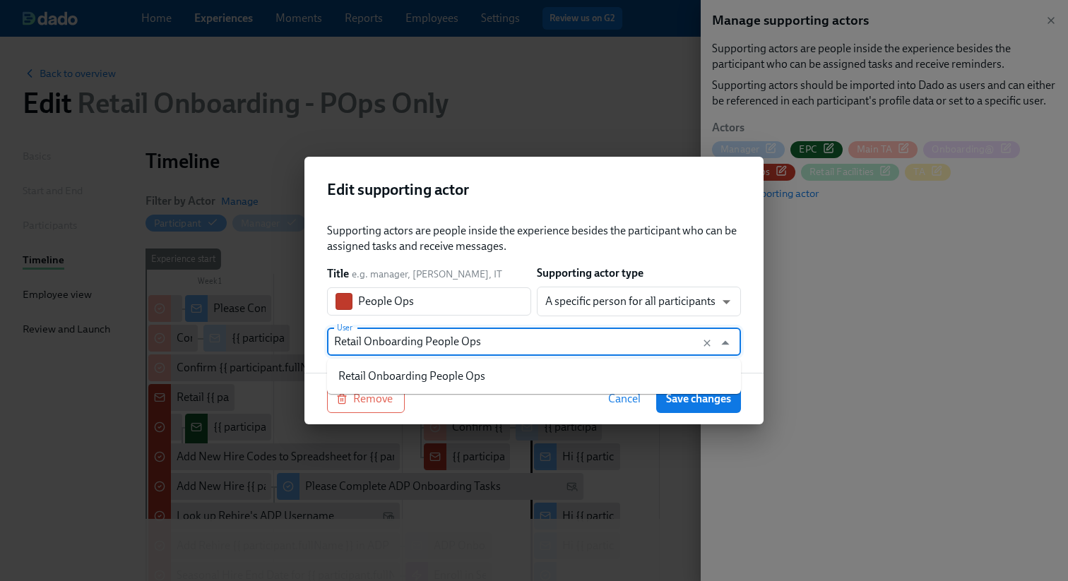
scroll to position [0, 0]
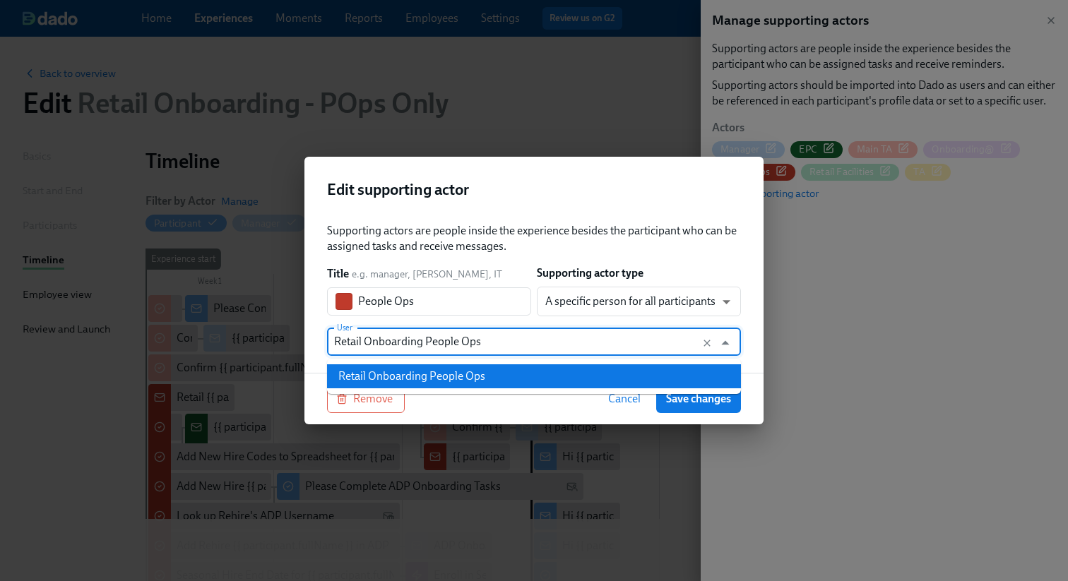
click at [428, 374] on div "Retail Onboarding People Ops" at bounding box center [411, 377] width 147 height 16
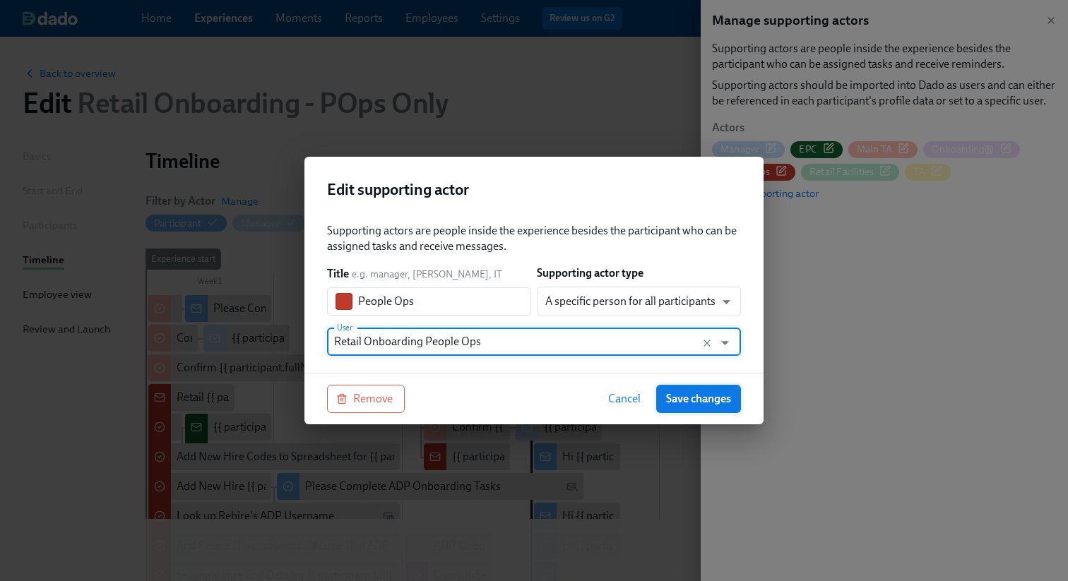
type input "Retail Onboarding People Ops"
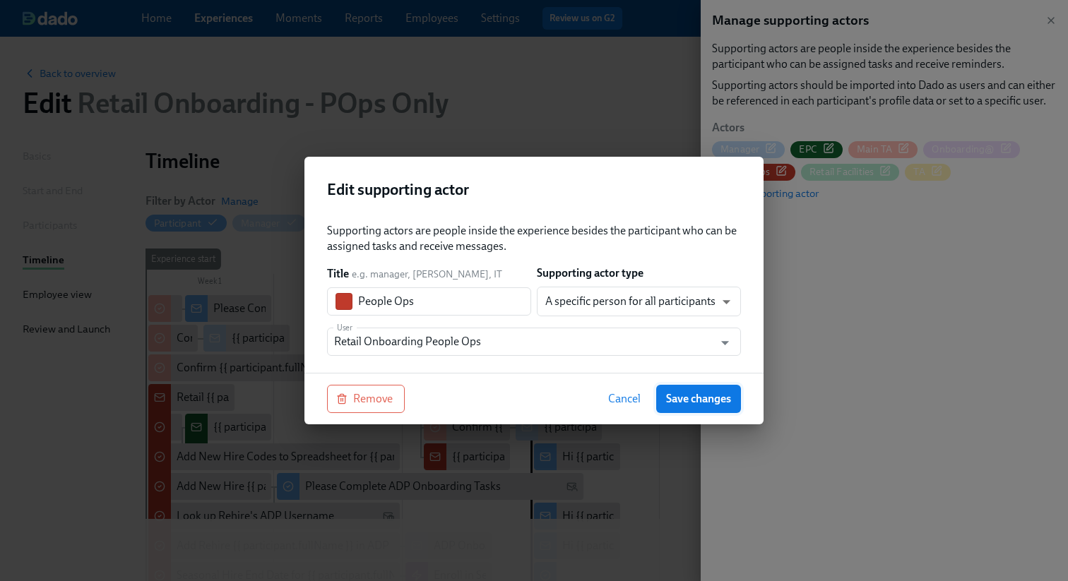
click at [723, 398] on span "Save changes" at bounding box center [698, 399] width 65 height 14
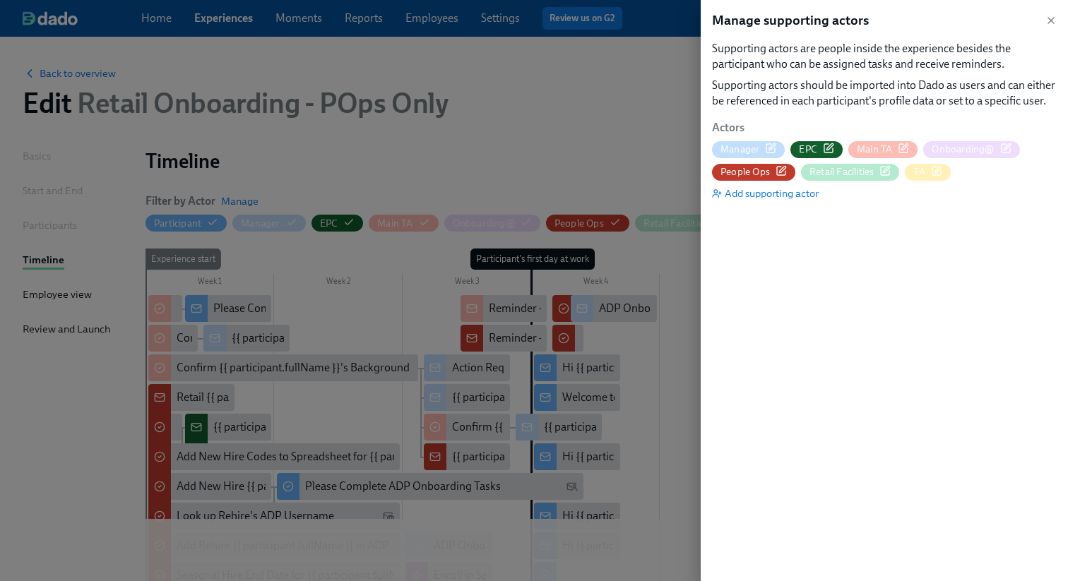
click at [524, 87] on div at bounding box center [534, 290] width 1068 height 581
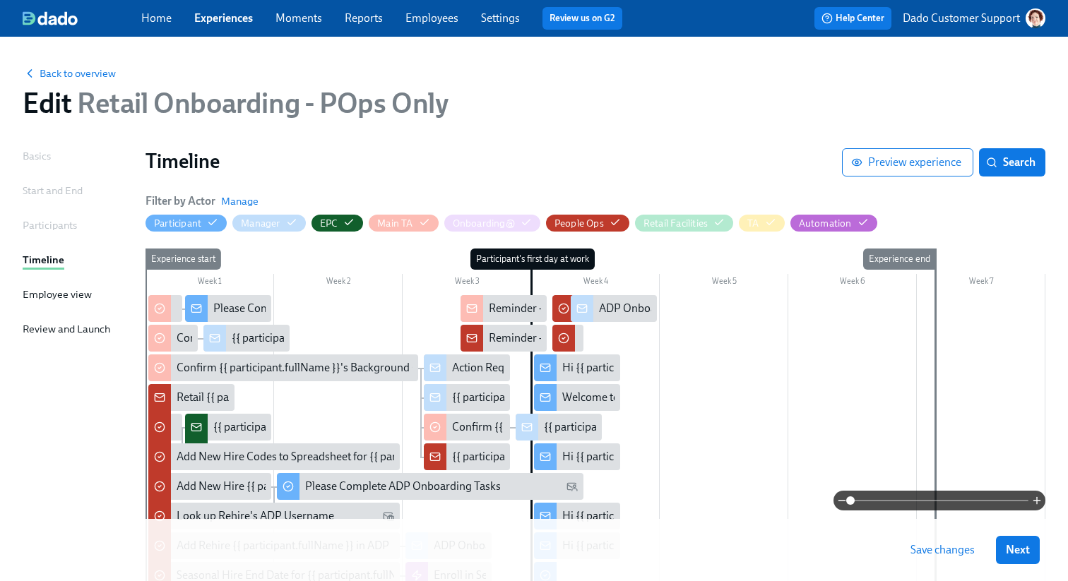
click at [952, 550] on span "Save changes" at bounding box center [943, 550] width 64 height 14
click at [83, 71] on span "Back to overview" at bounding box center [69, 73] width 93 height 14
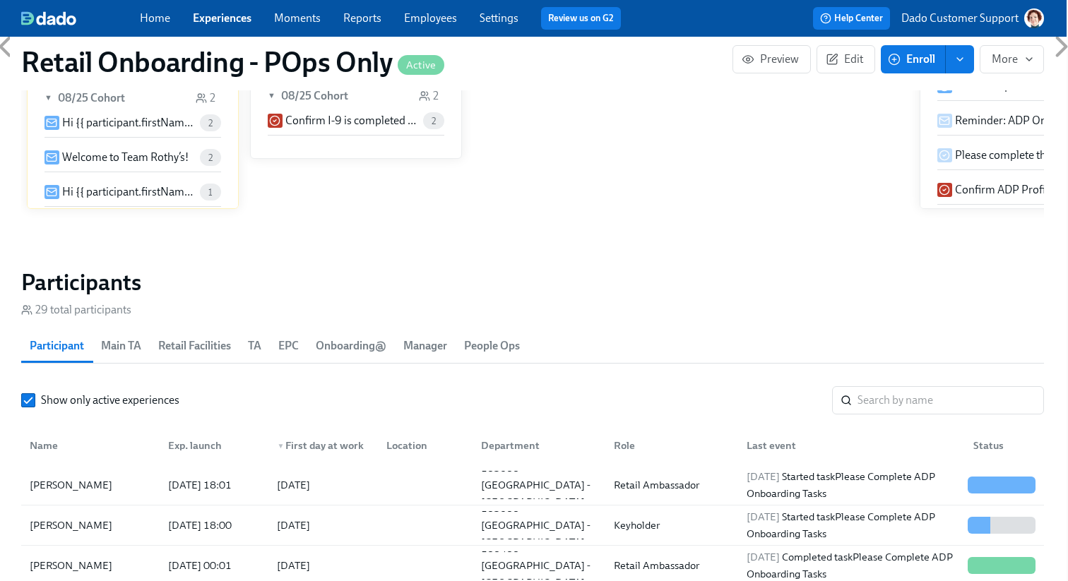
scroll to position [1443, 1]
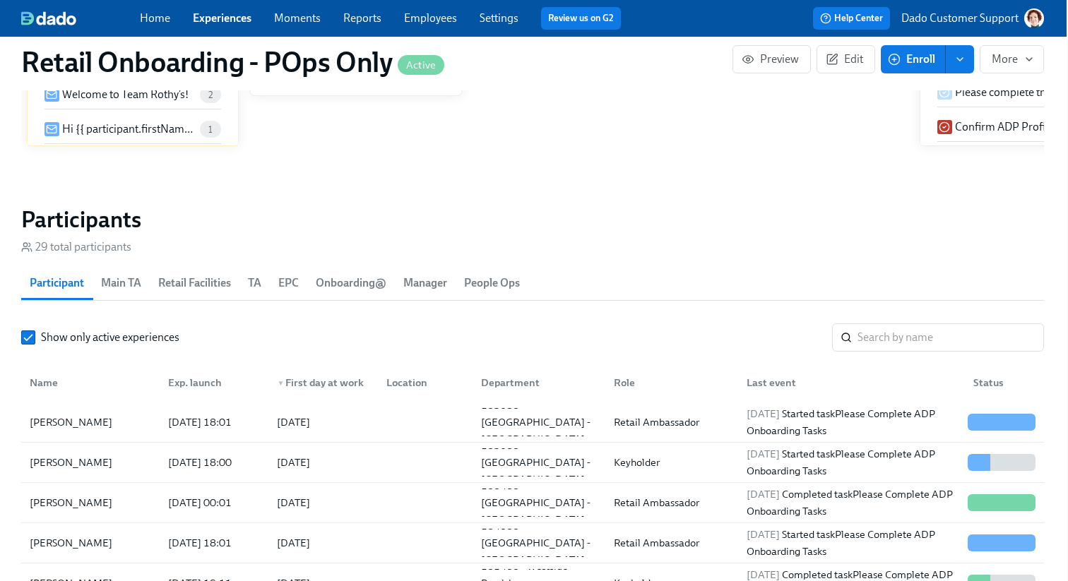
click at [509, 285] on span "People Ops" at bounding box center [492, 283] width 56 height 20
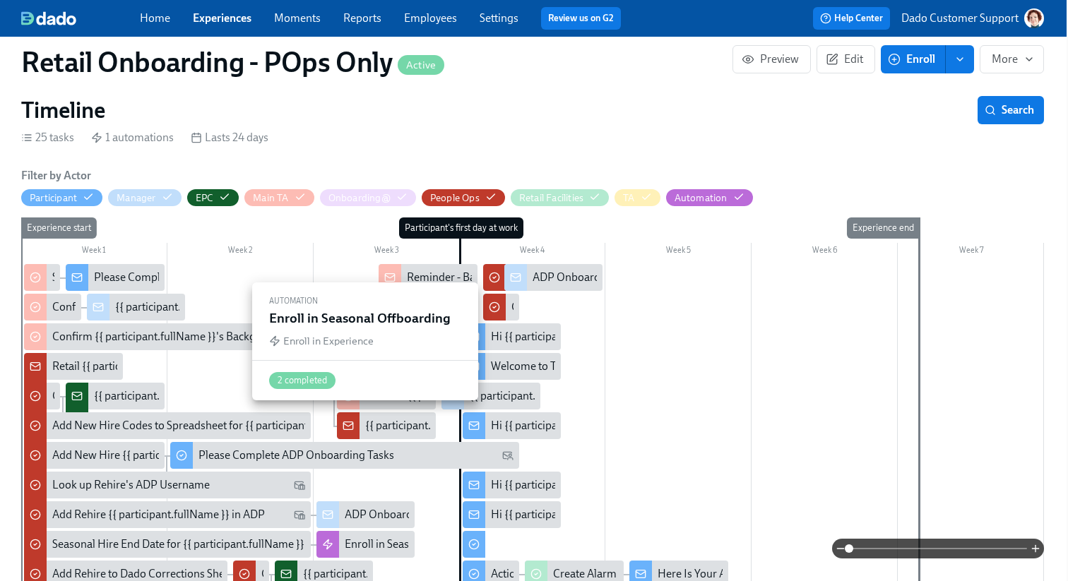
scroll to position [329, 1]
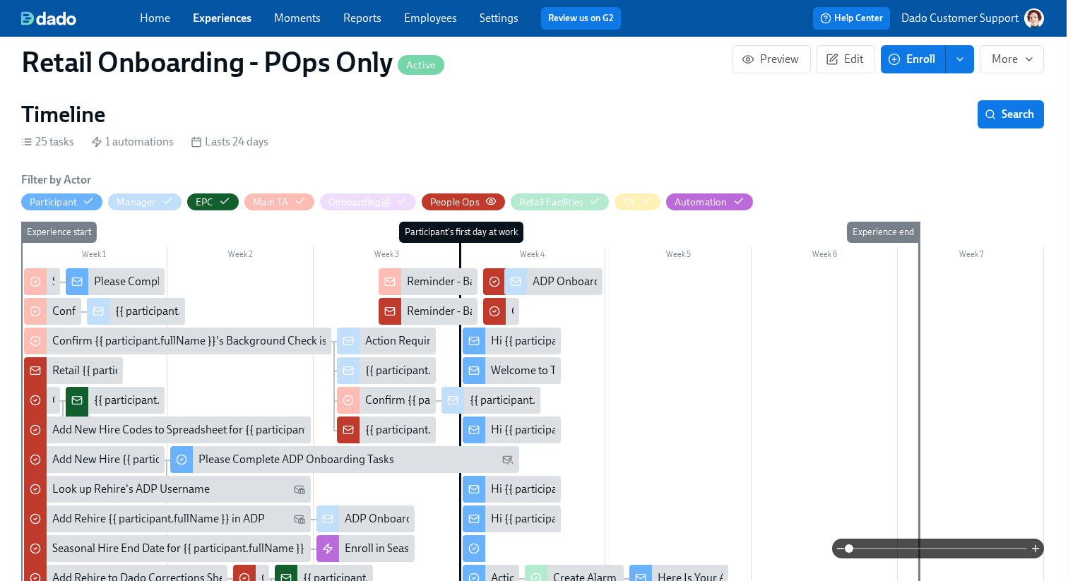
click at [494, 199] on icon "button" at bounding box center [490, 201] width 11 height 11
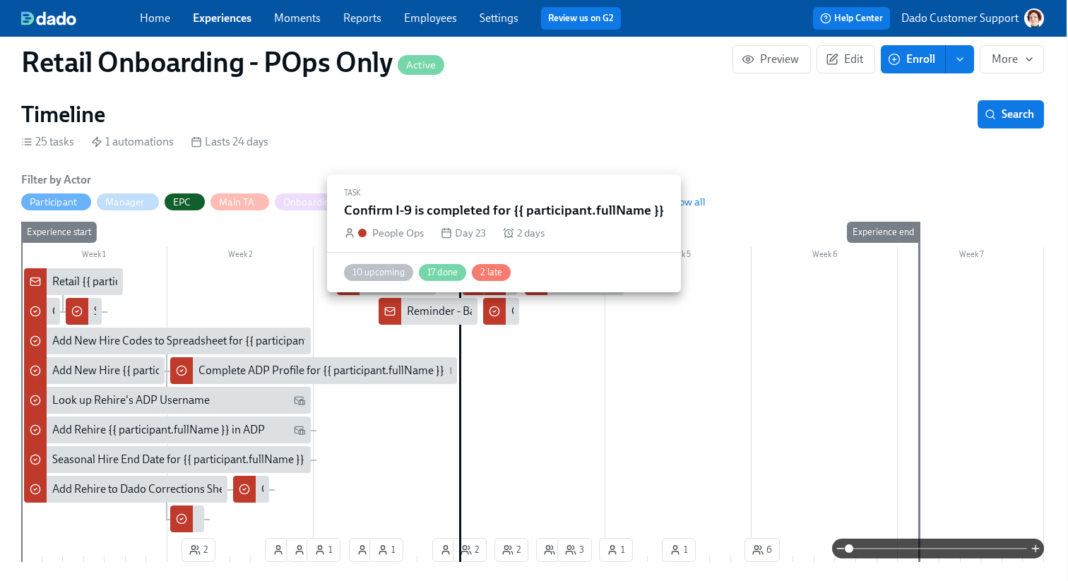
click at [503, 309] on div at bounding box center [494, 311] width 23 height 27
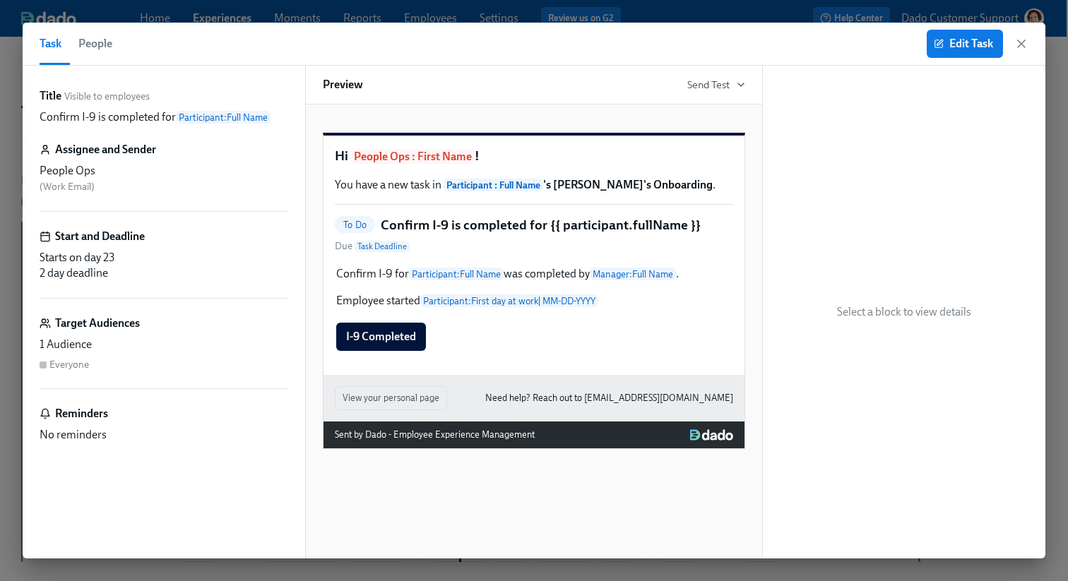
click at [108, 37] on span "People" at bounding box center [95, 44] width 34 height 20
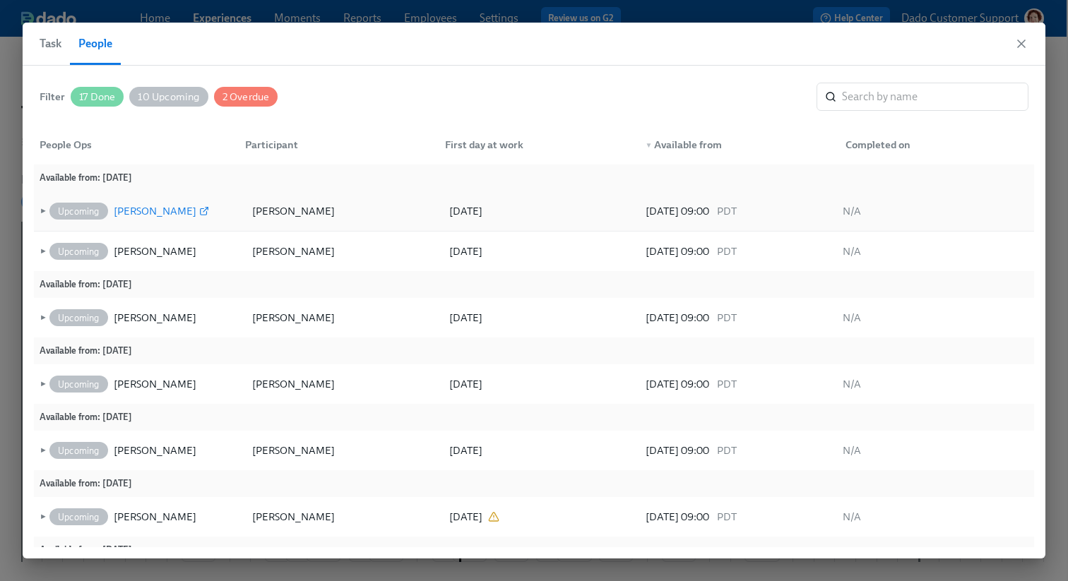
click at [136, 208] on div "[PERSON_NAME]" at bounding box center [155, 211] width 83 height 17
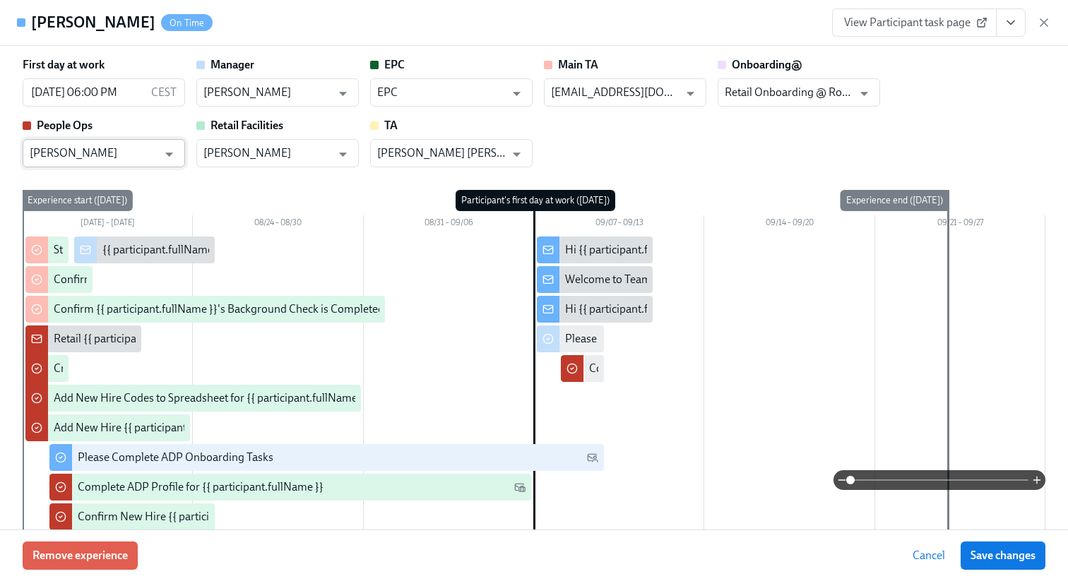
click at [132, 151] on input "[PERSON_NAME]" at bounding box center [94, 153] width 128 height 28
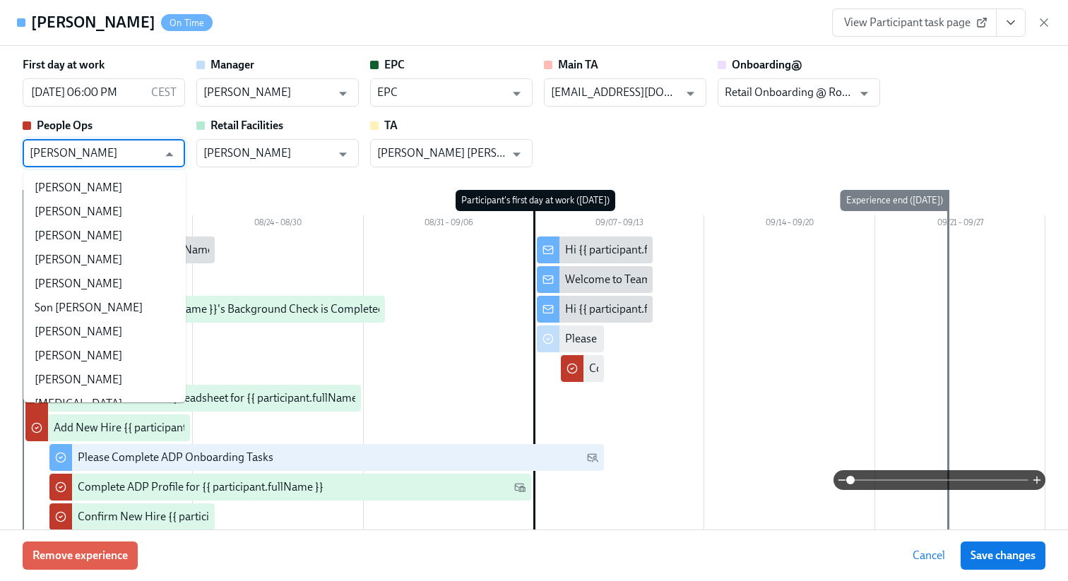
scroll to position [17052, 0]
paste input "Retail Onboarding People Ops"
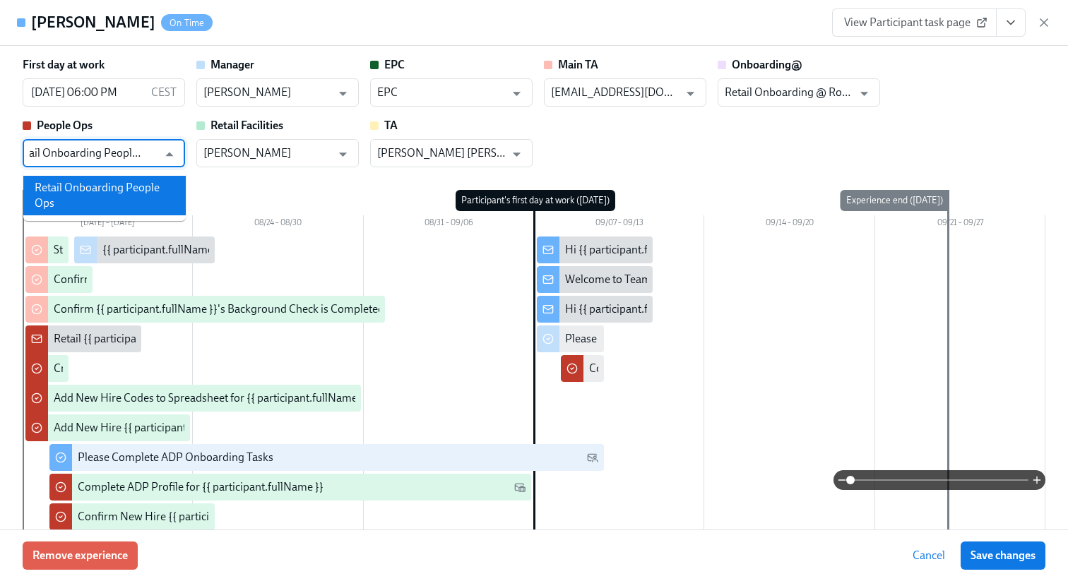
click at [112, 182] on li "Retail Onboarding People Ops" at bounding box center [104, 196] width 162 height 40
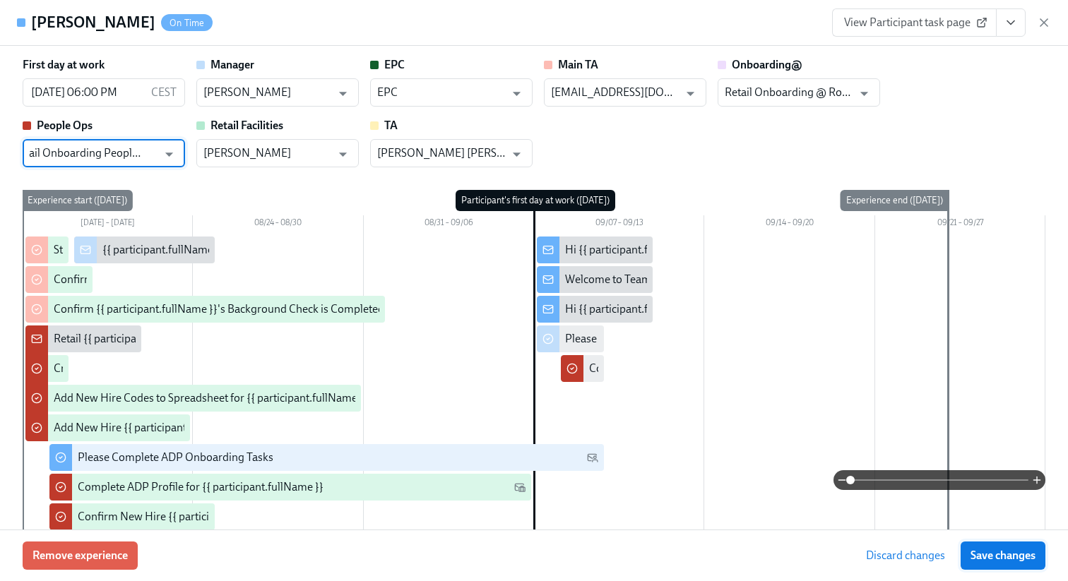
type input "Retail Onboarding People Ops"
click at [1006, 549] on span "Save changes" at bounding box center [1003, 556] width 65 height 14
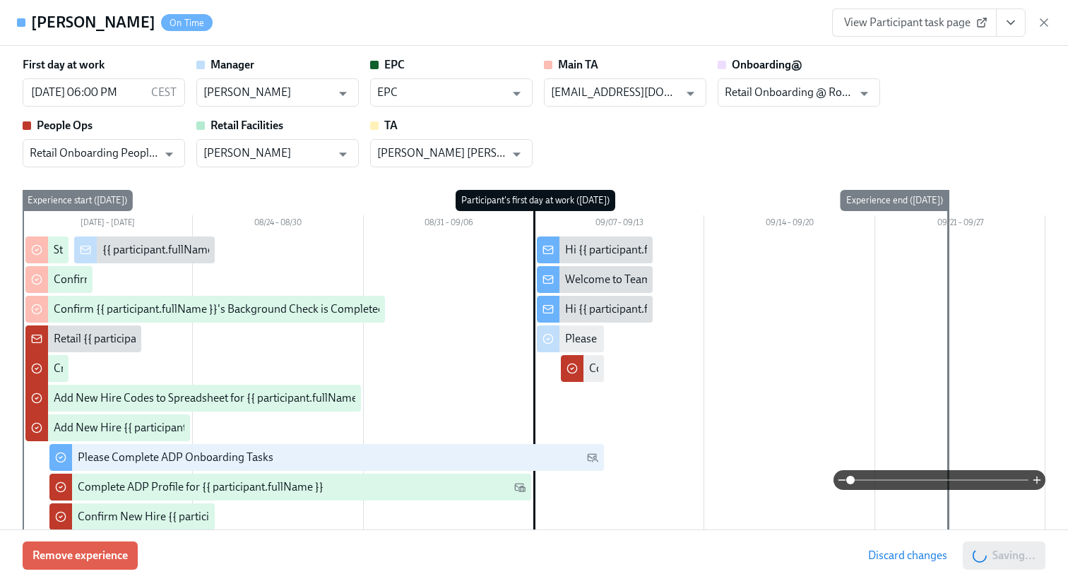
type input "Retail Onboarding People Ops"
click at [1041, 19] on icon "button" at bounding box center [1044, 22] width 7 height 7
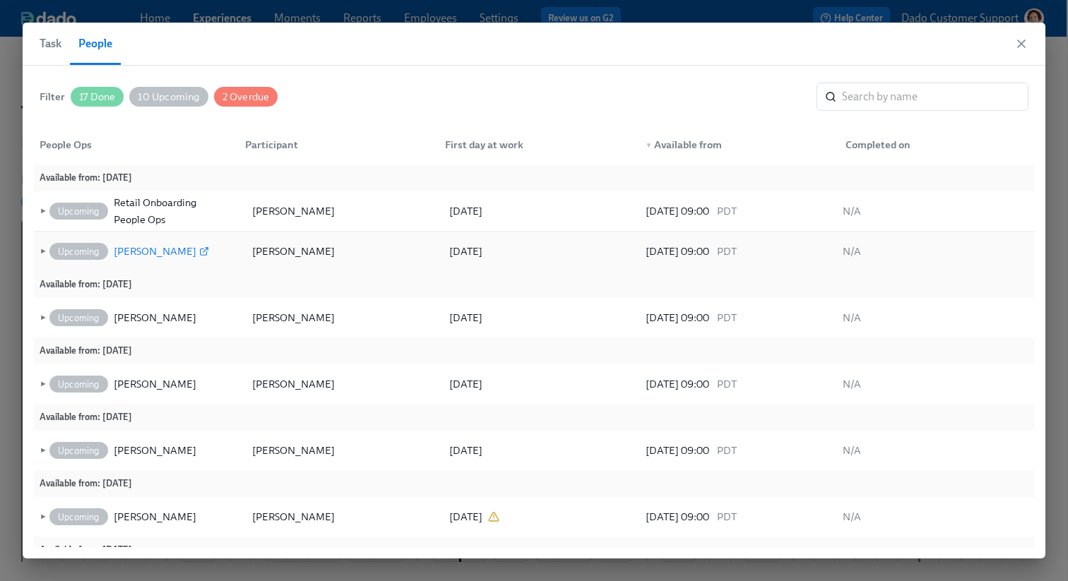
click at [131, 247] on div "[PERSON_NAME]" at bounding box center [155, 251] width 83 height 17
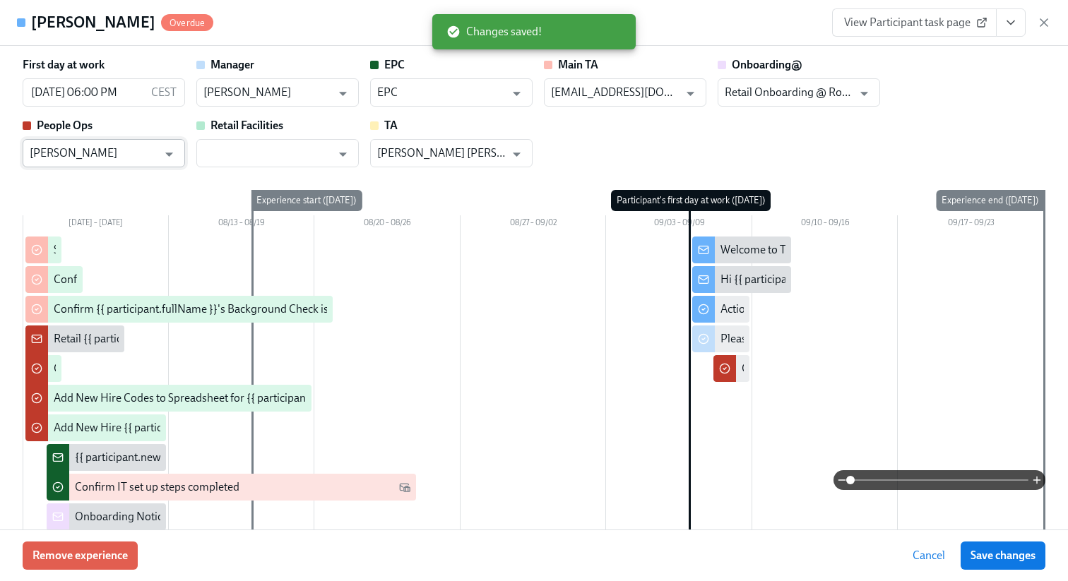
click at [74, 158] on input "[PERSON_NAME]" at bounding box center [94, 153] width 128 height 28
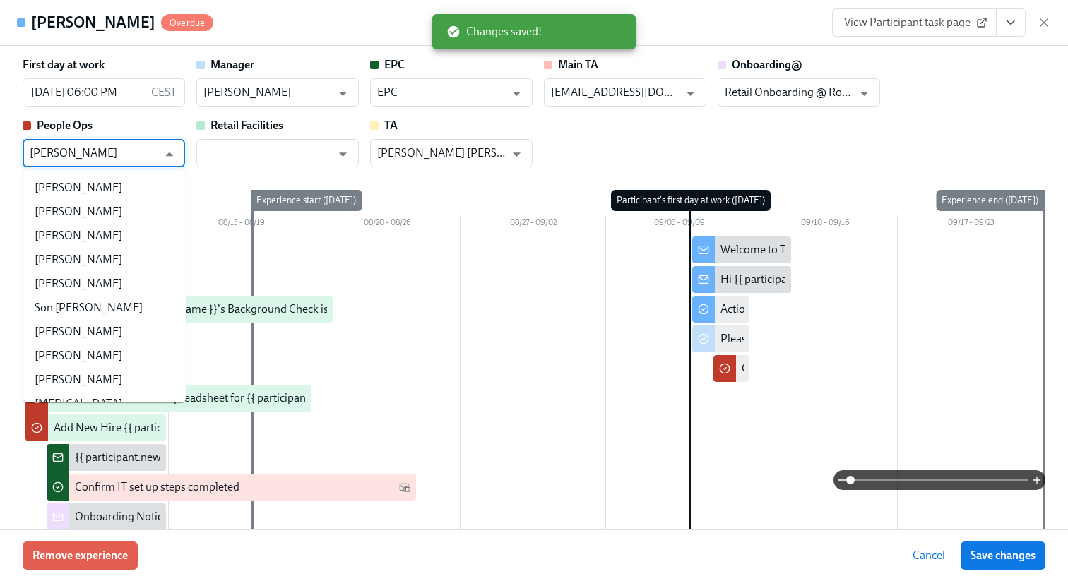
scroll to position [17052, 0]
paste input "Retail Onboarding People Ops"
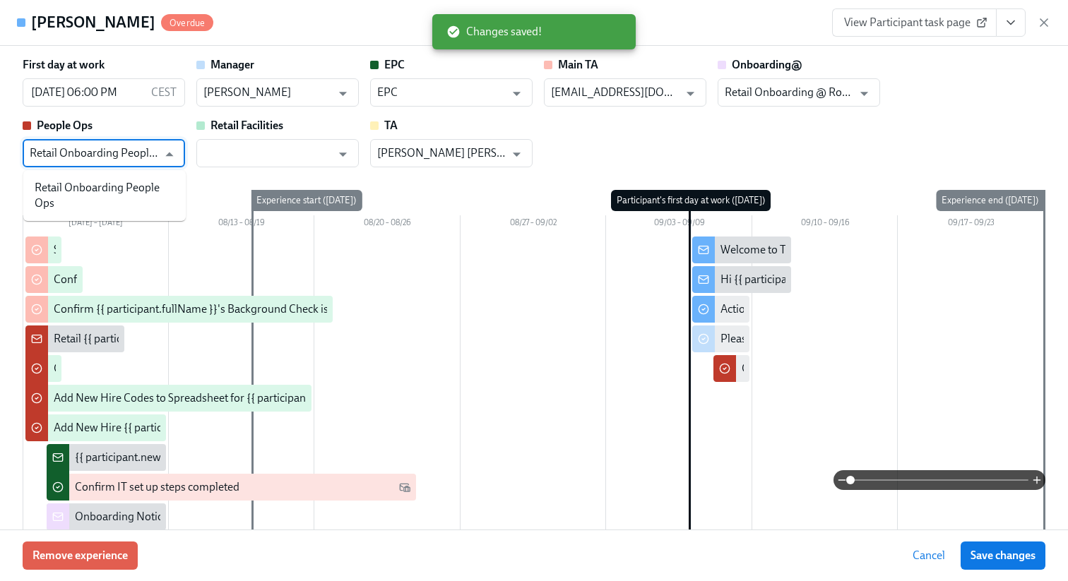
scroll to position [0, 0]
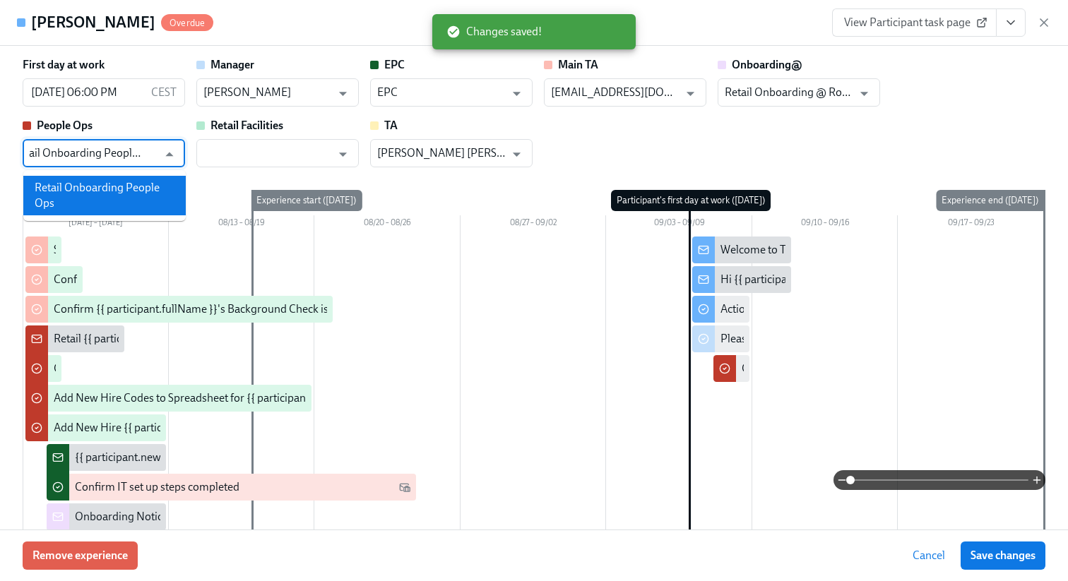
click at [93, 188] on li "Retail Onboarding People Ops" at bounding box center [104, 196] width 162 height 40
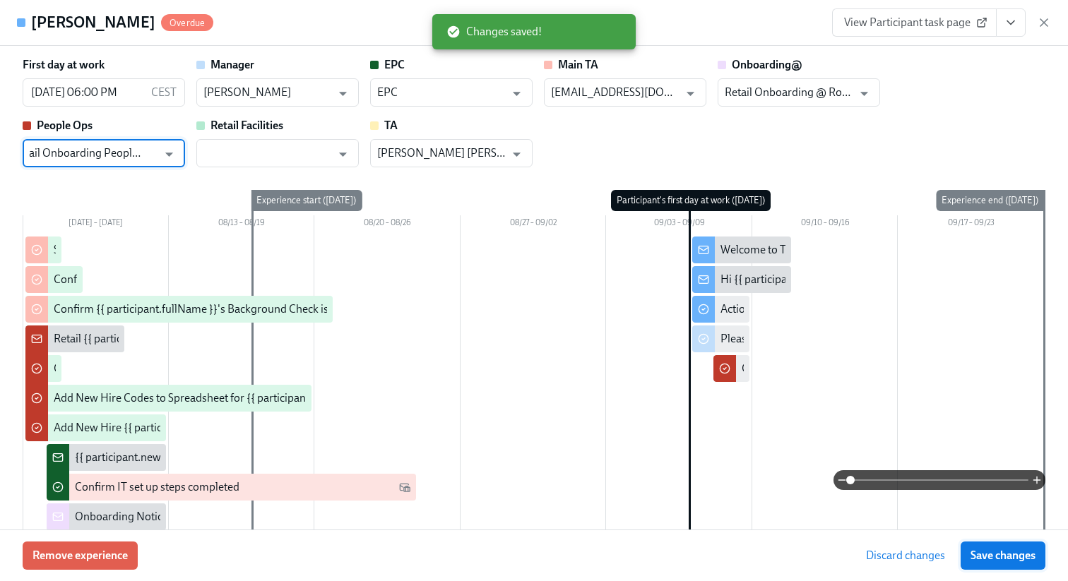
type input "Retail Onboarding People Ops"
click at [991, 556] on span "Save changes" at bounding box center [1003, 556] width 65 height 14
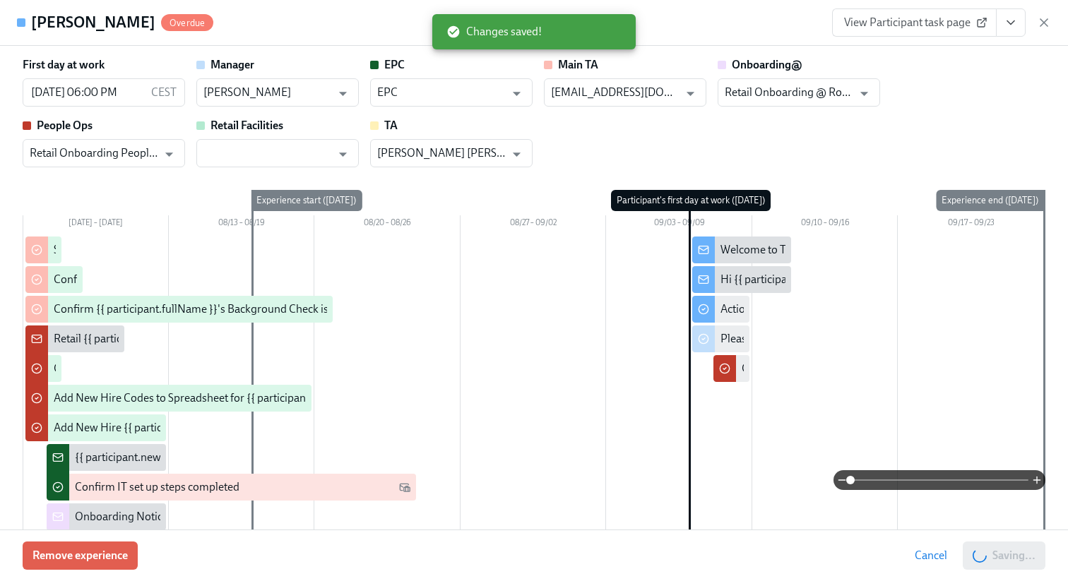
type input "Retail Onboarding People Ops"
click at [1034, 20] on div "View Participant task page" at bounding box center [941, 22] width 219 height 28
click at [1043, 20] on icon "button" at bounding box center [1044, 23] width 14 height 14
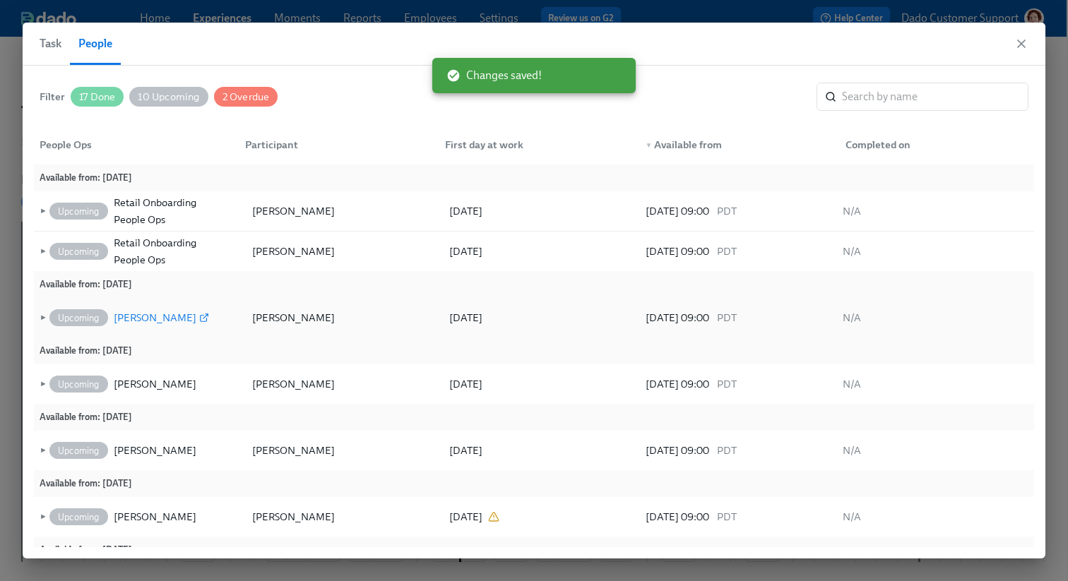
click at [146, 318] on div "[PERSON_NAME]" at bounding box center [155, 317] width 83 height 17
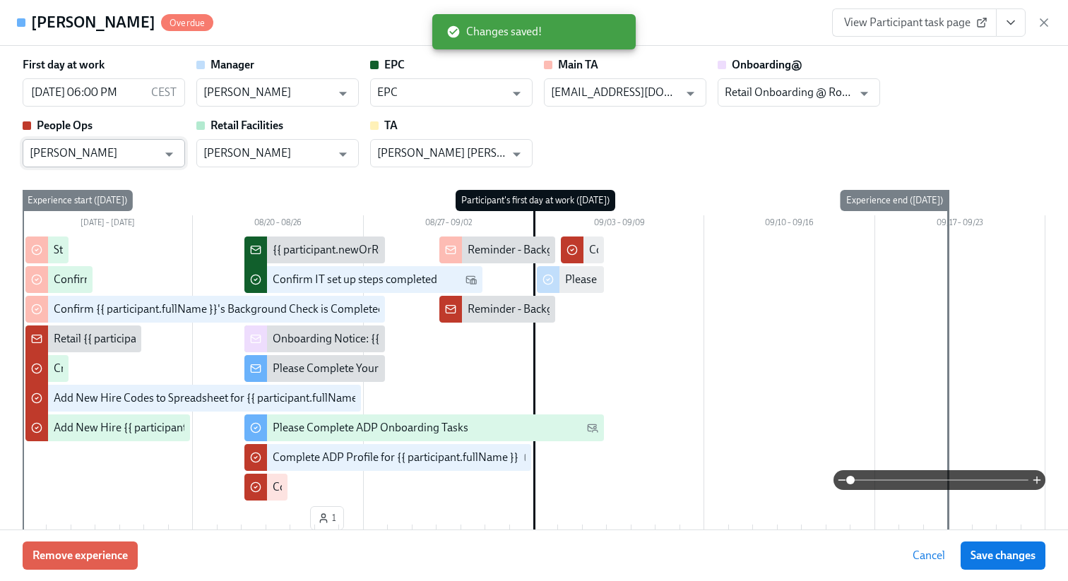
click at [110, 158] on input "[PERSON_NAME]" at bounding box center [94, 153] width 128 height 28
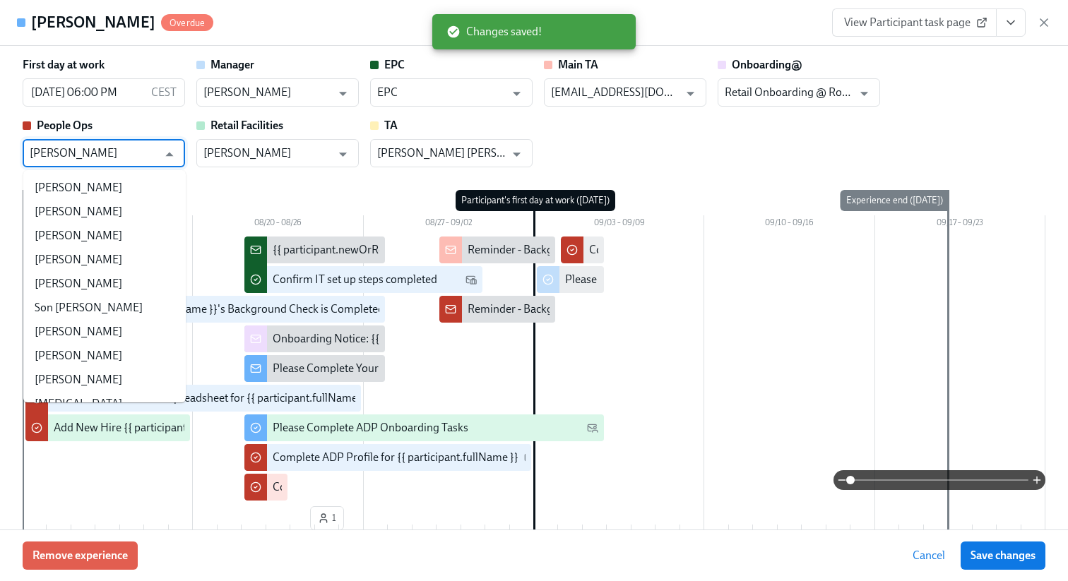
scroll to position [17052, 0]
paste input "Retail Onboarding People Ops"
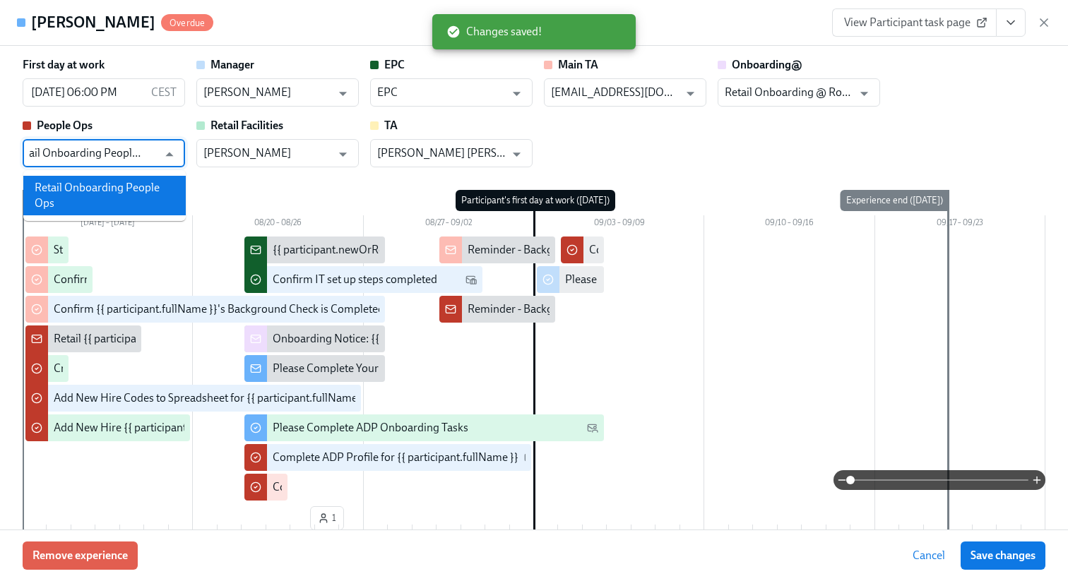
click at [105, 187] on li "Retail Onboarding People Ops" at bounding box center [104, 196] width 162 height 40
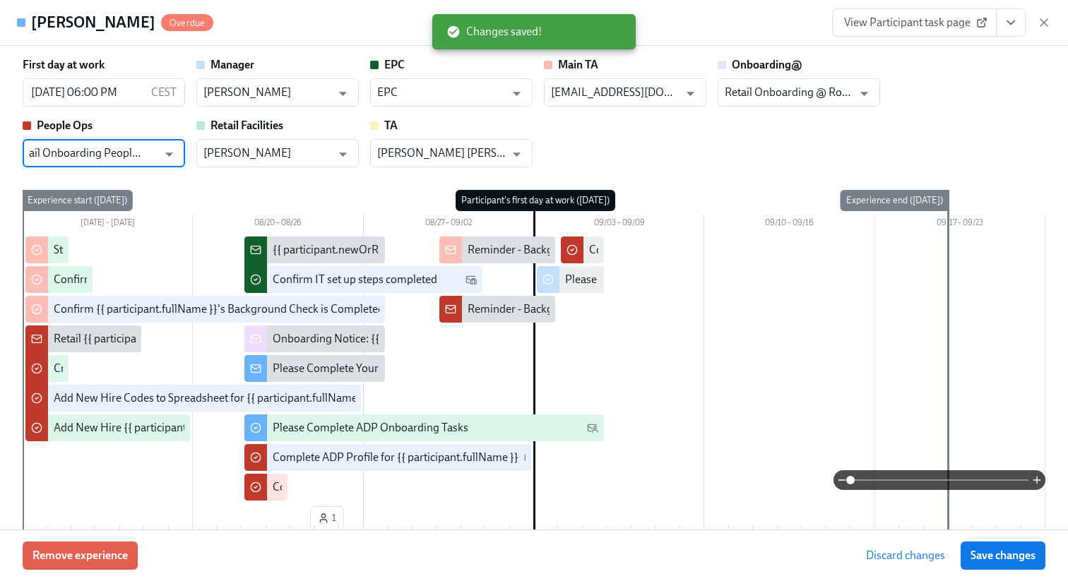
type input "Retail Onboarding People Ops"
click at [1014, 560] on span "Save changes" at bounding box center [1003, 556] width 65 height 14
type input "Retail Onboarding People Ops"
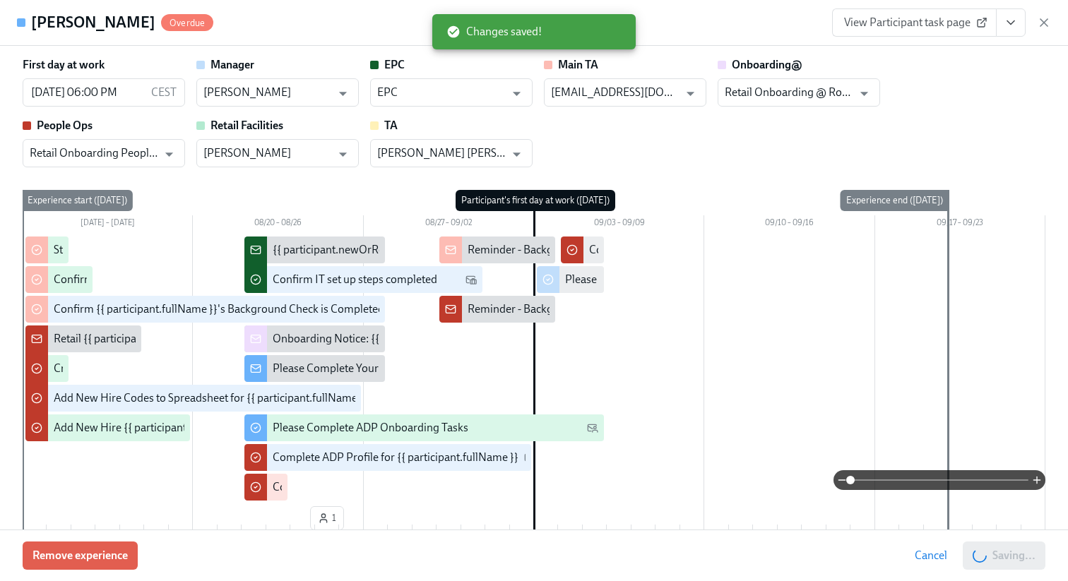
click at [1033, 21] on div "View Participant task page" at bounding box center [941, 22] width 219 height 28
click at [1037, 20] on icon "button" at bounding box center [1044, 23] width 14 height 14
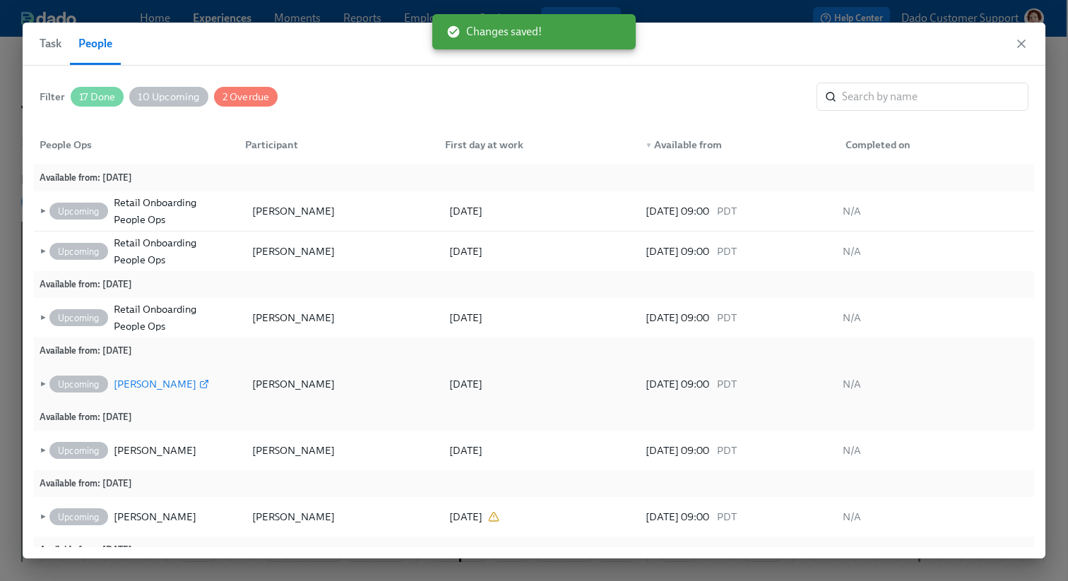
click at [143, 390] on div "[PERSON_NAME]" at bounding box center [155, 384] width 83 height 17
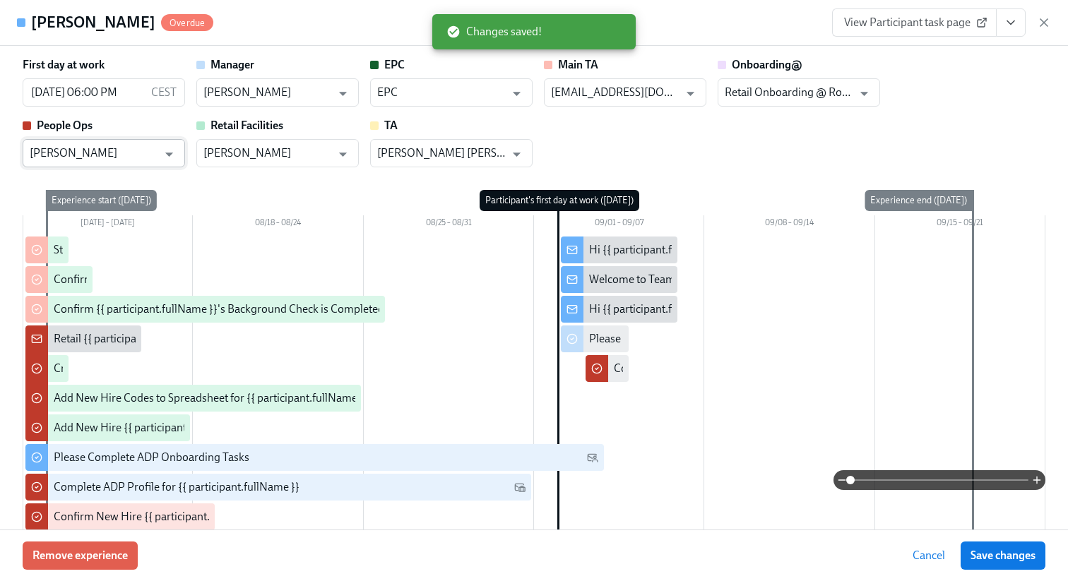
click at [107, 150] on input "[PERSON_NAME]" at bounding box center [94, 153] width 128 height 28
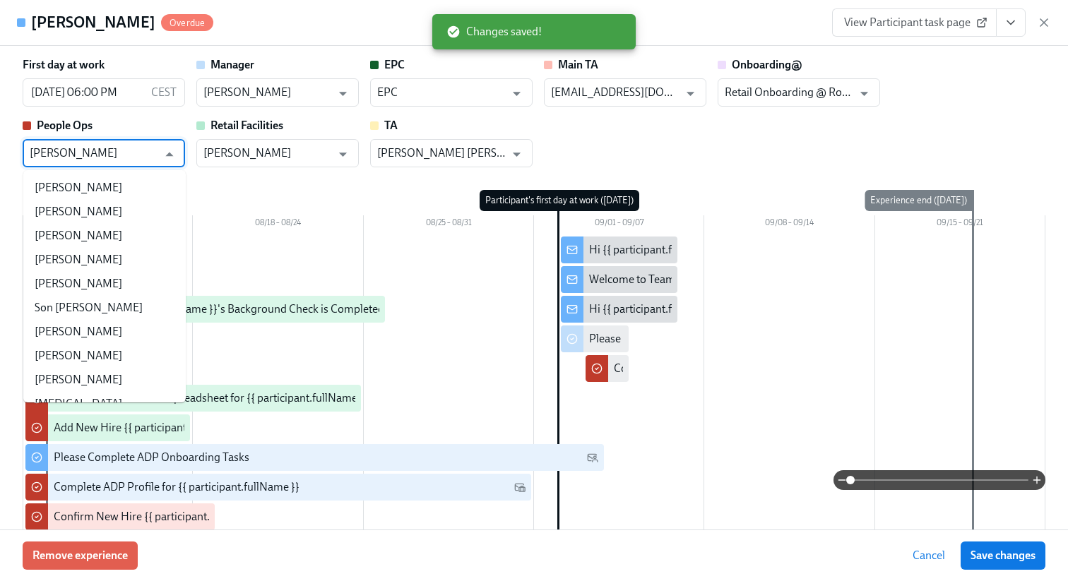
scroll to position [17052, 0]
paste input "Retail Onboarding People Ops"
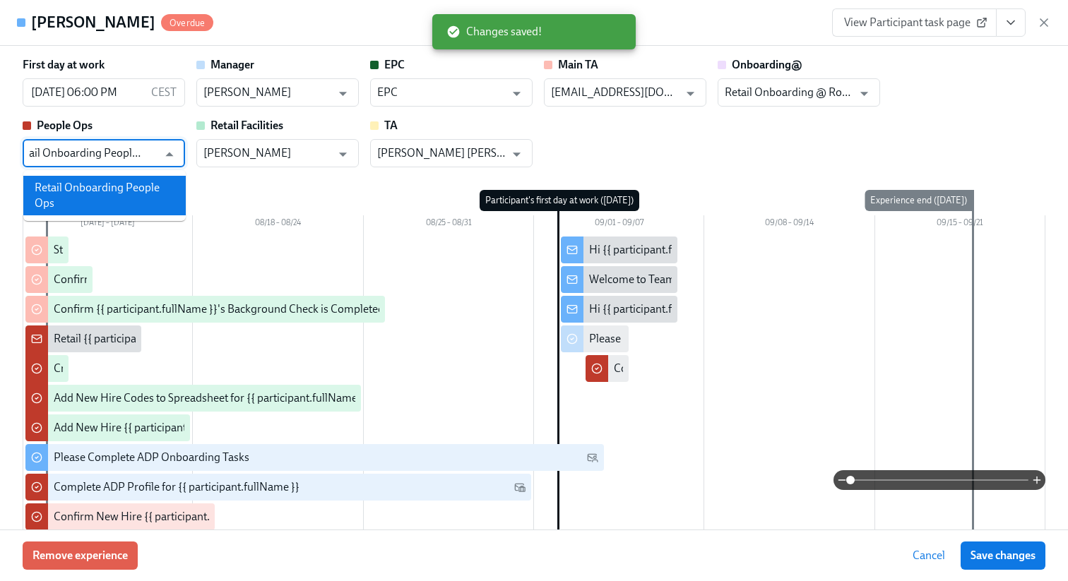
click at [117, 202] on li "Retail Onboarding People Ops" at bounding box center [104, 196] width 162 height 40
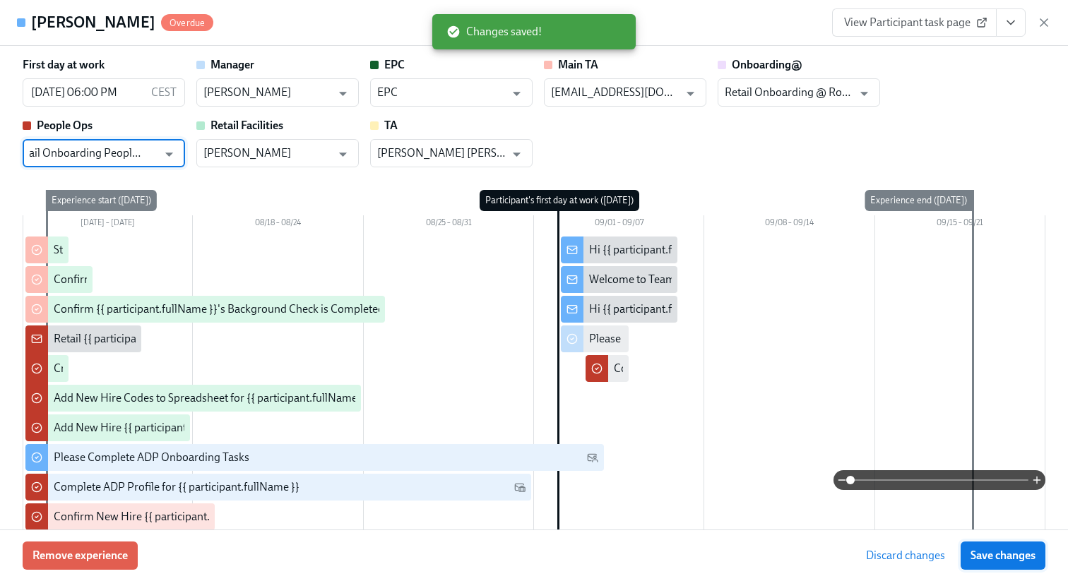
type input "Retail Onboarding People Ops"
click at [1025, 554] on span "Save changes" at bounding box center [1003, 556] width 65 height 14
type input "Retail Onboarding People Ops"
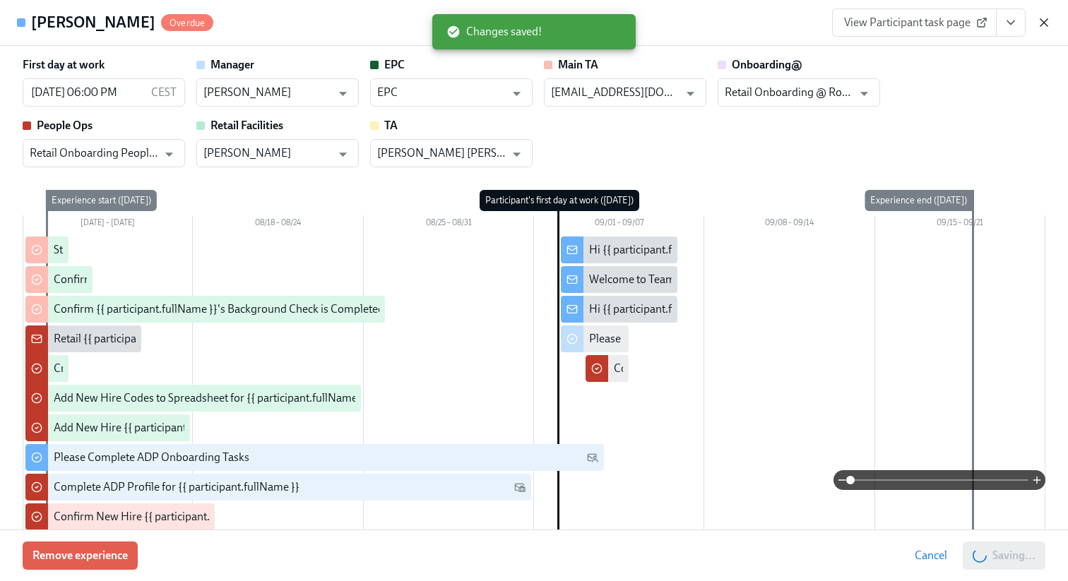
click at [1045, 19] on icon "button" at bounding box center [1044, 23] width 14 height 14
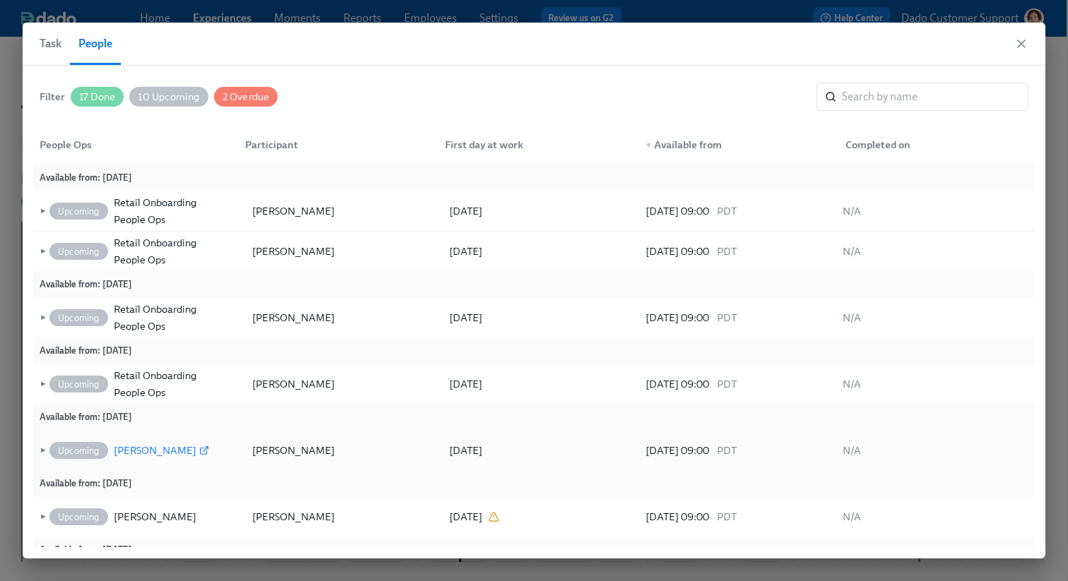
click at [150, 445] on div "[PERSON_NAME]" at bounding box center [155, 450] width 83 height 17
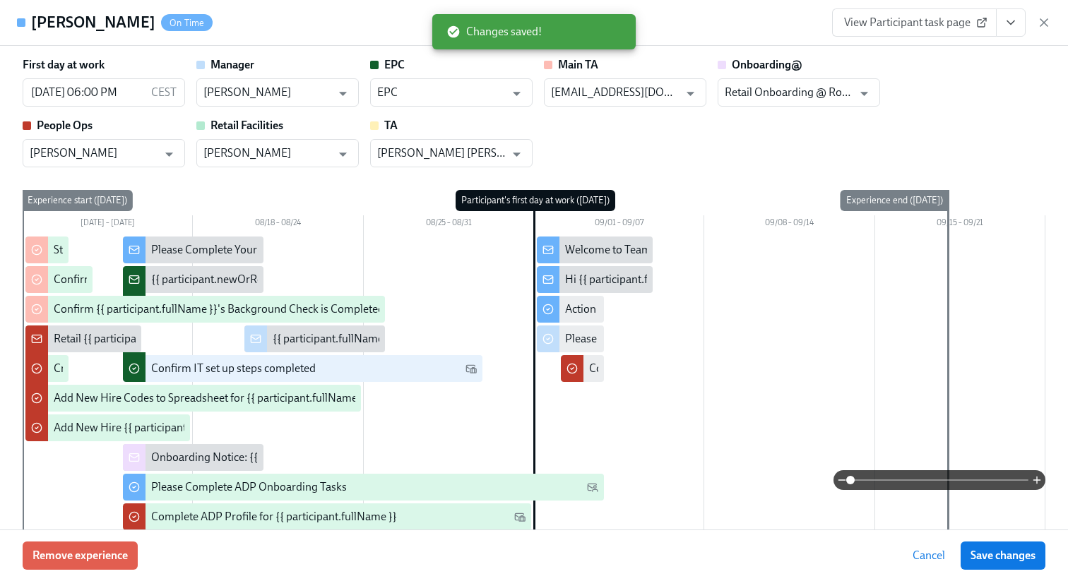
click at [112, 134] on div "People Ops Mary Jelincic ​" at bounding box center [104, 142] width 162 height 49
click at [104, 155] on input "[PERSON_NAME]" at bounding box center [94, 153] width 128 height 28
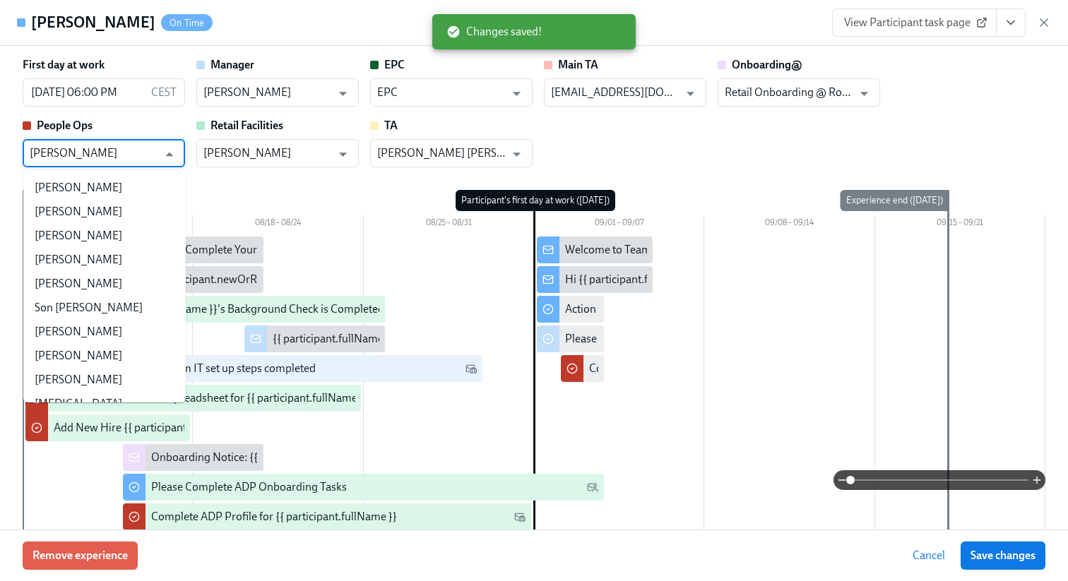
scroll to position [17052, 0]
paste input "Retail Onboarding People Ops"
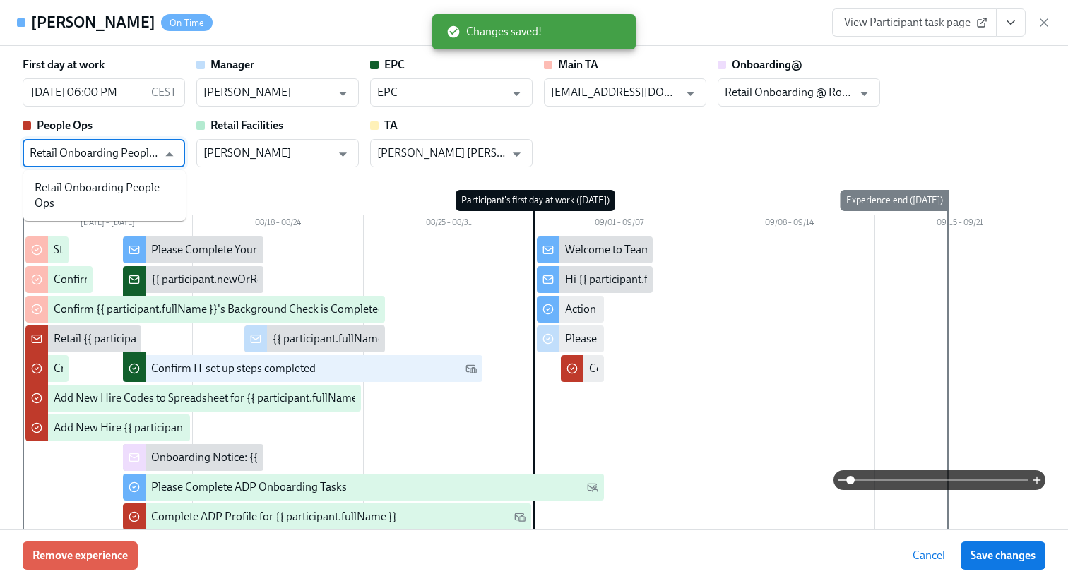
scroll to position [0, 0]
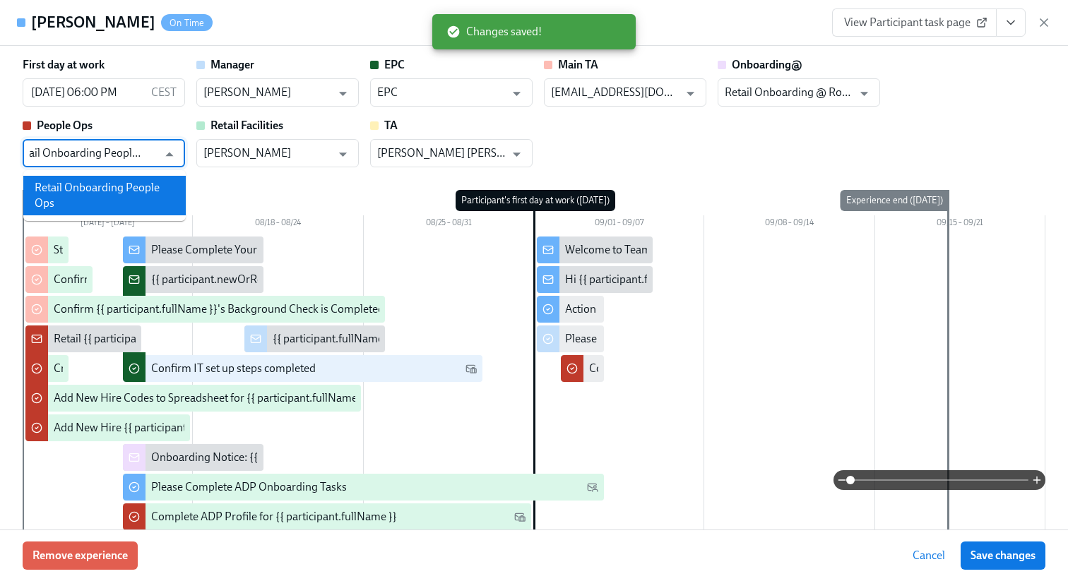
click at [114, 182] on li "Retail Onboarding People Ops" at bounding box center [104, 196] width 162 height 40
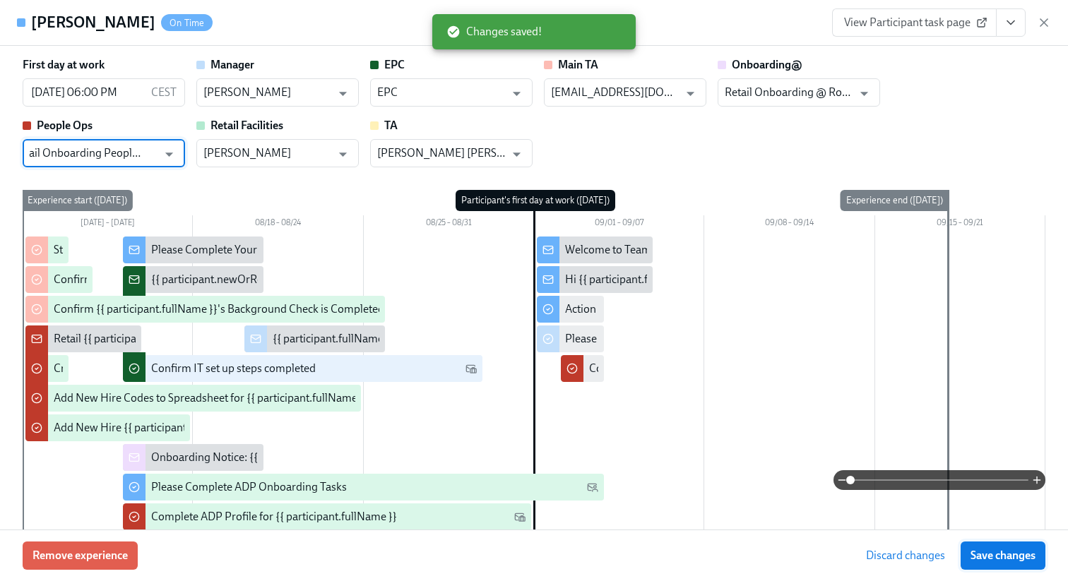
type input "Retail Onboarding People Ops"
click at [1007, 556] on span "Save changes" at bounding box center [1003, 556] width 65 height 14
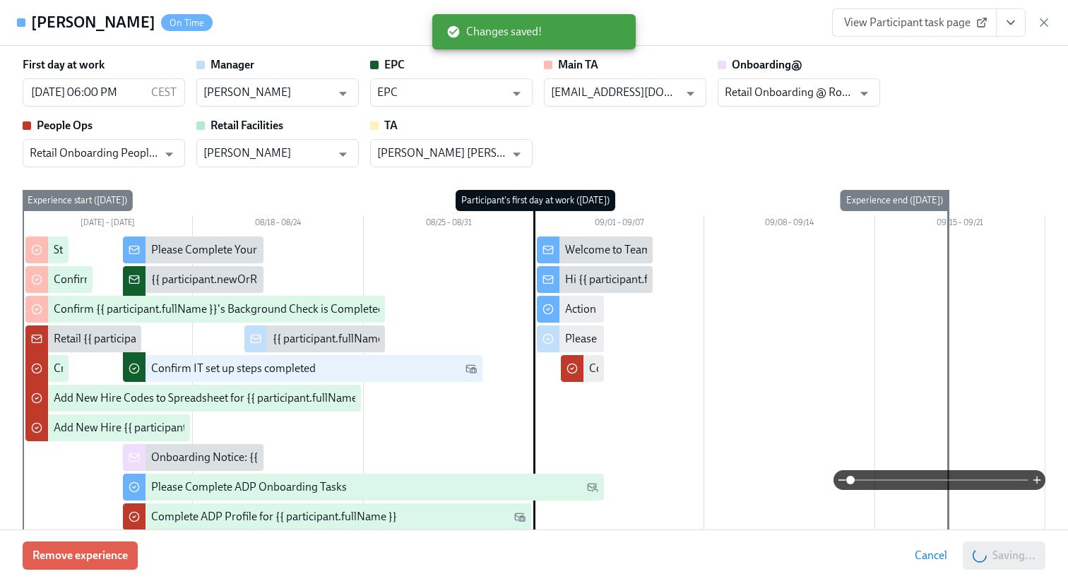
type input "Retail Onboarding People Ops"
click at [1048, 28] on icon "button" at bounding box center [1044, 23] width 14 height 14
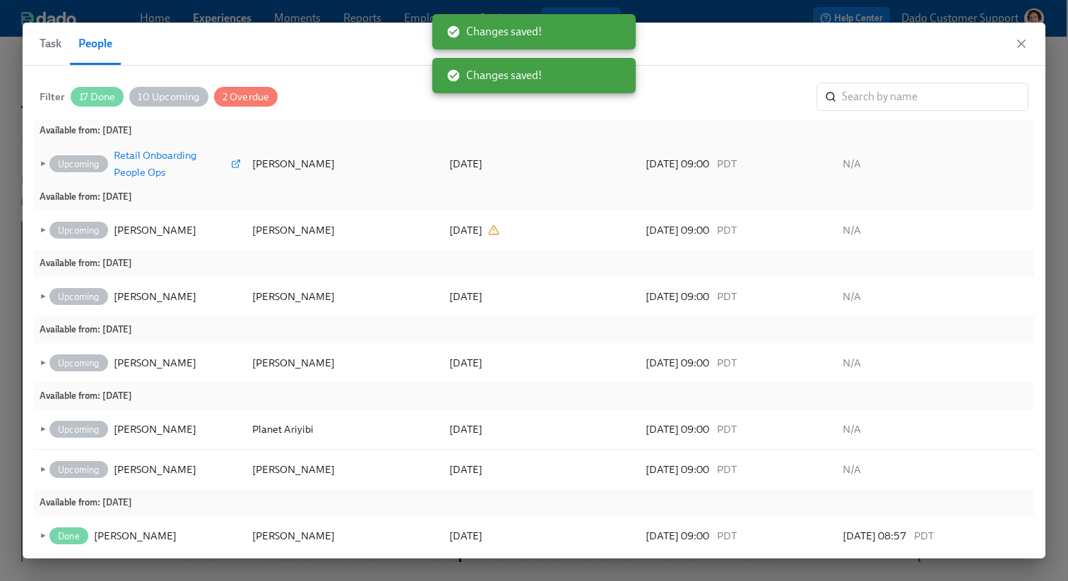
scroll to position [248, 0]
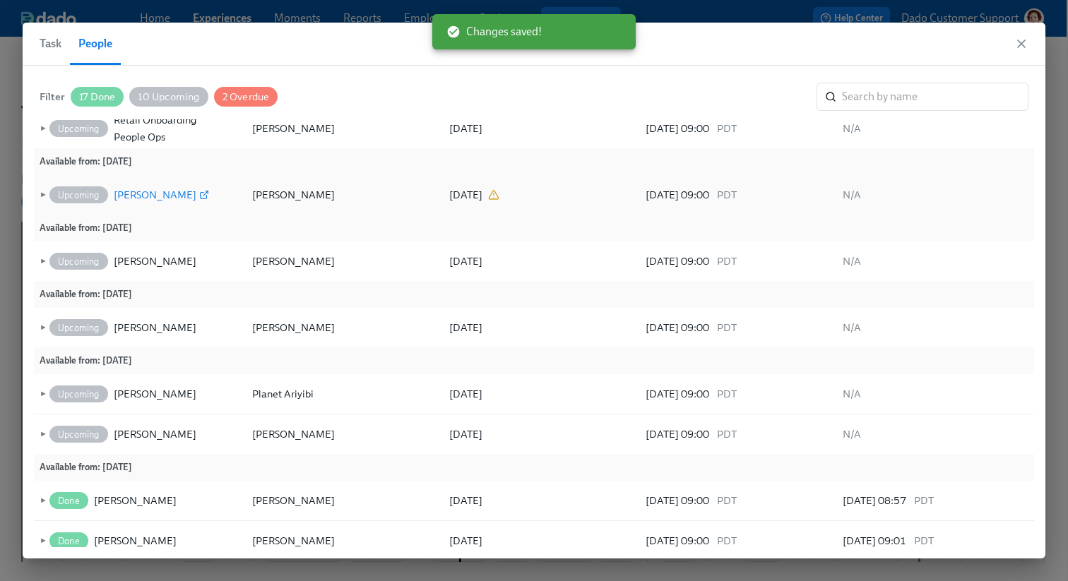
click at [141, 198] on div "[PERSON_NAME]" at bounding box center [155, 195] width 83 height 17
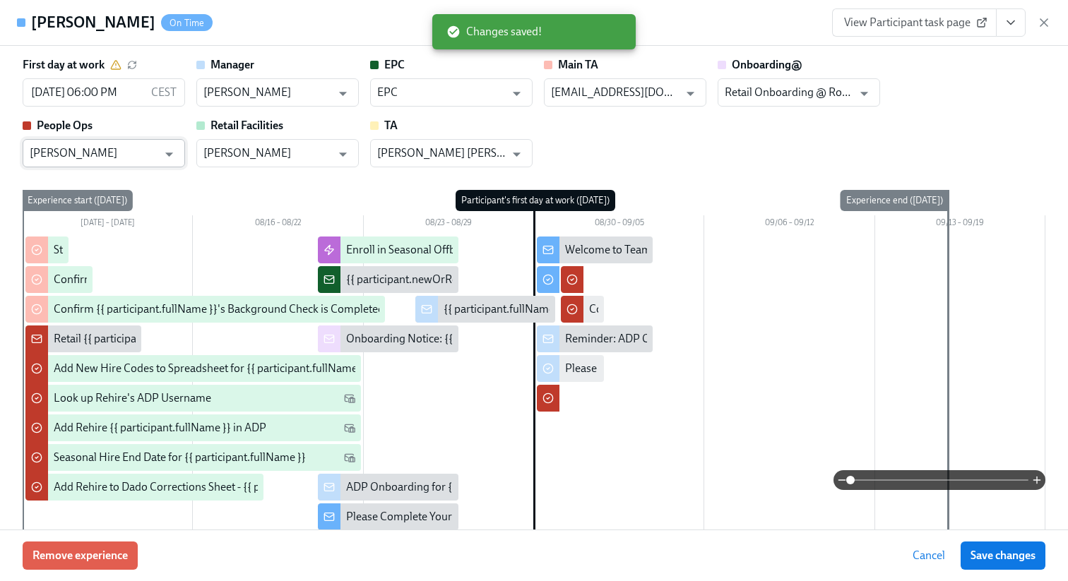
click at [81, 150] on input "[PERSON_NAME]" at bounding box center [94, 153] width 128 height 28
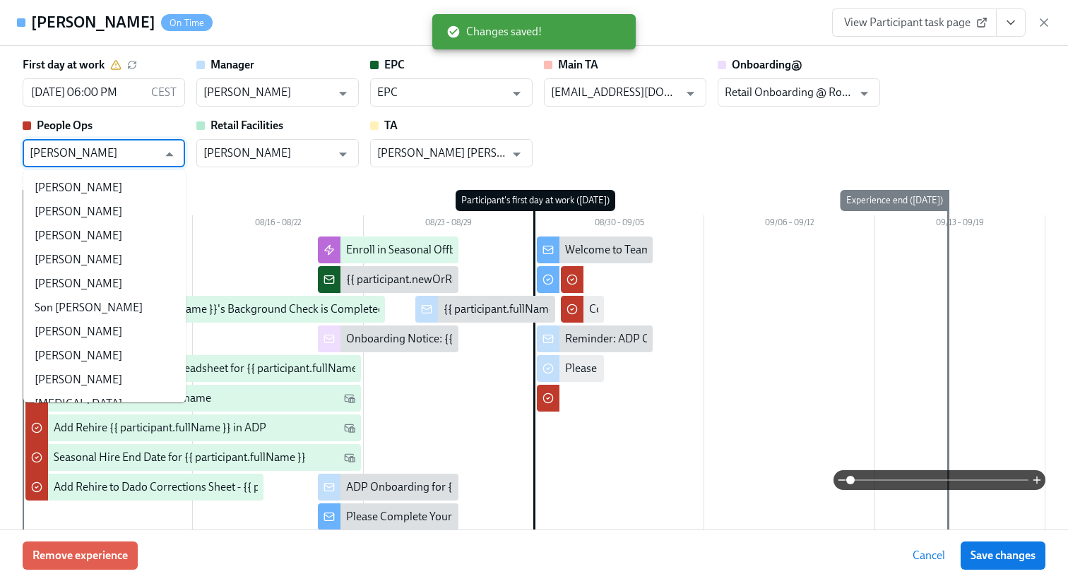
scroll to position [17052, 0]
paste input "Retail Onboarding People Ops"
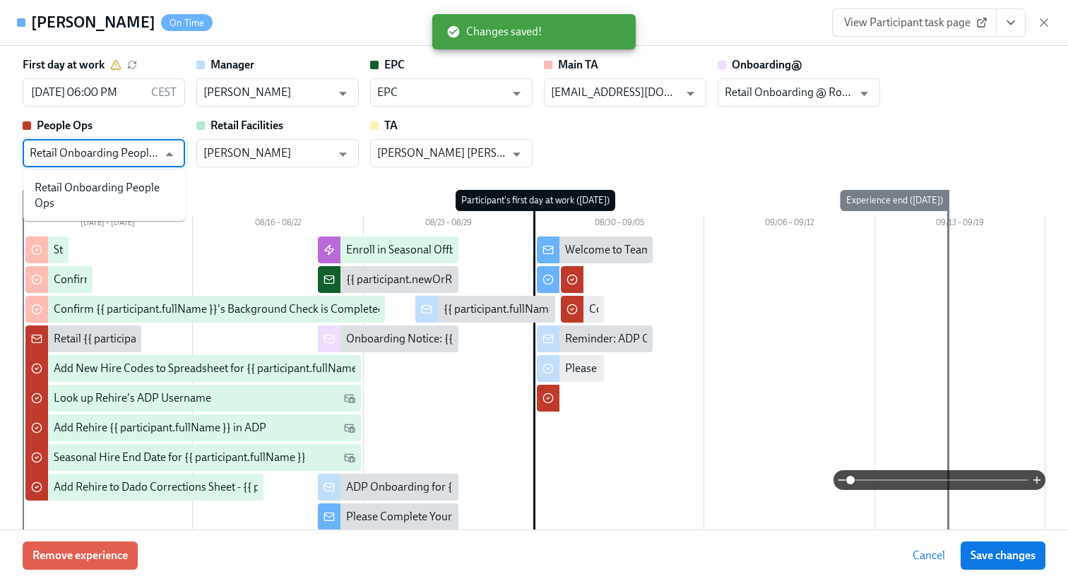
scroll to position [0, 0]
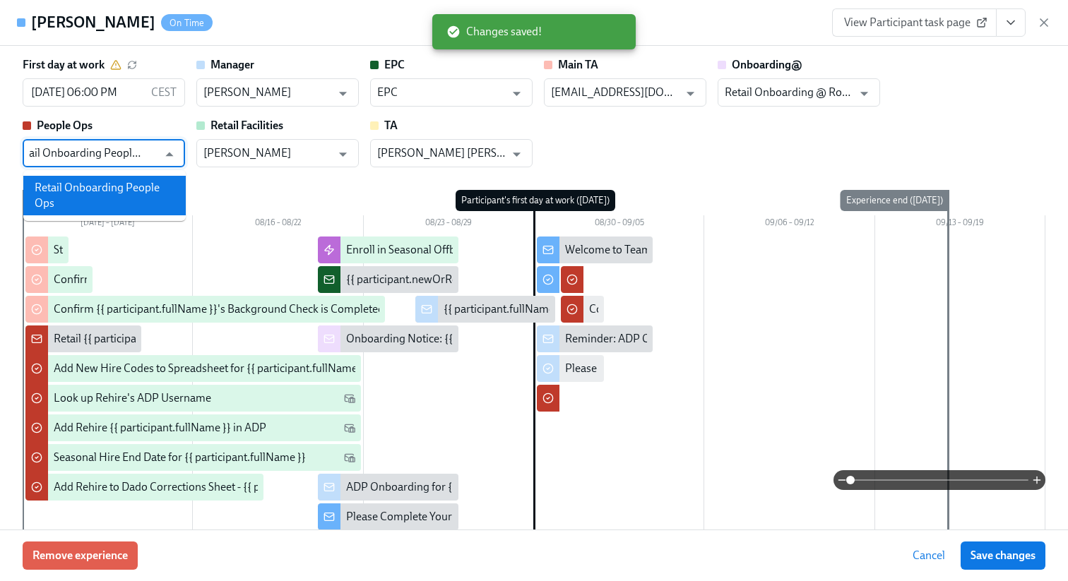
click at [109, 185] on li "Retail Onboarding People Ops" at bounding box center [104, 196] width 162 height 40
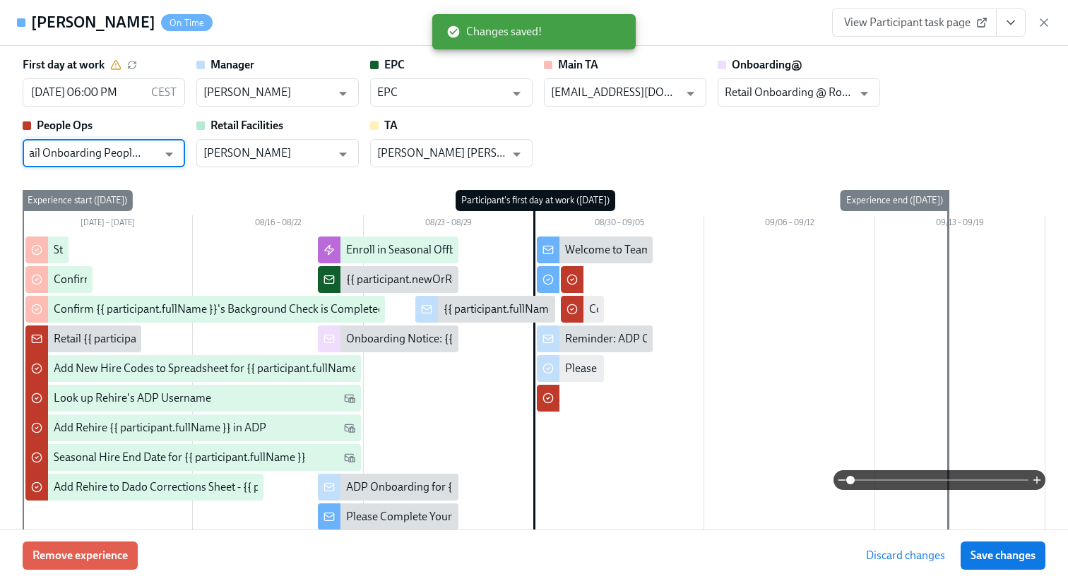
type input "Retail Onboarding People Ops"
click at [997, 550] on span "Save changes" at bounding box center [1003, 556] width 65 height 14
type input "Retail Onboarding People Ops"
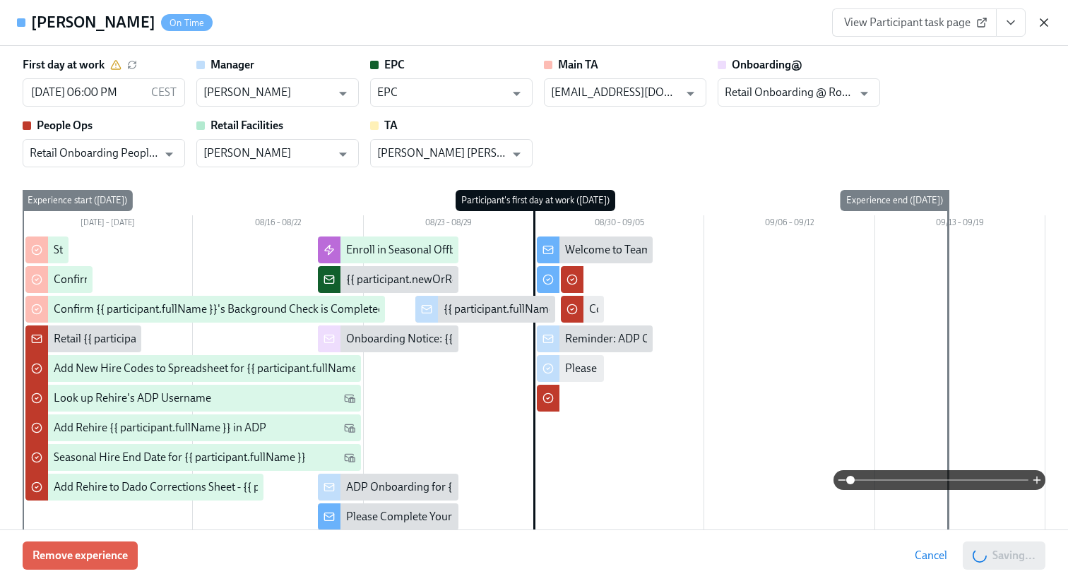
click at [1041, 20] on icon "button" at bounding box center [1044, 23] width 14 height 14
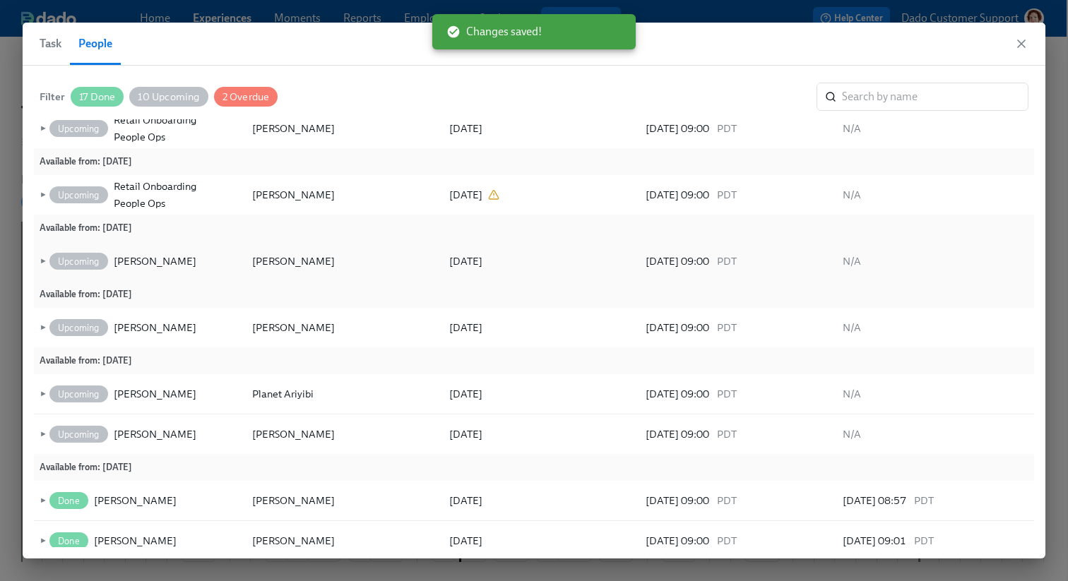
click at [136, 272] on div "Upcoming [PERSON_NAME]" at bounding box center [145, 261] width 197 height 28
click at [135, 266] on div "[PERSON_NAME]" at bounding box center [155, 261] width 83 height 17
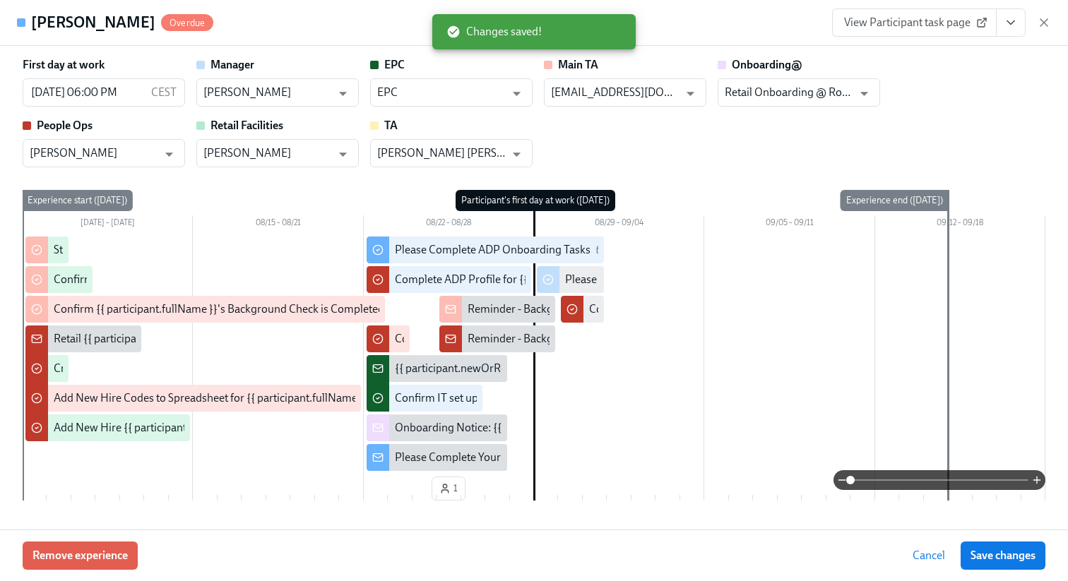
click at [93, 138] on div "People Ops Mary Jelincic ​" at bounding box center [104, 142] width 162 height 49
click at [79, 156] on input "[PERSON_NAME]" at bounding box center [94, 153] width 128 height 28
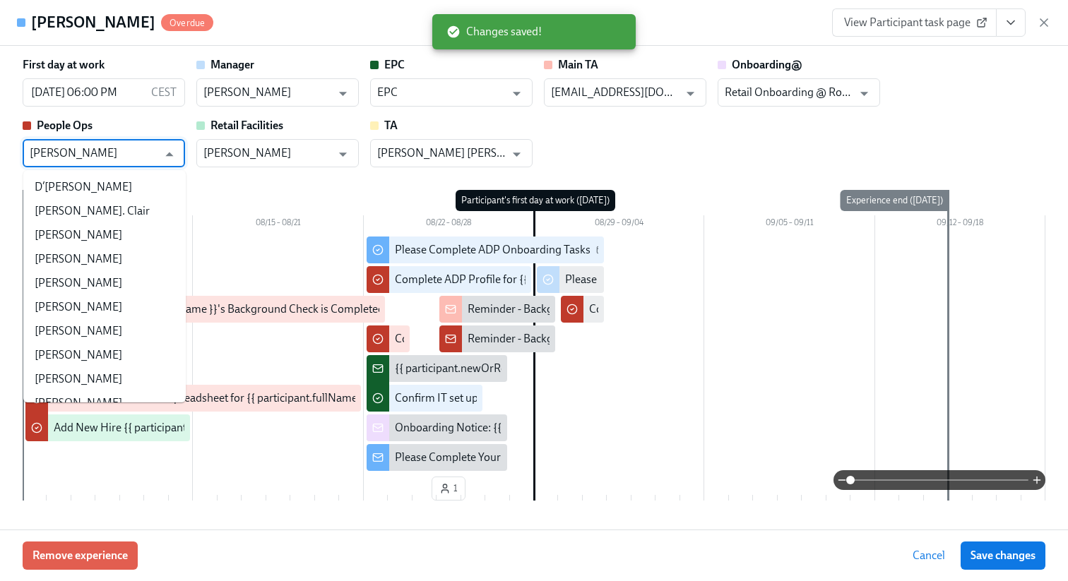
paste input "Retail Onboarding People Ops"
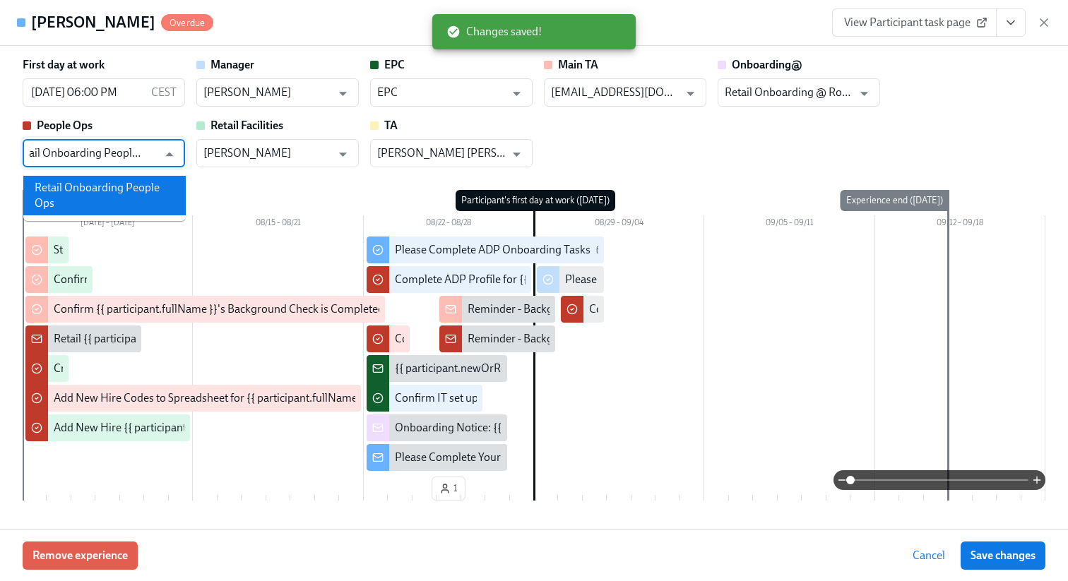
click at [92, 180] on li "Retail Onboarding People Ops" at bounding box center [104, 196] width 162 height 40
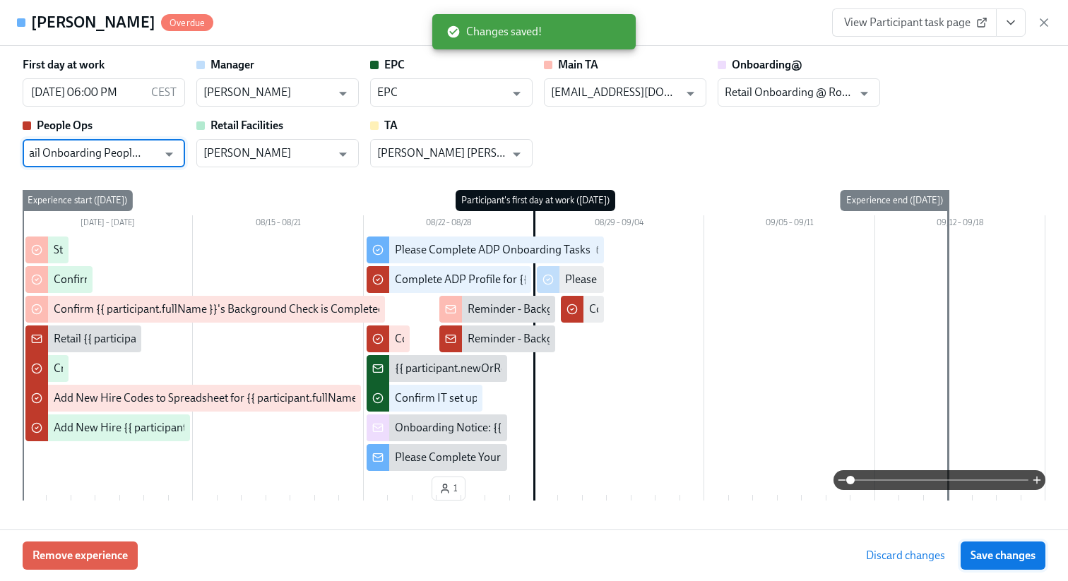
type input "Retail Onboarding People Ops"
click at [1019, 546] on button "Save changes" at bounding box center [1003, 556] width 85 height 28
type input "Retail Onboarding People Ops"
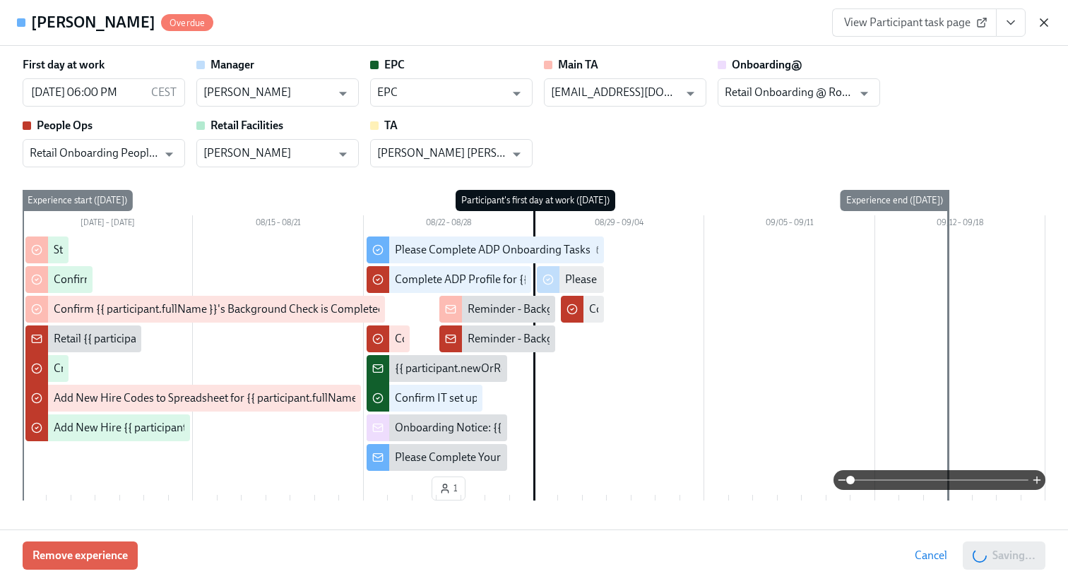
click at [1044, 24] on icon "button" at bounding box center [1044, 23] width 14 height 14
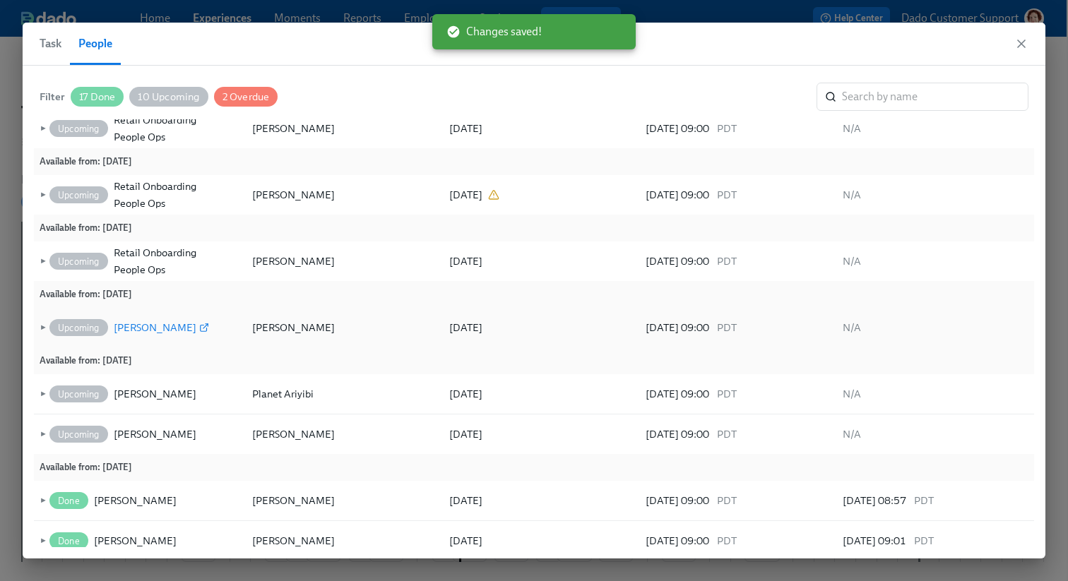
click at [140, 332] on div "[PERSON_NAME]" at bounding box center [155, 327] width 83 height 17
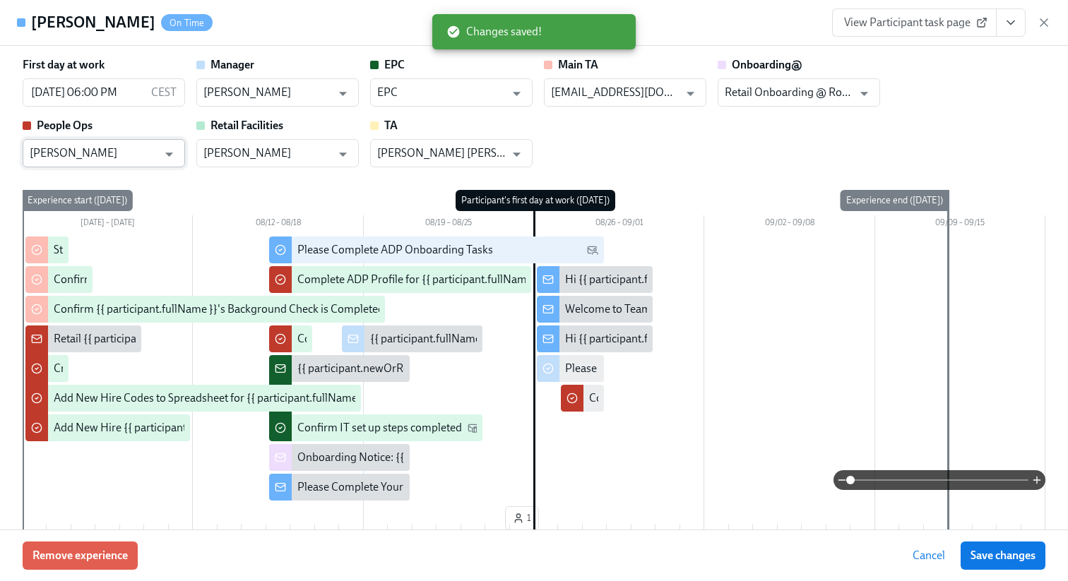
click at [116, 148] on input "[PERSON_NAME]" at bounding box center [94, 153] width 128 height 28
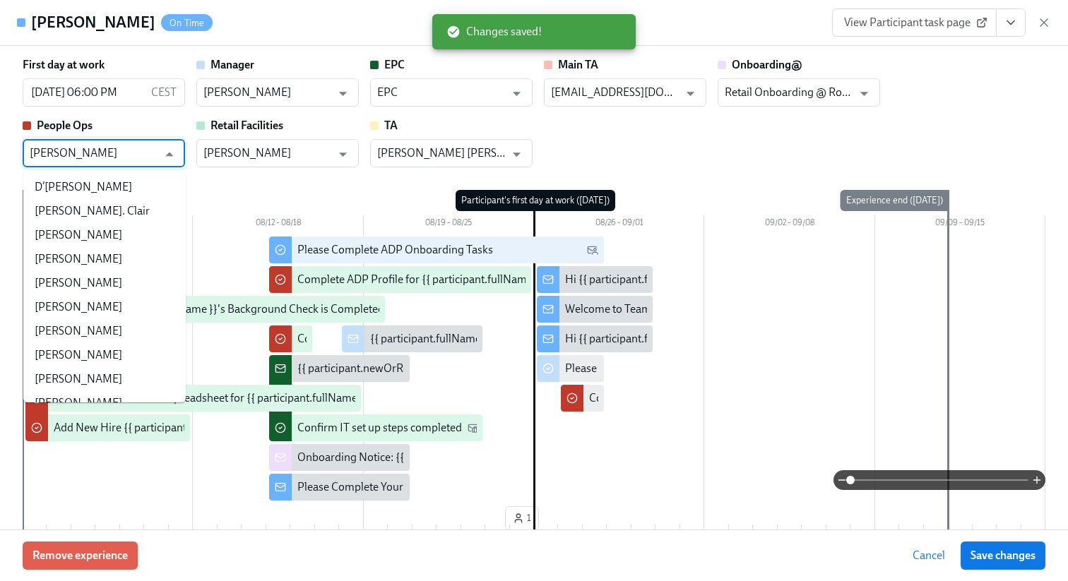
paste input "Retail Onboarding People Ops"
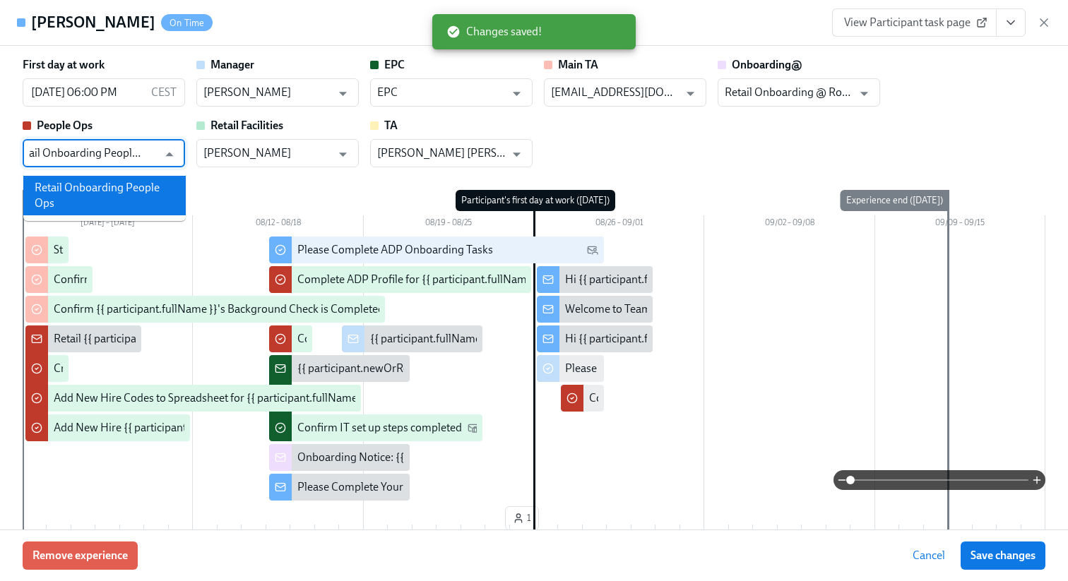
click at [117, 194] on li "Retail Onboarding People Ops" at bounding box center [104, 196] width 162 height 40
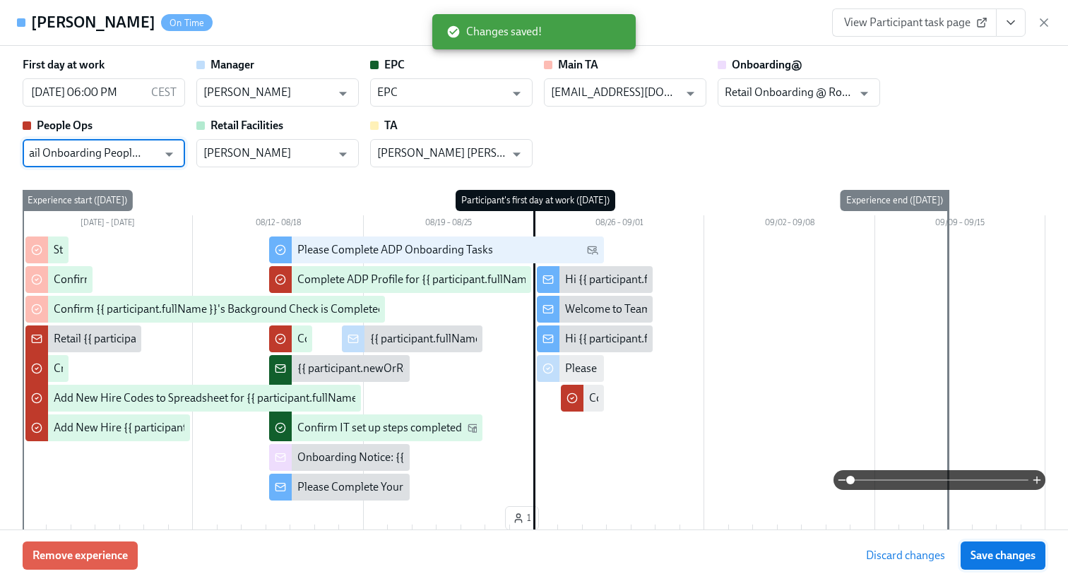
type input "Retail Onboarding People Ops"
click at [1014, 556] on span "Save changes" at bounding box center [1003, 556] width 65 height 14
type input "Retail Onboarding People Ops"
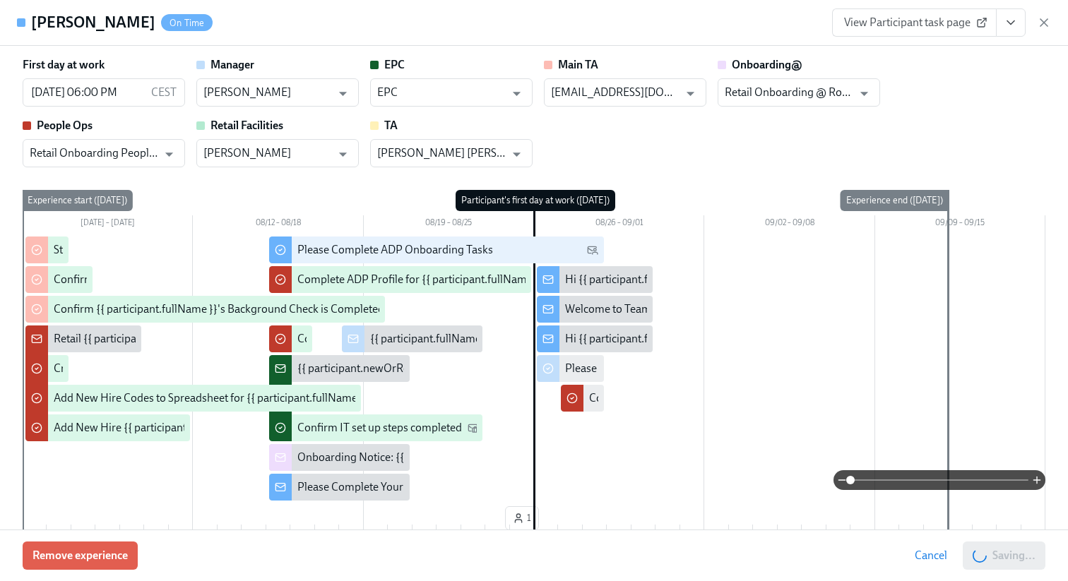
click at [1048, 37] on div "Danielle Peterson On Time View Participant task page" at bounding box center [534, 23] width 1068 height 46
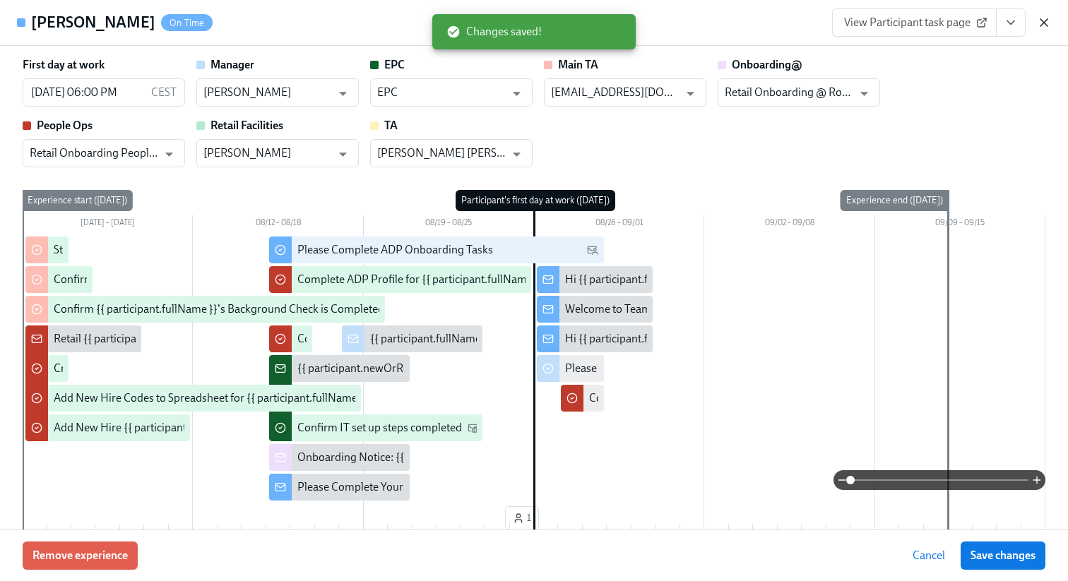
click at [1041, 20] on icon "button" at bounding box center [1044, 22] width 7 height 7
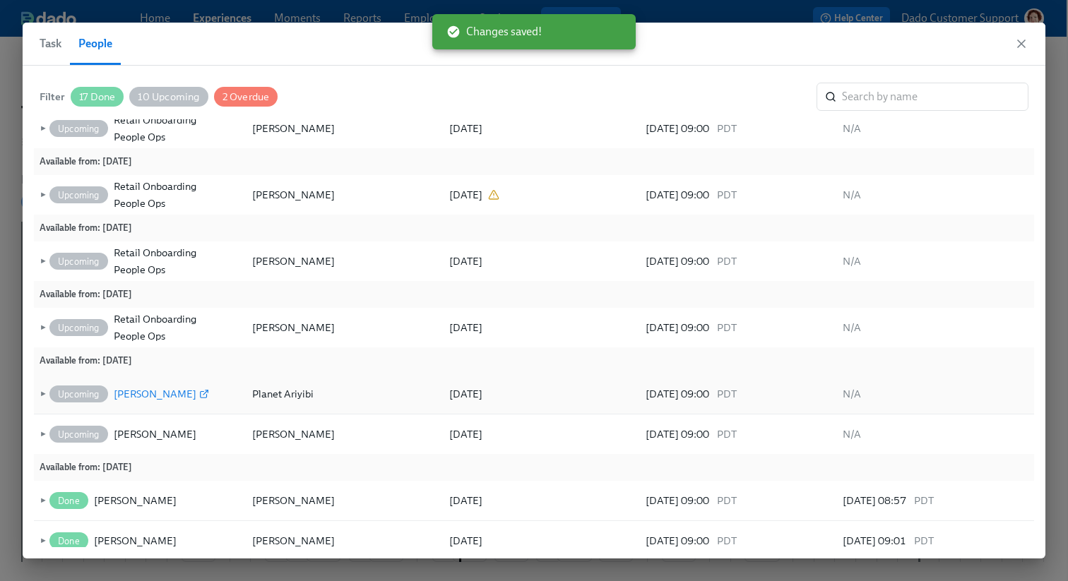
click at [148, 394] on div "[PERSON_NAME]" at bounding box center [155, 394] width 83 height 17
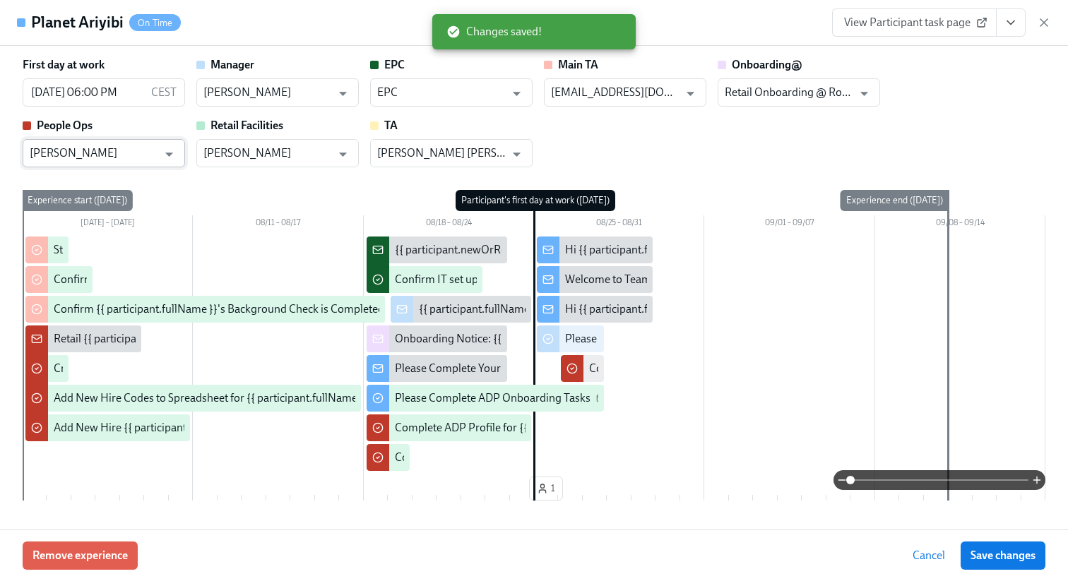
click at [113, 153] on input "[PERSON_NAME]" at bounding box center [94, 153] width 128 height 28
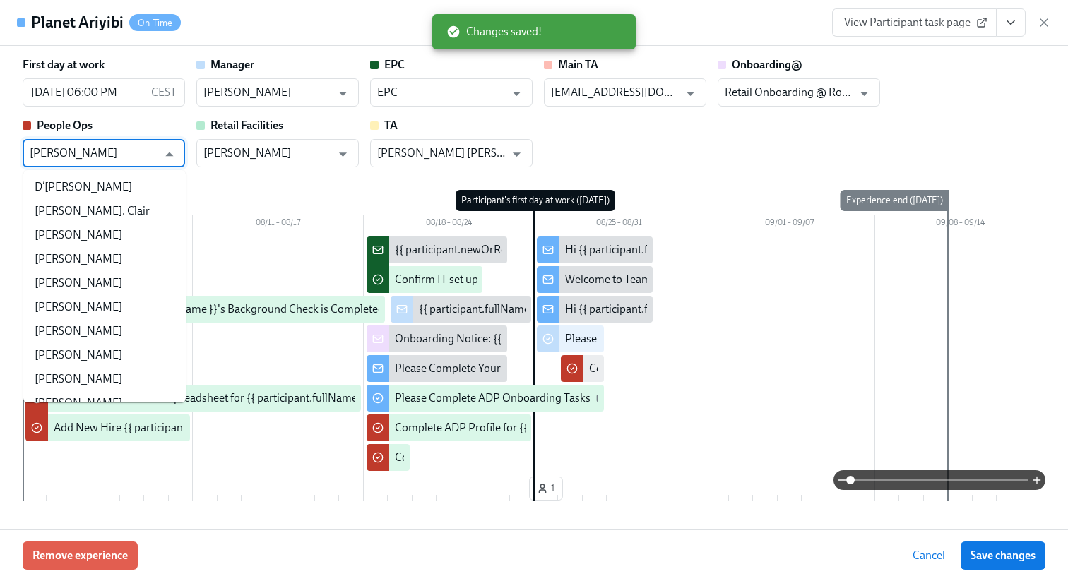
paste input "Retail Onboarding People Ops"
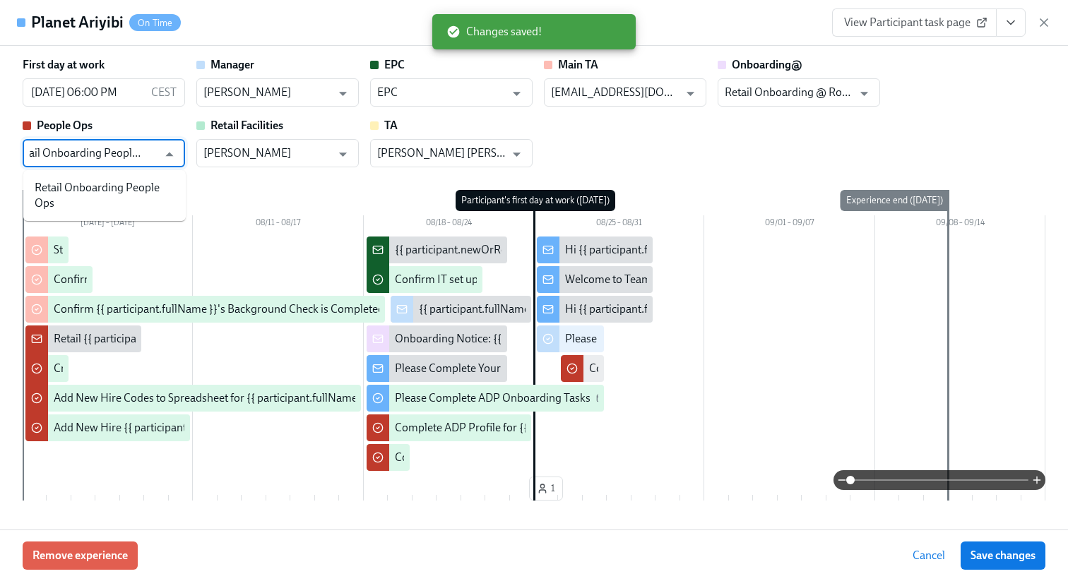
click at [97, 178] on li "Retail Onboarding People Ops" at bounding box center [104, 196] width 162 height 40
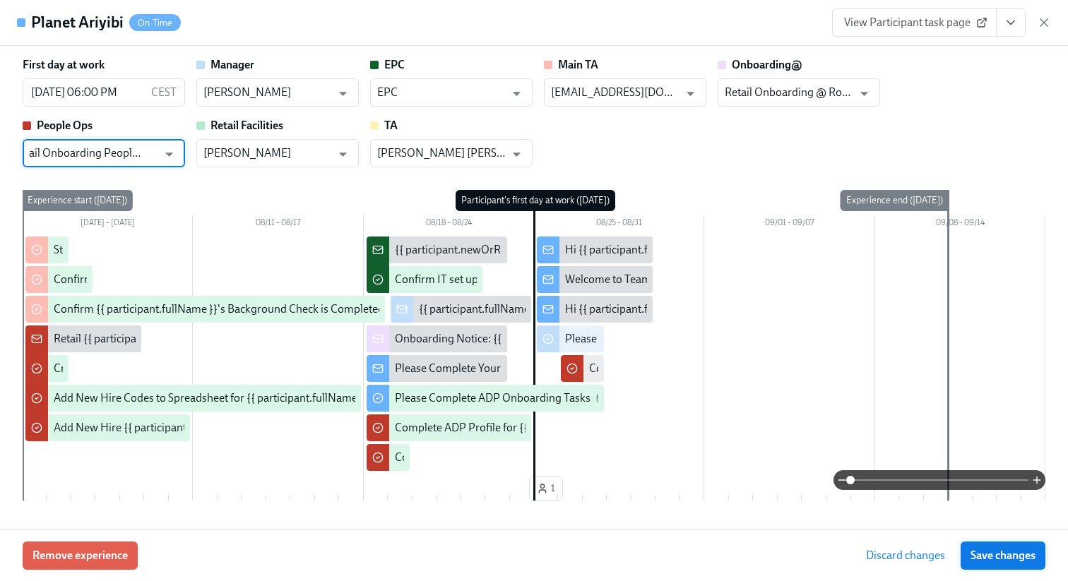
type input "Retail Onboarding People Ops"
click at [1007, 550] on span "Save changes" at bounding box center [1003, 556] width 65 height 14
type input "Retail Onboarding People Ops"
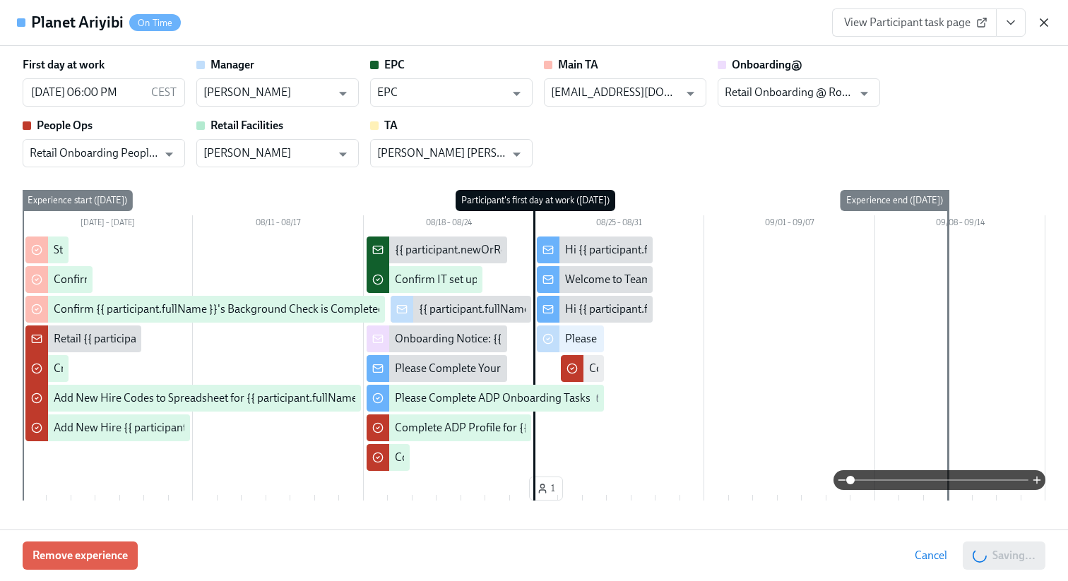
click at [1041, 23] on icon "button" at bounding box center [1044, 23] width 14 height 14
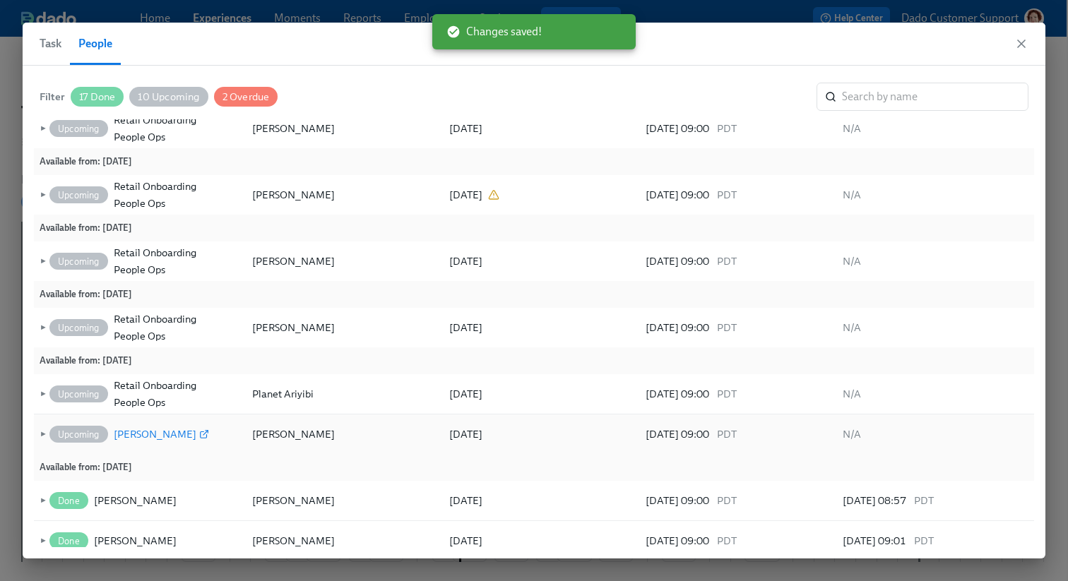
click at [153, 435] on div "[PERSON_NAME]" at bounding box center [155, 434] width 83 height 17
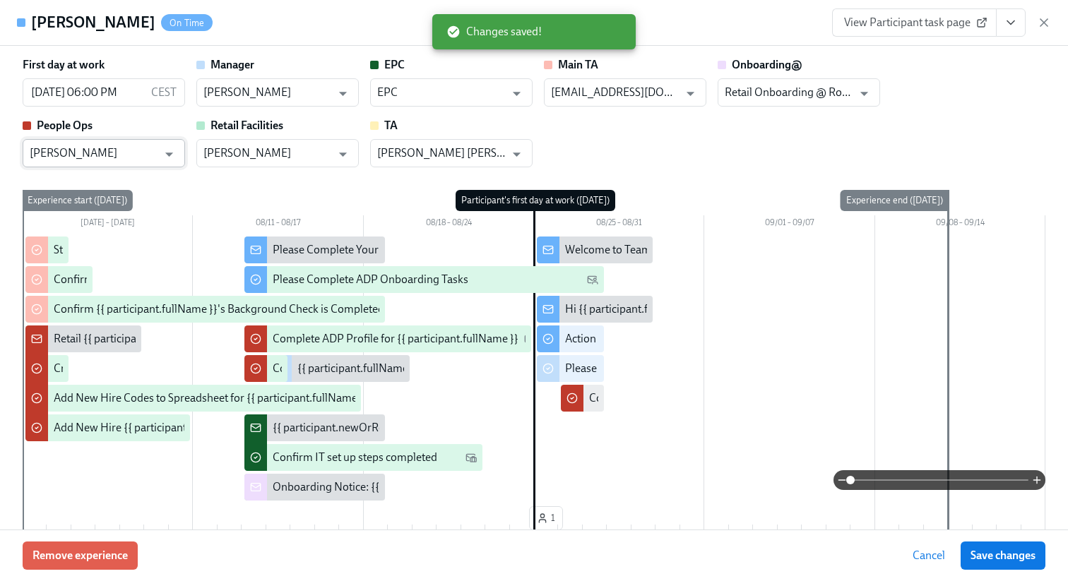
click at [105, 158] on input "[PERSON_NAME]" at bounding box center [94, 153] width 128 height 28
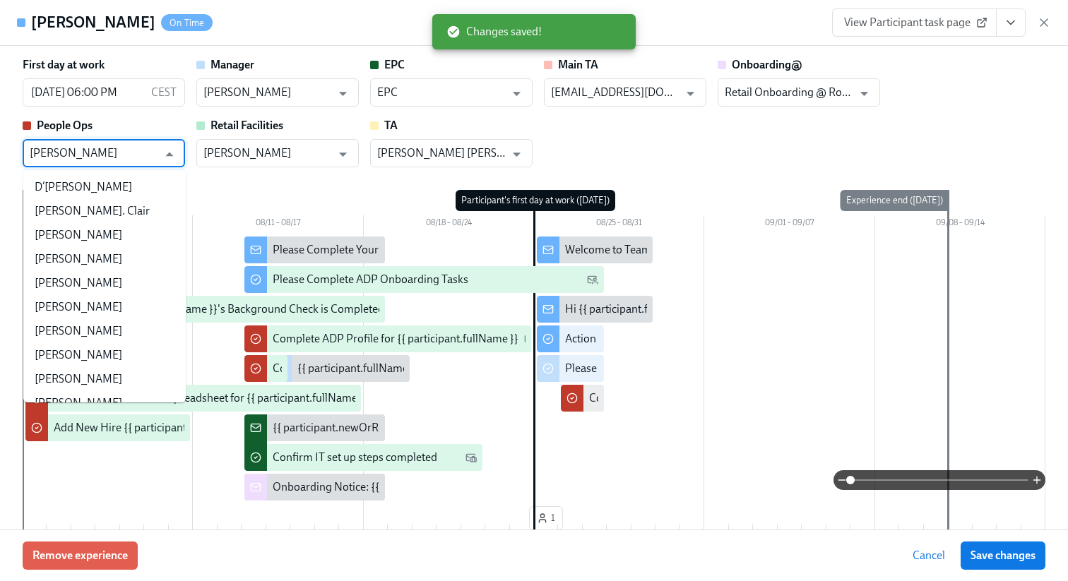
paste input "Retail Onboarding People Ops"
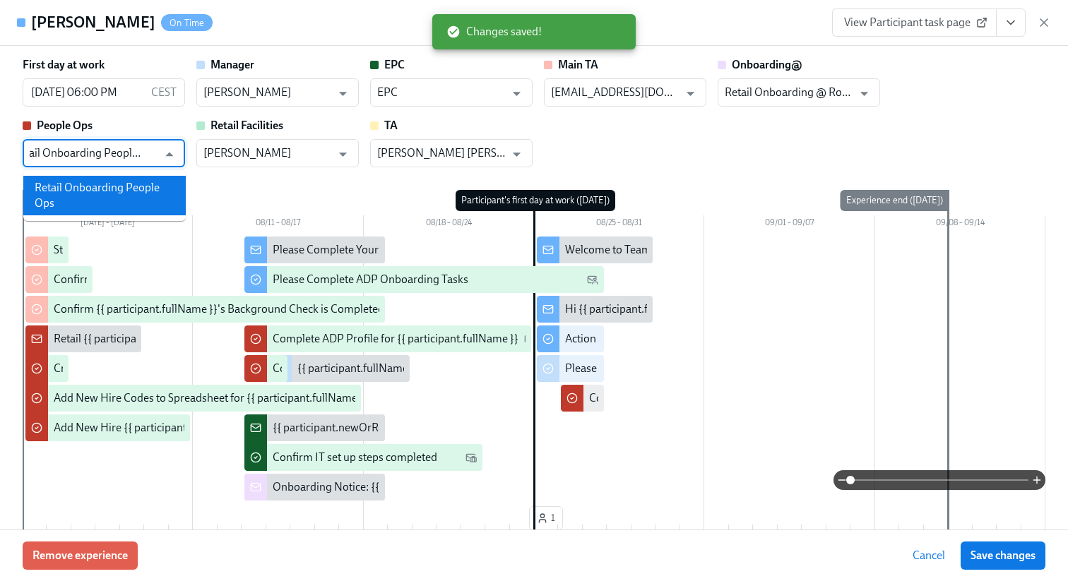
click at [93, 183] on li "Retail Onboarding People Ops" at bounding box center [104, 196] width 162 height 40
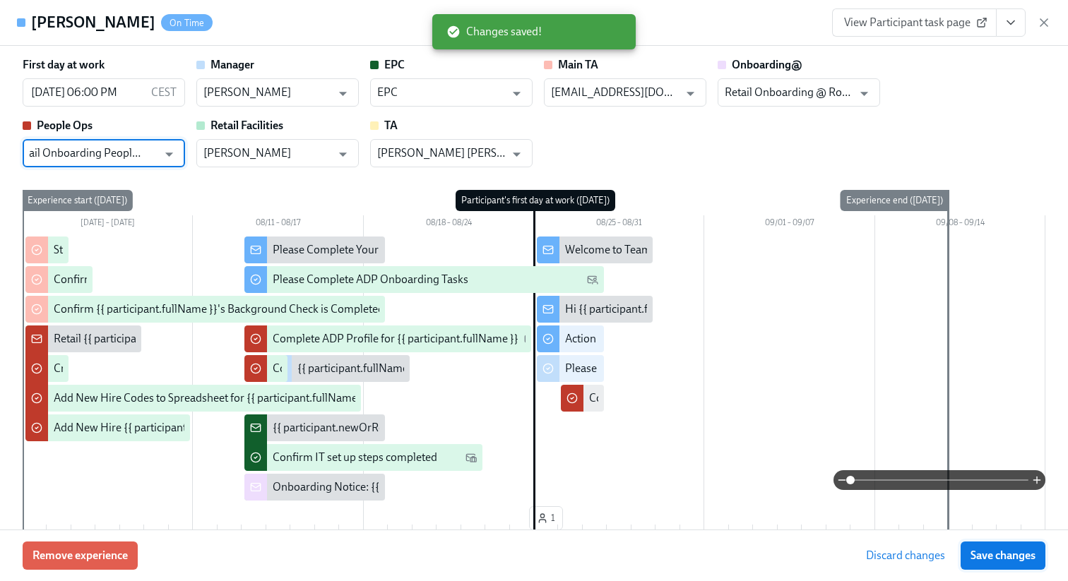
type input "Retail Onboarding People Ops"
click at [1012, 552] on span "Save changes" at bounding box center [1003, 556] width 65 height 14
type input "Retail Onboarding People Ops"
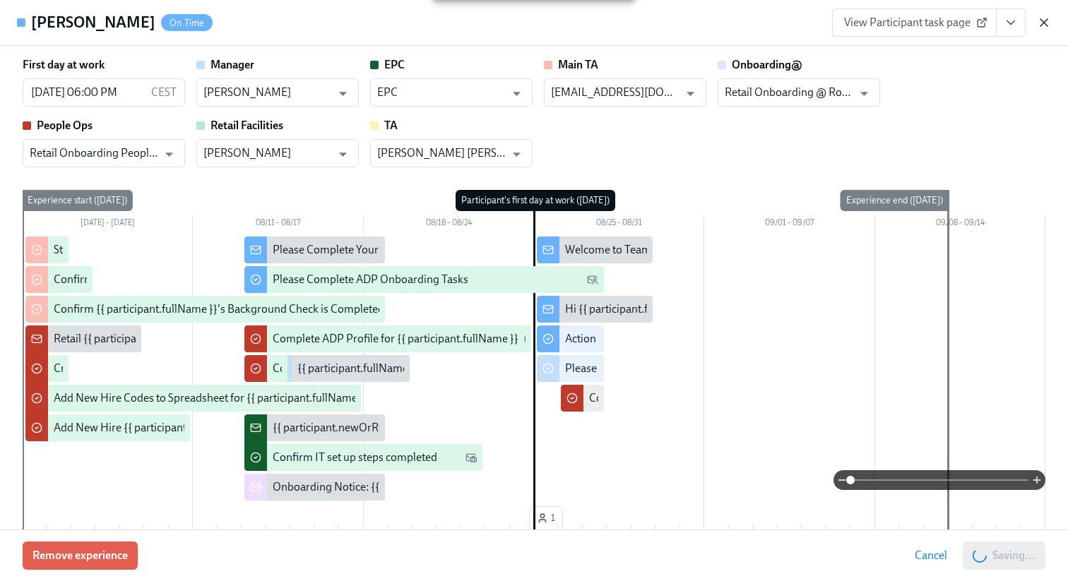
click at [1044, 21] on icon "button" at bounding box center [1044, 23] width 14 height 14
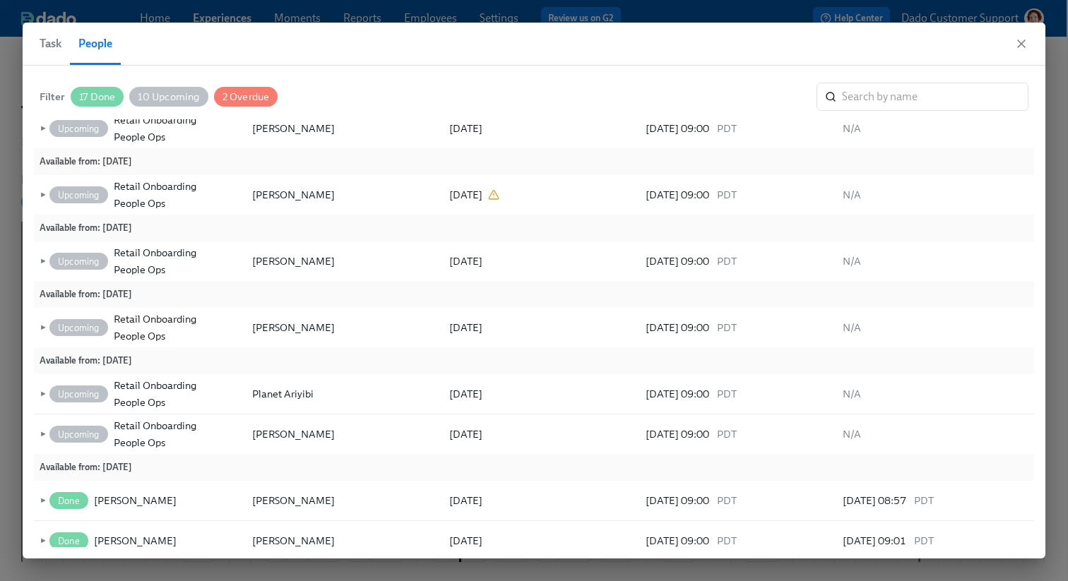
click at [109, 96] on span "17 Done" at bounding box center [97, 97] width 53 height 11
click at [179, 101] on span "10 Upcoming" at bounding box center [170, 97] width 78 height 11
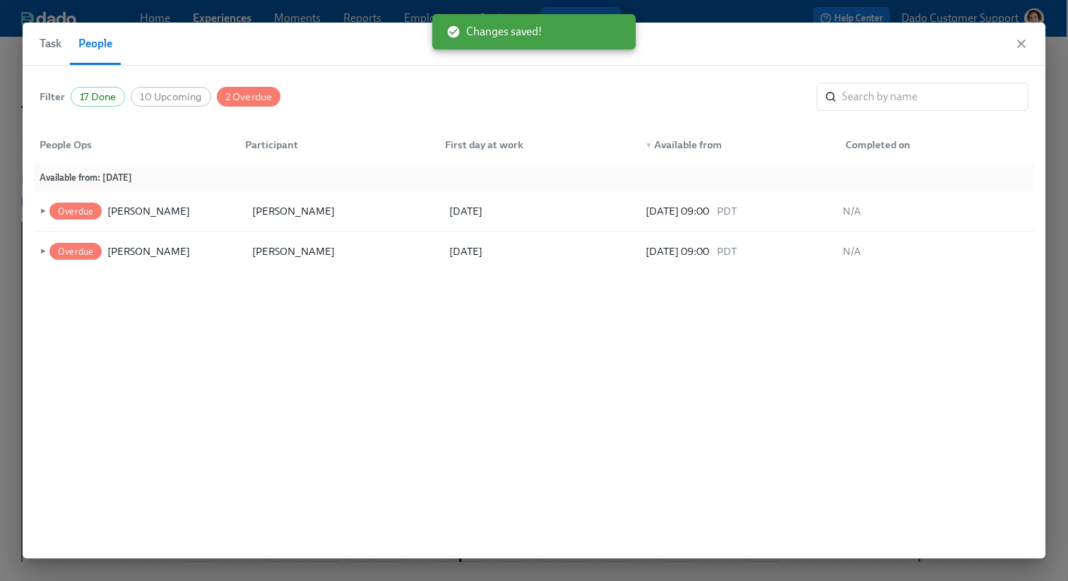
click at [49, 42] on span "Task" at bounding box center [51, 44] width 22 height 20
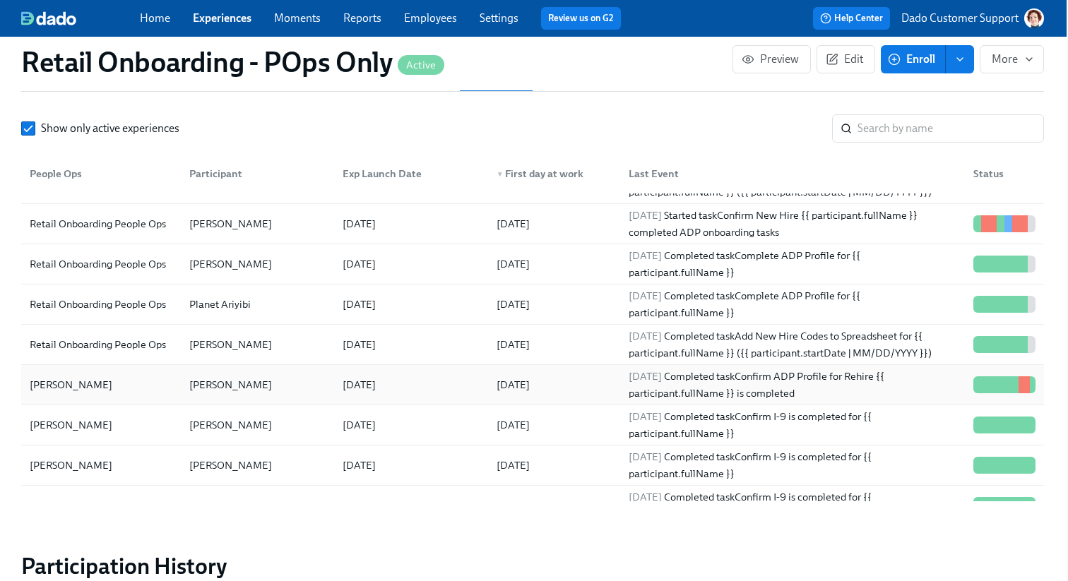
click at [99, 386] on div "[PERSON_NAME]" at bounding box center [101, 385] width 154 height 28
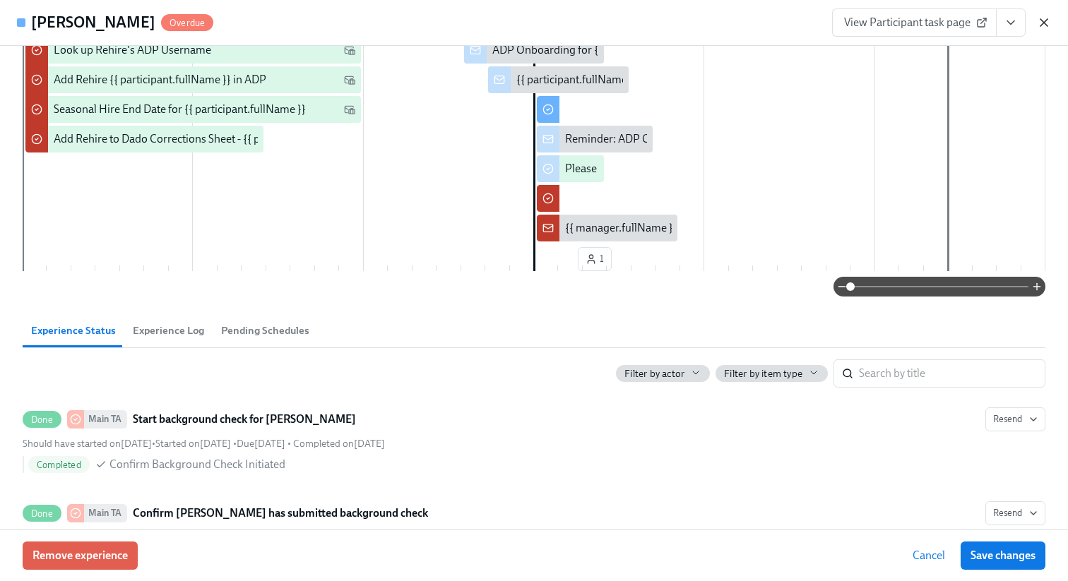
click at [1046, 21] on icon "button" at bounding box center [1044, 22] width 7 height 7
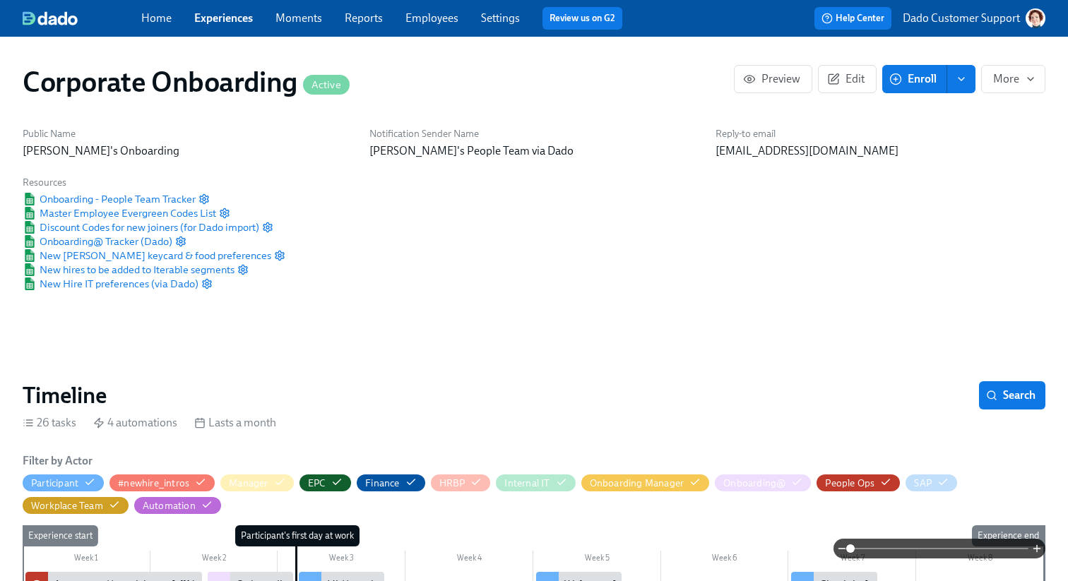
scroll to position [0, 975]
click at [855, 76] on span "Edit" at bounding box center [847, 79] width 35 height 14
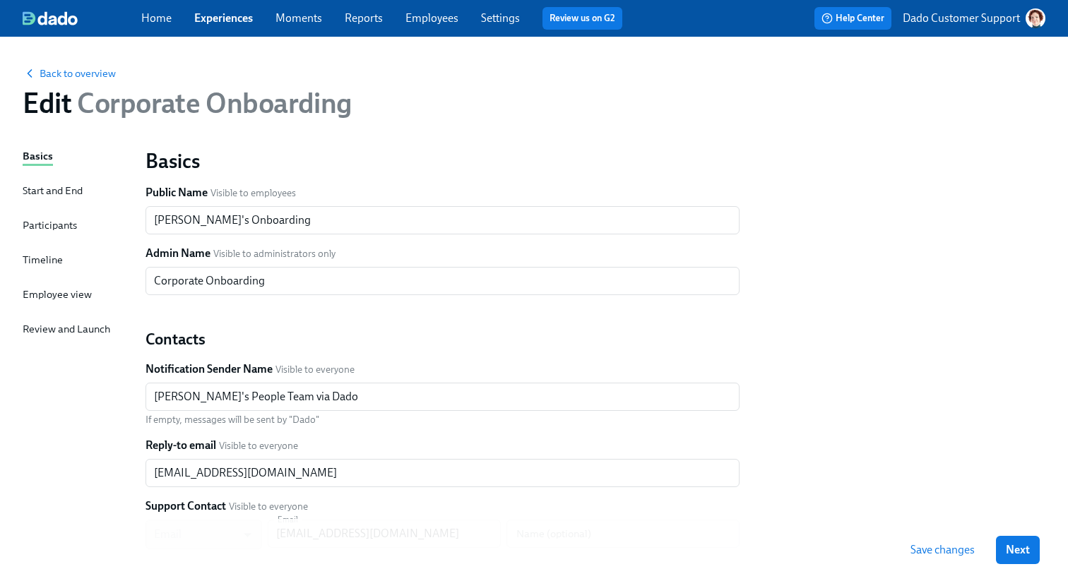
click at [28, 259] on div "Timeline" at bounding box center [43, 260] width 40 height 16
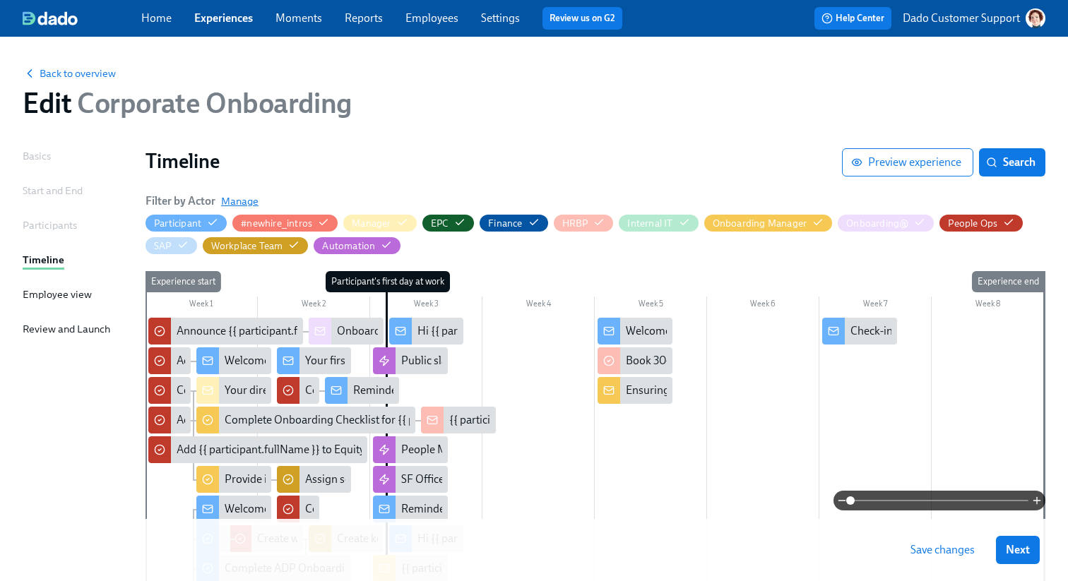
click at [241, 194] on div "Filter by Actor [PERSON_NAME]" at bounding box center [202, 202] width 113 height 16
click at [234, 205] on span "Manage" at bounding box center [239, 201] width 37 height 14
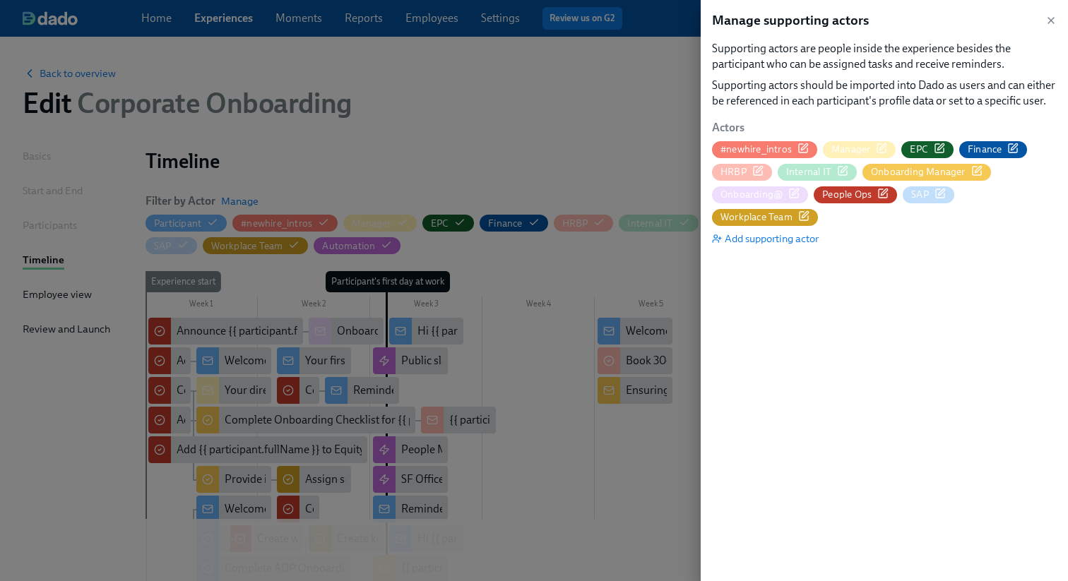
click at [882, 198] on icon "button" at bounding box center [882, 193] width 11 height 11
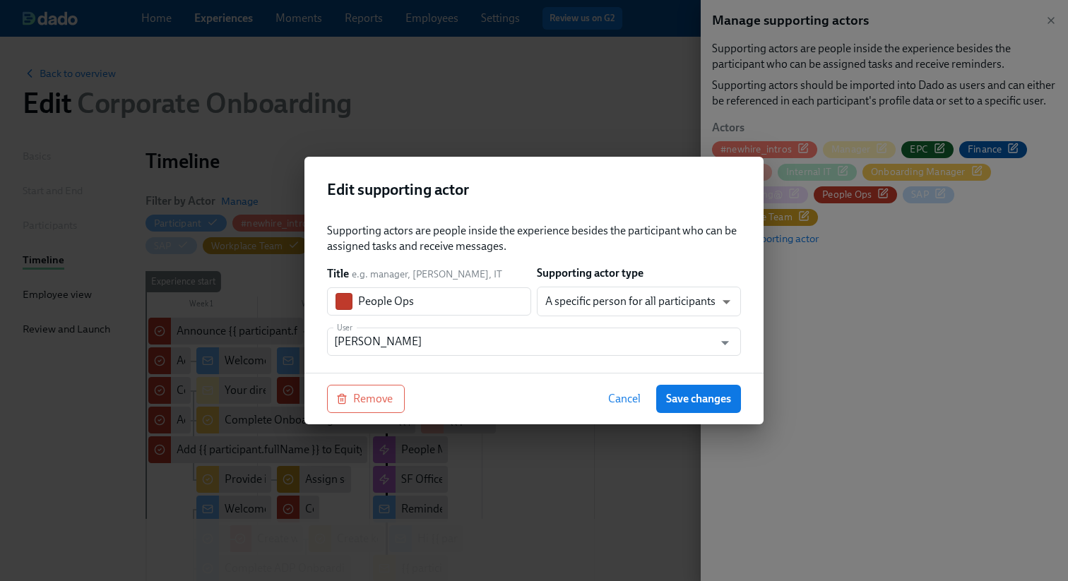
click at [468, 356] on div "Supporting actors are people inside the experience besides the participant who …" at bounding box center [533, 292] width 459 height 161
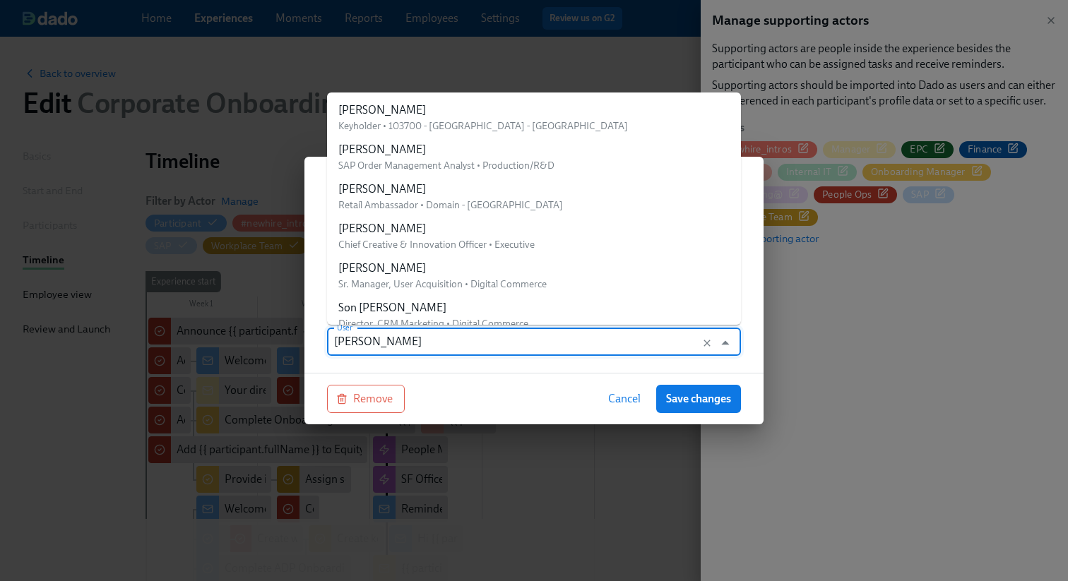
scroll to position [27900, 0]
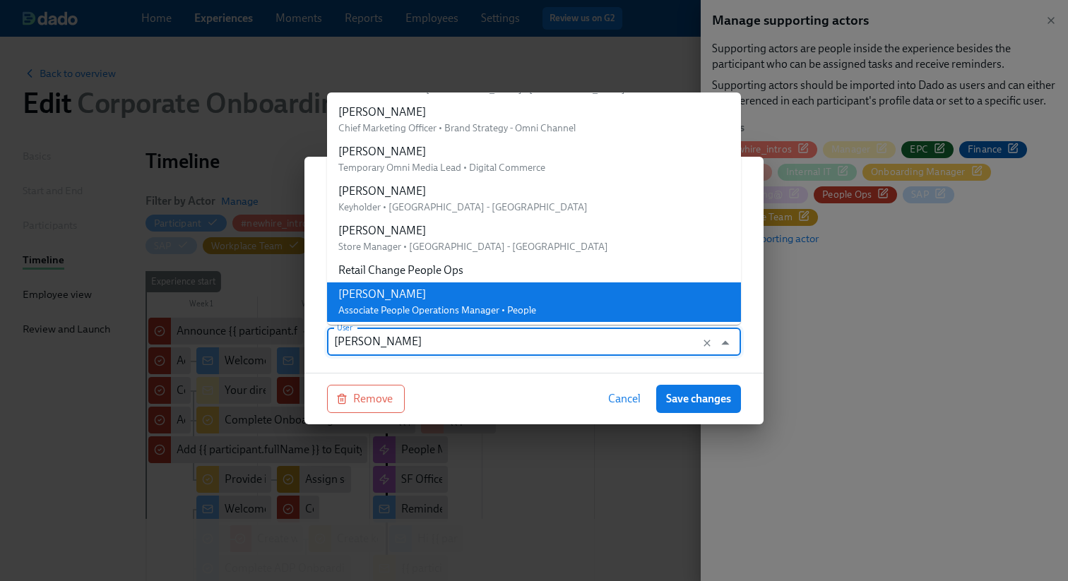
paste input "Corporate Onboarding People Ops"
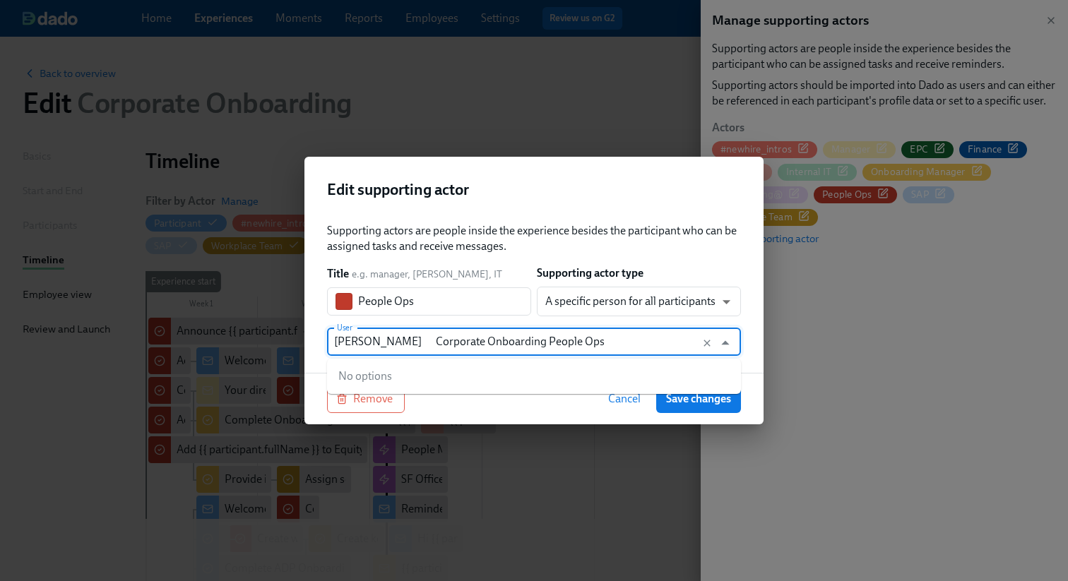
paste input "text"
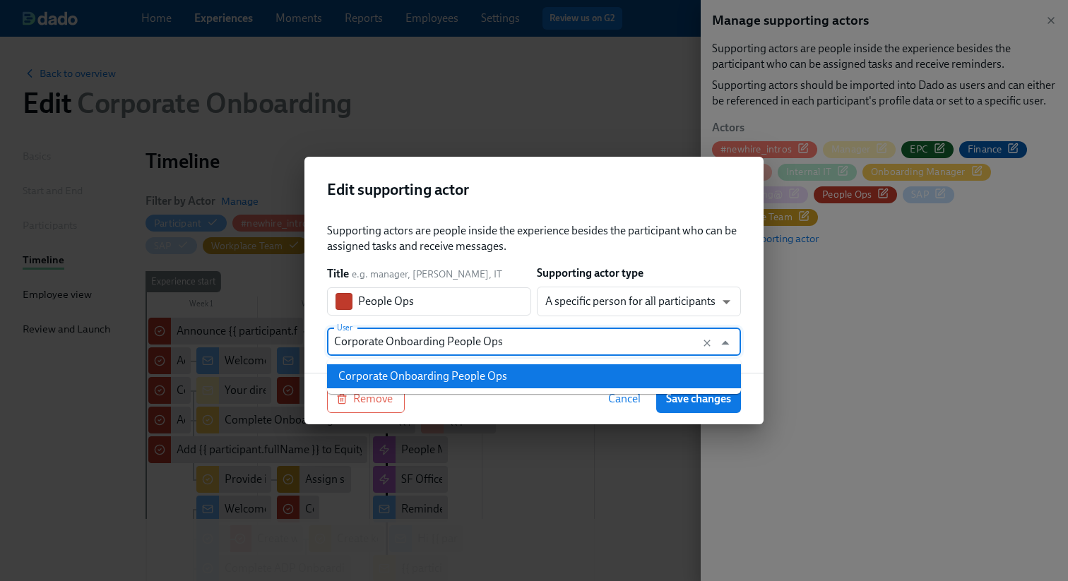
click at [502, 377] on div "Corporate Onboarding People Ops" at bounding box center [422, 377] width 169 height 16
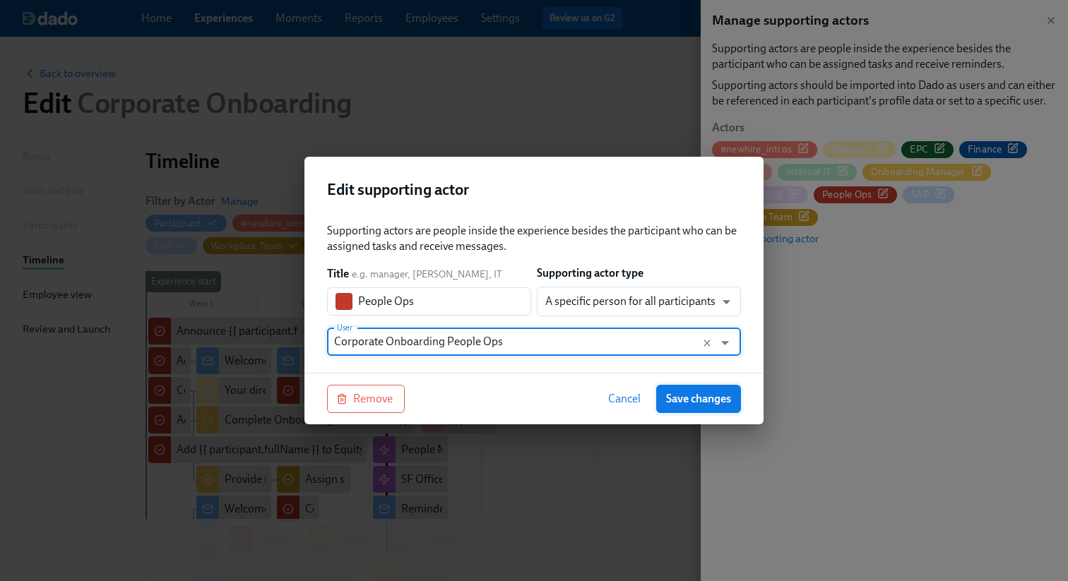
type input "Corporate Onboarding People Ops"
click at [694, 394] on span "Save changes" at bounding box center [698, 399] width 65 height 14
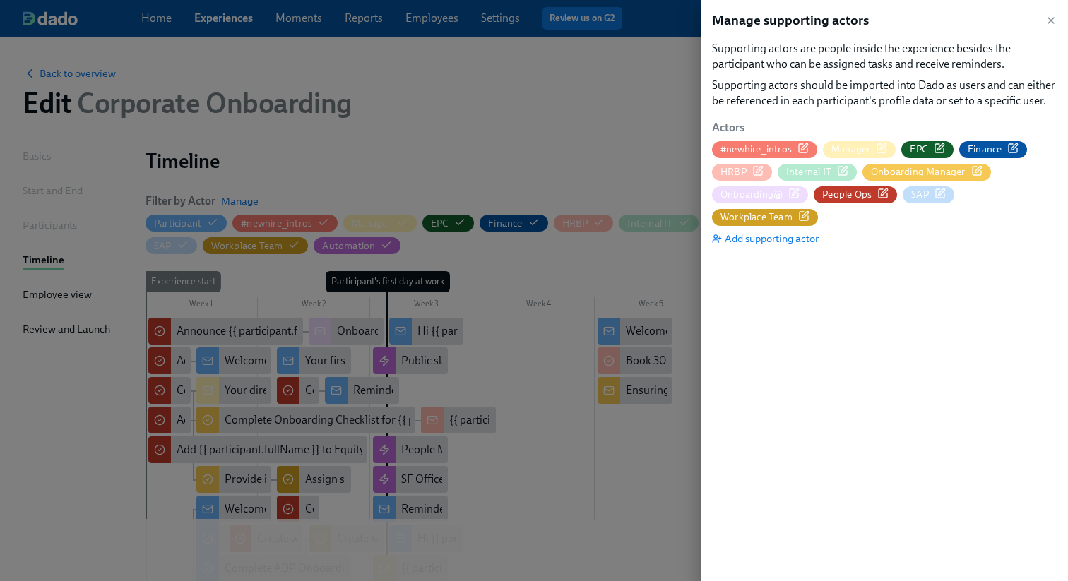
click at [591, 165] on div at bounding box center [534, 290] width 1068 height 581
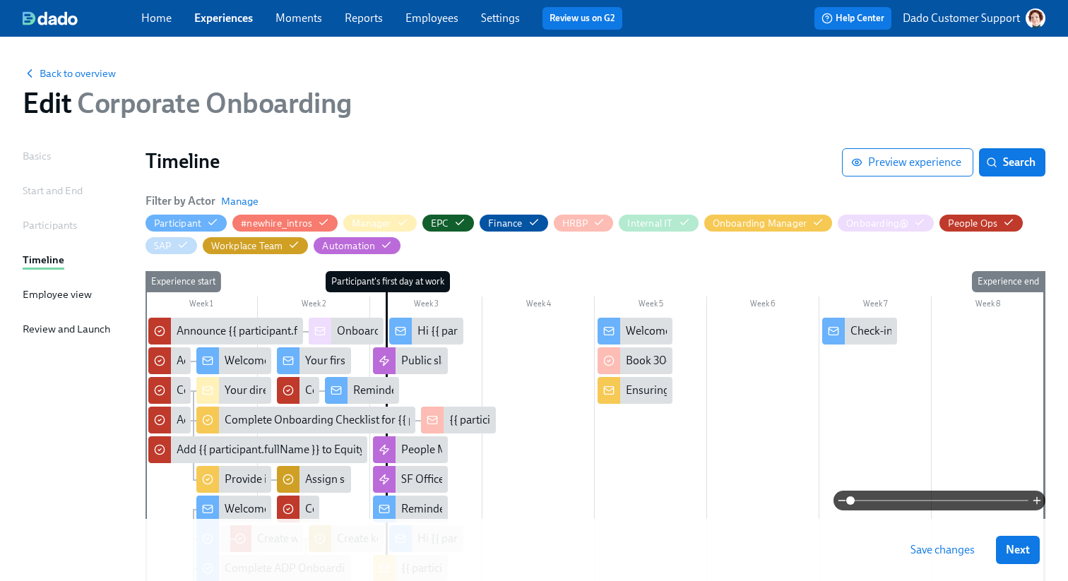
click at [940, 557] on span "Save changes" at bounding box center [943, 550] width 64 height 14
click at [76, 72] on span "Back to overview" at bounding box center [69, 73] width 93 height 14
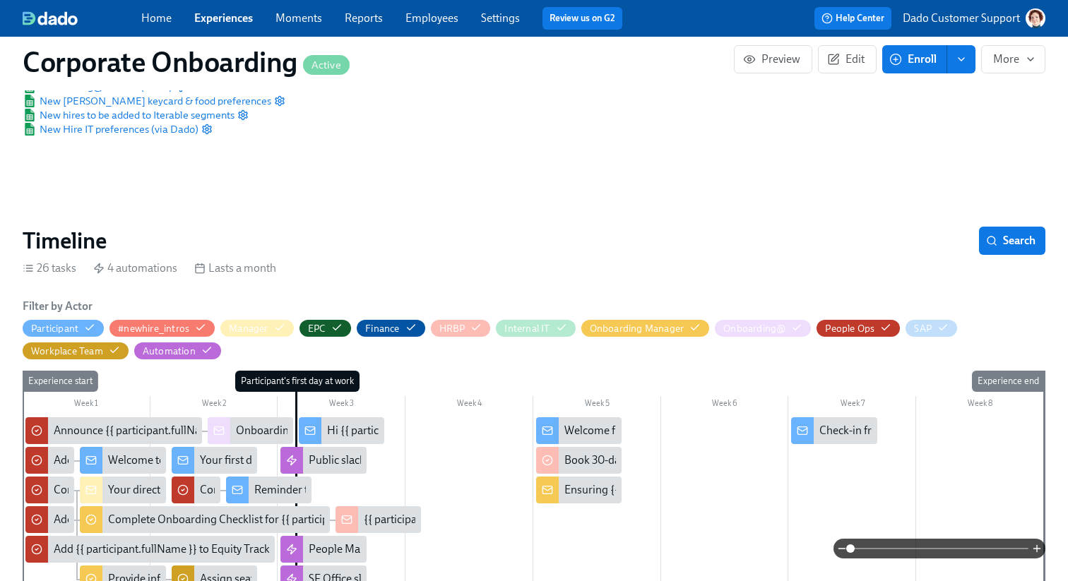
scroll to position [437, 0]
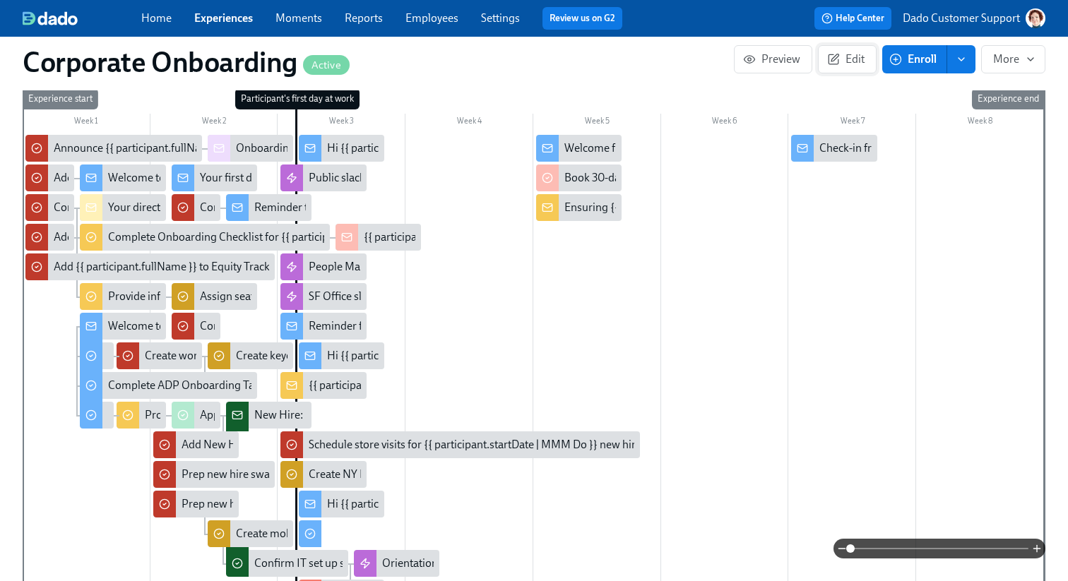
click at [844, 61] on span "Edit" at bounding box center [847, 59] width 35 height 14
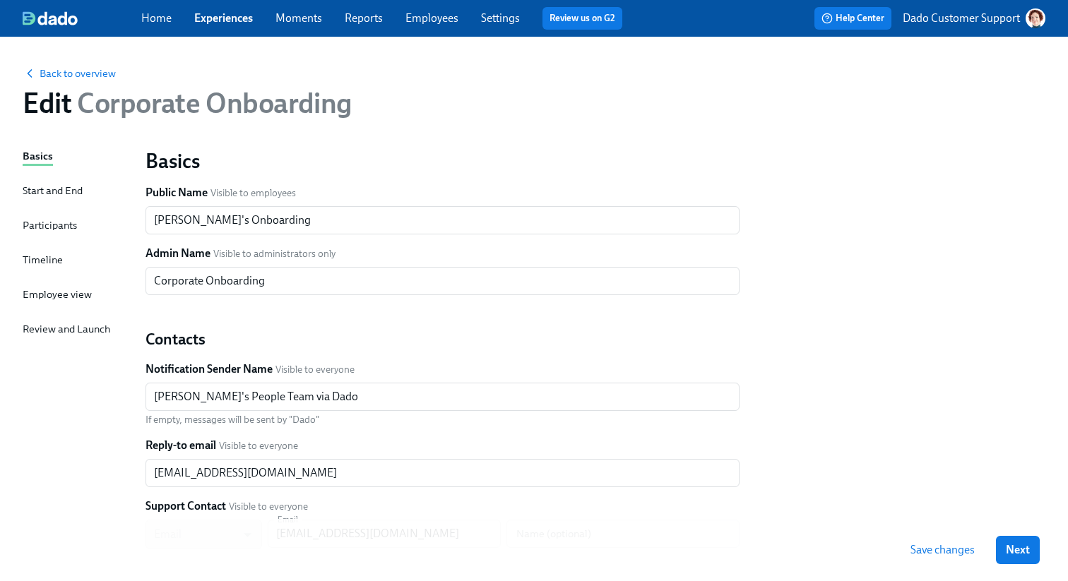
click at [38, 258] on div "Timeline" at bounding box center [43, 260] width 40 height 16
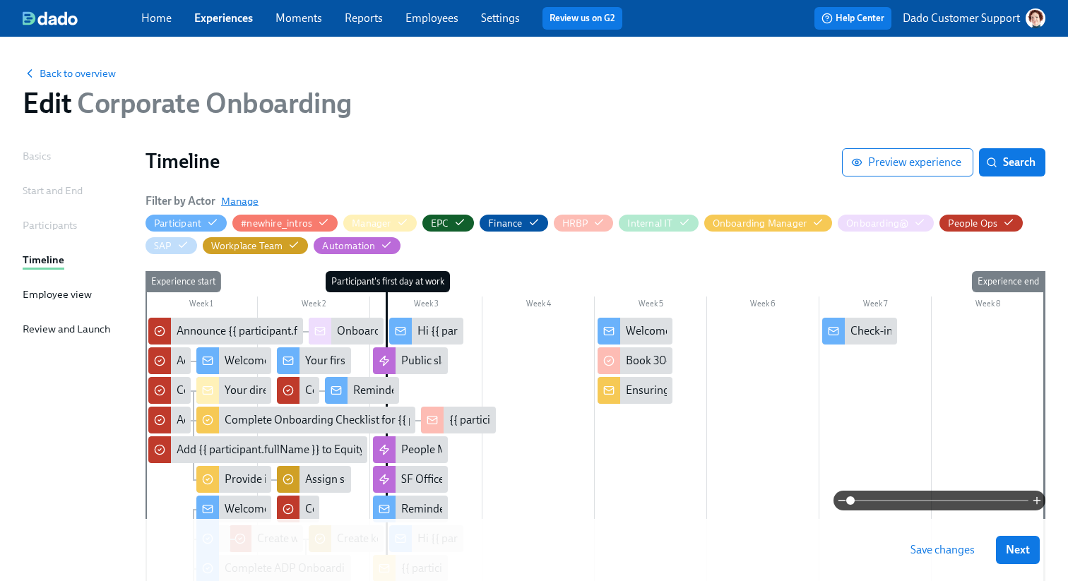
click at [243, 202] on span "Manage" at bounding box center [239, 201] width 37 height 14
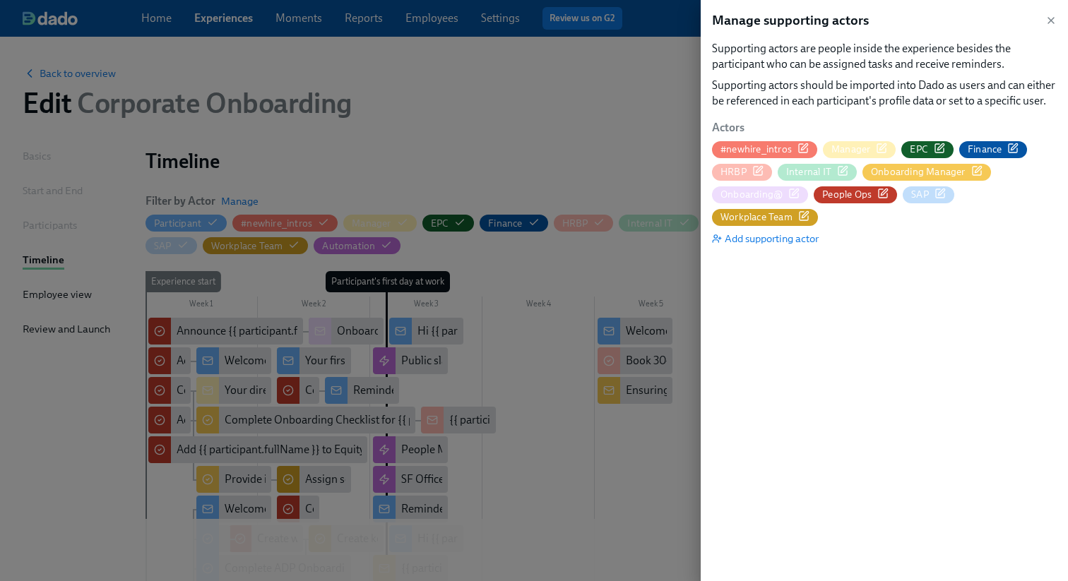
click at [882, 188] on icon "button" at bounding box center [882, 193] width 11 height 11
click at [54, 86] on div at bounding box center [534, 290] width 1068 height 581
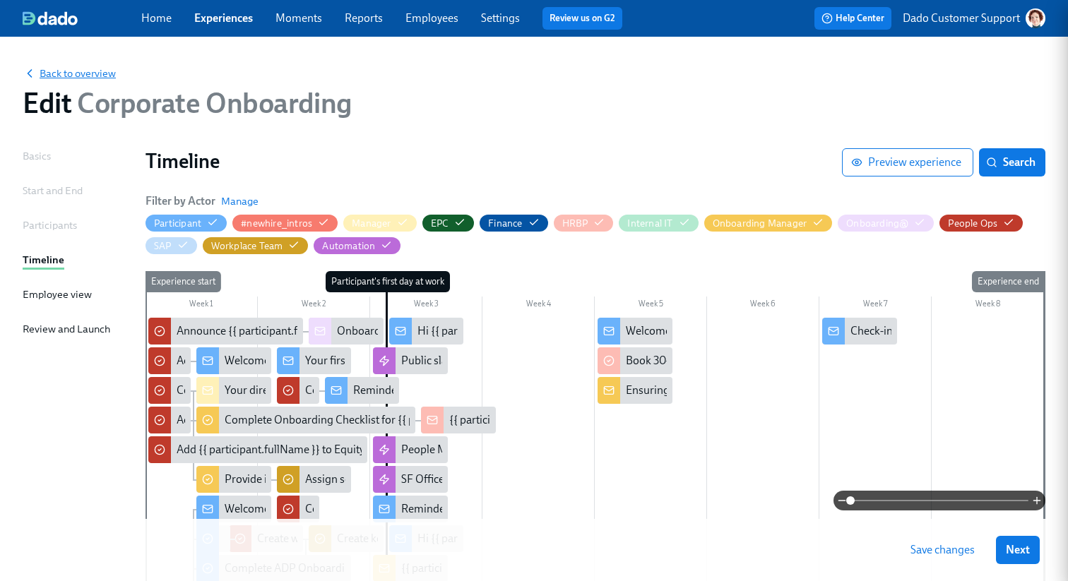
click at [54, 69] on span "Back to overview" at bounding box center [69, 73] width 93 height 14
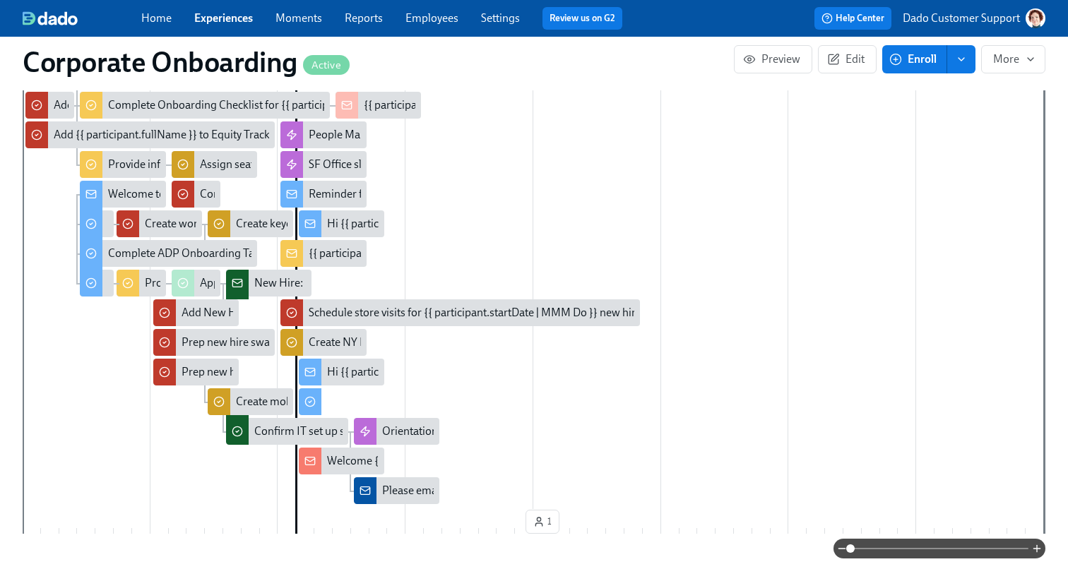
scroll to position [568, 0]
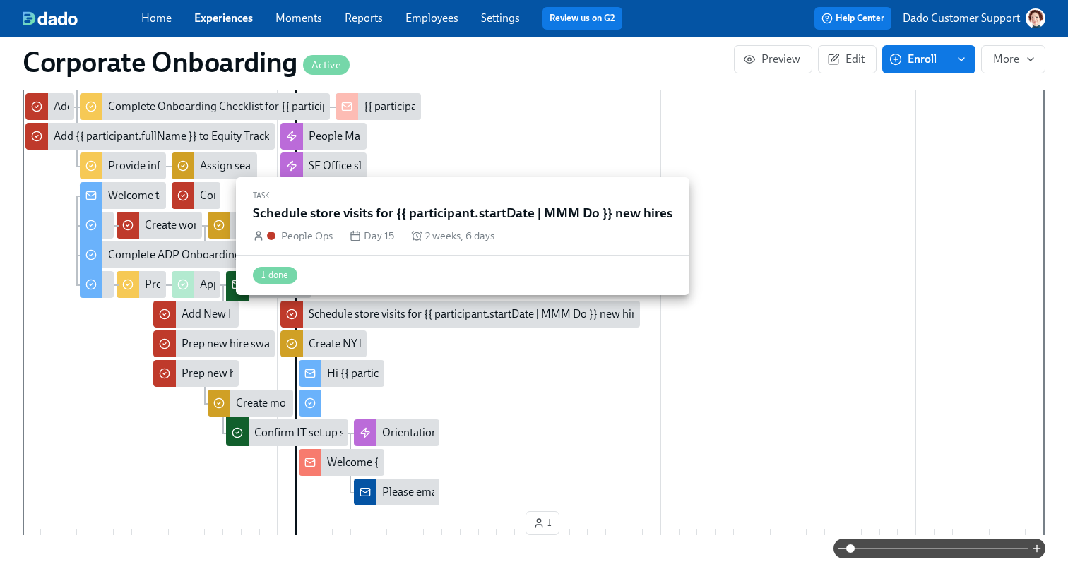
click at [338, 314] on div "Schedule store visits for {{ participant.startDate | MMM Do }} new hires" at bounding box center [478, 315] width 338 height 16
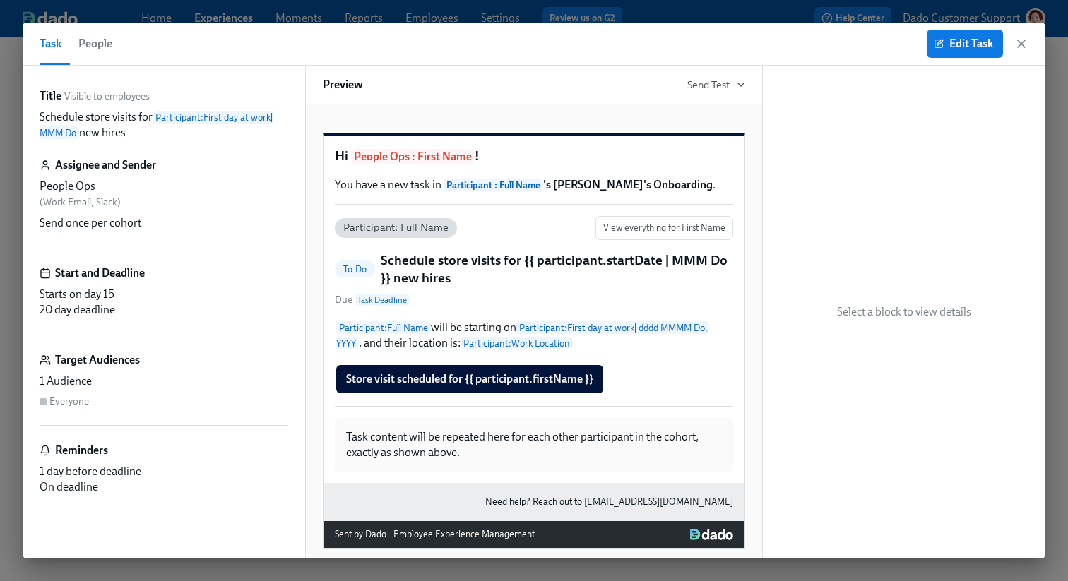
click at [103, 42] on span "People" at bounding box center [95, 44] width 34 height 20
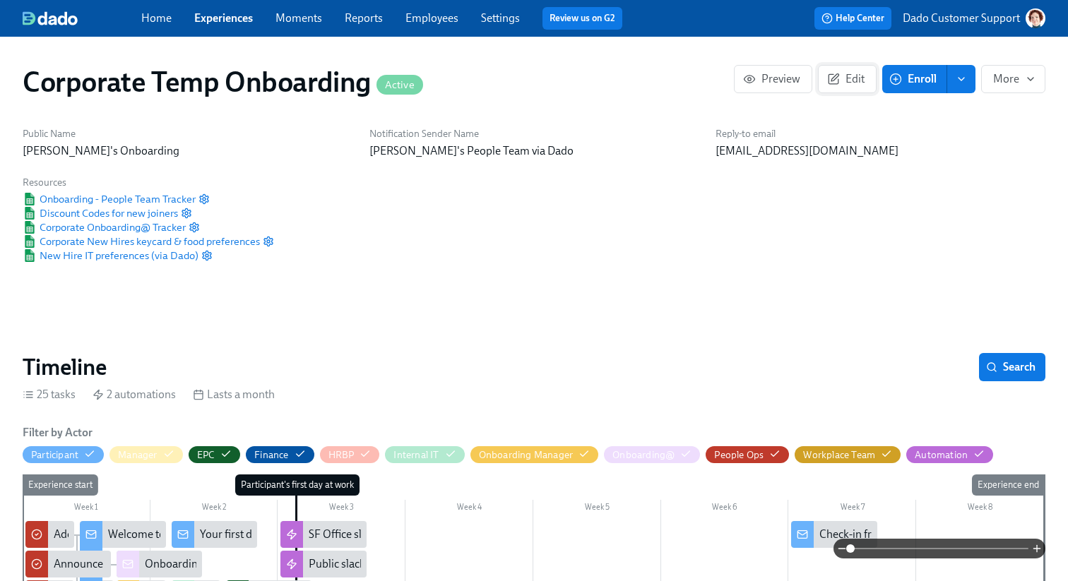
click at [848, 73] on span "Edit" at bounding box center [847, 79] width 35 height 14
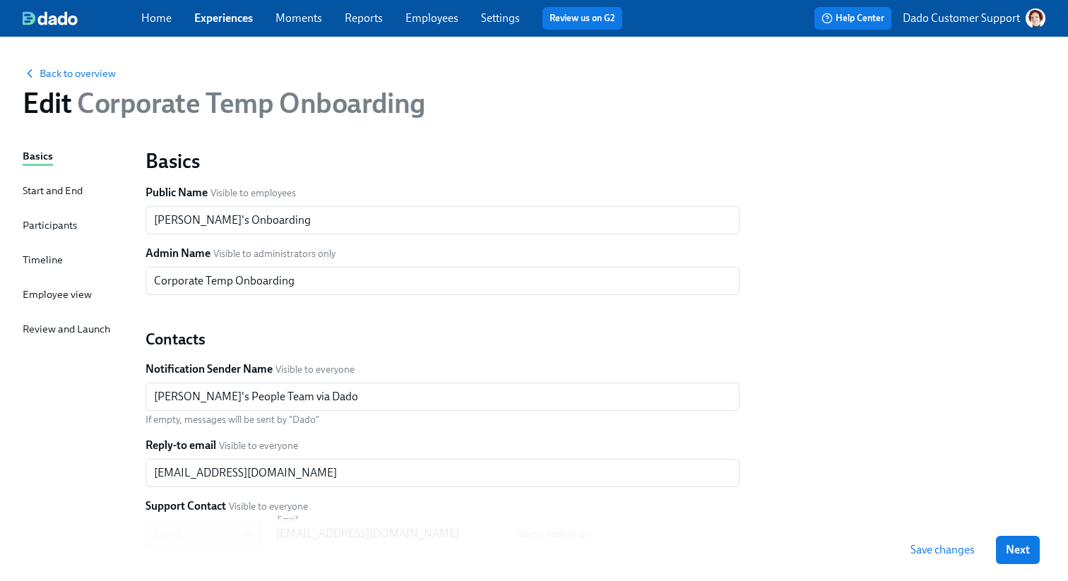
click at [48, 258] on div "Timeline" at bounding box center [43, 260] width 40 height 16
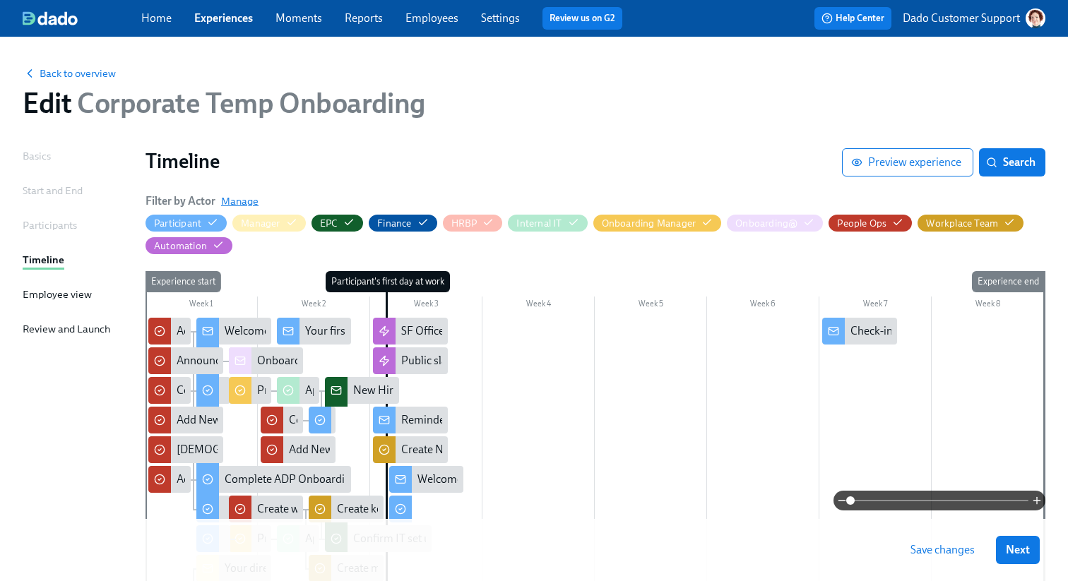
click at [243, 198] on span "Manage" at bounding box center [239, 201] width 37 height 14
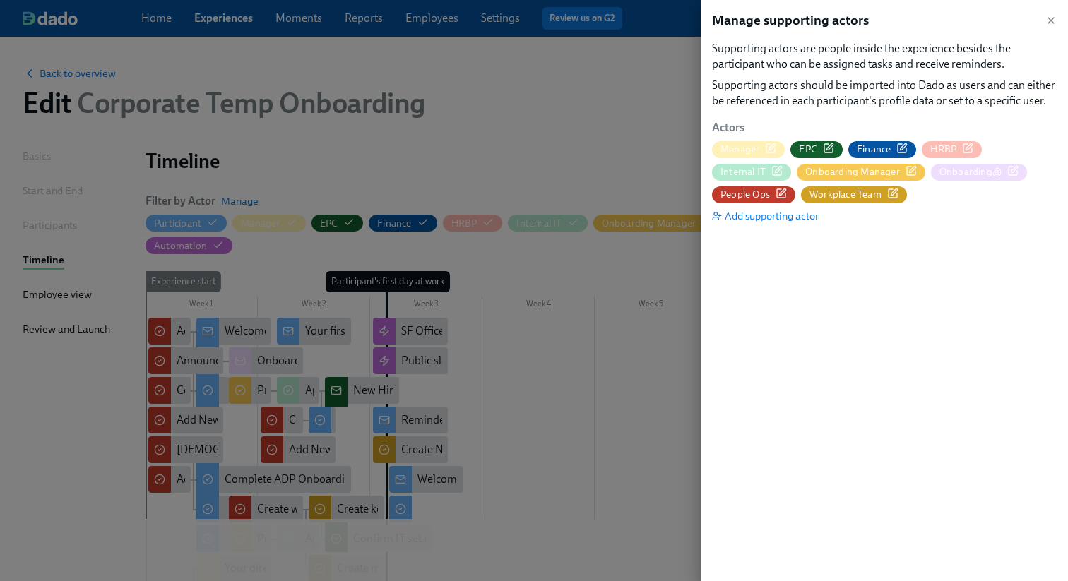
click at [784, 194] on icon "button" at bounding box center [781, 193] width 11 height 11
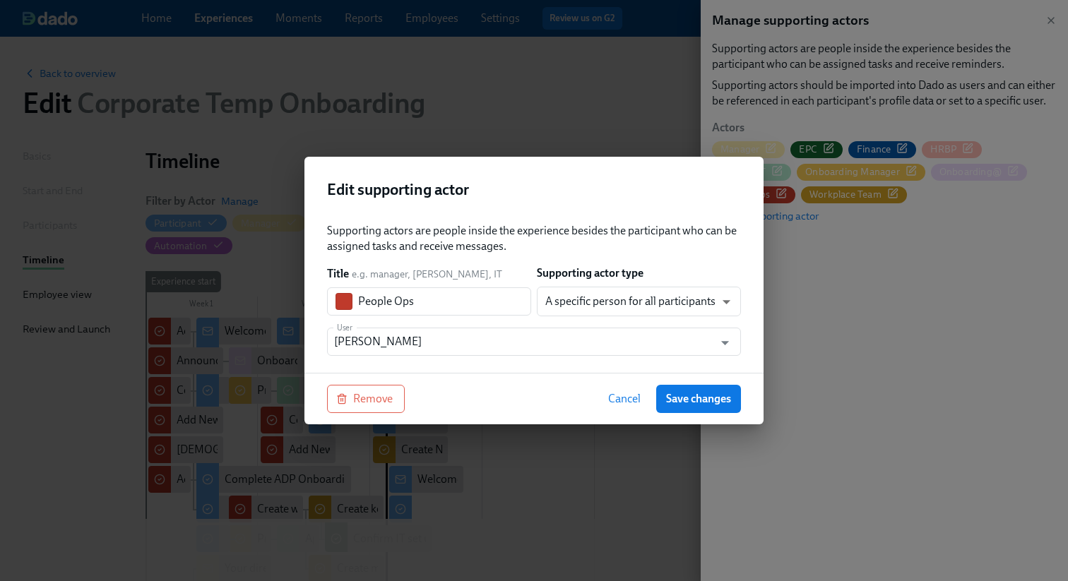
click at [476, 359] on div "Supporting actors are people inside the experience besides the participant who …" at bounding box center [533, 292] width 459 height 161
click at [474, 340] on input "[PERSON_NAME]" at bounding box center [520, 342] width 373 height 28
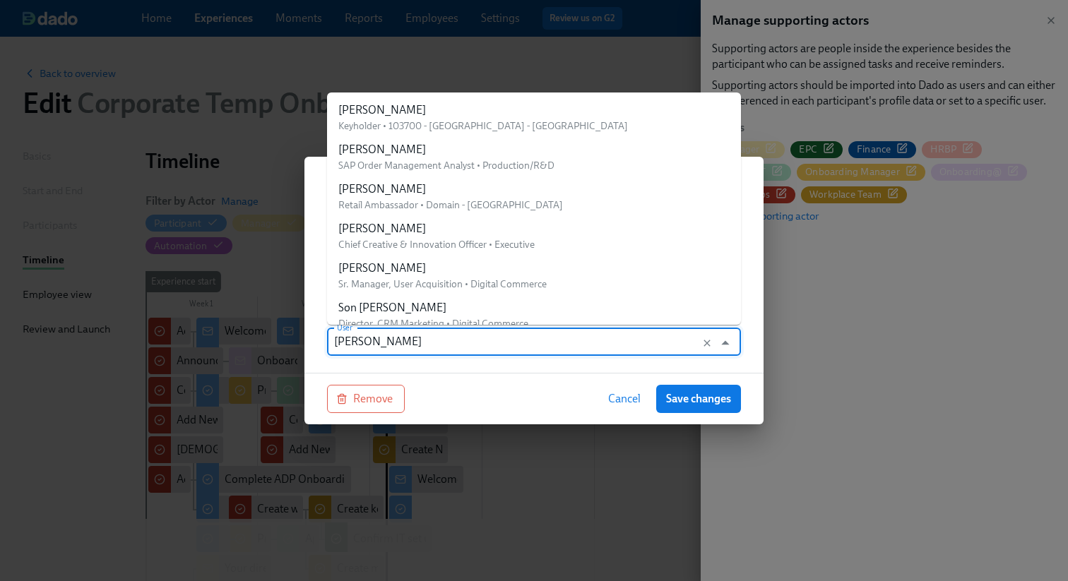
scroll to position [27900, 0]
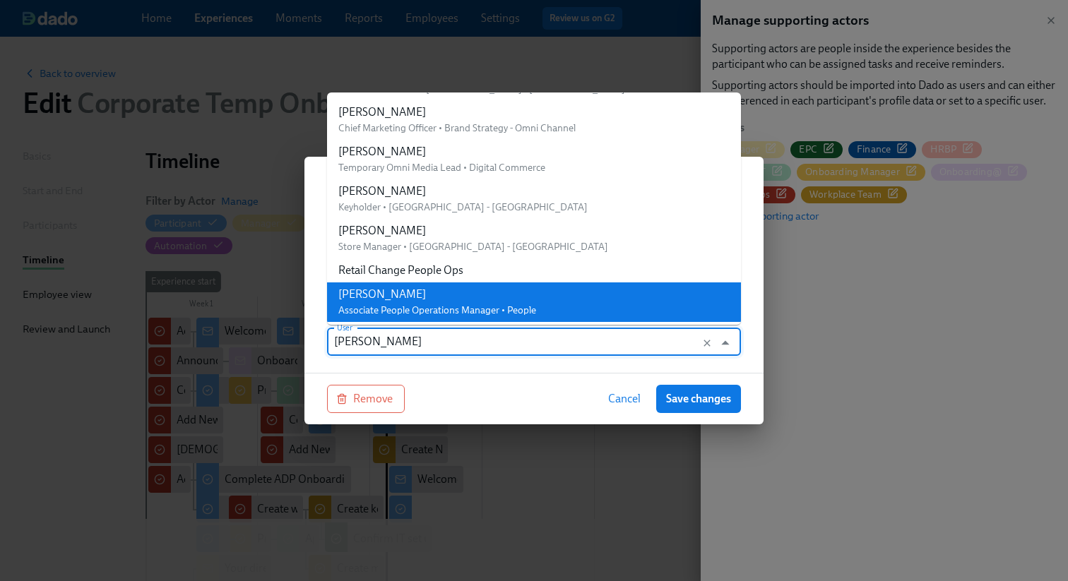
paste input "Corporate Onboarding People Ops"
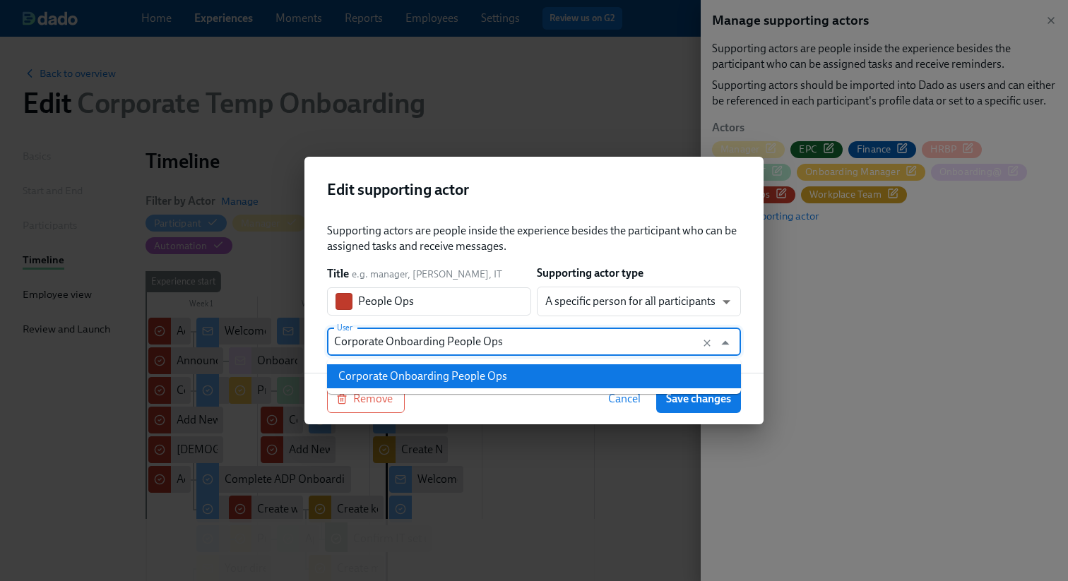
click at [523, 374] on li "Corporate Onboarding People Ops" at bounding box center [534, 377] width 414 height 24
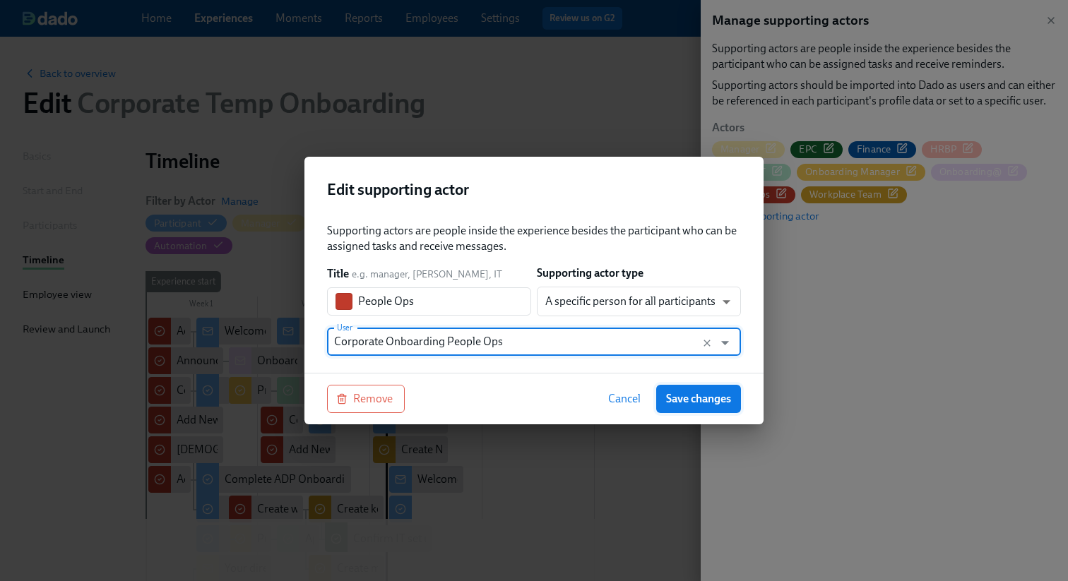
type input "Corporate Onboarding People Ops"
click at [696, 390] on button "Save changes" at bounding box center [698, 399] width 85 height 28
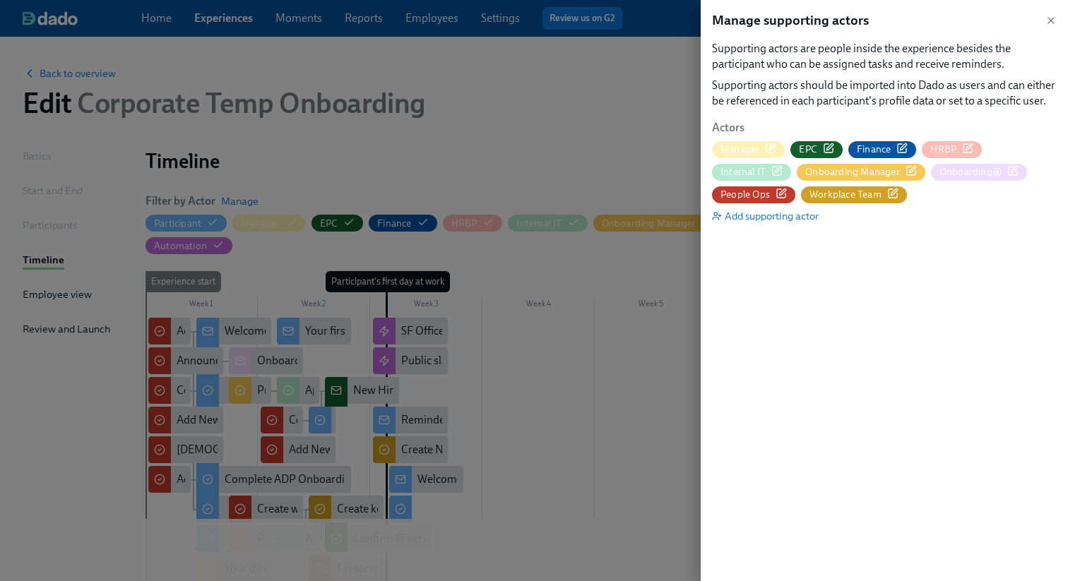
click at [619, 181] on div at bounding box center [534, 290] width 1068 height 581
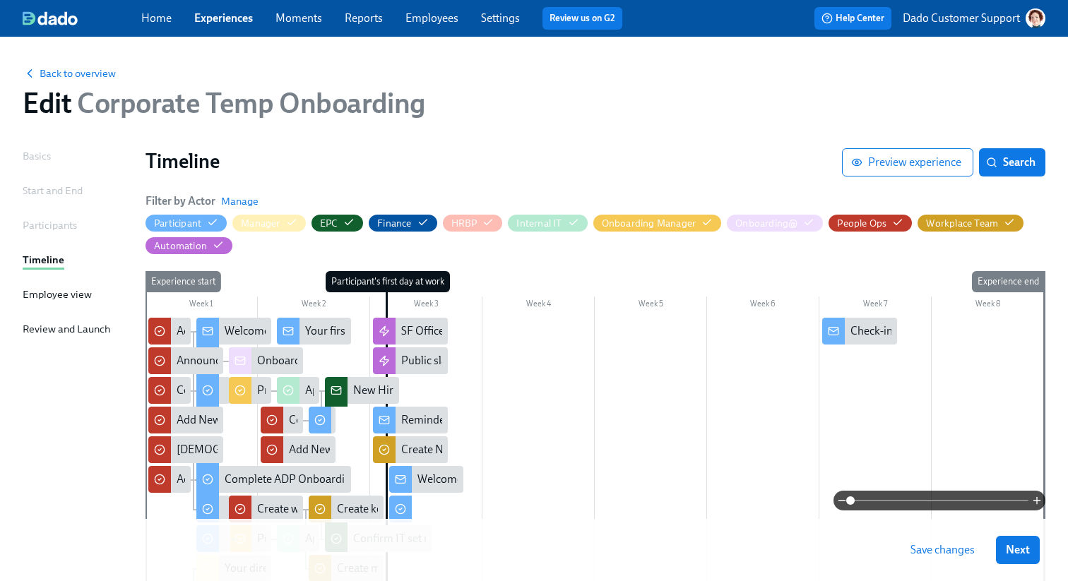
click at [943, 556] on span "Save changes" at bounding box center [943, 550] width 64 height 14
click at [69, 71] on span "Back to overview" at bounding box center [69, 73] width 93 height 14
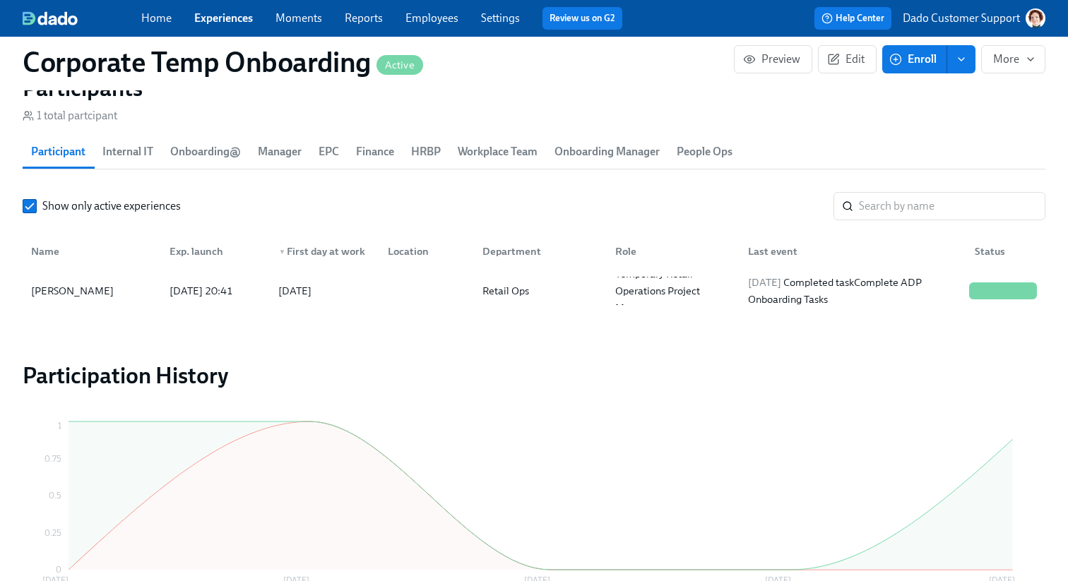
scroll to position [1354, 0]
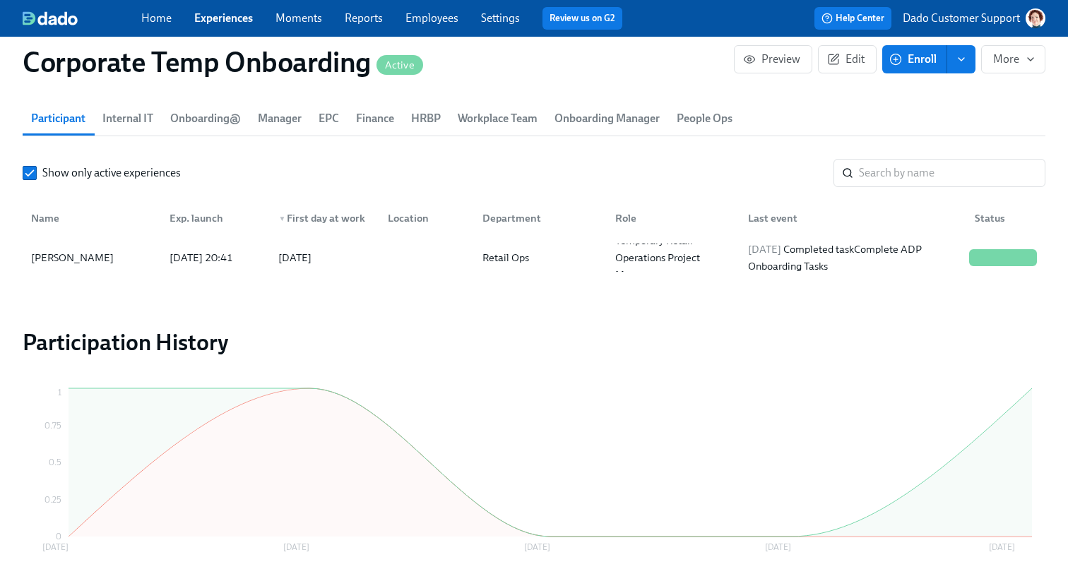
click at [711, 119] on span "People Ops" at bounding box center [705, 119] width 56 height 20
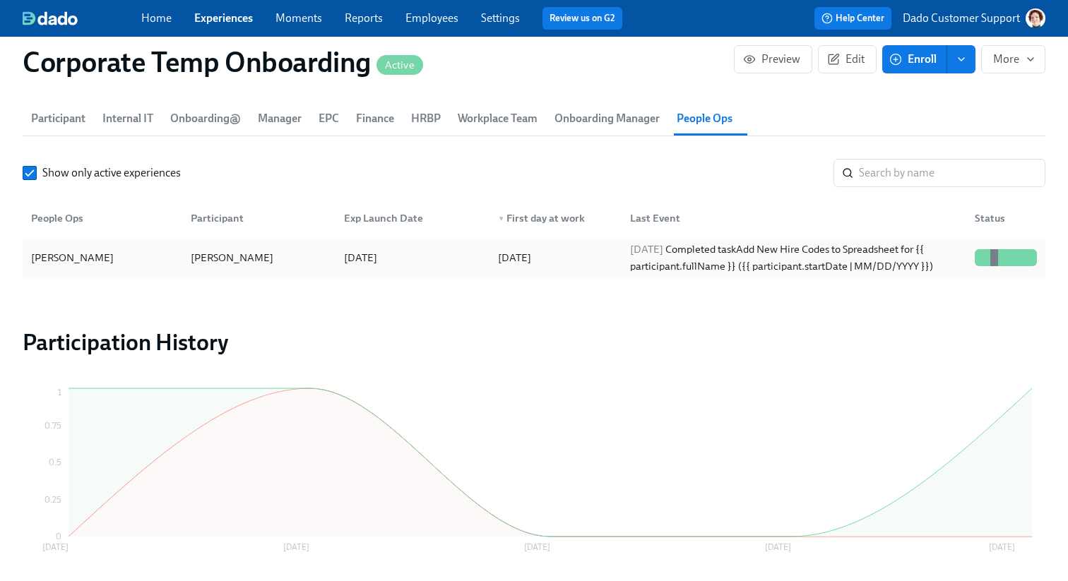
click at [93, 273] on div "[PERSON_NAME] [PERSON_NAME] [DATE] [DATE] [DATE] Completed task Add New Hire Co…" at bounding box center [534, 258] width 1023 height 40
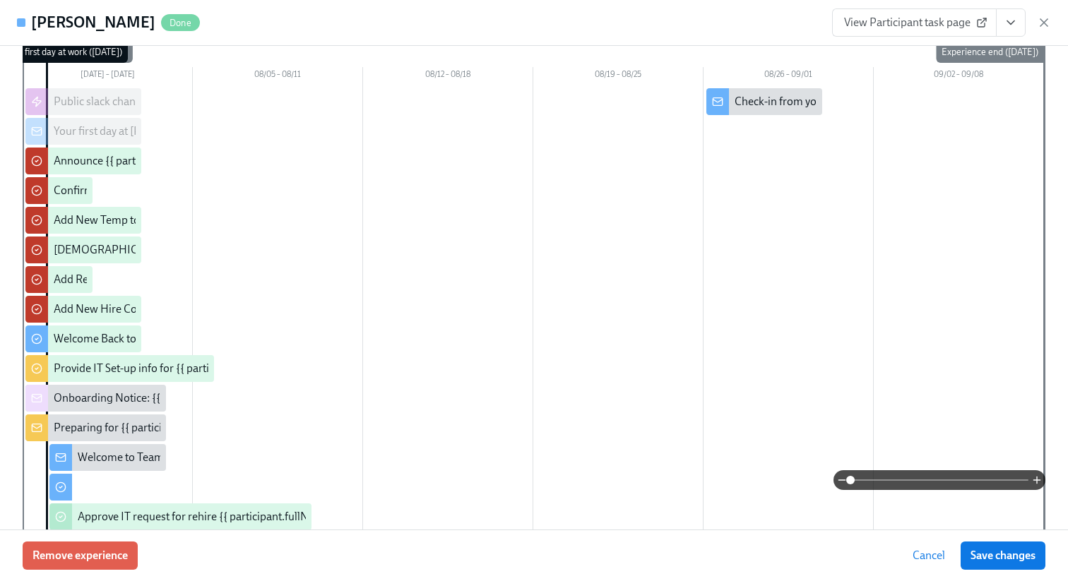
scroll to position [150, 0]
click at [1043, 22] on icon "button" at bounding box center [1044, 23] width 14 height 14
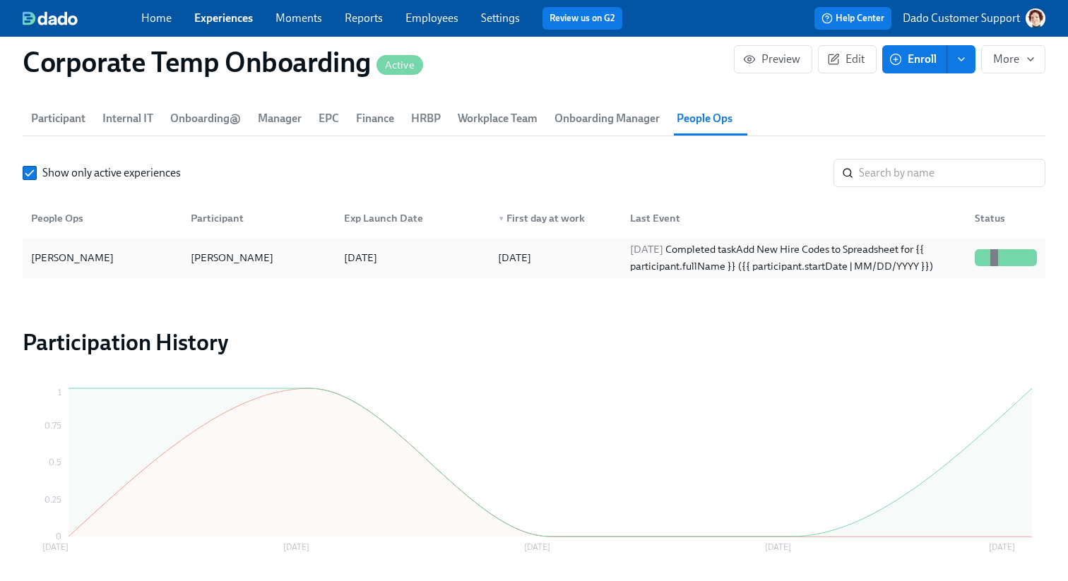
click at [66, 261] on div "[PERSON_NAME]" at bounding box center [72, 257] width 94 height 17
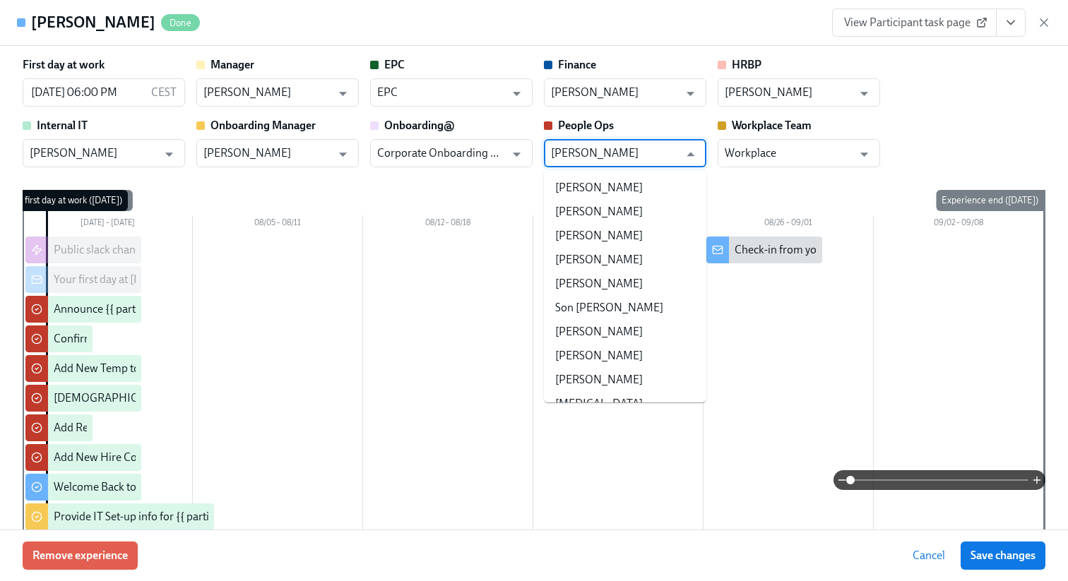
click at [617, 150] on input "[PERSON_NAME]" at bounding box center [615, 153] width 128 height 28
paste input "Corporate Onboarding People Ops"
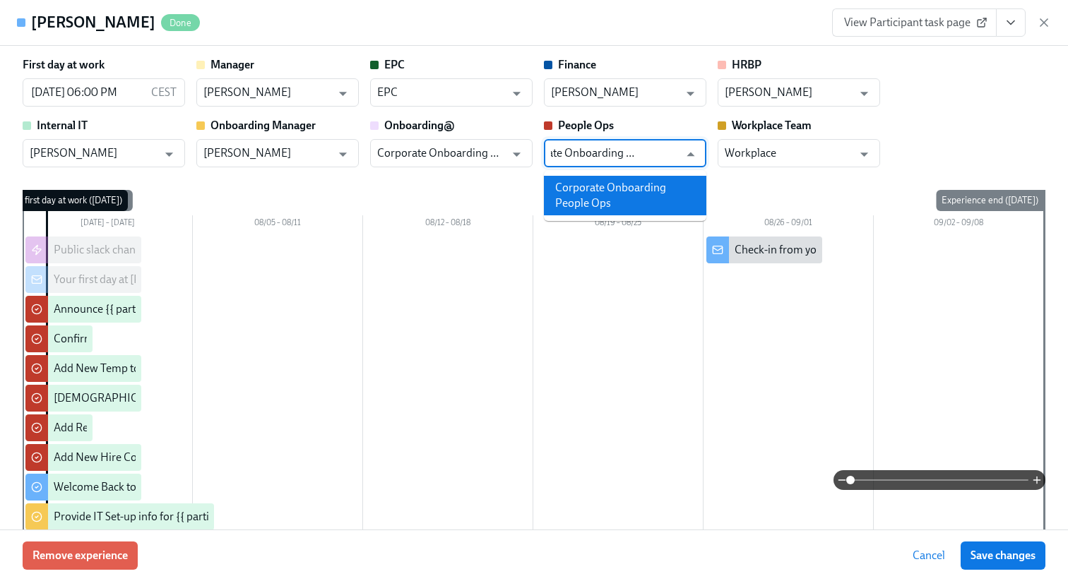
click at [604, 189] on li "Corporate Onboarding People Ops" at bounding box center [625, 196] width 162 height 40
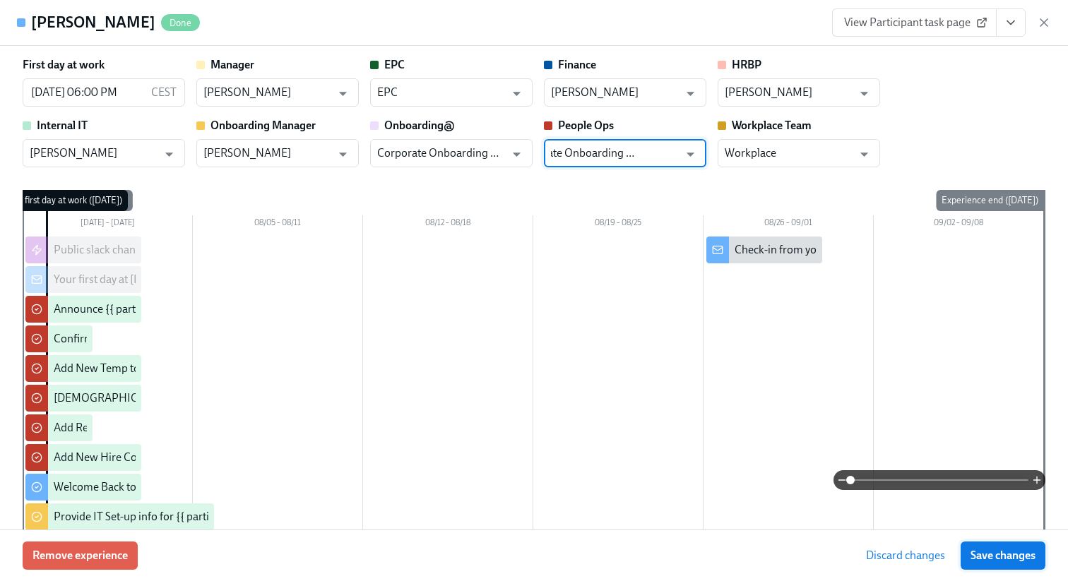
type input "Corporate Onboarding People Ops"
click at [1026, 555] on span "Save changes" at bounding box center [1003, 556] width 65 height 14
type input "Corporate Onboarding People Ops"
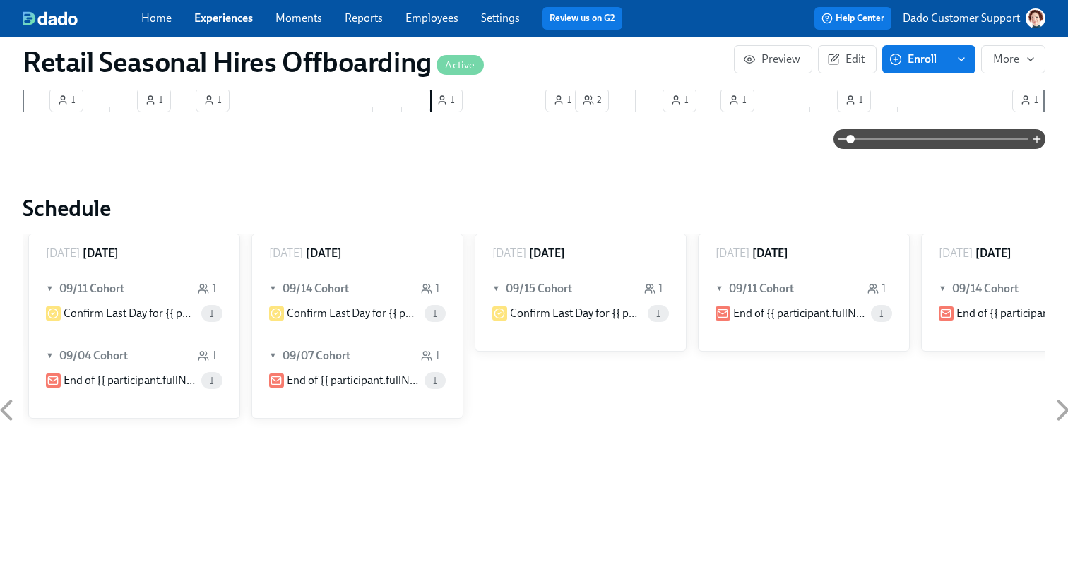
scroll to position [700, 0]
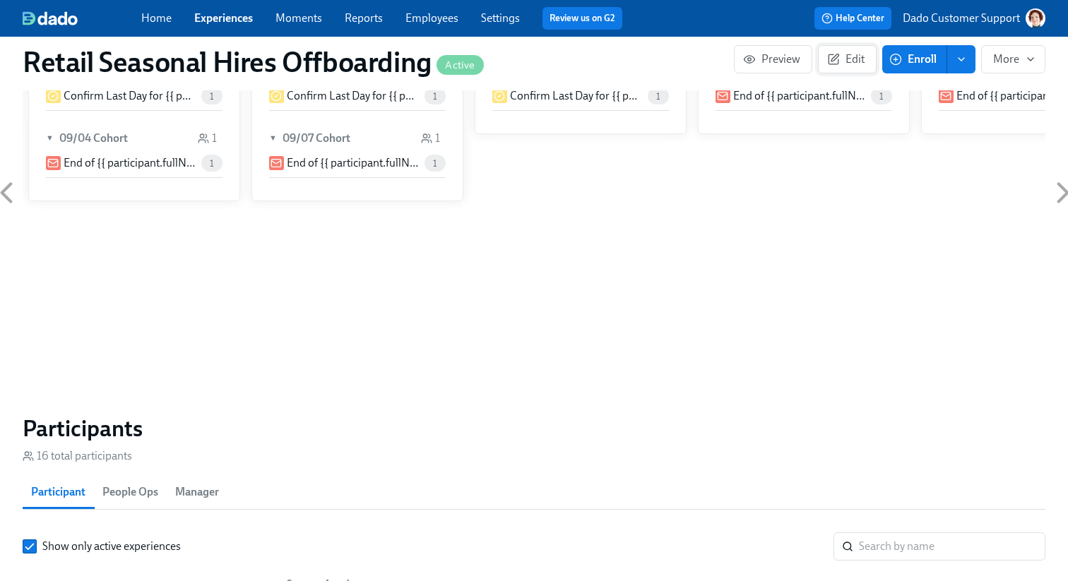
click at [852, 64] on span "Edit" at bounding box center [847, 59] width 35 height 14
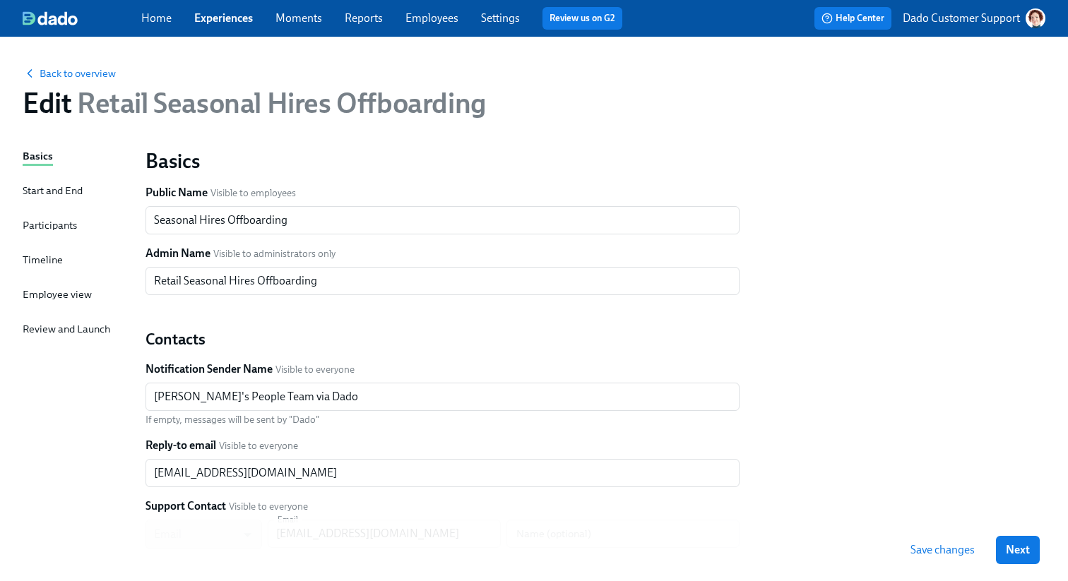
click at [43, 255] on div "Timeline" at bounding box center [43, 260] width 40 height 16
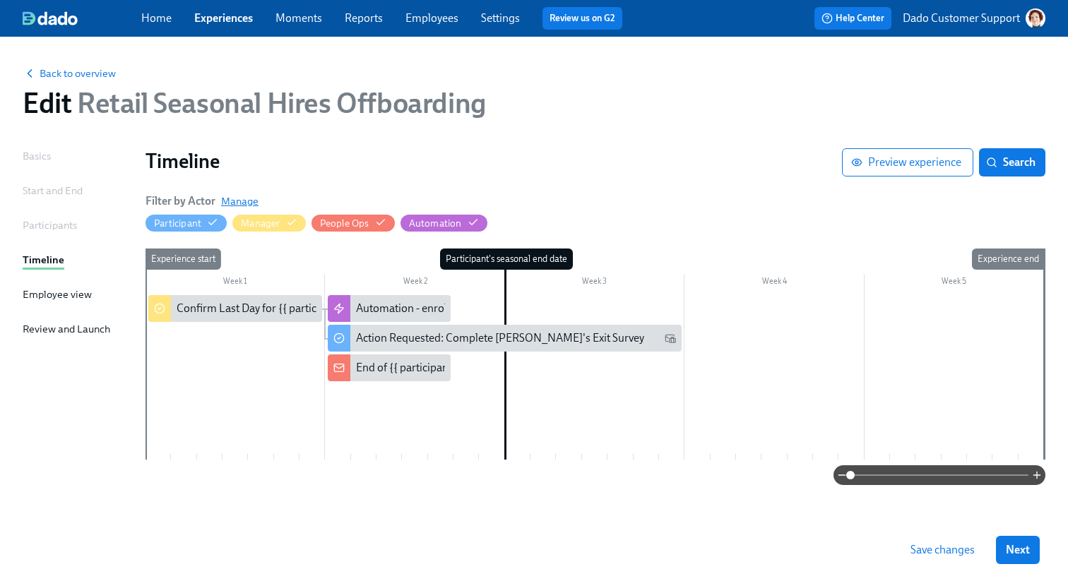
click at [239, 199] on span "Manage" at bounding box center [239, 201] width 37 height 14
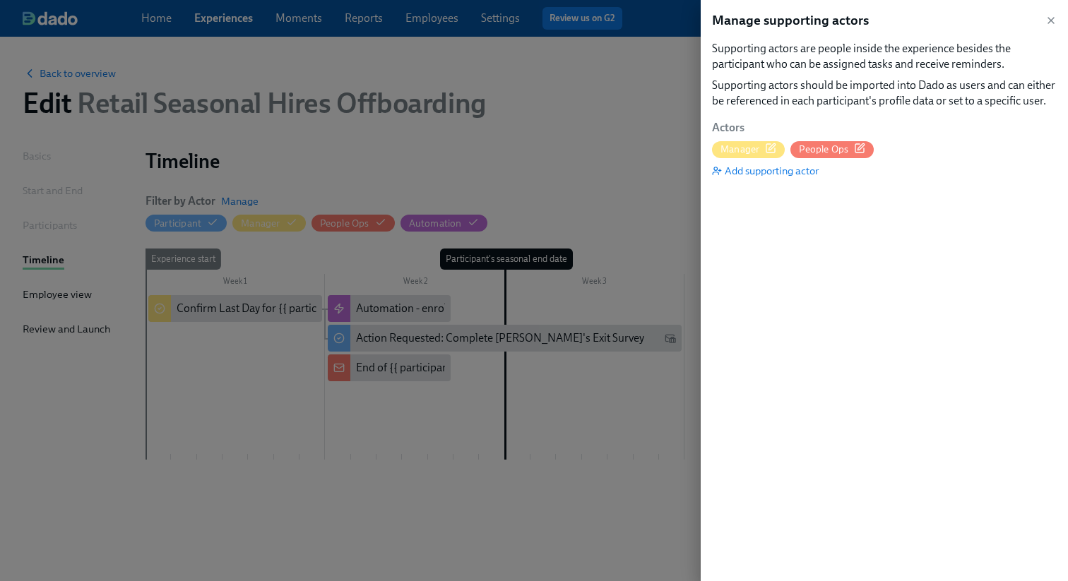
click at [859, 148] on icon "button" at bounding box center [861, 146] width 6 height 6
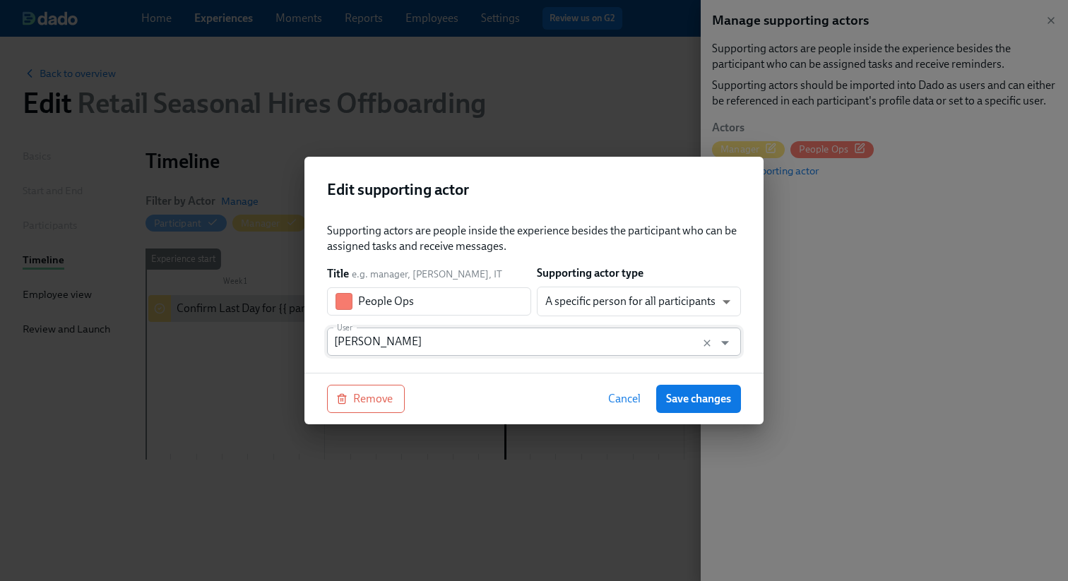
click at [405, 343] on input "[PERSON_NAME]" at bounding box center [520, 342] width 373 height 28
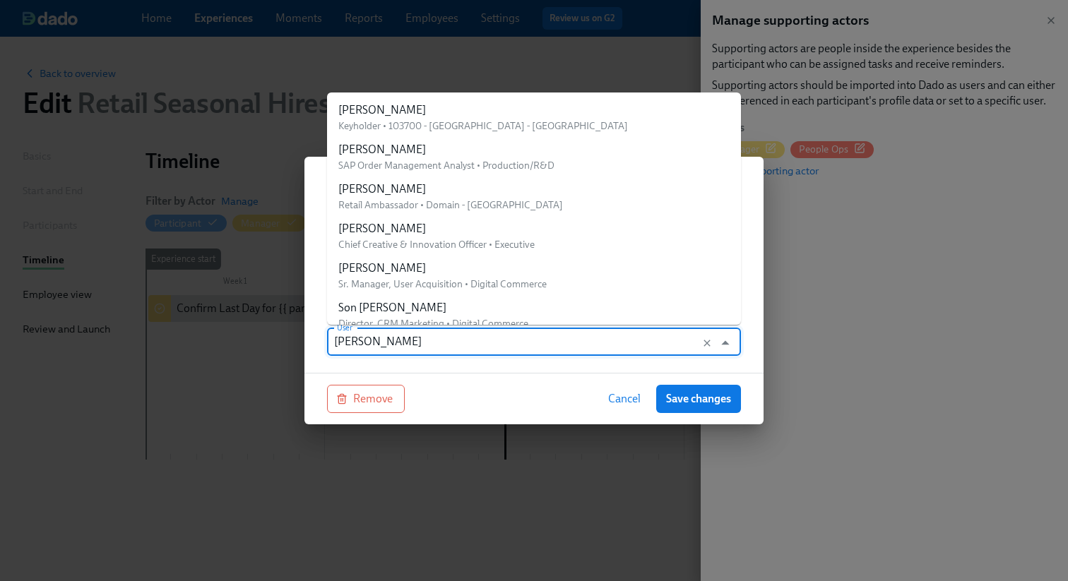
scroll to position [27900, 0]
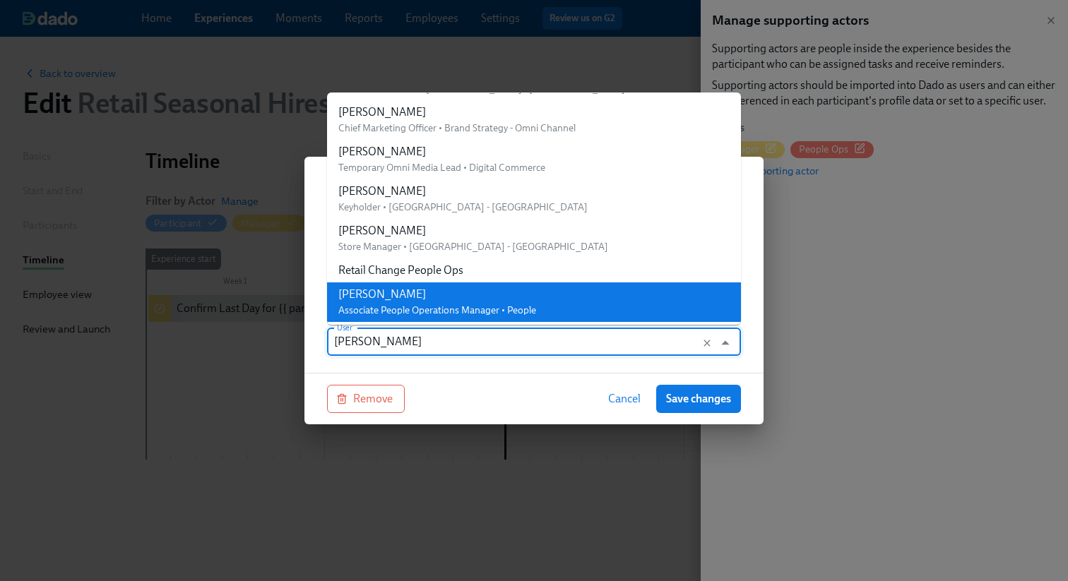
paste input "Retail Offboarding People Ops"
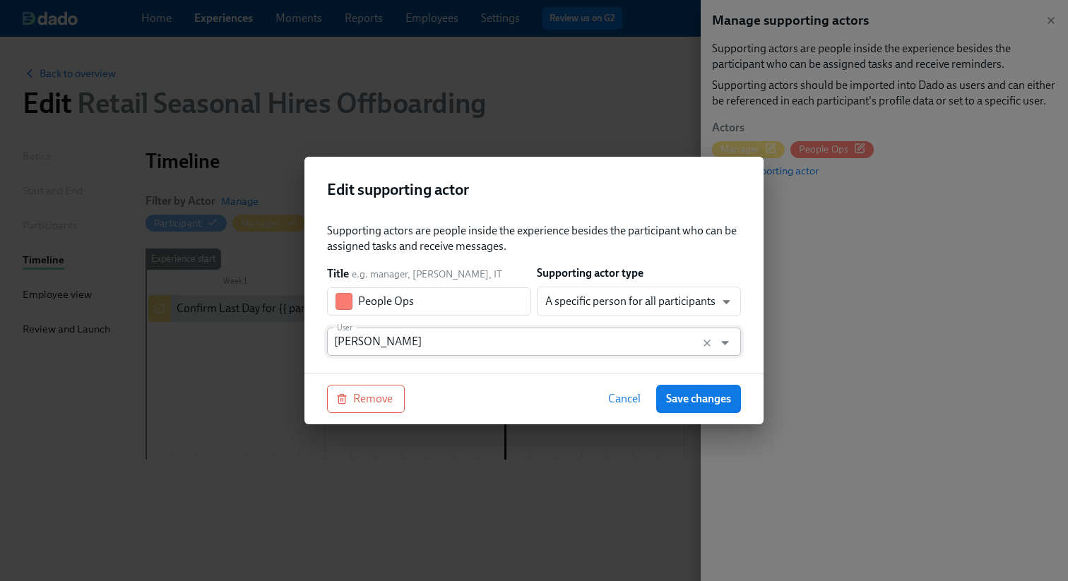
click at [407, 345] on input "[PERSON_NAME]" at bounding box center [520, 342] width 373 height 28
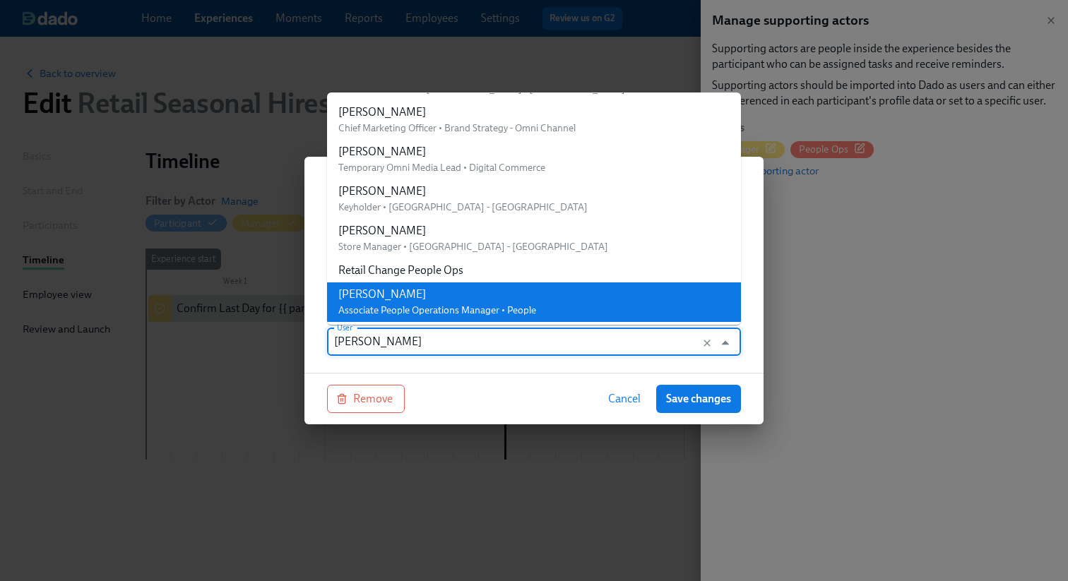
paste input "Retail Offboarding People Ops"
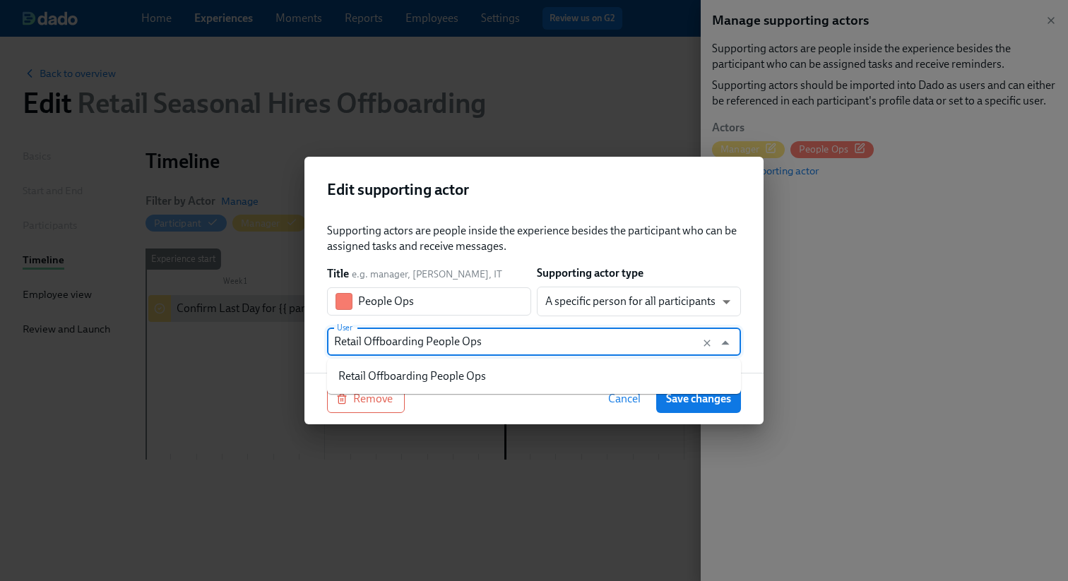
click at [399, 369] on div "Retail Offboarding People Ops" at bounding box center [412, 377] width 148 height 16
type input "Retail Offboarding People Ops"
click at [718, 390] on button "Save changes" at bounding box center [698, 399] width 85 height 28
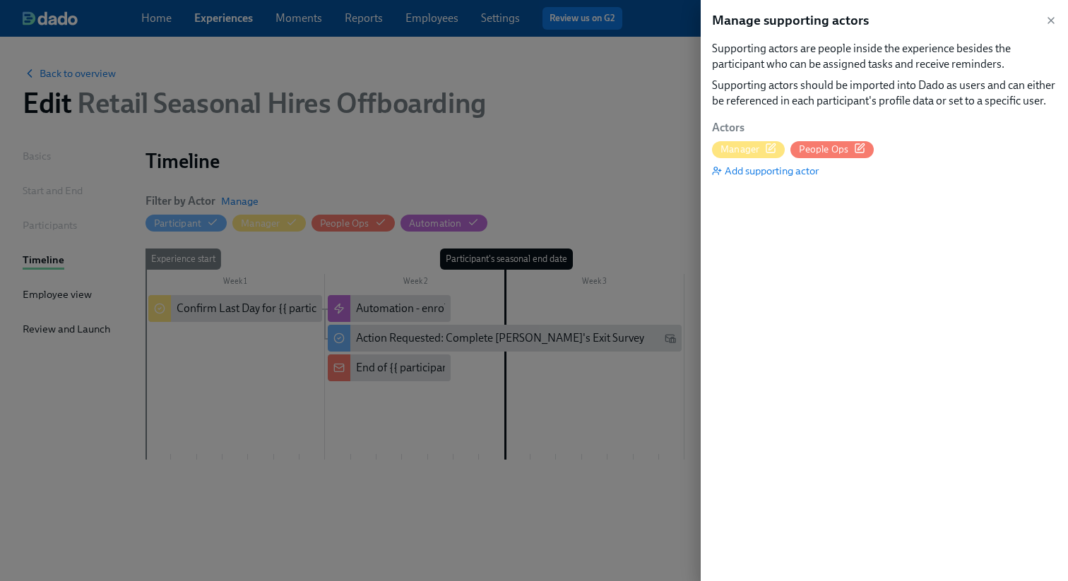
click at [572, 448] on div at bounding box center [534, 290] width 1068 height 581
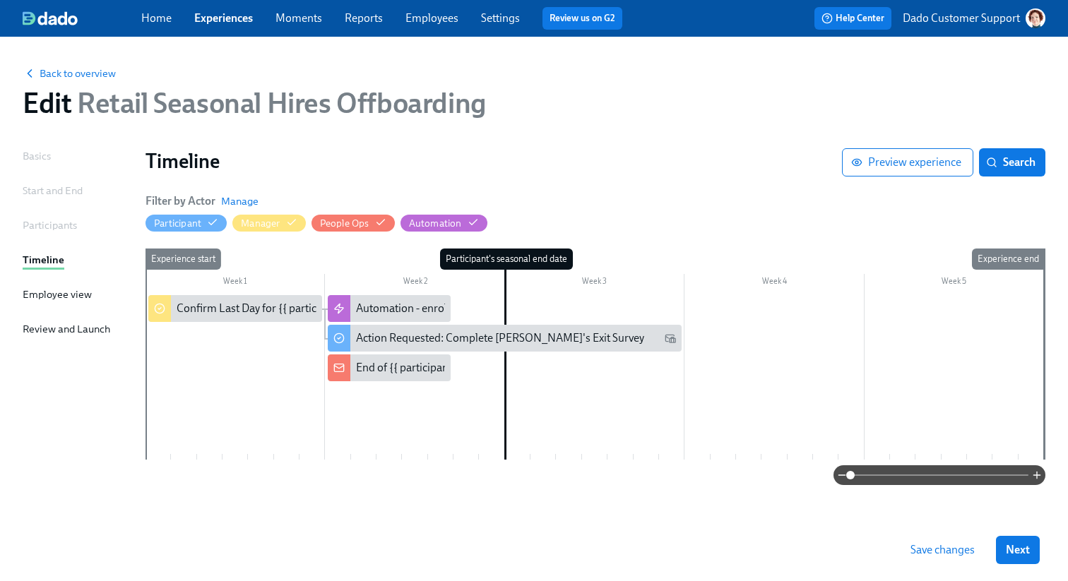
click at [944, 553] on span "Save changes" at bounding box center [943, 550] width 64 height 14
click at [85, 72] on span "Back to overview" at bounding box center [69, 73] width 93 height 14
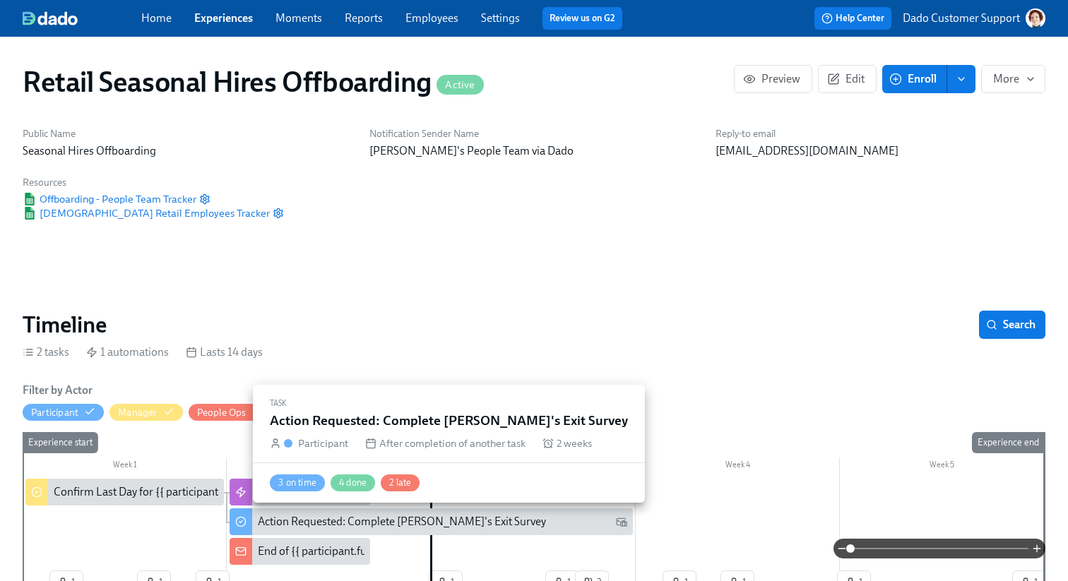
scroll to position [0, 3789]
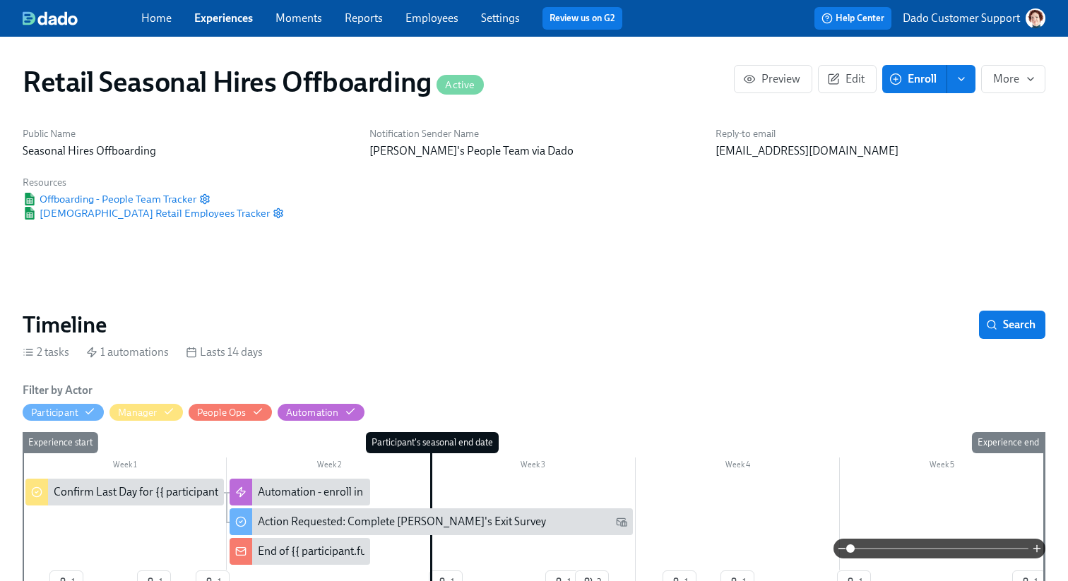
click at [261, 547] on div at bounding box center [534, 549] width 1023 height 20
click at [266, 552] on div at bounding box center [534, 549] width 1023 height 20
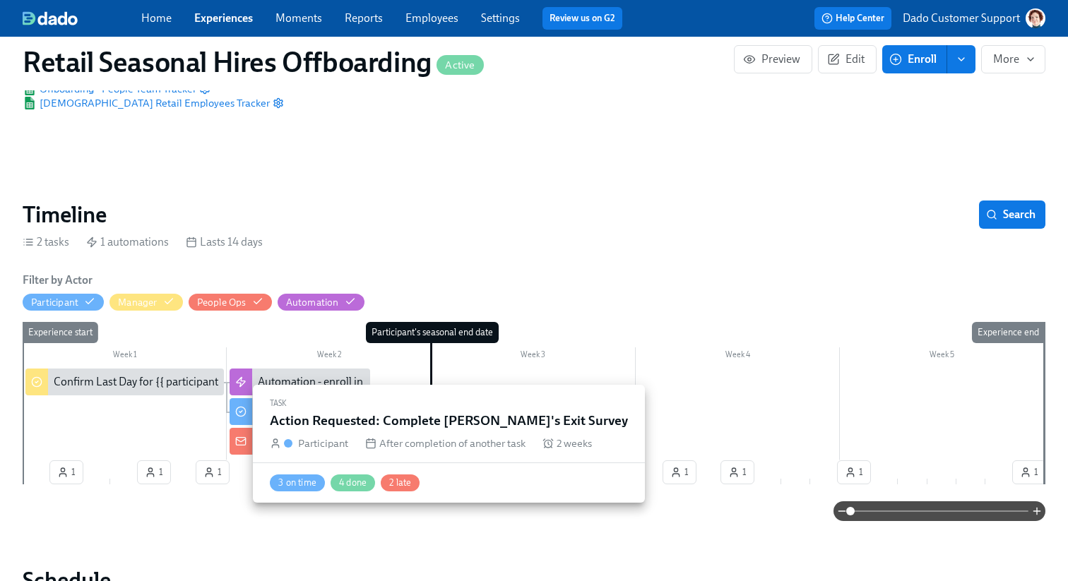
scroll to position [108, 0]
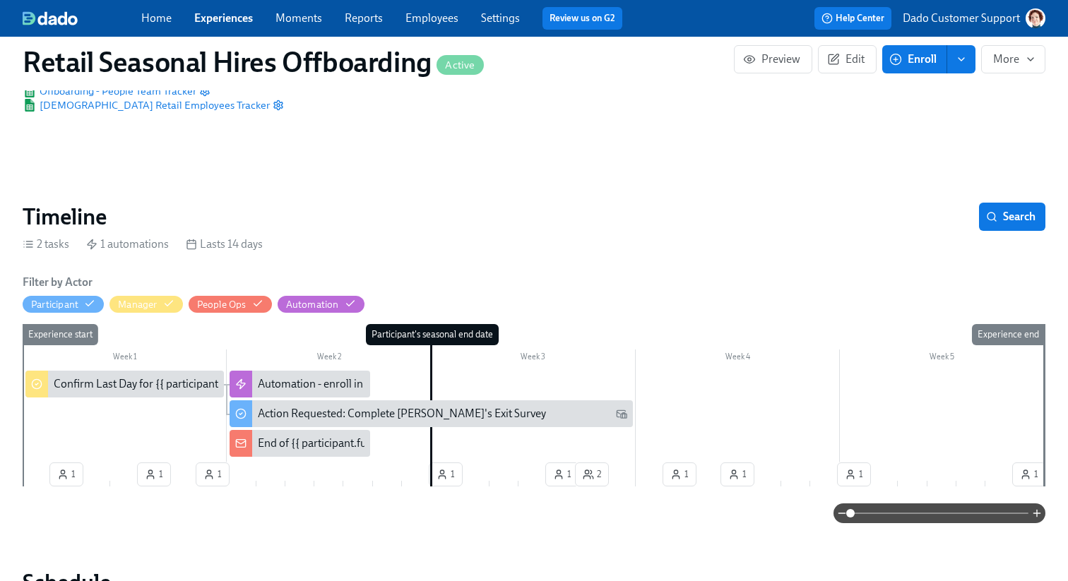
click at [254, 433] on div "End of {{ participant.fullName }}'s [DEMOGRAPHIC_DATA] Employment Not Confirmed" at bounding box center [300, 443] width 141 height 27
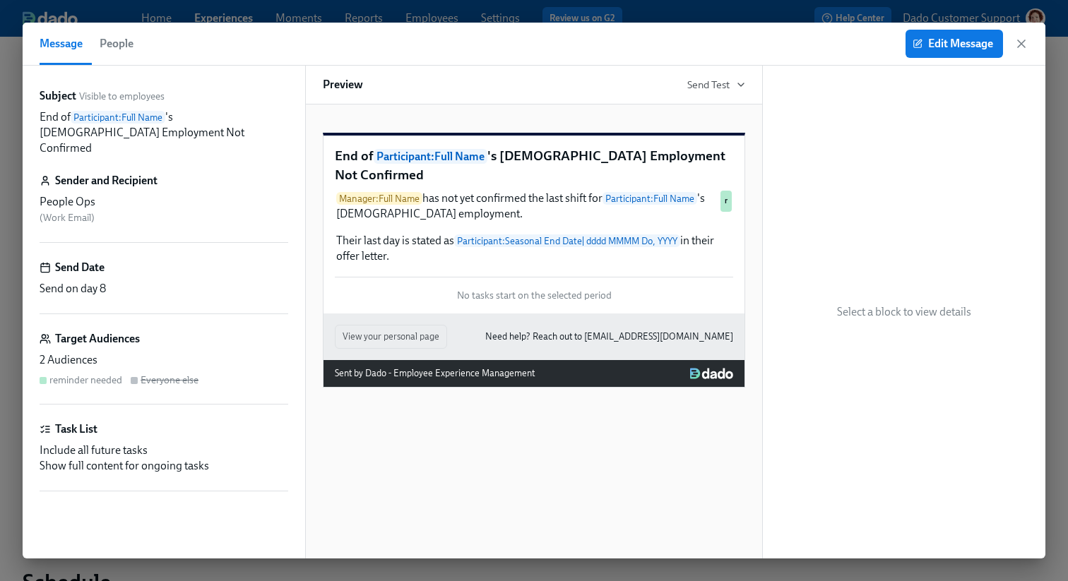
click at [119, 32] on button "People" at bounding box center [116, 44] width 51 height 42
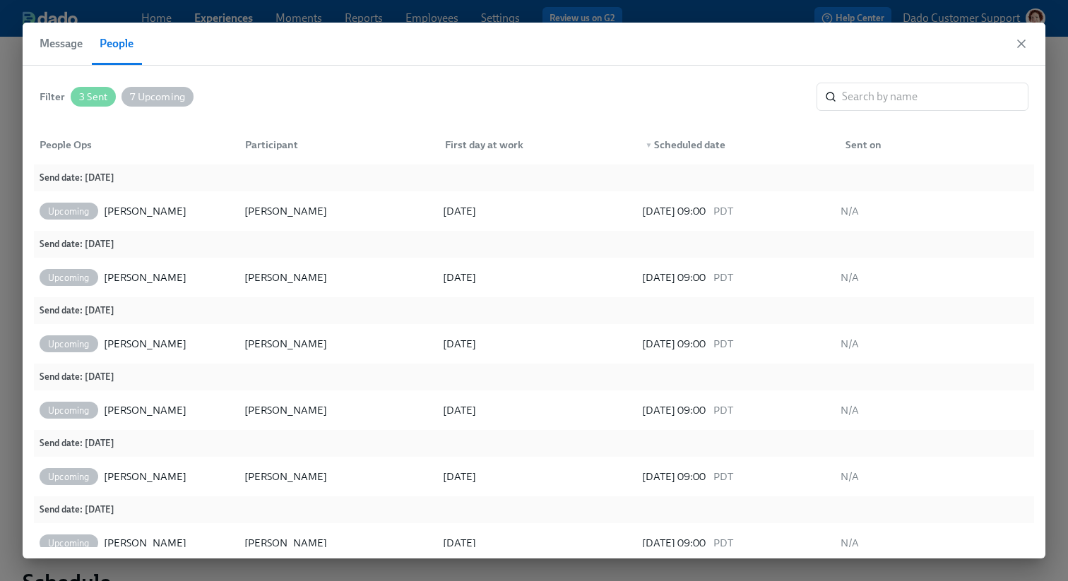
click at [79, 102] on div "3 Sent" at bounding box center [93, 97] width 45 height 20
click at [138, 208] on div "[PERSON_NAME]" at bounding box center [145, 211] width 83 height 17
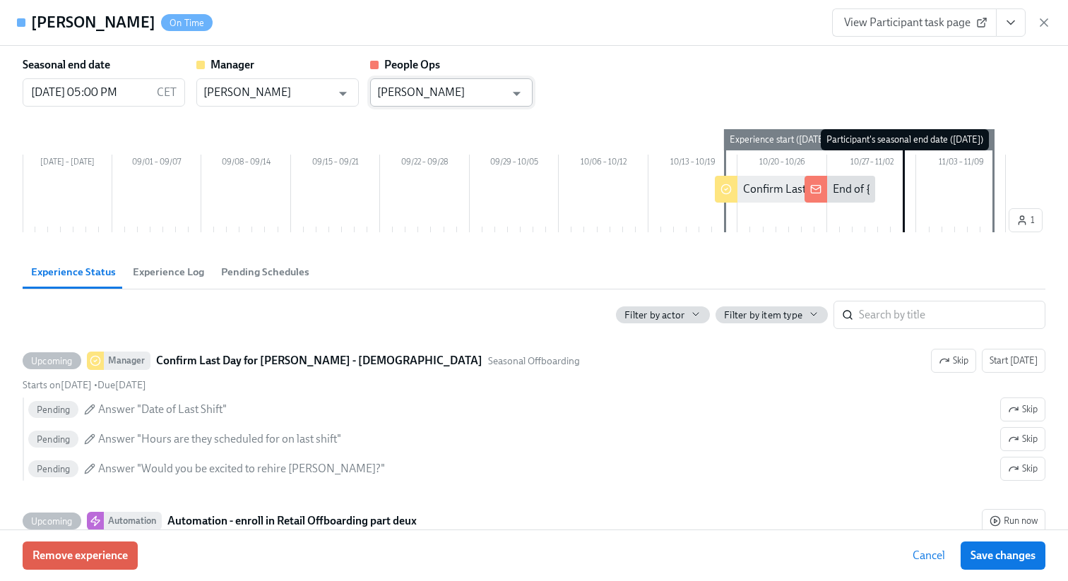
click at [454, 93] on input "[PERSON_NAME]" at bounding box center [441, 92] width 128 height 28
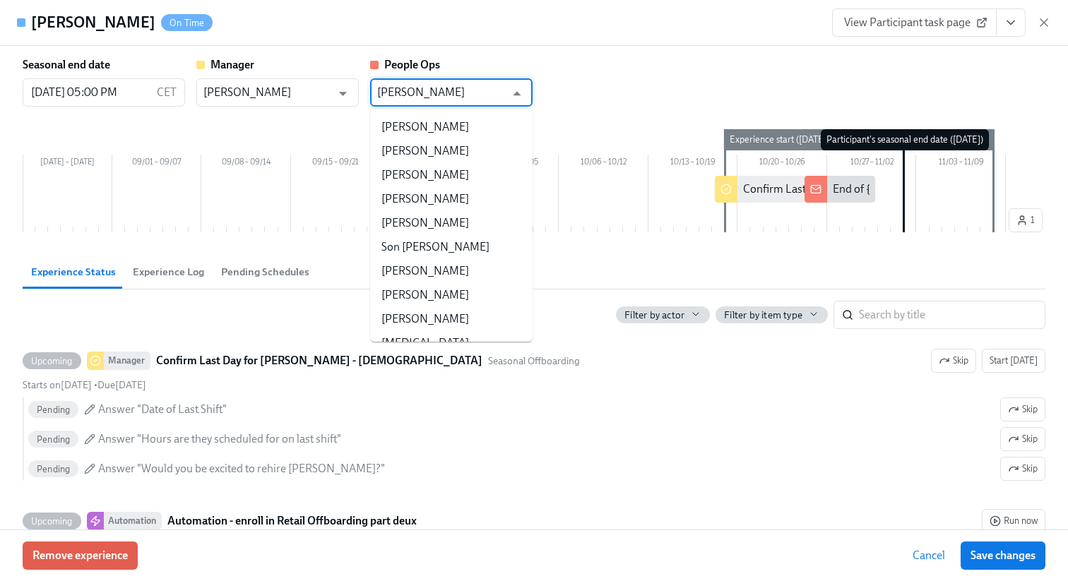
scroll to position [17052, 0]
paste input "Retail Offboarding People Ops"
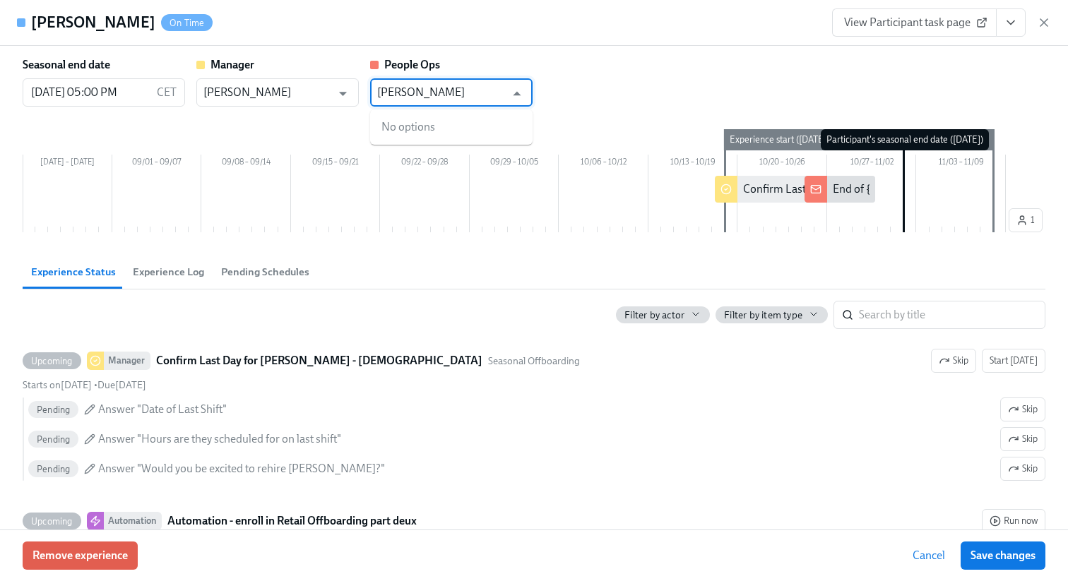
scroll to position [0, 0]
click at [460, 97] on input "[PERSON_NAME]" at bounding box center [441, 92] width 128 height 28
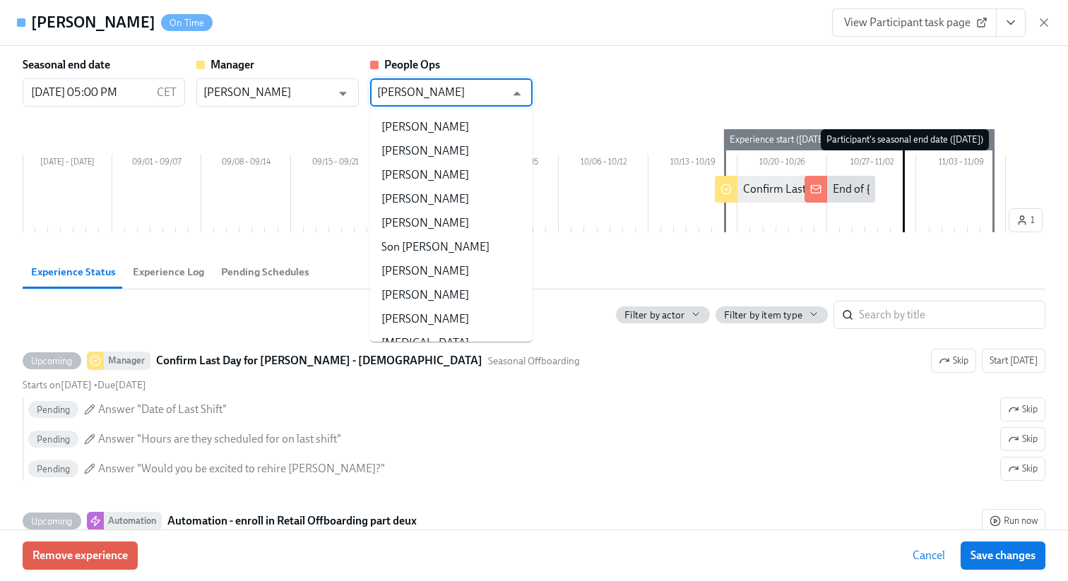
scroll to position [17052, 0]
paste input "Retail Offboarding People Ops"
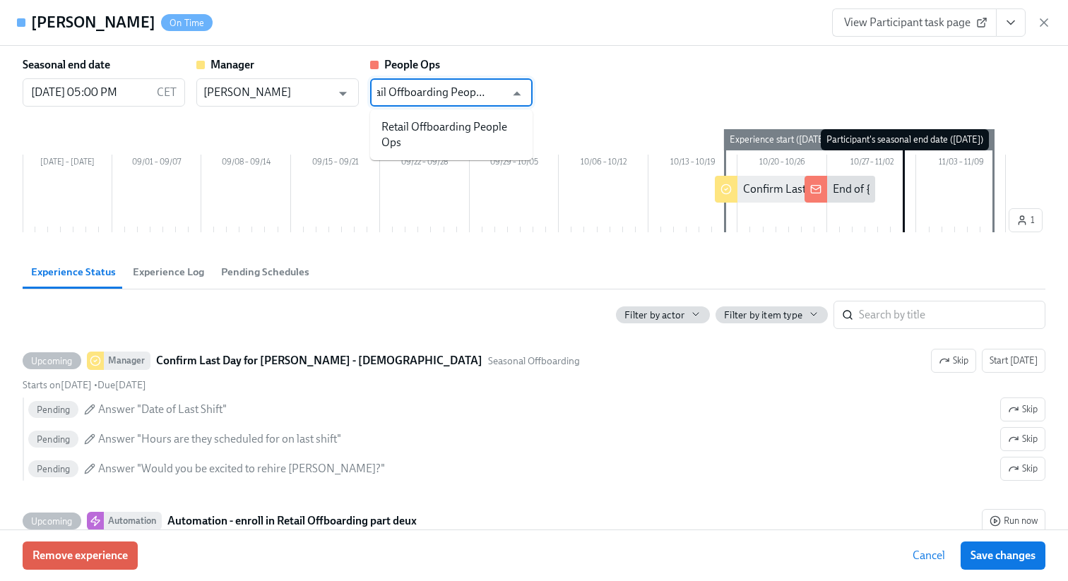
scroll to position [0, 0]
click at [471, 119] on li "Retail Offboarding People Ops" at bounding box center [451, 135] width 162 height 40
type input "Retail Offboarding People Ops"
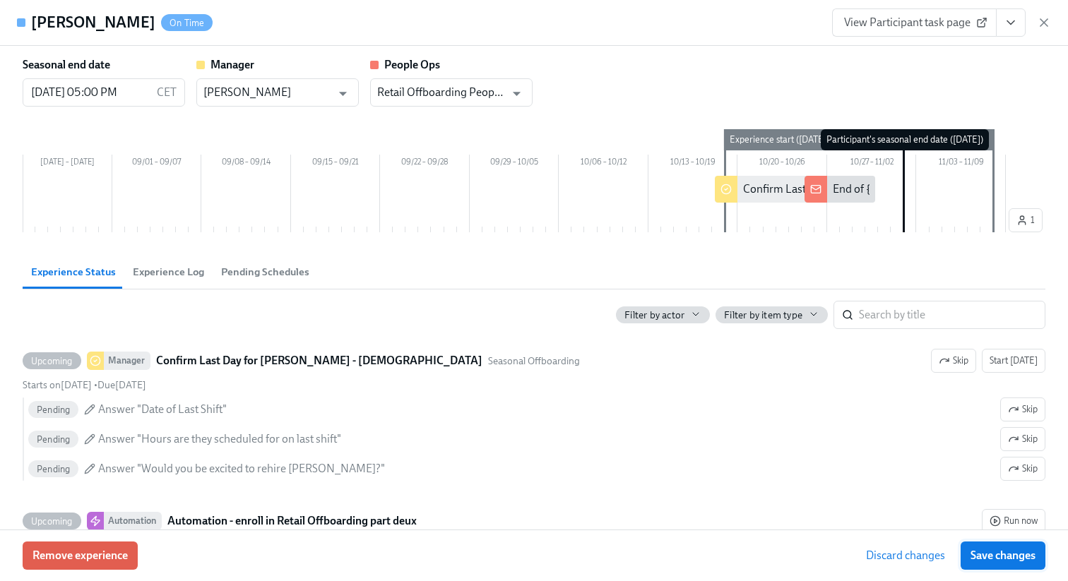
click at [1002, 560] on span "Save changes" at bounding box center [1003, 556] width 65 height 14
type input "Retail Offboarding People Ops"
click at [1042, 17] on icon "button" at bounding box center [1044, 23] width 14 height 14
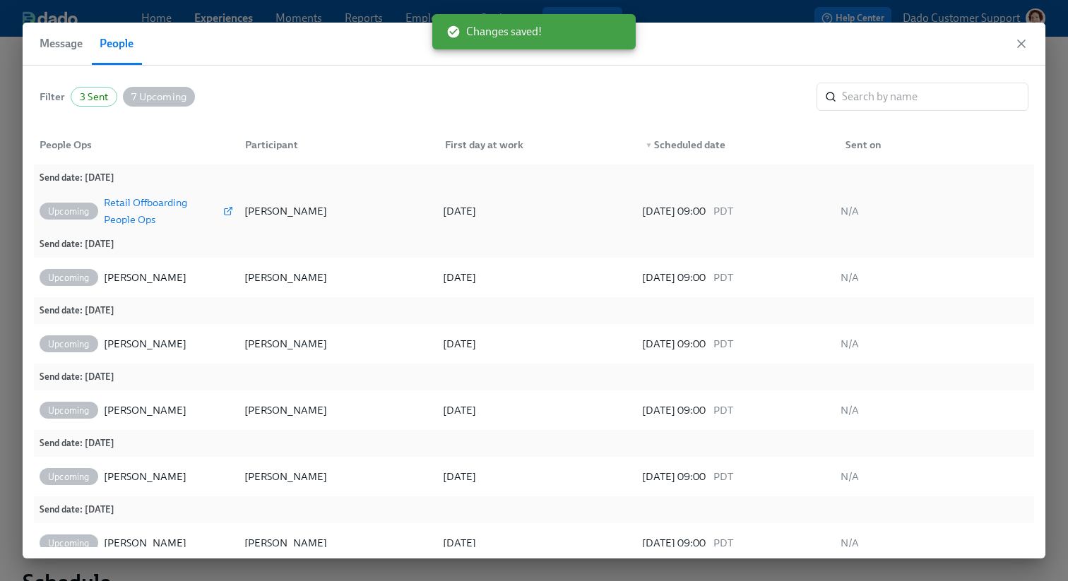
click at [154, 203] on div "Retail Offboarding People Ops" at bounding box center [162, 211] width 117 height 34
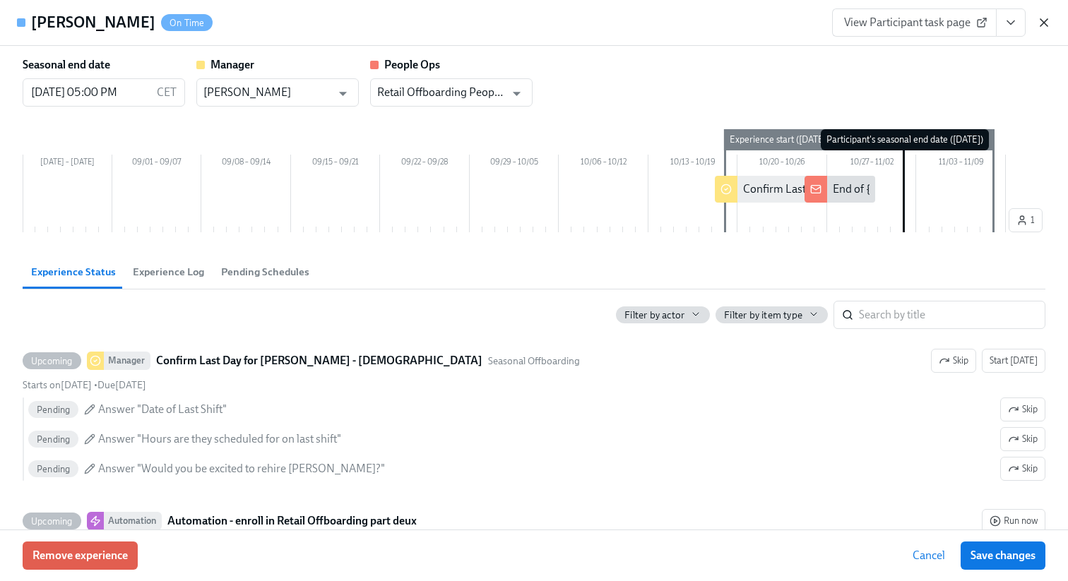
click at [1041, 18] on icon "button" at bounding box center [1044, 23] width 14 height 14
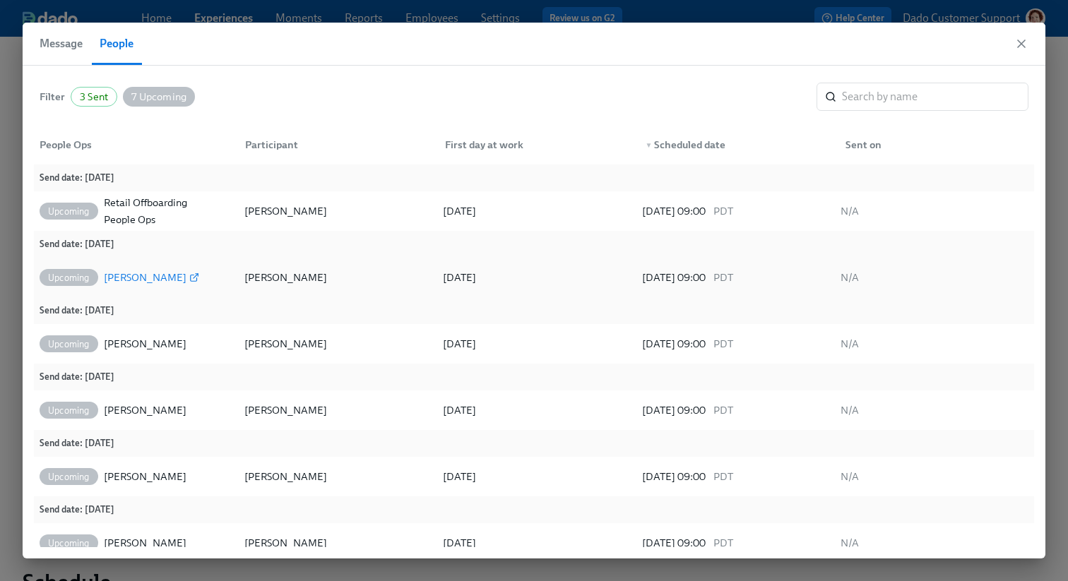
click at [124, 283] on div "[PERSON_NAME]" at bounding box center [145, 277] width 83 height 17
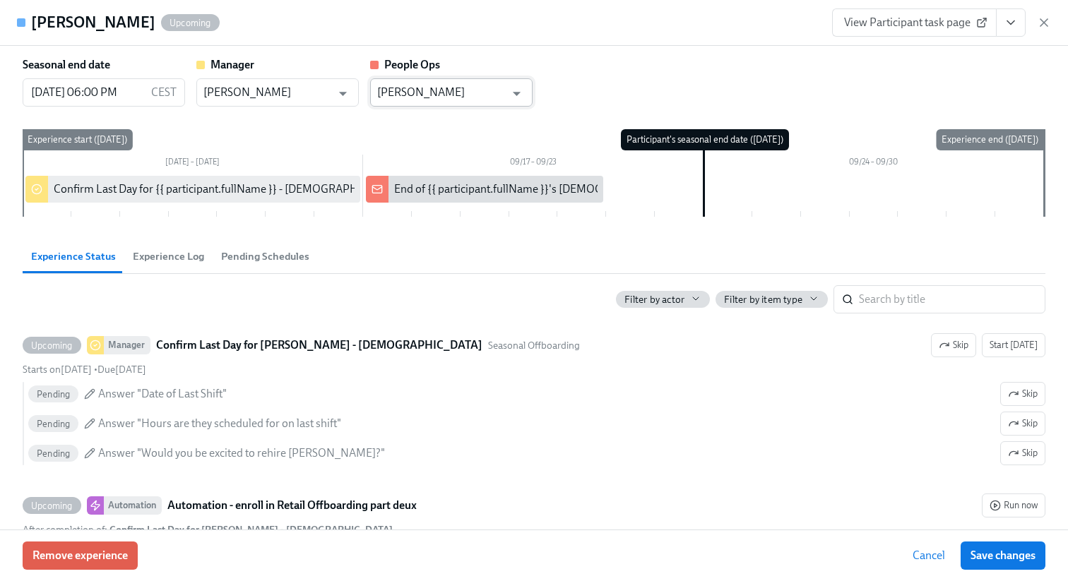
click at [442, 88] on input "[PERSON_NAME]" at bounding box center [441, 92] width 128 height 28
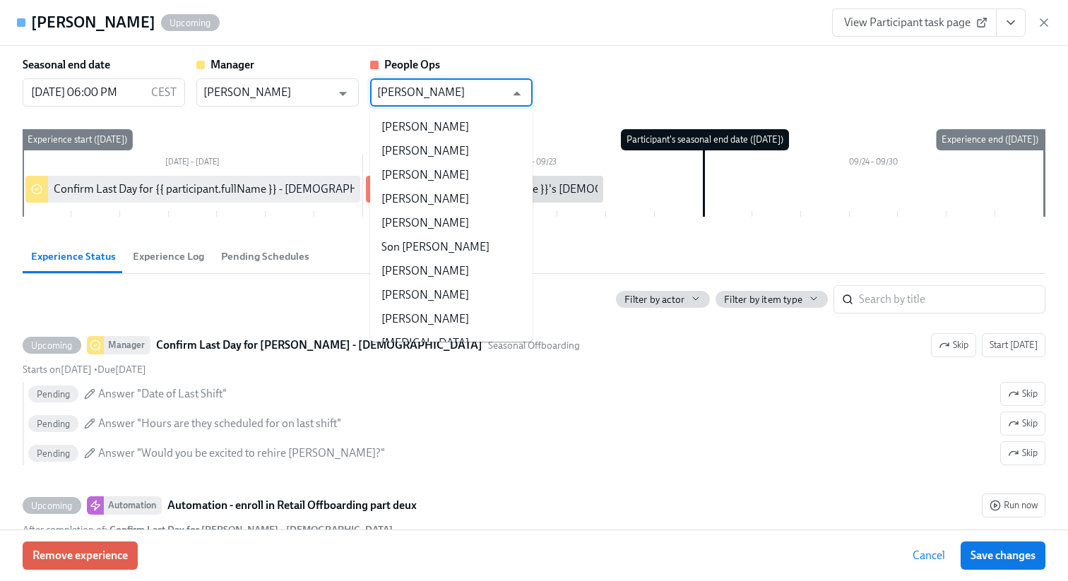
scroll to position [17052, 0]
paste input "Retail Offboarding People Ops"
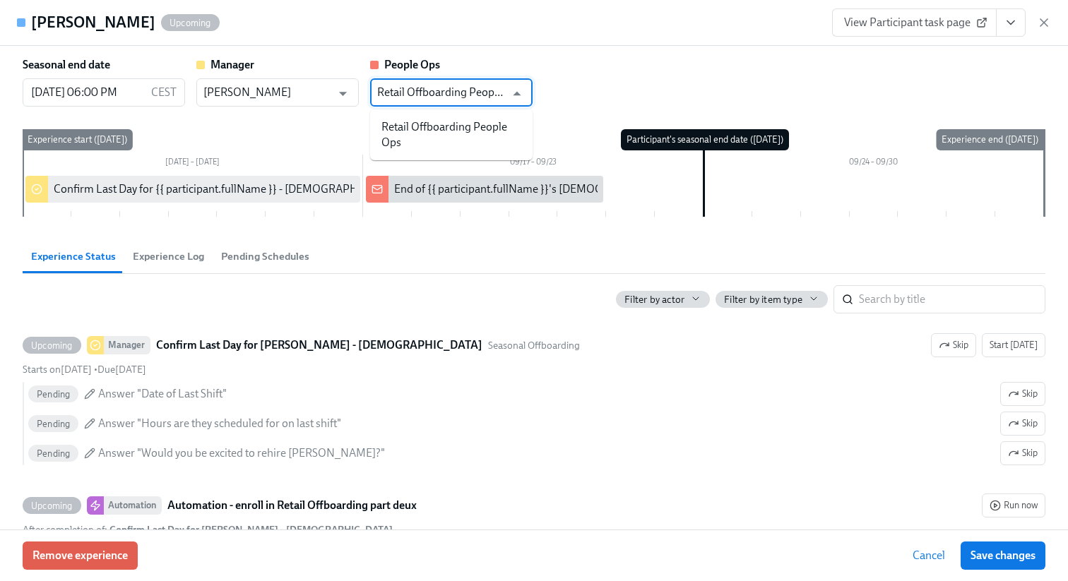
scroll to position [0, 0]
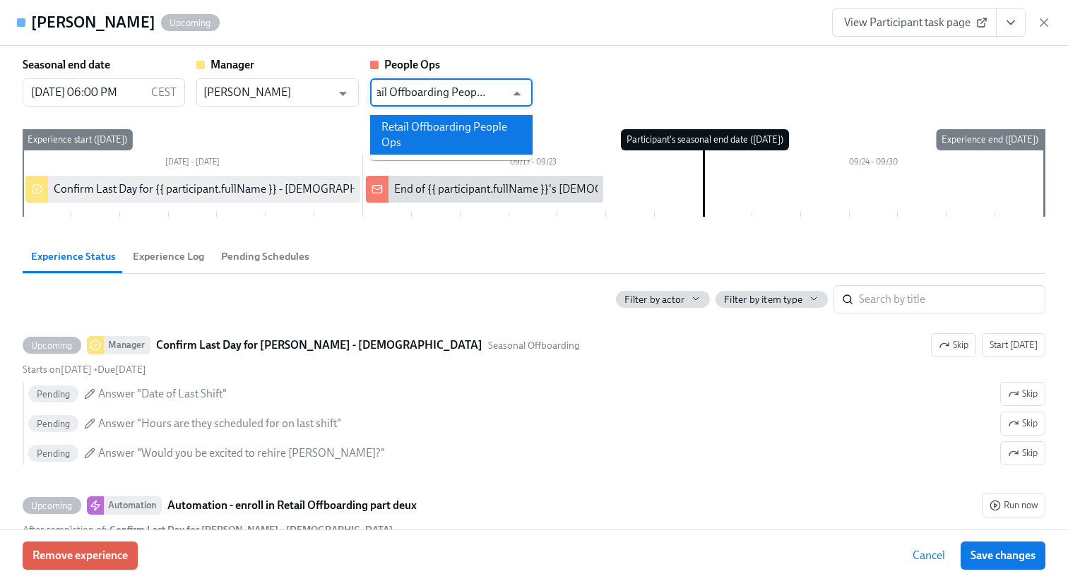
click at [427, 129] on li "Retail Offboarding People Ops" at bounding box center [451, 135] width 162 height 40
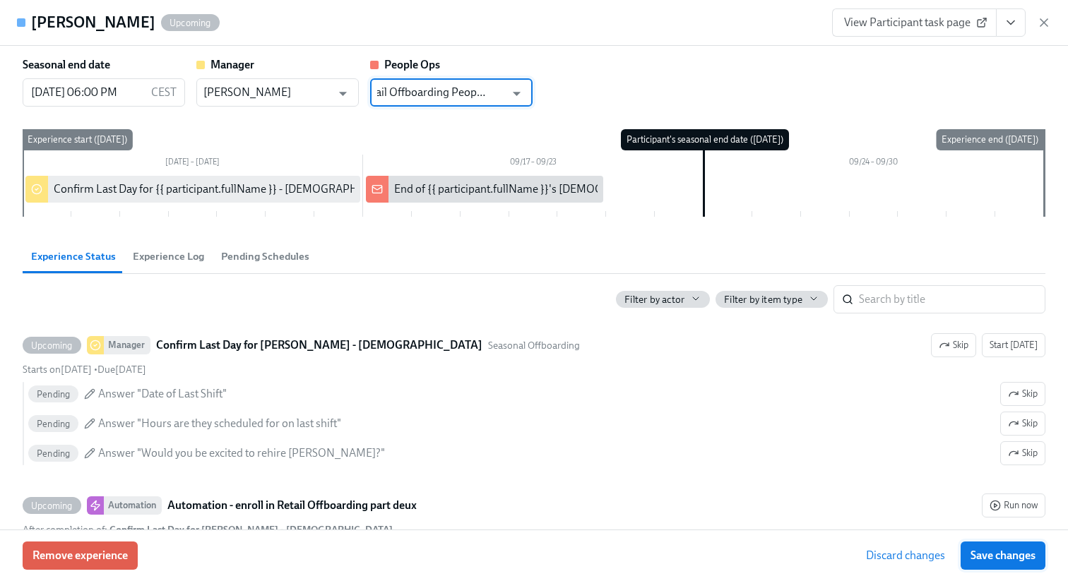
type input "Retail Offboarding People Ops"
click at [1000, 554] on span "Save changes" at bounding box center [1003, 556] width 65 height 14
type input "Retail Offboarding People Ops"
click at [1045, 9] on div "View Participant task page" at bounding box center [941, 22] width 219 height 28
click at [1042, 23] on icon "button" at bounding box center [1044, 22] width 7 height 7
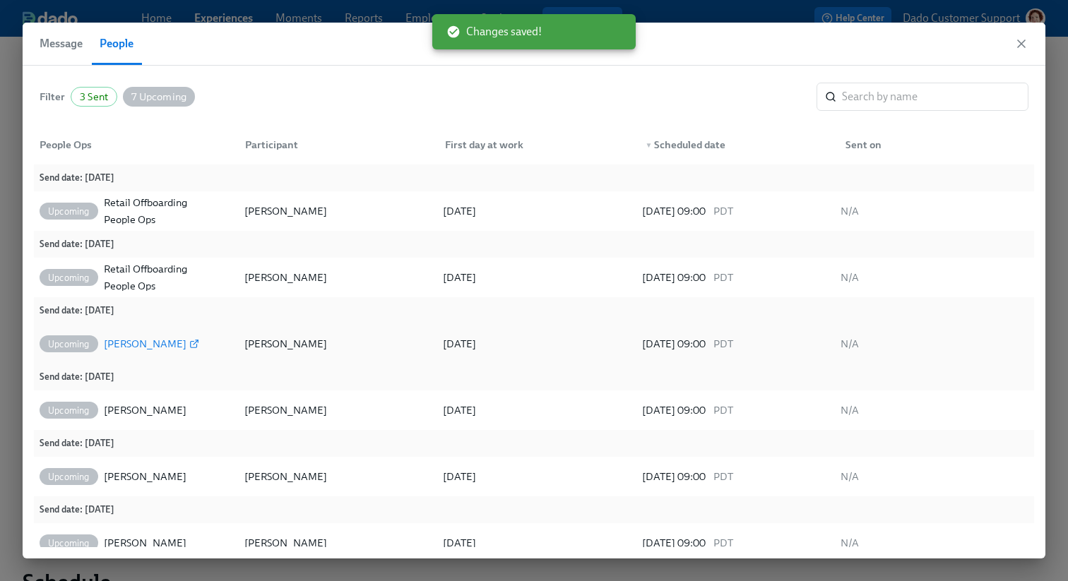
click at [139, 344] on div "[PERSON_NAME]" at bounding box center [145, 344] width 83 height 17
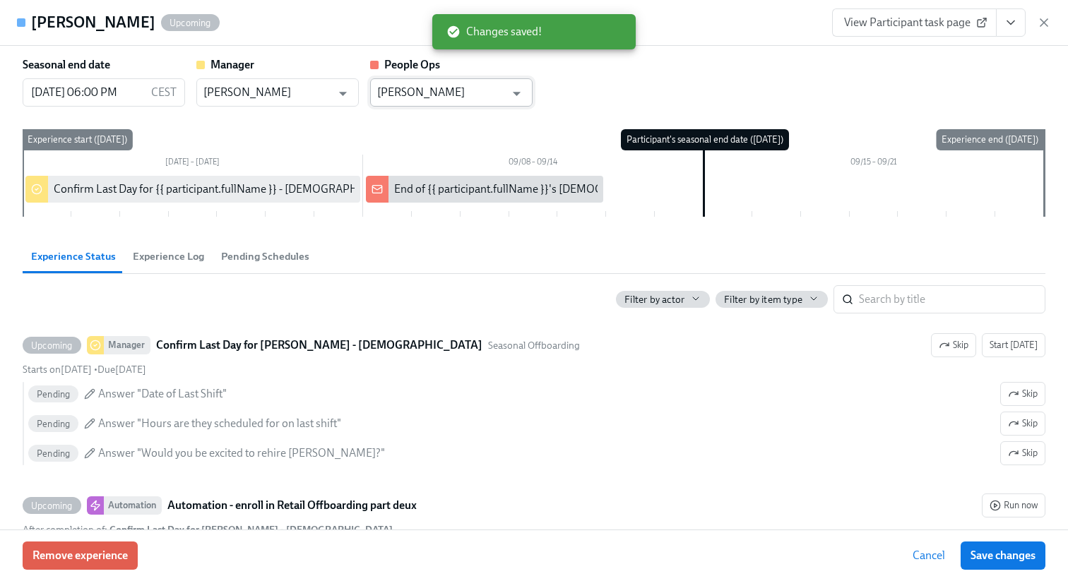
click at [409, 88] on input "[PERSON_NAME]" at bounding box center [441, 92] width 128 height 28
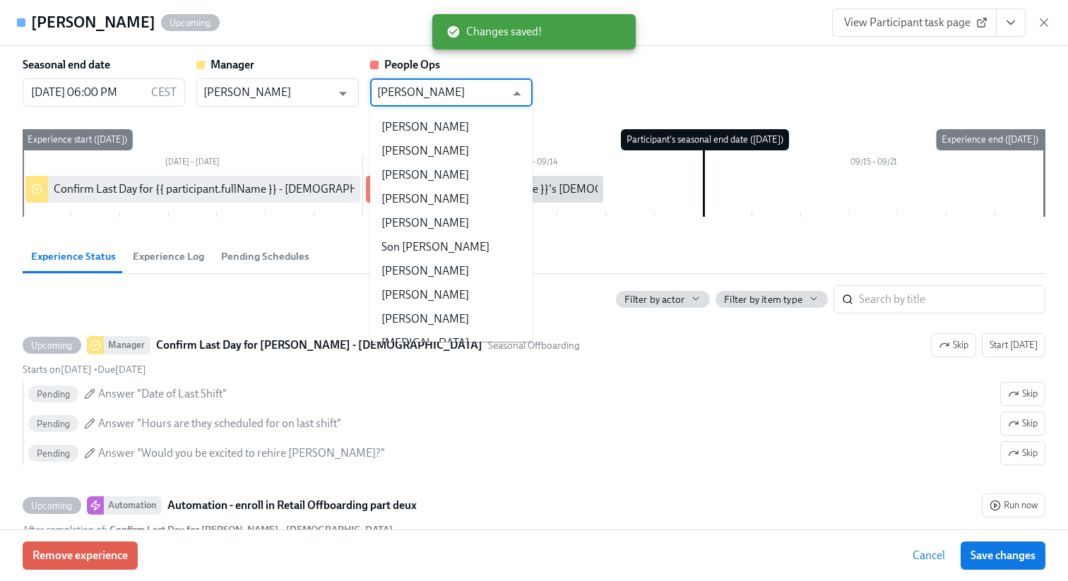
scroll to position [17052, 0]
paste input "Retail Offboarding People Ops"
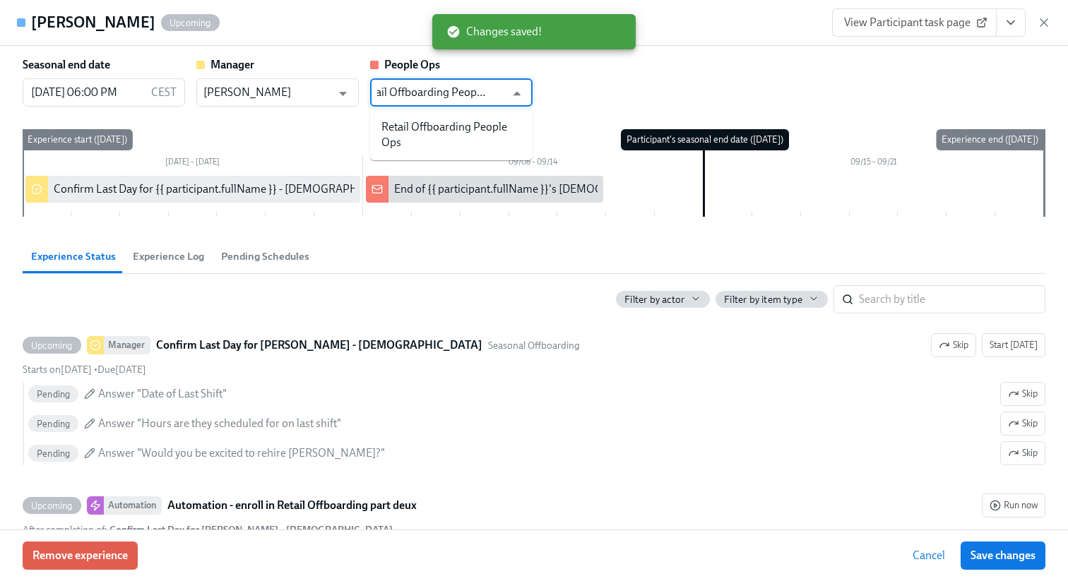
click at [448, 114] on ul "Retail Offboarding People Ops" at bounding box center [451, 134] width 162 height 51
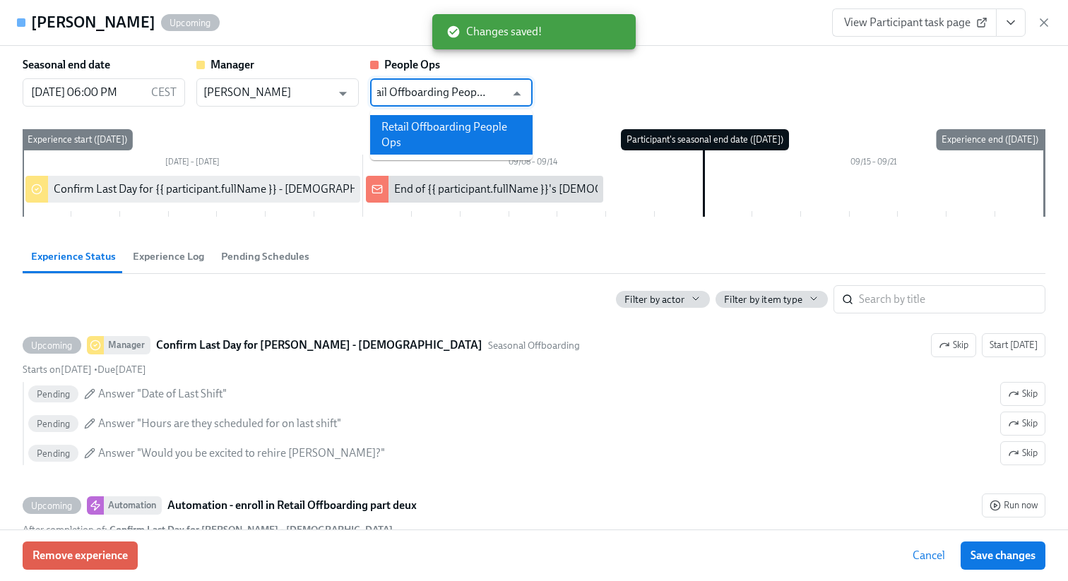
click at [445, 125] on li "Retail Offboarding People Ops" at bounding box center [451, 135] width 162 height 40
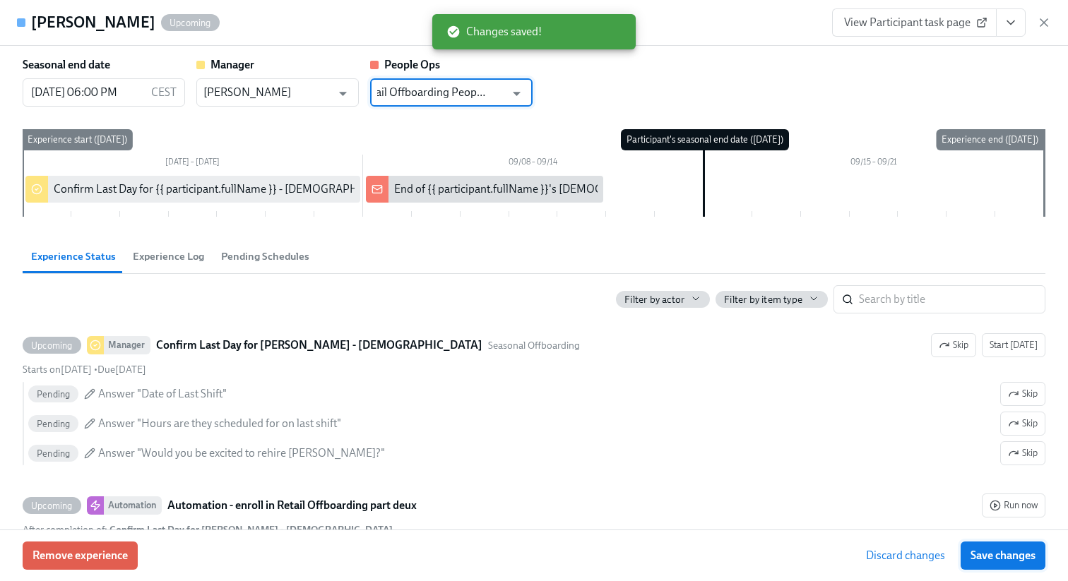
type input "Retail Offboarding People Ops"
click at [1002, 543] on button "Save changes" at bounding box center [1003, 556] width 85 height 28
type input "Retail Offboarding People Ops"
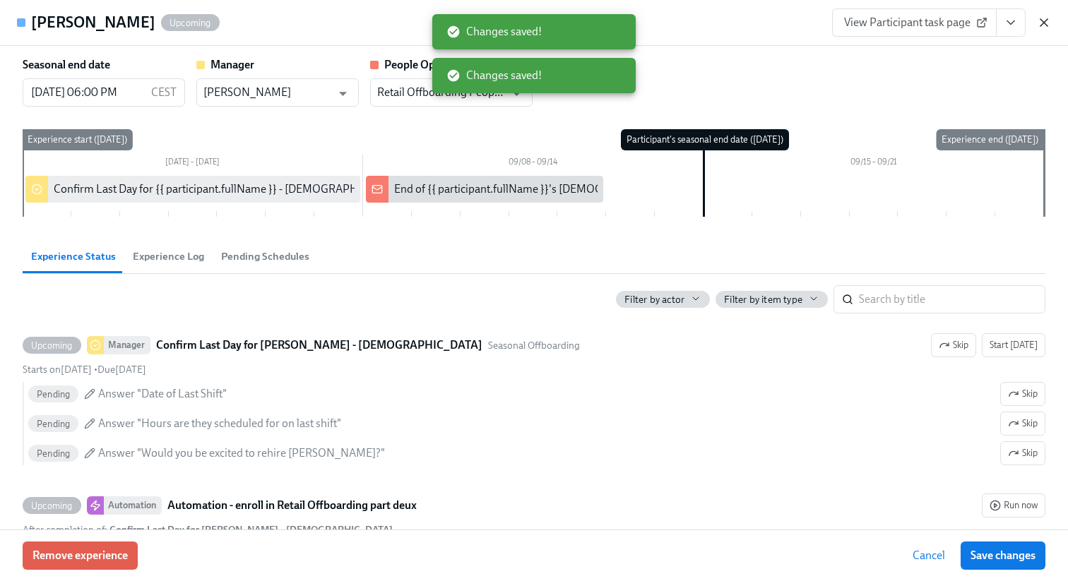
click at [1042, 23] on icon "button" at bounding box center [1044, 23] width 14 height 14
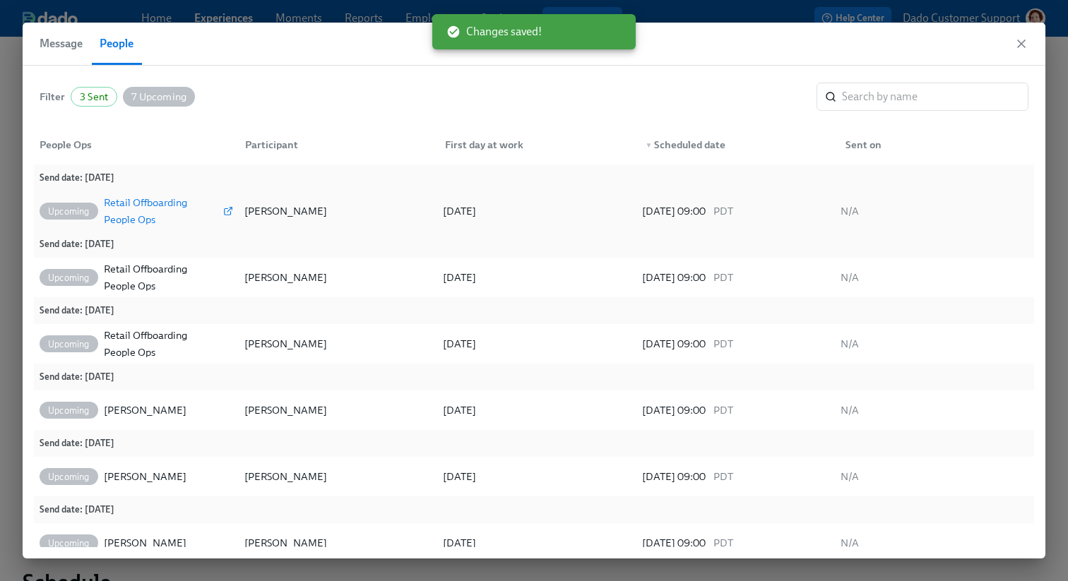
click at [158, 200] on div "Retail Offboarding People Ops" at bounding box center [162, 211] width 117 height 34
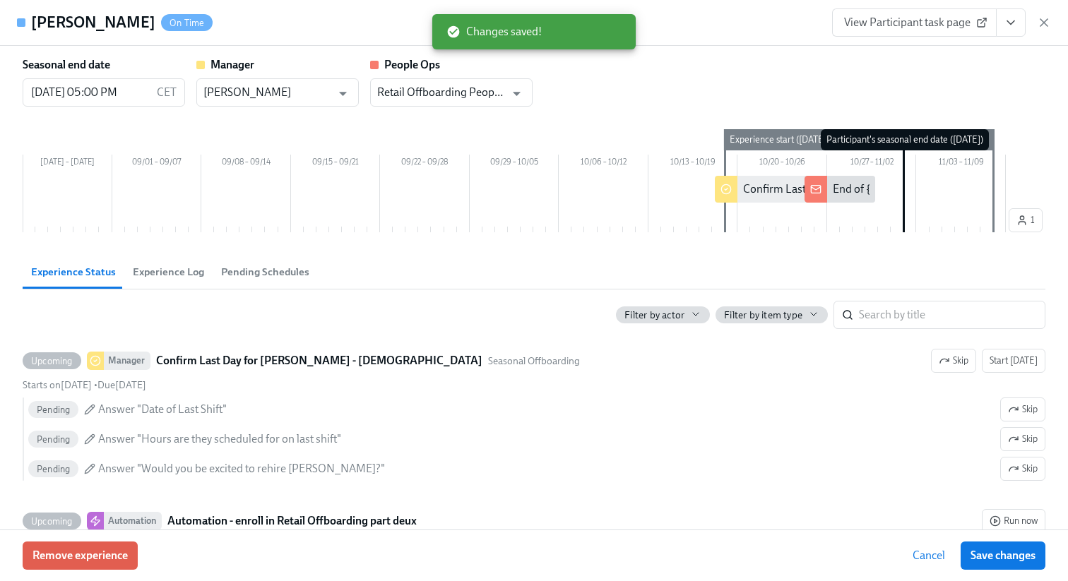
click at [167, 265] on span "Experience Log" at bounding box center [168, 272] width 71 height 16
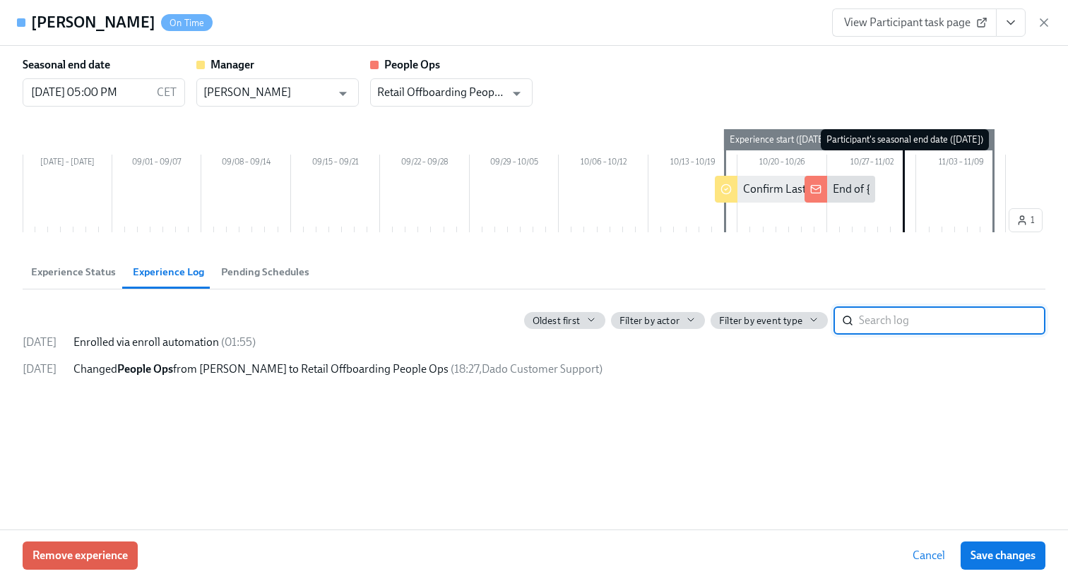
click at [51, 272] on span "Experience Status" at bounding box center [73, 272] width 85 height 16
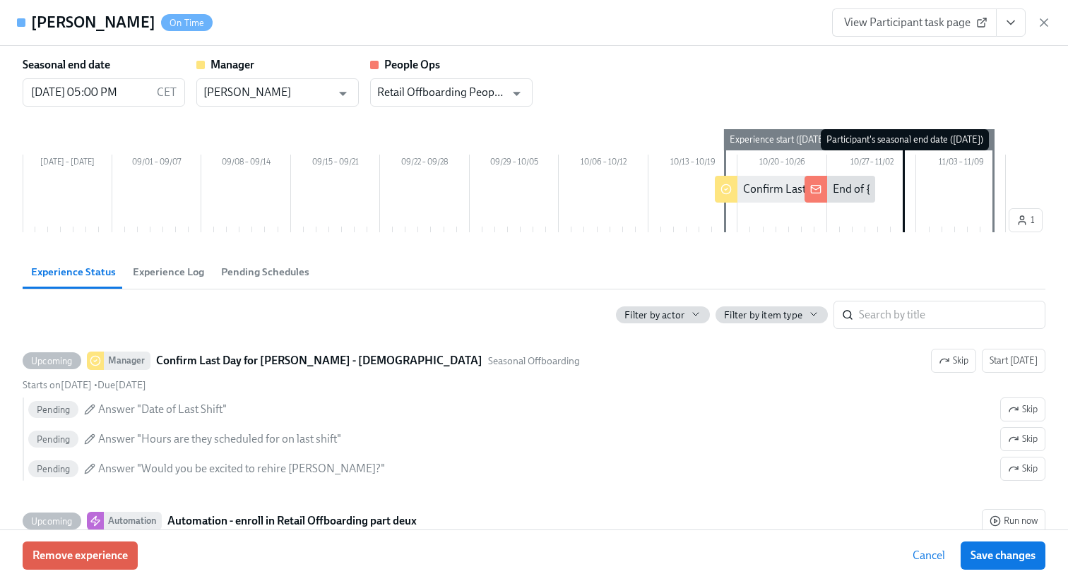
click at [235, 274] on span "Pending Schedules" at bounding box center [265, 272] width 88 height 16
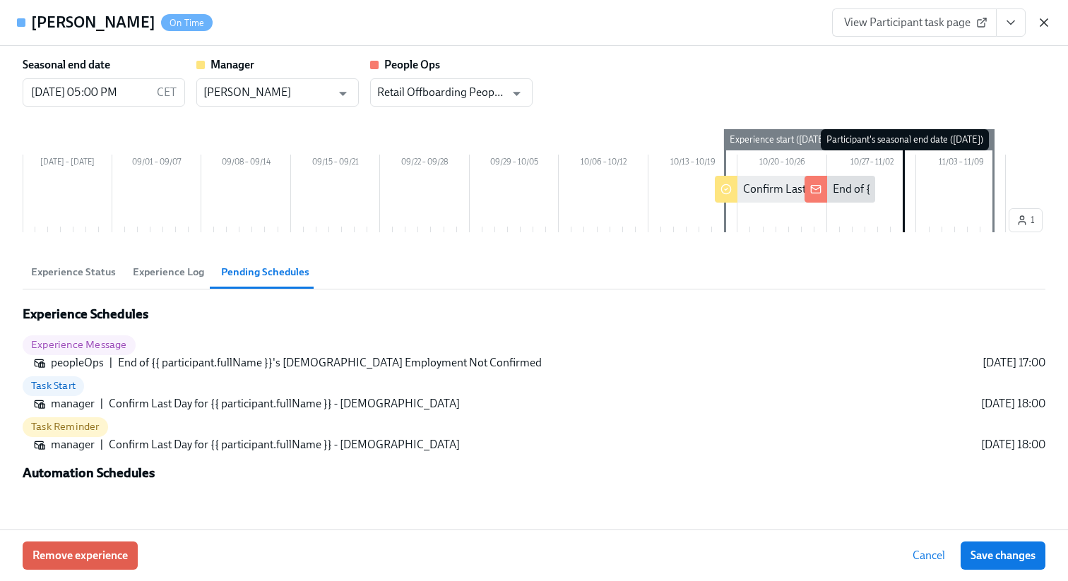
click at [1043, 18] on icon "button" at bounding box center [1044, 23] width 14 height 14
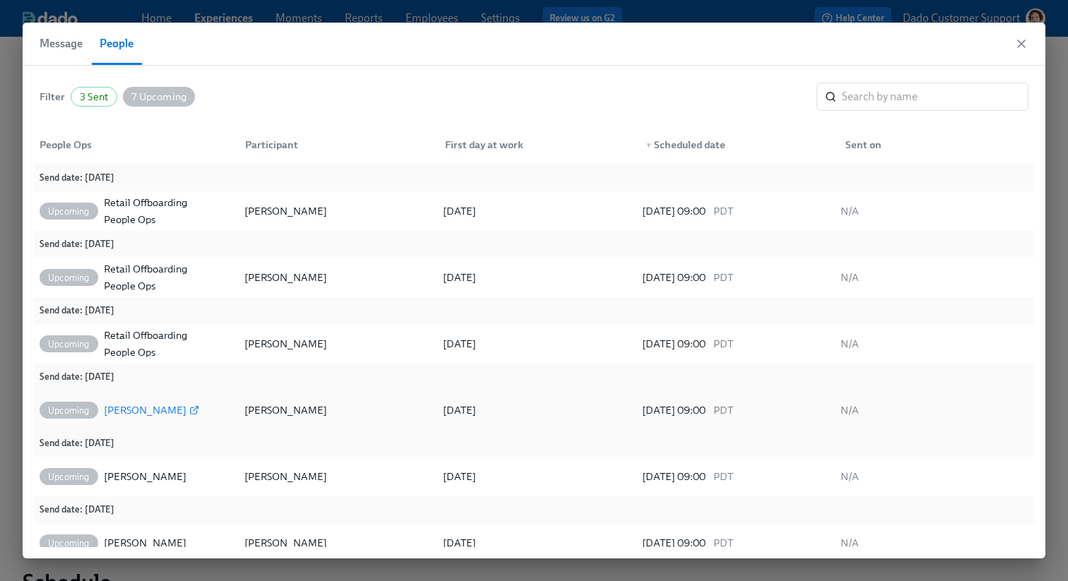
scroll to position [54, 0]
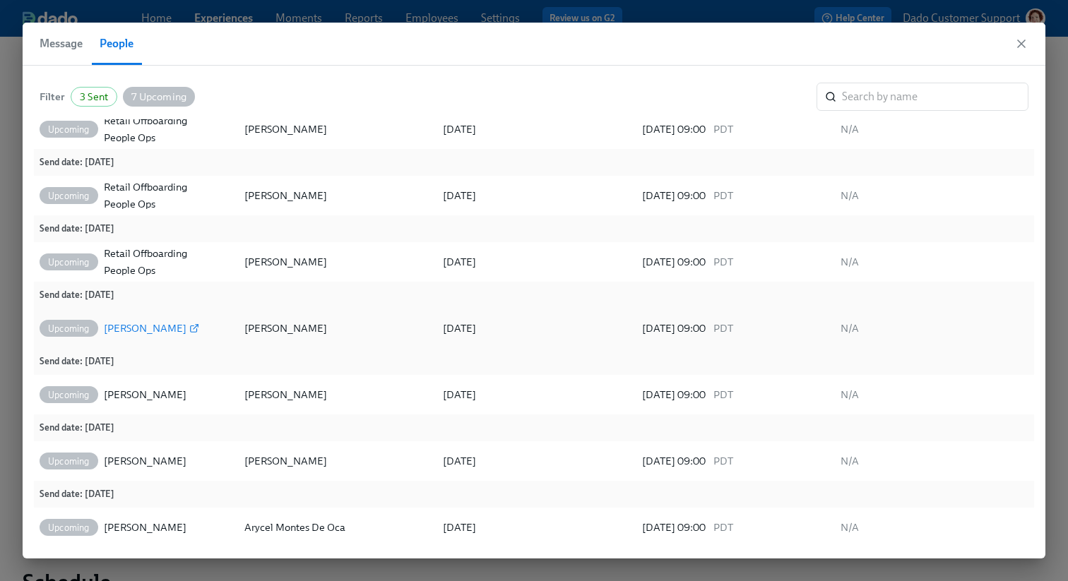
click at [133, 327] on div "[PERSON_NAME]" at bounding box center [145, 328] width 83 height 17
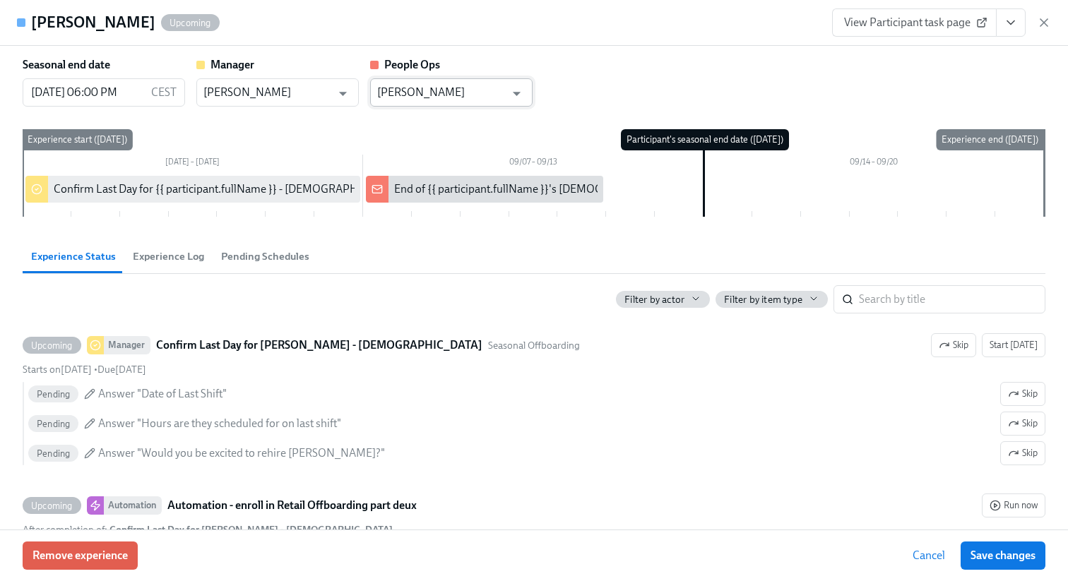
click at [437, 97] on input "[PERSON_NAME]" at bounding box center [441, 92] width 128 height 28
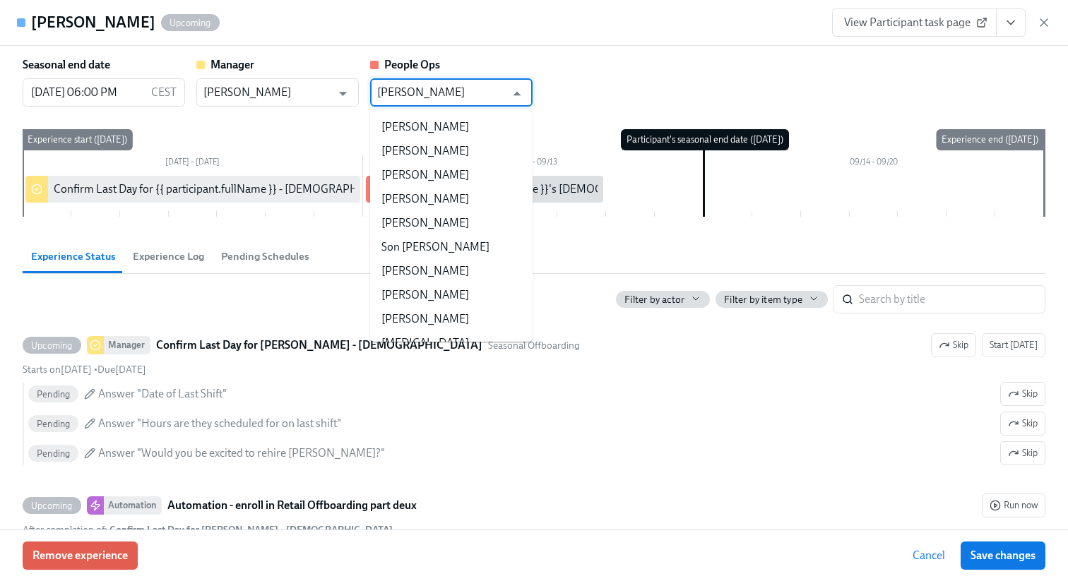
scroll to position [17052, 0]
paste input "Retail Offboarding People Ops"
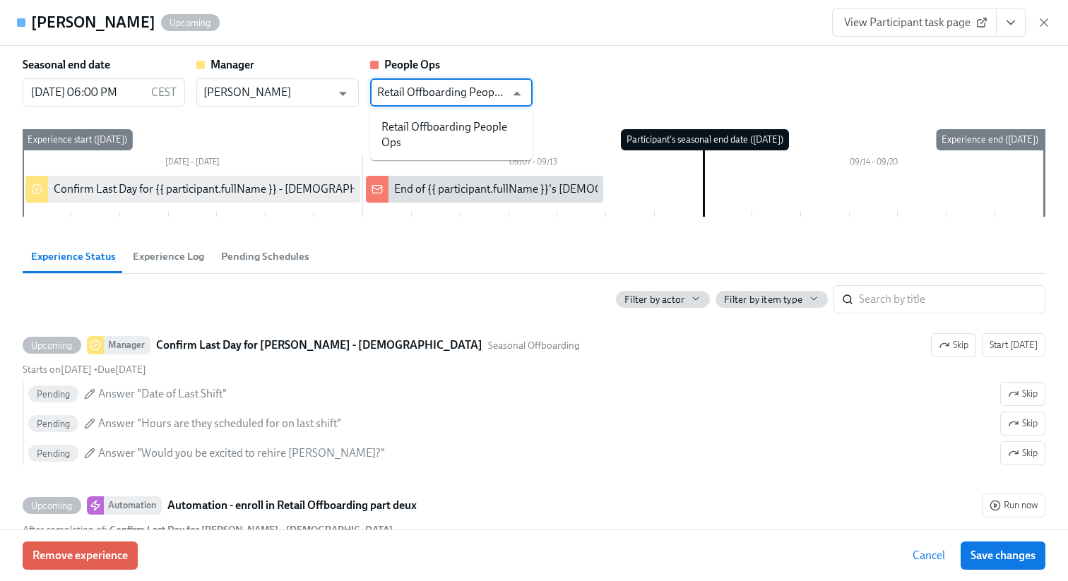
scroll to position [0, 0]
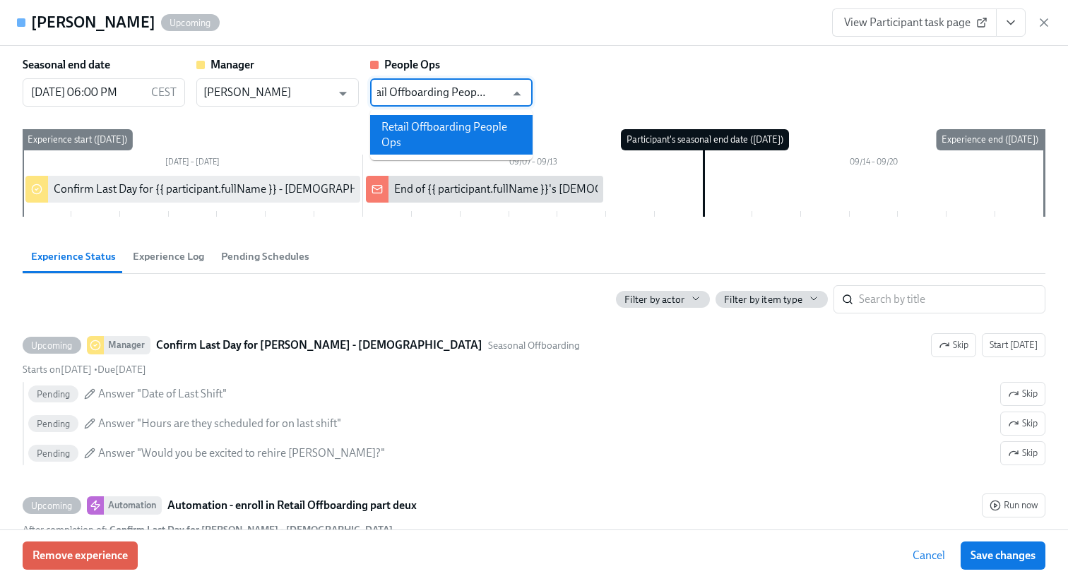
click at [458, 133] on li "Retail Offboarding People Ops" at bounding box center [451, 135] width 162 height 40
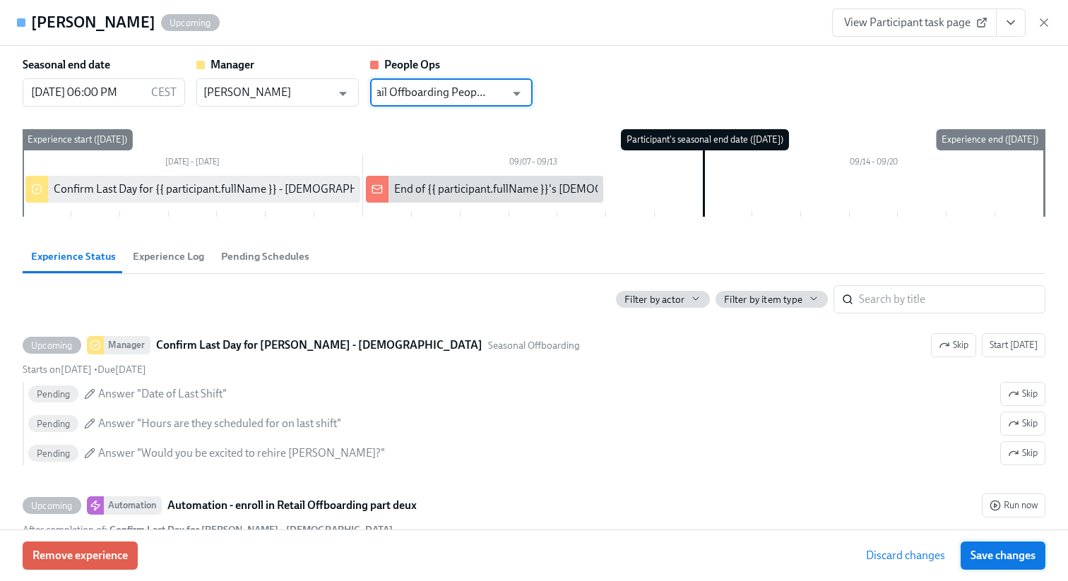
type input "Retail Offboarding People Ops"
click at [1022, 543] on button "Save changes" at bounding box center [1003, 556] width 85 height 28
type input "Retail Offboarding People Ops"
click at [1044, 20] on icon "button" at bounding box center [1044, 23] width 14 height 14
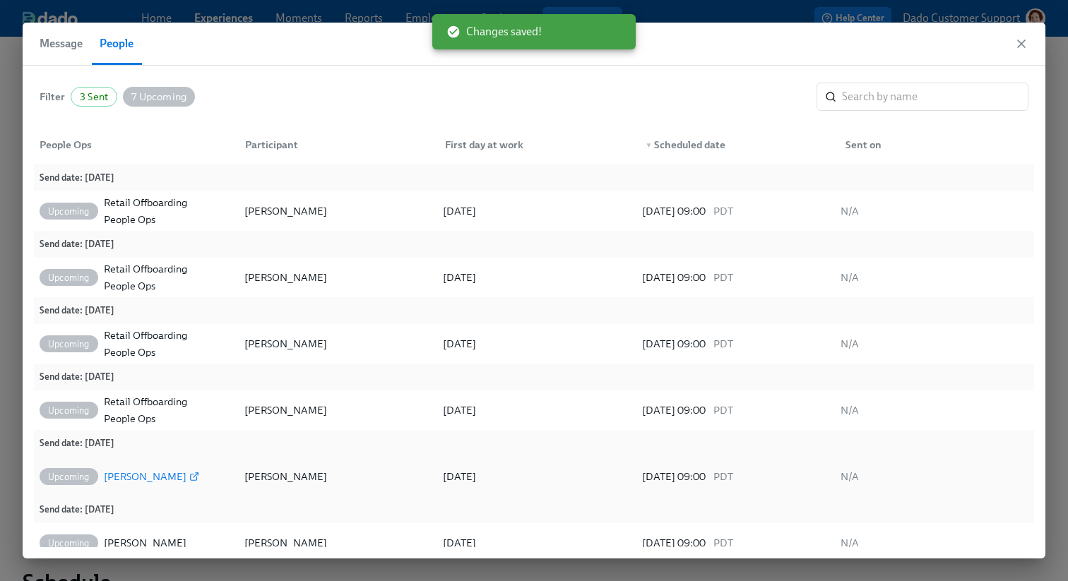
click at [149, 478] on div "[PERSON_NAME]" at bounding box center [145, 476] width 83 height 17
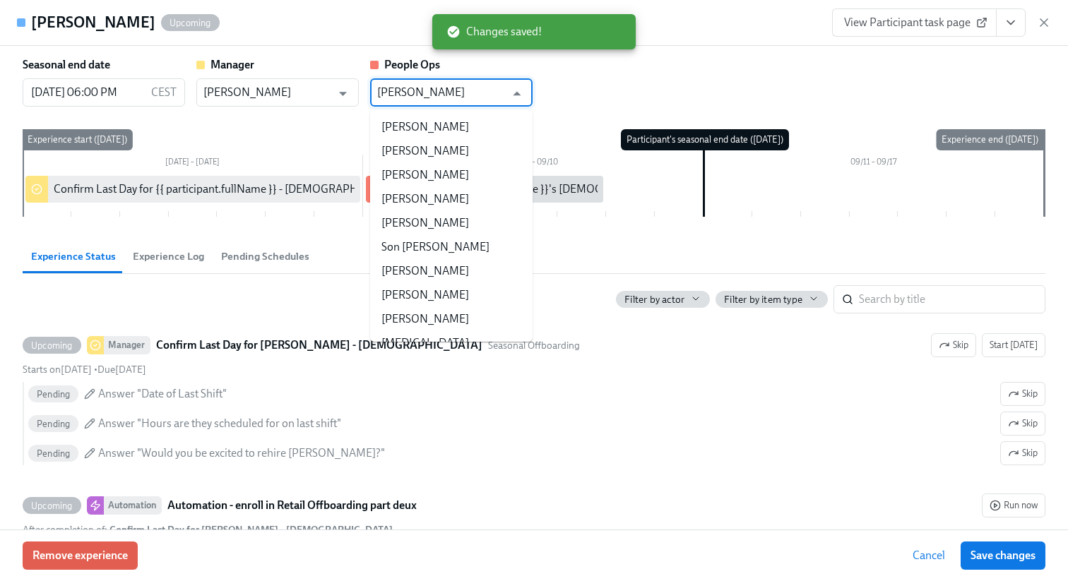
click at [437, 105] on input "[PERSON_NAME]" at bounding box center [441, 92] width 128 height 28
paste input "Retail Offboarding People Ops"
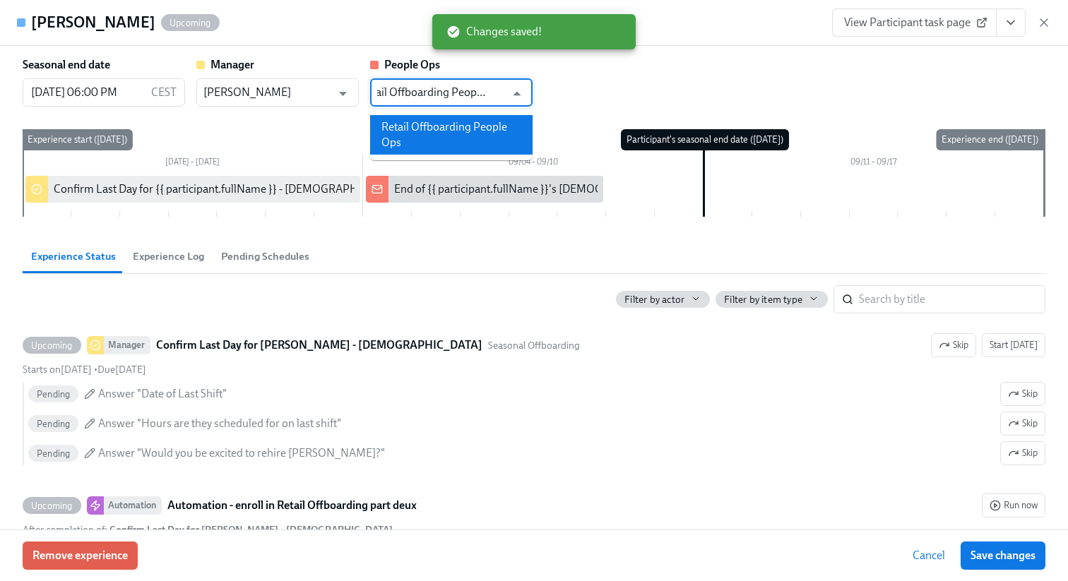
click at [434, 126] on li "Retail Offboarding People Ops" at bounding box center [451, 135] width 162 height 40
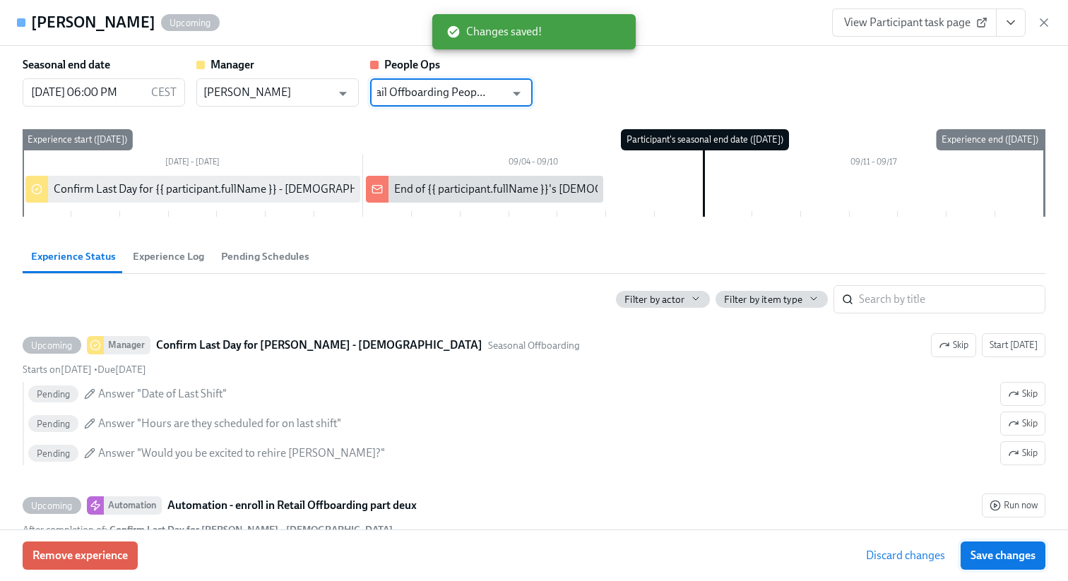
type input "Retail Offboarding People Ops"
click at [983, 565] on button "Save changes" at bounding box center [1003, 556] width 85 height 28
type input "Retail Offboarding People Ops"
click at [1044, 11] on div "View Participant task page" at bounding box center [941, 22] width 219 height 28
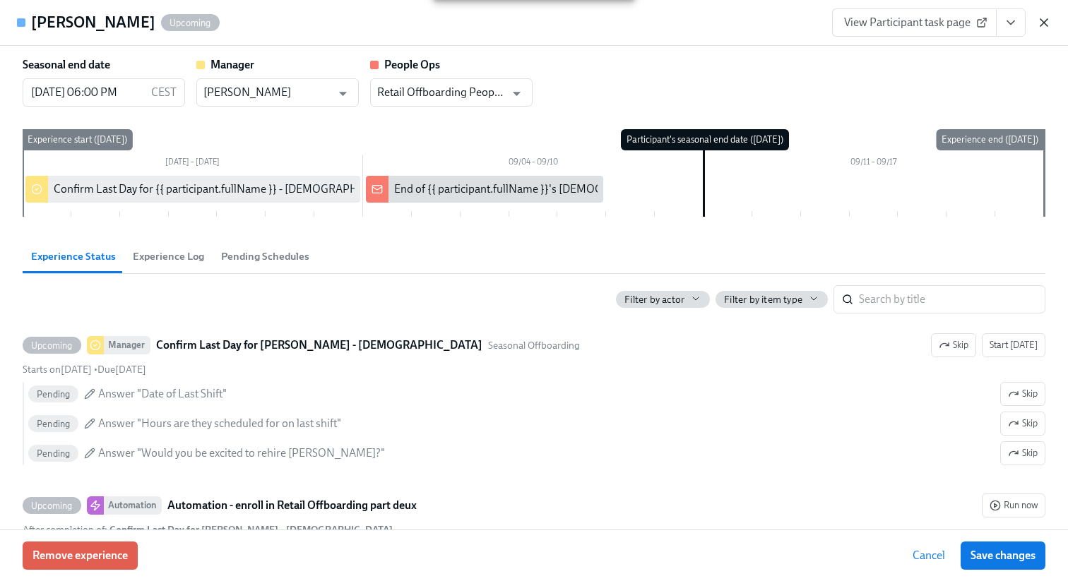
click at [1044, 18] on icon "button" at bounding box center [1044, 23] width 14 height 14
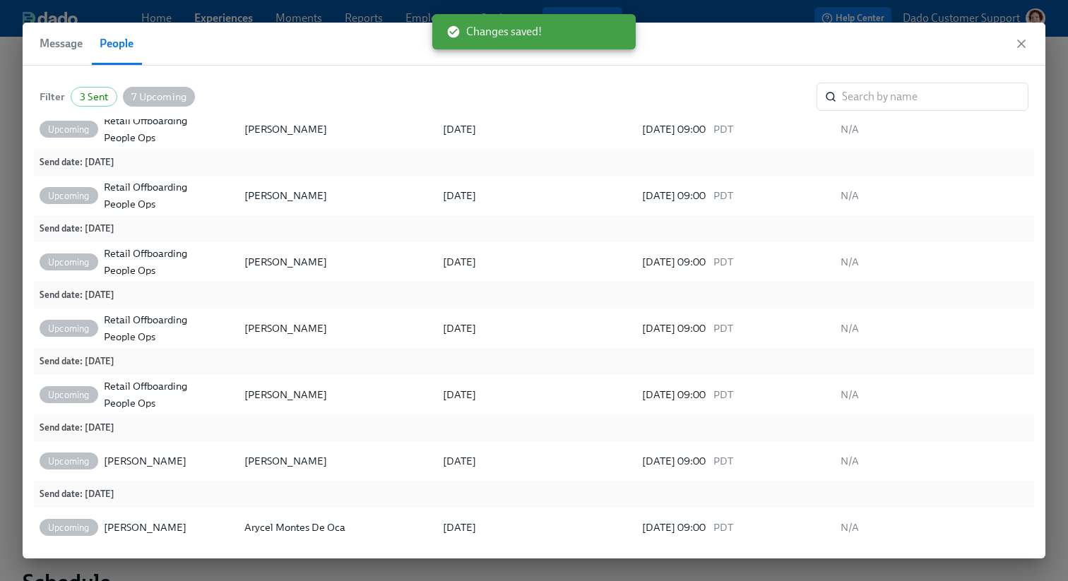
scroll to position [51, 0]
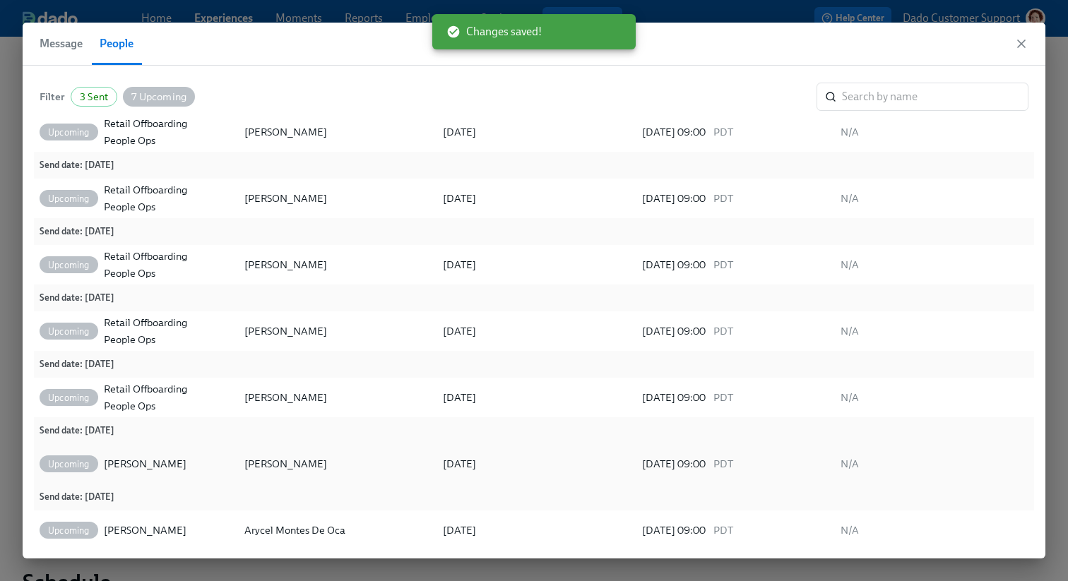
click at [134, 454] on div "Upcoming [PERSON_NAME]" at bounding box center [136, 464] width 199 height 28
click at [129, 463] on div "[PERSON_NAME]" at bounding box center [145, 464] width 83 height 17
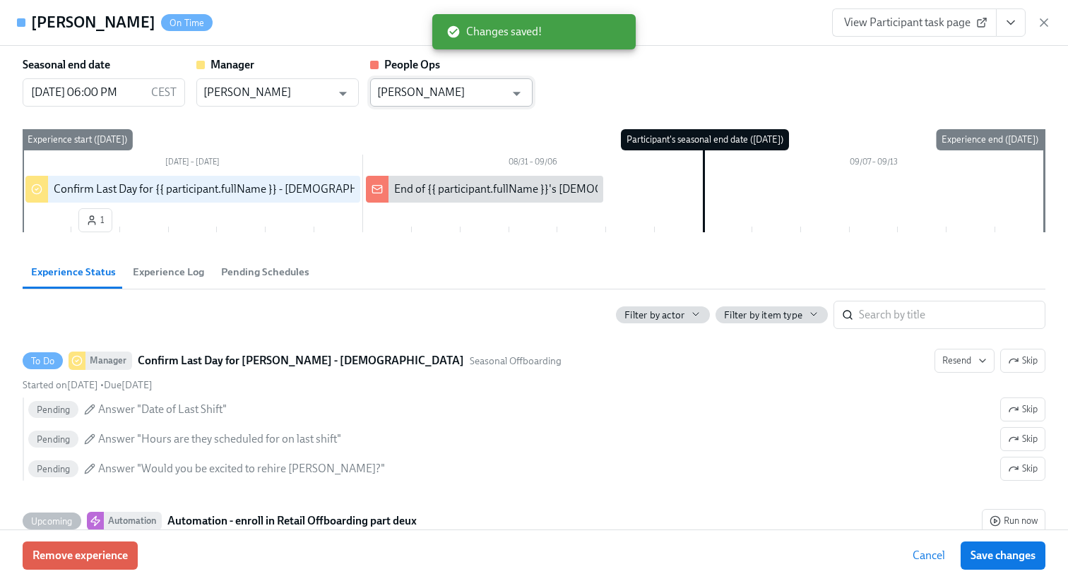
click at [424, 83] on input "[PERSON_NAME]" at bounding box center [441, 92] width 128 height 28
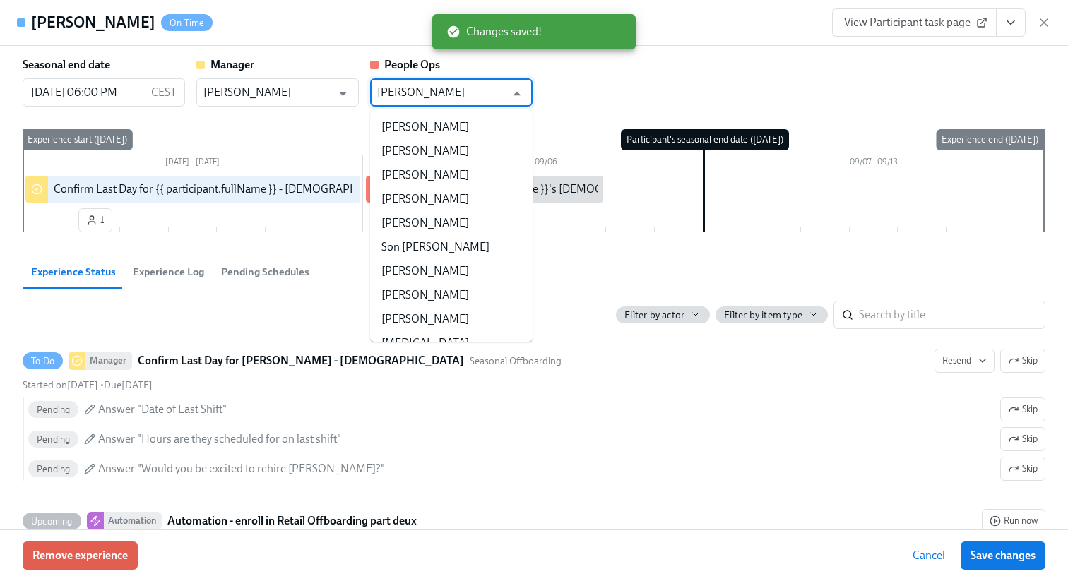
scroll to position [17052, 0]
paste input "Retail Offboarding People Ops"
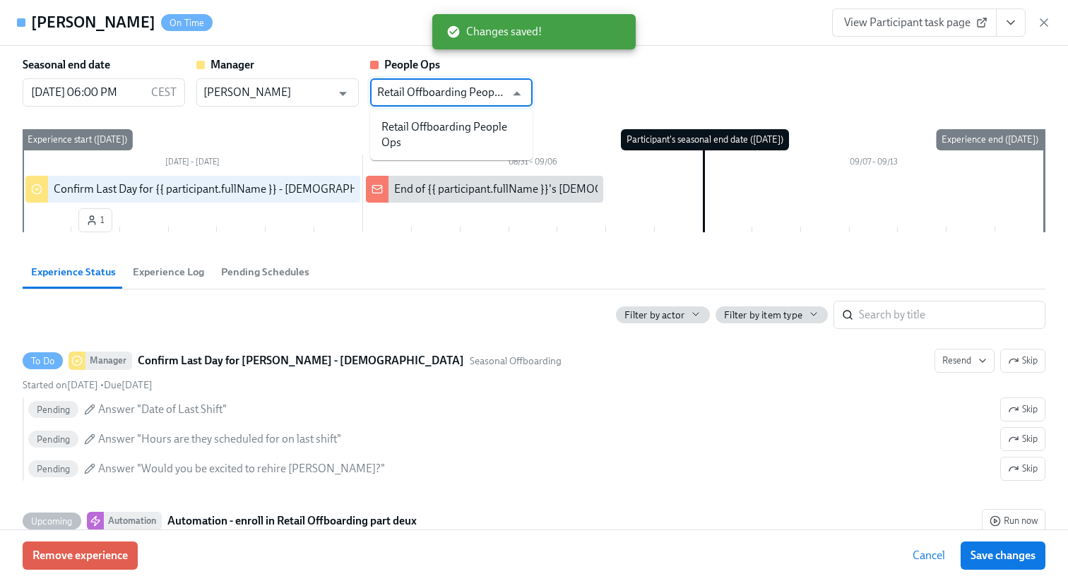
scroll to position [0, 0]
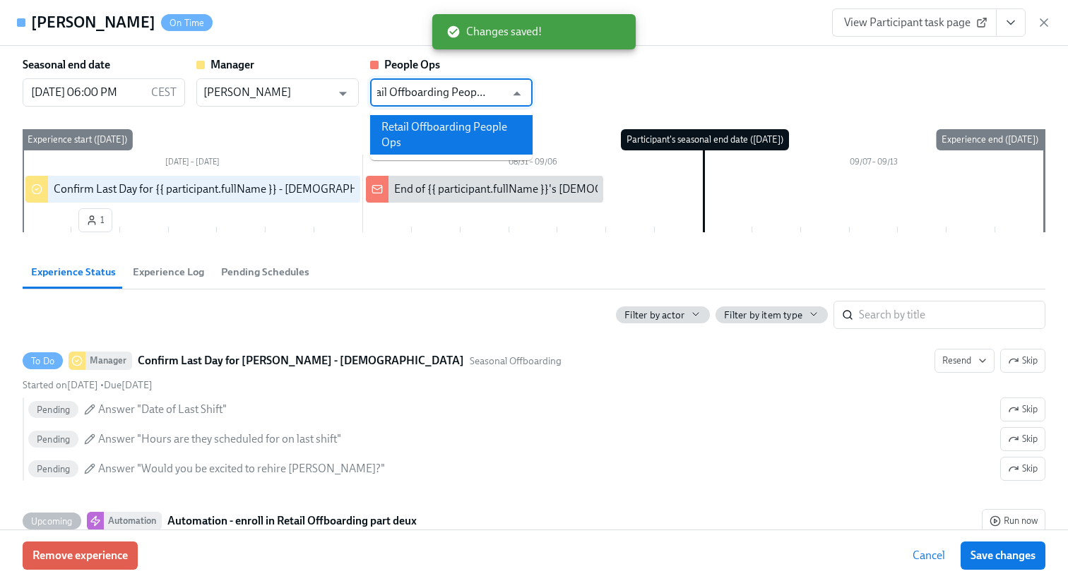
click at [450, 120] on li "Retail Offboarding People Ops" at bounding box center [451, 135] width 162 height 40
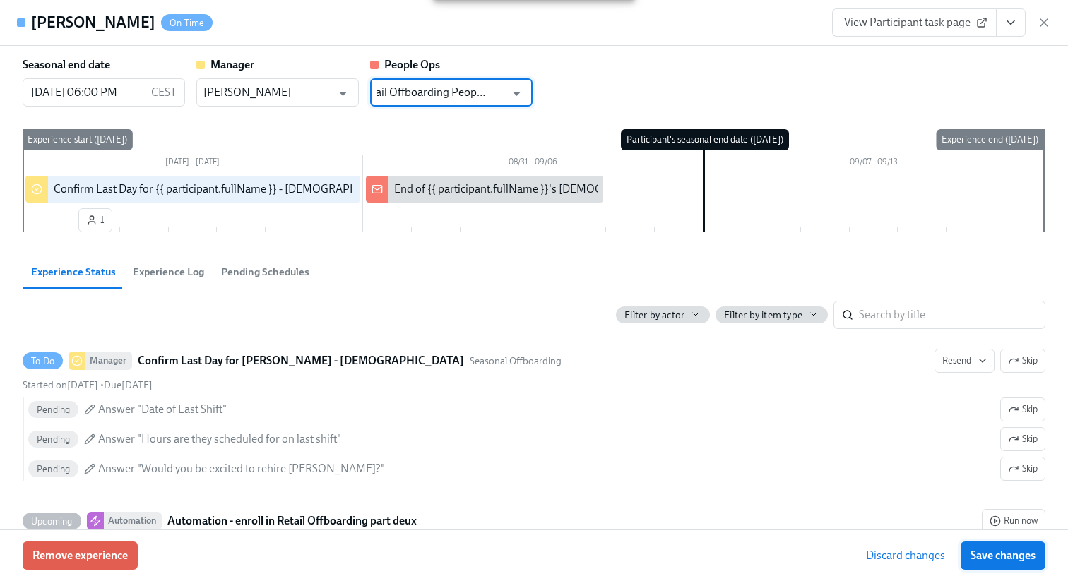
type input "Retail Offboarding People Ops"
click at [1020, 564] on button "Save changes" at bounding box center [1003, 556] width 85 height 28
type input "Retail Offboarding People Ops"
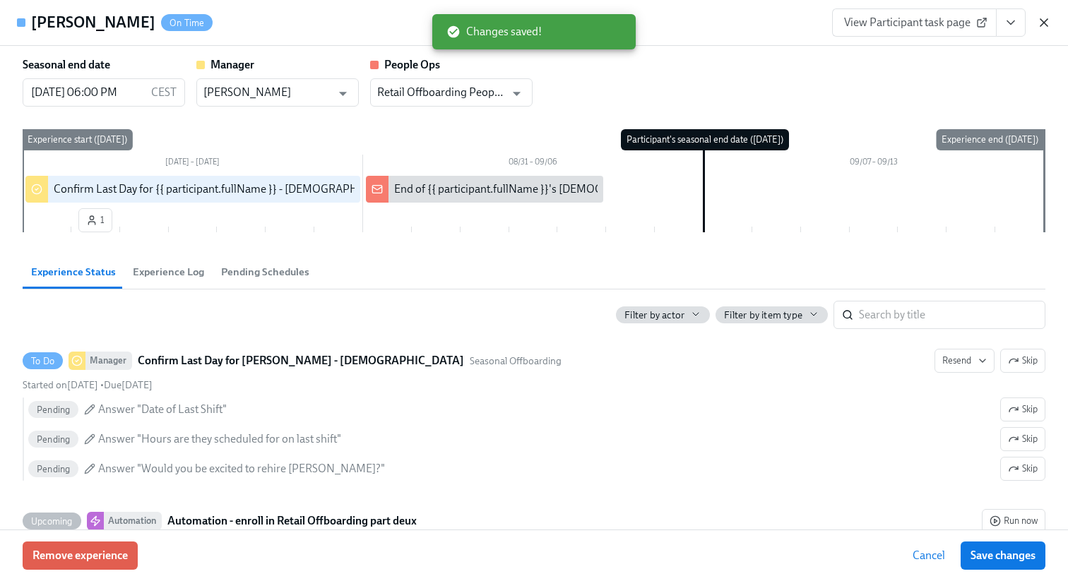
click at [1044, 16] on icon "button" at bounding box center [1044, 23] width 14 height 14
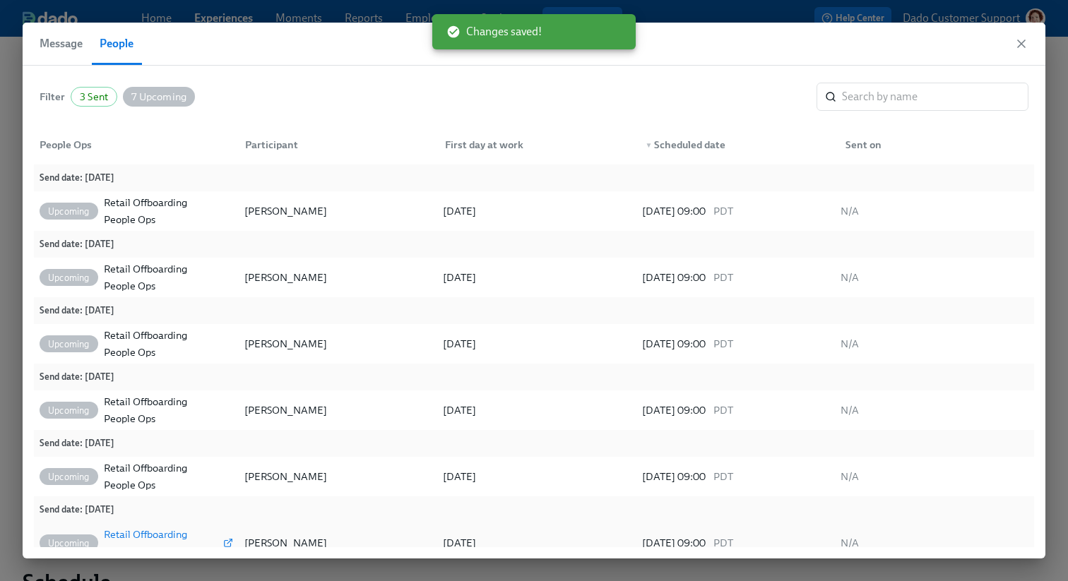
scroll to position [54, 0]
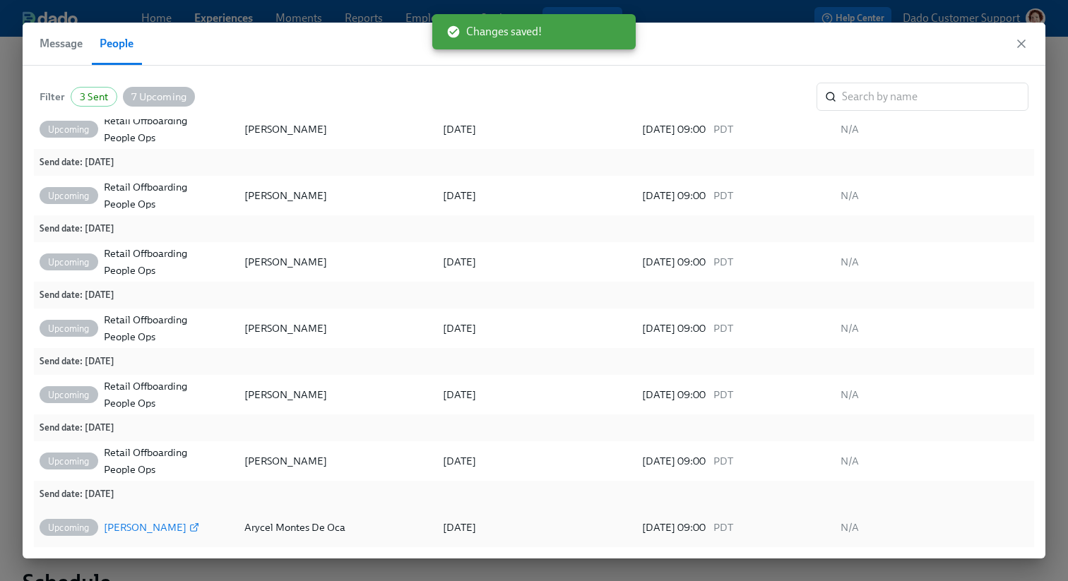
click at [138, 533] on div "[PERSON_NAME]" at bounding box center [145, 527] width 83 height 17
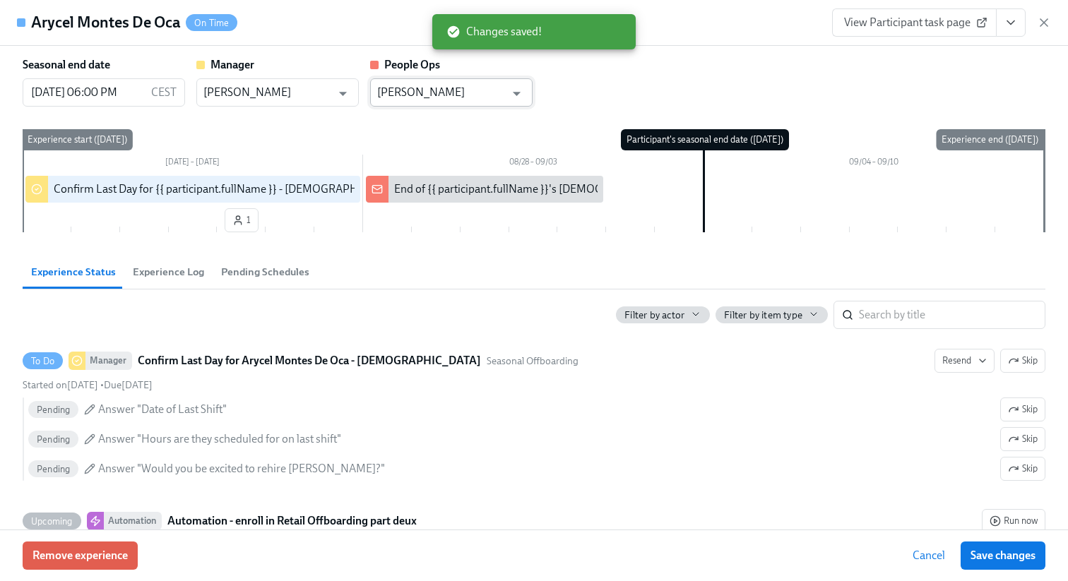
click at [461, 97] on input "[PERSON_NAME]" at bounding box center [441, 92] width 128 height 28
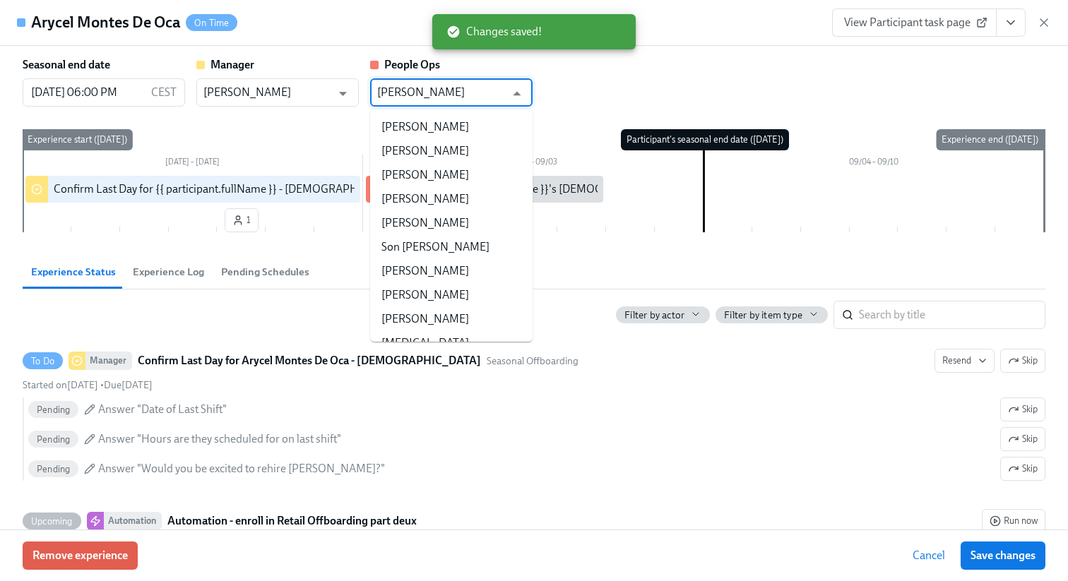
paste input "Retail Offboarding People Ops"
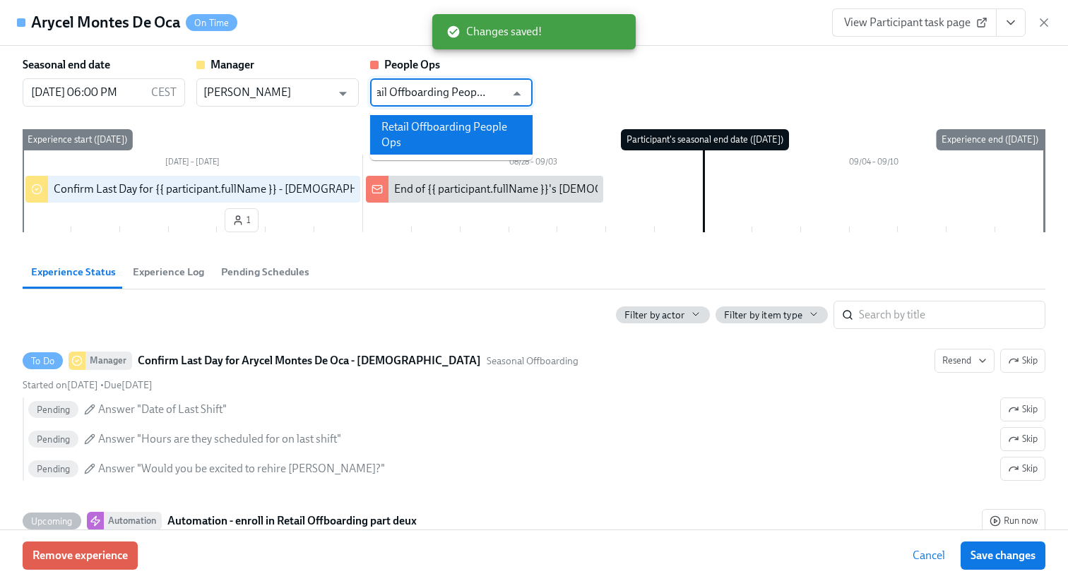
click at [463, 134] on li "Retail Offboarding People Ops" at bounding box center [451, 135] width 162 height 40
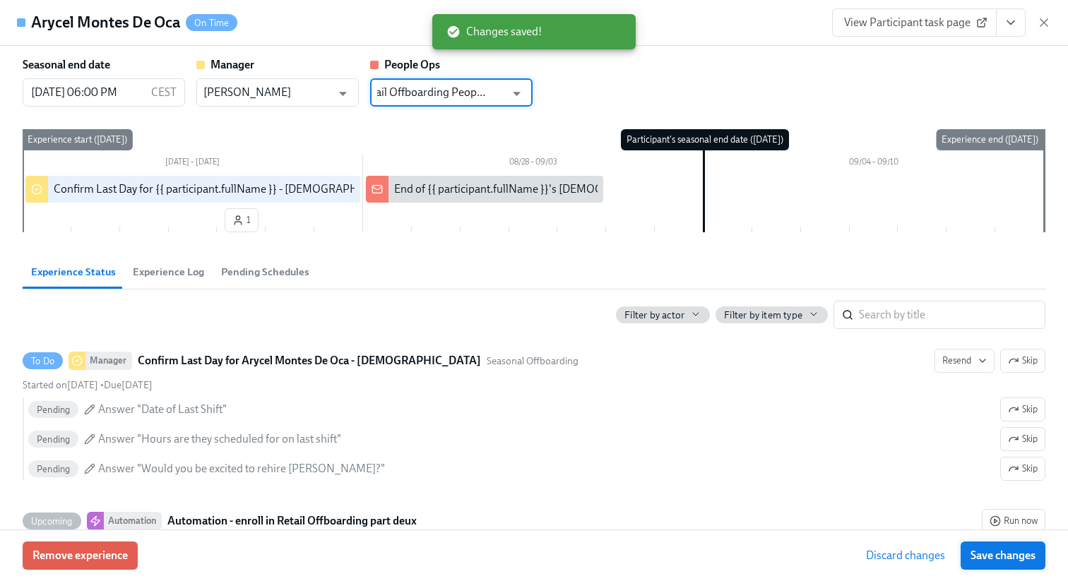
type input "Retail Offboarding People Ops"
click at [990, 564] on button "Save changes" at bounding box center [1003, 556] width 85 height 28
type input "Retail Offboarding People Ops"
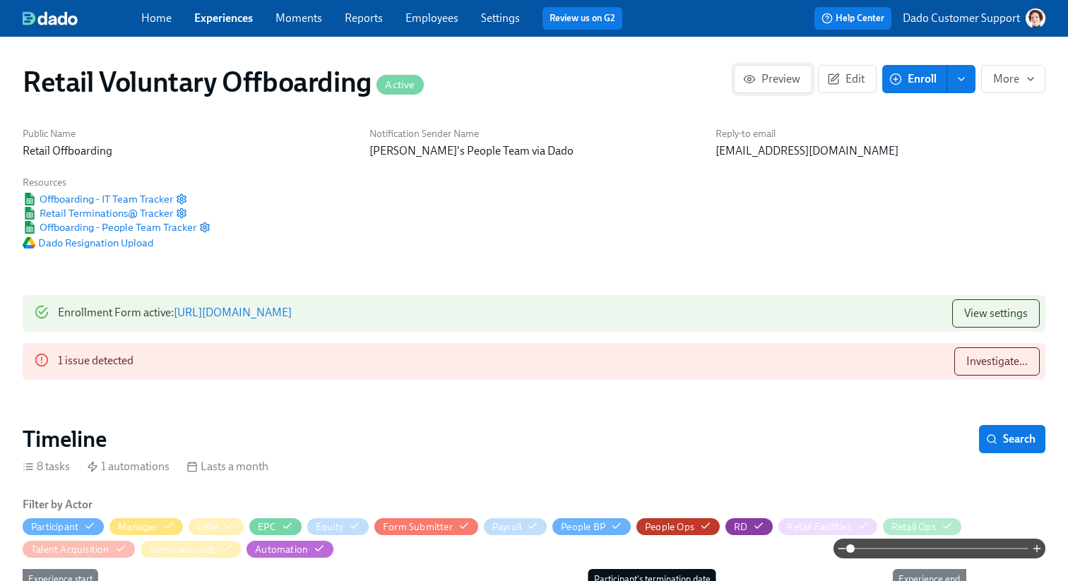
scroll to position [0, 4323]
click at [846, 85] on span "Edit" at bounding box center [847, 79] width 35 height 14
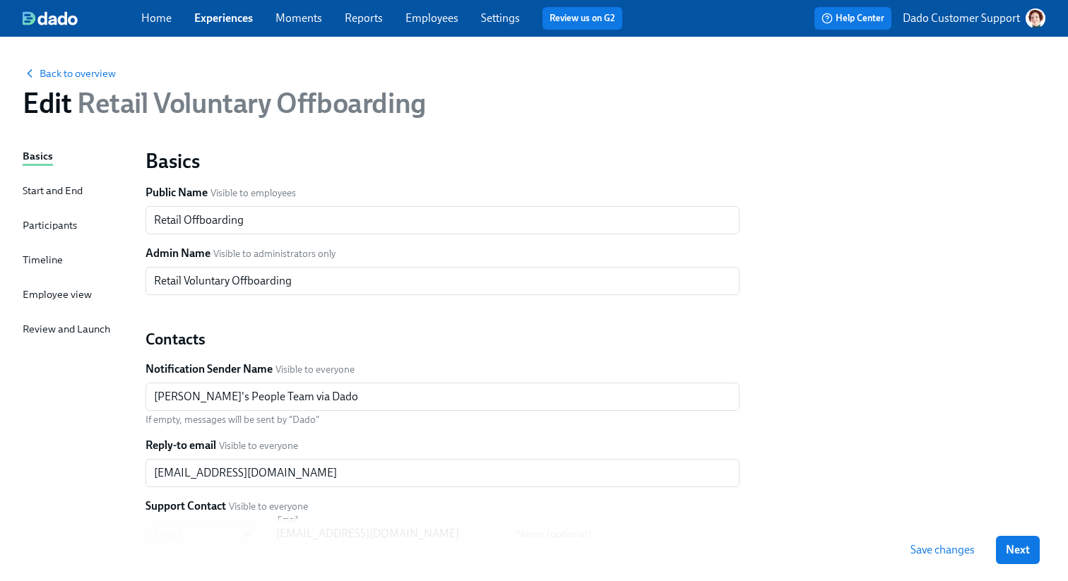
click at [40, 260] on div "Timeline" at bounding box center [43, 260] width 40 height 16
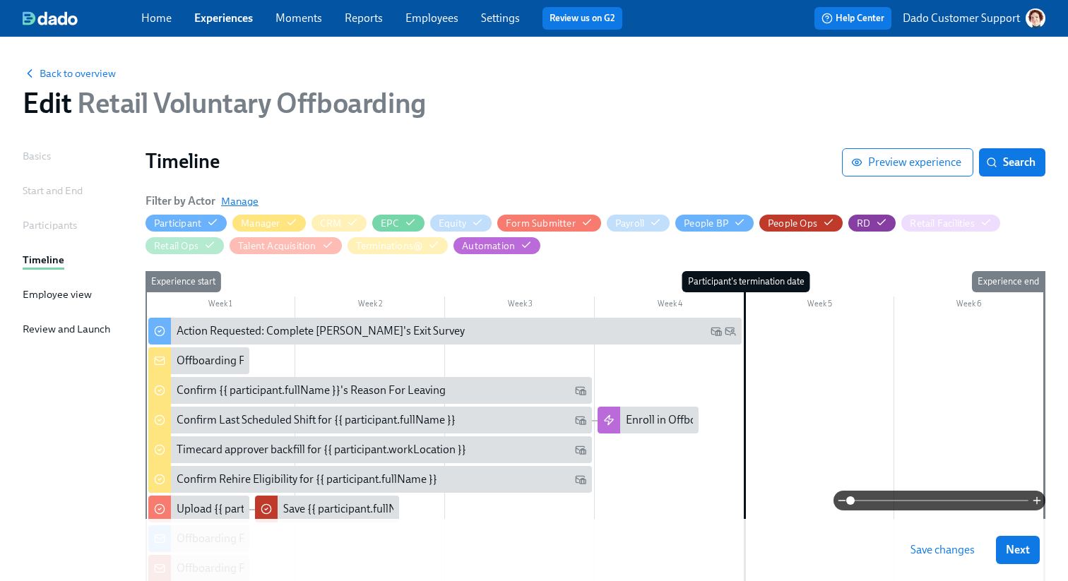
click at [247, 201] on span "Manage" at bounding box center [239, 201] width 37 height 14
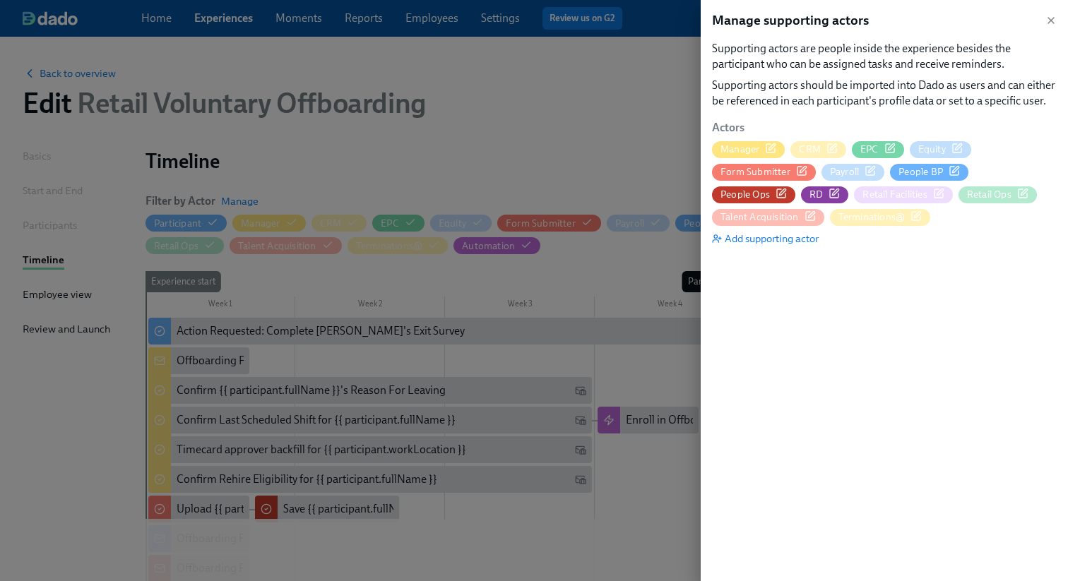
click at [787, 188] on icon "button" at bounding box center [781, 193] width 11 height 11
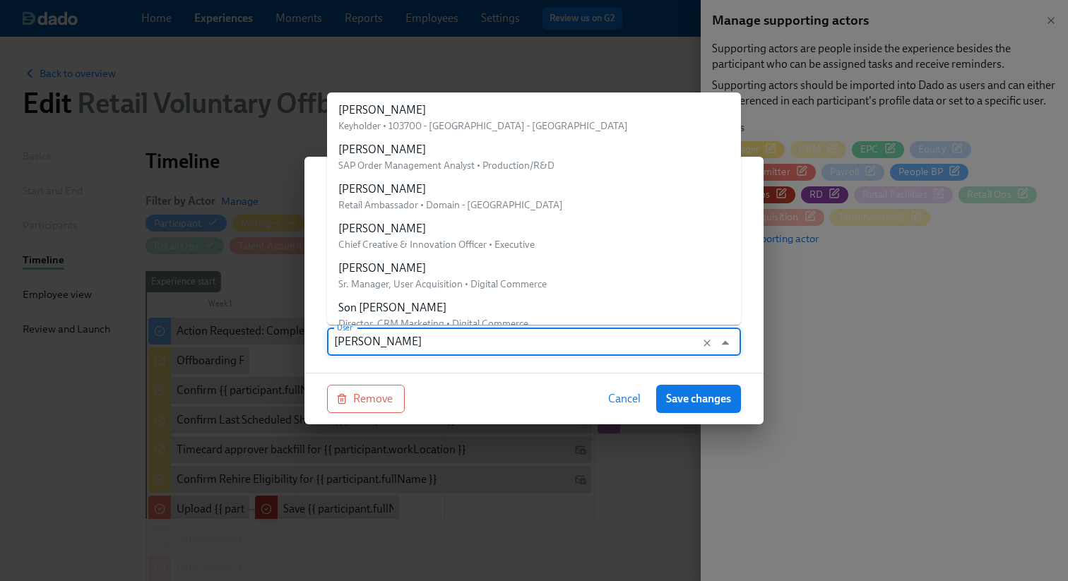
click at [398, 342] on input "[PERSON_NAME]" at bounding box center [520, 342] width 373 height 28
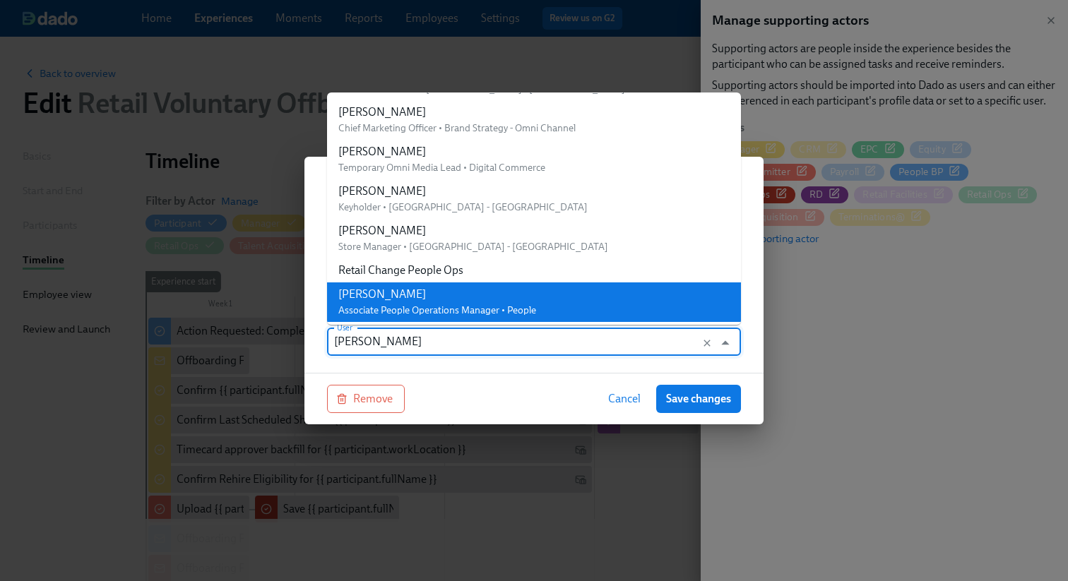
paste input "Retail Offboarding People Ops"
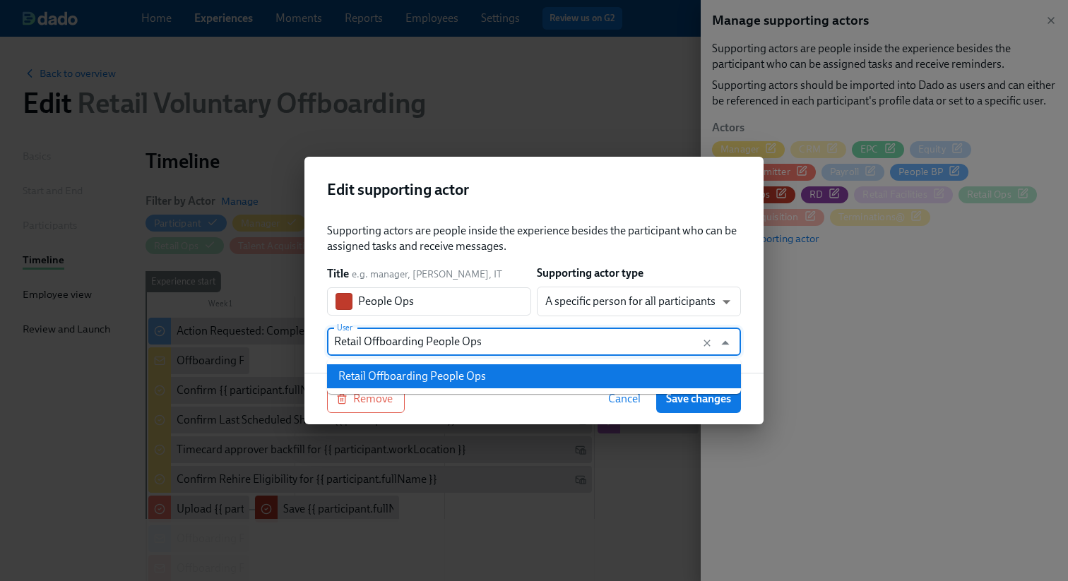
click at [440, 377] on div "Retail Offboarding People Ops" at bounding box center [412, 377] width 148 height 16
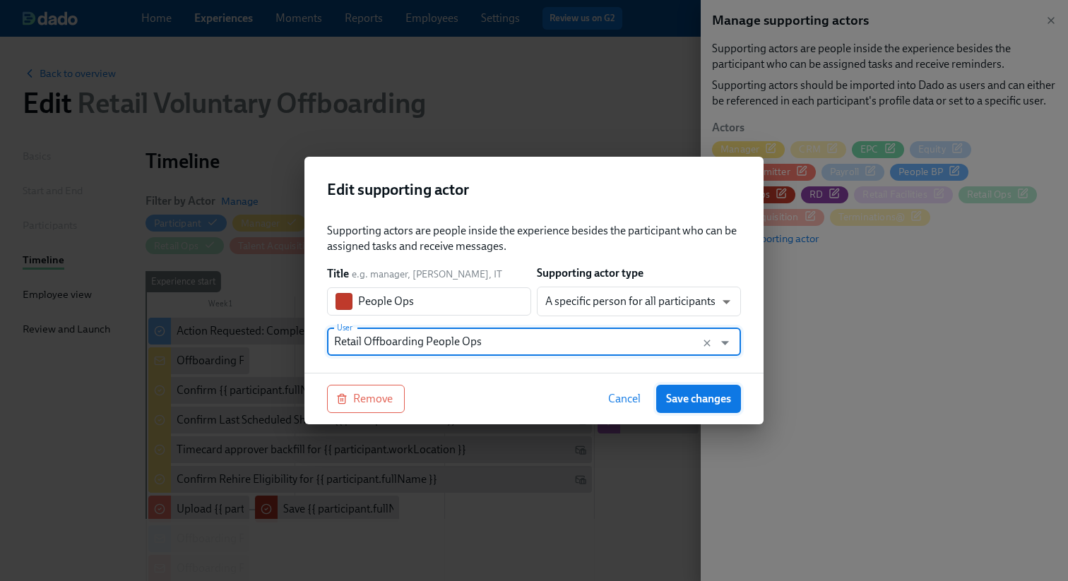
type input "Retail Offboarding People Ops"
click at [699, 395] on span "Save changes" at bounding box center [698, 399] width 65 height 14
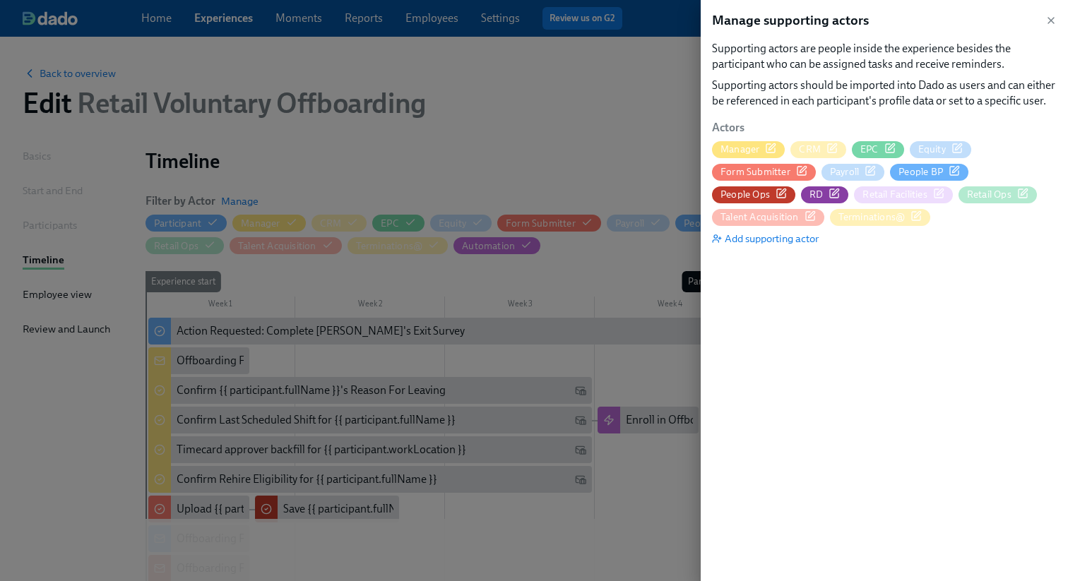
click at [556, 466] on div at bounding box center [534, 290] width 1068 height 581
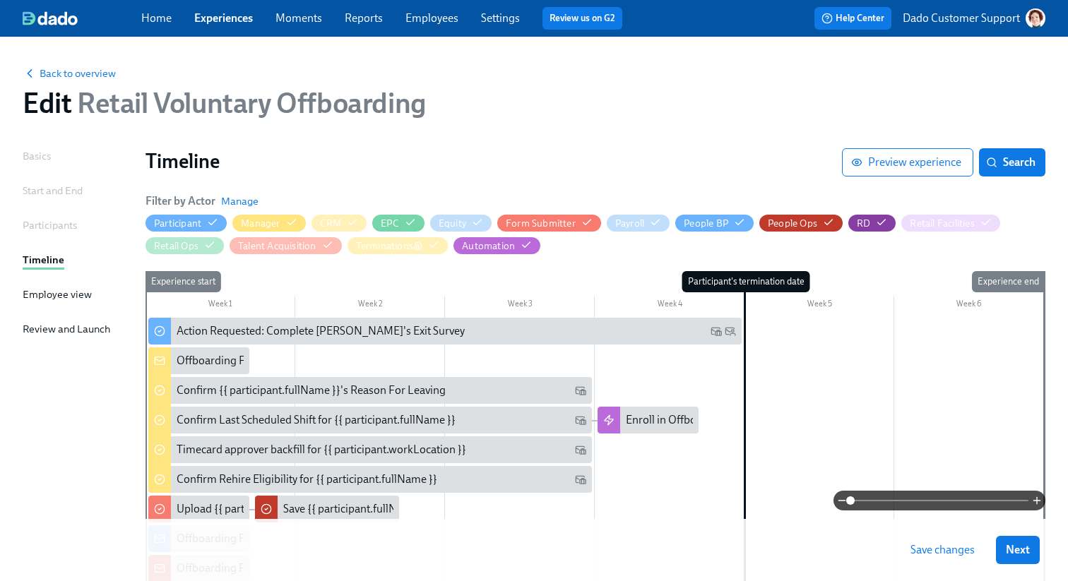
click at [978, 552] on button "Save changes" at bounding box center [943, 550] width 84 height 28
click at [60, 80] on span "Back to overview" at bounding box center [69, 73] width 93 height 14
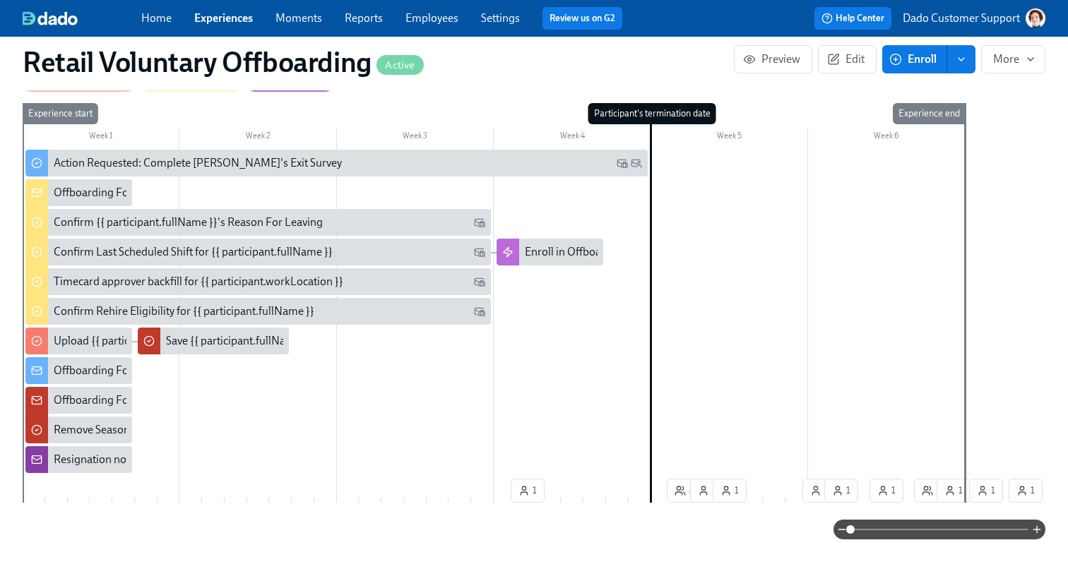
scroll to position [418, 0]
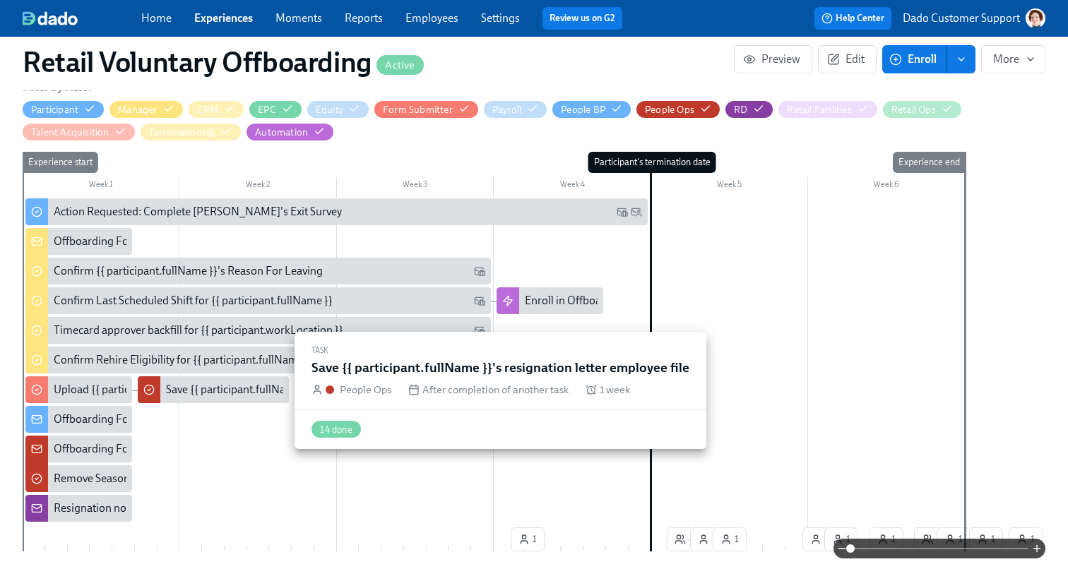
click at [214, 390] on div "Save {{ participant.fullName }}'s resignation letter employee file" at bounding box center [318, 390] width 304 height 16
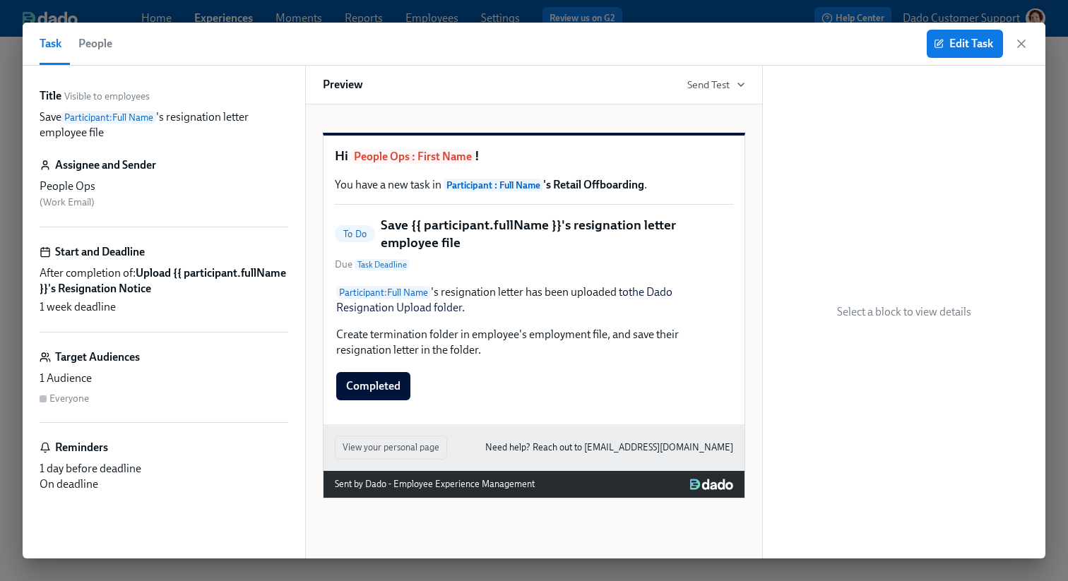
click at [82, 54] on button "People" at bounding box center [95, 44] width 51 height 42
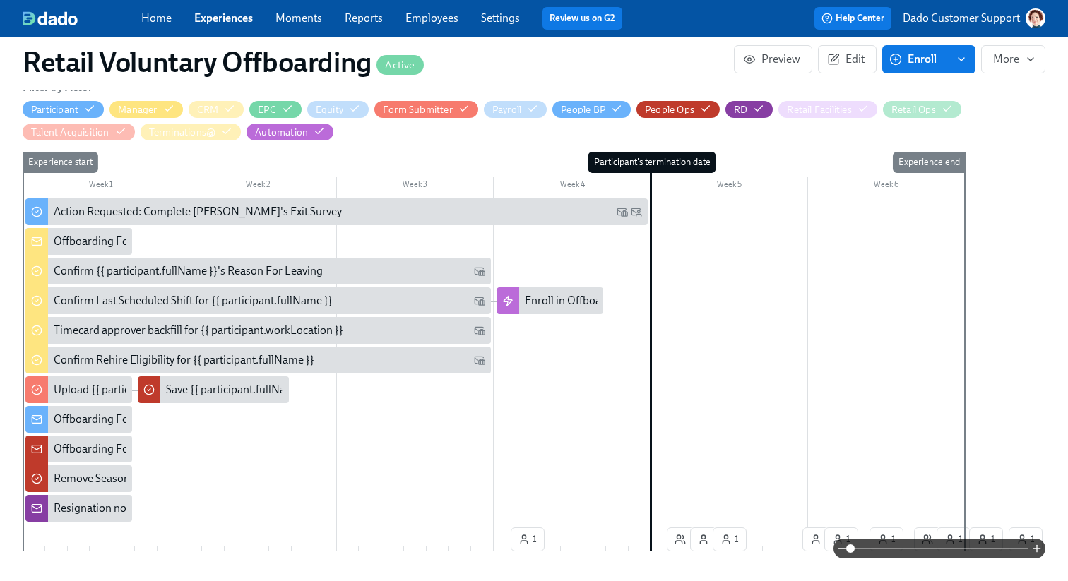
click at [68, 447] on div "Offboarding Form Submission for {{ participant.fullName }} (Termination Date: {…" at bounding box center [378, 450] width 649 height 16
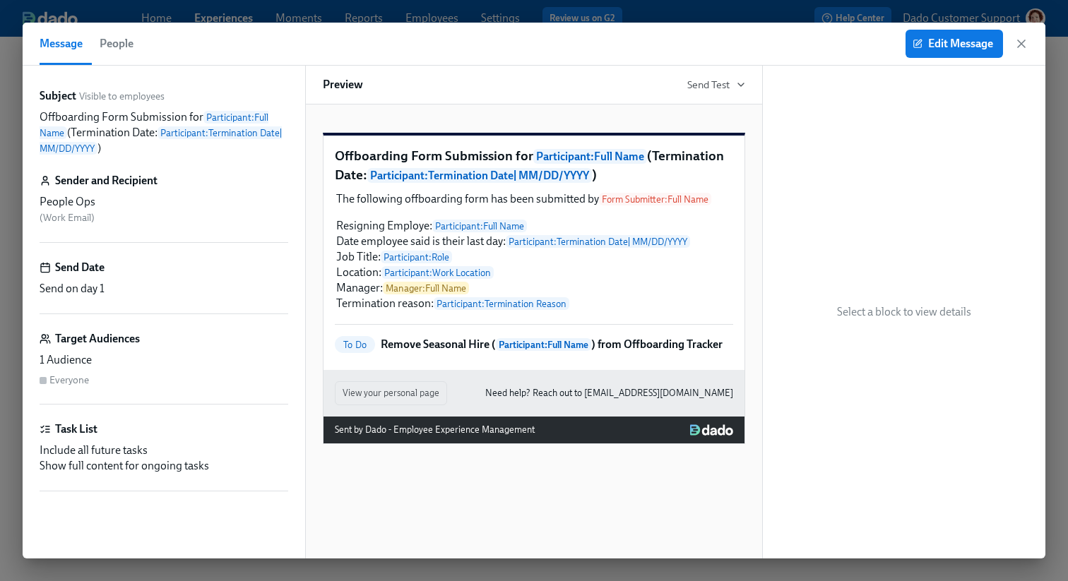
click at [114, 37] on span "People" at bounding box center [117, 44] width 34 height 20
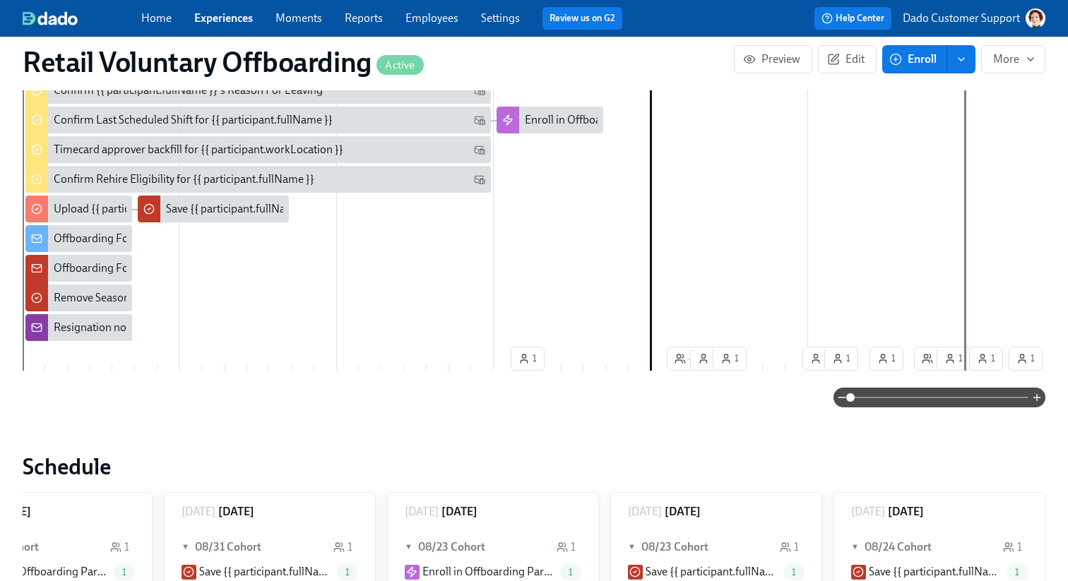
scroll to position [605, 0]
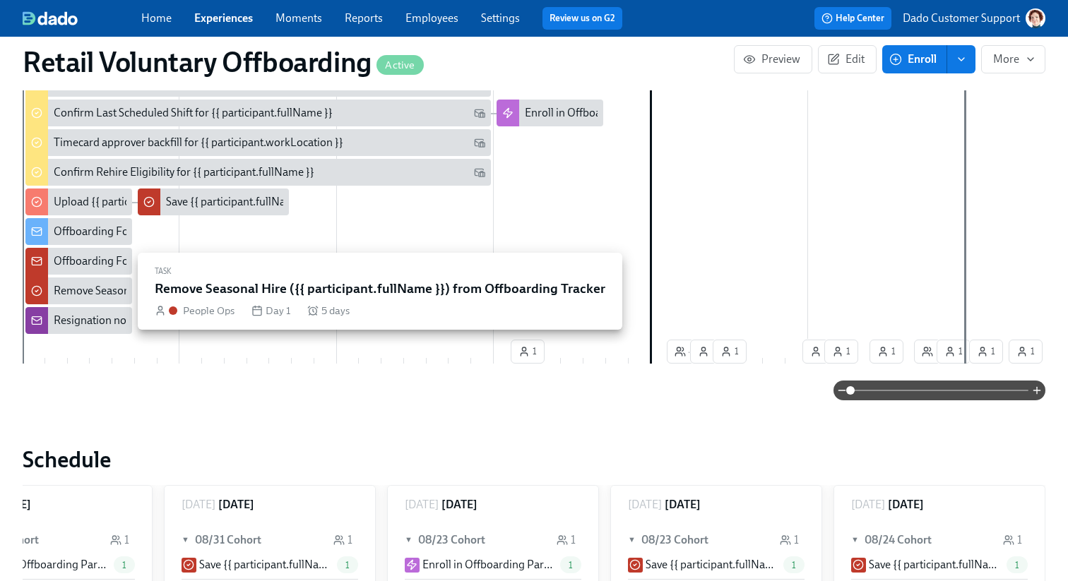
click at [68, 292] on div "Remove Seasonal Hire ({{ participant.fullName }}) from Offboarding Tracker" at bounding box center [236, 291] width 365 height 16
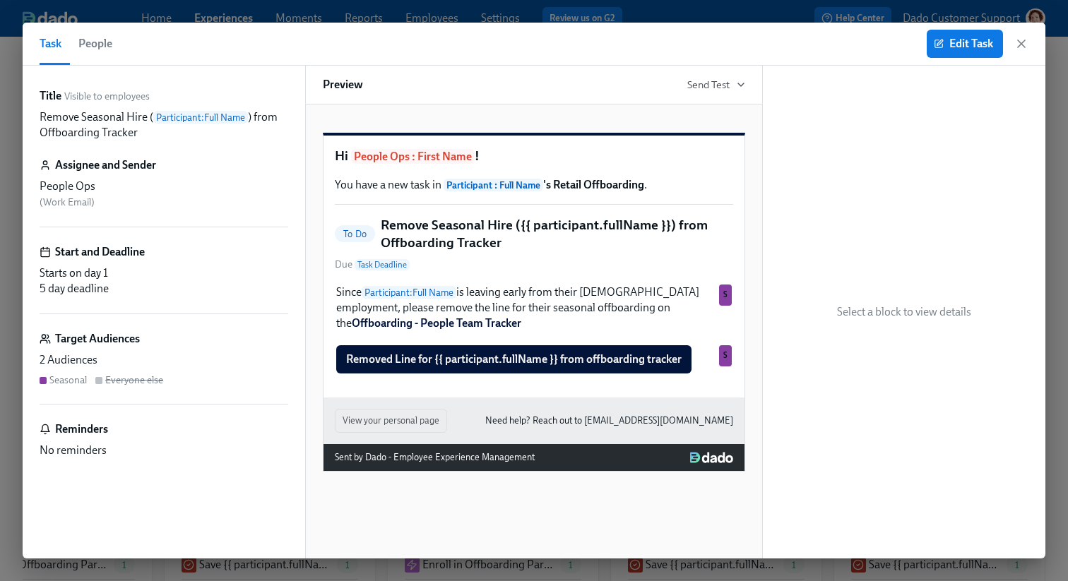
click at [102, 37] on span "People" at bounding box center [95, 44] width 34 height 20
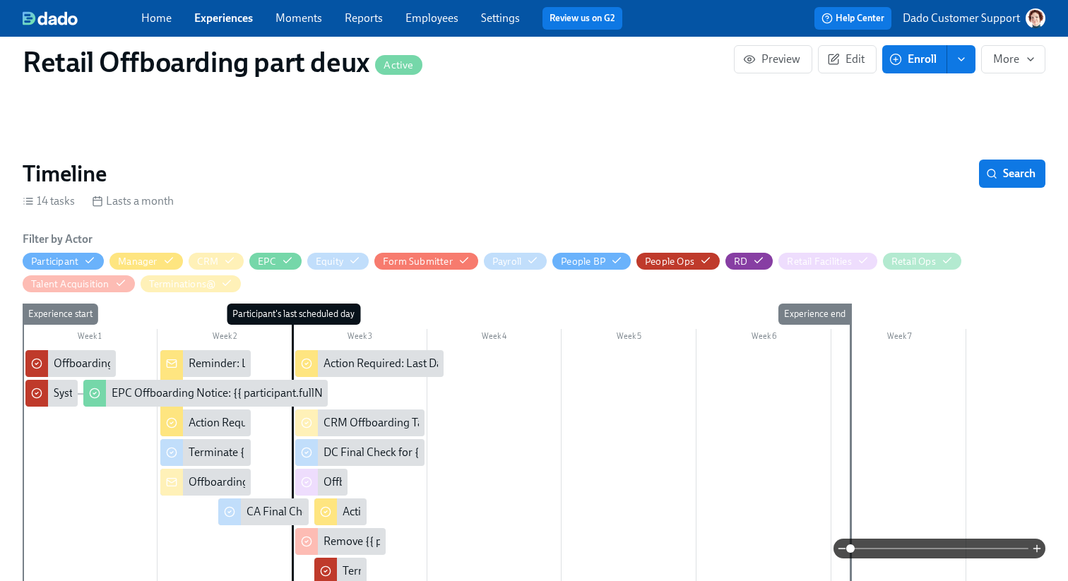
scroll to position [180, 0]
click at [850, 59] on span "Edit" at bounding box center [847, 59] width 35 height 14
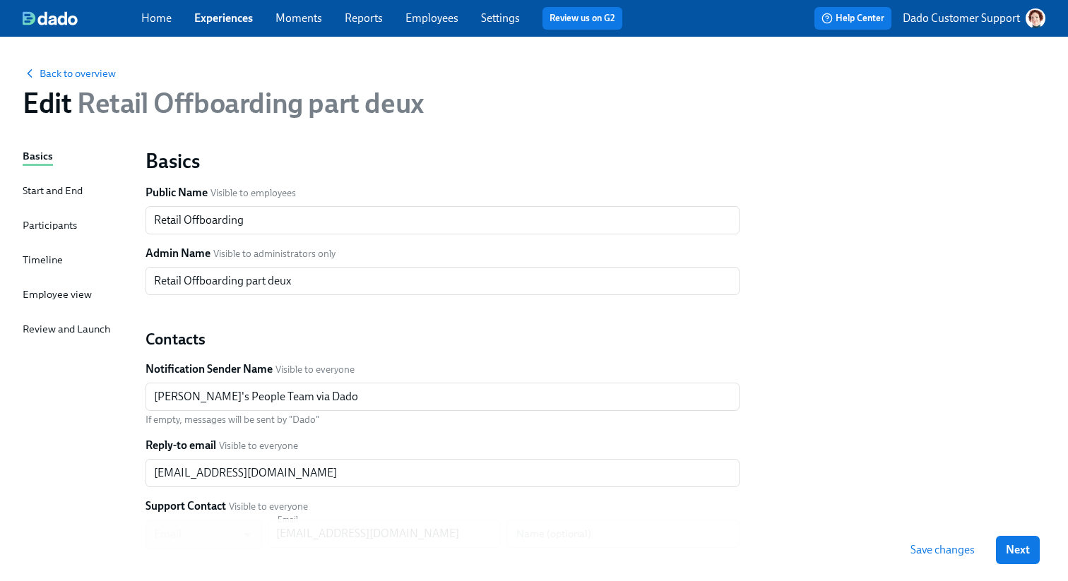
click at [47, 260] on div "Timeline" at bounding box center [43, 260] width 40 height 16
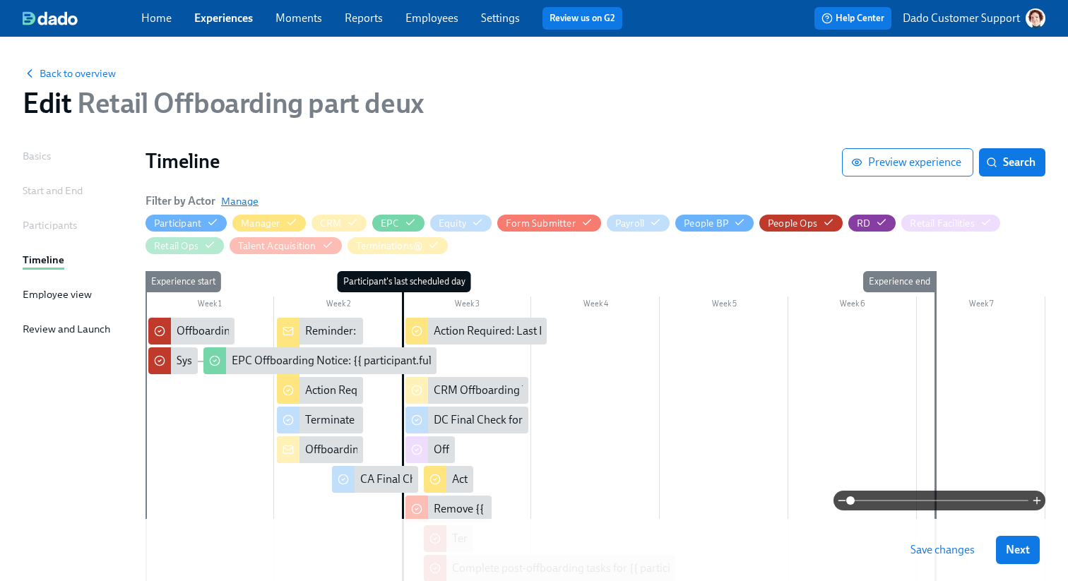
click at [239, 200] on span "Manage" at bounding box center [239, 201] width 37 height 14
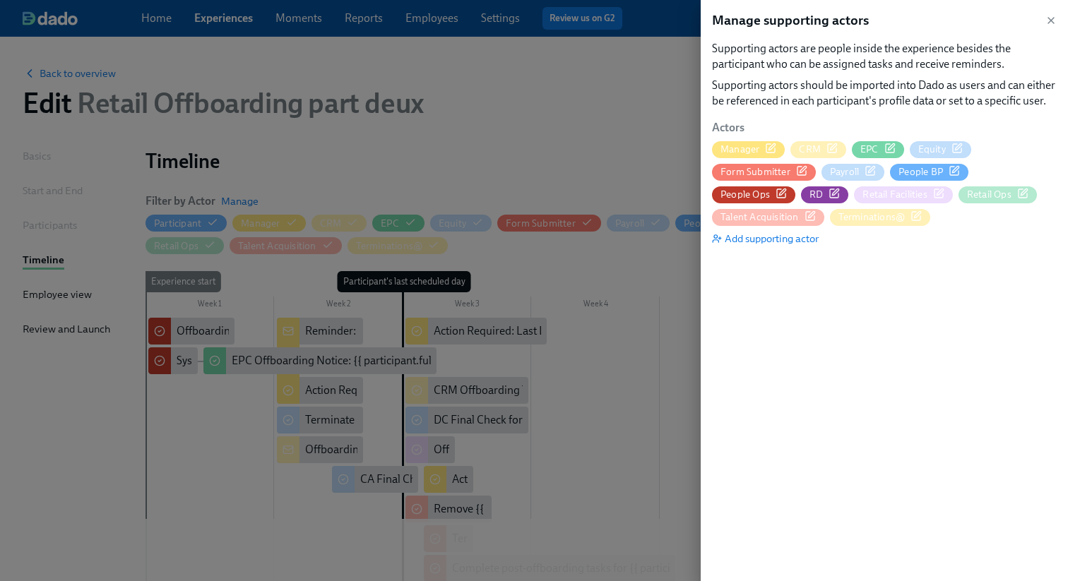
click at [786, 189] on icon "button" at bounding box center [782, 192] width 6 height 6
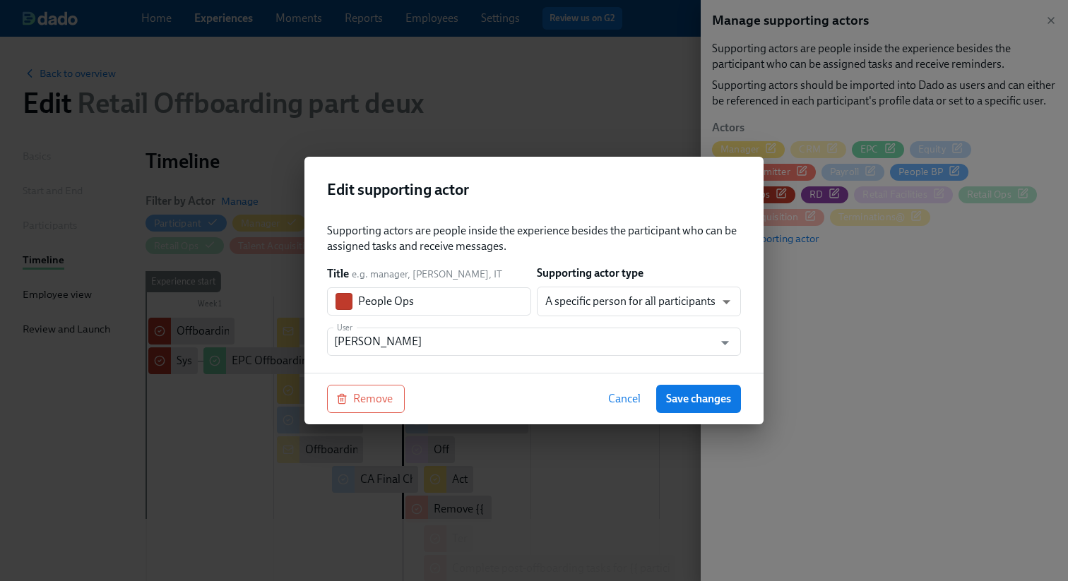
click at [414, 326] on div "Supporting actors are people inside the experience besides the participant who …" at bounding box center [534, 289] width 414 height 133
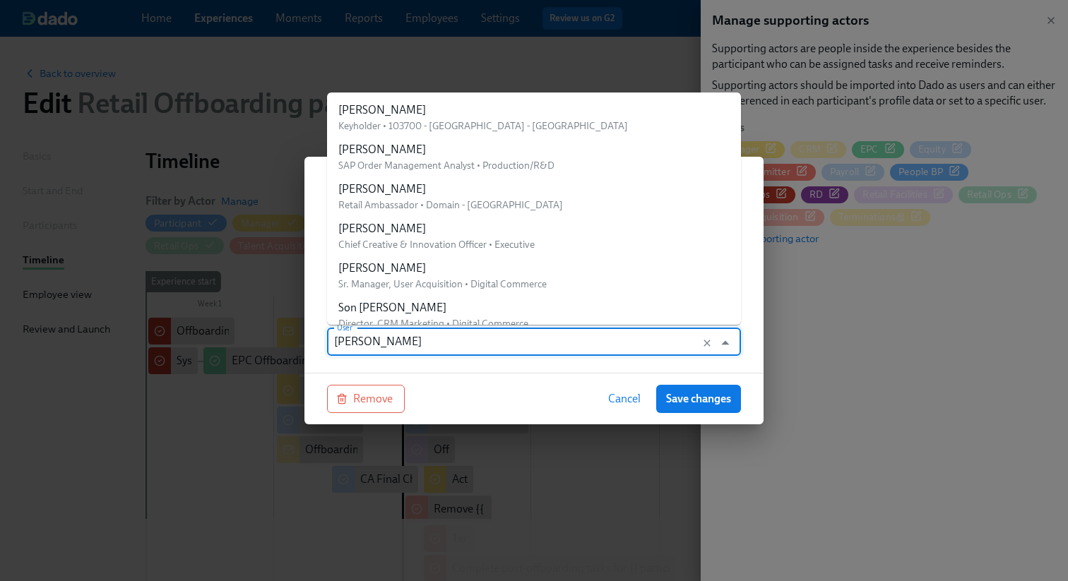
click at [397, 341] on input "[PERSON_NAME]" at bounding box center [520, 342] width 373 height 28
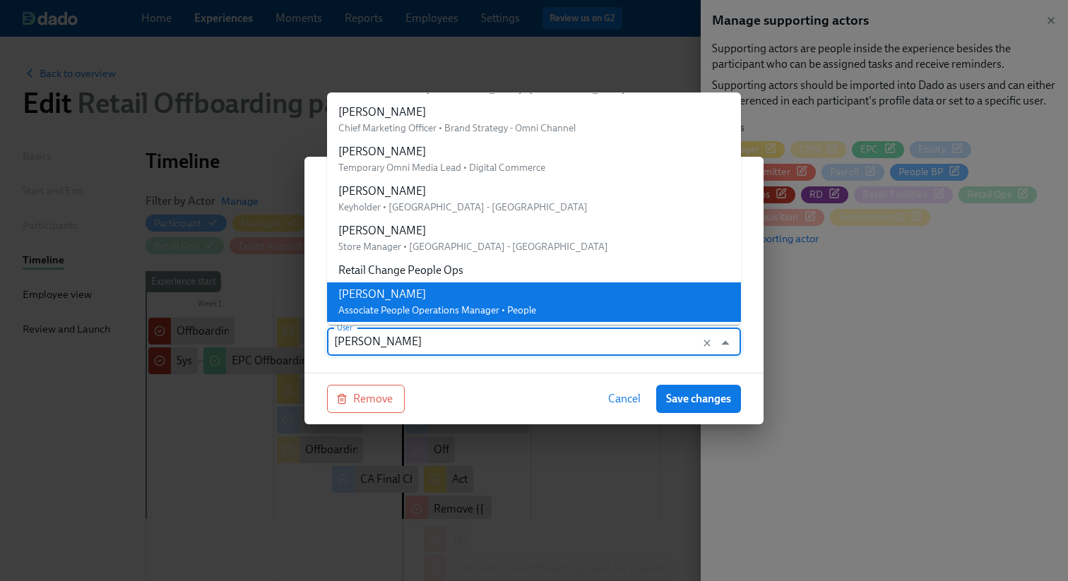
paste input "Retail Offboarding People Ops"
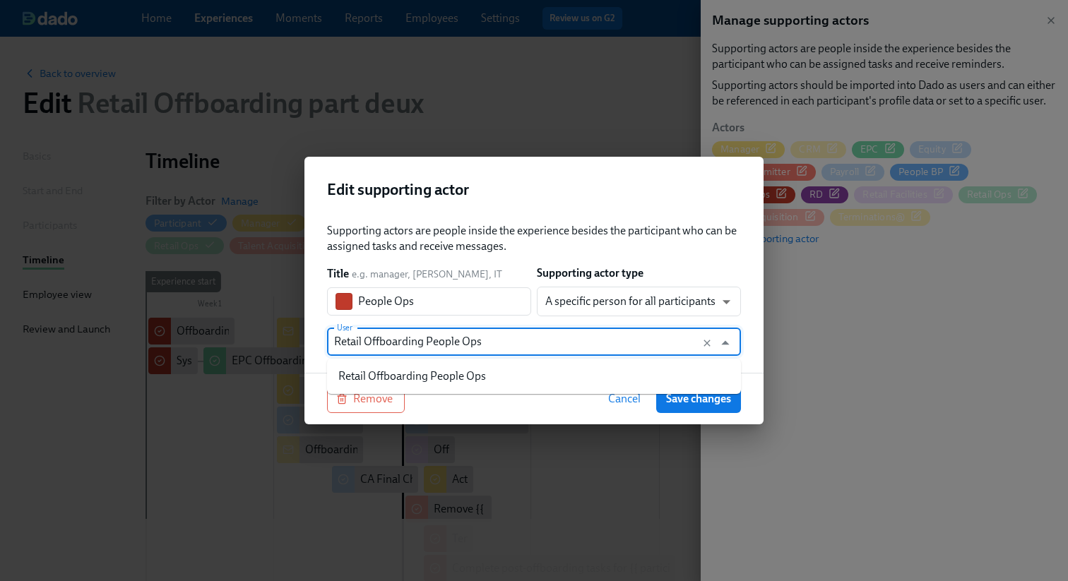
scroll to position [0, 0]
click at [371, 375] on div "Retail Offboarding People Ops" at bounding box center [412, 377] width 148 height 16
type input "Retail Offboarding People Ops"
click at [716, 406] on button "Save changes" at bounding box center [698, 399] width 85 height 28
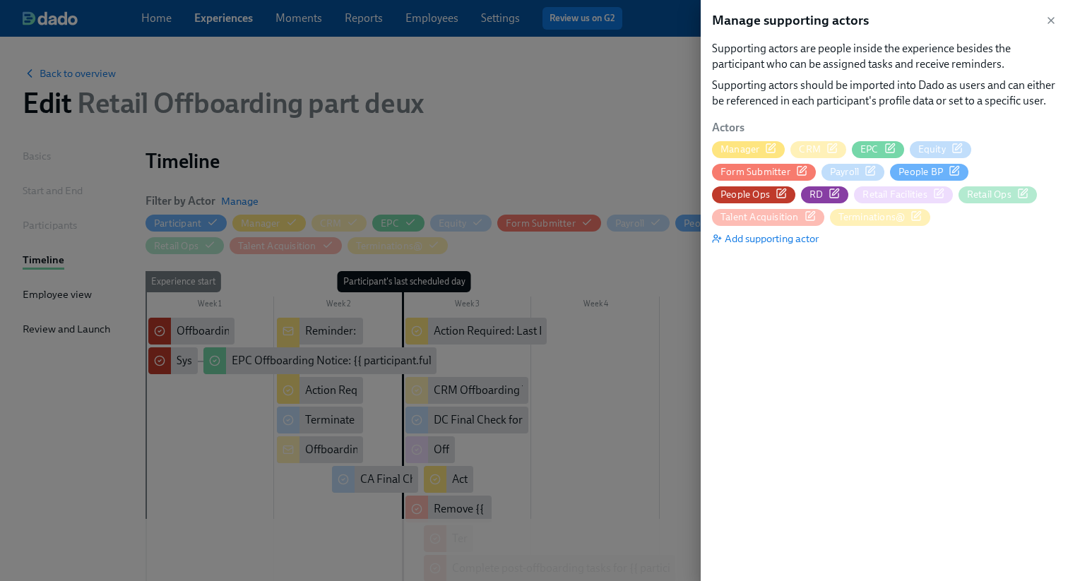
click at [548, 185] on div at bounding box center [534, 290] width 1068 height 581
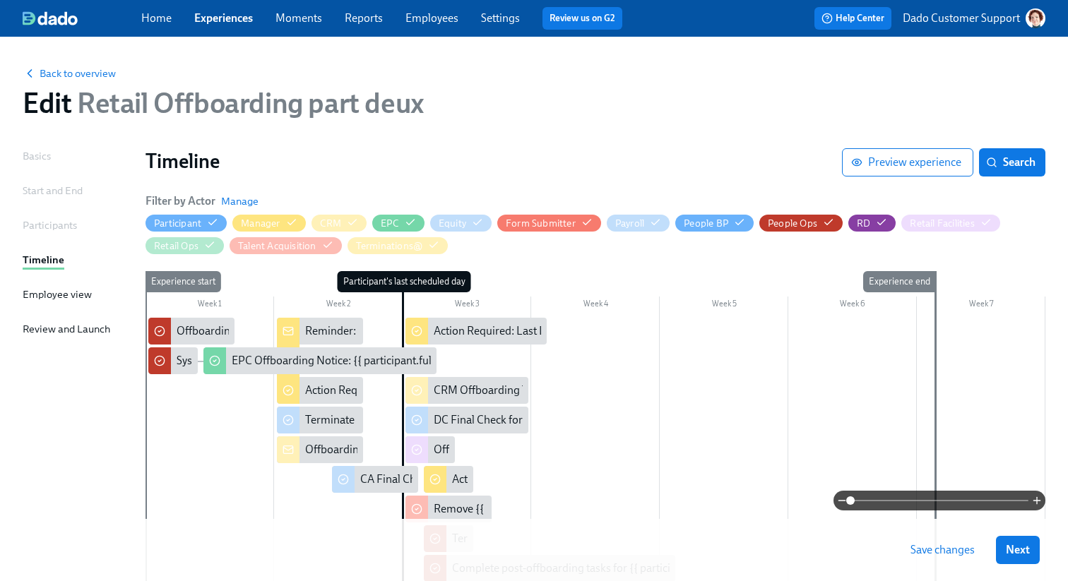
click at [940, 563] on button "Save changes" at bounding box center [943, 550] width 84 height 28
click at [62, 72] on span "Back to overview" at bounding box center [69, 73] width 93 height 14
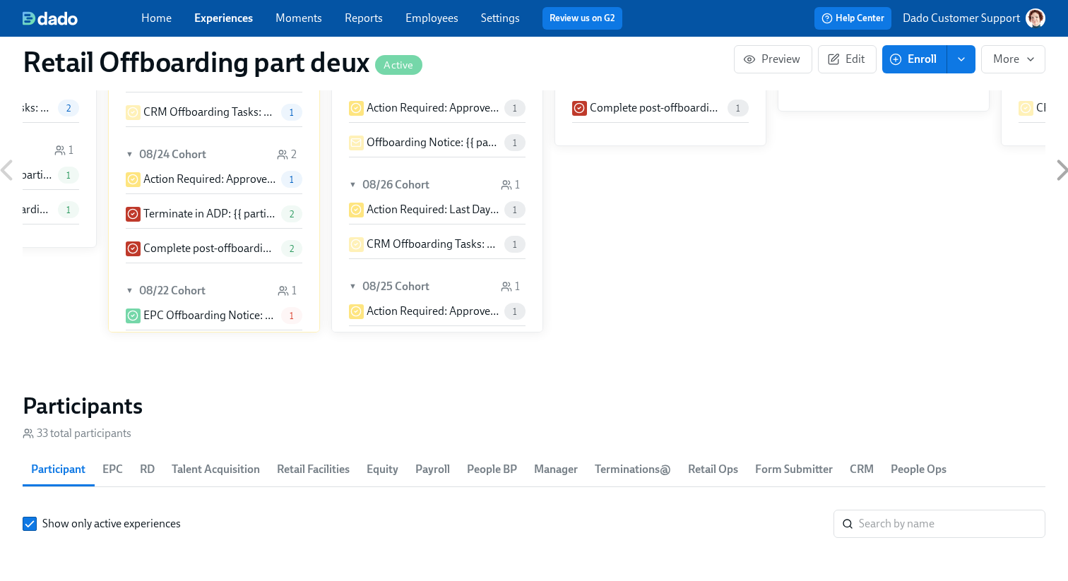
scroll to position [1258, 0]
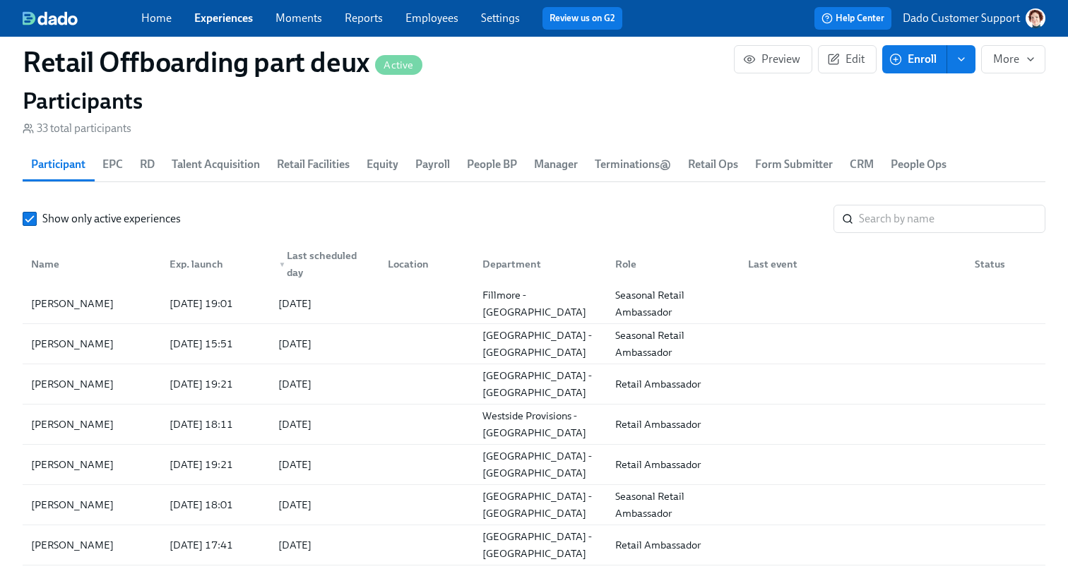
click at [921, 162] on span "People Ops" at bounding box center [919, 165] width 56 height 20
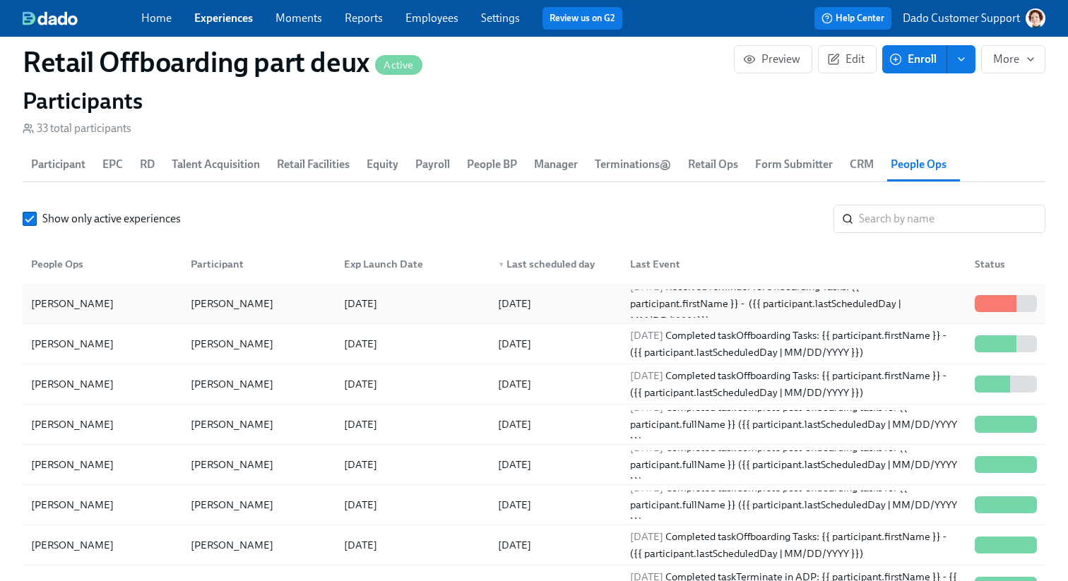
click at [107, 310] on div "[PERSON_NAME]" at bounding box center [102, 304] width 154 height 28
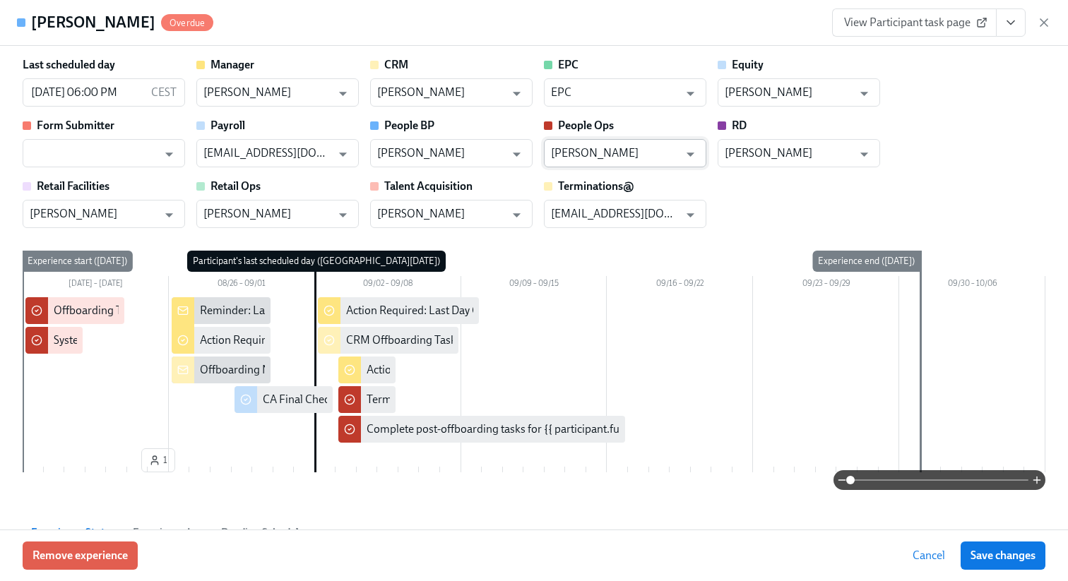
click at [564, 147] on input "Mary Jelincic" at bounding box center [615, 153] width 128 height 28
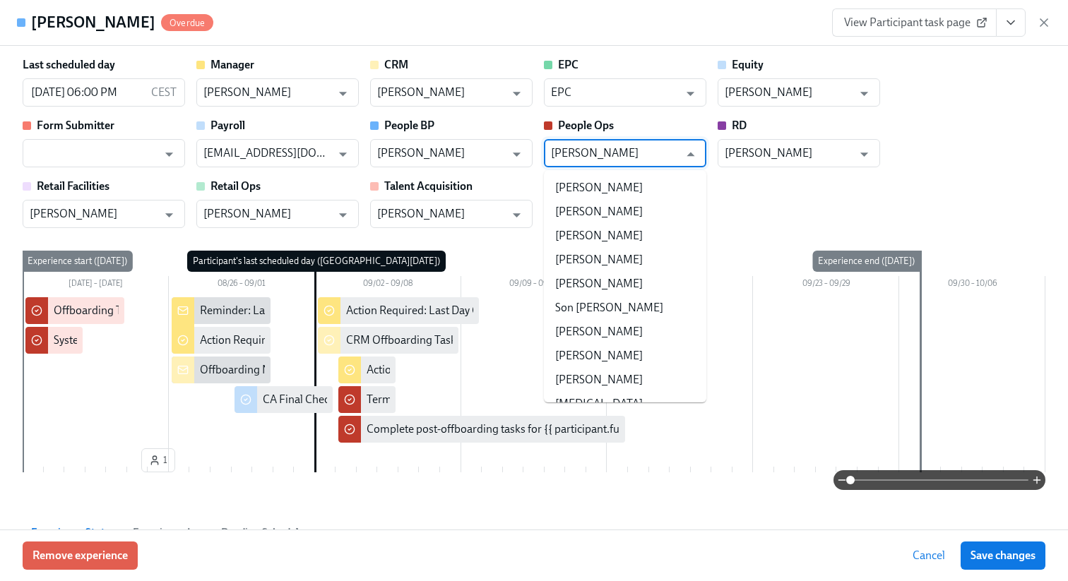
scroll to position [17052, 0]
paste input "Retail Offboarding People Ops"
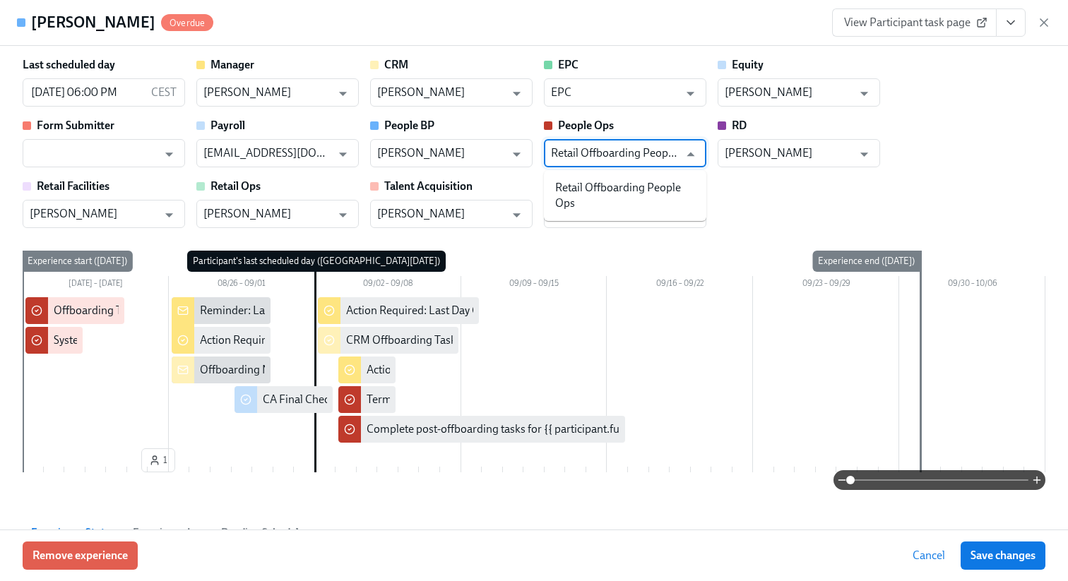
scroll to position [0, 0]
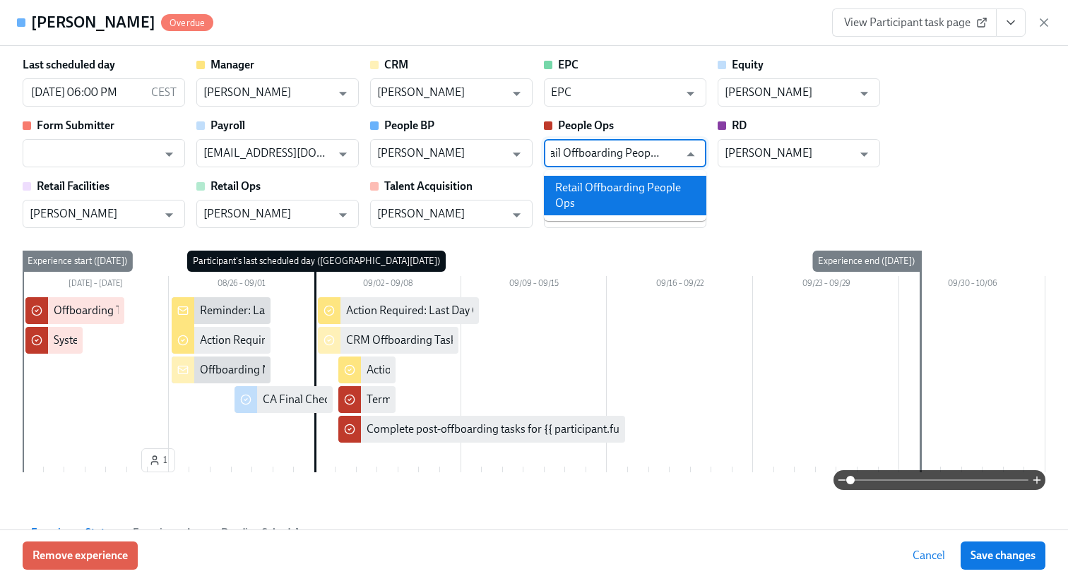
click at [598, 193] on li "Retail Offboarding People Ops" at bounding box center [625, 196] width 162 height 40
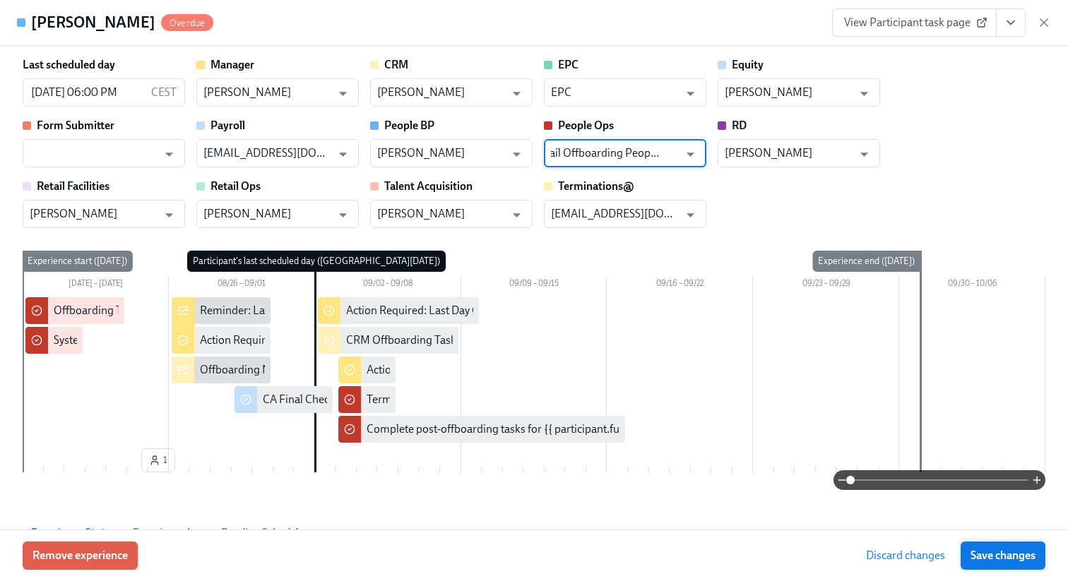
type input "Retail Offboarding People Ops"
click at [994, 562] on span "Save changes" at bounding box center [1003, 556] width 65 height 14
type input "Retail Offboarding People Ops"
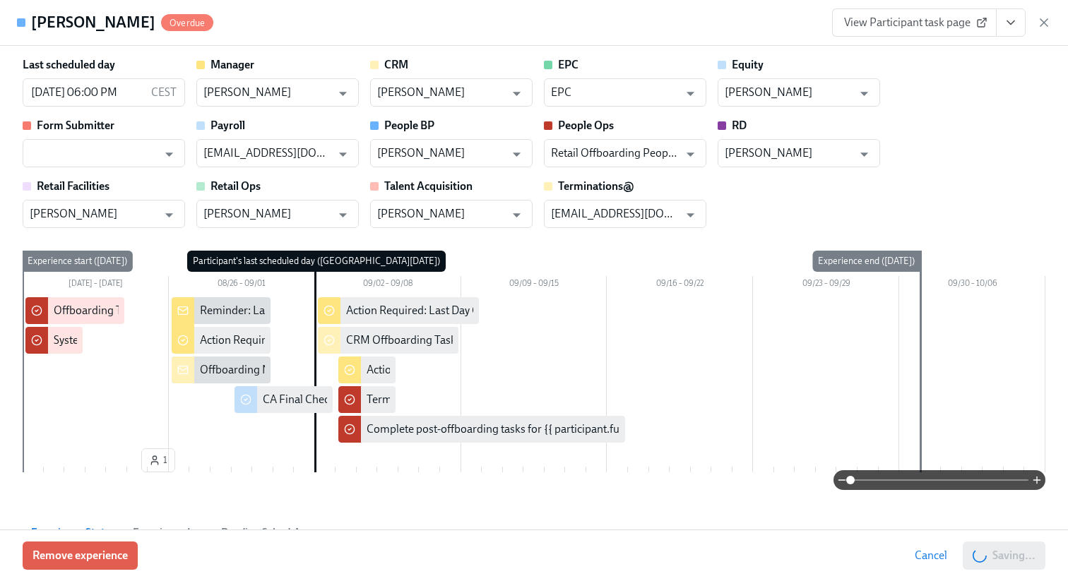
scroll to position [0, 7672]
click at [1043, 22] on icon "button" at bounding box center [1044, 22] width 7 height 7
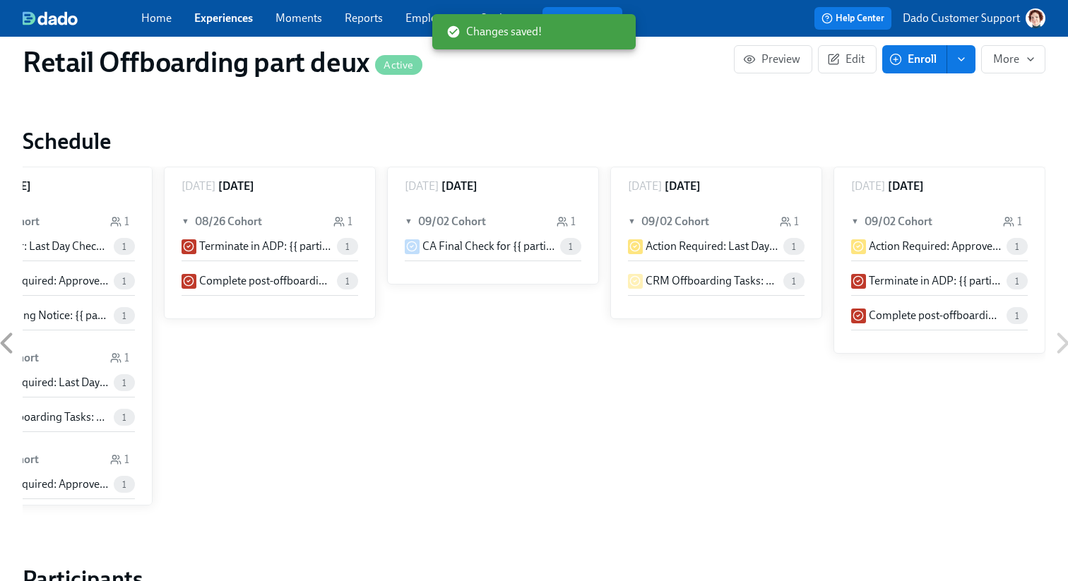
scroll to position [250, 0]
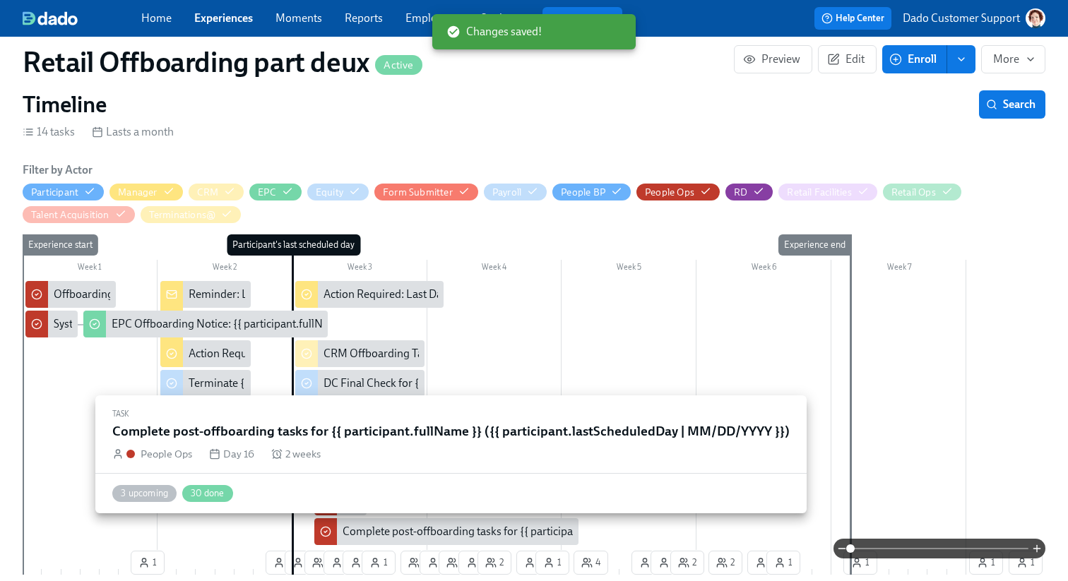
click at [361, 524] on div "Complete post-offboarding tasks for {{ participant.fullName }} ({{ participant.…" at bounding box center [446, 532] width 264 height 27
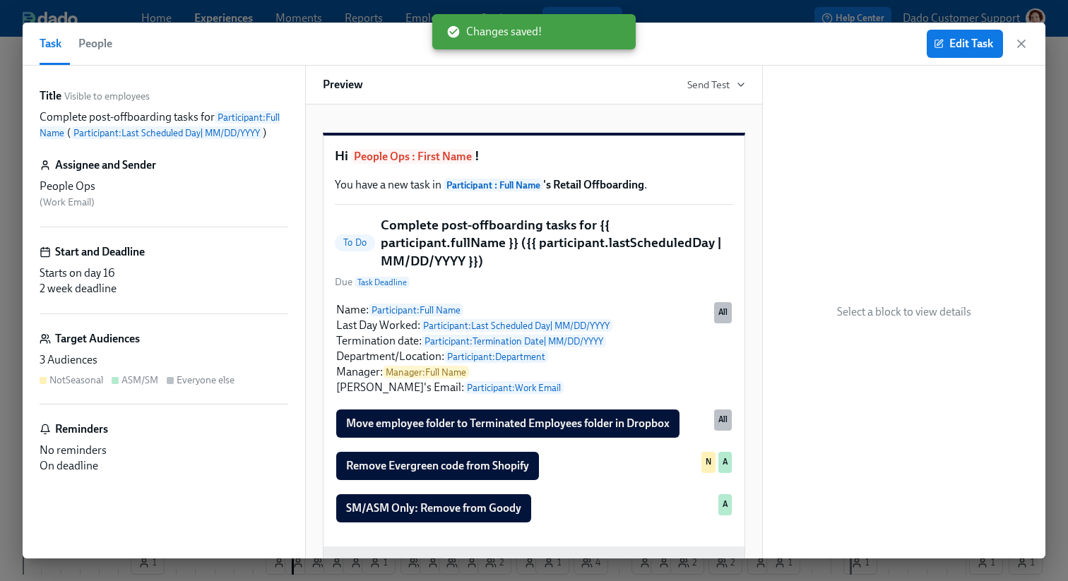
click at [101, 38] on span "People" at bounding box center [95, 44] width 34 height 20
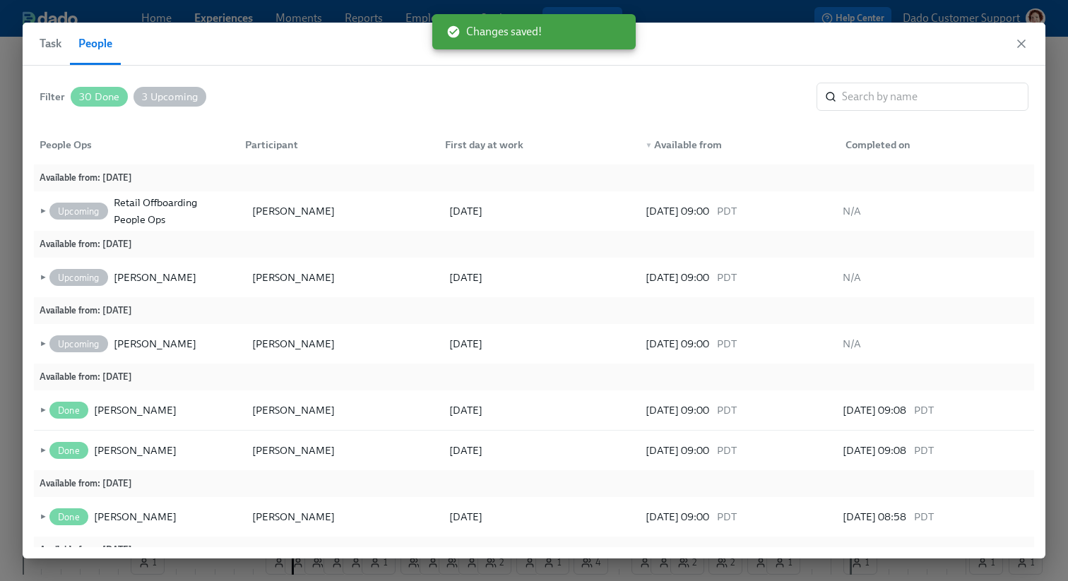
click at [78, 97] on span "30 Done" at bounding box center [99, 97] width 57 height 11
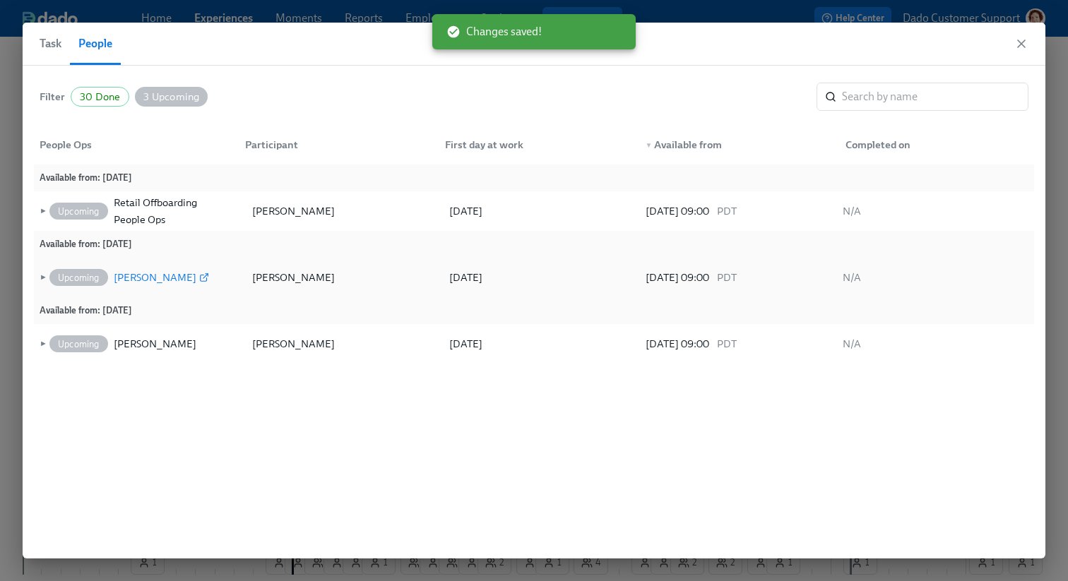
click at [136, 274] on div "Mary Jelincic" at bounding box center [155, 277] width 83 height 17
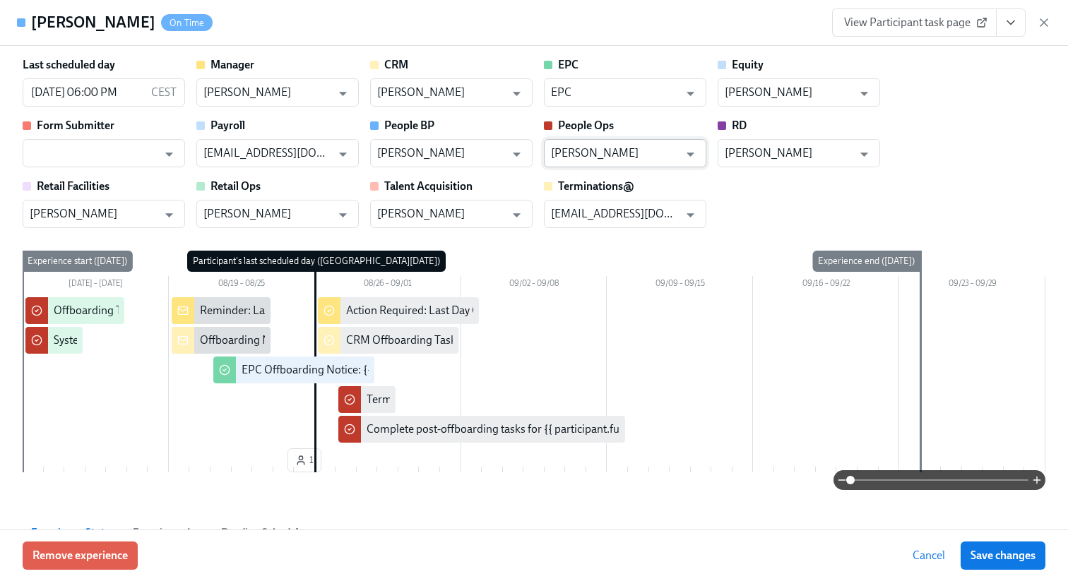
click at [585, 148] on input "Mary Jelincic" at bounding box center [615, 153] width 128 height 28
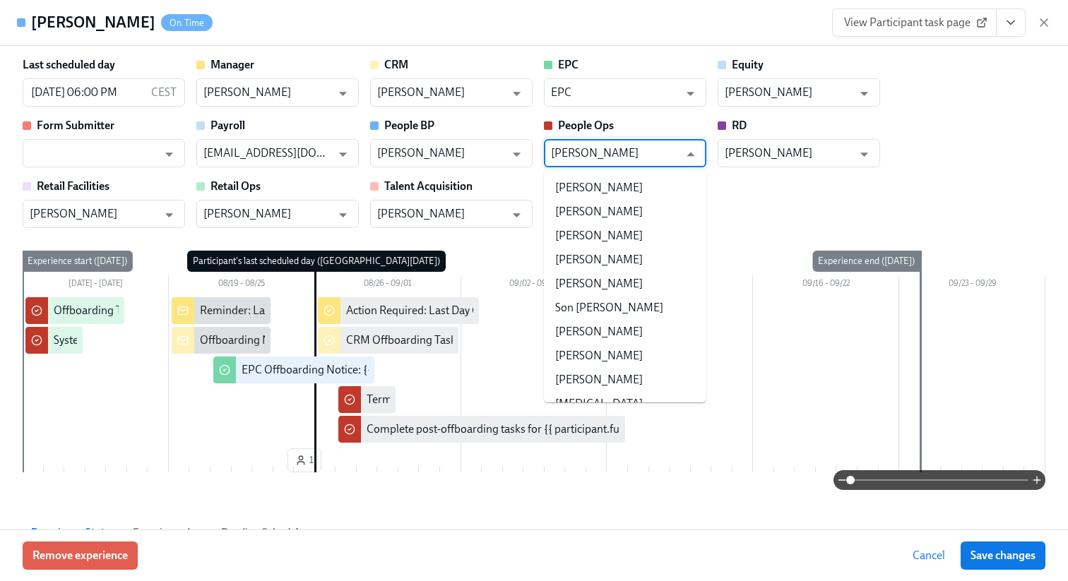
scroll to position [17052, 0]
paste input "Retail Offboarding People Ops"
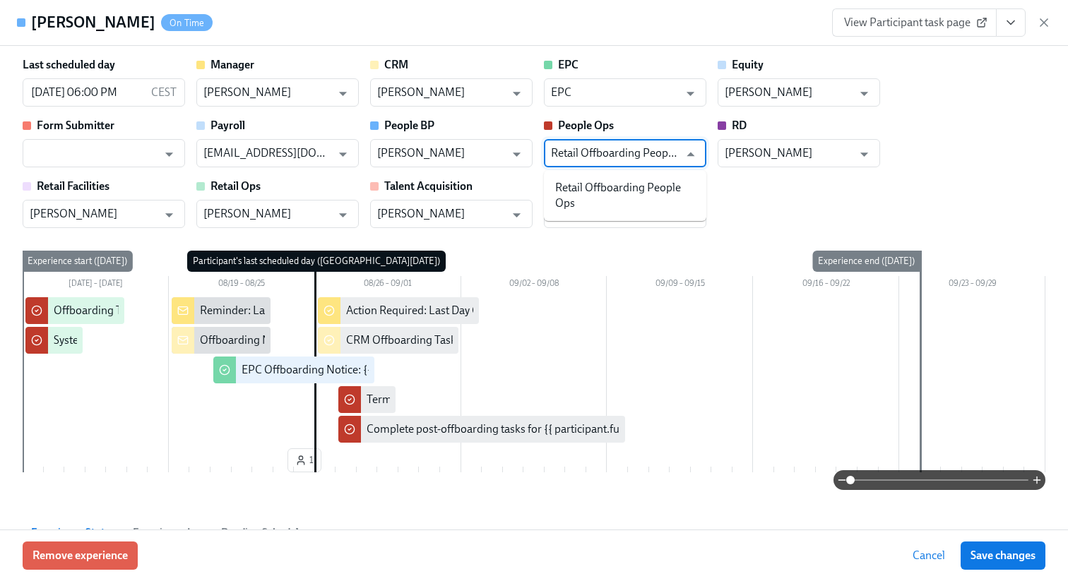
scroll to position [0, 0]
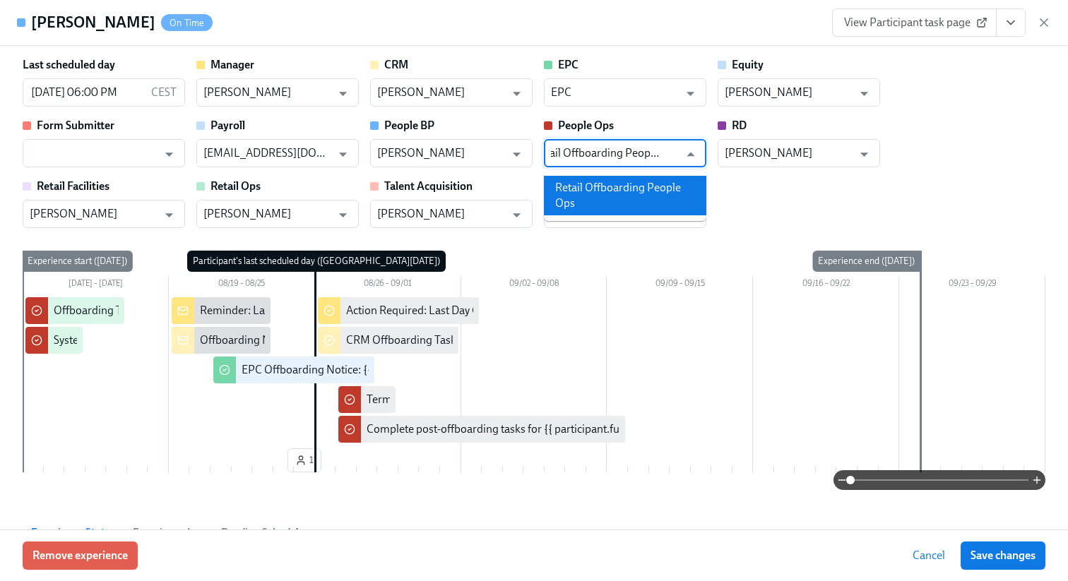
click at [605, 191] on li "Retail Offboarding People Ops" at bounding box center [625, 196] width 162 height 40
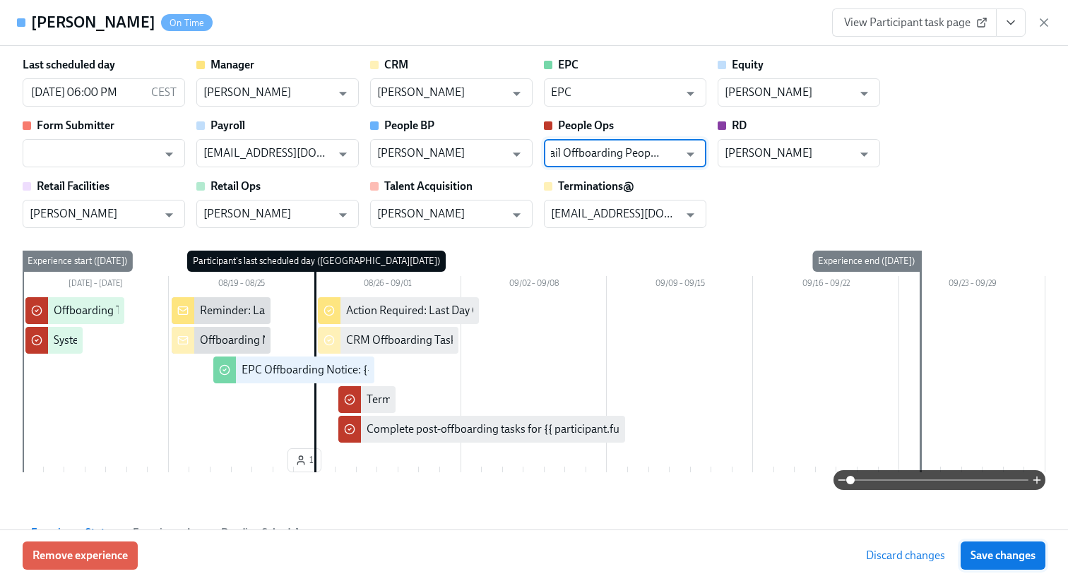
type input "Retail Offboarding People Ops"
click at [995, 543] on button "Save changes" at bounding box center [1003, 556] width 85 height 28
type input "Retail Offboarding People Ops"
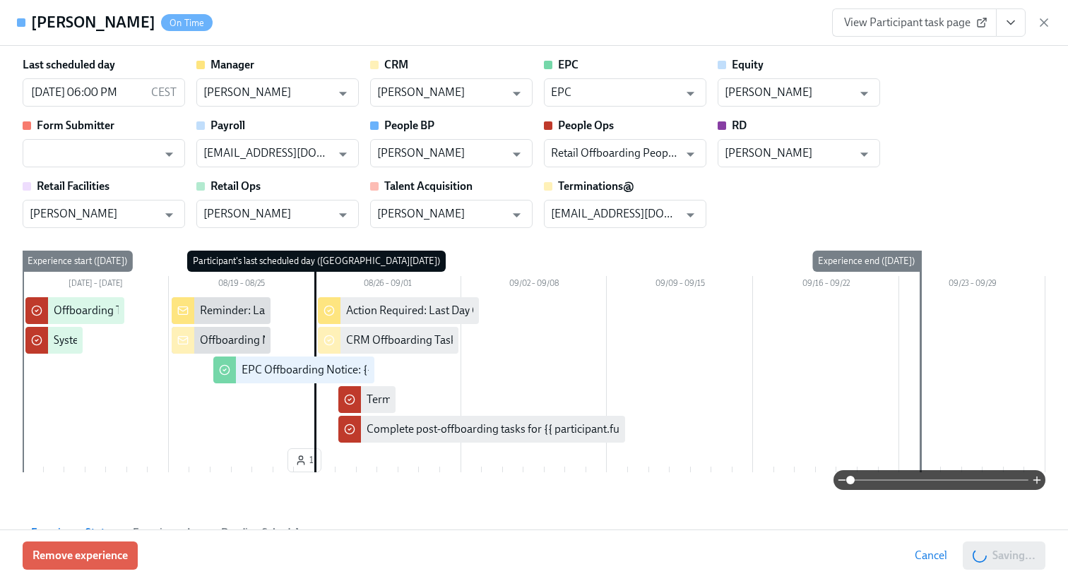
click at [1042, 35] on div "View Participant task page" at bounding box center [941, 22] width 219 height 28
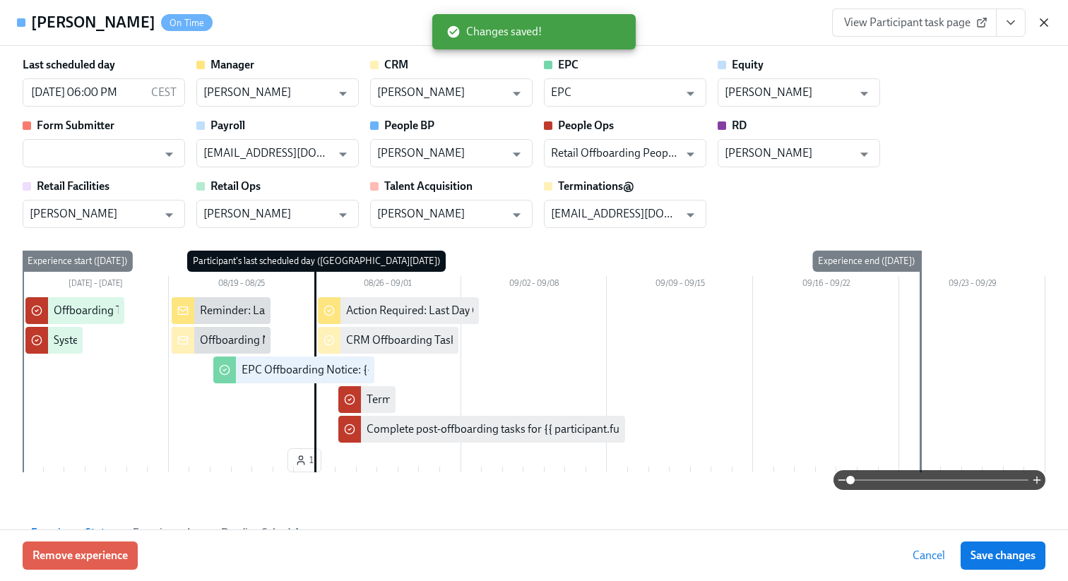
click at [1042, 20] on icon "button" at bounding box center [1044, 22] width 7 height 7
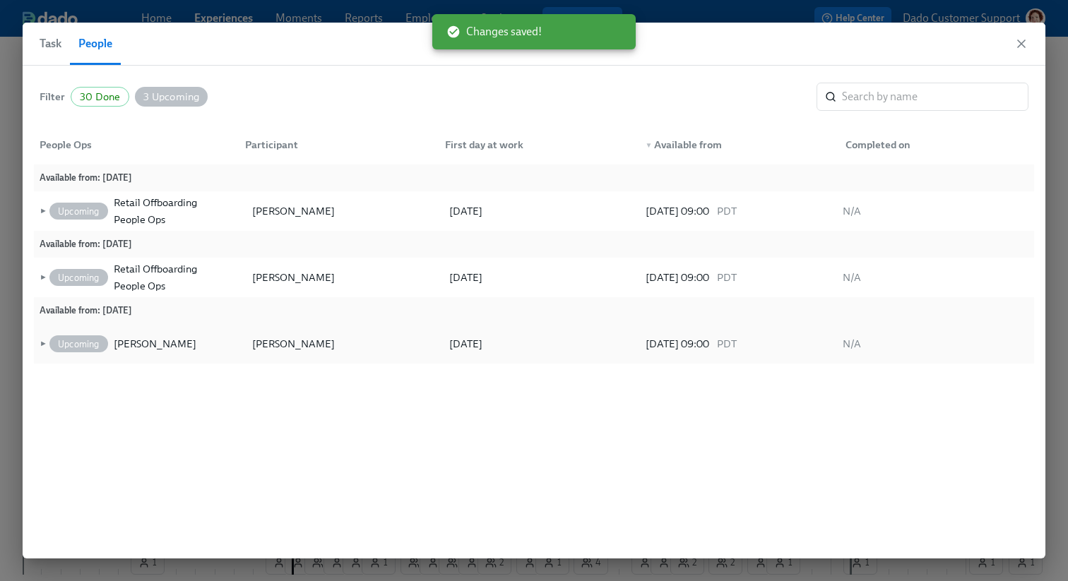
click at [132, 334] on div "Upcoming Mary Jelincic" at bounding box center [145, 344] width 197 height 28
click at [120, 349] on div "Mary Jelincic" at bounding box center [155, 344] width 83 height 17
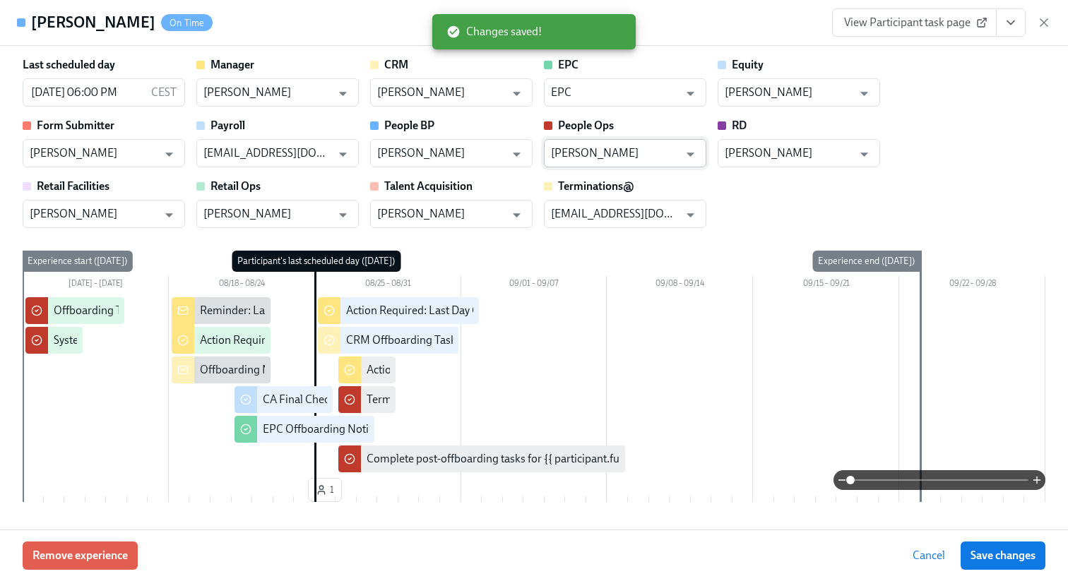
click at [610, 149] on input "Mary Jelincic" at bounding box center [615, 153] width 128 height 28
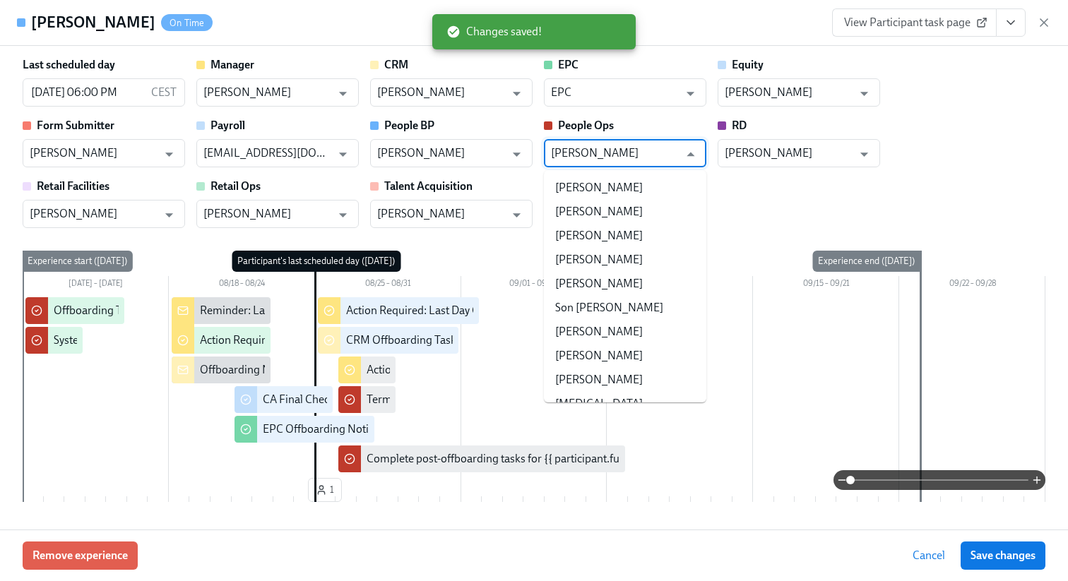
scroll to position [17052, 0]
paste input "Retail Offboarding People Ops"
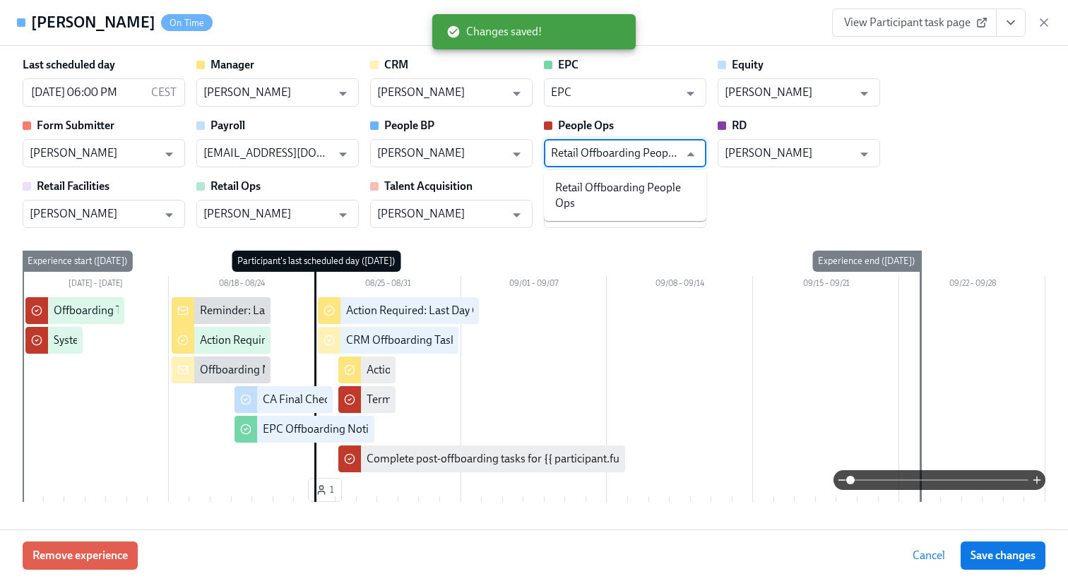
scroll to position [0, 0]
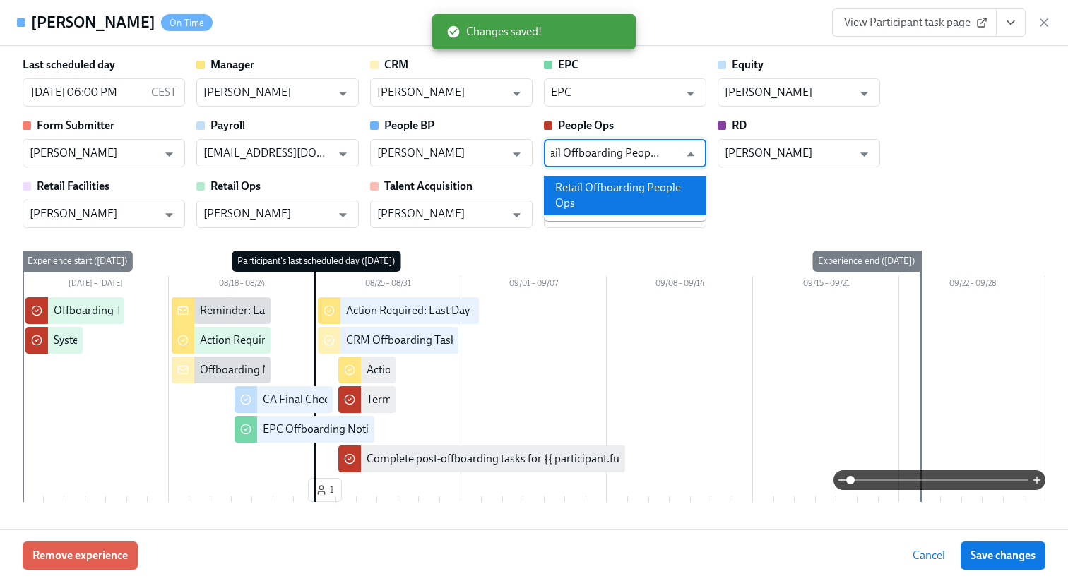
click at [612, 181] on li "Retail Offboarding People Ops" at bounding box center [625, 196] width 162 height 40
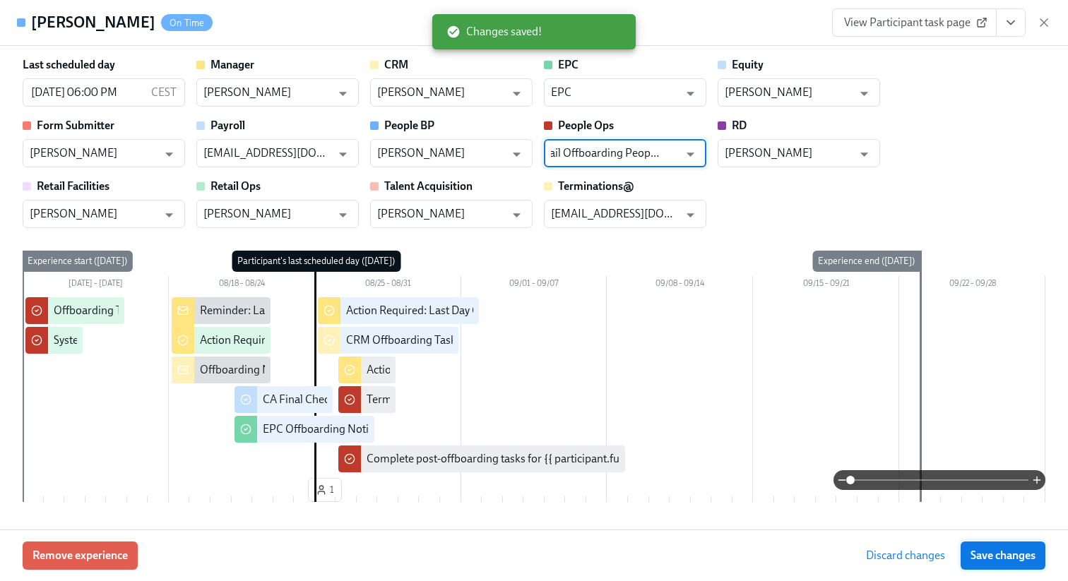
type input "Retail Offboarding People Ops"
click at [989, 547] on button "Save changes" at bounding box center [1003, 556] width 85 height 28
type input "Retail Offboarding People Ops"
click at [1045, 23] on icon "button" at bounding box center [1044, 22] width 7 height 7
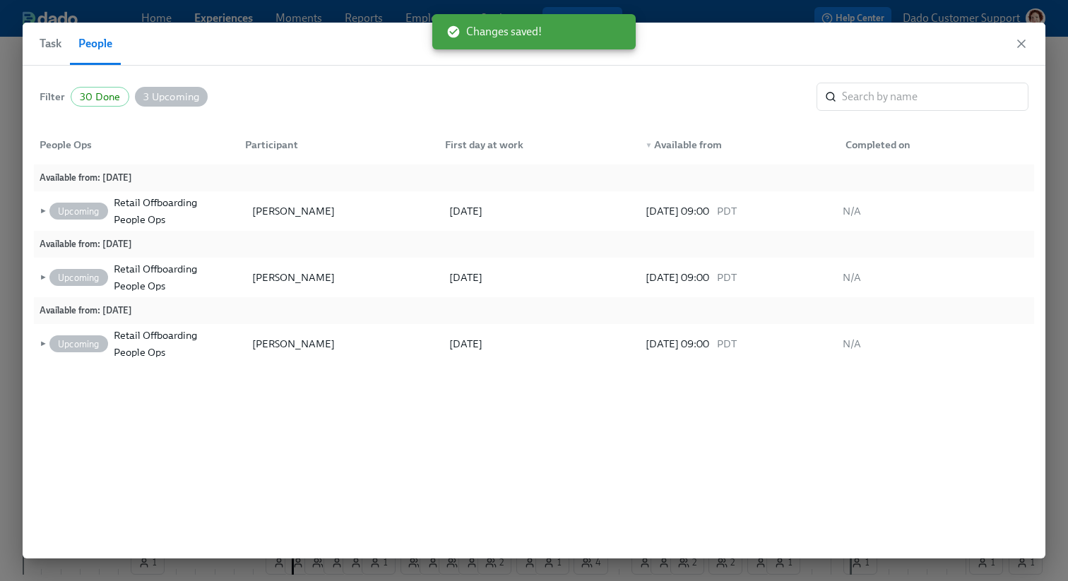
click at [408, 558] on div "Filter 30 Done 3 Upcoming ​ People Ops Participant First day at work ▼ Availabl…" at bounding box center [534, 312] width 1023 height 493
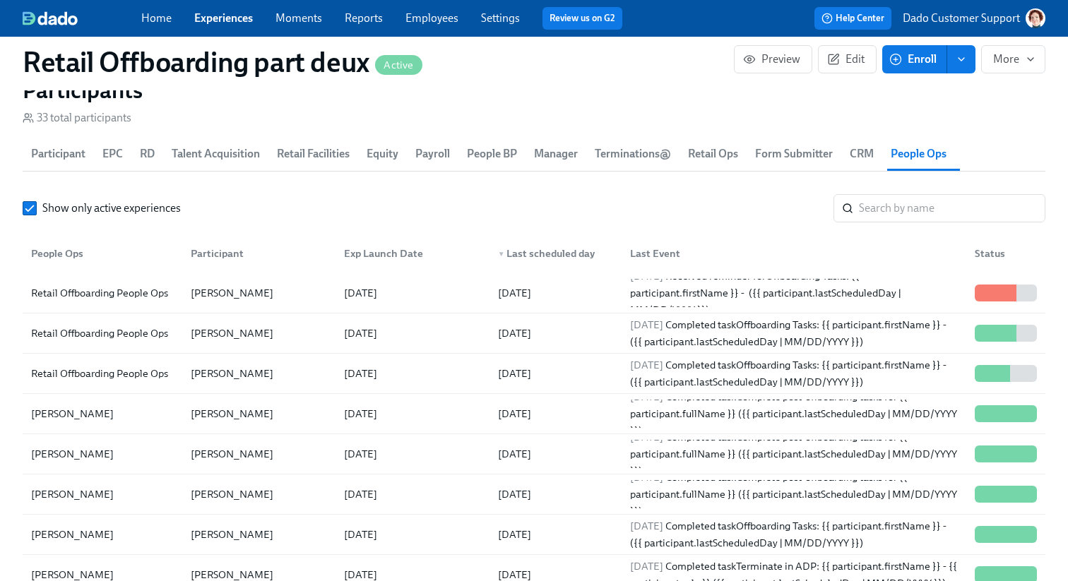
scroll to position [1267, 0]
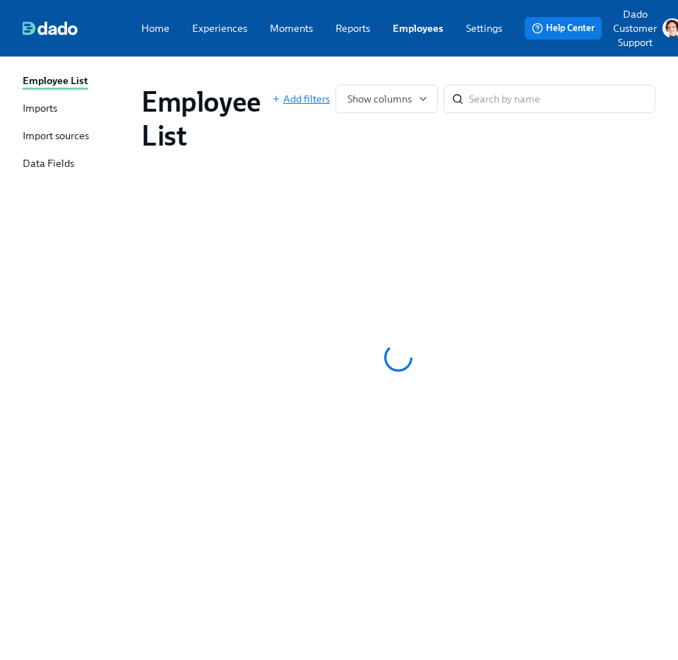
click at [302, 100] on span "Add filters" at bounding box center [301, 99] width 58 height 14
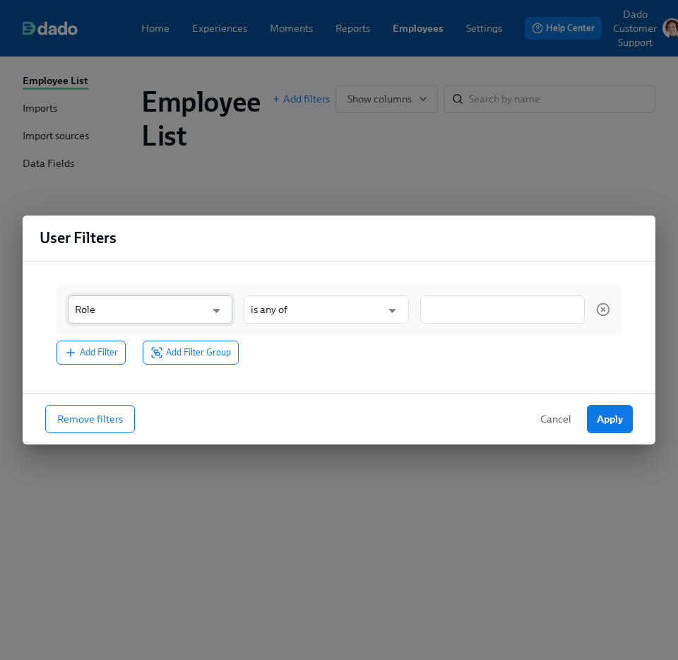
click at [164, 319] on input "Role" at bounding box center [140, 309] width 130 height 28
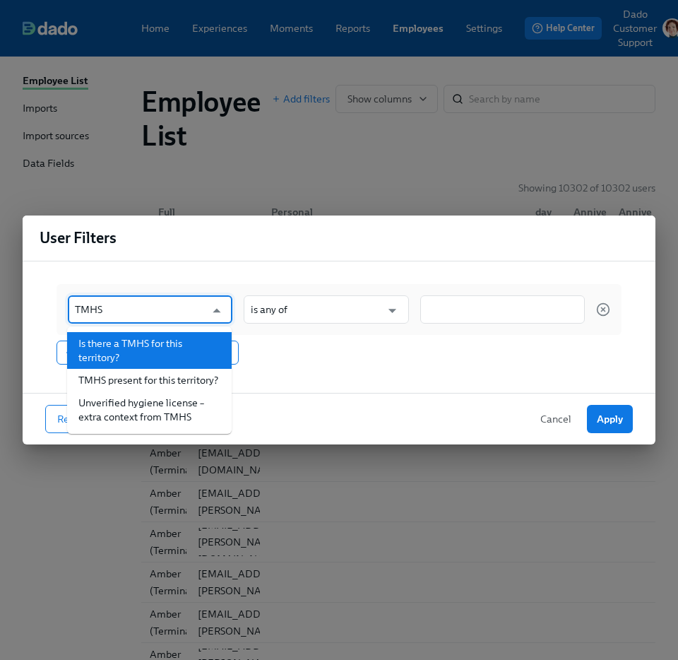
click at [134, 348] on li "Is there a TMHS for this territory?" at bounding box center [149, 350] width 165 height 37
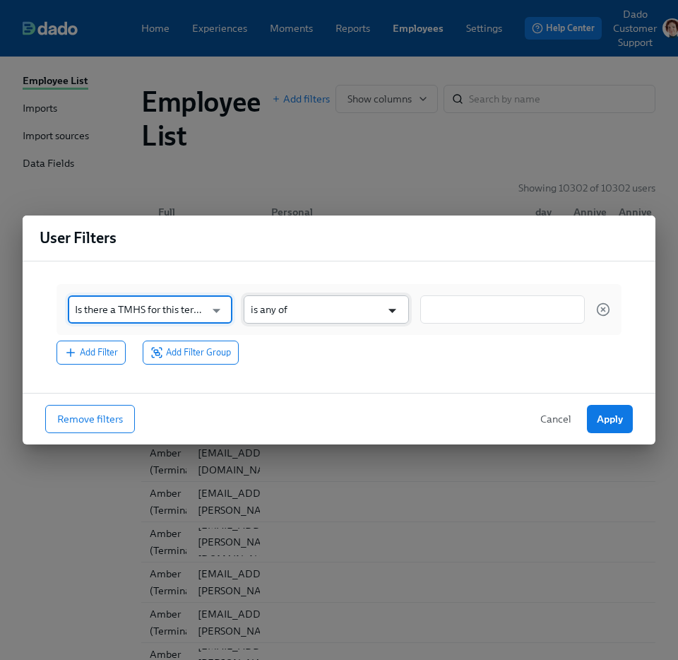
click at [399, 301] on icon "Open" at bounding box center [392, 310] width 19 height 19
type input "Is there a TMHS for this territory?"
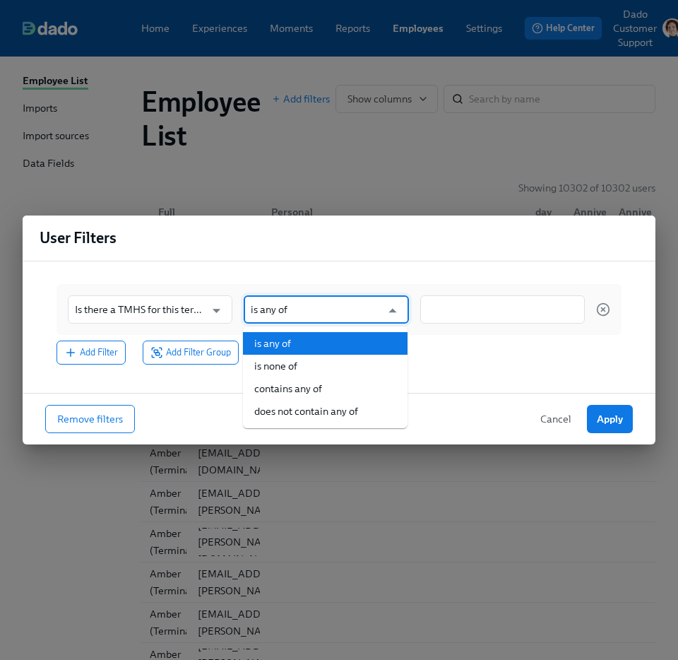
click at [509, 296] on div at bounding box center [502, 309] width 165 height 28
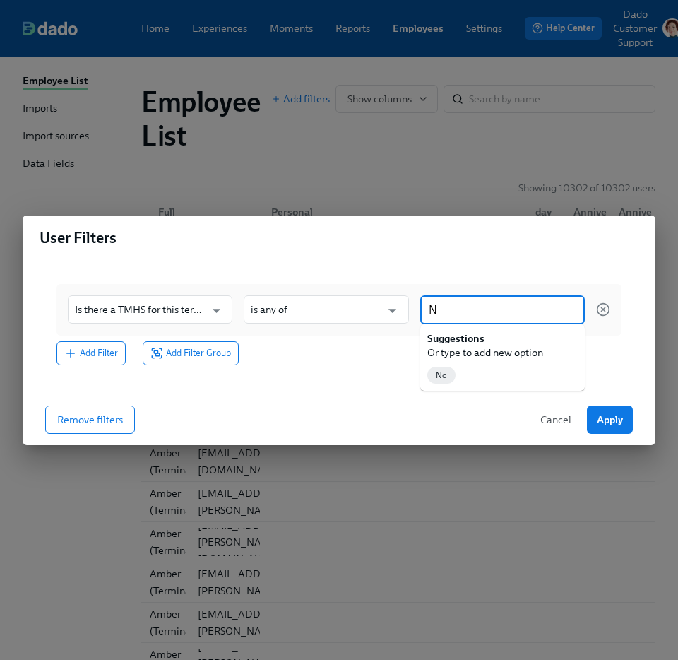
type input "No"
click at [440, 375] on span "No" at bounding box center [441, 375] width 28 height 11
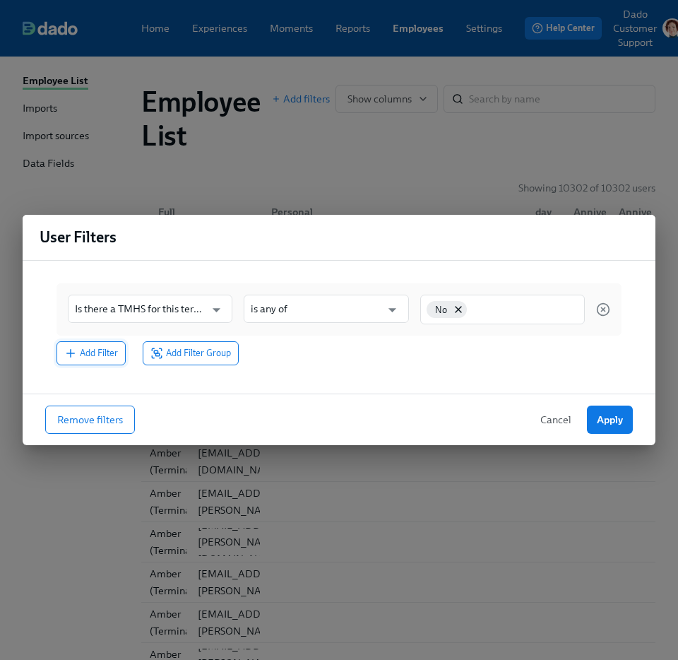
click at [96, 349] on span "Add Filter" at bounding box center [91, 353] width 54 height 14
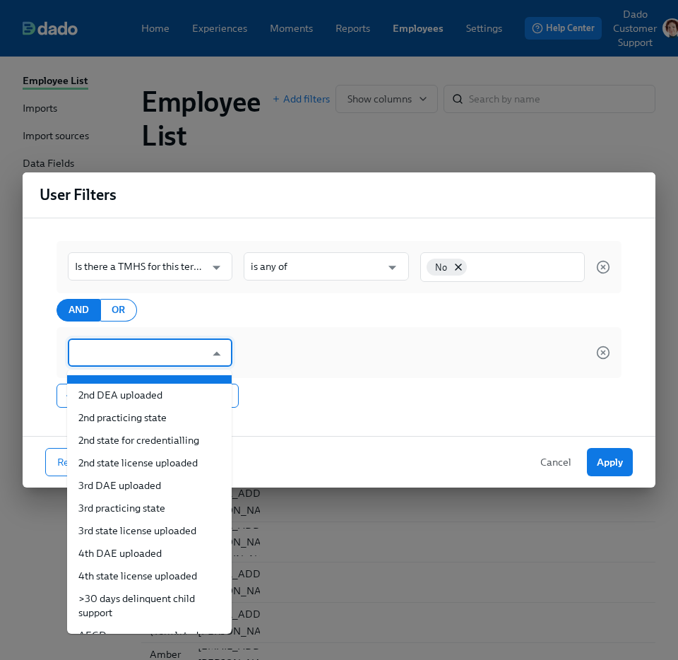
click at [97, 353] on input "text" at bounding box center [140, 352] width 130 height 28
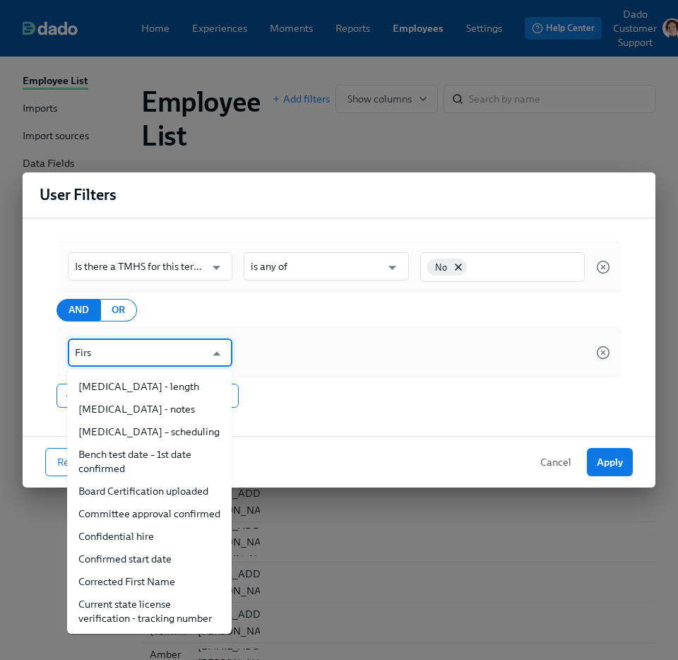
type input "First"
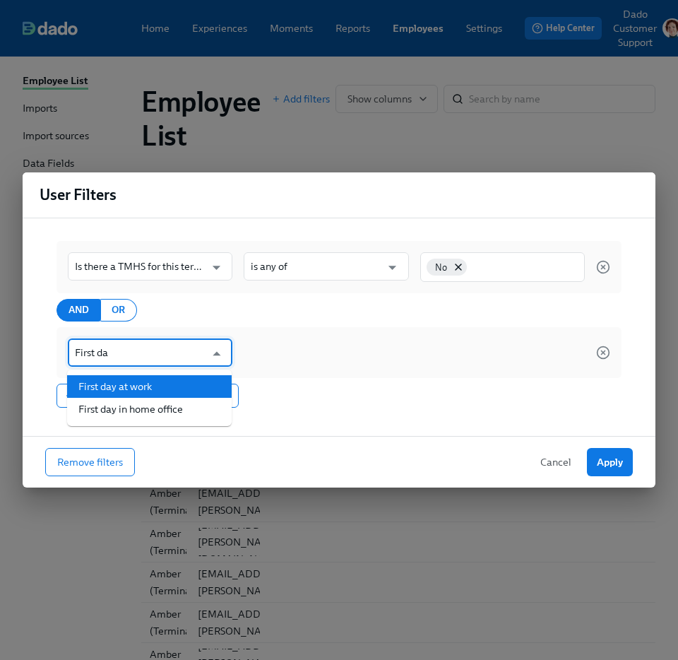
click at [140, 382] on li "First day at work" at bounding box center [149, 386] width 165 height 23
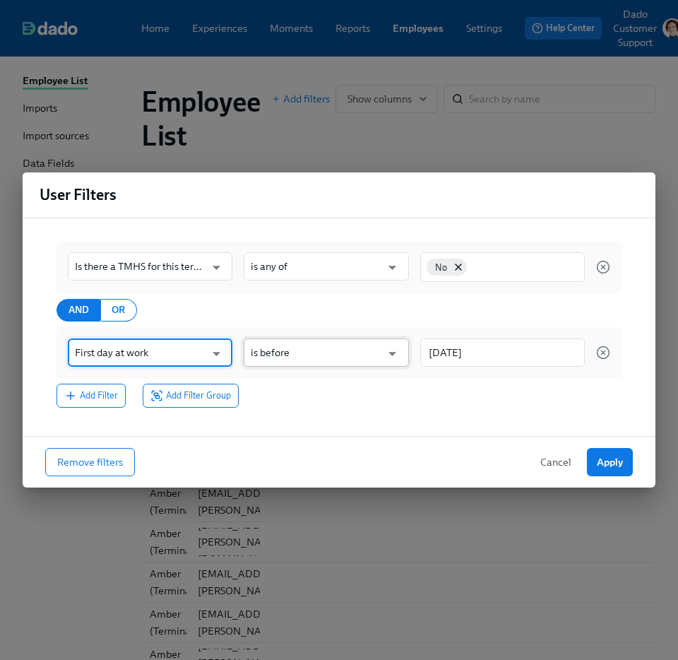
type input "First day at work"
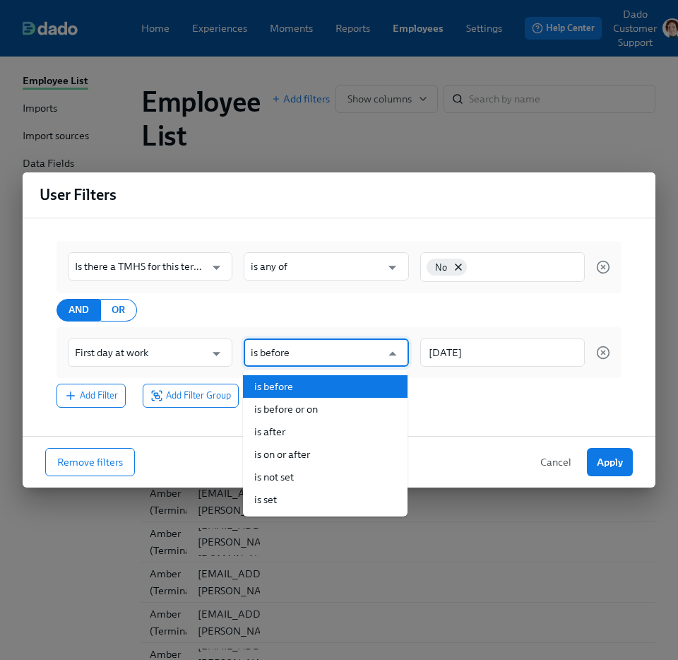
click at [333, 350] on input "is before" at bounding box center [316, 352] width 130 height 28
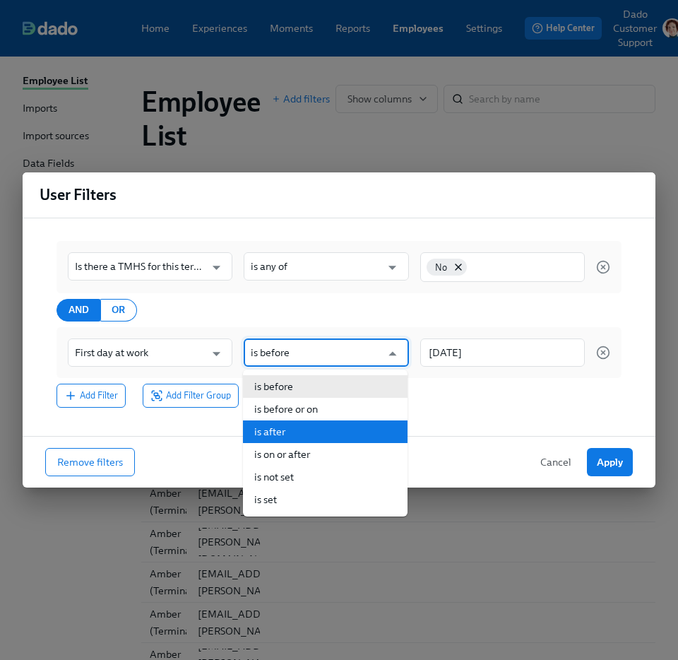
click at [285, 432] on li "is after" at bounding box center [325, 431] width 165 height 23
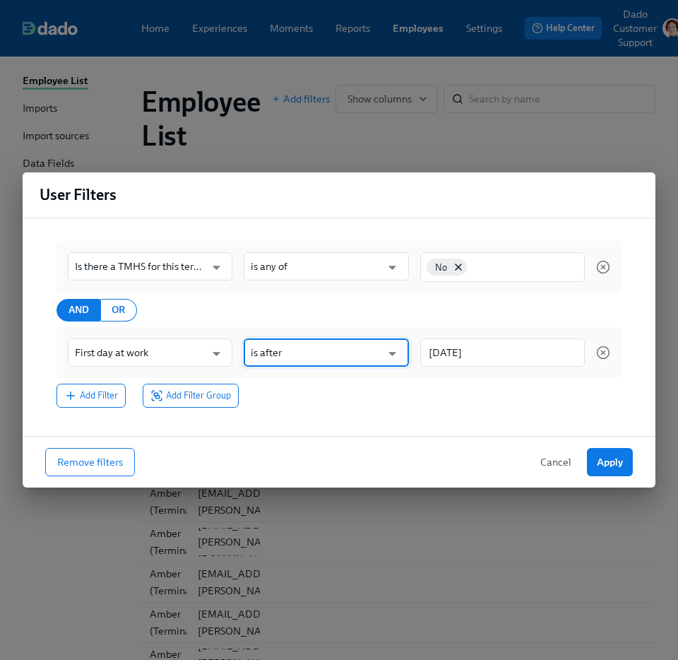
click at [283, 357] on input "is after" at bounding box center [316, 352] width 130 height 28
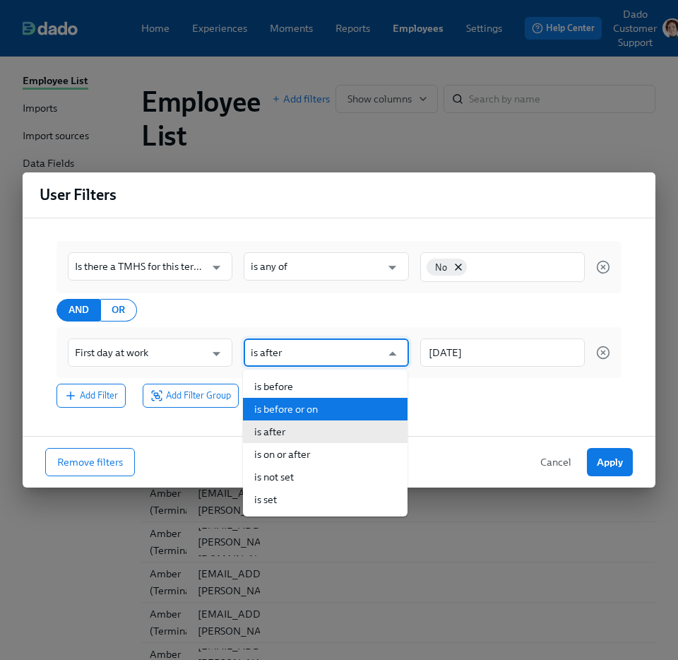
drag, startPoint x: 284, startPoint y: 402, endPoint x: 284, endPoint y: 387, distance: 14.8
click at [284, 387] on ul "is before is before or on is after is on or after is not set is set" at bounding box center [325, 442] width 165 height 147
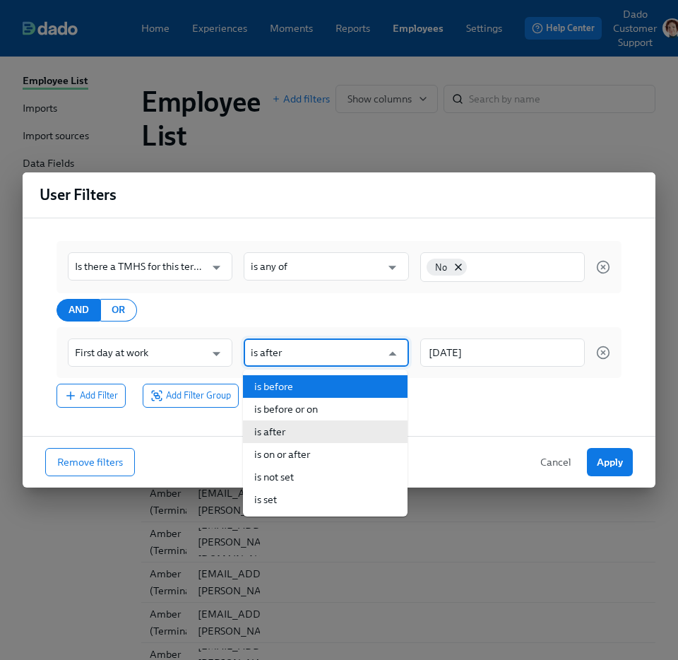
click at [284, 387] on li "is before" at bounding box center [325, 386] width 165 height 23
type input "is before"
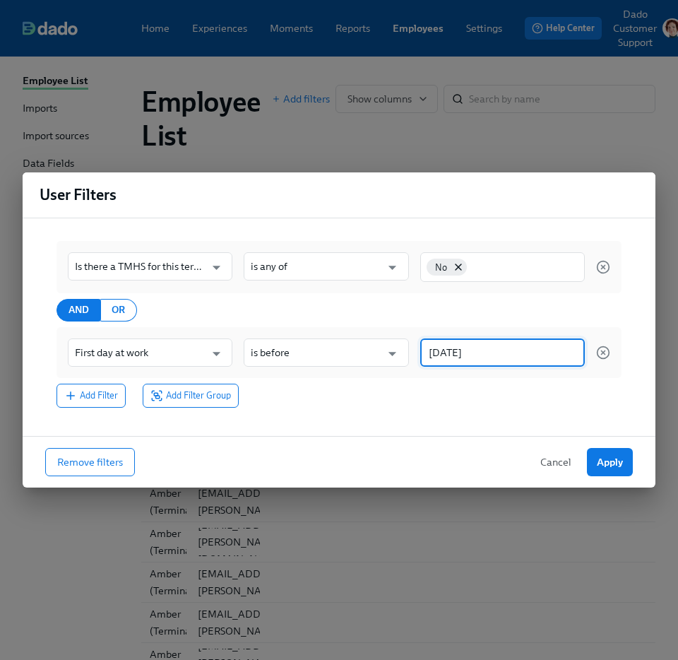
click at [488, 356] on input "[DATE]" at bounding box center [502, 352] width 165 height 28
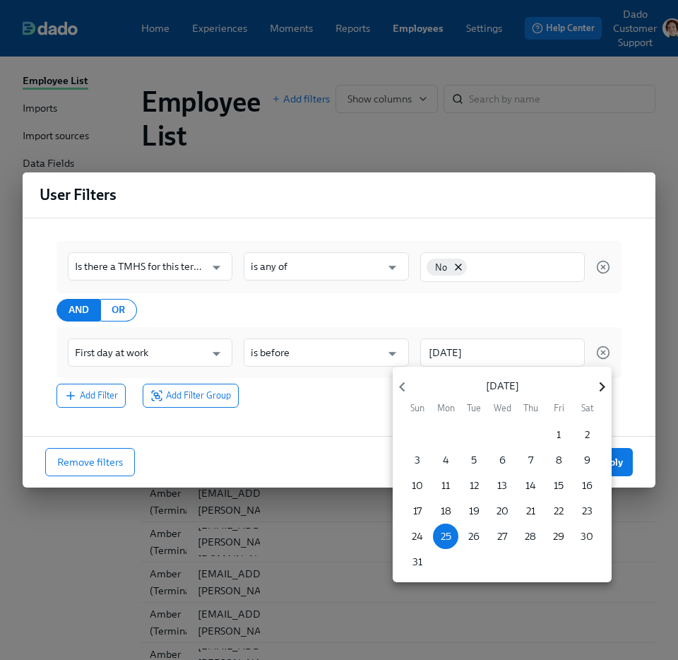
click at [600, 387] on icon "button" at bounding box center [602, 386] width 19 height 19
click at [480, 454] on span "9" at bounding box center [473, 460] width 25 height 14
click at [504, 461] on p "10" at bounding box center [502, 460] width 11 height 14
type input "2025/09/10"
click at [515, 312] on div at bounding box center [339, 330] width 678 height 660
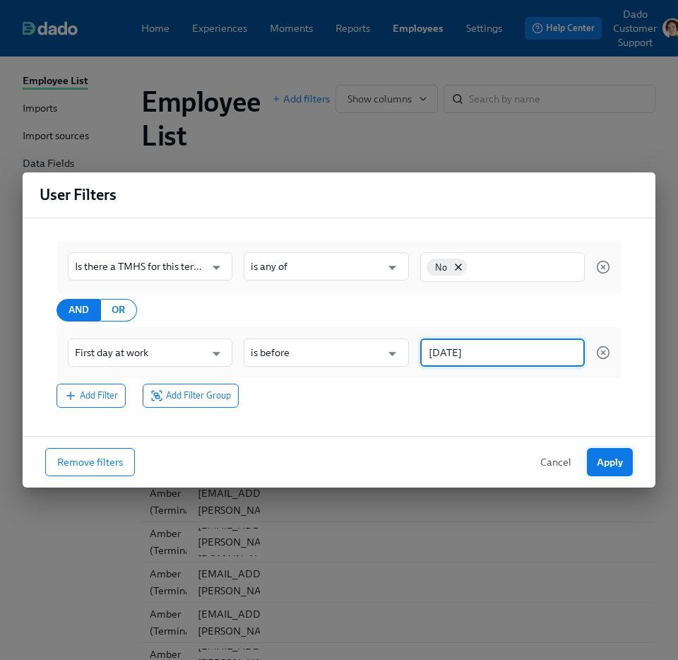
click at [611, 461] on span "Apply" at bounding box center [610, 462] width 26 height 14
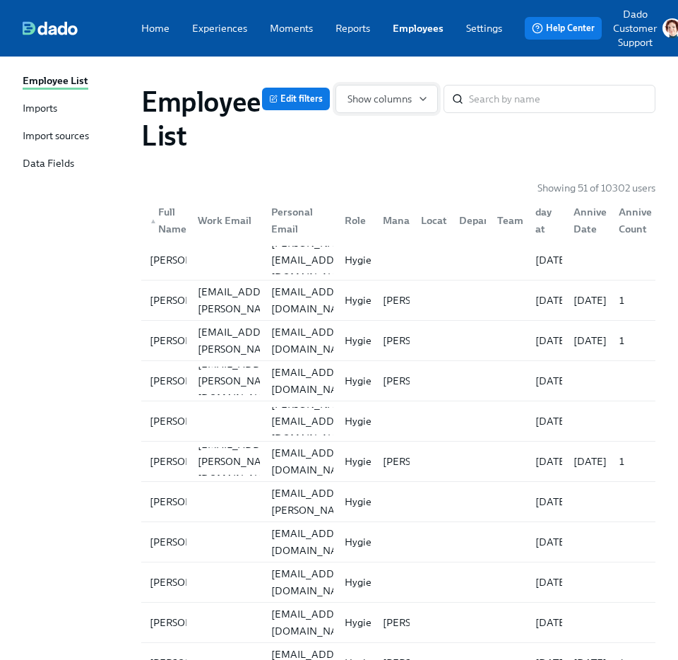
click at [408, 96] on span "Show columns" at bounding box center [387, 99] width 78 height 14
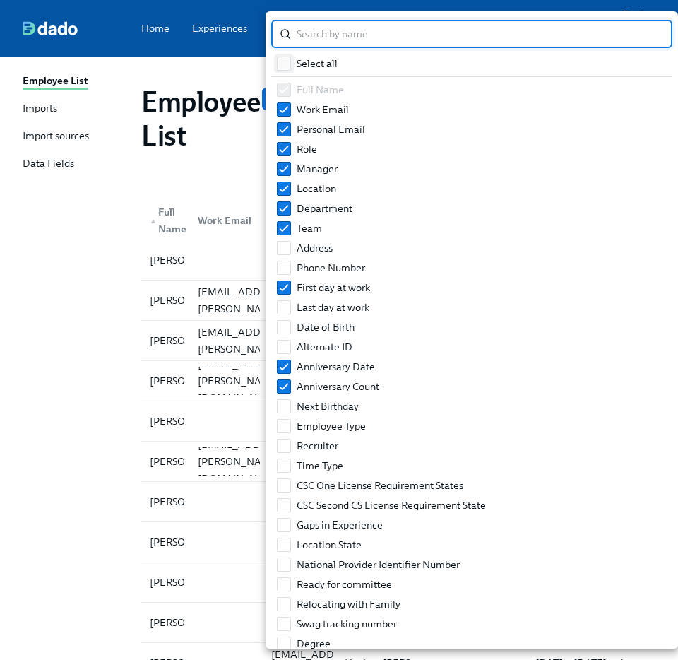
click at [287, 58] on input "Select all" at bounding box center [284, 63] width 13 height 13
checkbox input "true"
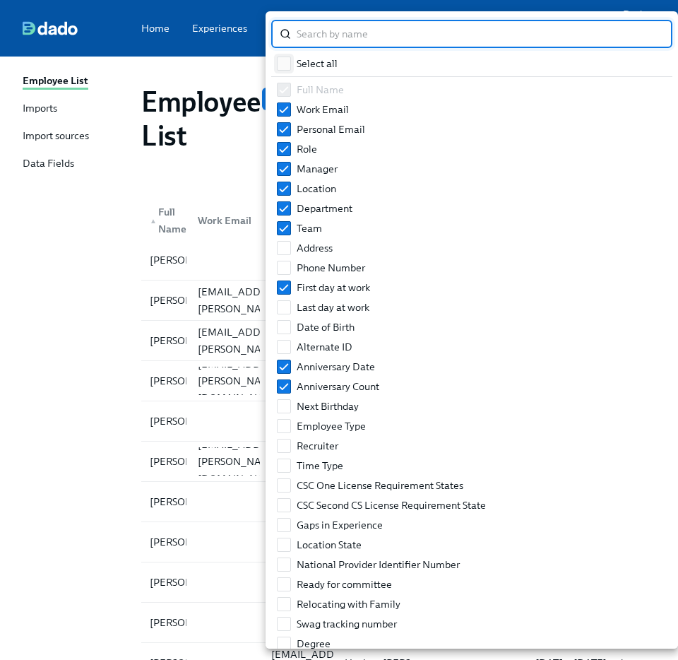
checkbox input "true"
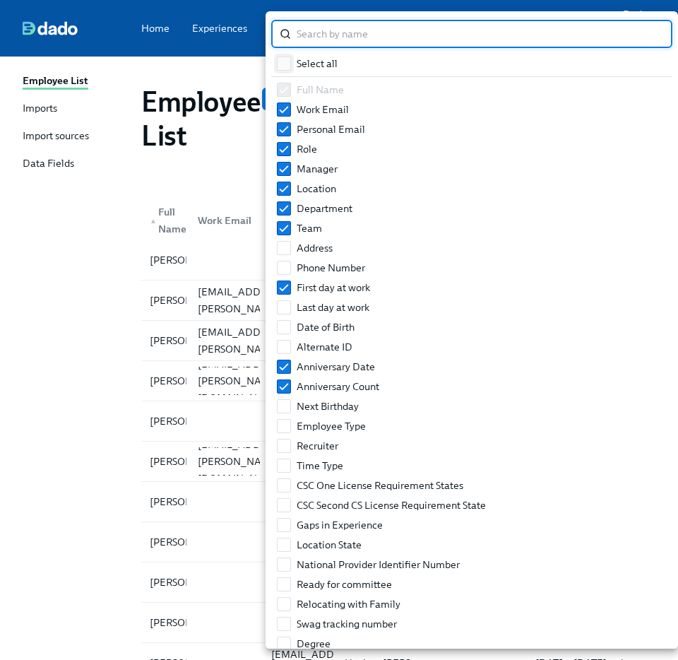
checkbox input "true"
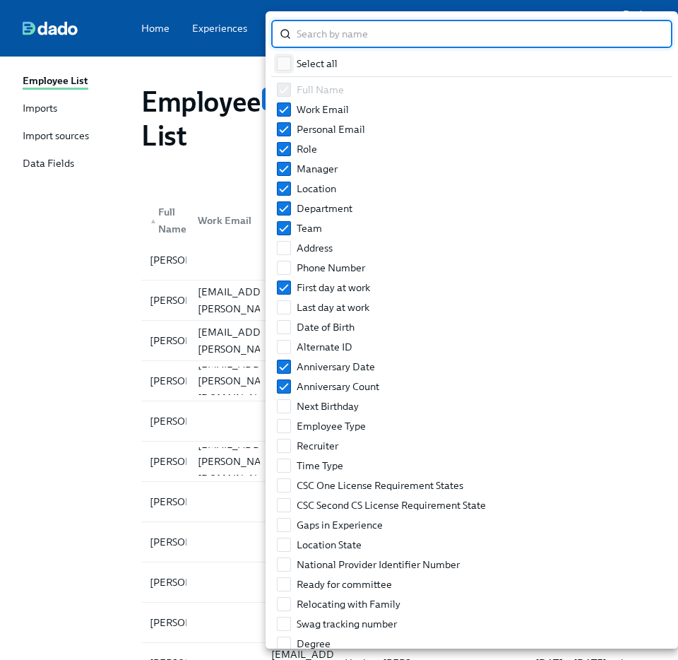
checkbox input "true"
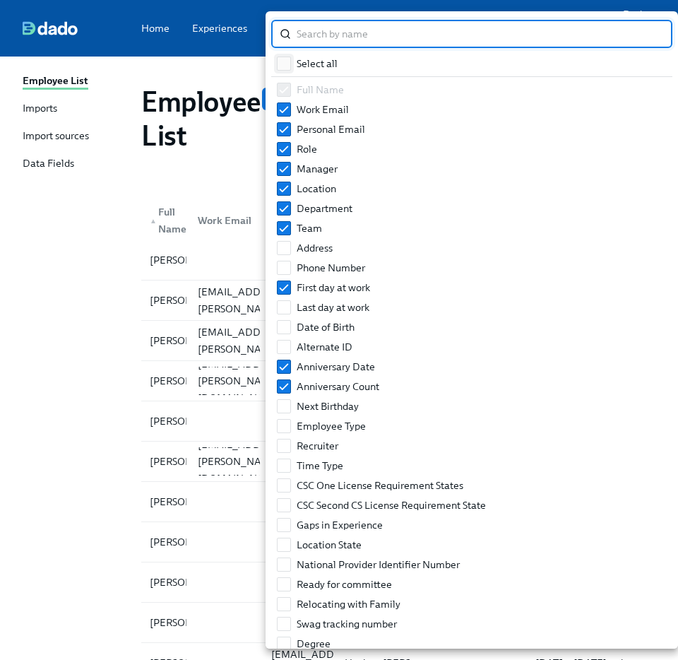
checkbox input "true"
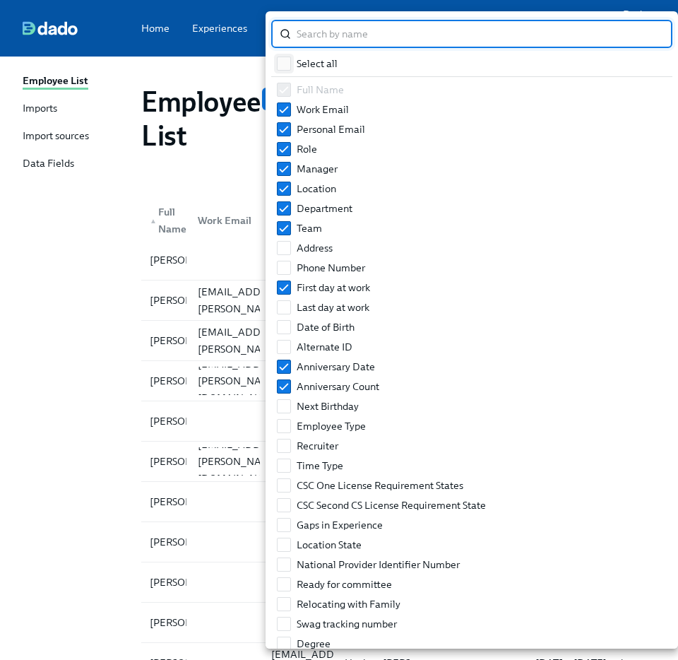
checkbox input "true"
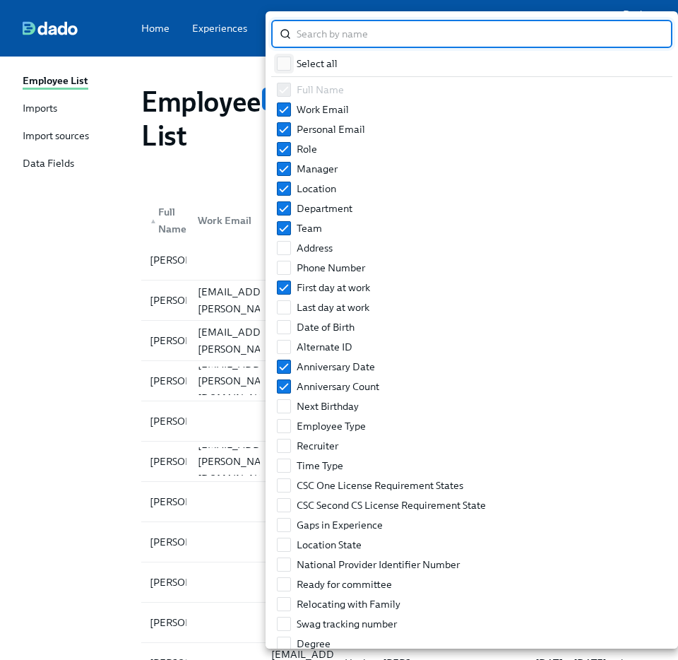
checkbox input "true"
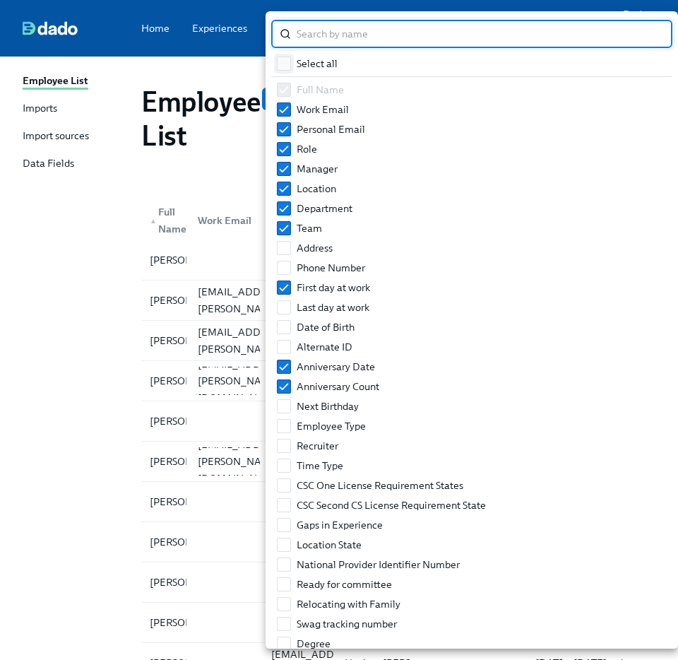
checkbox input "true"
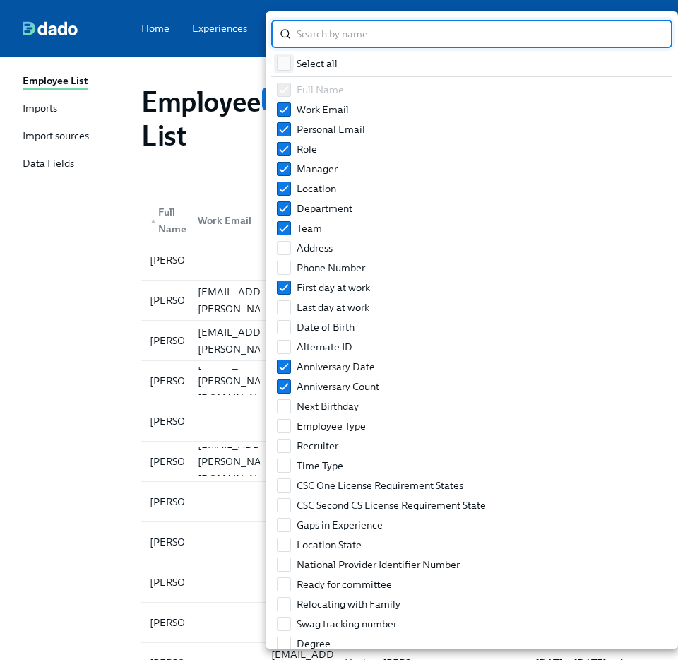
checkbox input "true"
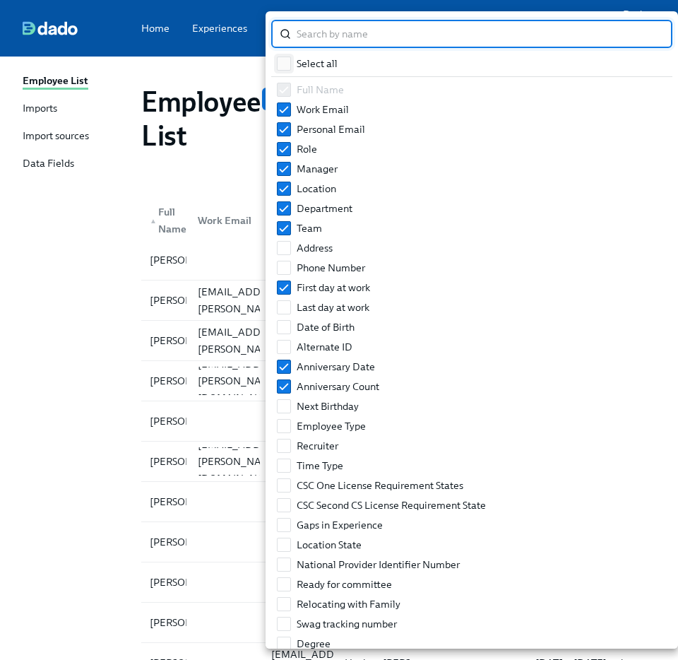
checkbox input "true"
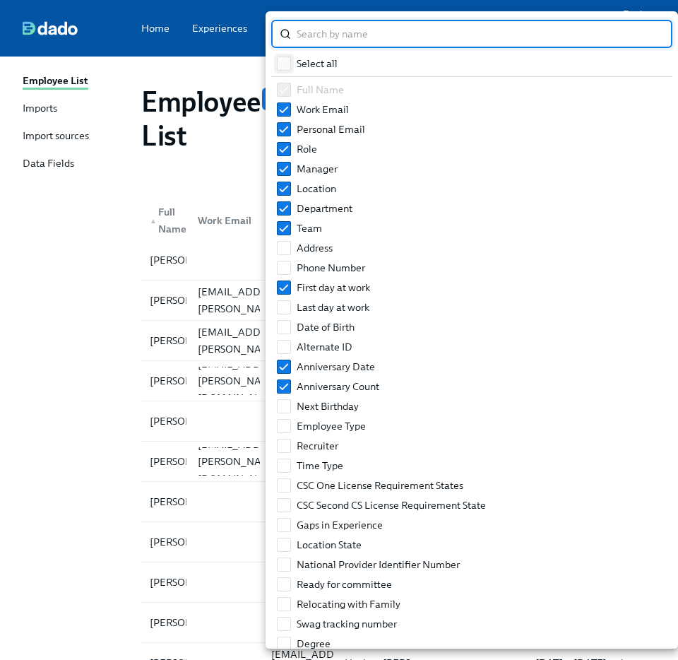
checkbox input "true"
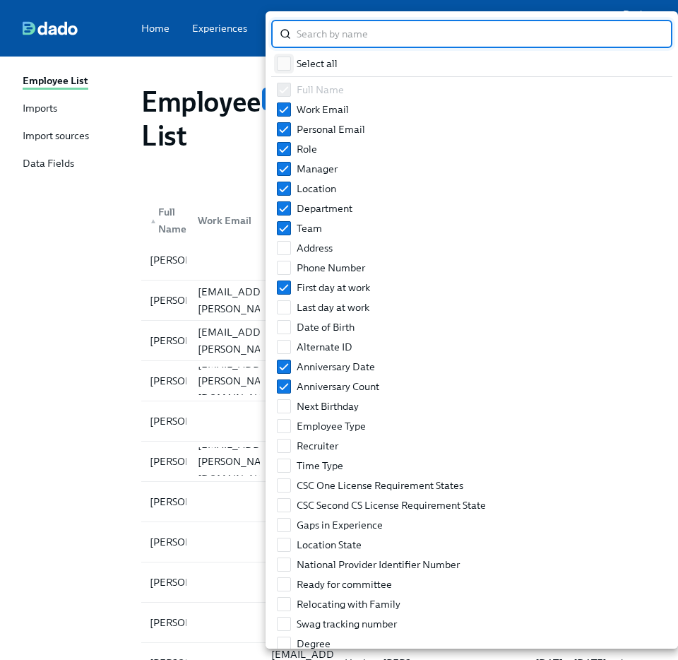
checkbox input "true"
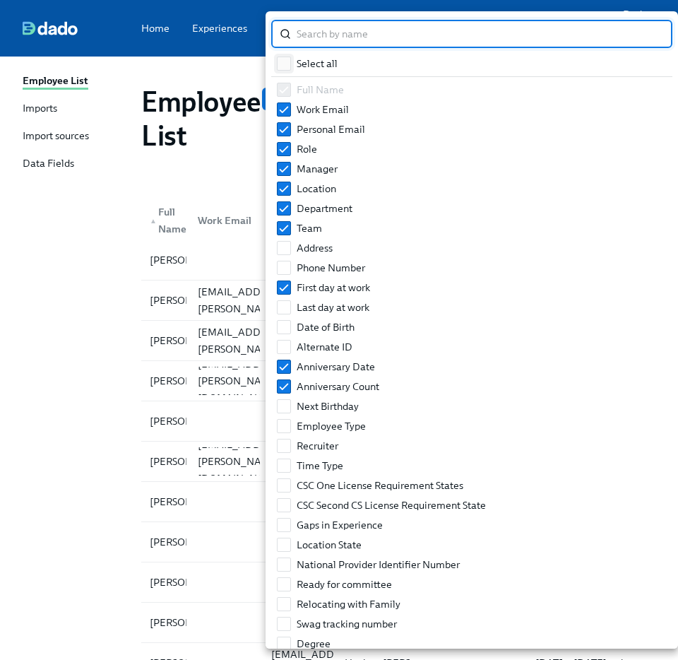
checkbox input "true"
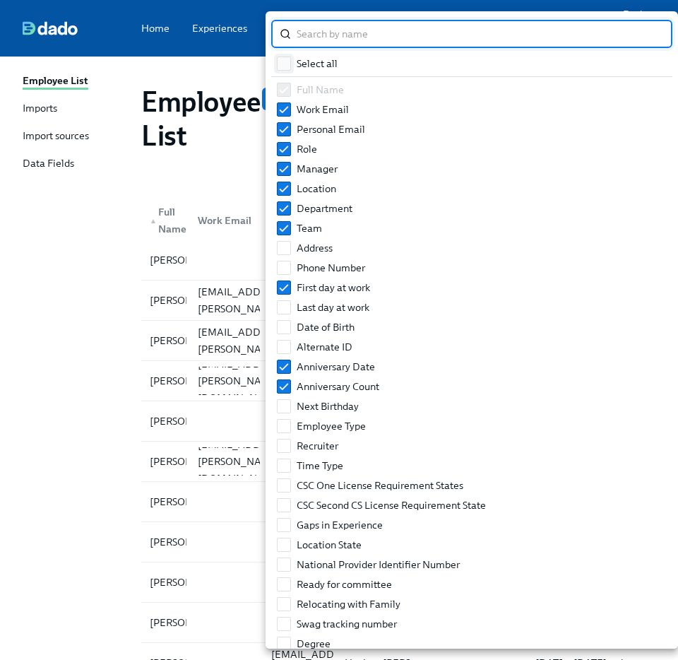
checkbox input "true"
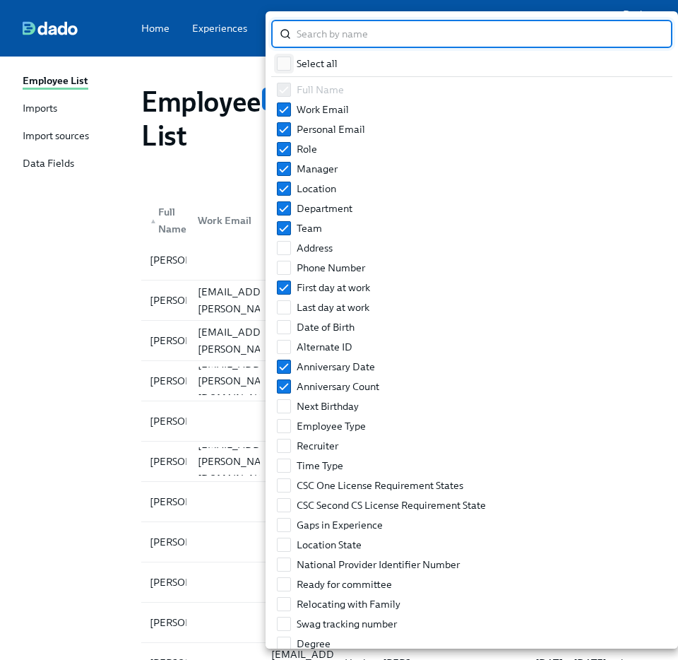
checkbox input "true"
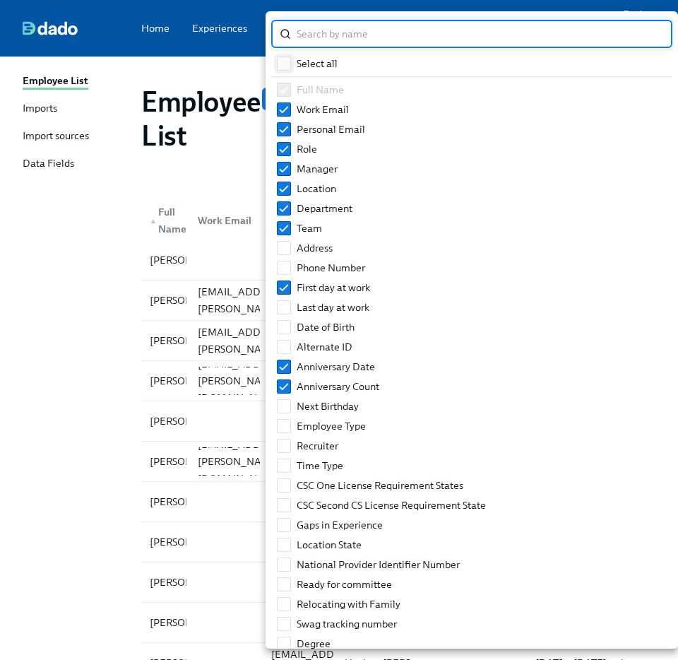
checkbox input "true"
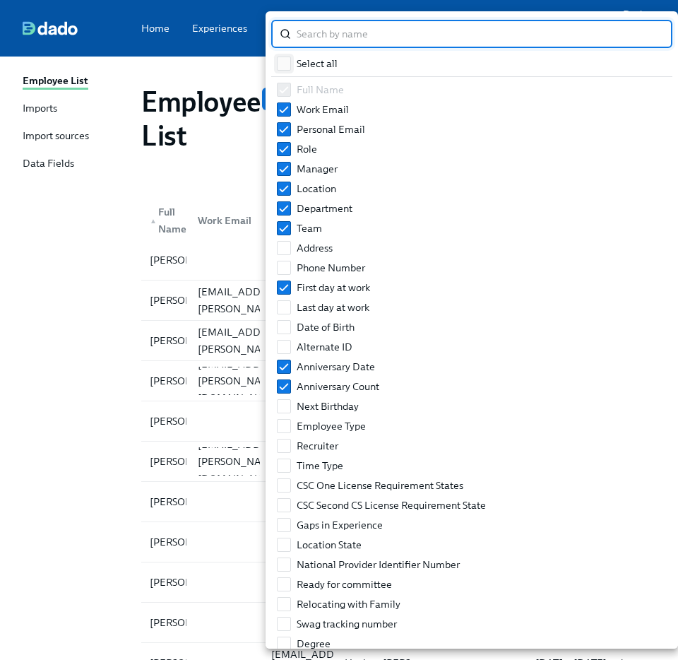
checkbox input "true"
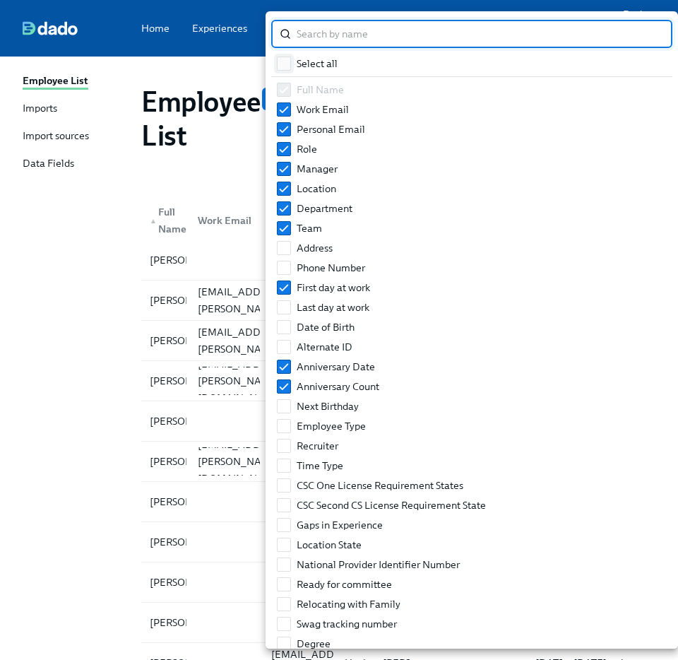
checkbox input "true"
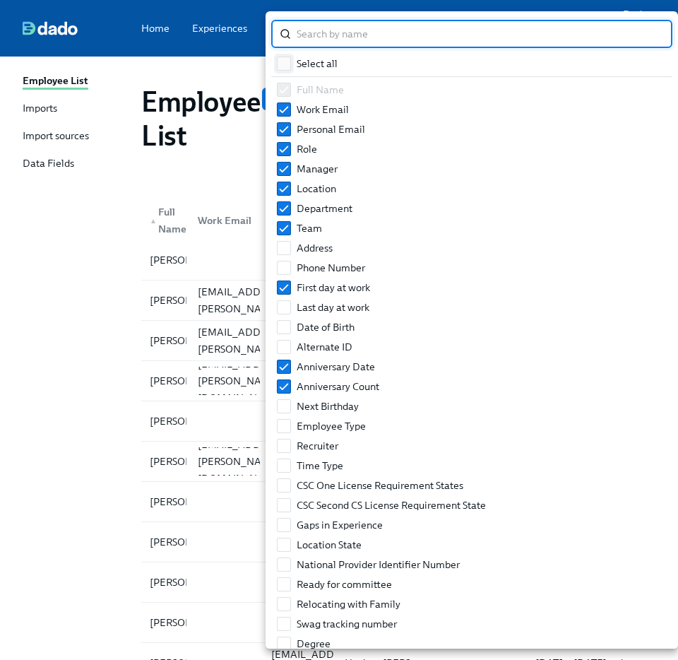
checkbox input "true"
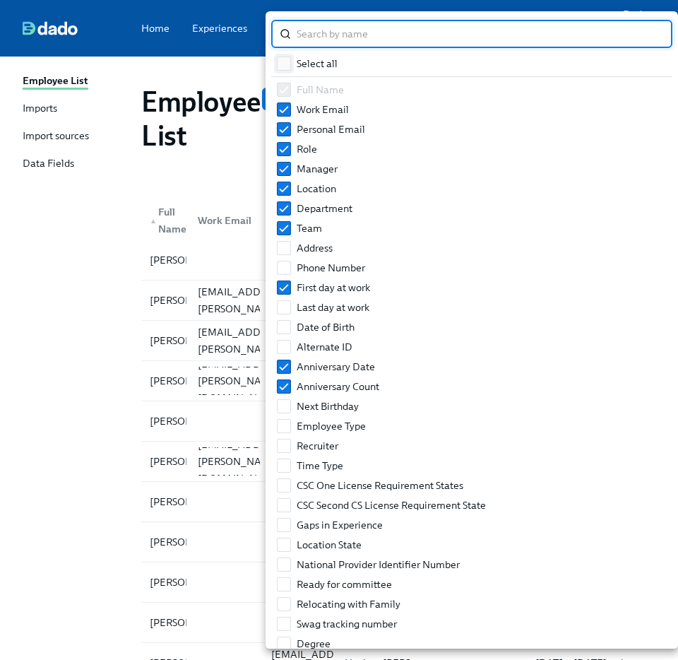
checkbox input "true"
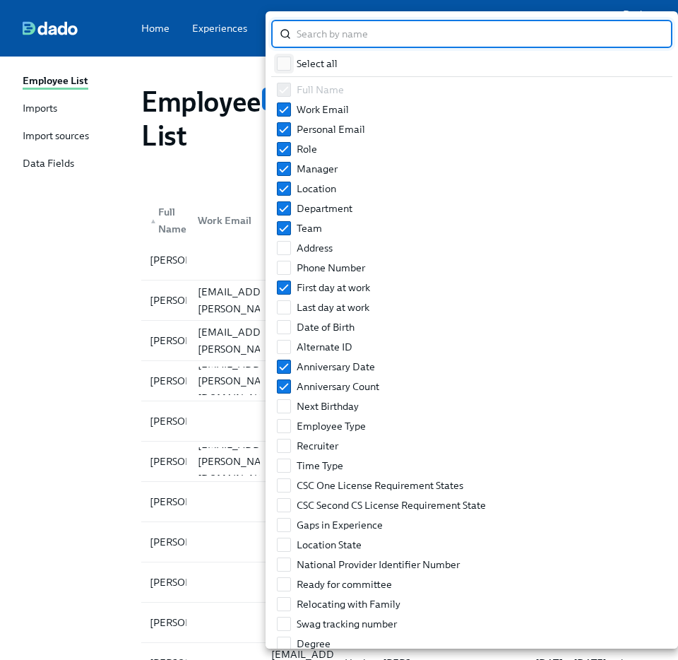
checkbox input "true"
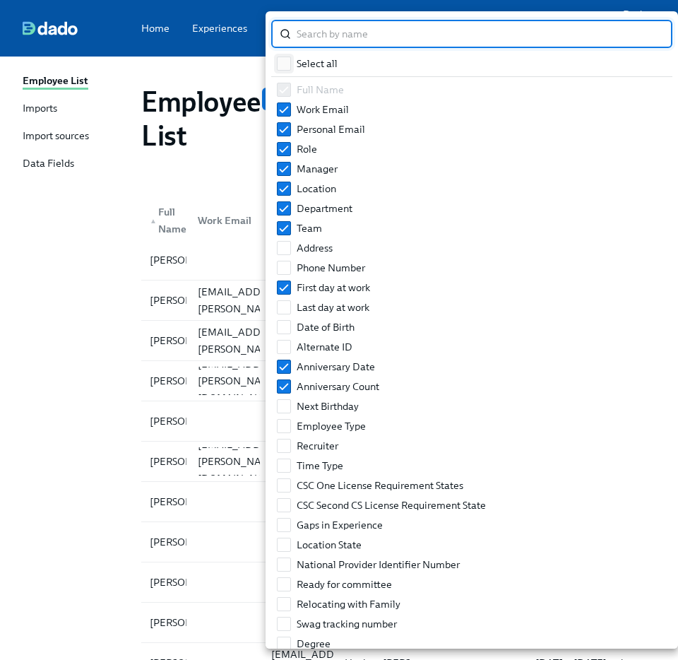
checkbox input "true"
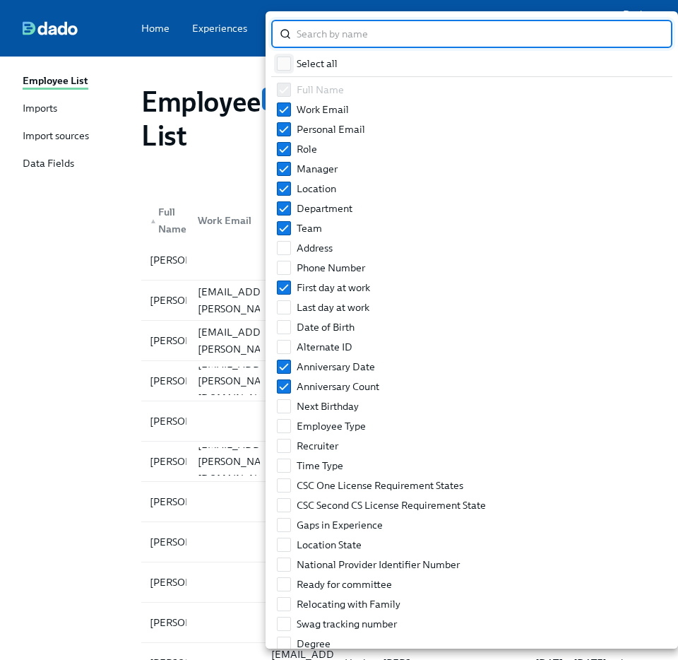
checkbox input "true"
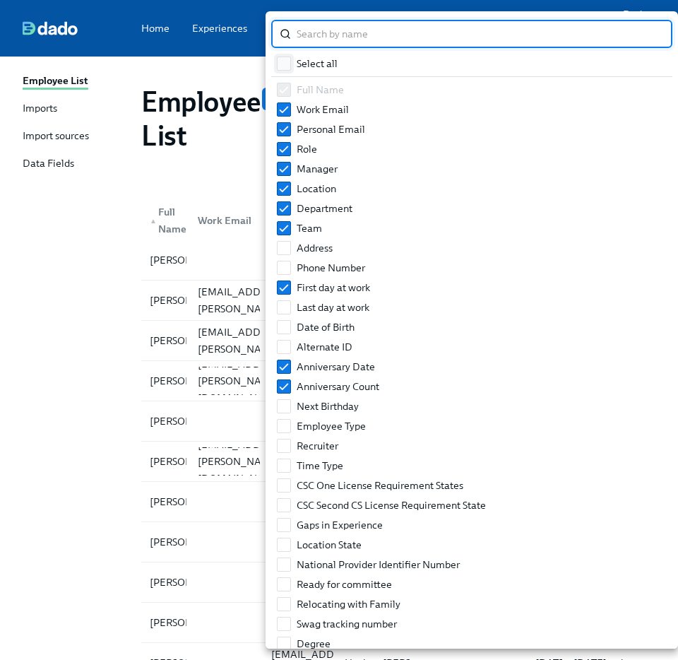
checkbox input "true"
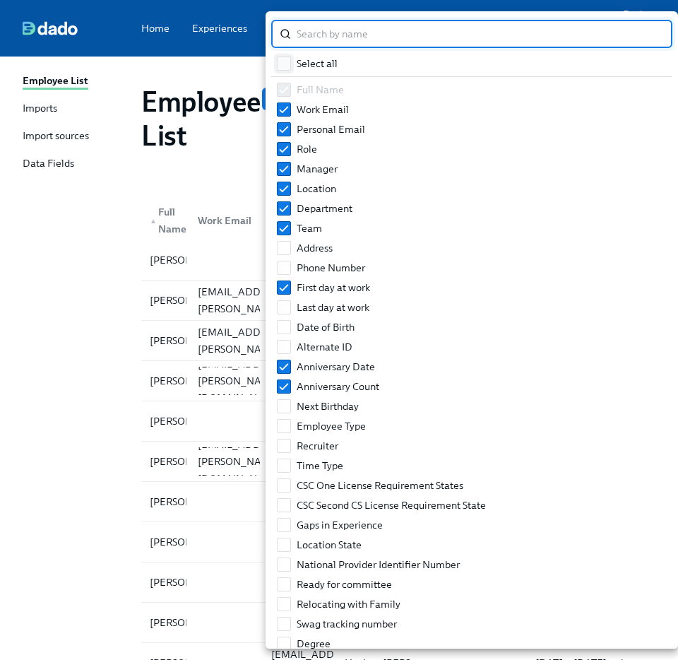
checkbox input "true"
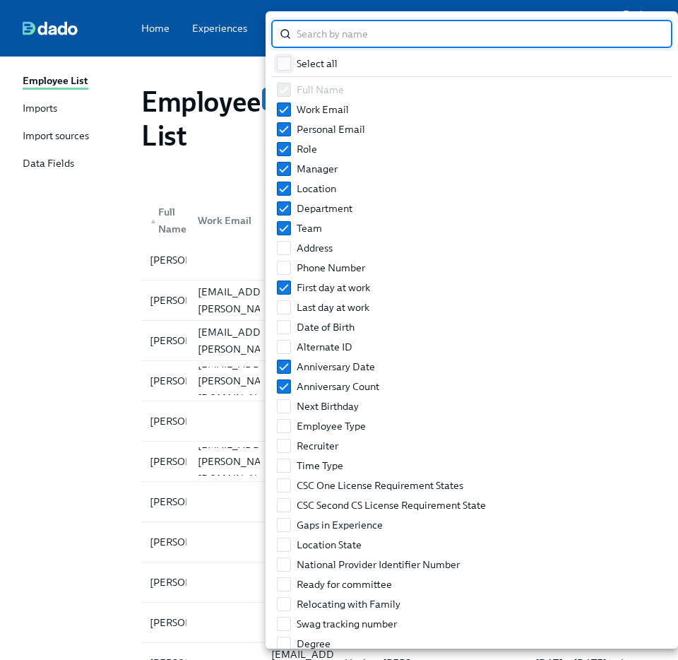
checkbox input "true"
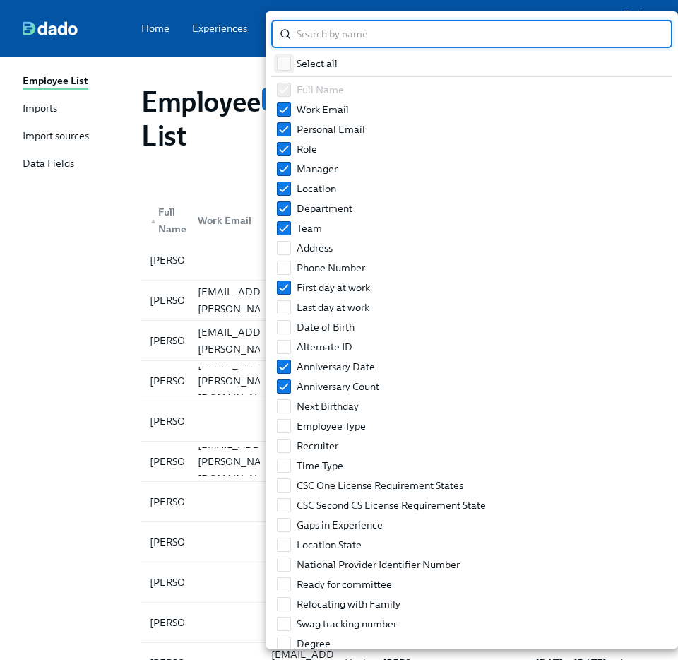
checkbox input "true"
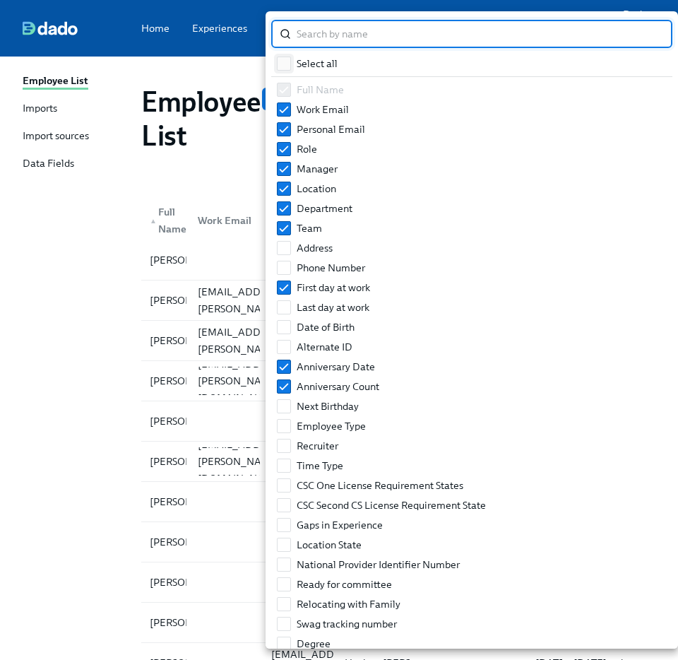
checkbox input "true"
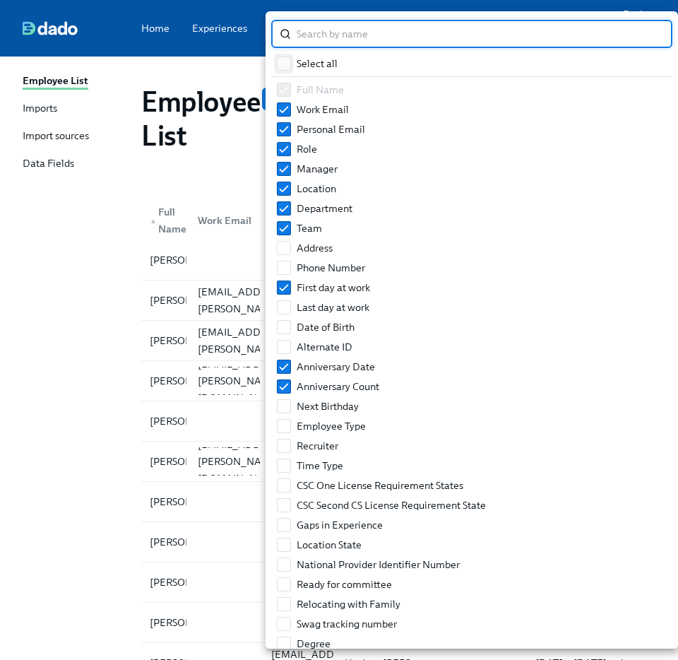
checkbox input "true"
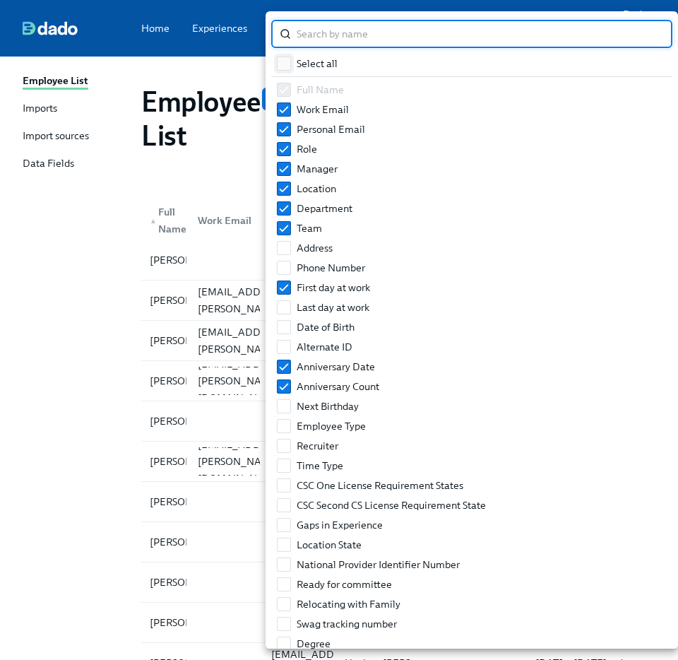
checkbox input "true"
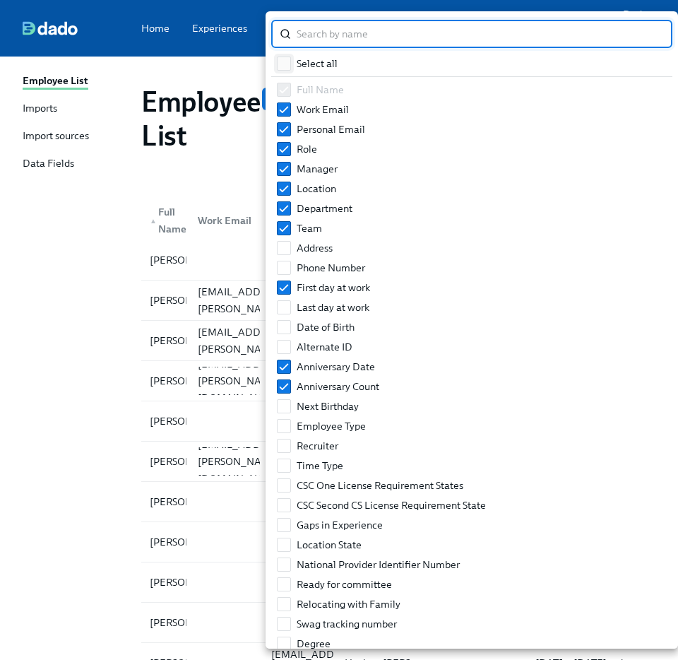
checkbox input "true"
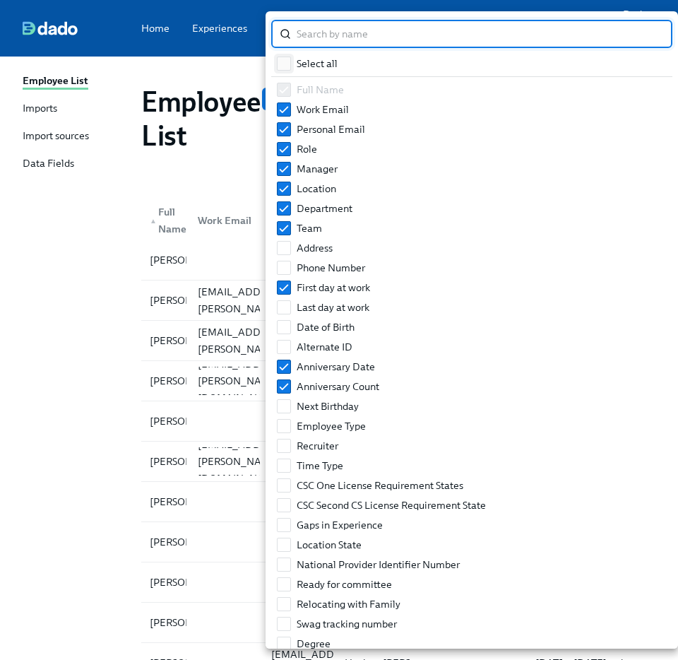
checkbox input "true"
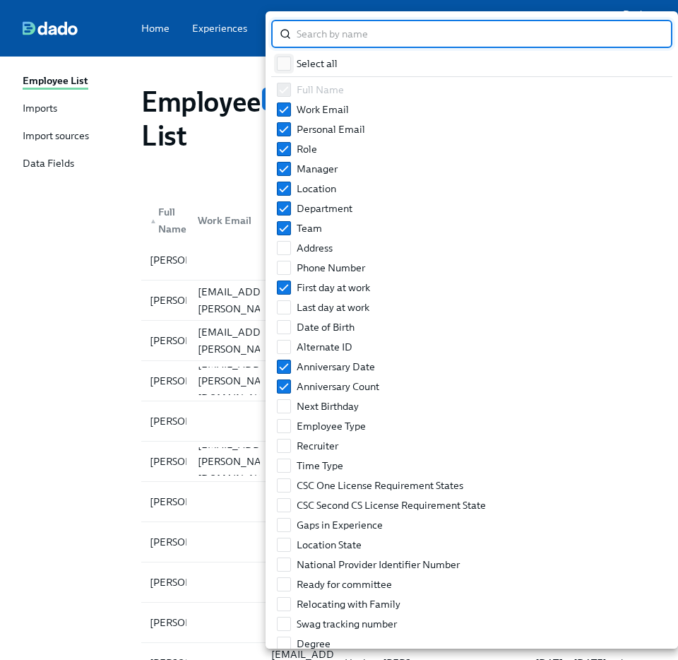
checkbox input "true"
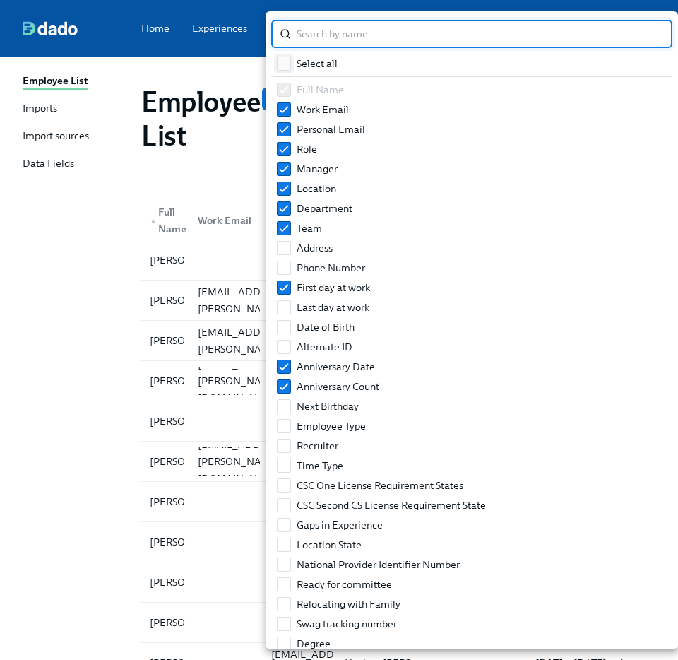
checkbox input "true"
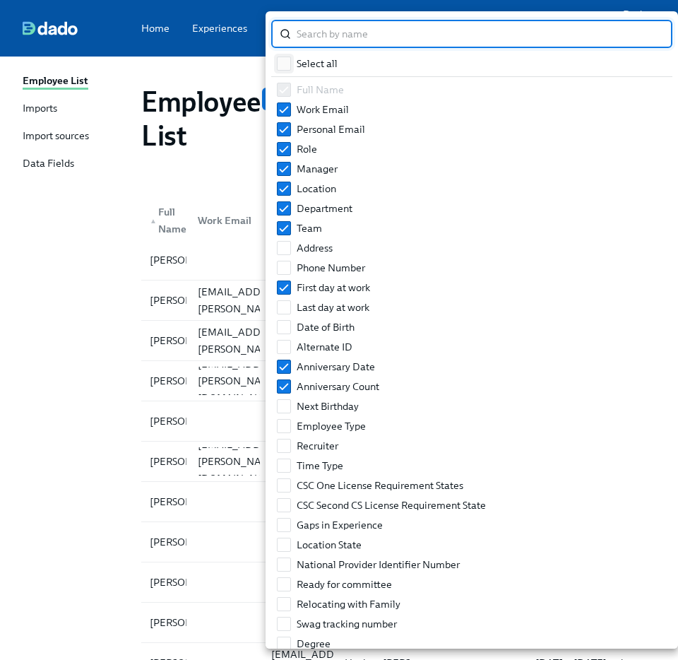
checkbox input "true"
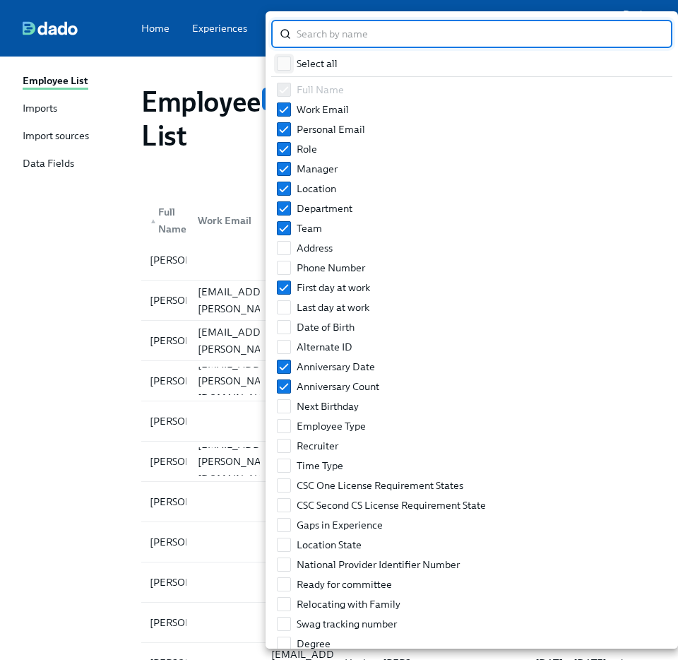
checkbox input "true"
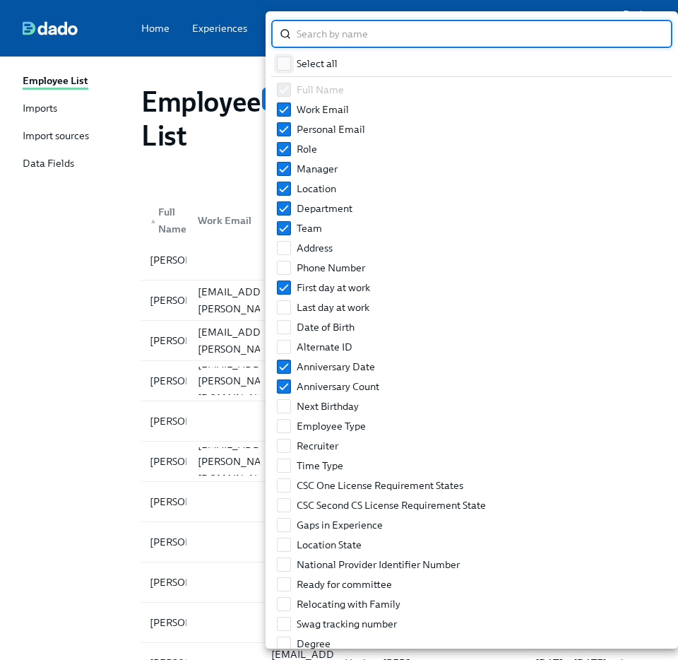
checkbox input "true"
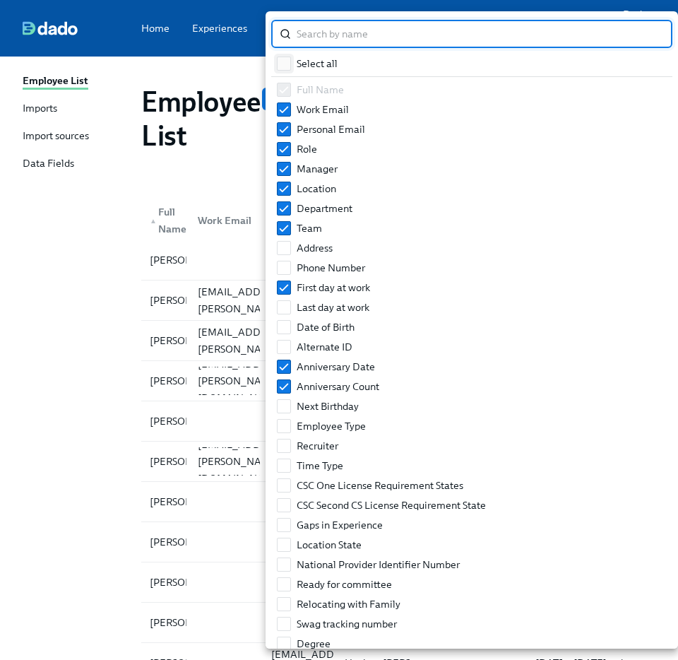
checkbox input "true"
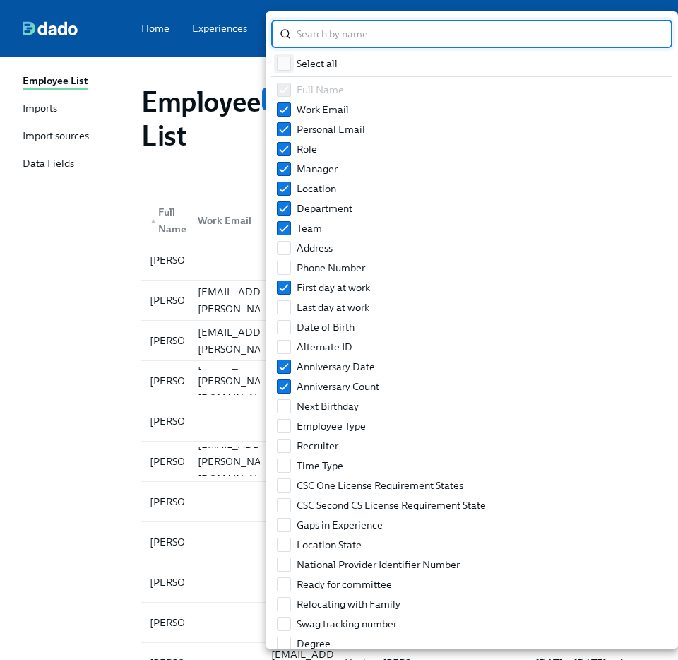
checkbox input "true"
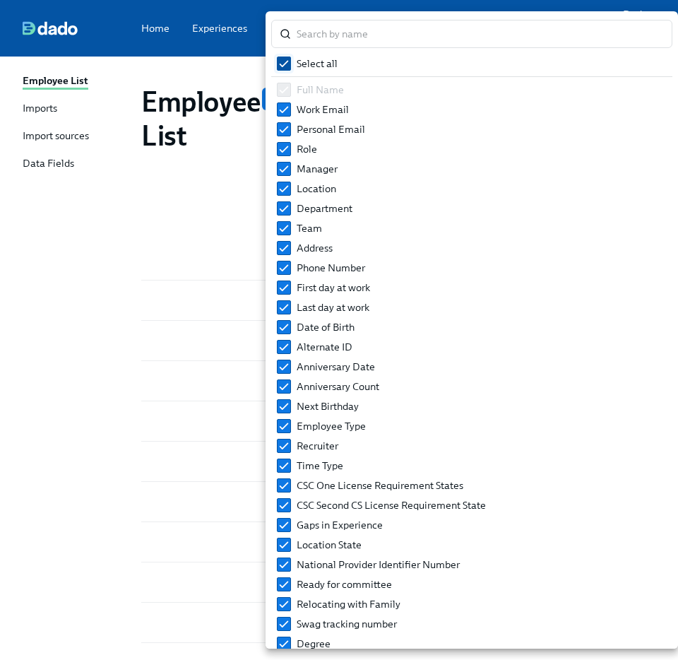
click at [287, 59] on input "Select all" at bounding box center [284, 63] width 13 height 13
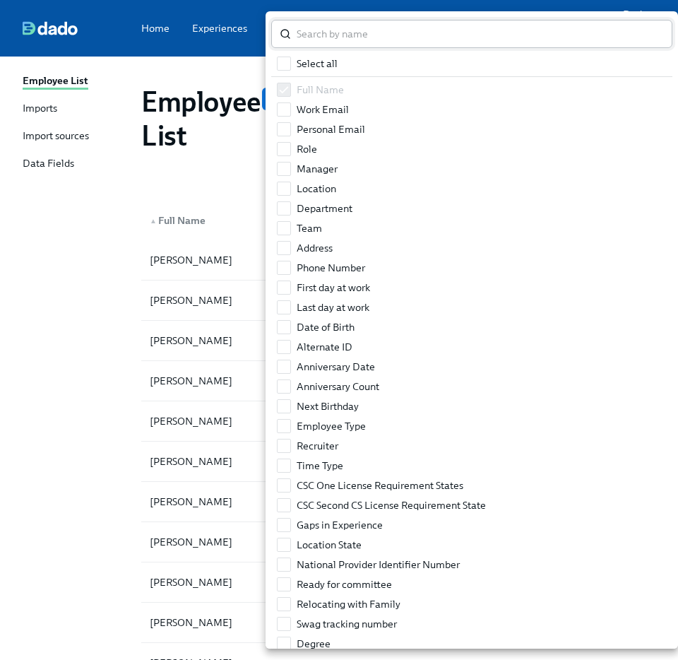
click at [311, 40] on input "search" at bounding box center [485, 34] width 376 height 28
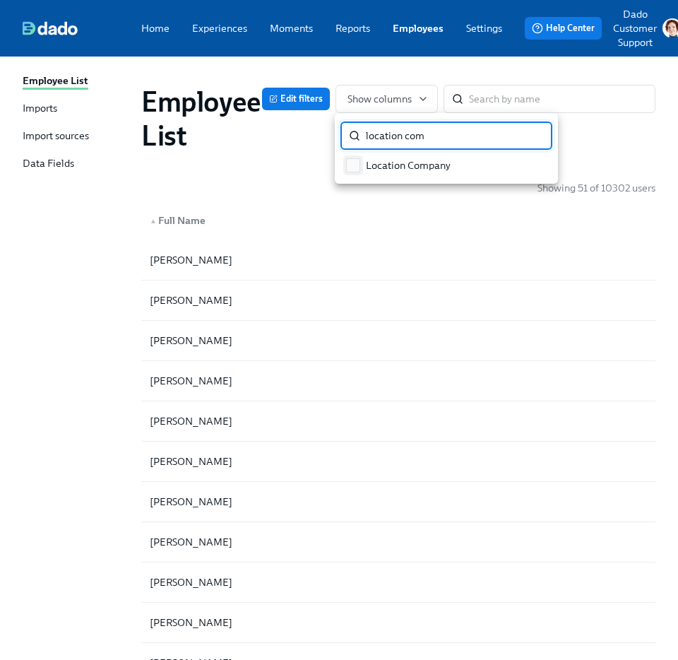
click at [413, 172] on label "Location Company" at bounding box center [399, 165] width 116 height 20
click at [360, 172] on input "Location Company" at bounding box center [353, 165] width 13 height 13
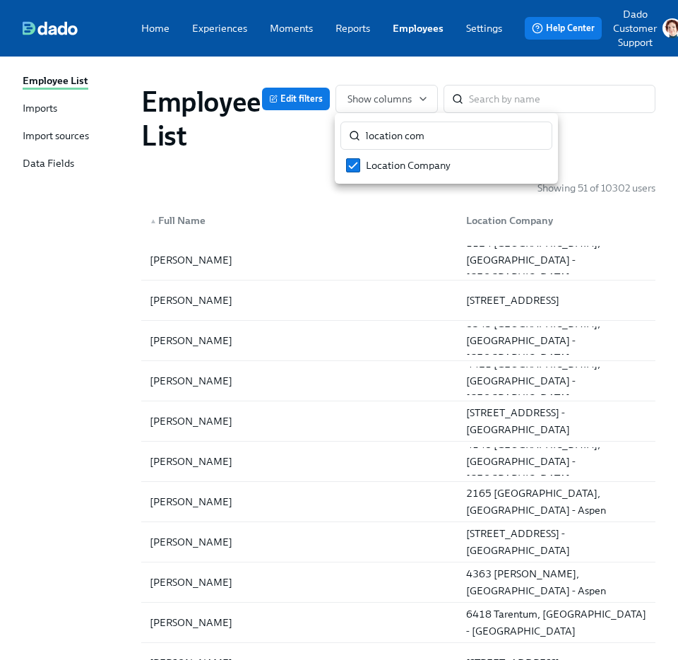
click at [81, 258] on div at bounding box center [339, 330] width 678 height 660
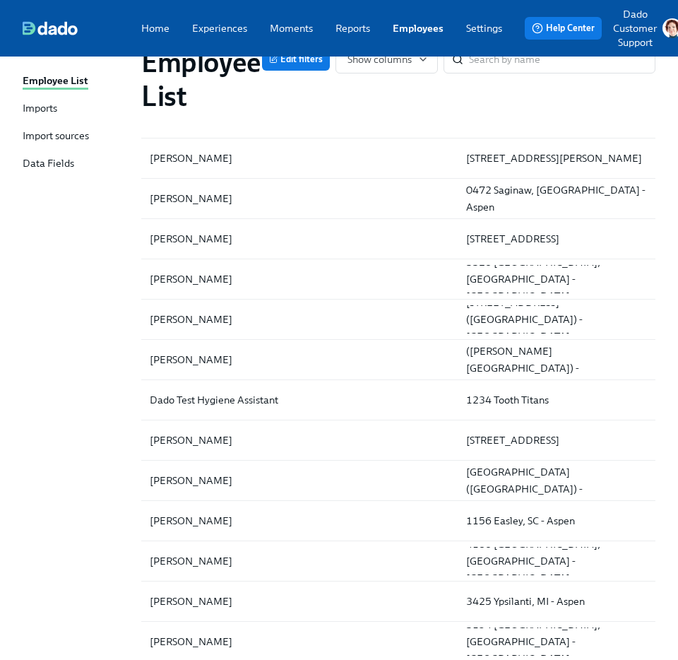
scroll to position [1181, 0]
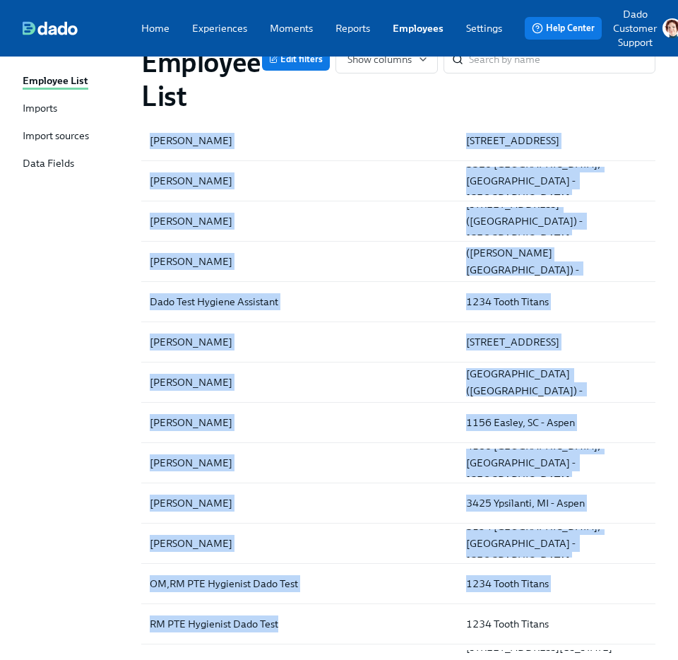
drag, startPoint x: 103, startPoint y: 238, endPoint x: 425, endPoint y: 659, distance: 530.1
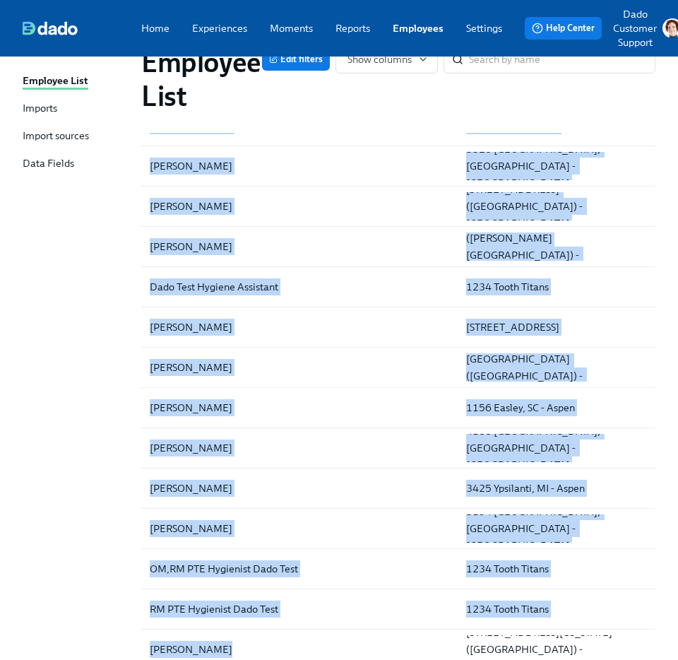
copy div "Casandra Arechiga 1124 Albany, OR - Aspen Brittnie Baker 4397 Holbrook, NY - As…"
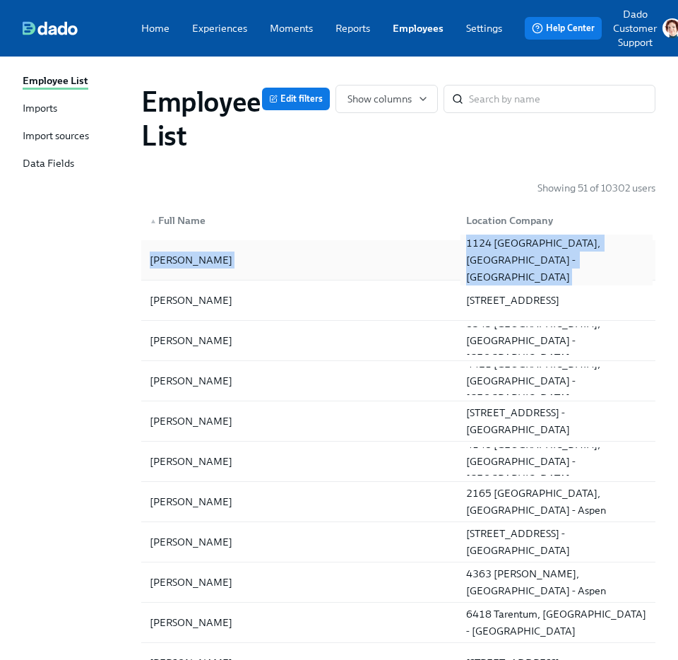
copy div "Casandra Arechiga 1124 Albany, OR - Aspen"
drag, startPoint x: 102, startPoint y: 256, endPoint x: 607, endPoint y: 255, distance: 505.1
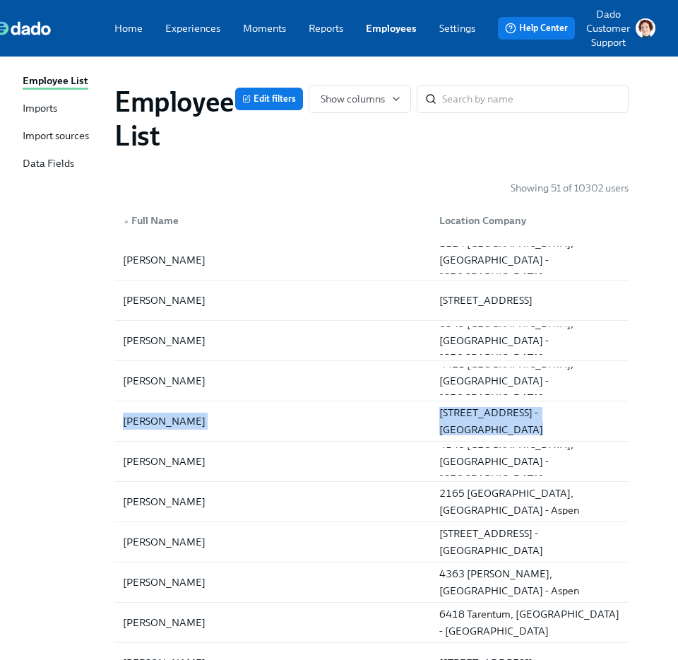
drag, startPoint x: 97, startPoint y: 412, endPoint x: 663, endPoint y: 430, distance: 565.5
copy div "Daisy Burton 4227 Houston (West Oaks), TX - Aspen"
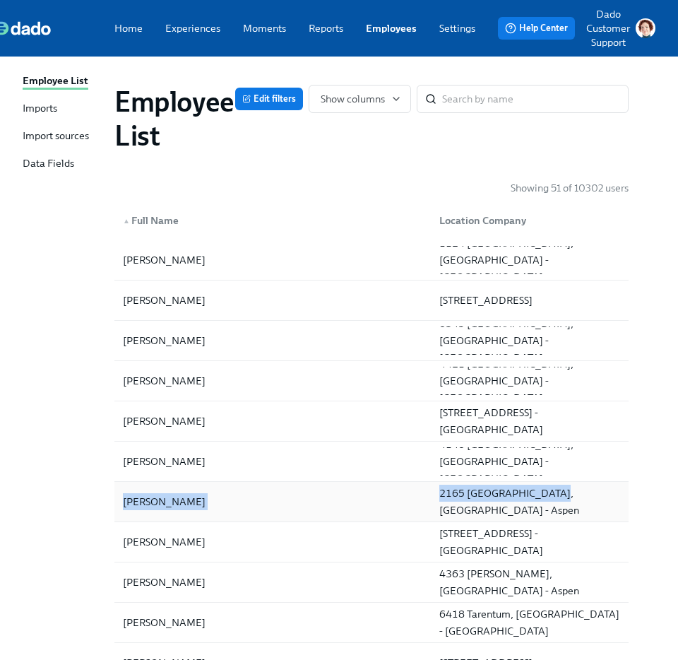
copy div "Kristin Carter 2165 Joplin,MO - Aspen"
drag, startPoint x: 89, startPoint y: 497, endPoint x: 551, endPoint y: 508, distance: 462.1
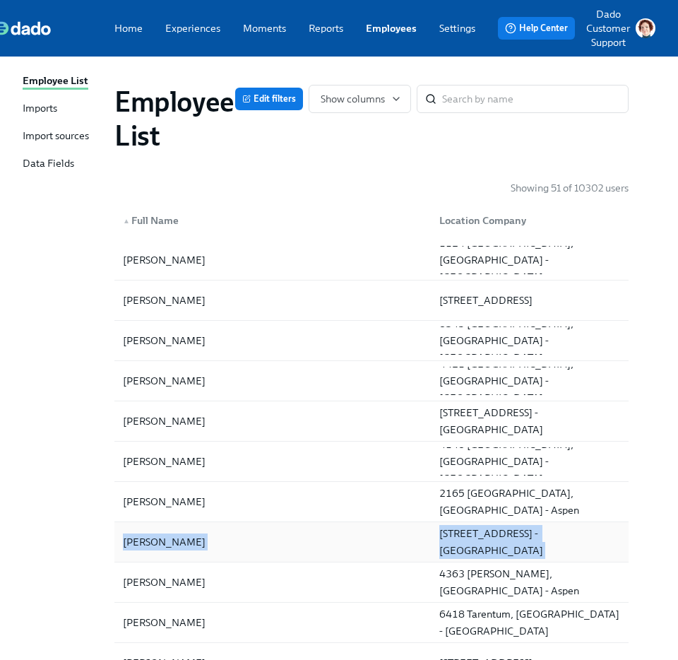
drag, startPoint x: 78, startPoint y: 543, endPoint x: 615, endPoint y: 545, distance: 536.2
copy div "Dawn Cater 4273 Hendersonville, TN - Aspen"
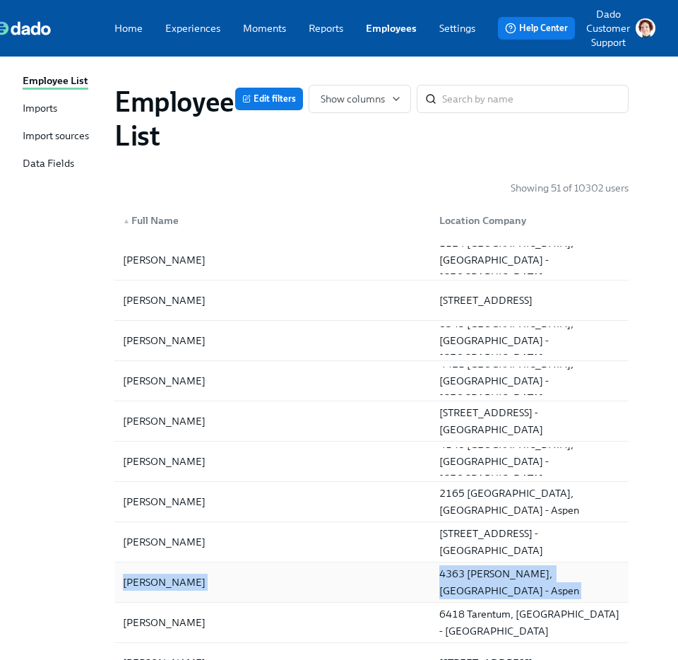
drag, startPoint x: 78, startPoint y: 590, endPoint x: 590, endPoint y: 577, distance: 512.3
copy div "Caitlin Cawley 4363 Harriman, NY - Aspen"
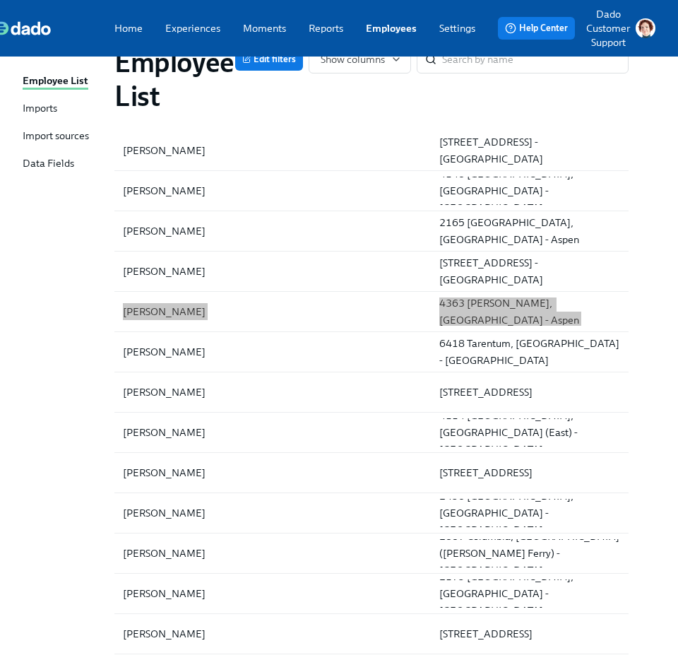
scroll to position [273, 27]
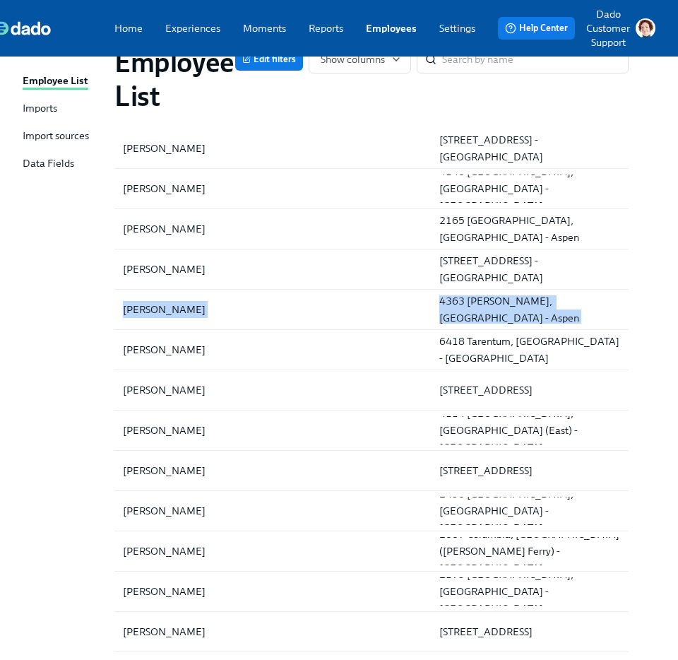
drag, startPoint x: 74, startPoint y: 418, endPoint x: 644, endPoint y: 464, distance: 571.9
copy div "Alison Cox 4114 Appleton, WI (East) - Aspen Marly Cox 4145 North Little Rock, A…"
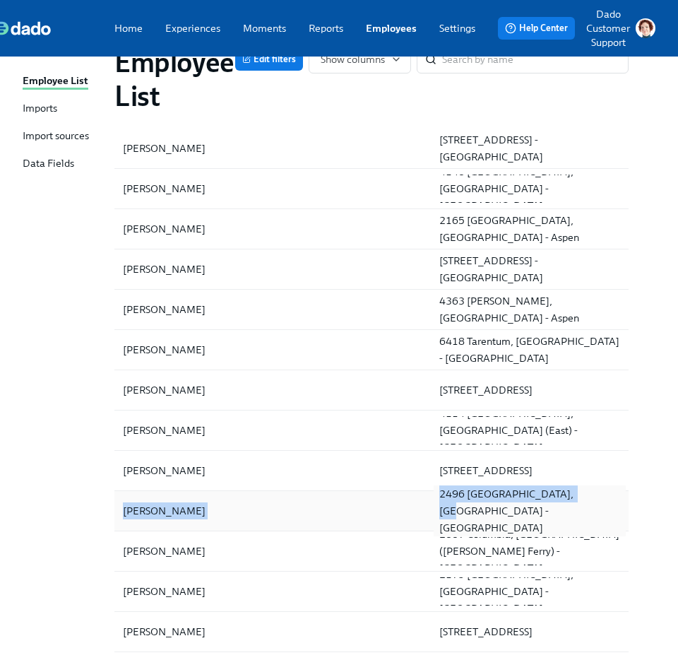
copy div "Amy Davies 2496 Charleston, SC - Aspen"
drag, startPoint x: 93, startPoint y: 512, endPoint x: 583, endPoint y: 519, distance: 490.3
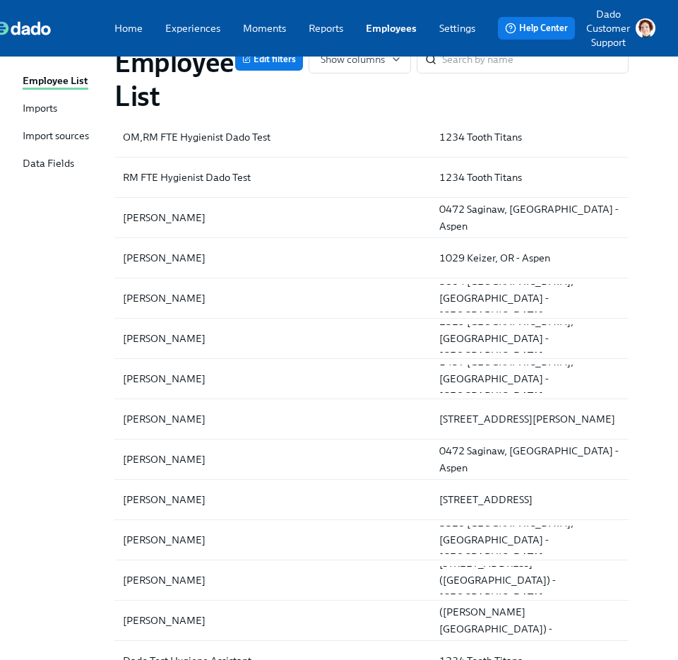
scroll to position [808, 27]
drag, startPoint x: 84, startPoint y: 503, endPoint x: 603, endPoint y: 504, distance: 518.5
click at [602, 504] on div "Employee List Edit filters Show columns ​ Showing 51 of 10302 users ▲ Full Name…" at bounding box center [312, 375] width 633 height 2220
copy div "Connor Harnetty 2427 Brooklyn Center, MN - Aspen"
click at [83, 533] on div "Employee List Edit filters Show columns ​ Showing 51 of 10302 users ▲ Full Name…" at bounding box center [312, 375] width 633 height 2220
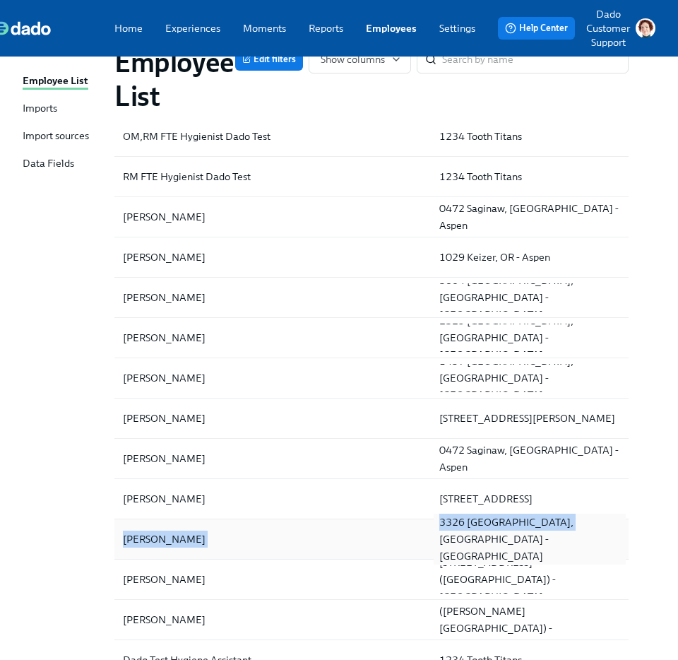
drag, startPoint x: 63, startPoint y: 547, endPoint x: 588, endPoint y: 547, distance: 524.9
click at [588, 547] on div "Employee List Edit filters Show columns ​ Showing 51 of 10302 users ▲ Full Name…" at bounding box center [312, 375] width 633 height 2220
copy div "Danielle Harrington 3326 Medford, OR - Aspen"
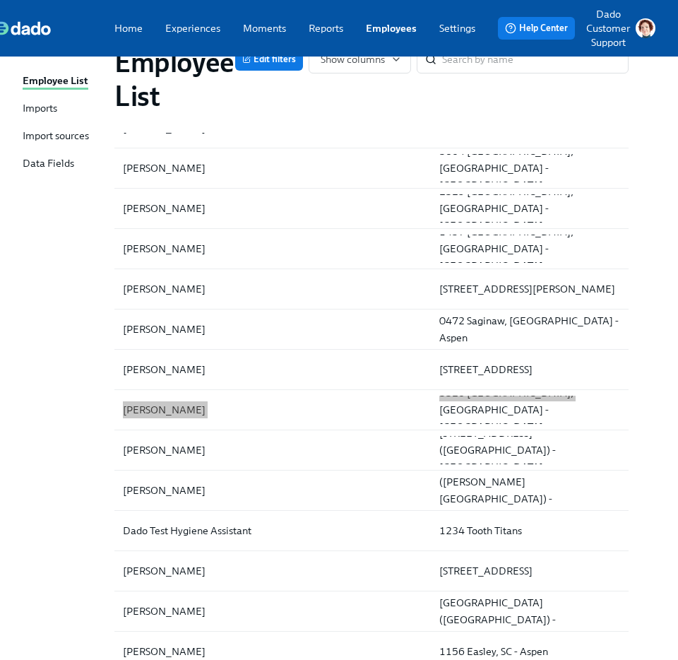
scroll to position [939, 27]
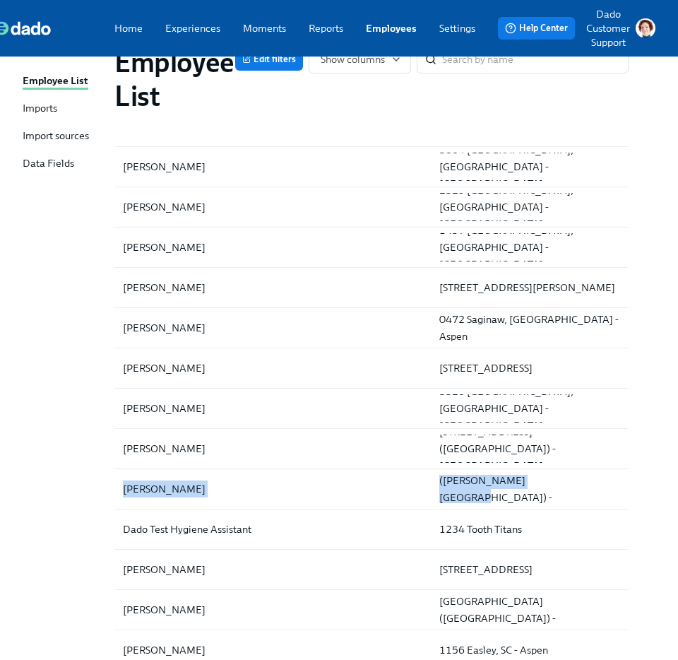
drag, startPoint x: 82, startPoint y: 481, endPoint x: 638, endPoint y: 494, distance: 556.1
click at [637, 494] on div "Employee List Imports Import sources Data Fields Employee List Edit filters Sho…" at bounding box center [312, 253] width 678 height 2271
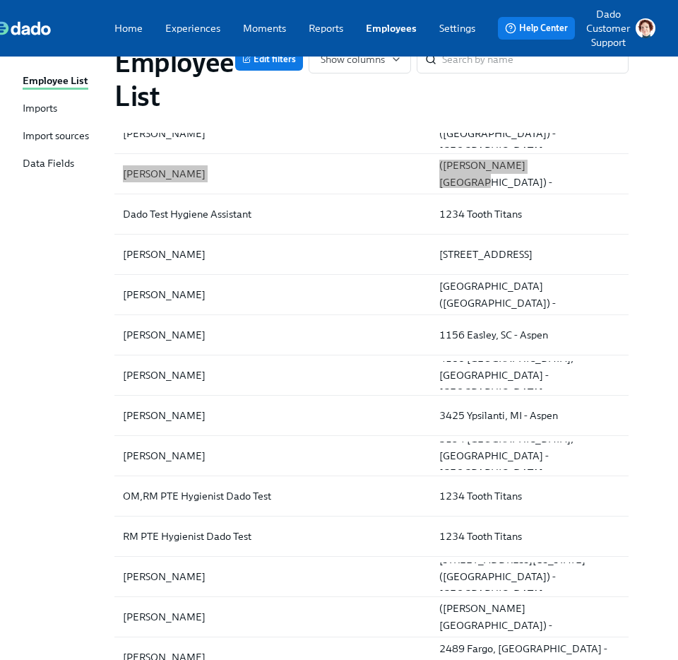
scroll to position [1618, 27]
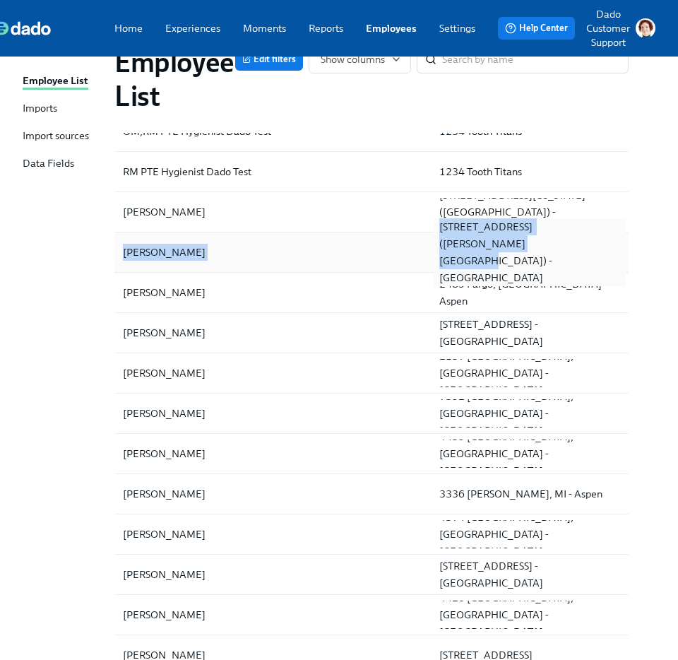
drag, startPoint x: 92, startPoint y: 254, endPoint x: 533, endPoint y: 259, distance: 441.6
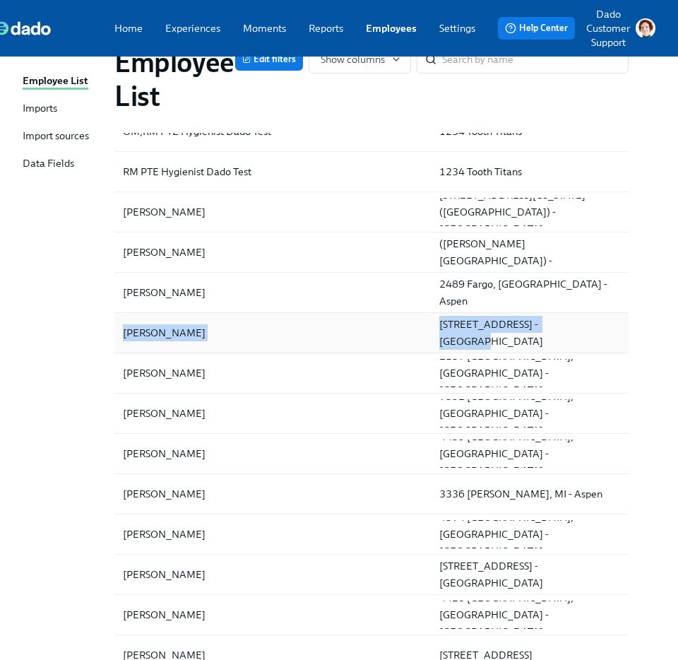
drag, startPoint x: 102, startPoint y: 335, endPoint x: 594, endPoint y: 334, distance: 491.7
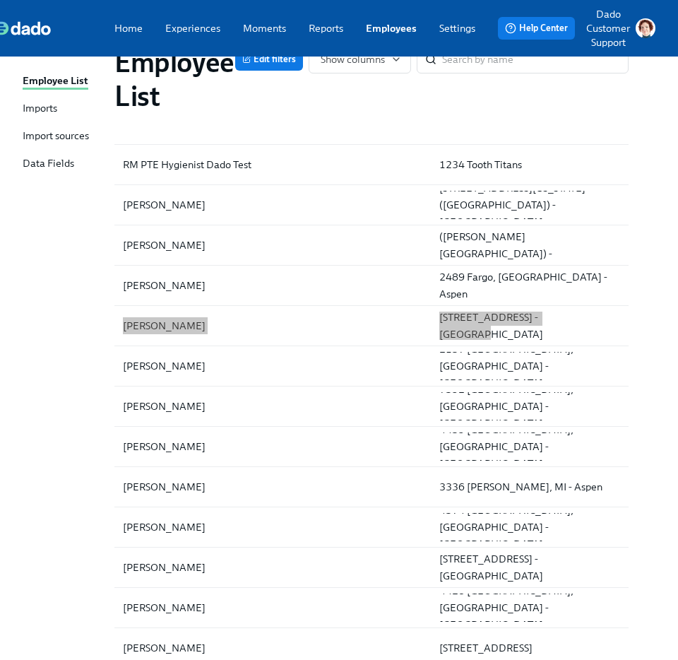
scroll to position [1667, 27]
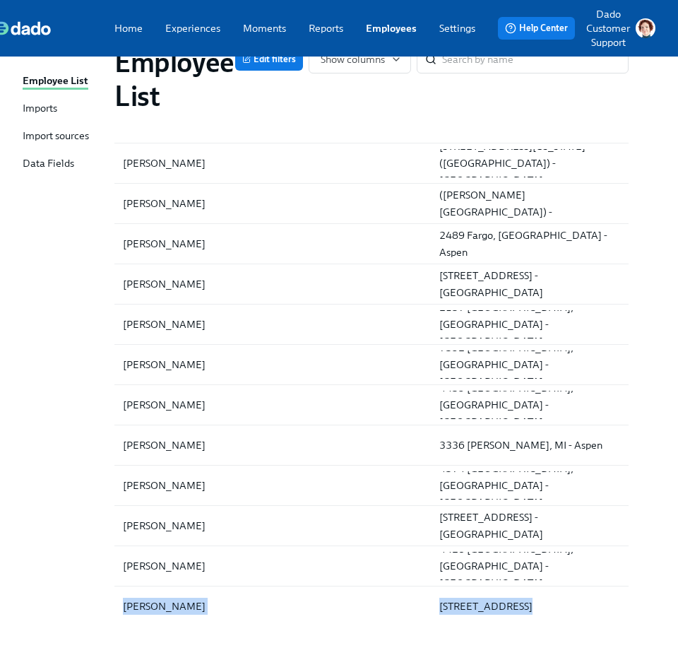
drag, startPoint x: 85, startPoint y: 606, endPoint x: 634, endPoint y: 609, distance: 548.2
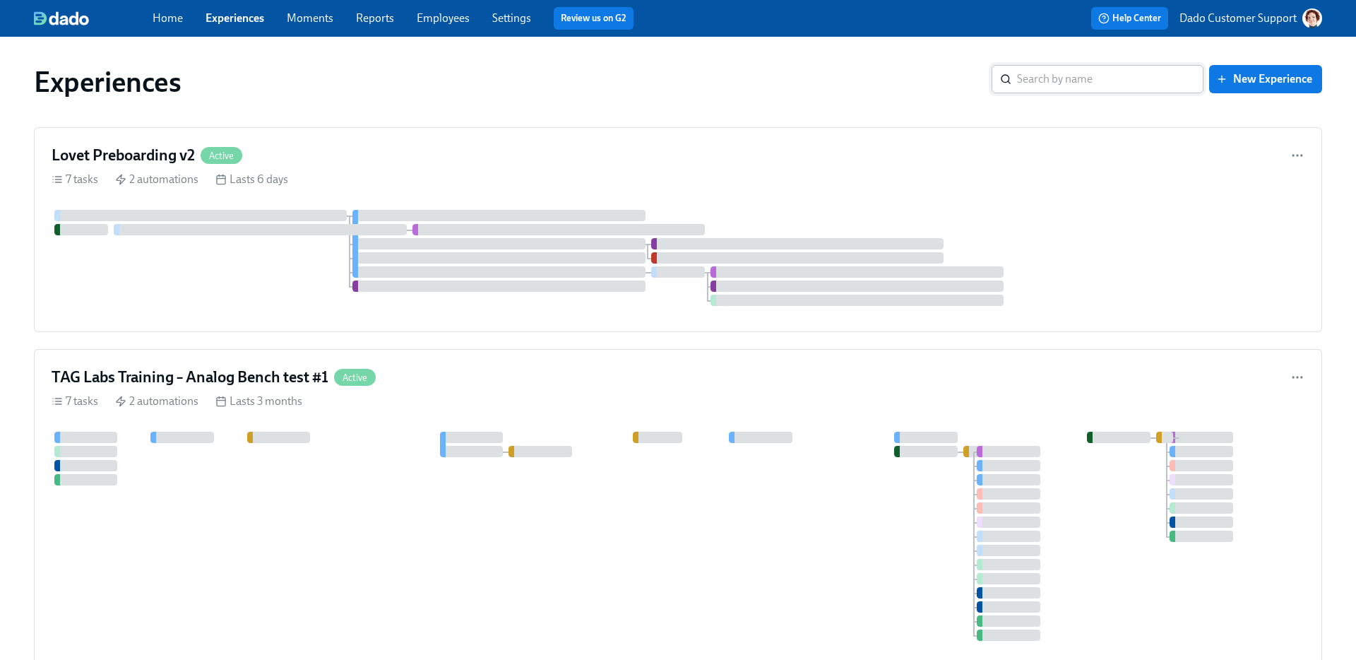
click at [1135, 77] on input "search" at bounding box center [1110, 79] width 187 height 28
type input "hygie"
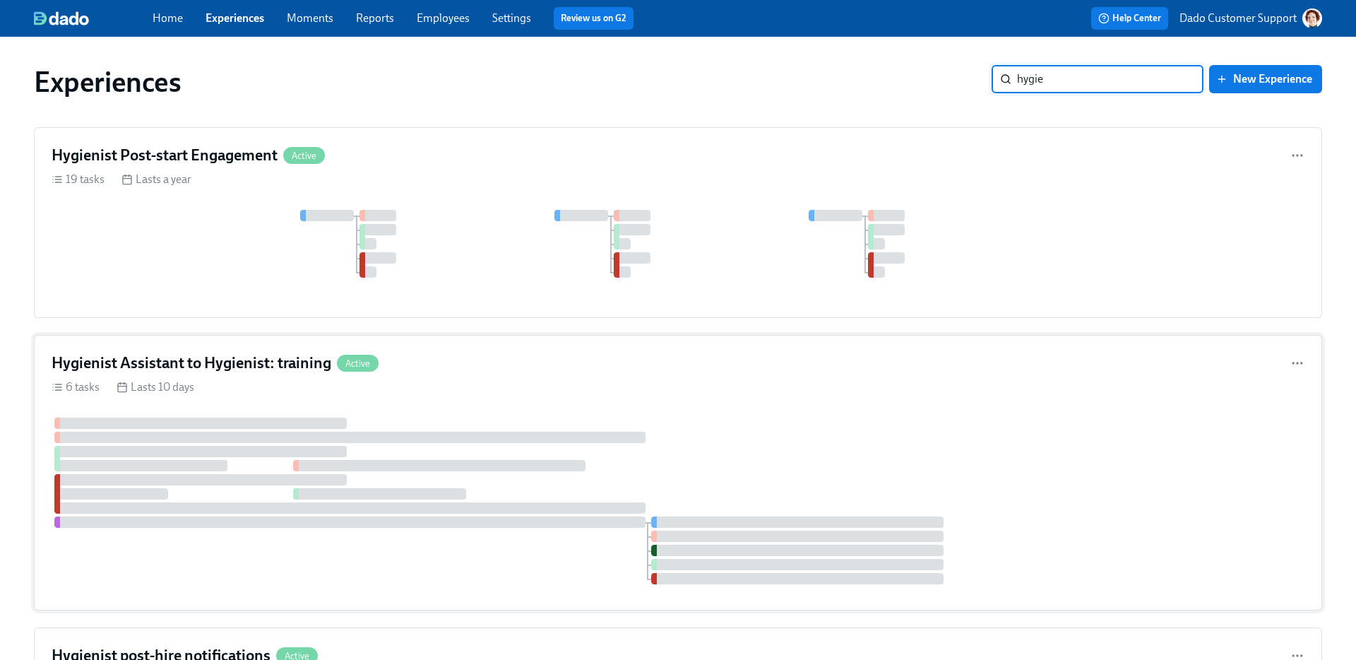
scroll to position [385, 0]
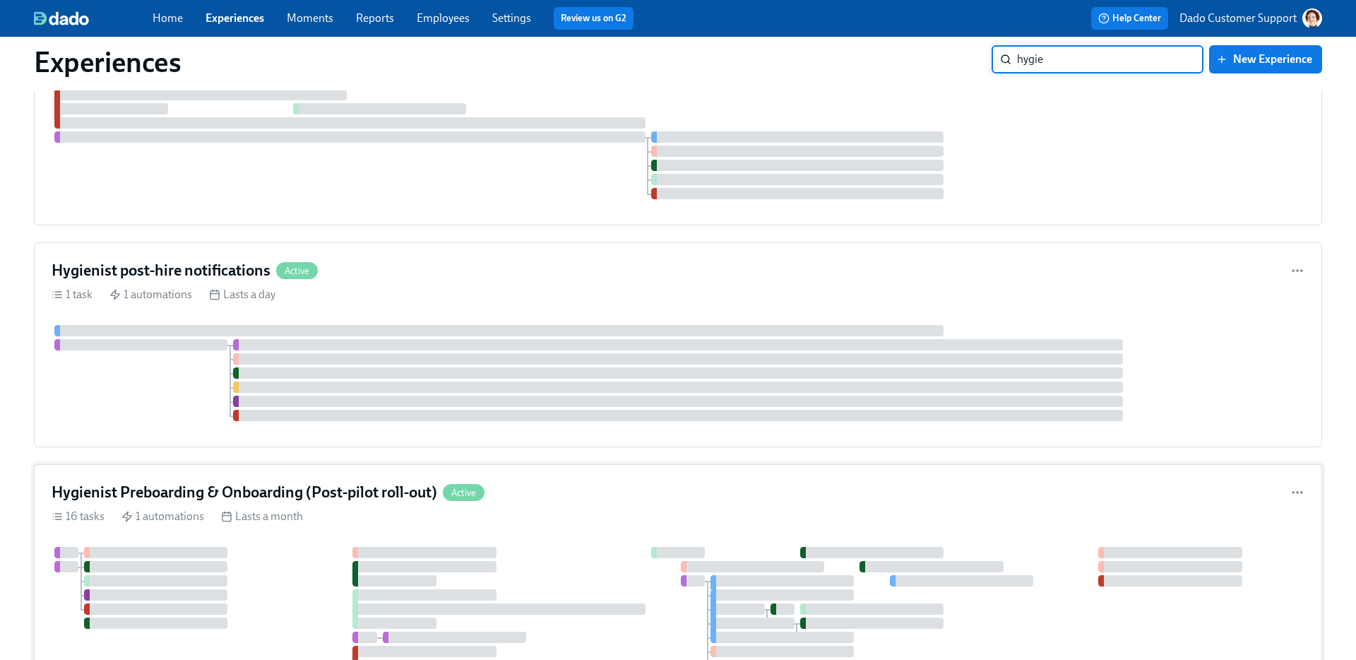
click at [328, 499] on h4 "Hygienist Preboarding & Onboarding (Post-pilot roll-out)" at bounding box center [245, 492] width 386 height 21
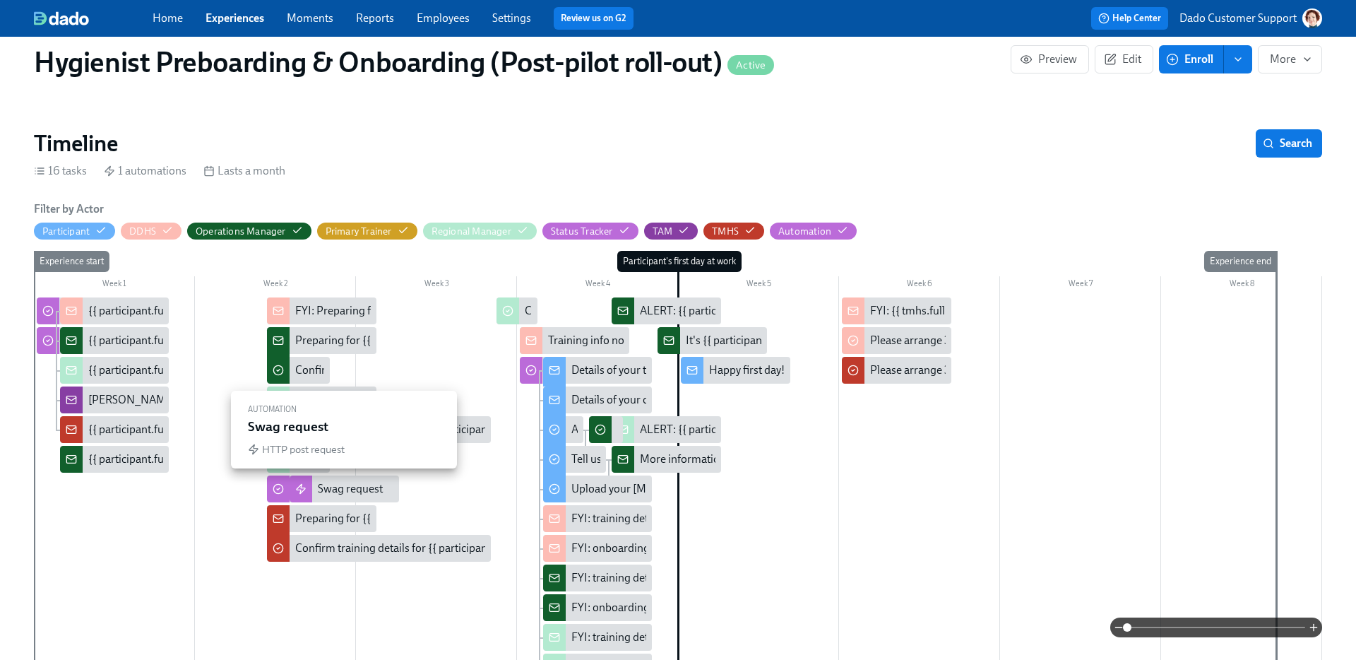
scroll to position [148, 0]
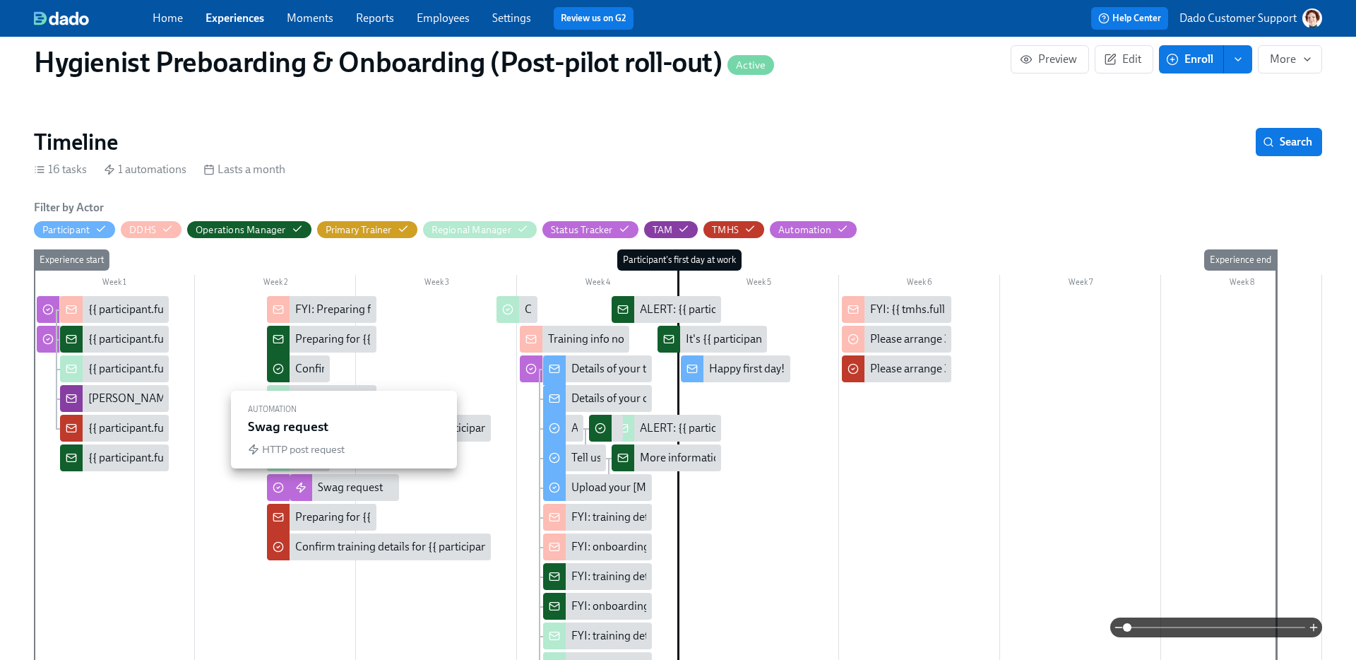
click at [278, 487] on icon at bounding box center [278, 488] width 3 height 2
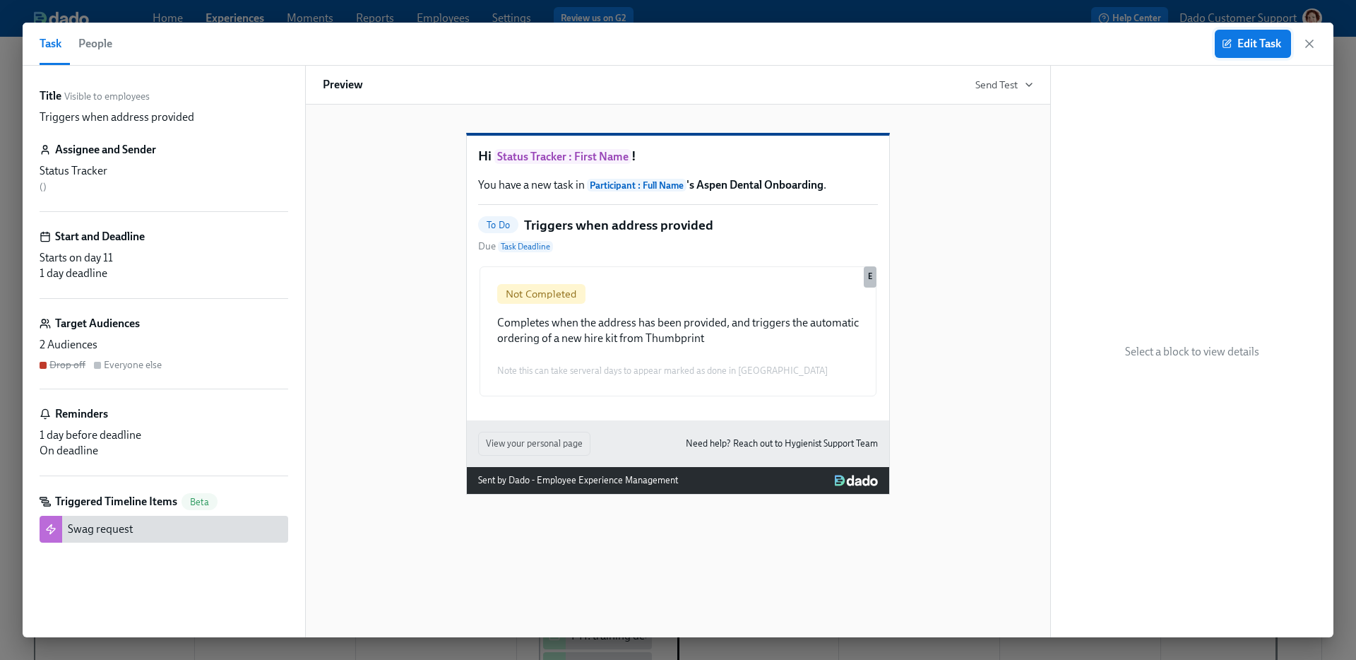
click at [1245, 49] on span "Edit Task" at bounding box center [1253, 44] width 57 height 14
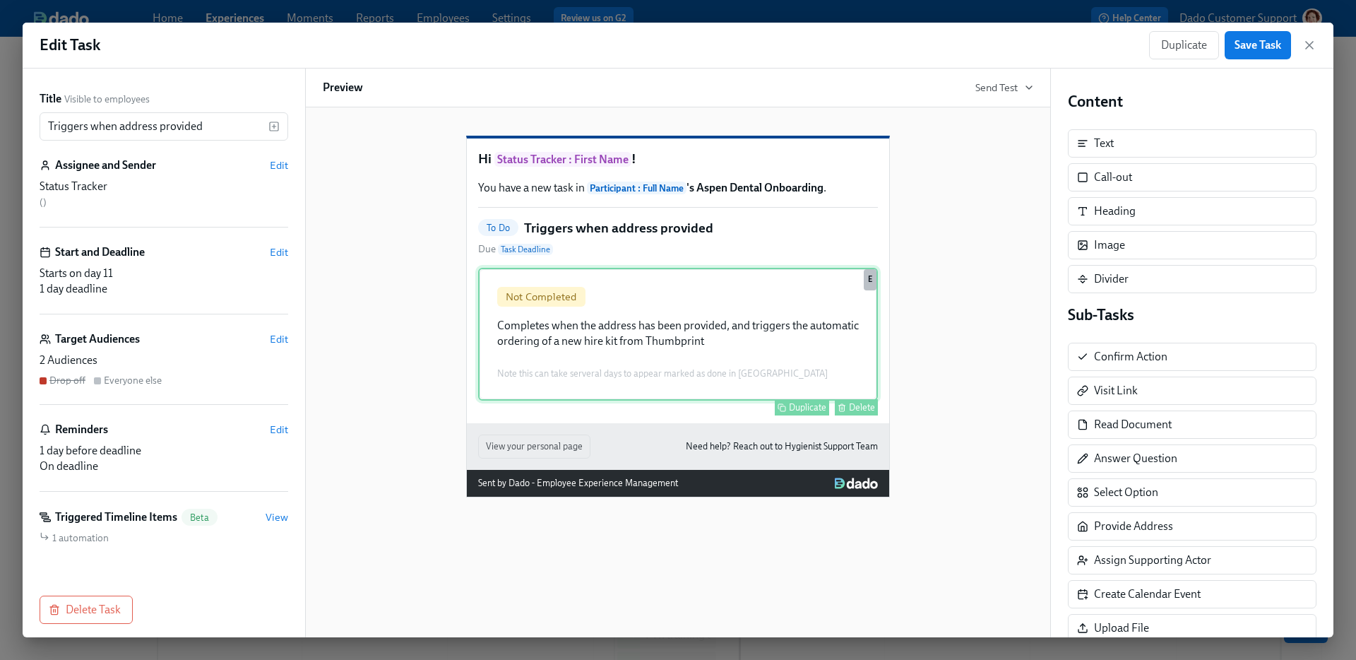
click at [840, 384] on div "Not Completed Completes when the address has been provided, and triggers the au…" at bounding box center [678, 334] width 400 height 133
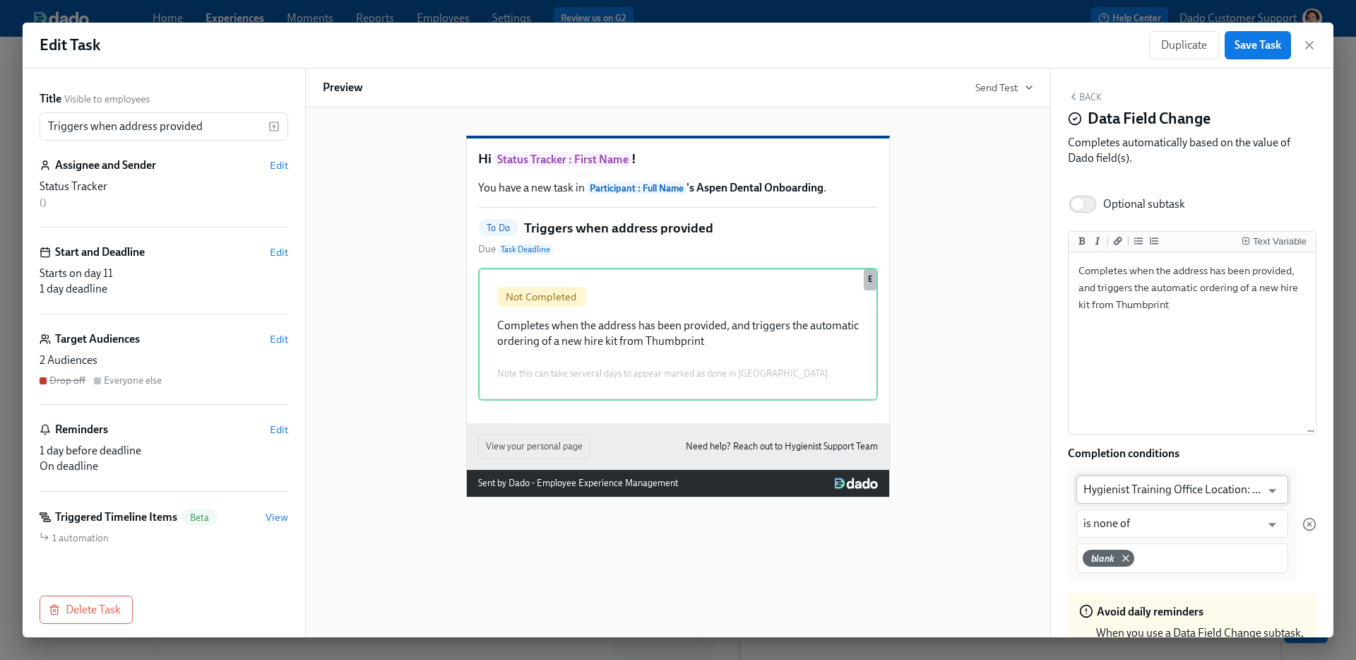
click at [1180, 475] on input "Hygienist Training Office Location: Street Address 1" at bounding box center [1172, 489] width 177 height 28
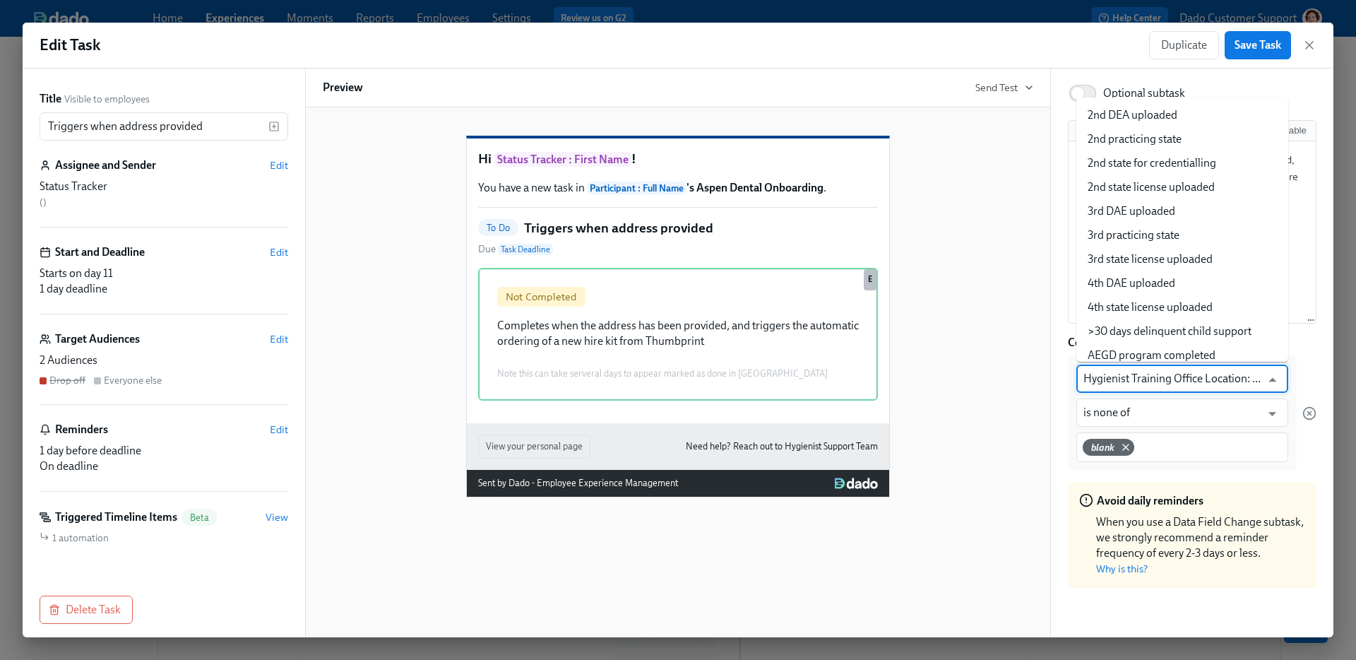
scroll to position [7180, 0]
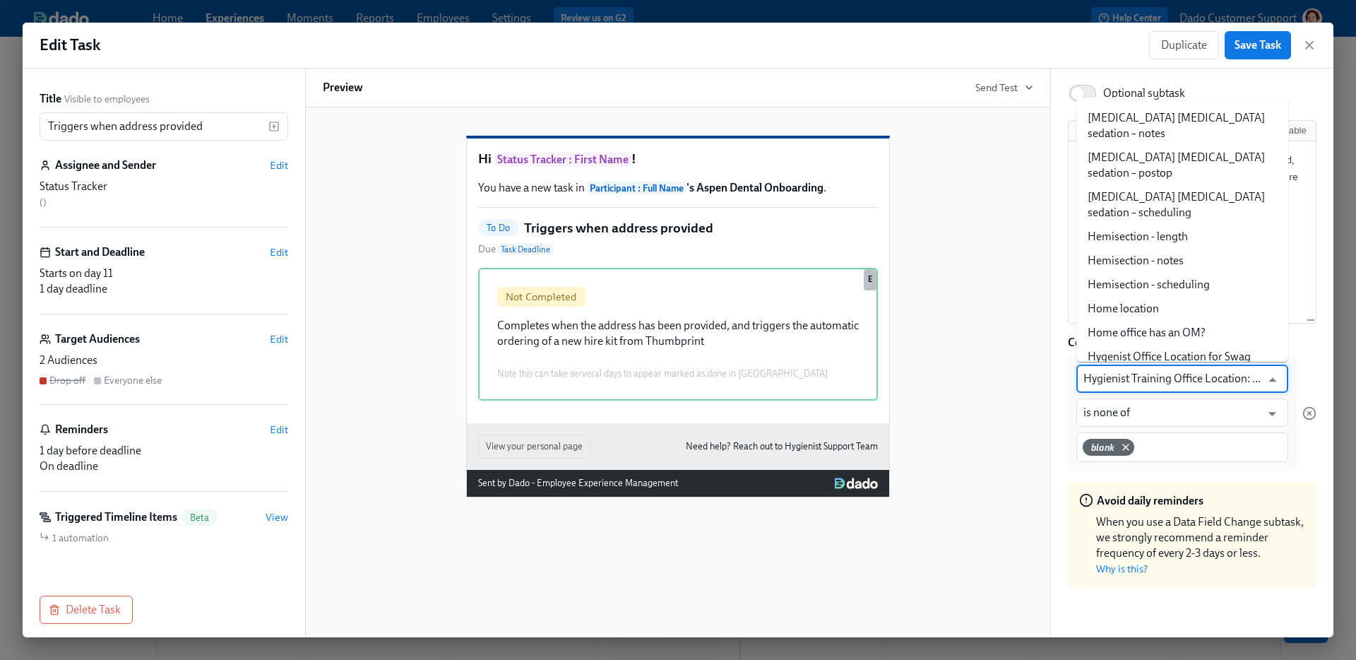
click at [1000, 400] on div "Hi Status Tracker : First Name ! You have a new task in Participant : Full Name…" at bounding box center [678, 305] width 711 height 384
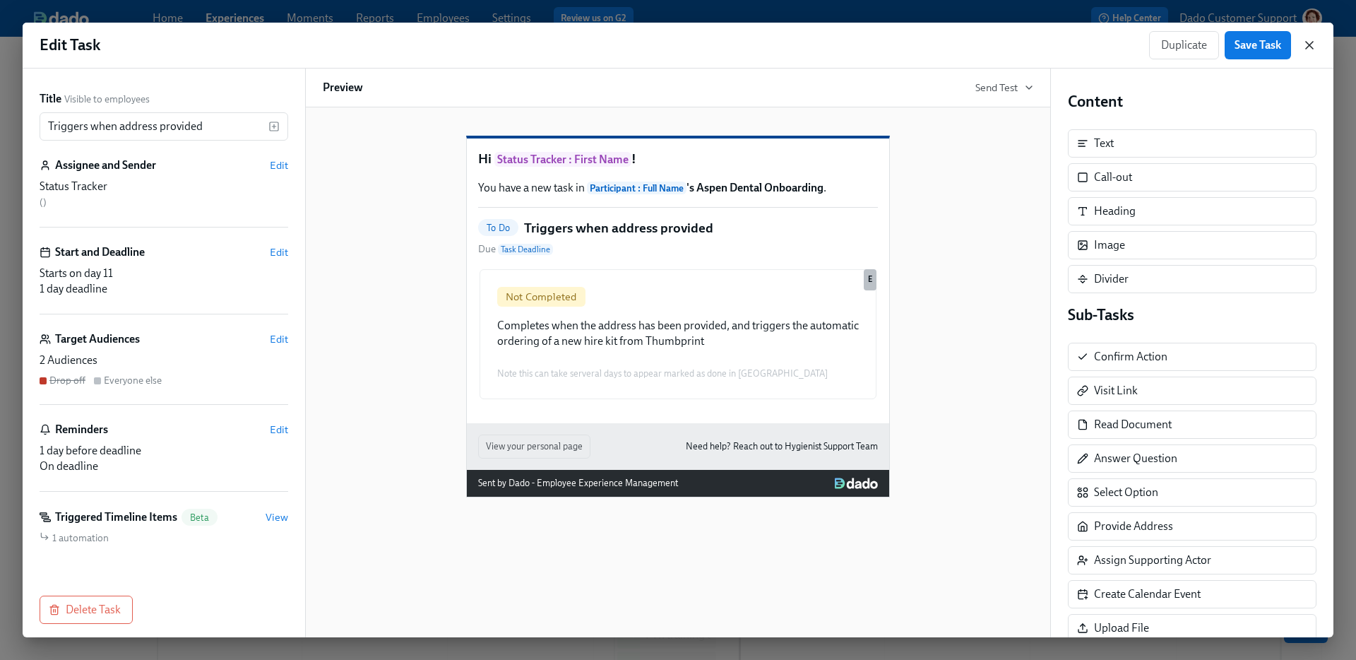
click at [1303, 42] on icon "button" at bounding box center [1310, 45] width 14 height 14
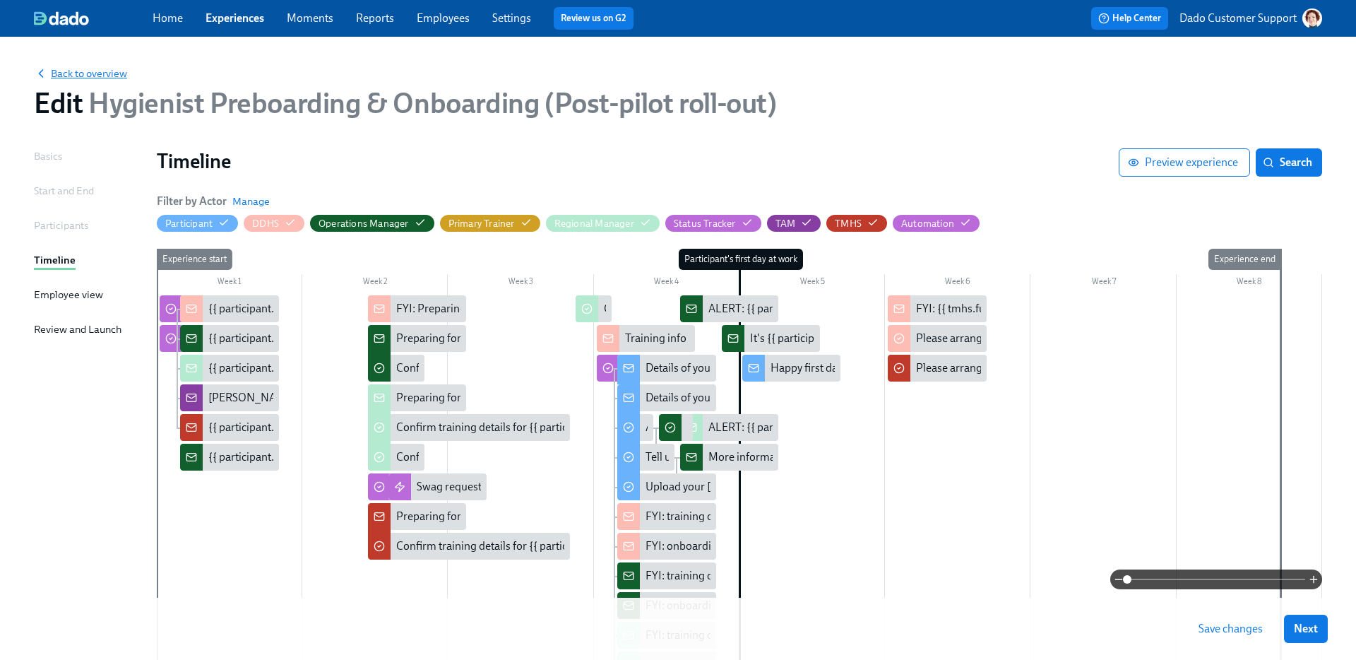
click at [85, 76] on span "Back to overview" at bounding box center [80, 73] width 93 height 14
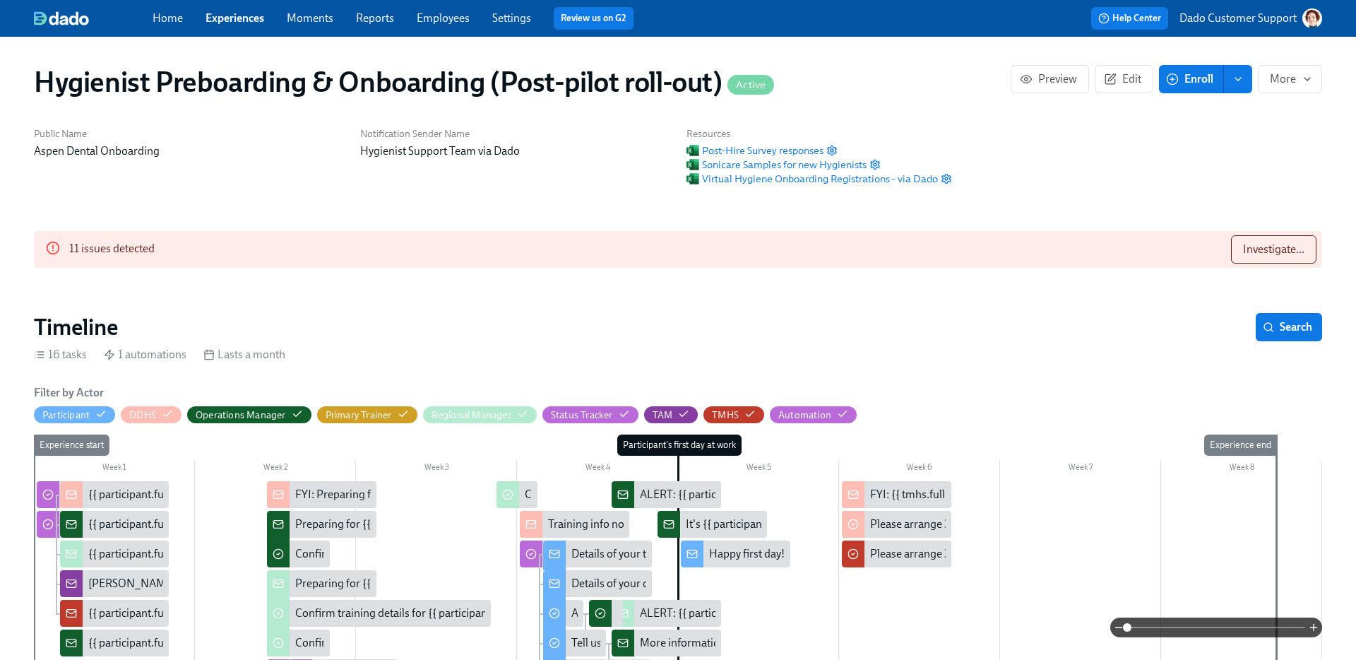
scroll to position [146, 0]
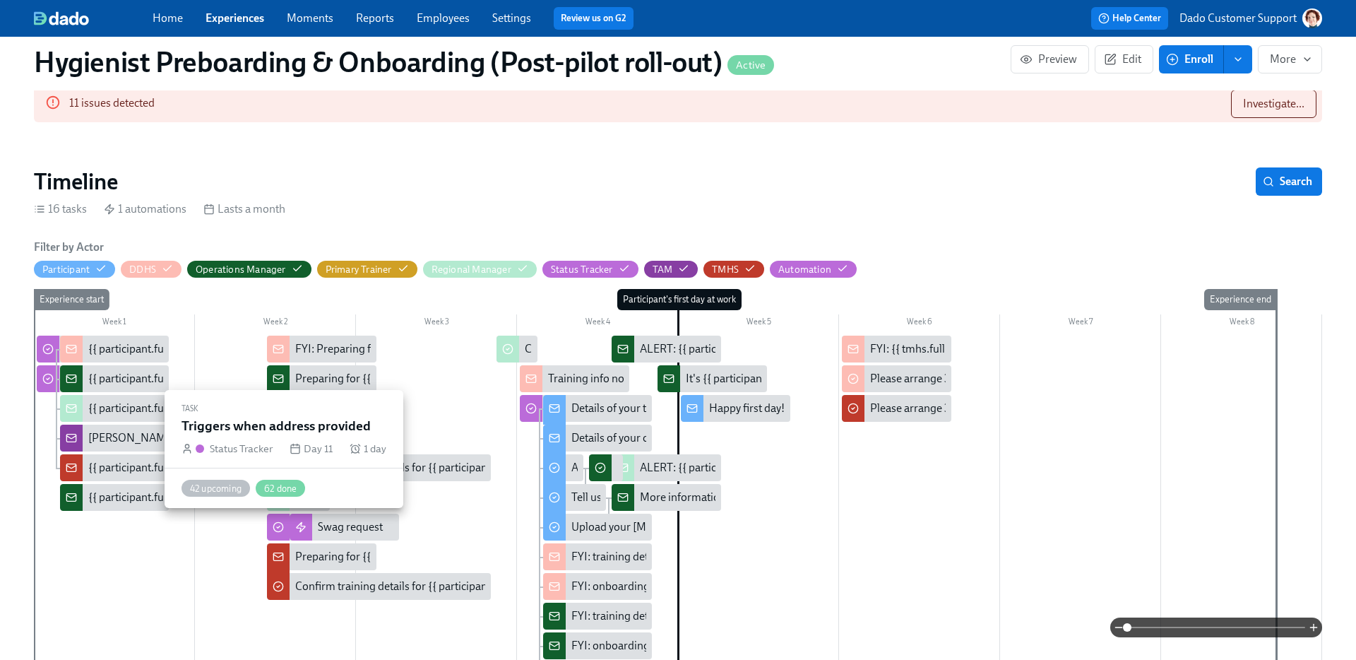
click at [278, 528] on icon at bounding box center [278, 526] width 11 height 11
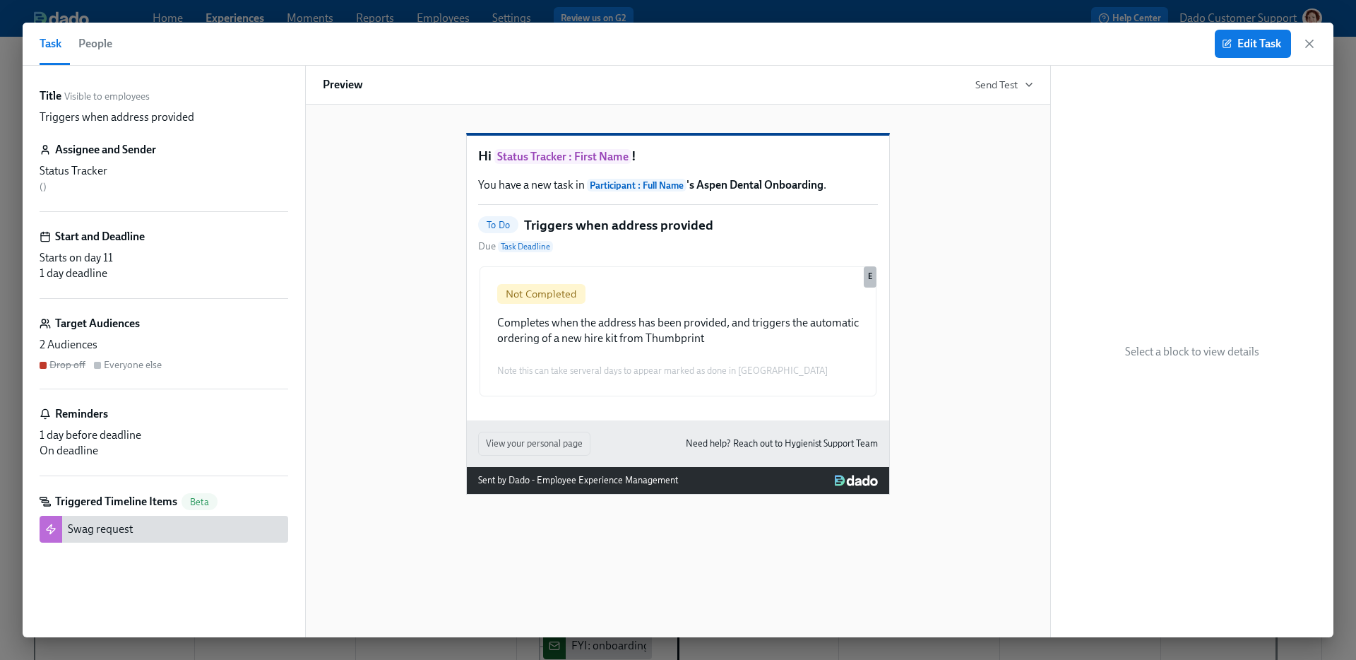
click at [103, 37] on span "People" at bounding box center [95, 44] width 34 height 20
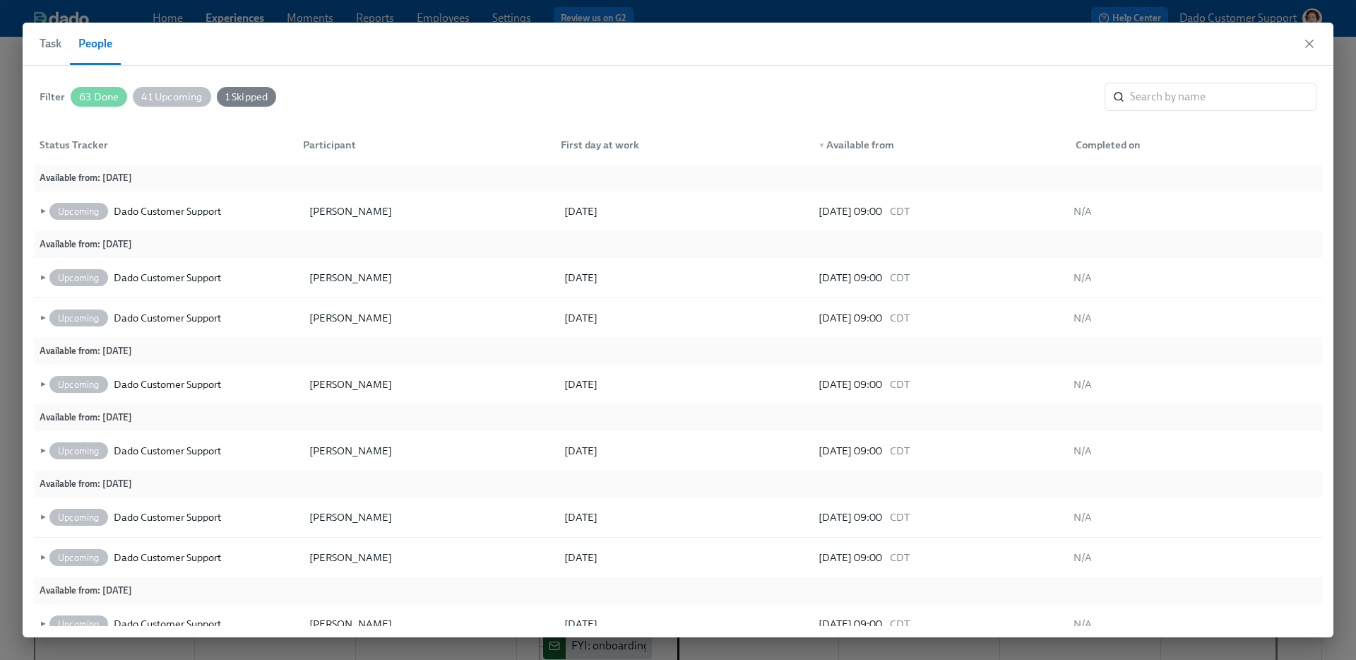
scroll to position [0, 18792]
click at [1171, 85] on input "search" at bounding box center [1223, 97] width 187 height 28
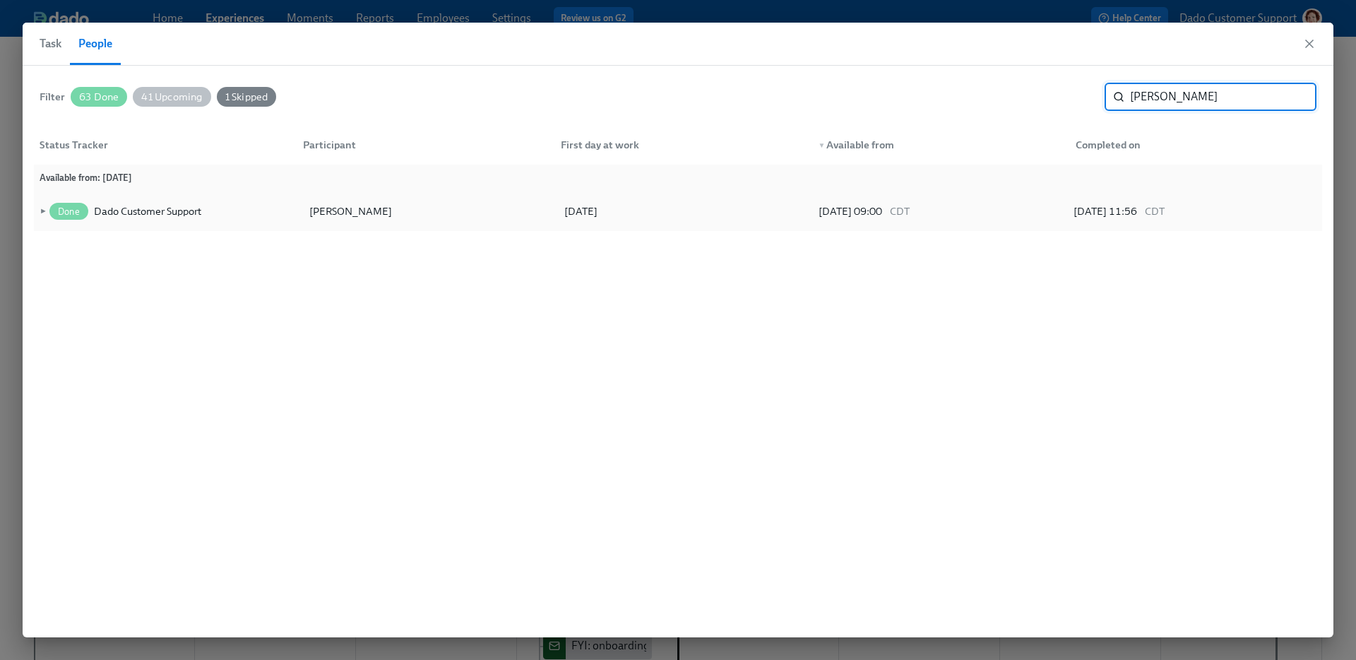
type input "[PERSON_NAME]"
click at [44, 204] on span "►" at bounding box center [42, 211] width 10 height 16
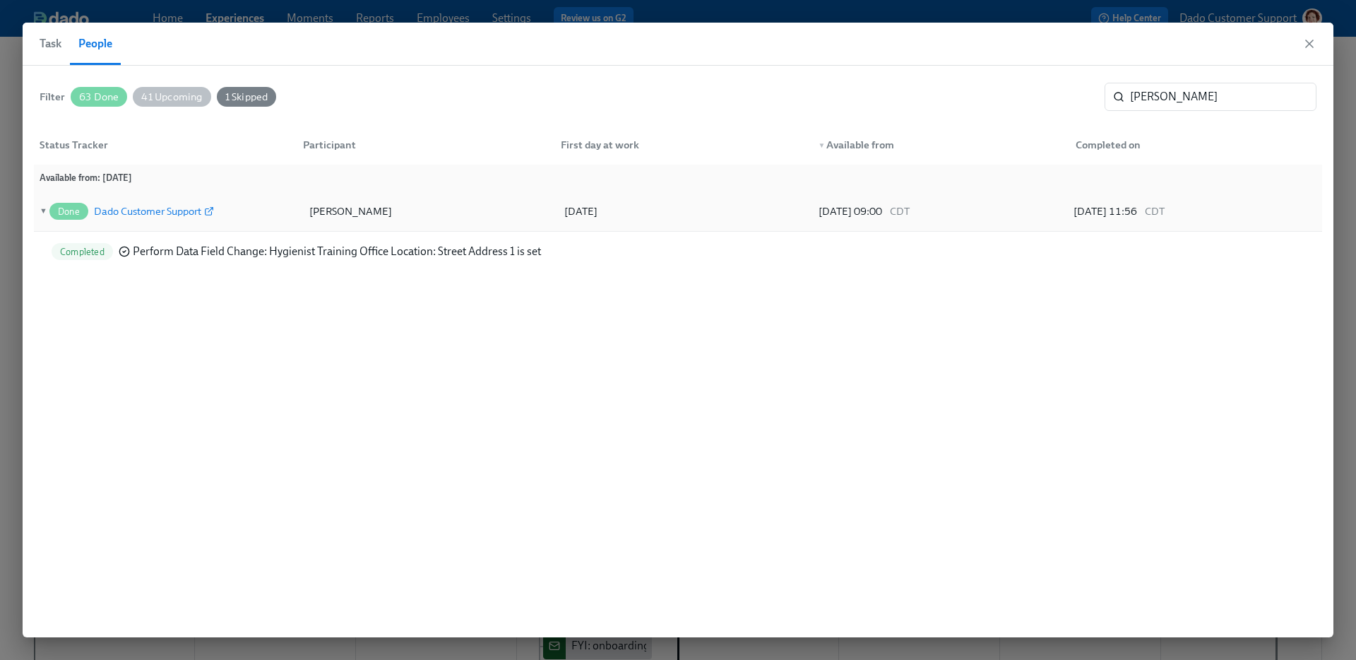
click at [146, 208] on div "Dado Customer Support" at bounding box center [147, 211] width 107 height 17
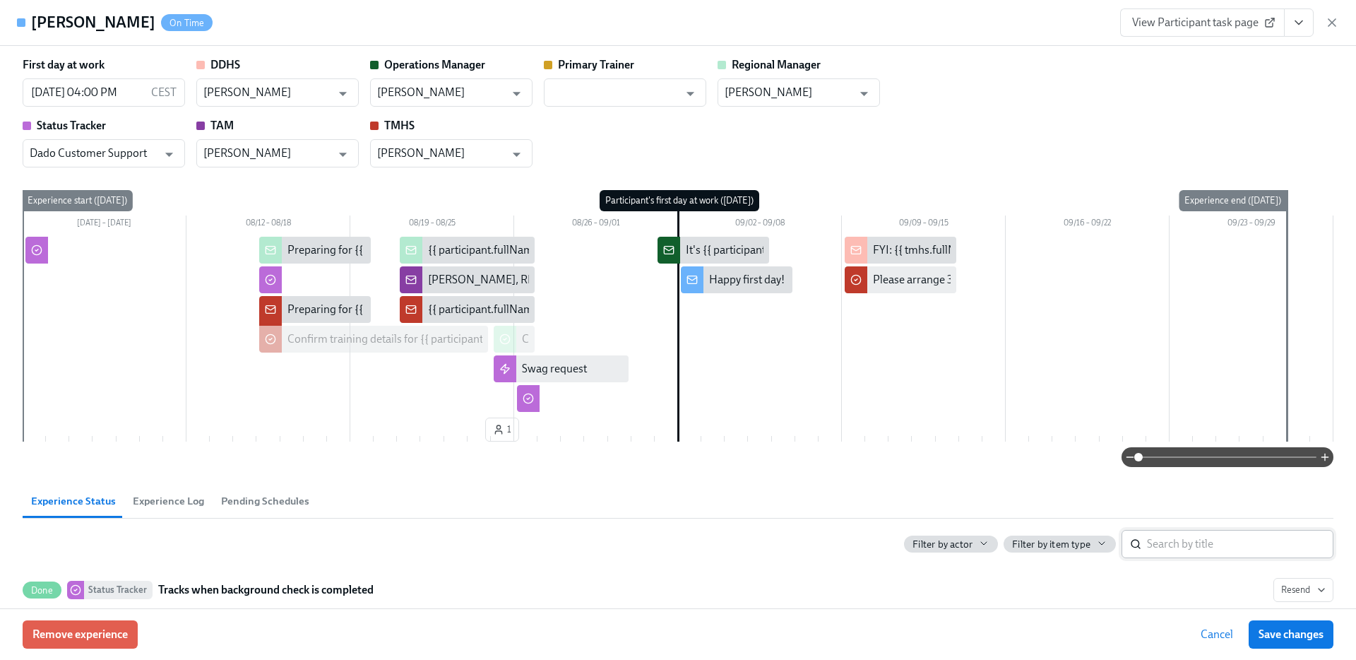
click at [1161, 530] on input "search" at bounding box center [1240, 544] width 187 height 28
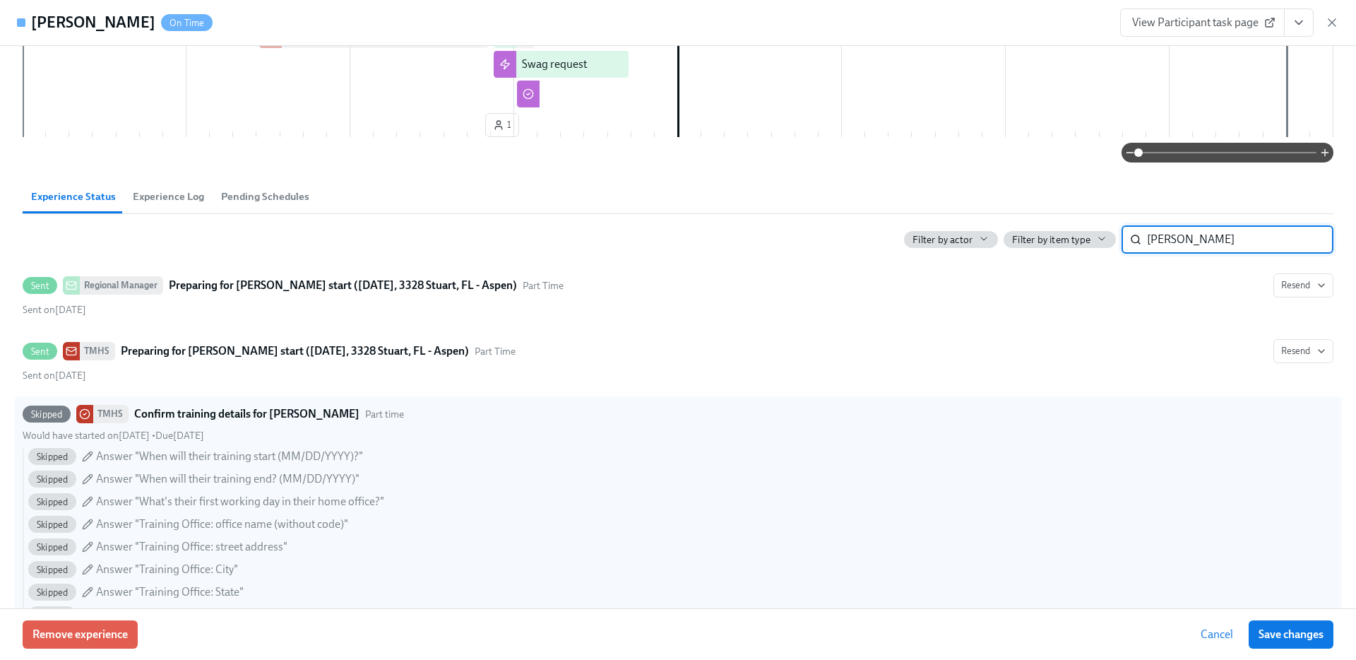
scroll to position [303, 0]
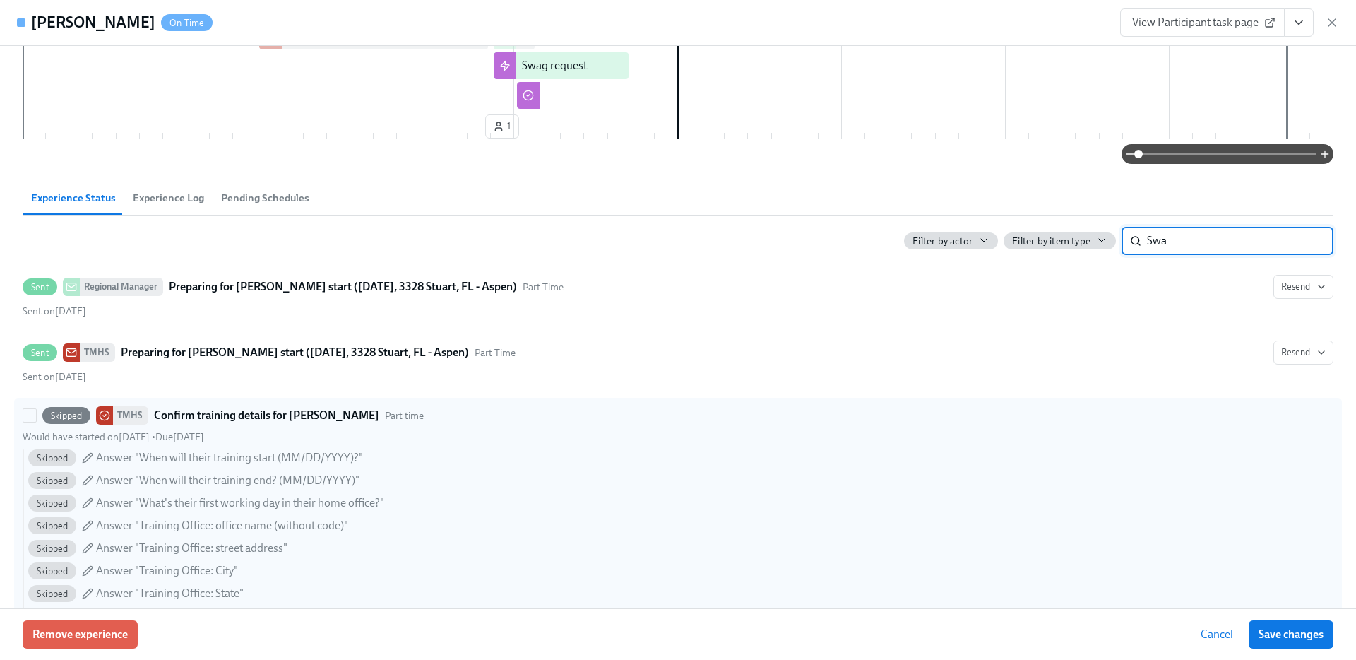
type input "Swag"
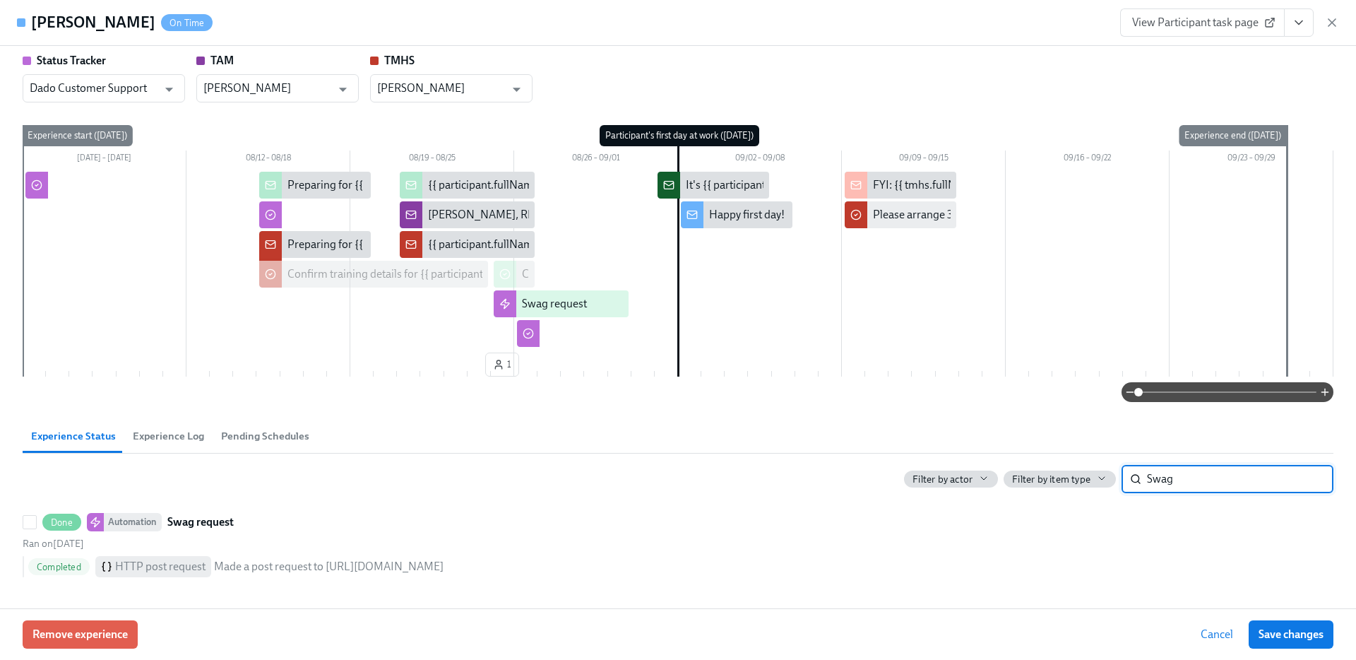
scroll to position [65, 0]
